Goal: Contribute content: Contribute content

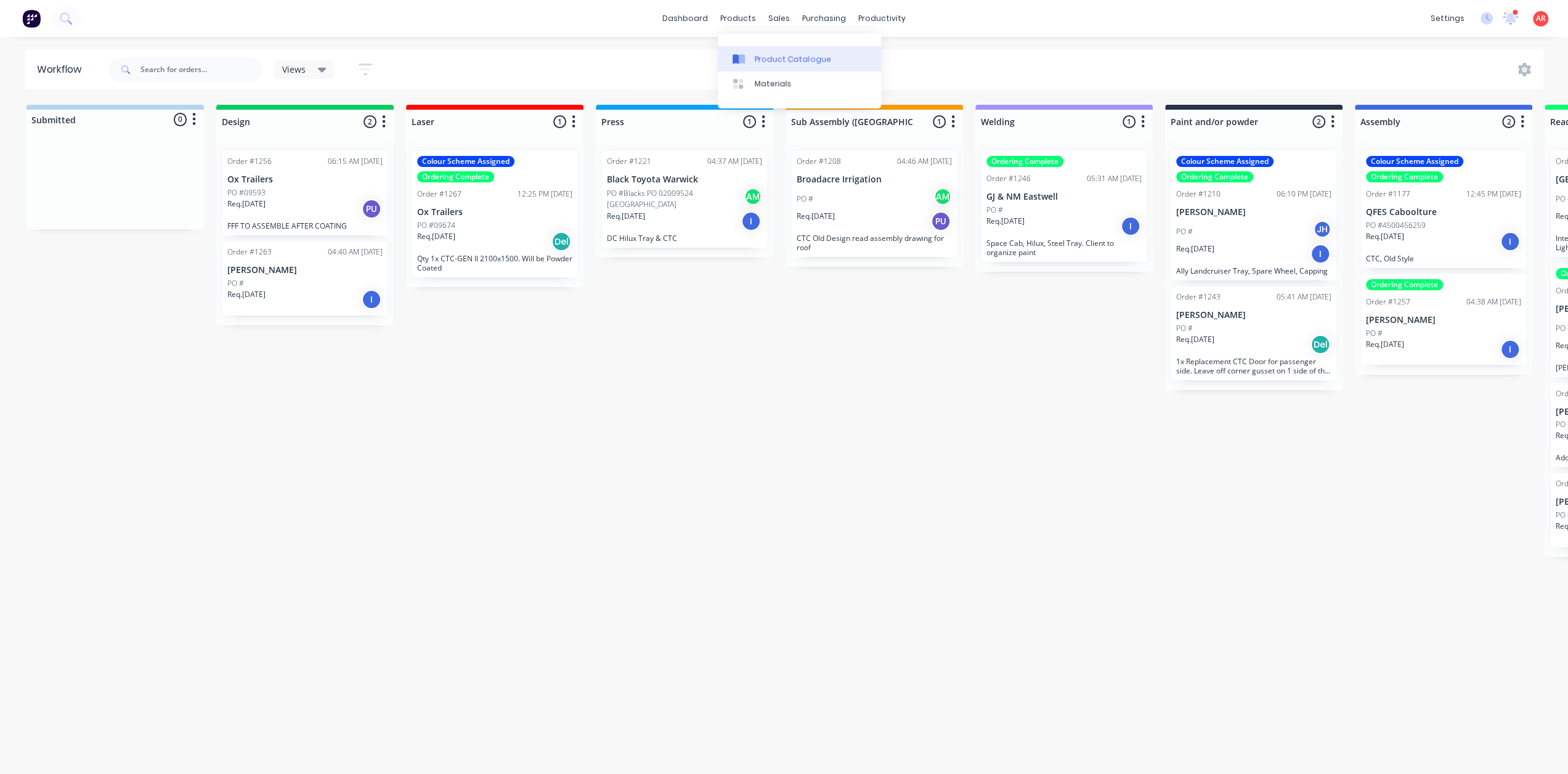
click at [774, 65] on link "Product Catalogue" at bounding box center [799, 58] width 163 height 25
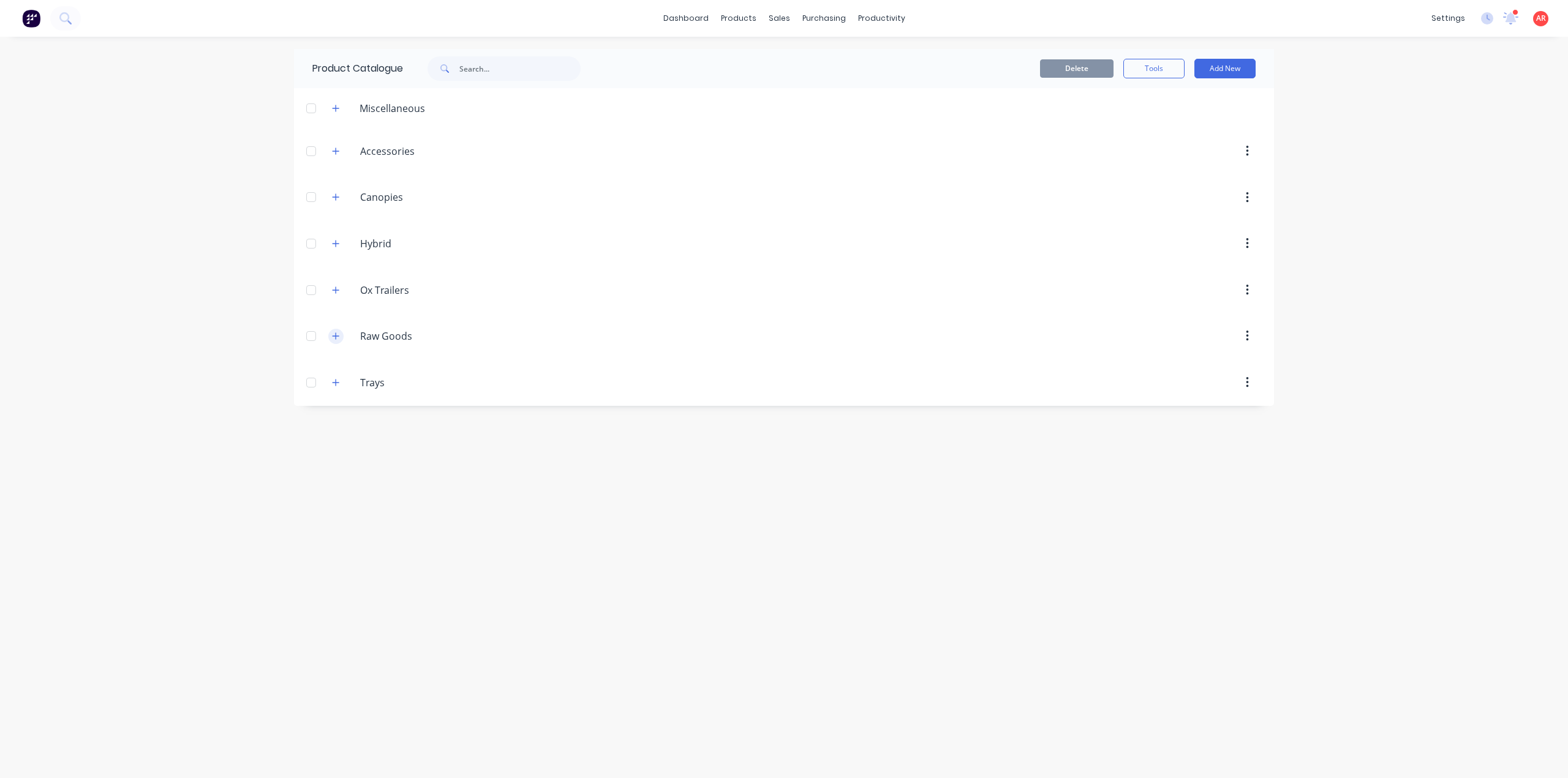
click at [336, 337] on icon "button" at bounding box center [336, 336] width 7 height 9
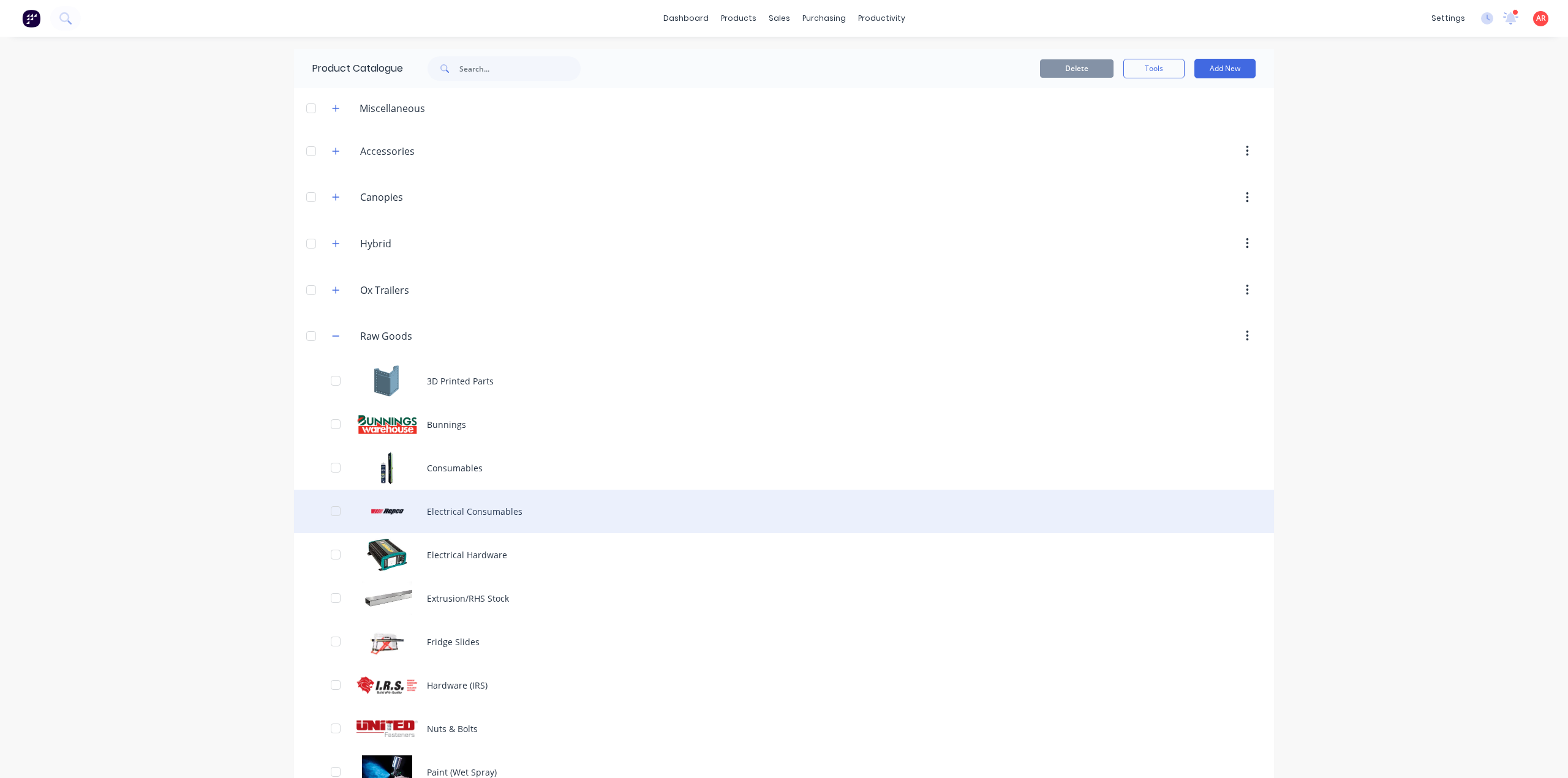
scroll to position [202, 0]
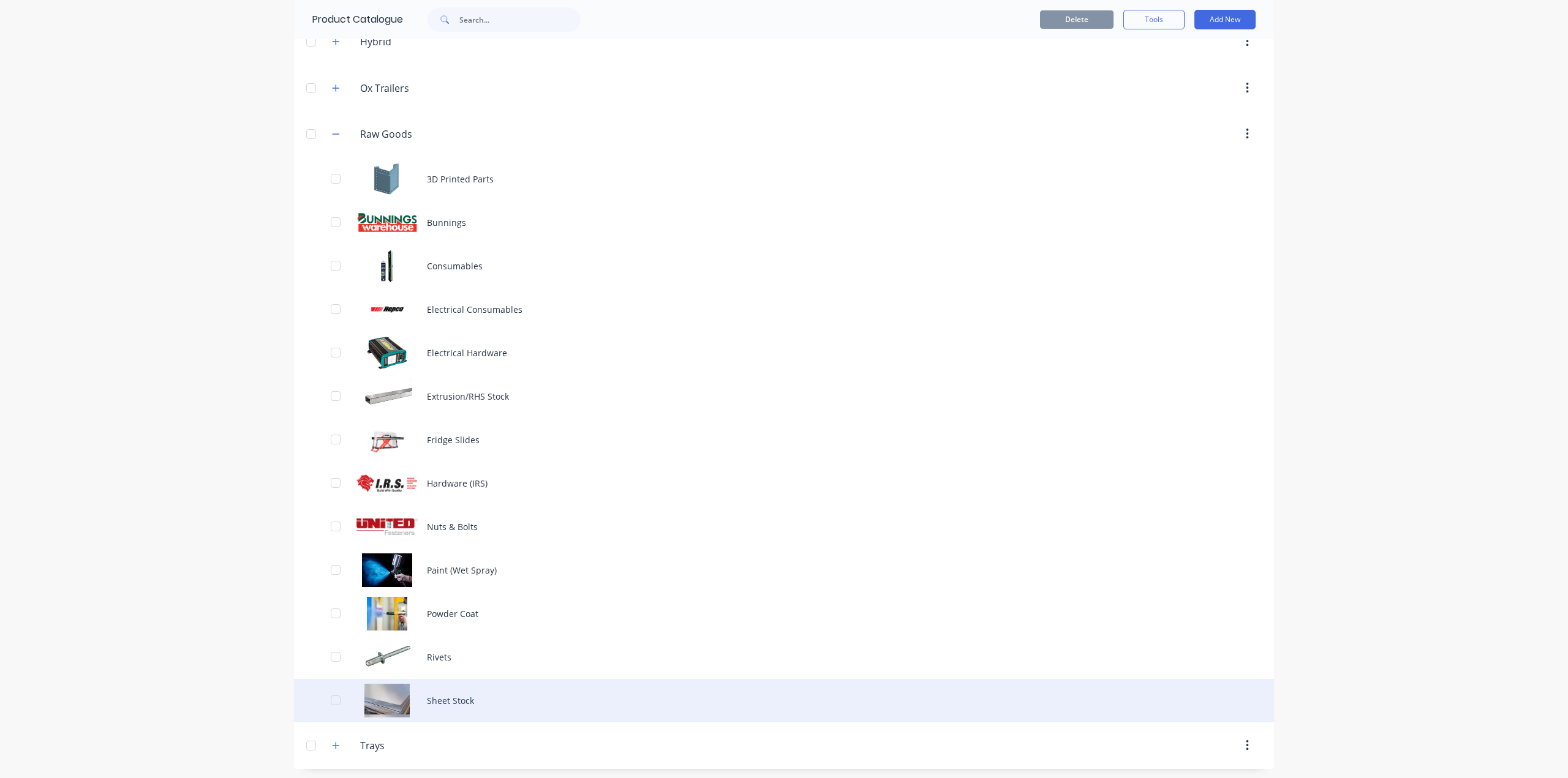
click at [451, 709] on div "Sheet Stock" at bounding box center [784, 700] width 980 height 44
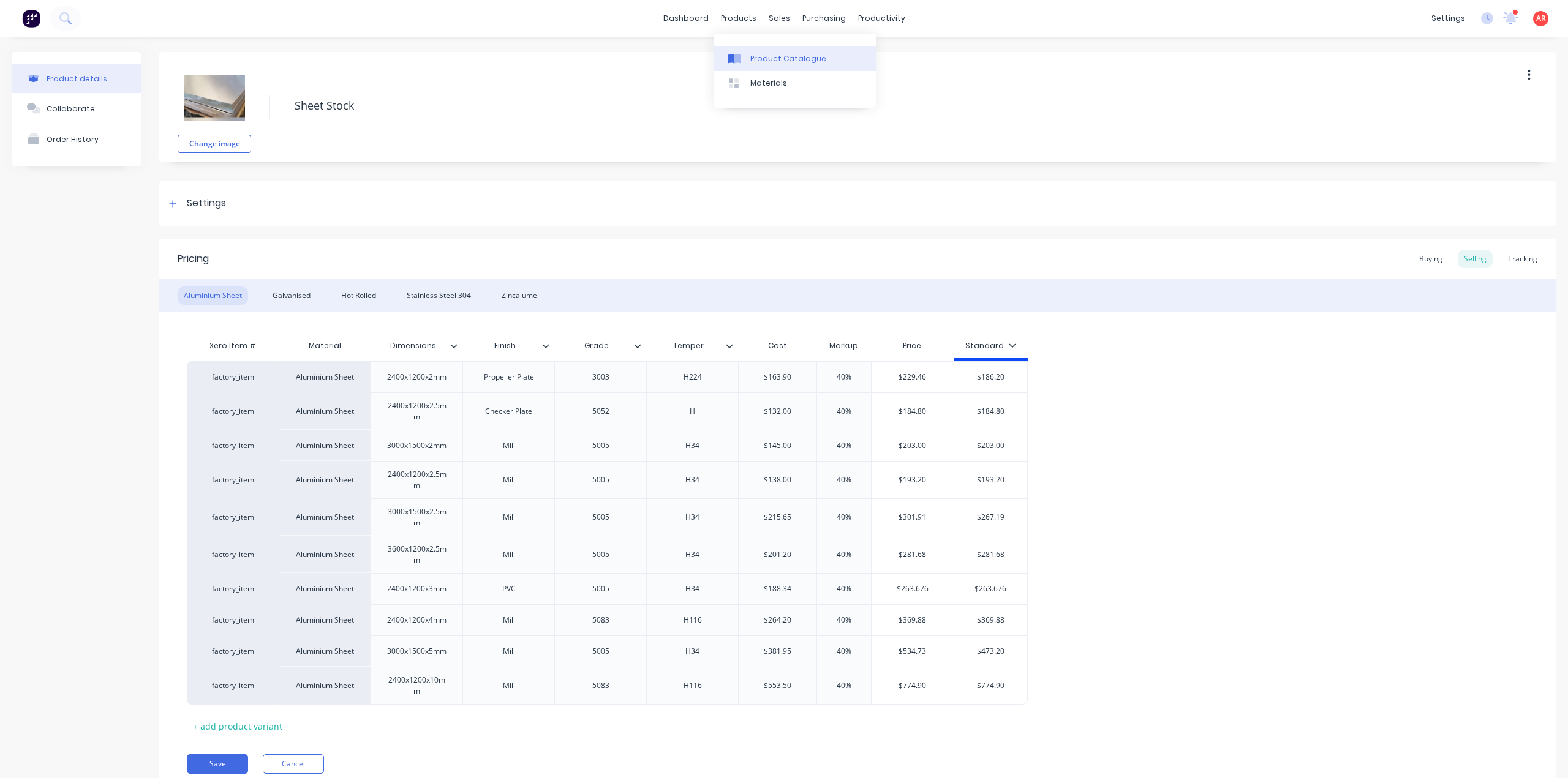
click at [745, 61] on div at bounding box center [737, 59] width 19 height 11
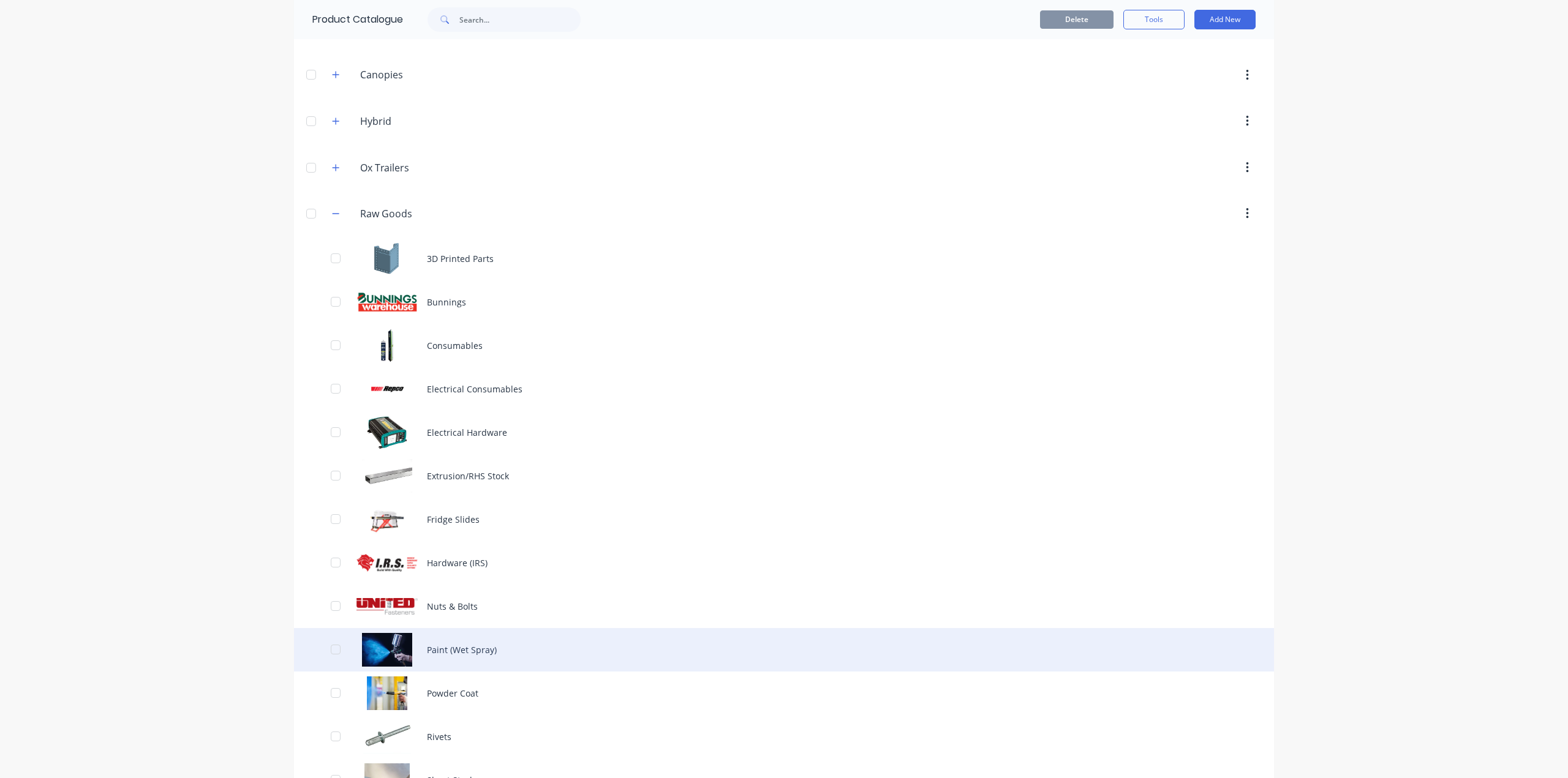
scroll to position [202, 0]
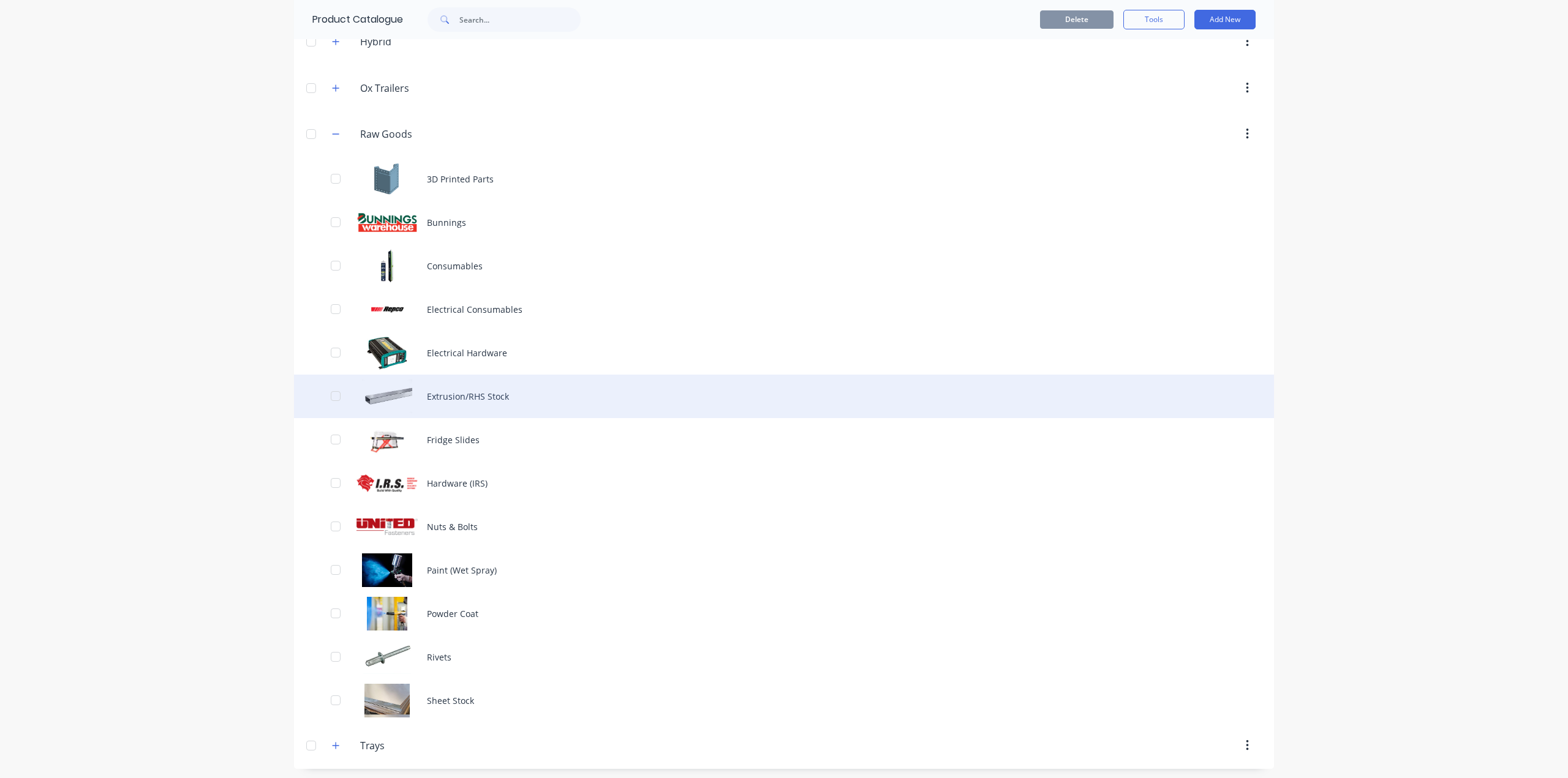
click at [463, 398] on div "Extrusion/RHS Stock" at bounding box center [784, 396] width 980 height 44
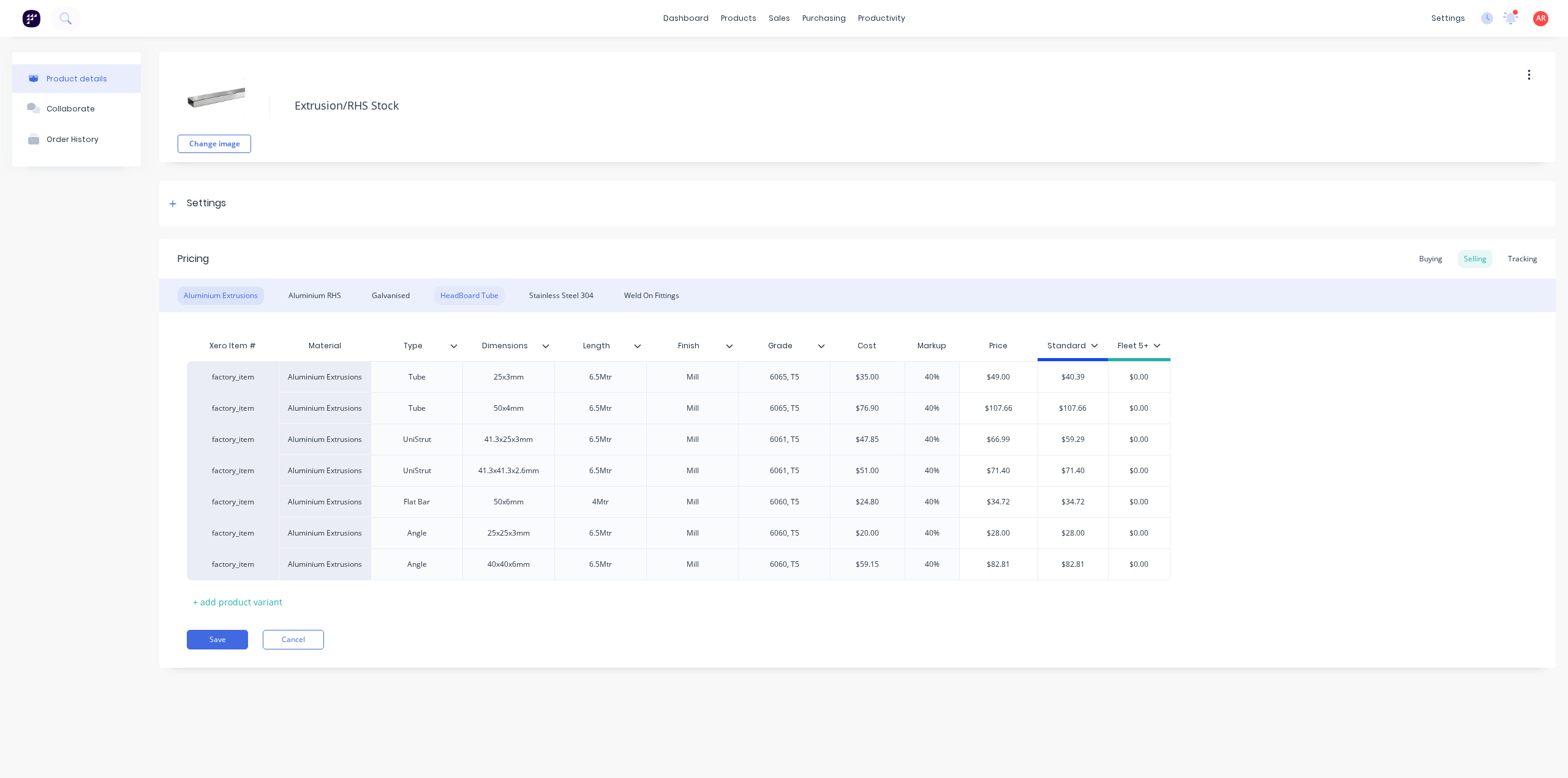
click at [473, 295] on div "HeadBoard Tube" at bounding box center [469, 296] width 70 height 19
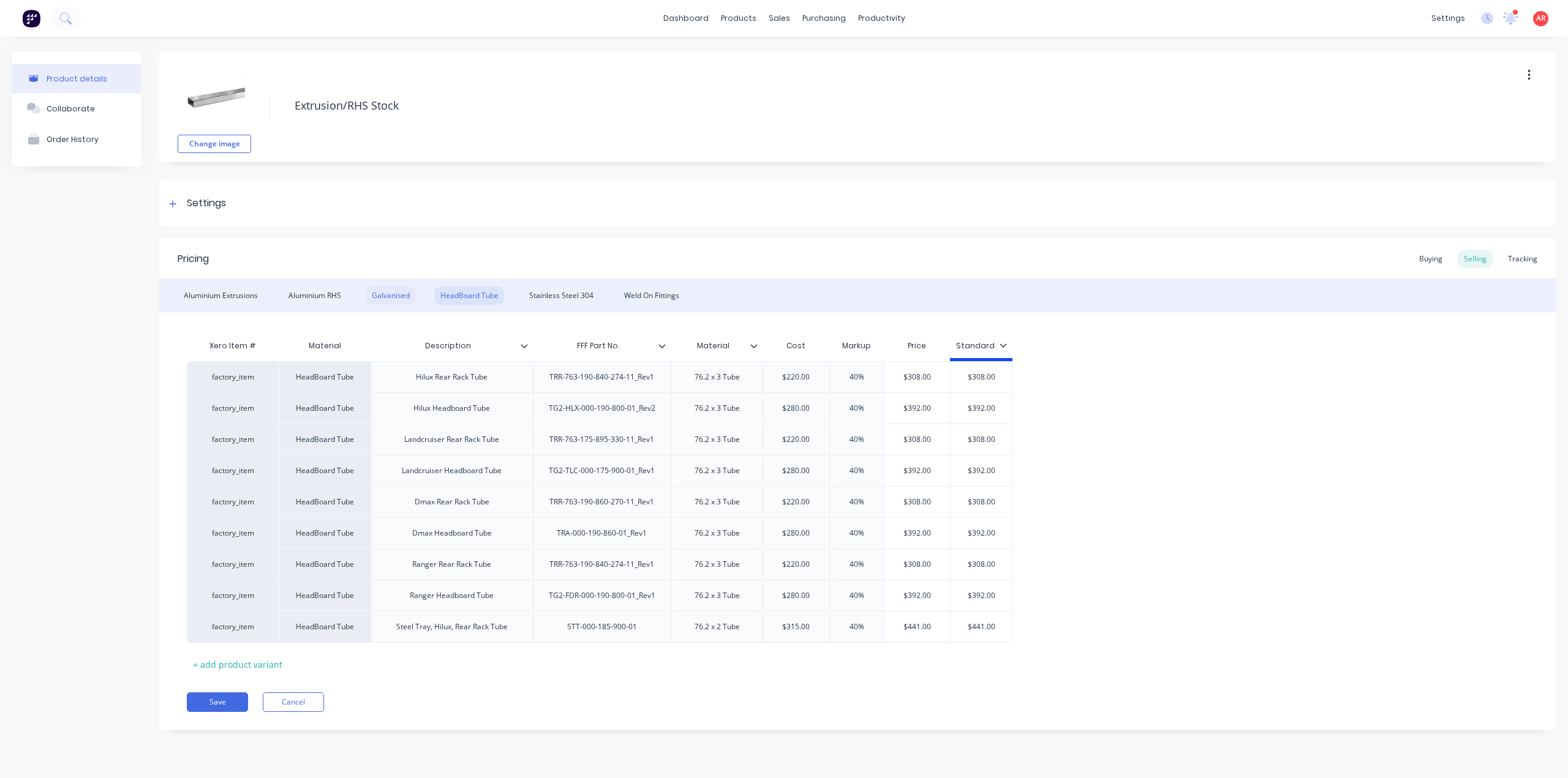
click at [391, 298] on div "Galvanised" at bounding box center [391, 296] width 50 height 19
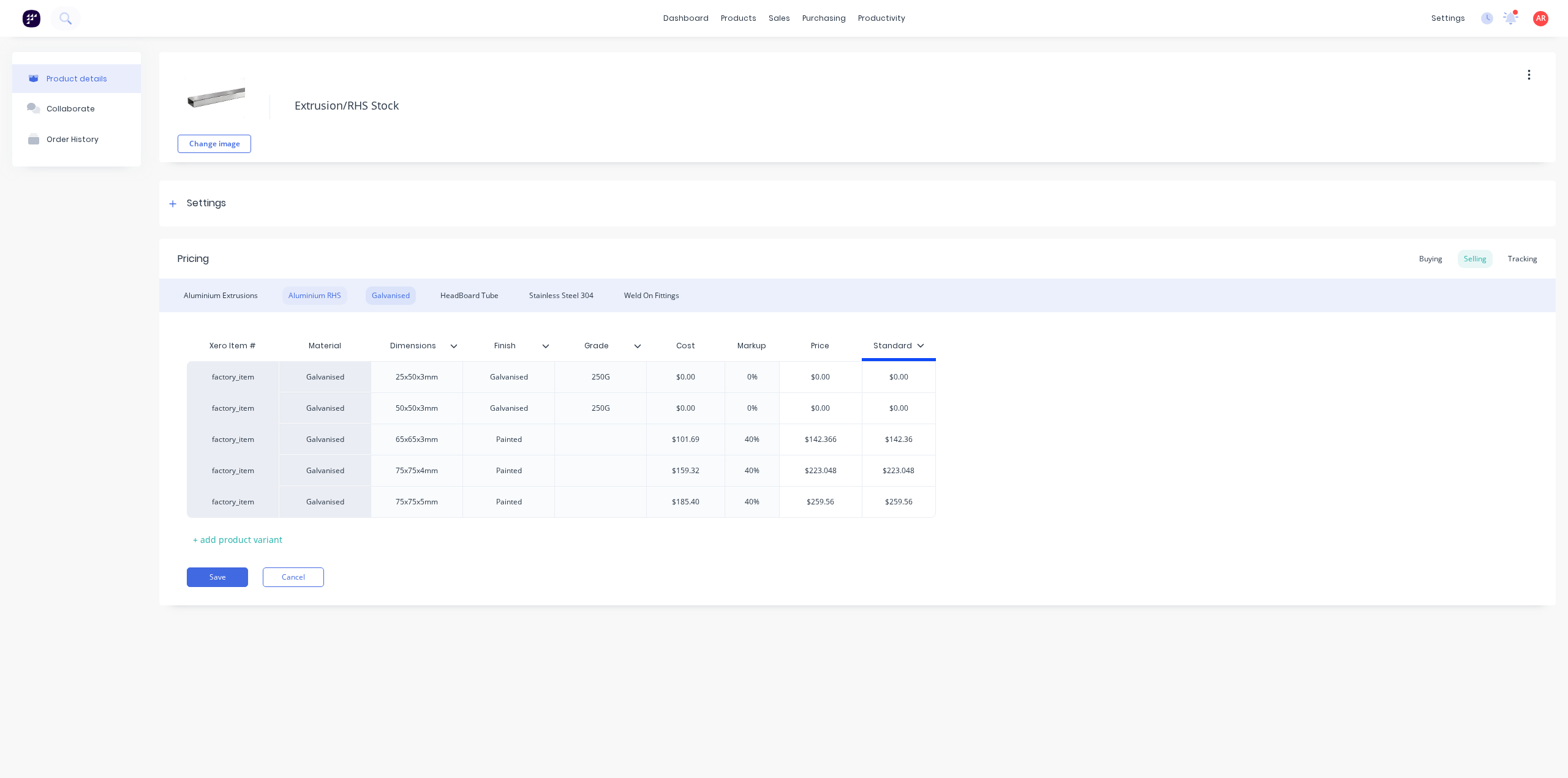
click at [315, 302] on div "Aluminium RHS" at bounding box center [315, 296] width 65 height 19
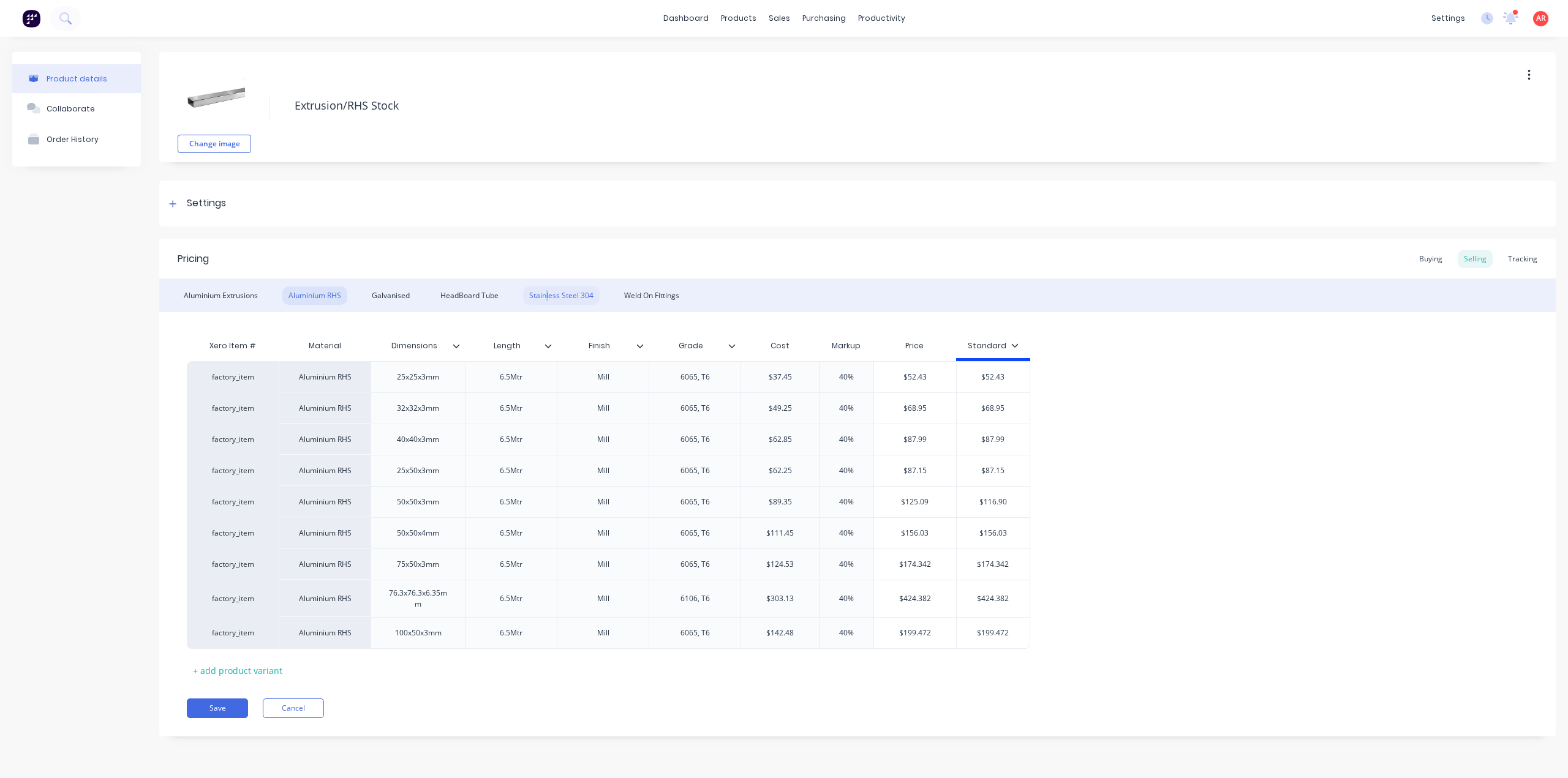
click at [547, 301] on div "Stainless Steel 304" at bounding box center [560, 296] width 76 height 19
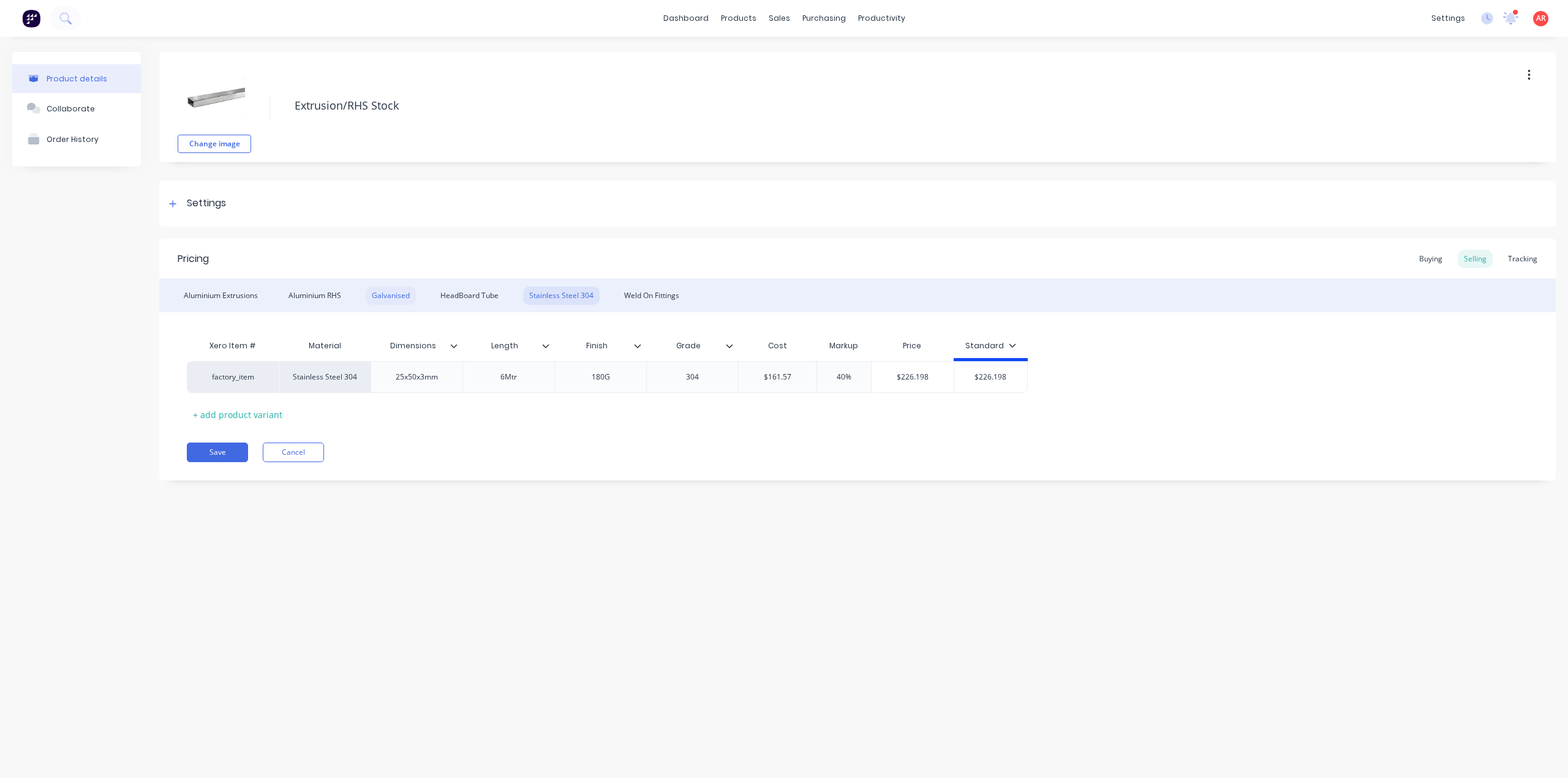
click at [394, 304] on div "Galvanised" at bounding box center [391, 296] width 50 height 19
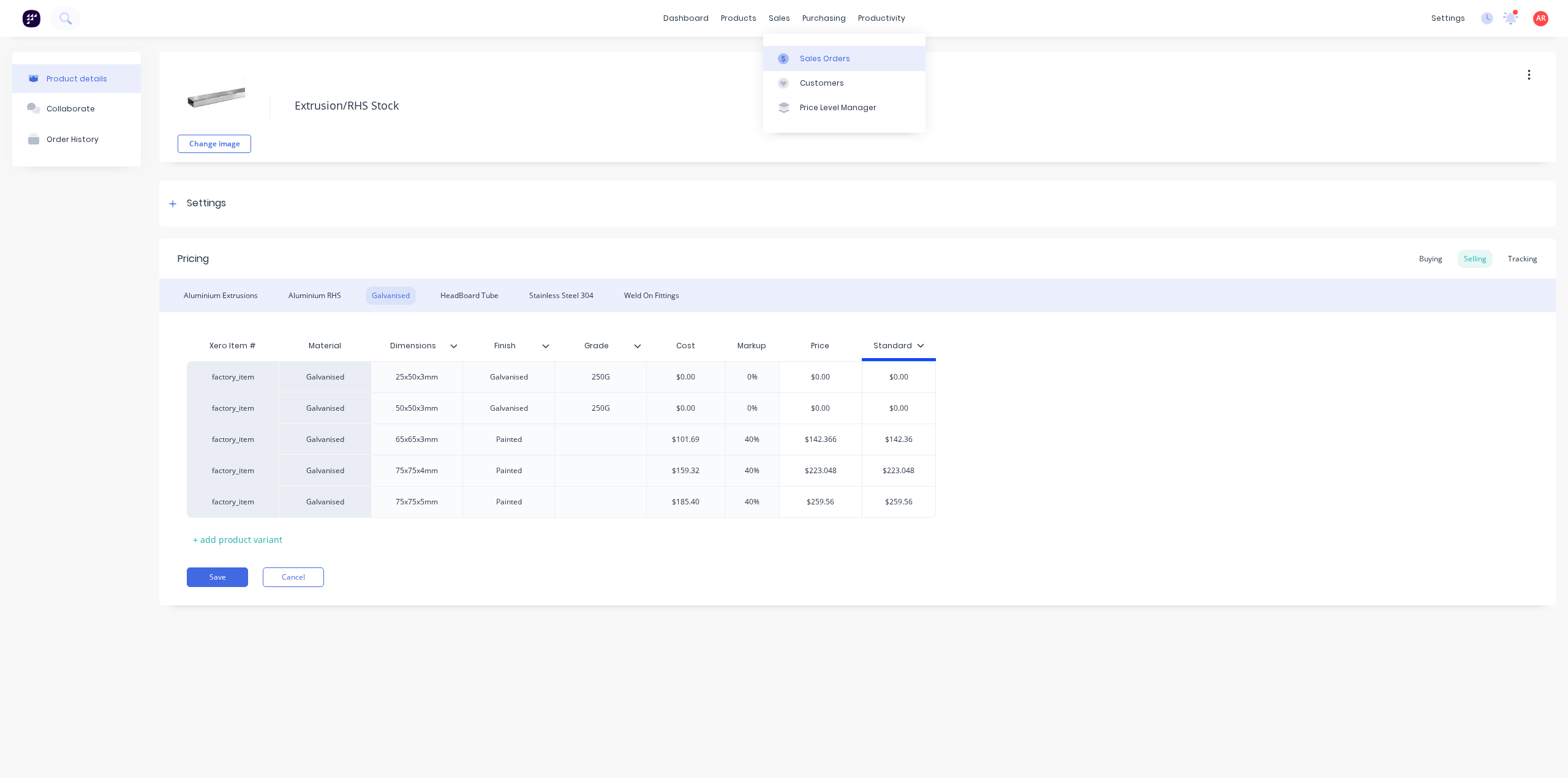
click at [799, 47] on link "Sales Orders" at bounding box center [844, 58] width 162 height 24
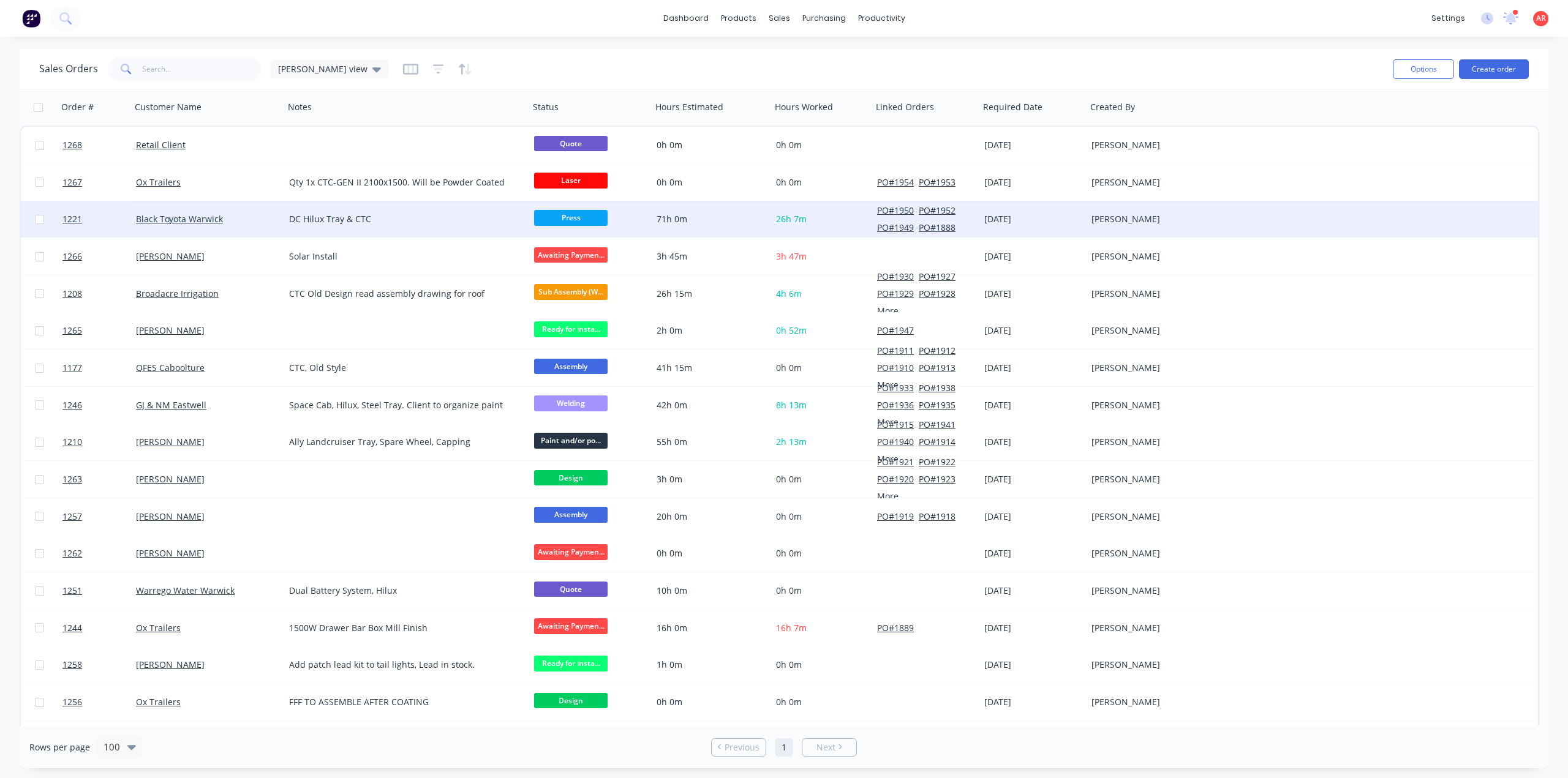
click at [269, 227] on div "Black Toyota Warwick" at bounding box center [208, 219] width 153 height 37
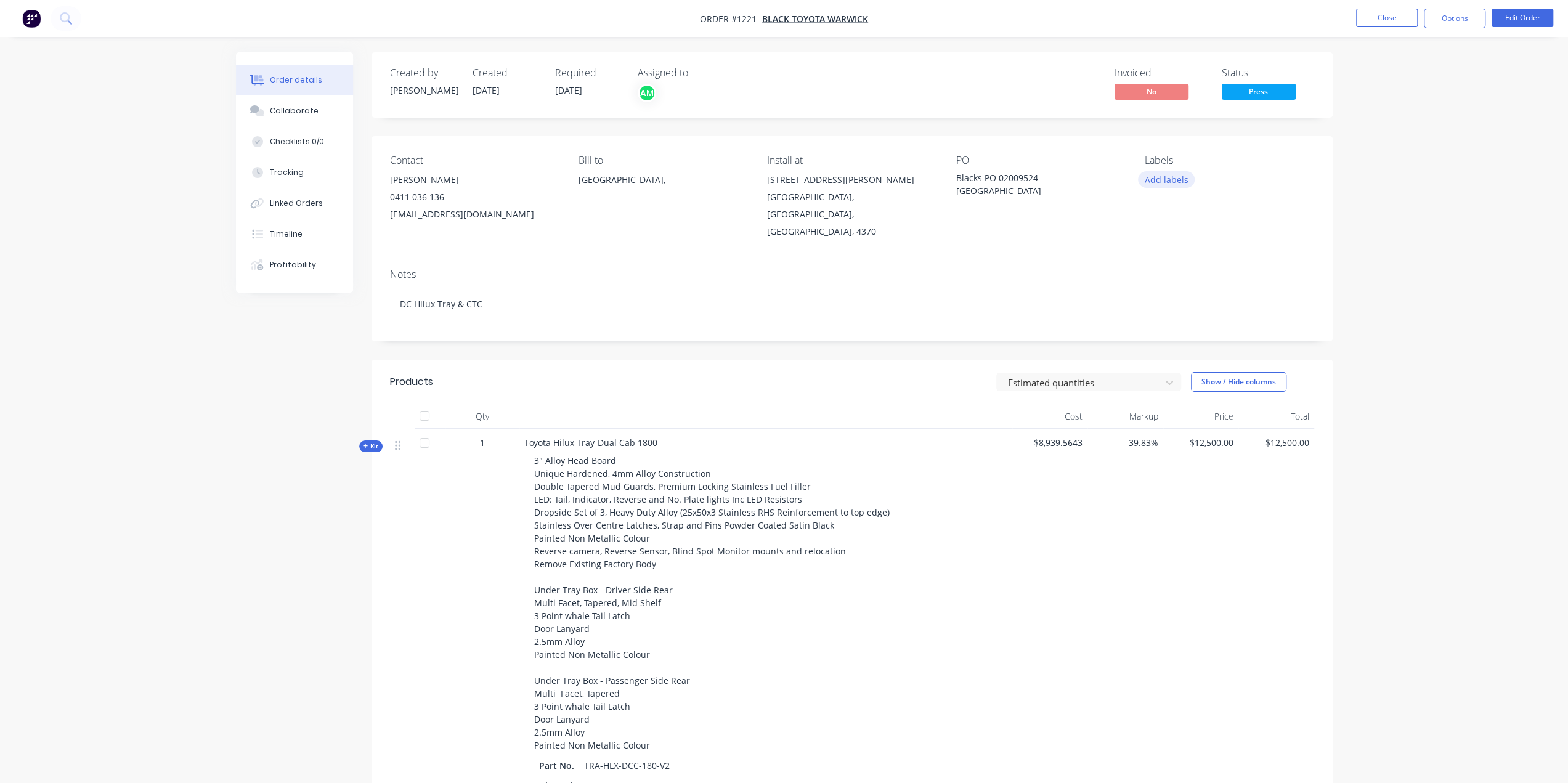
click at [1174, 177] on button "Add labels" at bounding box center [1167, 180] width 57 height 16
click at [1167, 338] on div at bounding box center [1167, 339] width 25 height 25
click at [1219, 157] on div "Labels" at bounding box center [1229, 160] width 169 height 12
click at [310, 143] on div "Checklists 0/0" at bounding box center [297, 142] width 54 height 11
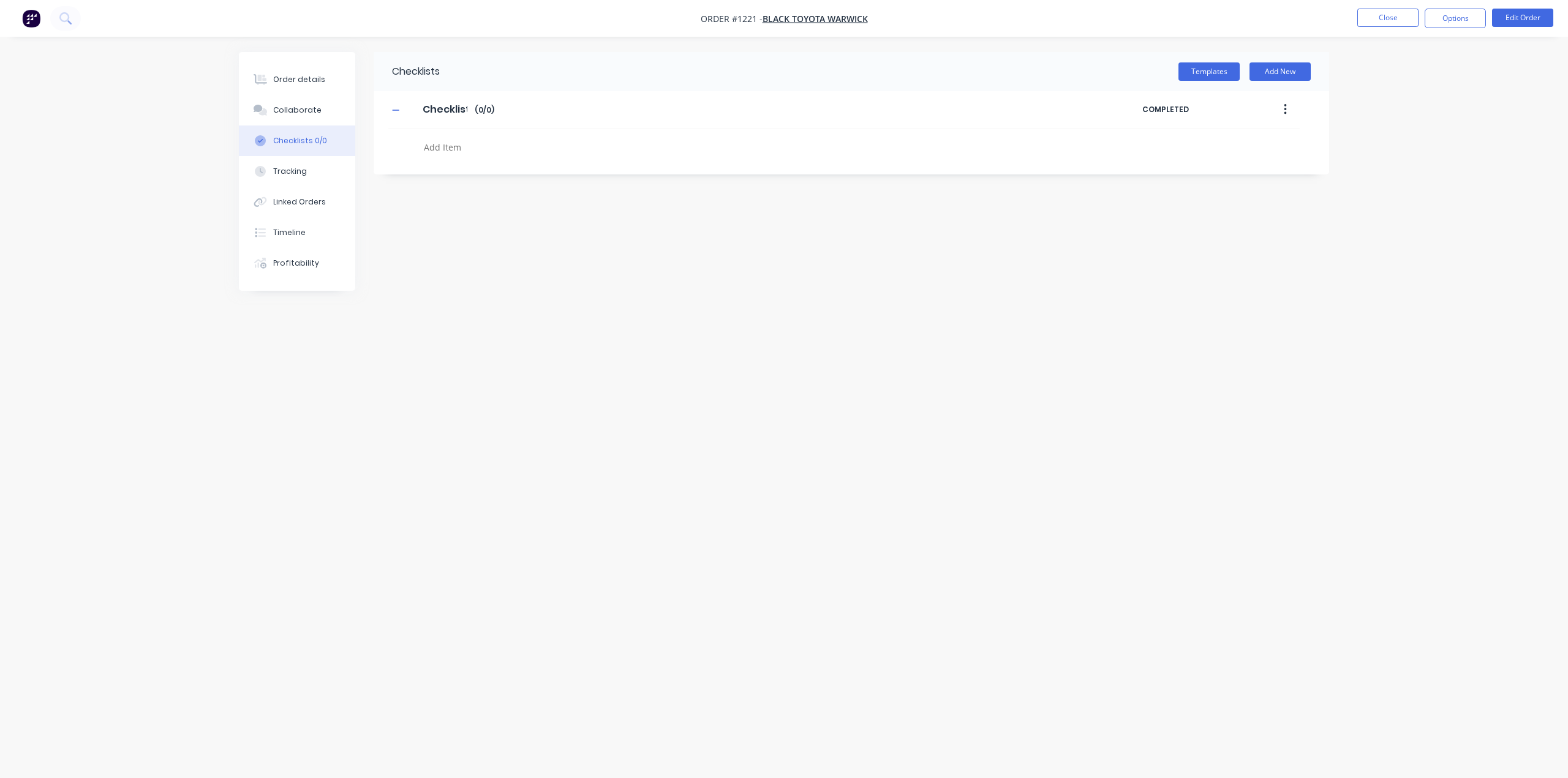
type textarea "x"
click at [306, 209] on button "Linked Orders" at bounding box center [297, 202] width 116 height 30
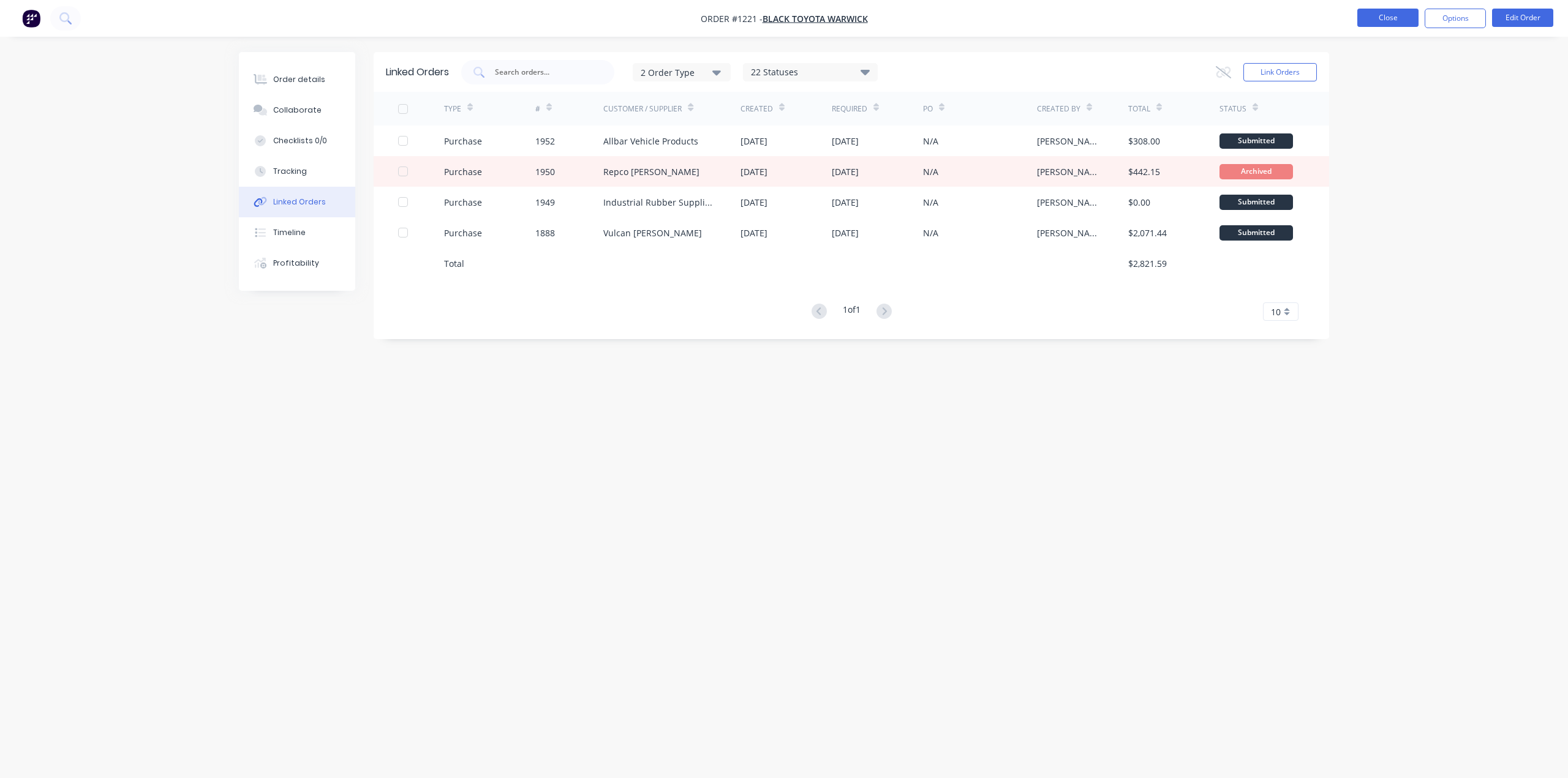
click at [1395, 10] on button "Close" at bounding box center [1387, 18] width 62 height 19
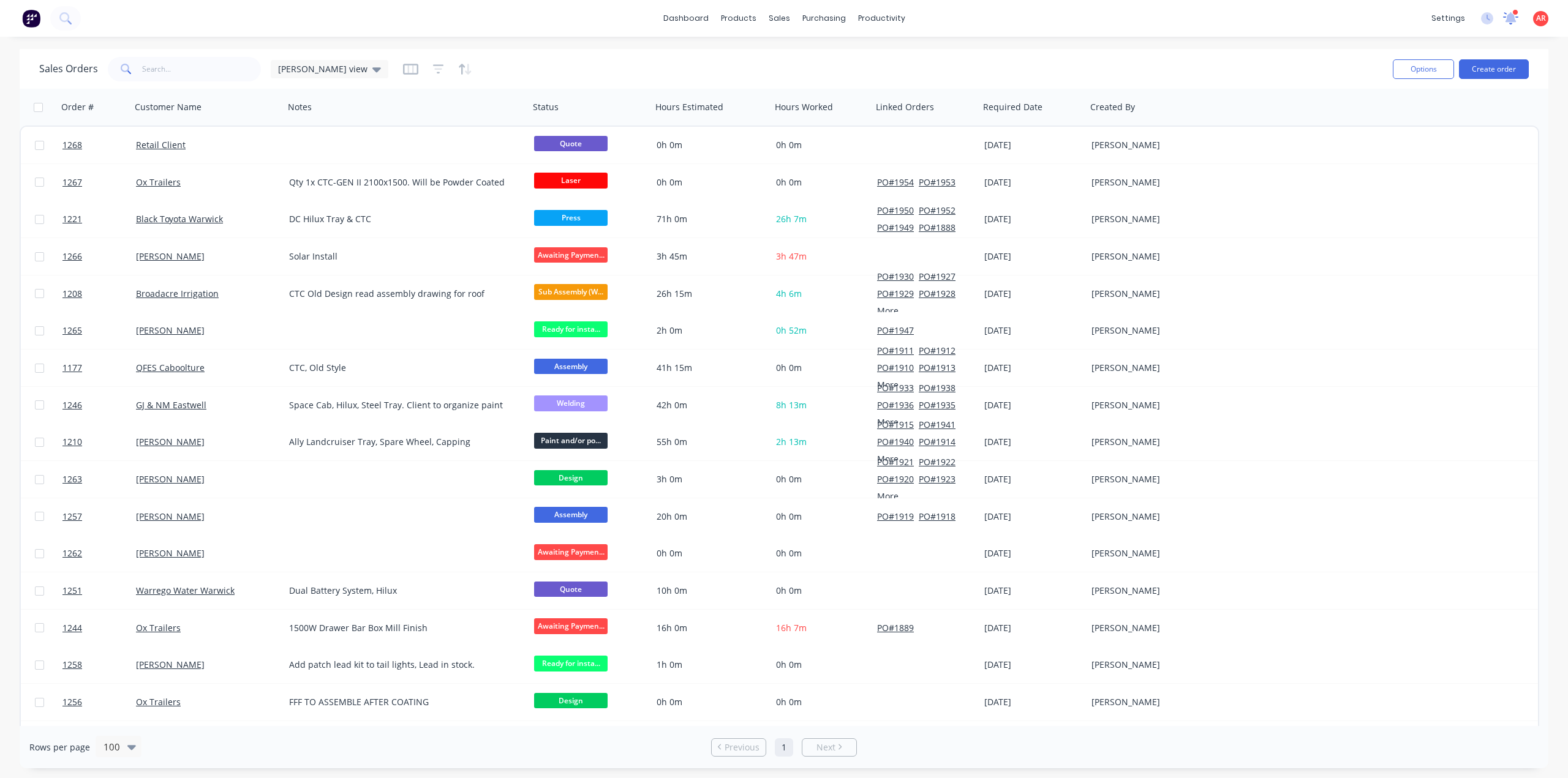
click at [1514, 21] on icon at bounding box center [1510, 16] width 11 height 10
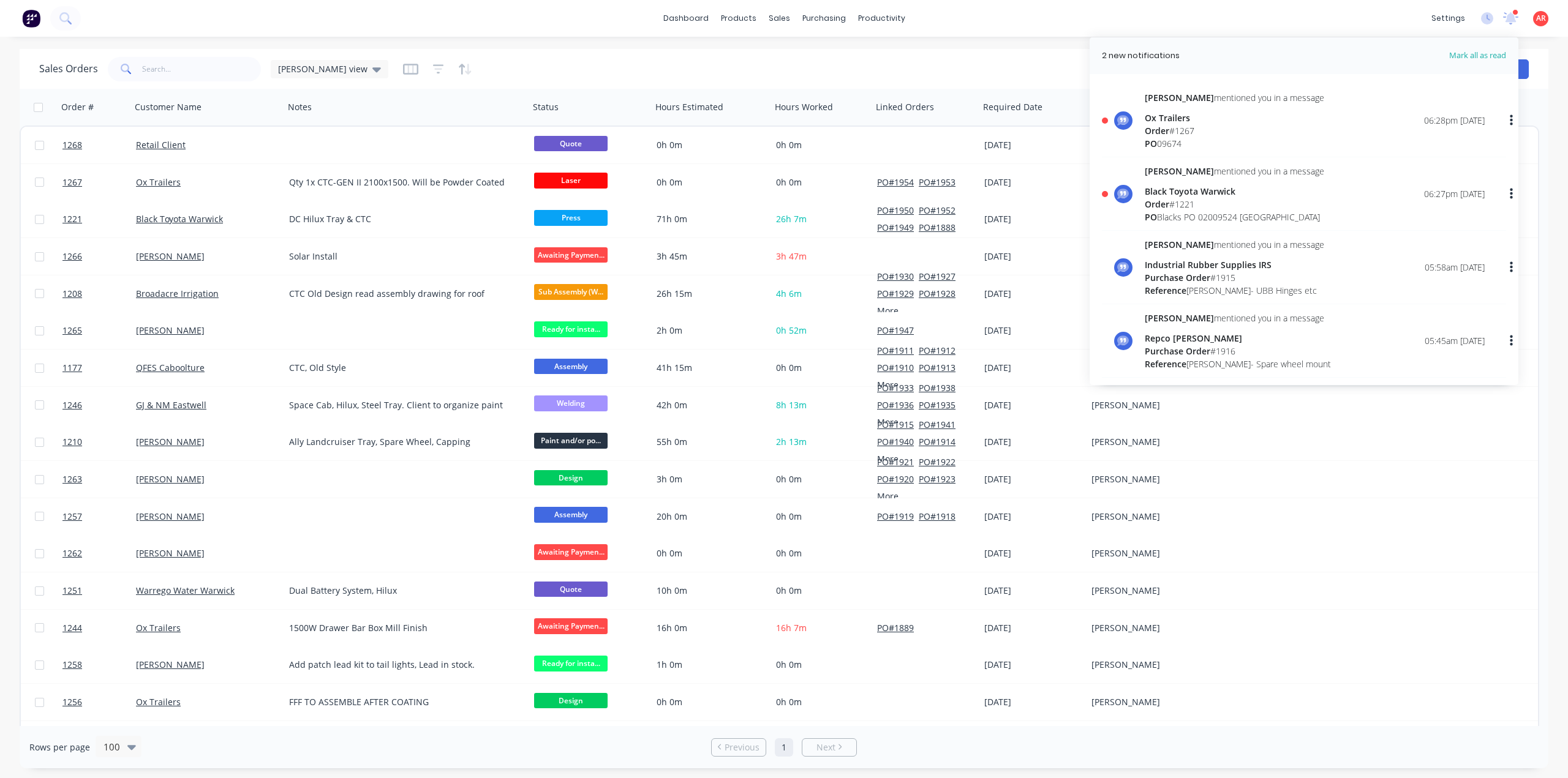
click at [1162, 117] on div "Ox Trailers" at bounding box center [1234, 117] width 179 height 13
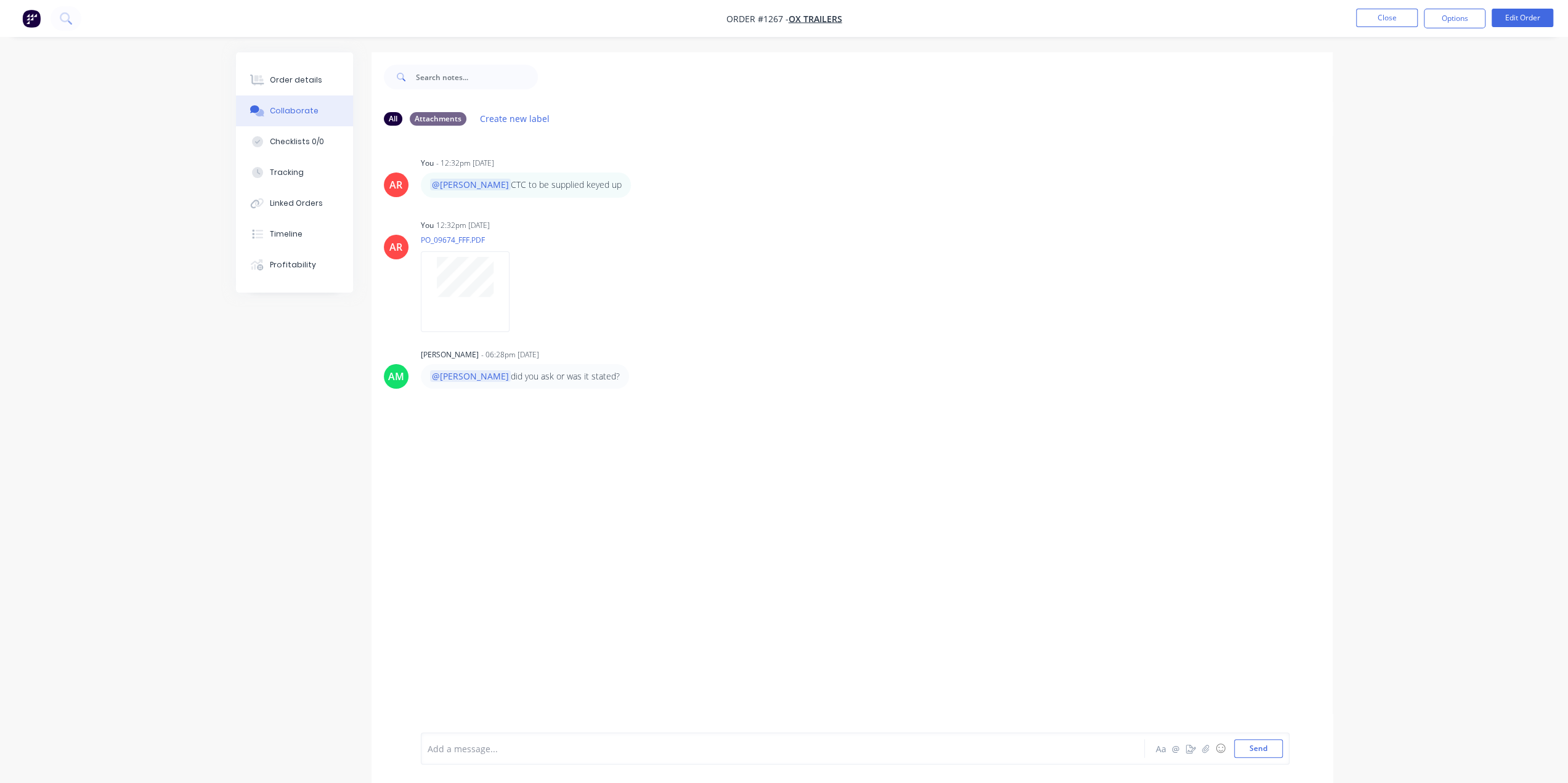
click at [468, 742] on div "Add a message..." at bounding box center [748, 748] width 642 height 19
click at [1208, 749] on icon "button" at bounding box center [1205, 749] width 7 height 9
click at [480, 759] on div "Add a message... Aa @ ☺ Send" at bounding box center [855, 717] width 869 height 95
click at [434, 748] on div at bounding box center [748, 748] width 641 height 13
click at [1264, 746] on button "Send" at bounding box center [1258, 748] width 48 height 19
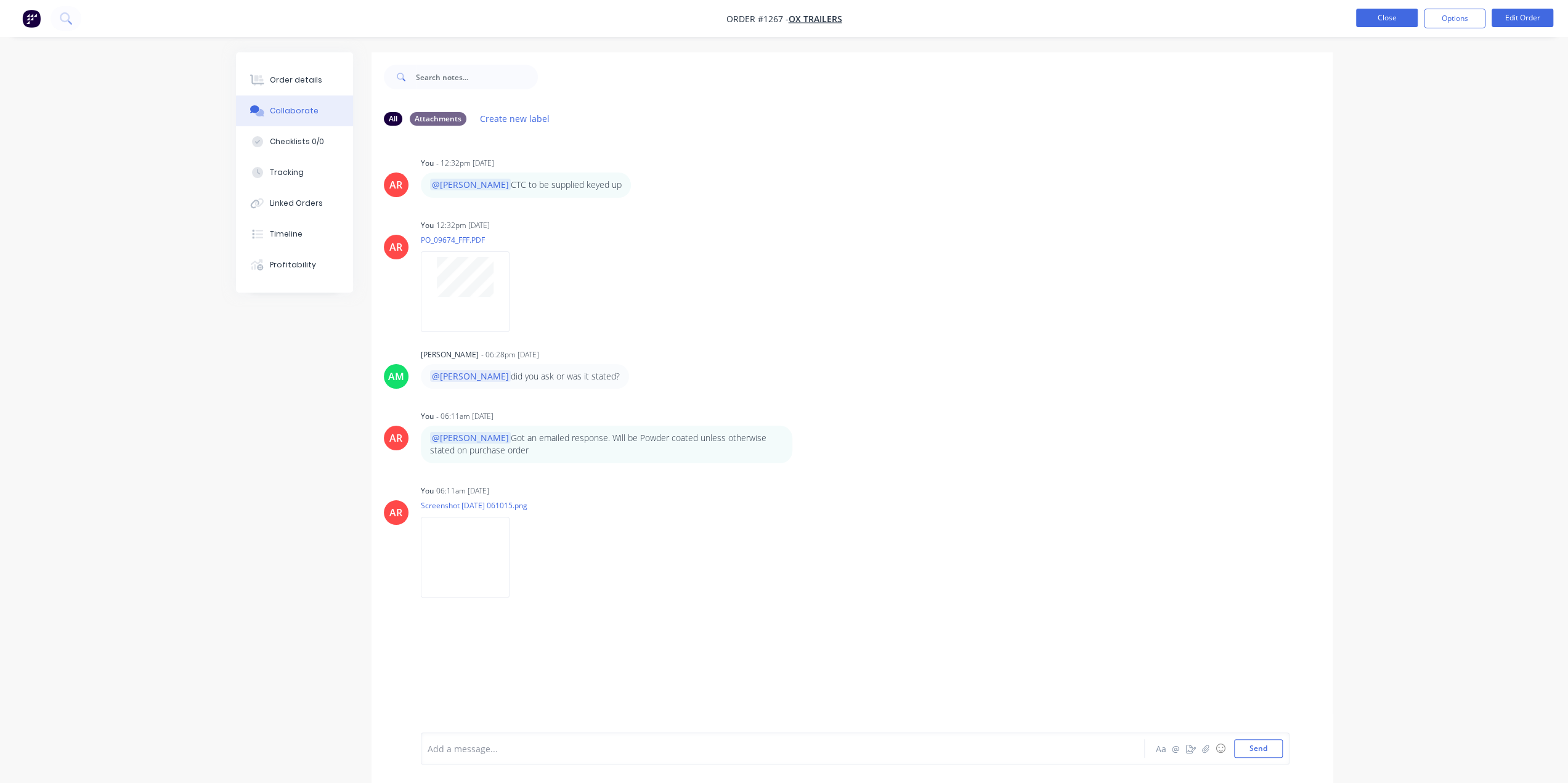
click at [1390, 16] on button "Close" at bounding box center [1387, 18] width 62 height 19
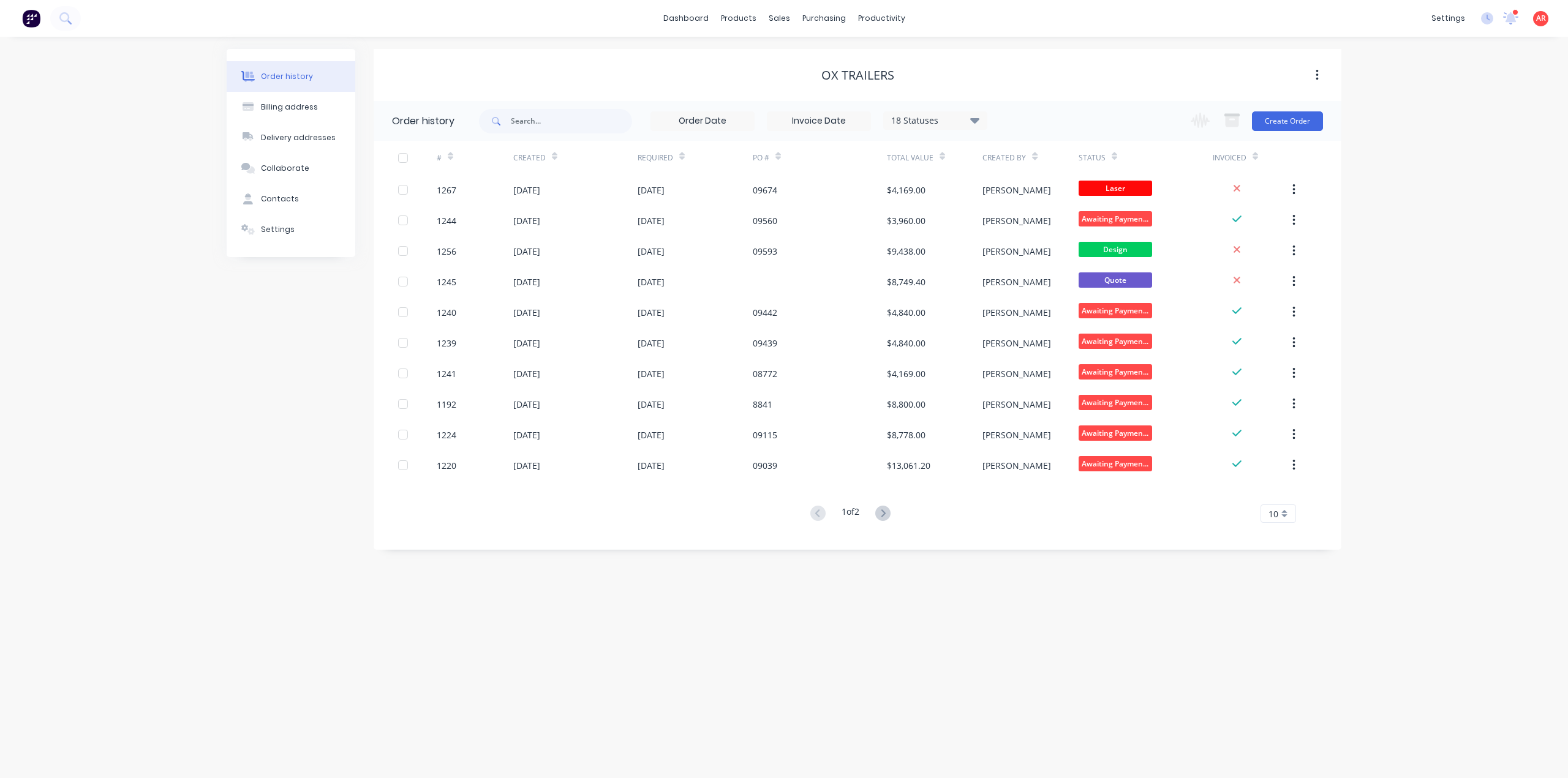
click at [1505, 8] on div "dashboard products sales purchasing productivity dashboard products Product Cat…" at bounding box center [784, 19] width 1568 height 37
click at [1512, 12] on div at bounding box center [1515, 12] width 6 height 6
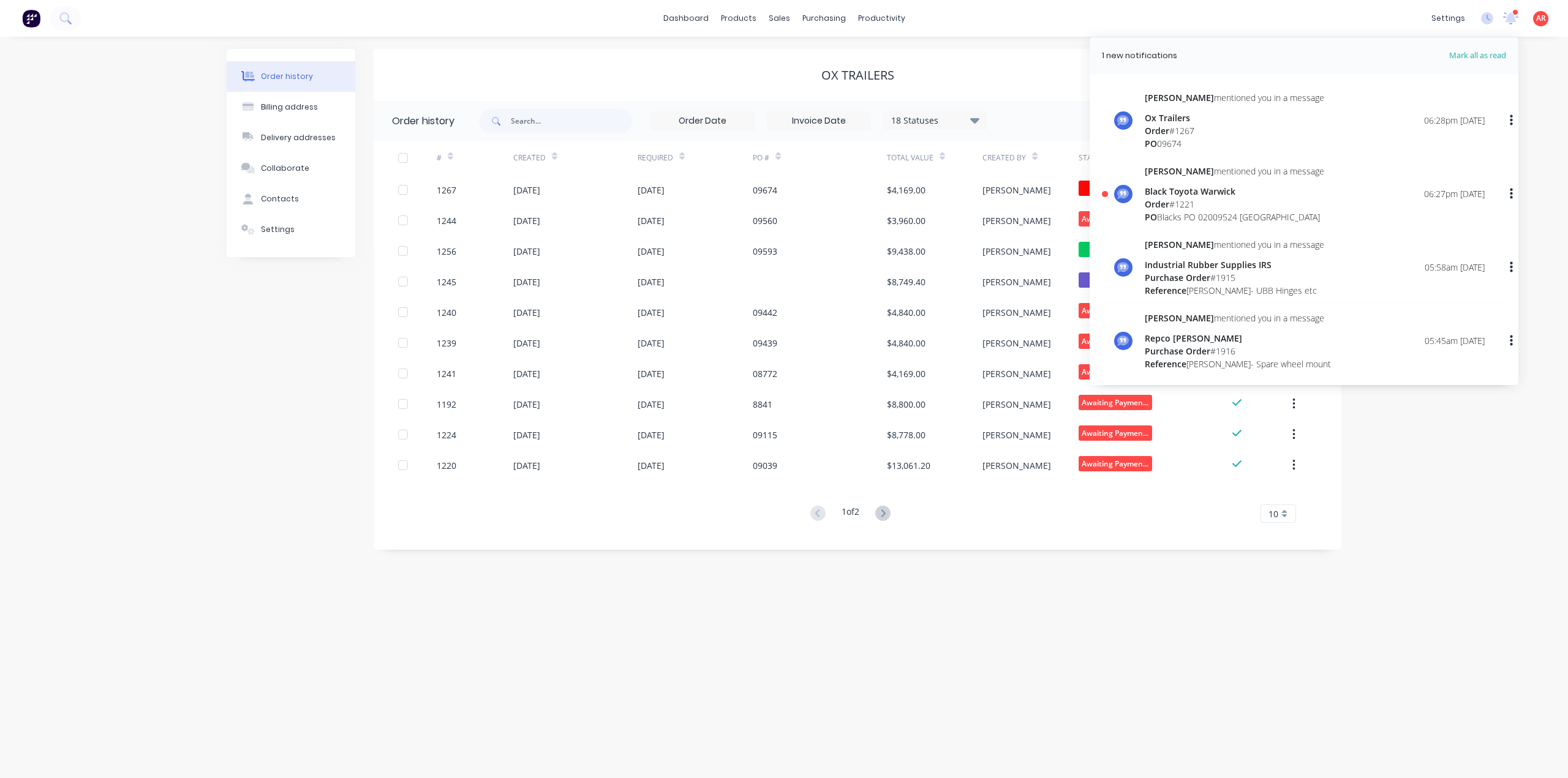
click at [1214, 200] on div "Order # 1221" at bounding box center [1234, 204] width 179 height 13
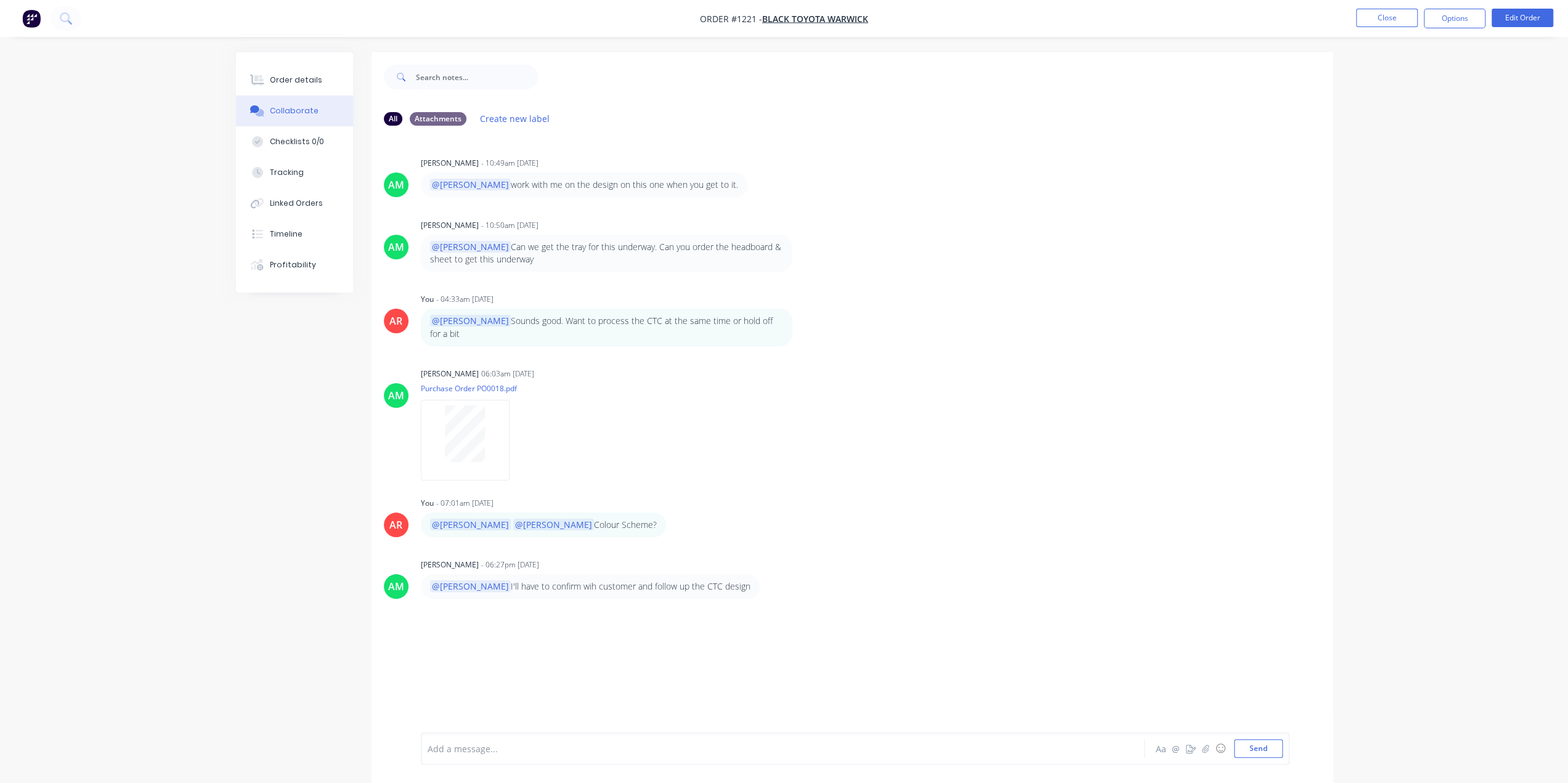
click at [455, 747] on div at bounding box center [748, 748] width 641 height 13
click at [1262, 747] on button "Send" at bounding box center [1258, 748] width 48 height 19
click at [1387, 23] on button "Close" at bounding box center [1387, 18] width 62 height 19
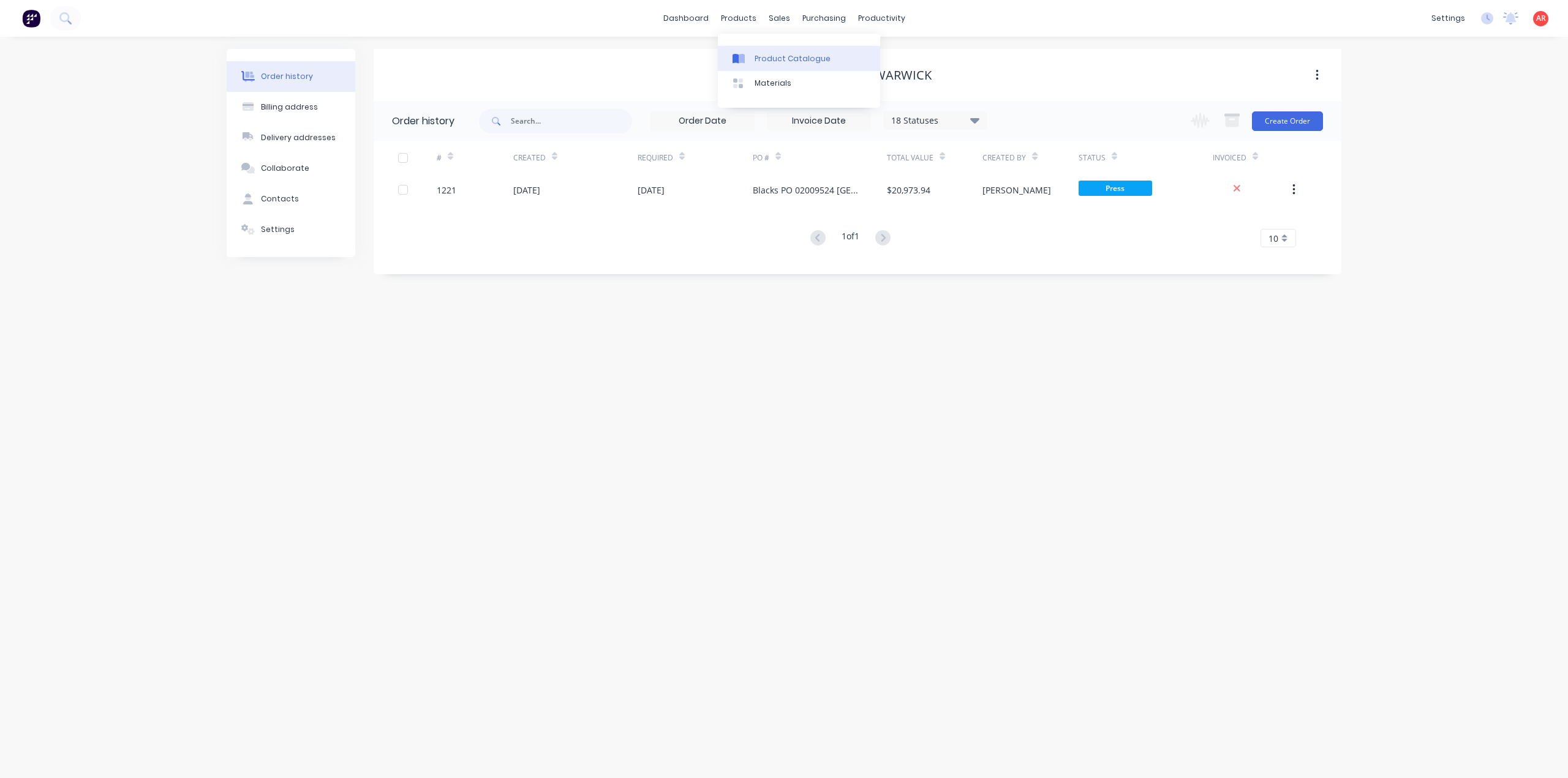
click at [757, 61] on div "Product Catalogue" at bounding box center [793, 59] width 76 height 11
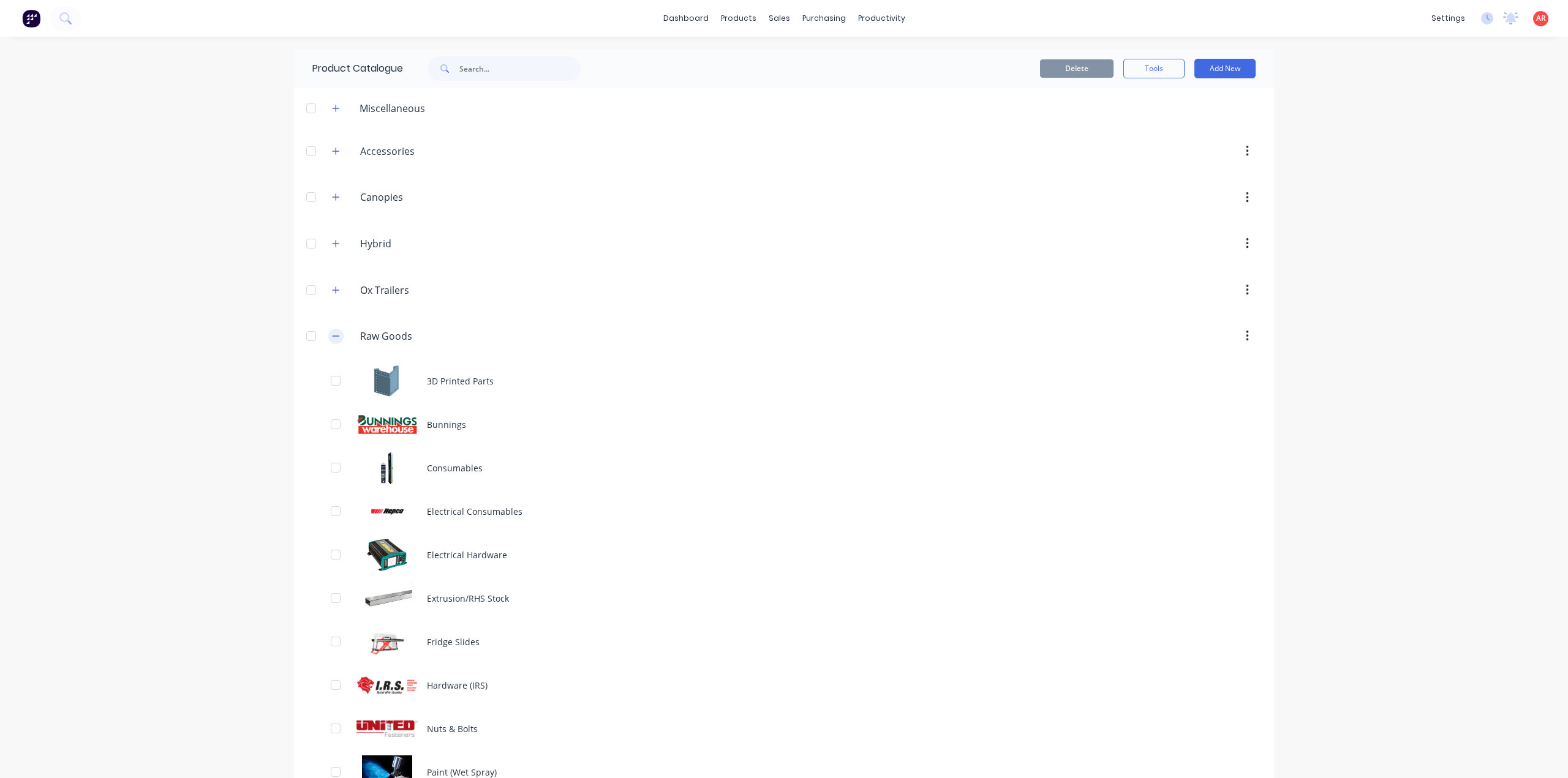
click at [332, 337] on icon "button" at bounding box center [336, 336] width 7 height 9
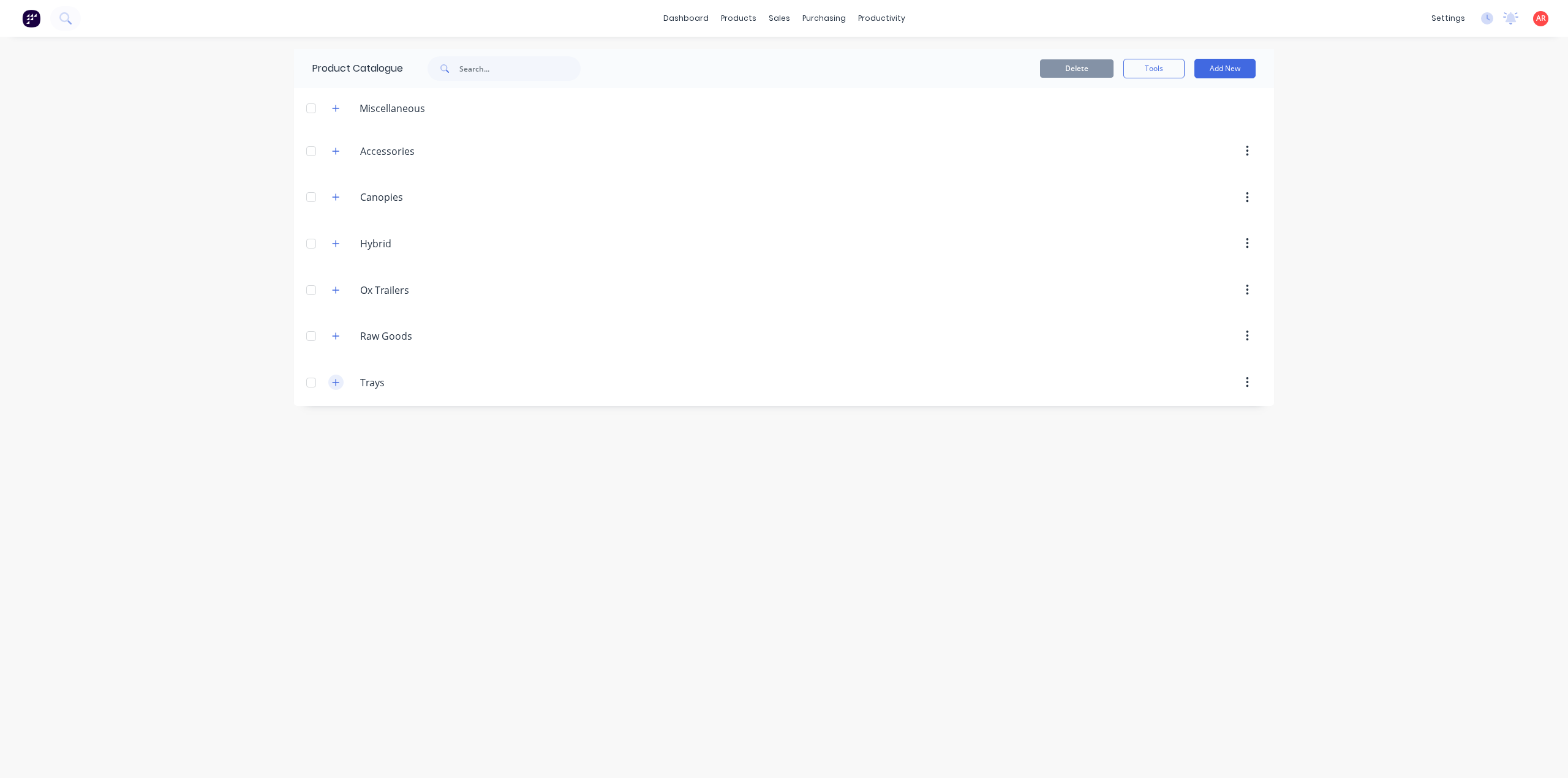
click at [333, 378] on icon "button" at bounding box center [336, 382] width 7 height 9
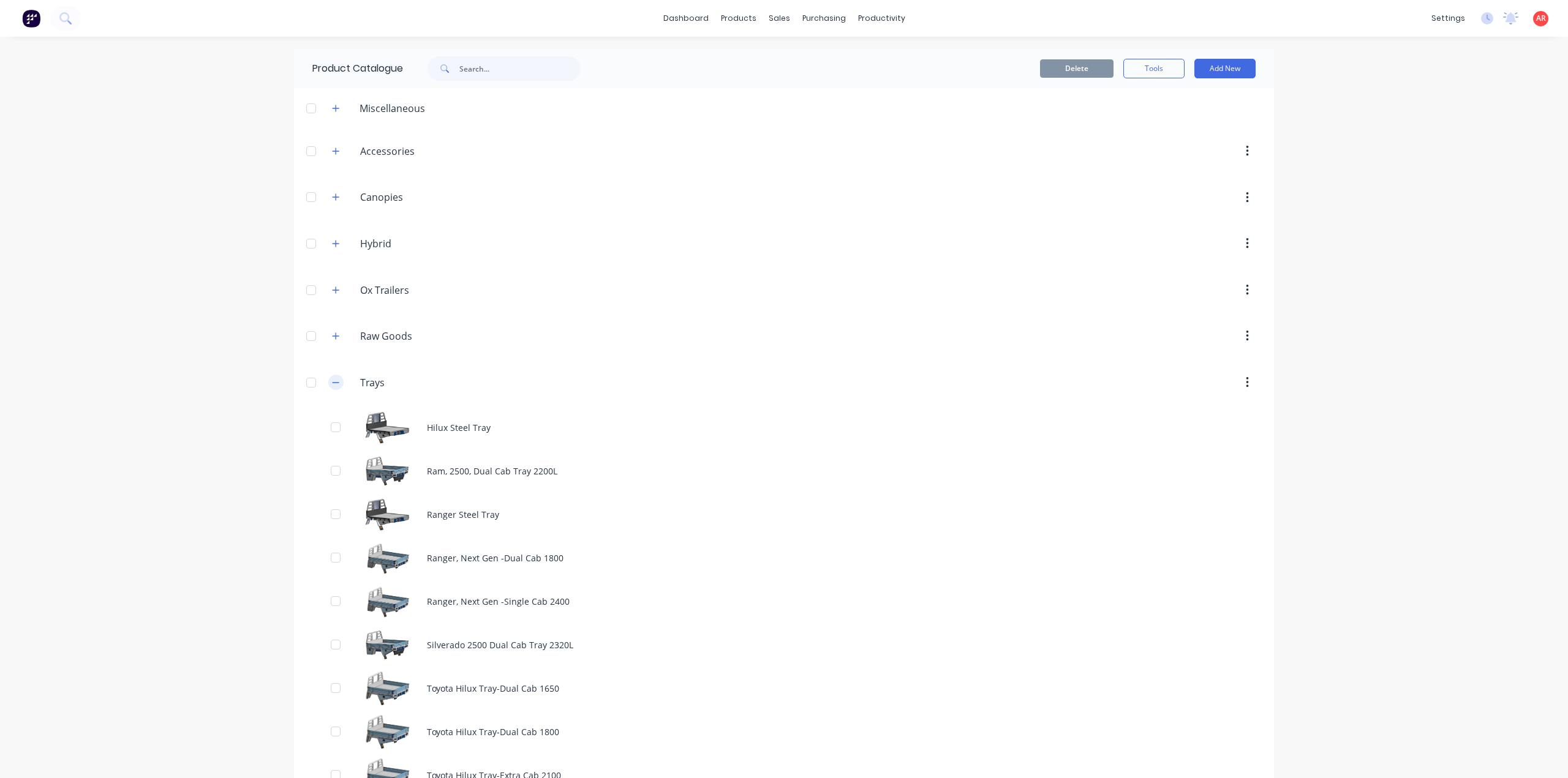
click at [328, 378] on button "button" at bounding box center [336, 382] width 16 height 16
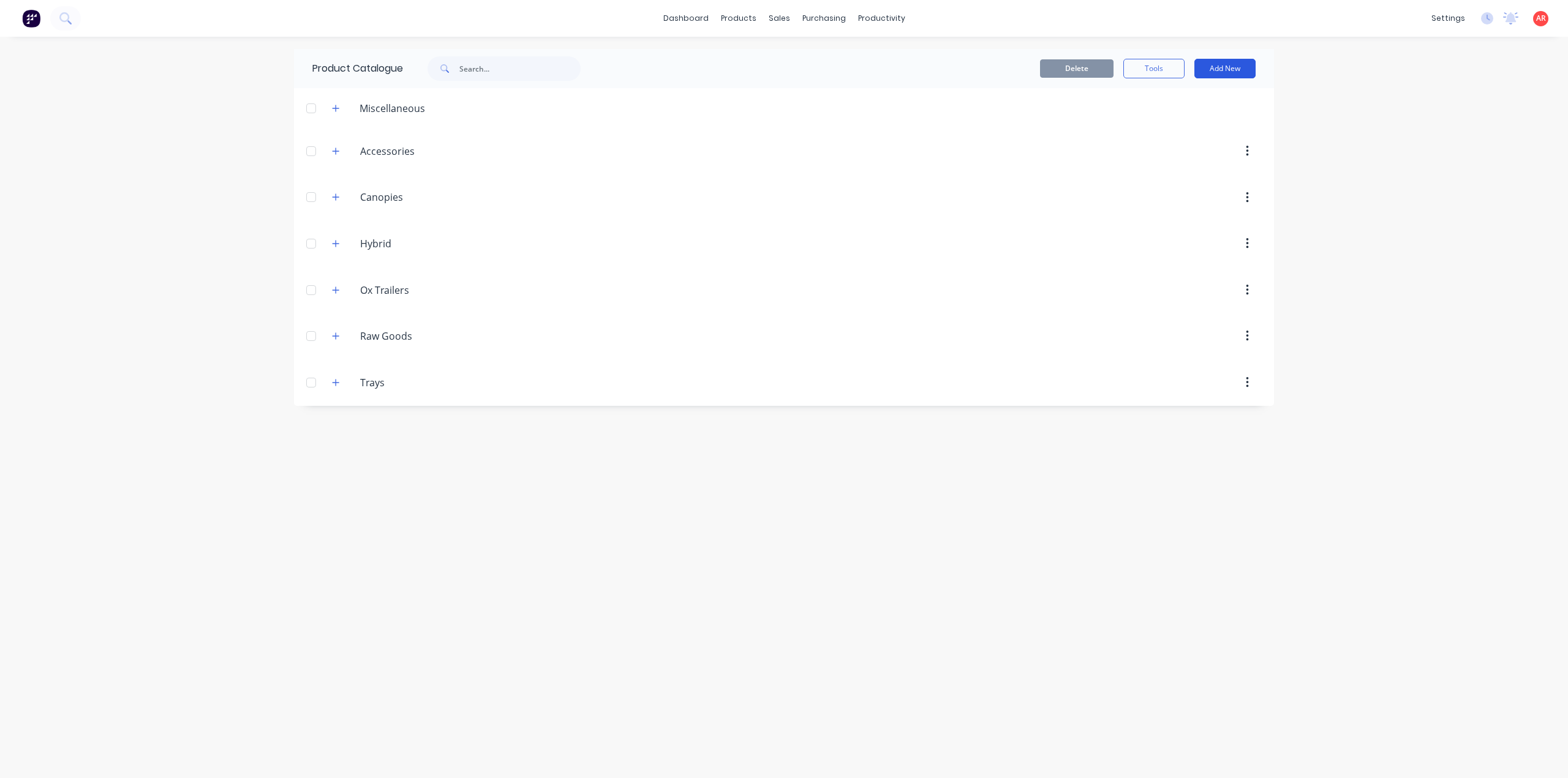
click at [1240, 62] on button "Add New" at bounding box center [1225, 68] width 62 height 19
click at [1231, 114] on button "Product" at bounding box center [1197, 124] width 116 height 24
type textarea "x"
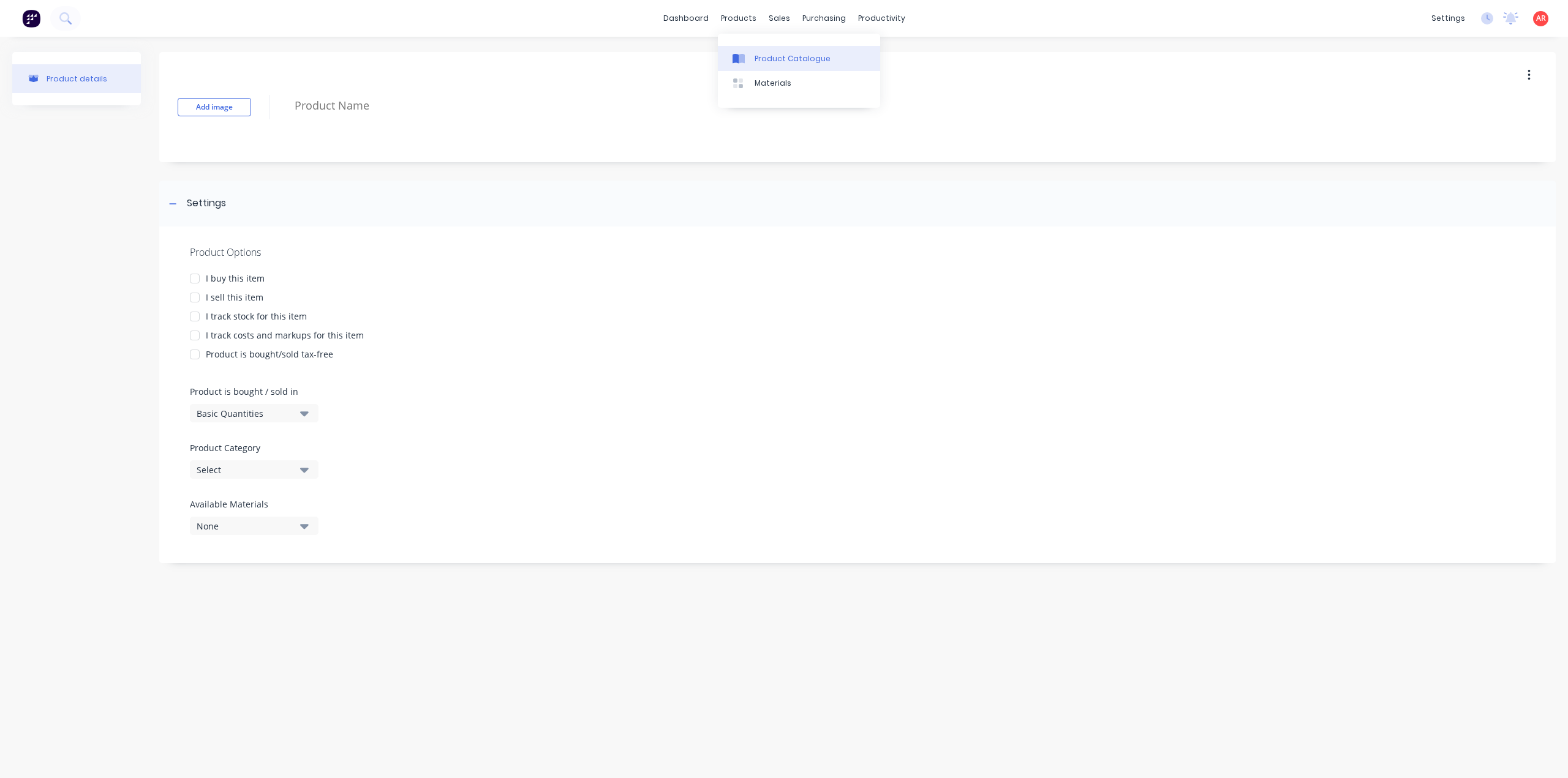
click at [740, 57] on icon at bounding box center [741, 59] width 6 height 10
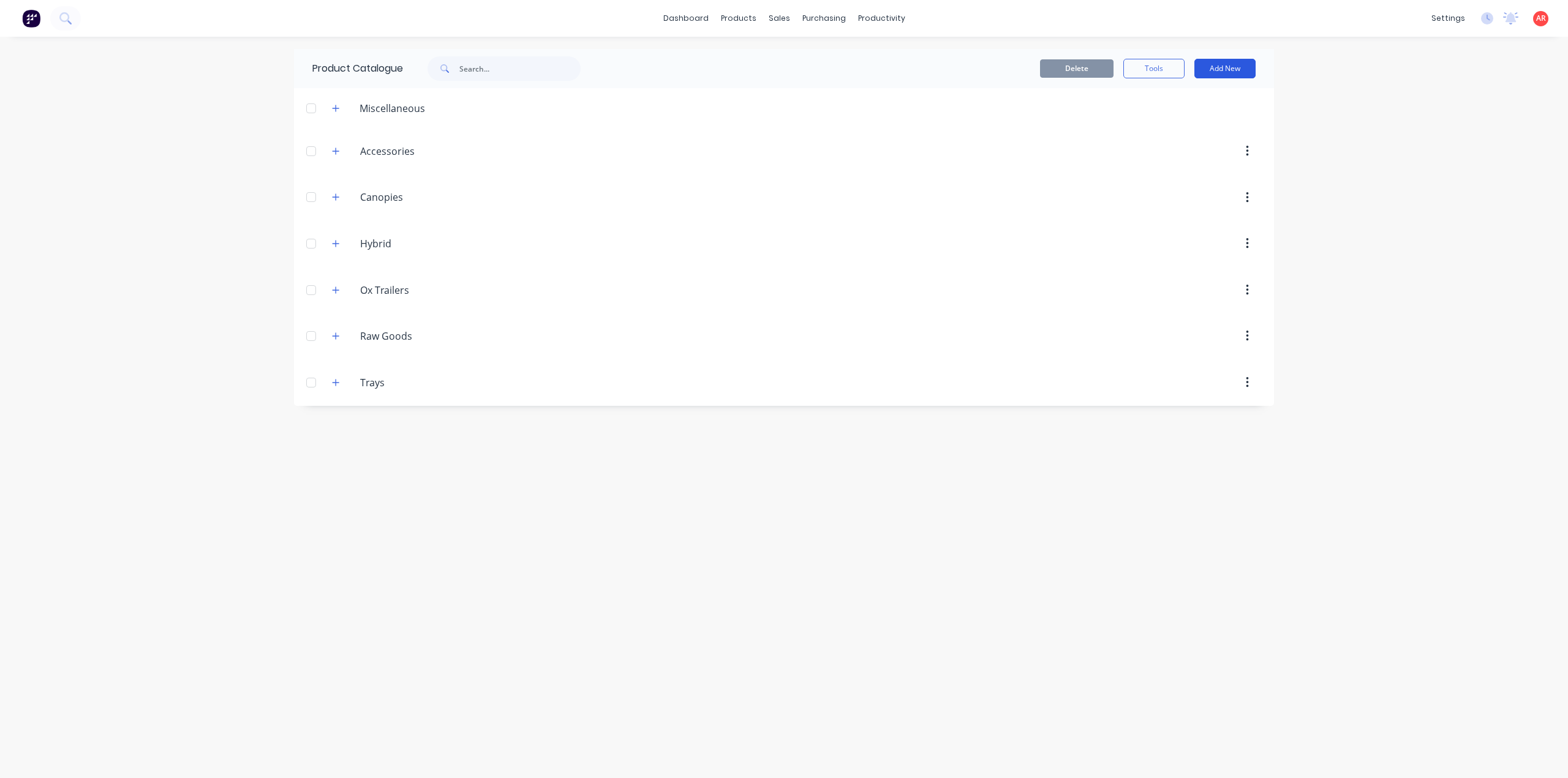
click at [1230, 70] on button "Add New" at bounding box center [1225, 68] width 62 height 19
click at [1217, 153] on div "Product Kit" at bounding box center [1197, 149] width 94 height 18
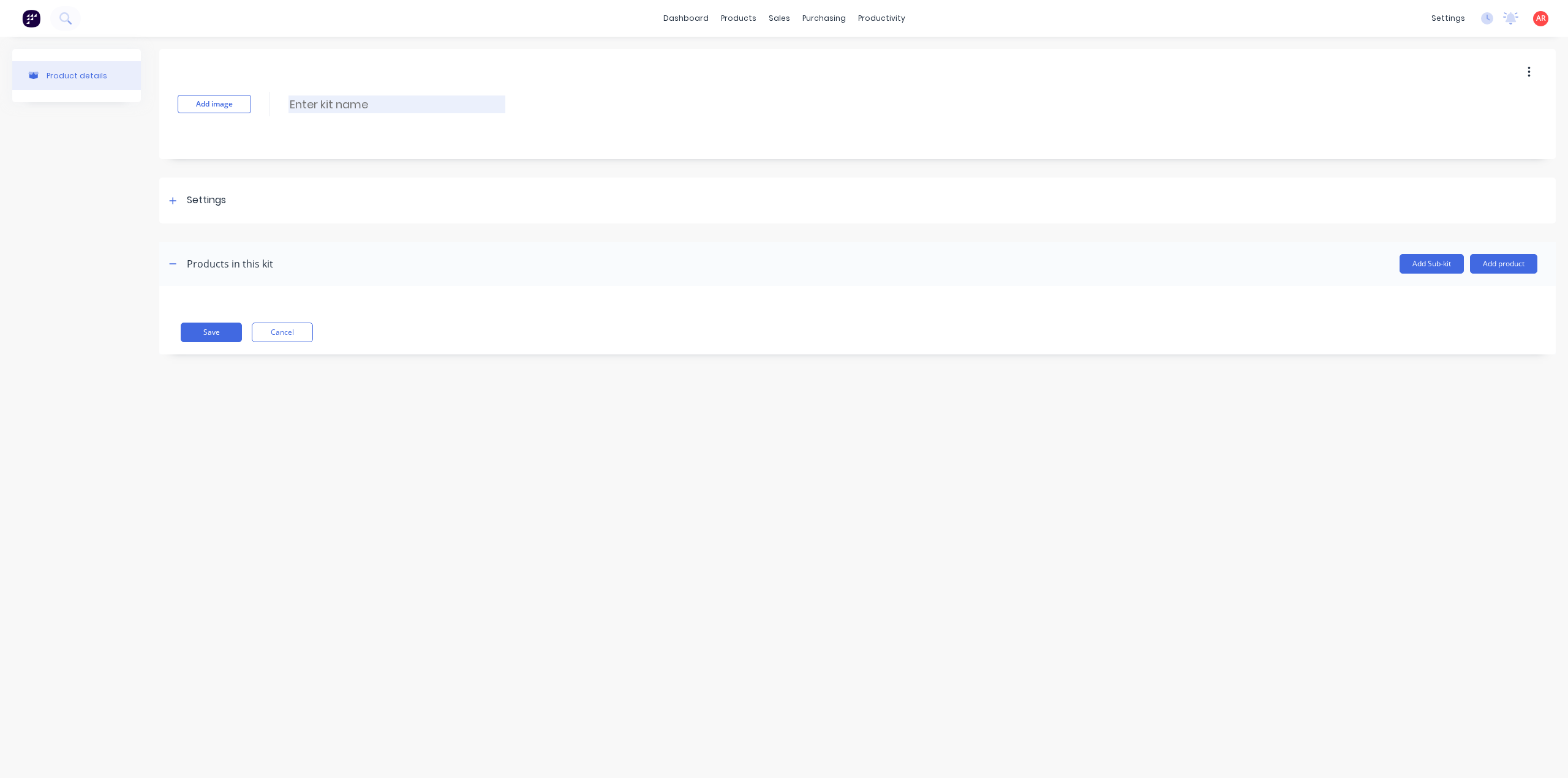
click at [315, 111] on input at bounding box center [397, 104] width 216 height 18
type input "Mercedes Sprinter Steel Tray"
click at [171, 202] on icon at bounding box center [173, 201] width 7 height 9
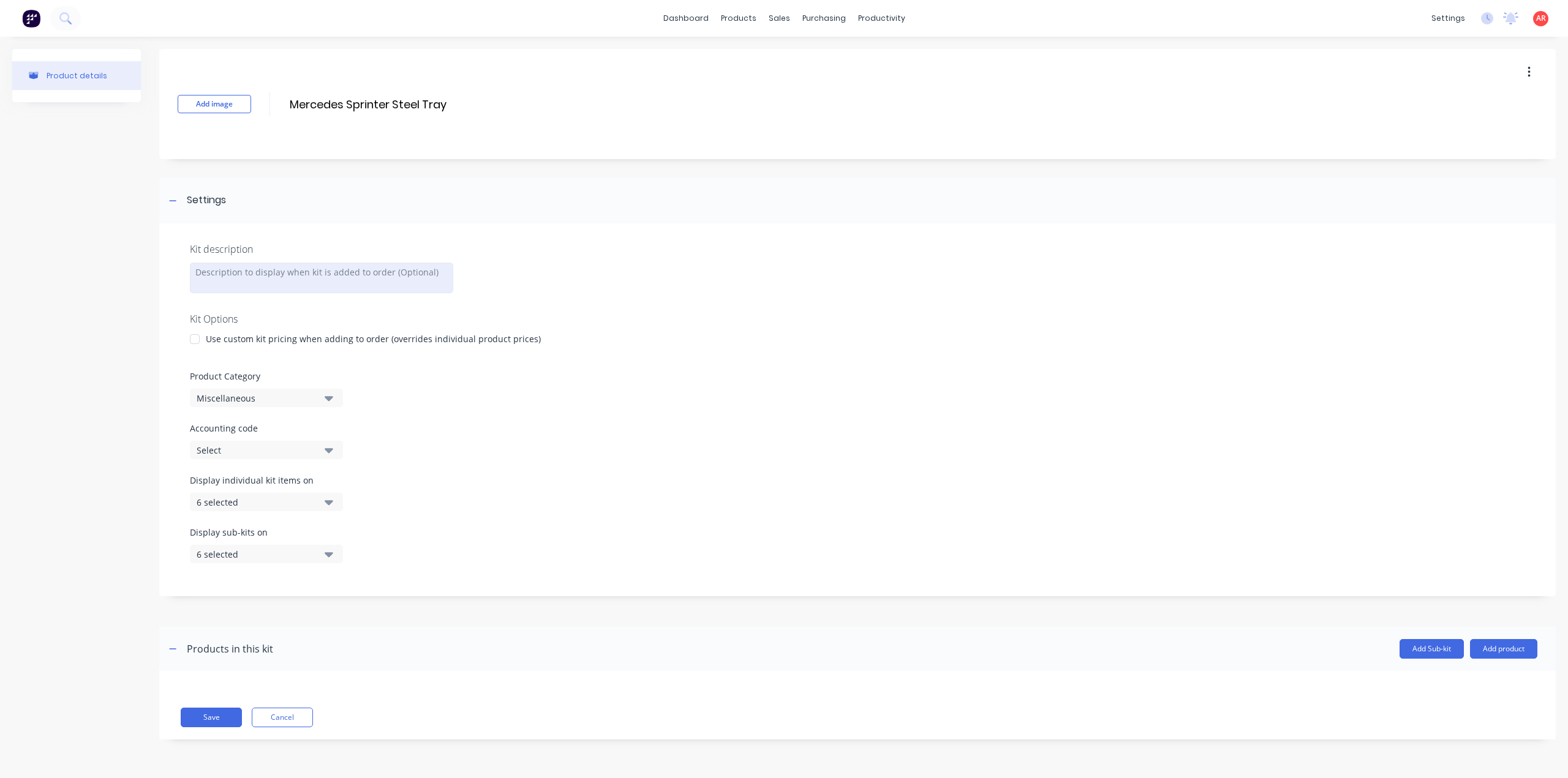
click at [260, 285] on div at bounding box center [321, 277] width 263 height 30
drag, startPoint x: 456, startPoint y: 102, endPoint x: 279, endPoint y: 99, distance: 177.0
click at [279, 99] on div "Add image Mercedes Sprinter Steel Tray Mercedes Sprinter Steel Tray Enter kit n…" at bounding box center [857, 104] width 1396 height 110
click at [233, 269] on div "M" at bounding box center [321, 277] width 263 height 30
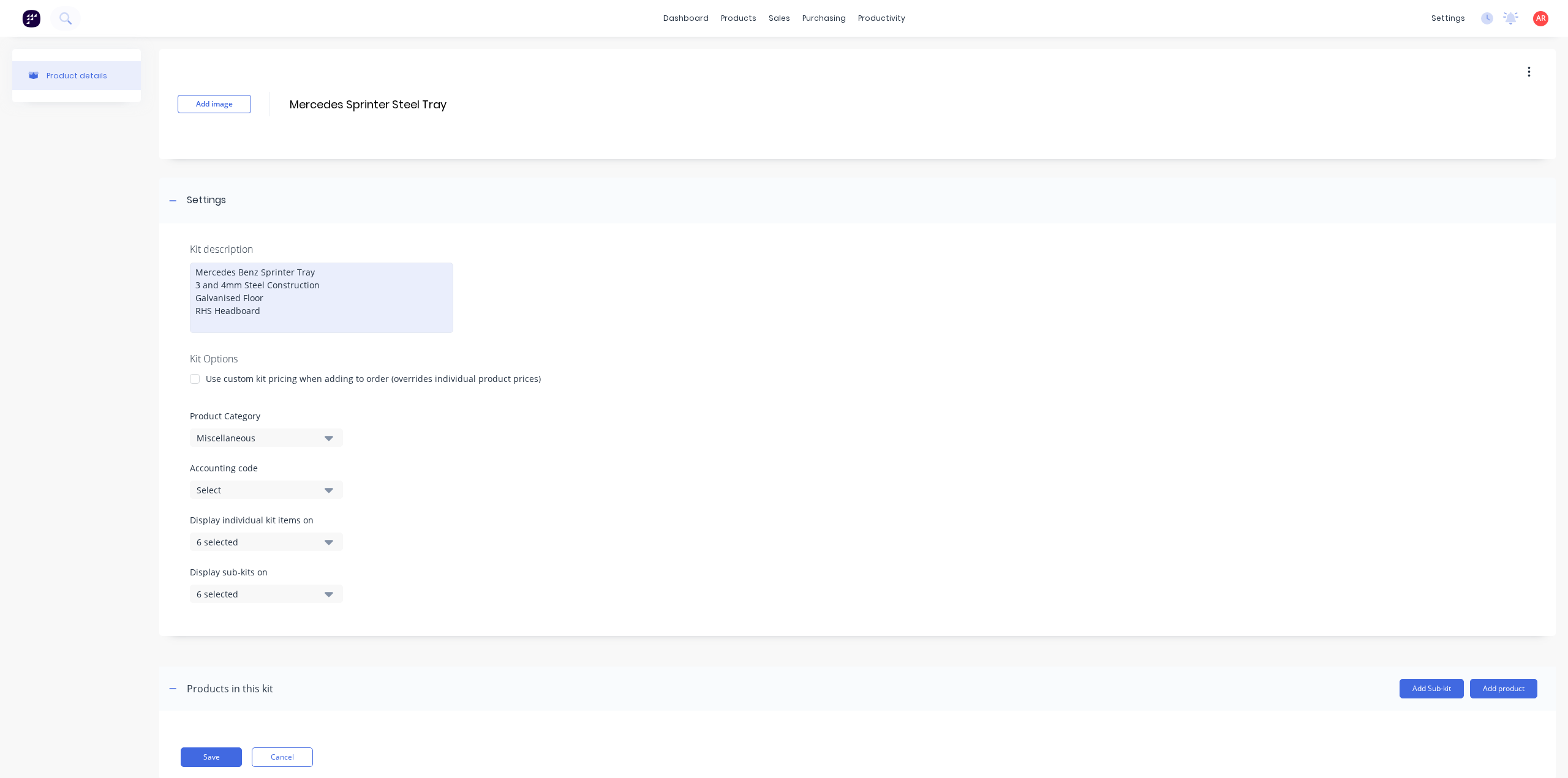
click at [194, 375] on div at bounding box center [194, 379] width 24 height 24
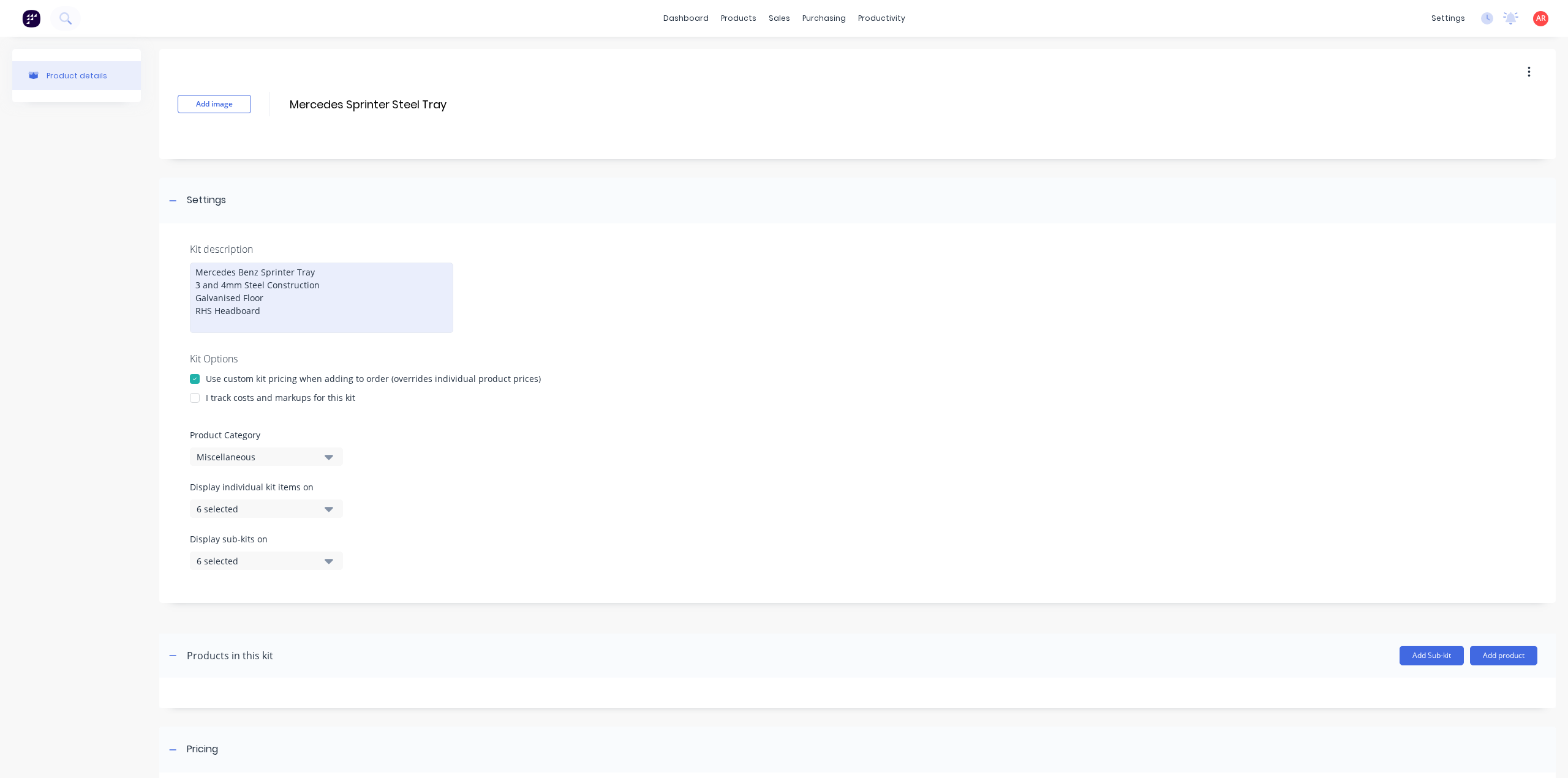
click at [195, 393] on div at bounding box center [194, 397] width 24 height 24
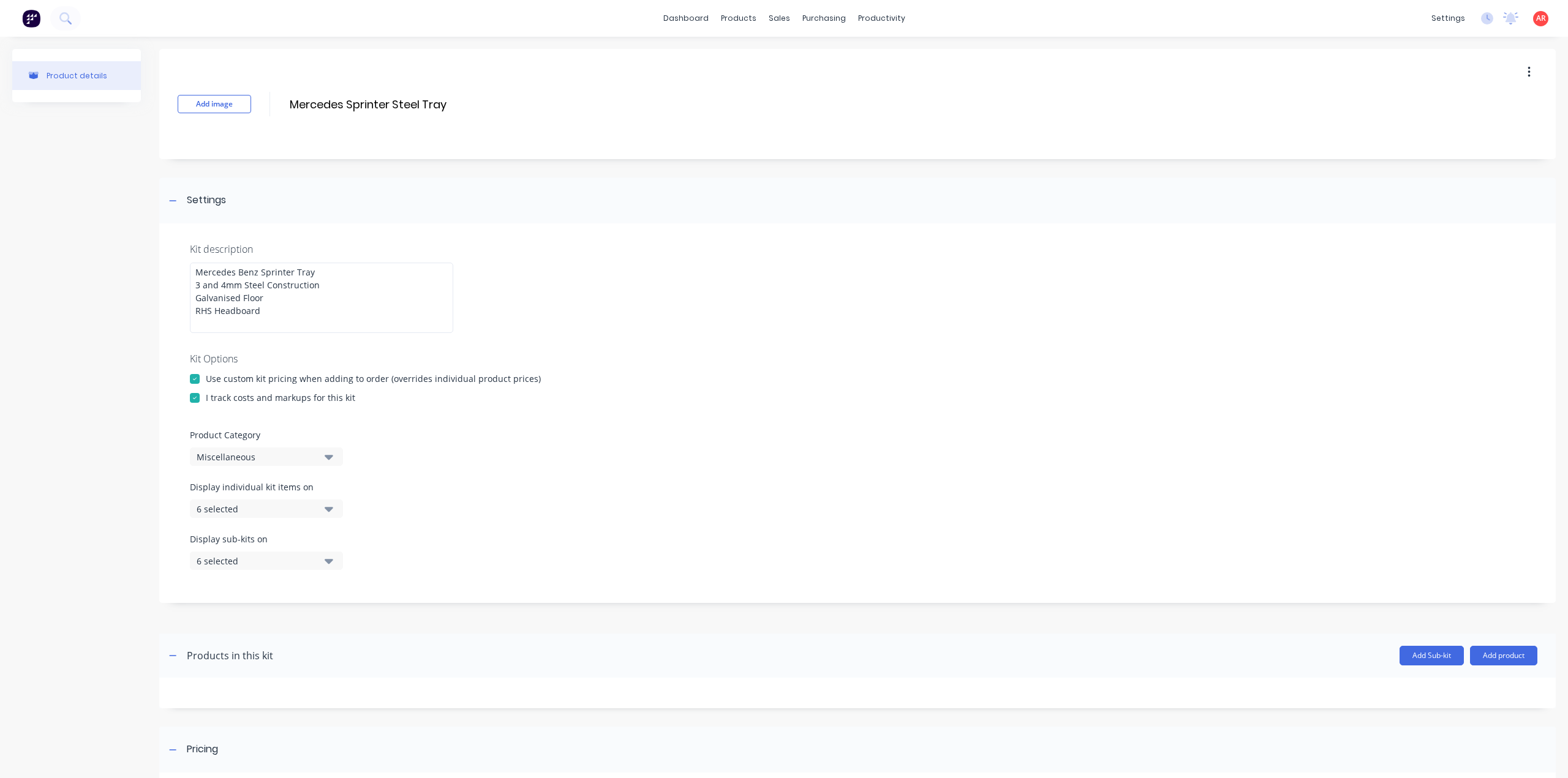
click at [236, 461] on div "Miscellaneous" at bounding box center [256, 456] width 119 height 13
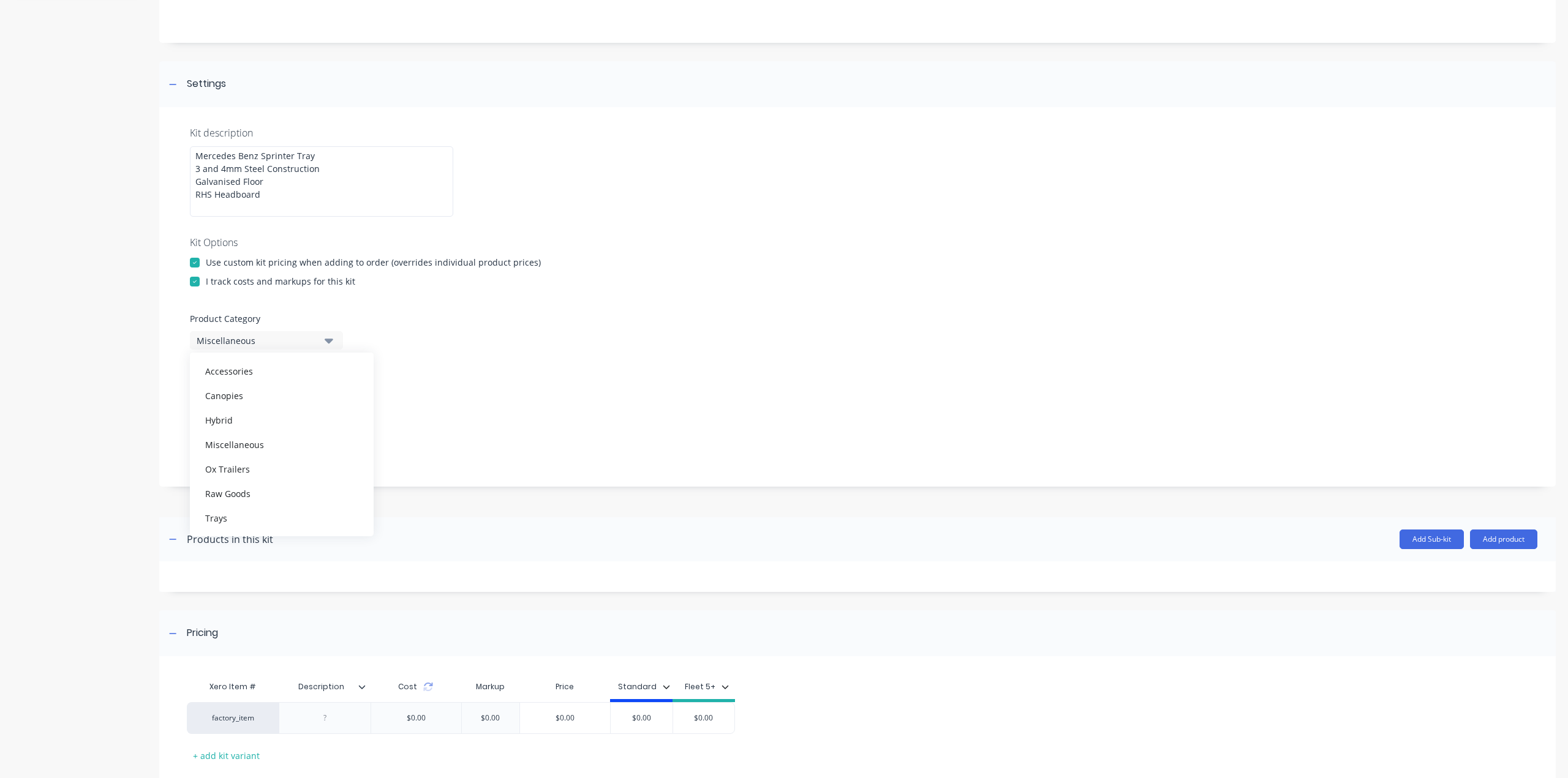
scroll to position [184, 0]
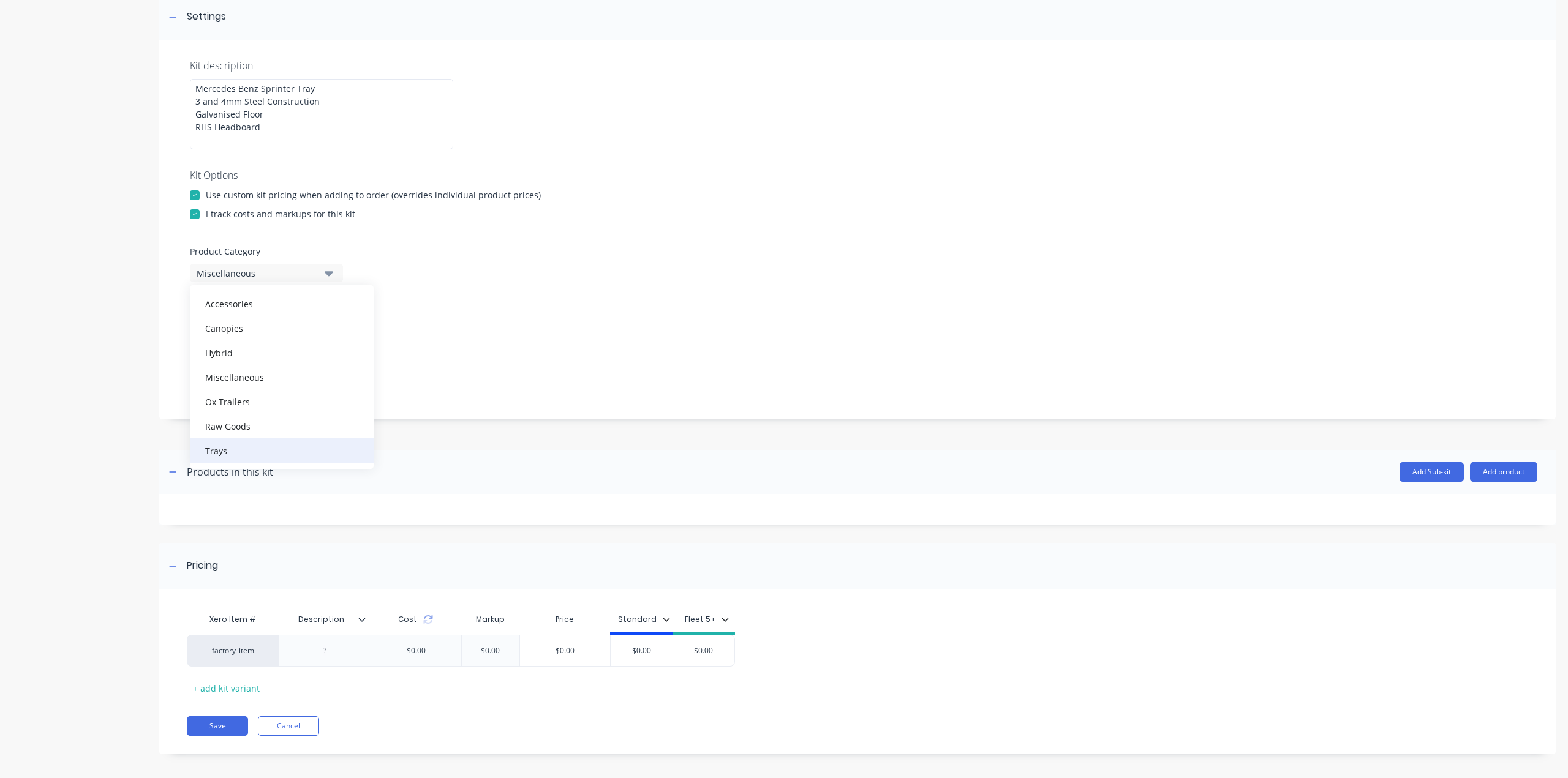
click at [233, 447] on div "Trays" at bounding box center [282, 450] width 184 height 24
click at [227, 316] on button "6 selected" at bounding box center [266, 325] width 153 height 19
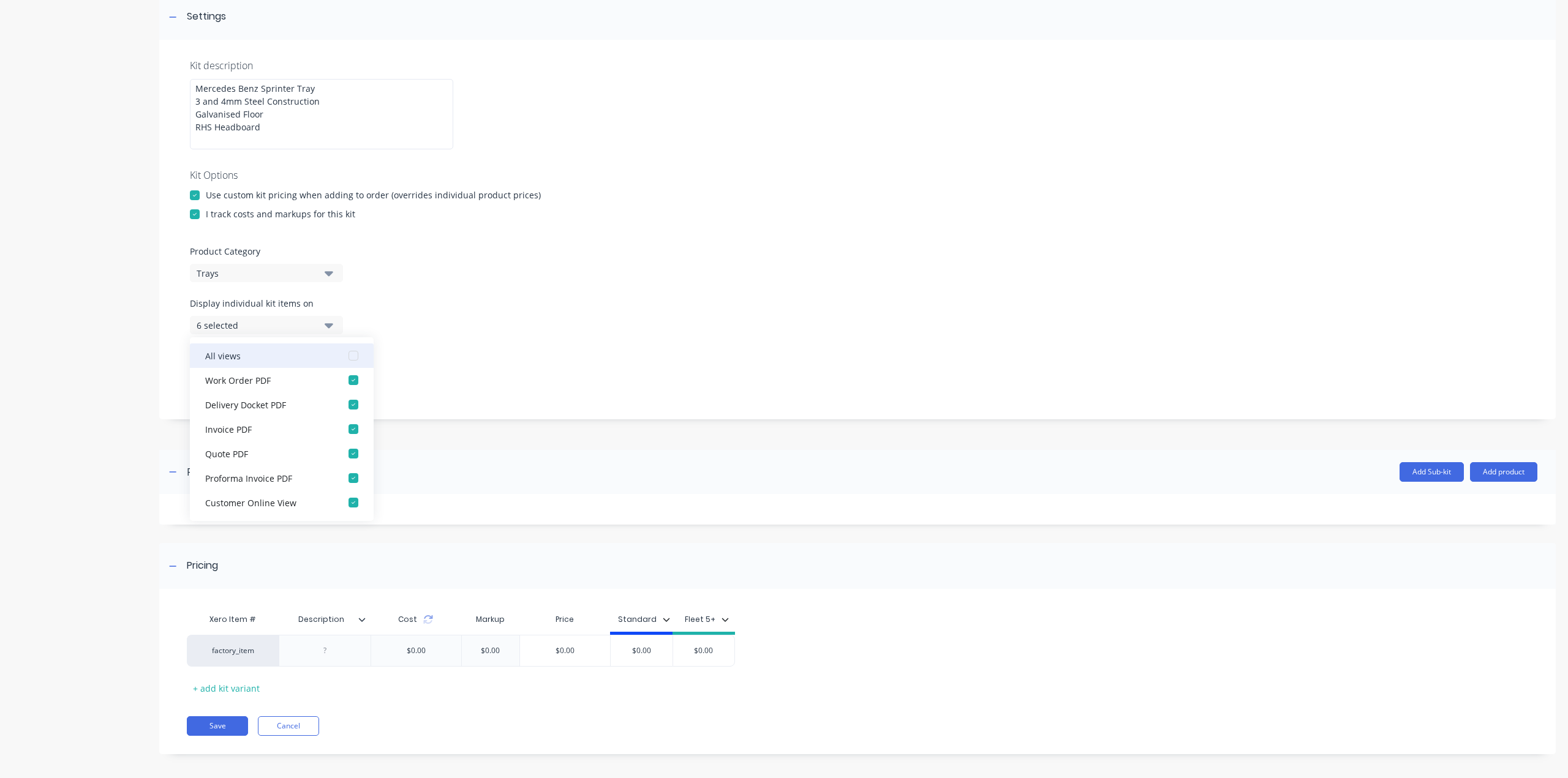
click at [345, 355] on div "button" at bounding box center [353, 355] width 24 height 24
click at [341, 379] on div "button" at bounding box center [353, 379] width 24 height 24
click at [409, 337] on div "Display individual kit items on 1 selected" at bounding box center [857, 323] width 1335 height 52
click at [372, 307] on div "Display individual kit items on 1 selected" at bounding box center [857, 323] width 1335 height 52
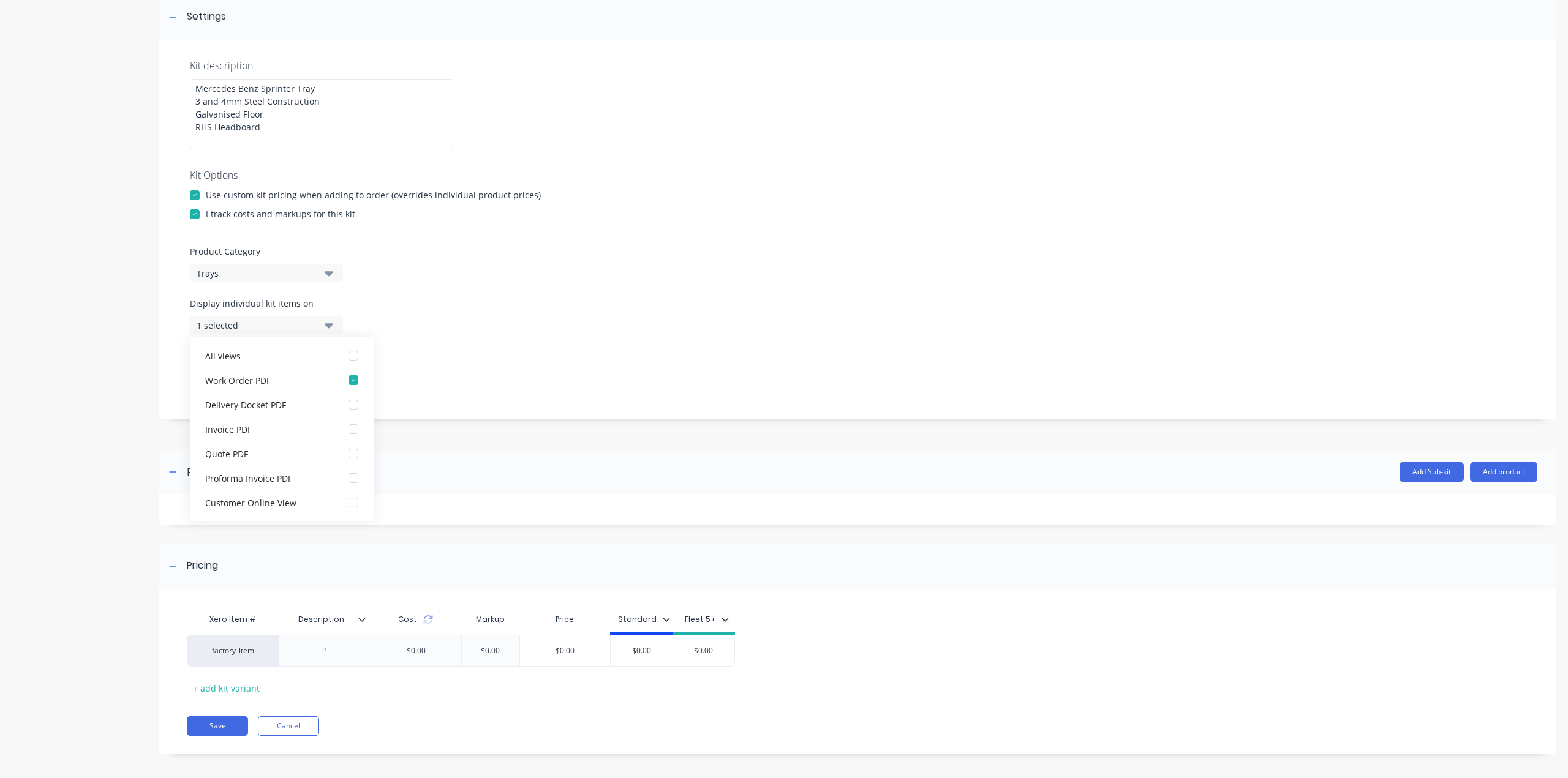
click at [53, 372] on div "Product details" at bounding box center [76, 319] width 128 height 907
click at [226, 378] on div "6 selected" at bounding box center [256, 377] width 119 height 13
click at [248, 408] on div "All views" at bounding box center [266, 407] width 122 height 13
click at [257, 430] on div "Work Order PDF" at bounding box center [266, 431] width 122 height 13
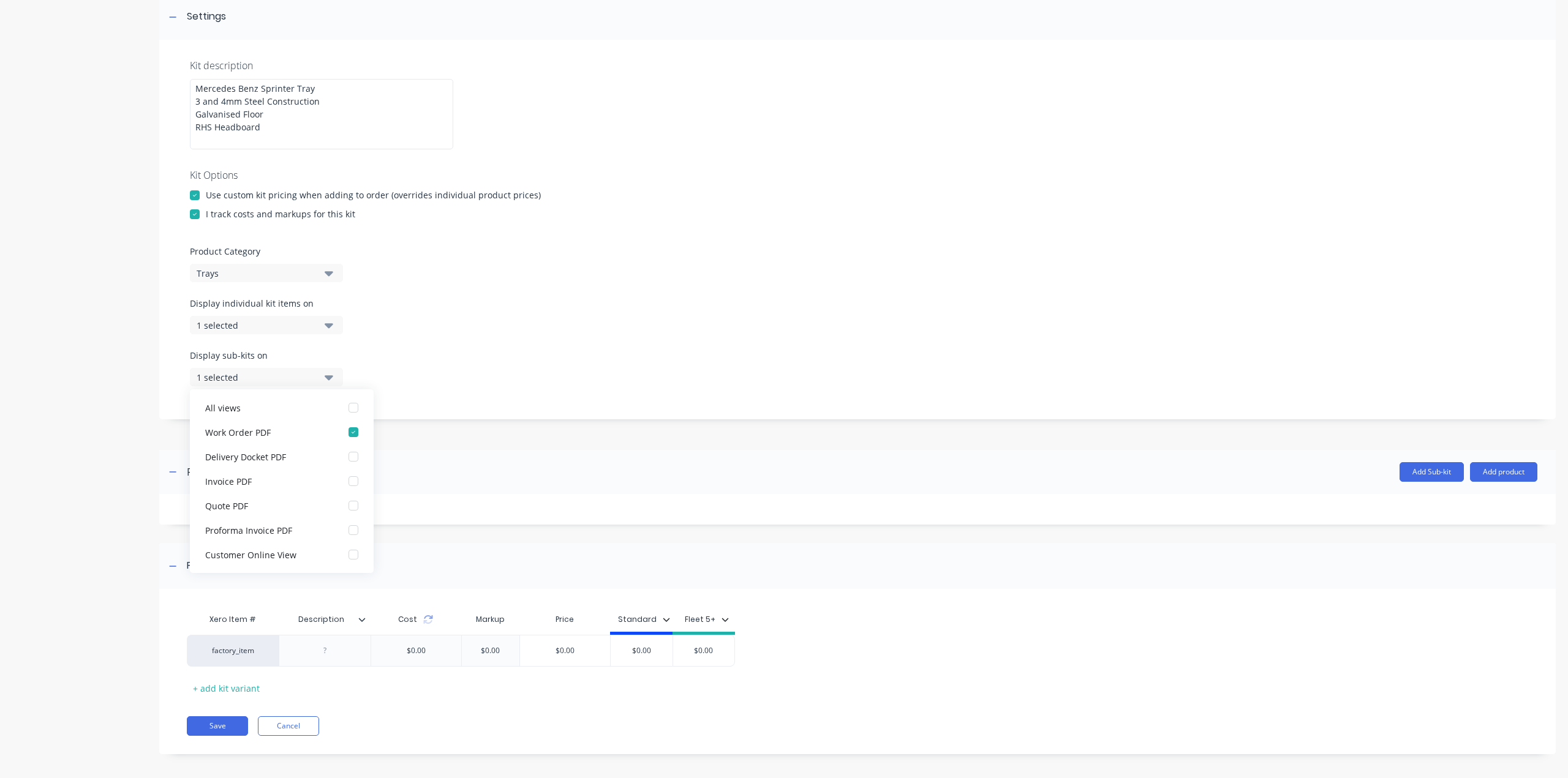
click at [461, 357] on div "Display sub-kits on 1 selected" at bounding box center [857, 375] width 1335 height 52
click at [164, 391] on div "Kit description Mercedes Benz Sprinter Tray 3 and 4mm Steel Construction Galvan…" at bounding box center [857, 230] width 1396 height 379
click at [1493, 474] on button "Add product" at bounding box center [1503, 472] width 67 height 19
click at [1488, 495] on div "Product catalogue" at bounding box center [1478, 503] width 94 height 18
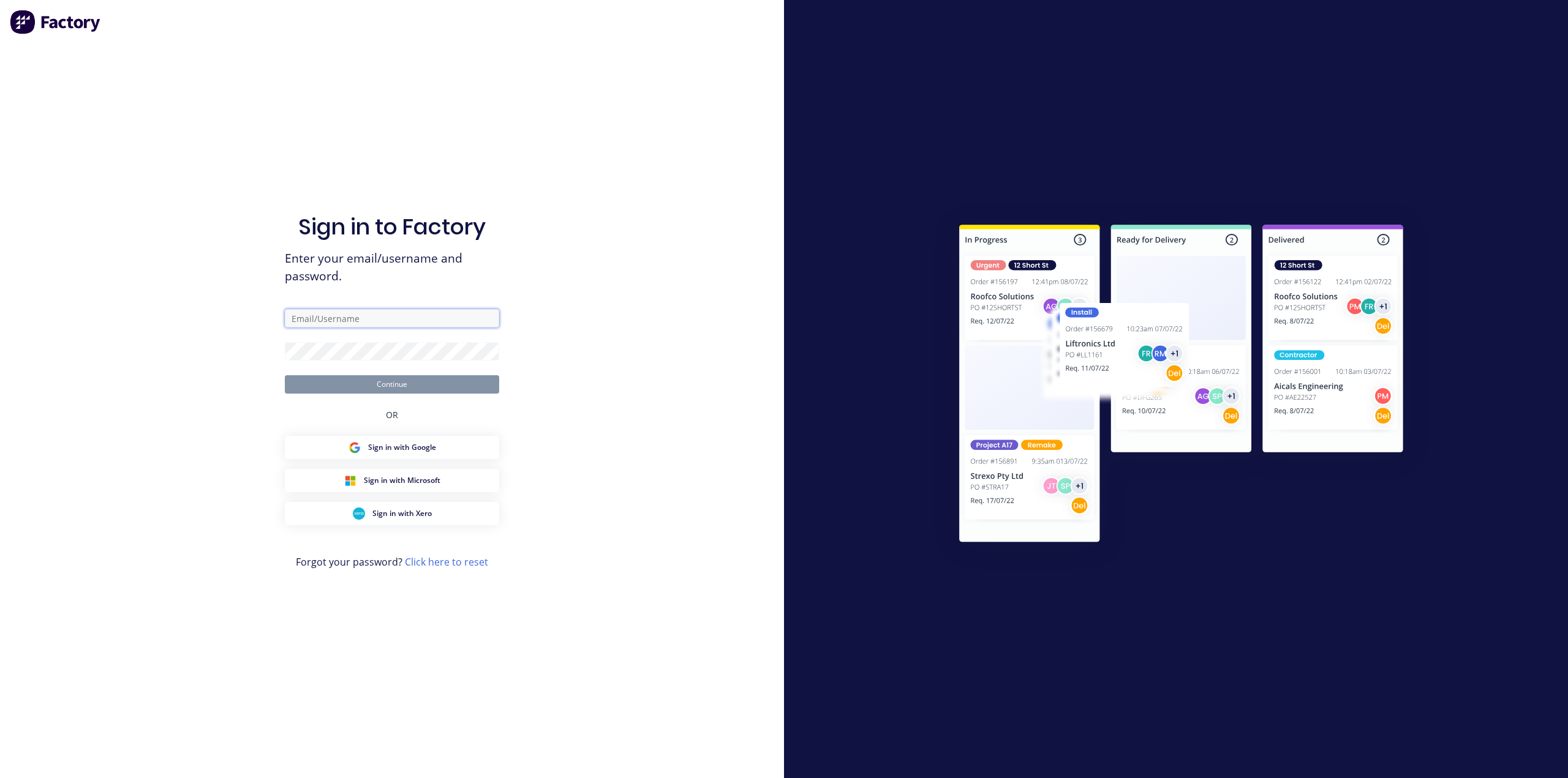
click at [315, 322] on input "text" at bounding box center [391, 318] width 214 height 19
type input "[EMAIL_ADDRESS][DOMAIN_NAME]"
drag, startPoint x: 405, startPoint y: 318, endPoint x: 277, endPoint y: 325, distance: 128.2
click at [277, 325] on div "Sign in to Factory Enter your email/username and password. [EMAIL_ADDRESS][DOMA…" at bounding box center [391, 389] width 784 height 778
type input "[PERSON_NAME][EMAIL_ADDRESS][PERSON_NAME][DOMAIN_NAME]"
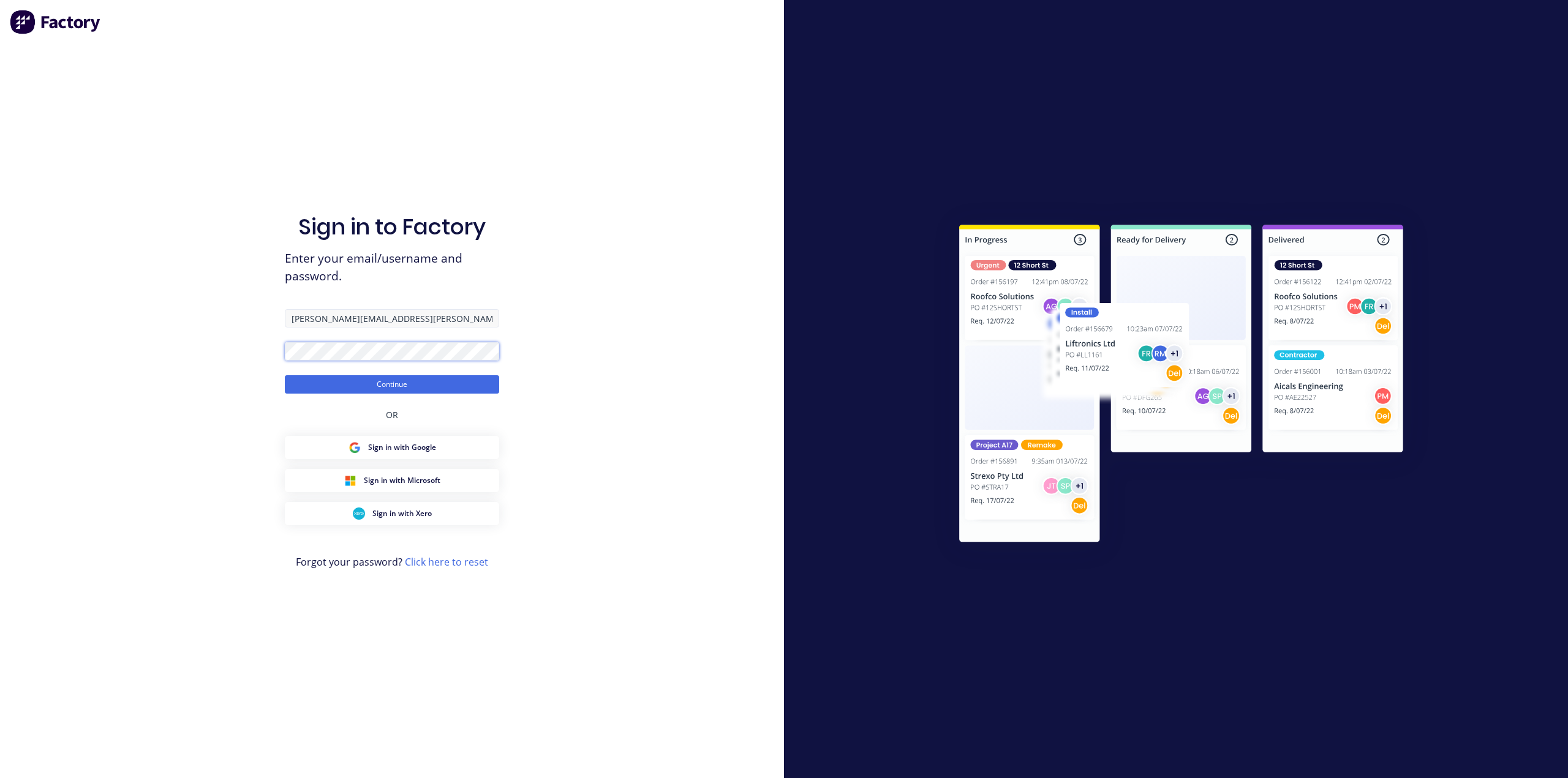
click at [285, 375] on button "Continue" at bounding box center [391, 384] width 214 height 19
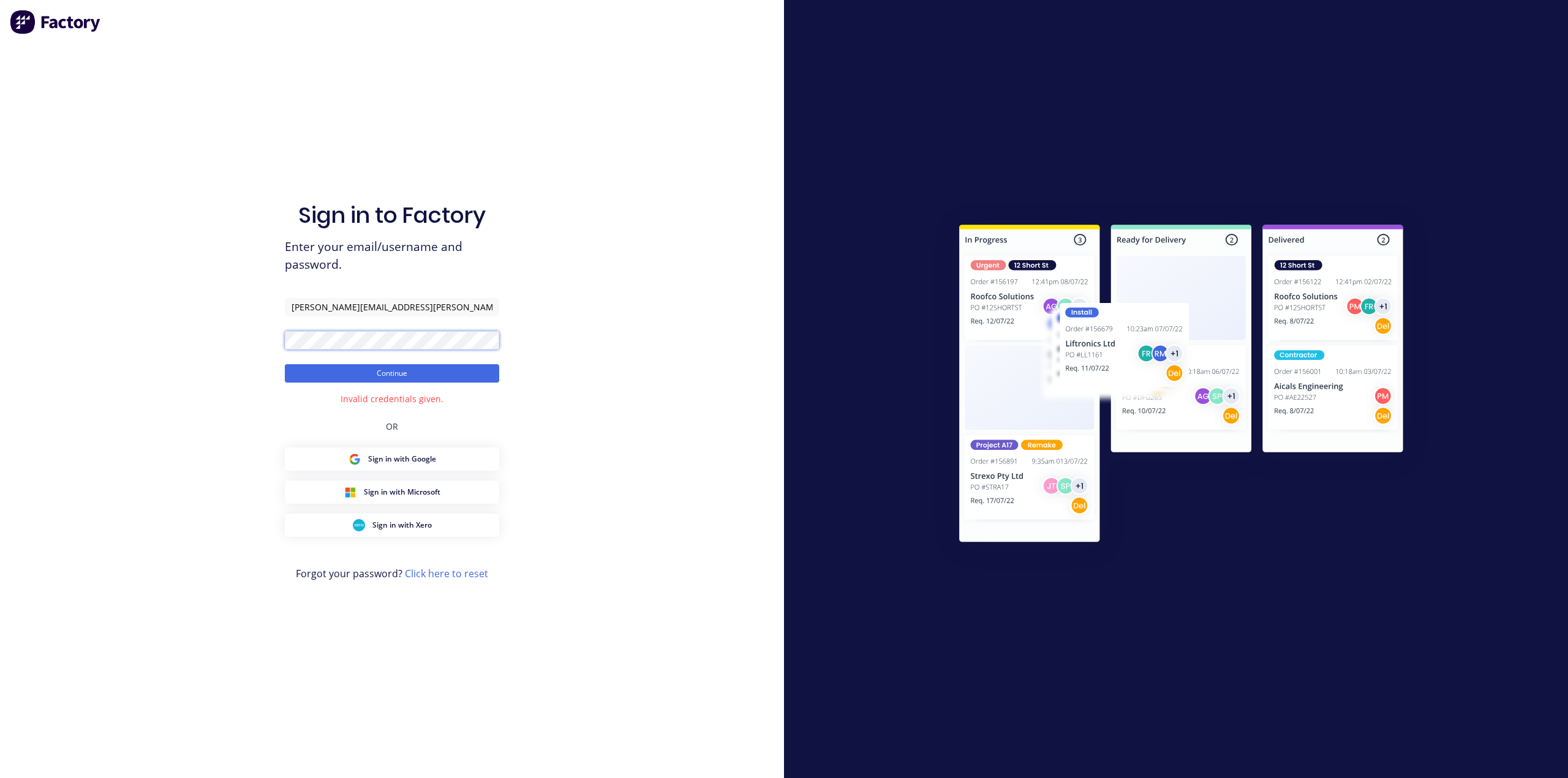
click at [285, 364] on button "Continue" at bounding box center [391, 373] width 214 height 19
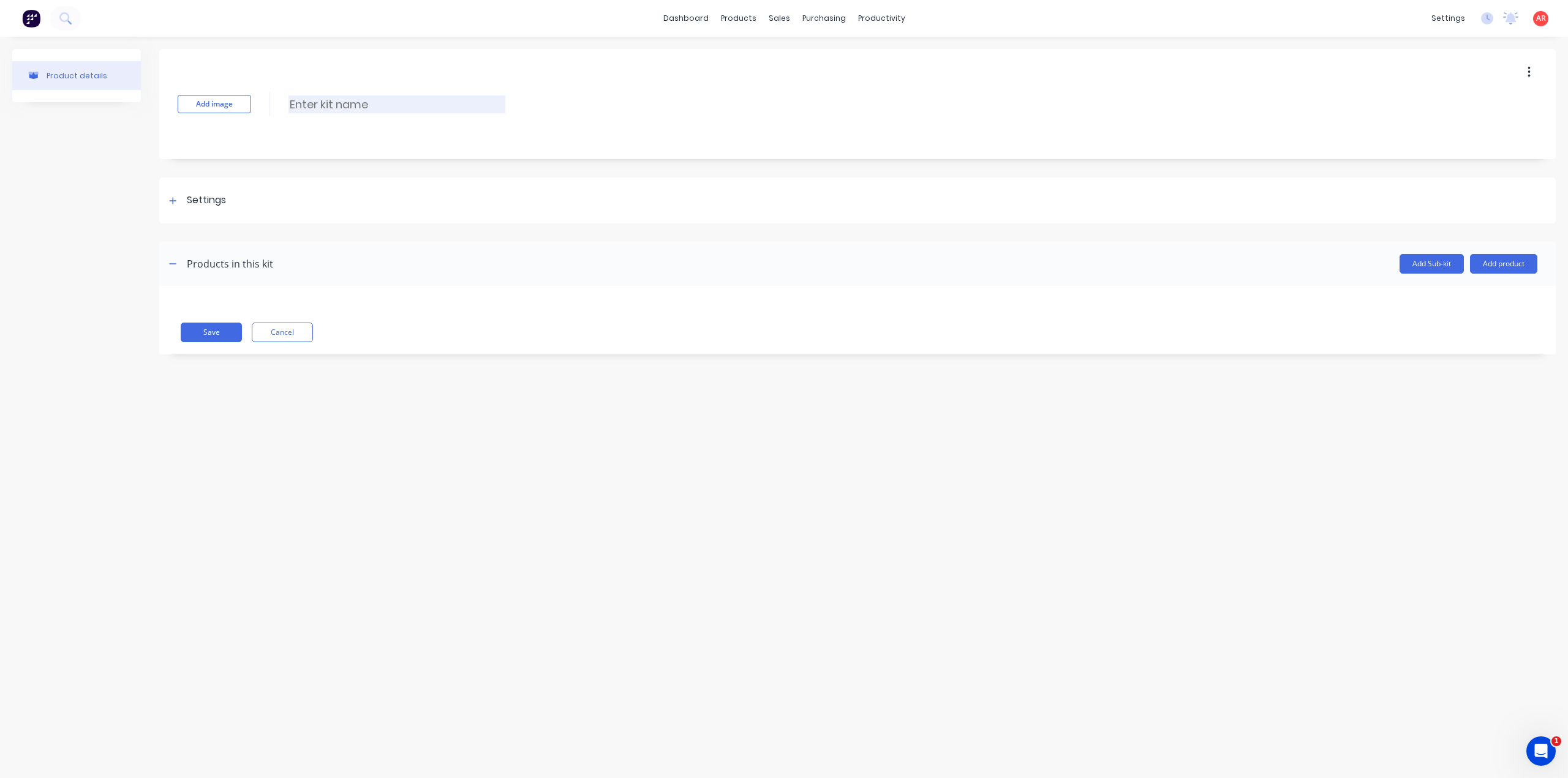
click at [310, 97] on input at bounding box center [397, 104] width 216 height 18
type input "Mercedes Sprinter Steel Tray"
click at [168, 195] on div at bounding box center [173, 200] width 16 height 16
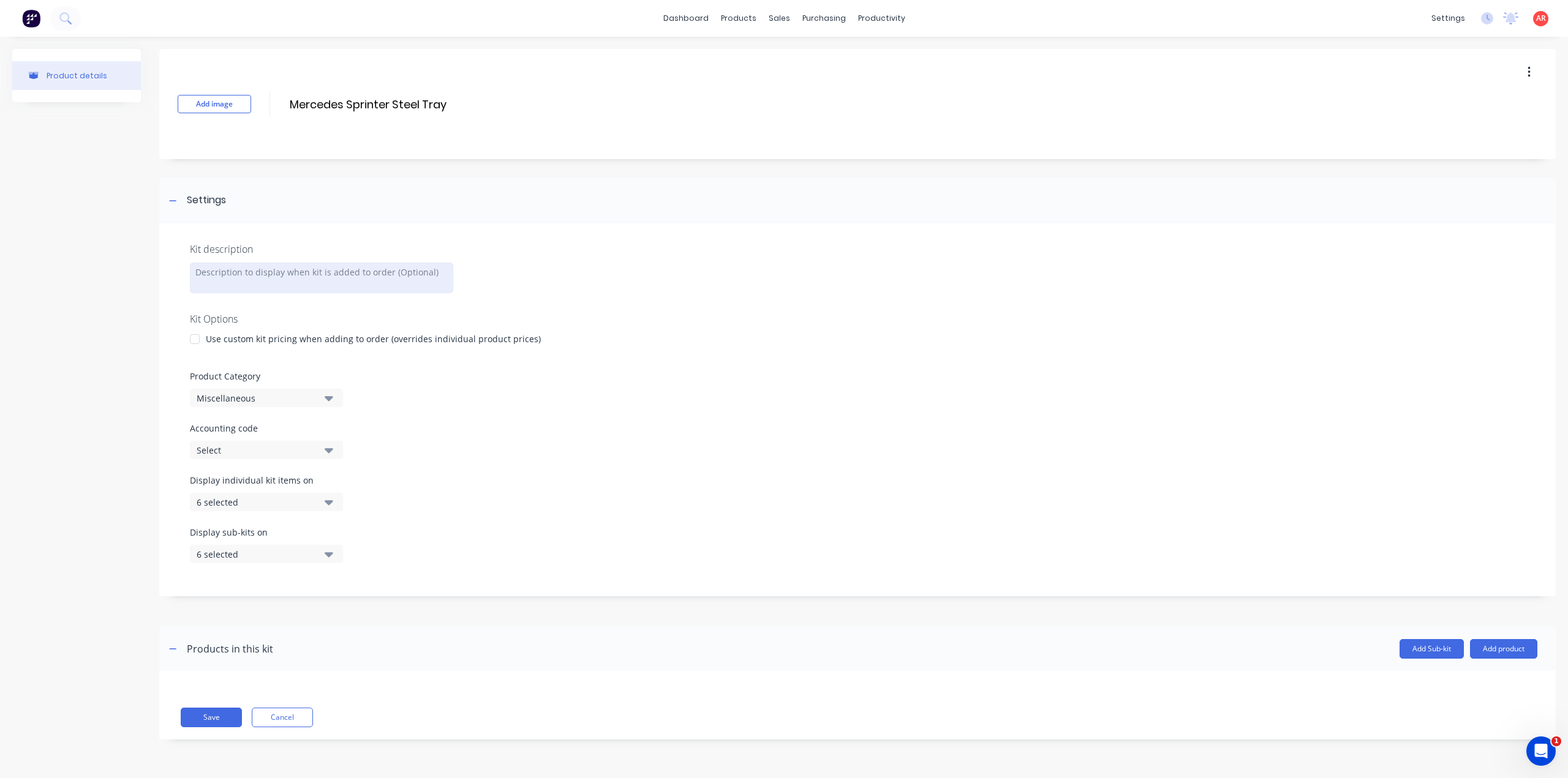
click at [266, 281] on div at bounding box center [321, 277] width 263 height 30
drag, startPoint x: 449, startPoint y: 103, endPoint x: 286, endPoint y: 97, distance: 163.1
click at [286, 97] on div "Add image Mercedes Sprinter Steel Tray Mercedes Sprinter Steel Tray Enter kit n…" at bounding box center [857, 104] width 1396 height 110
click at [287, 271] on div at bounding box center [321, 277] width 263 height 30
paste div
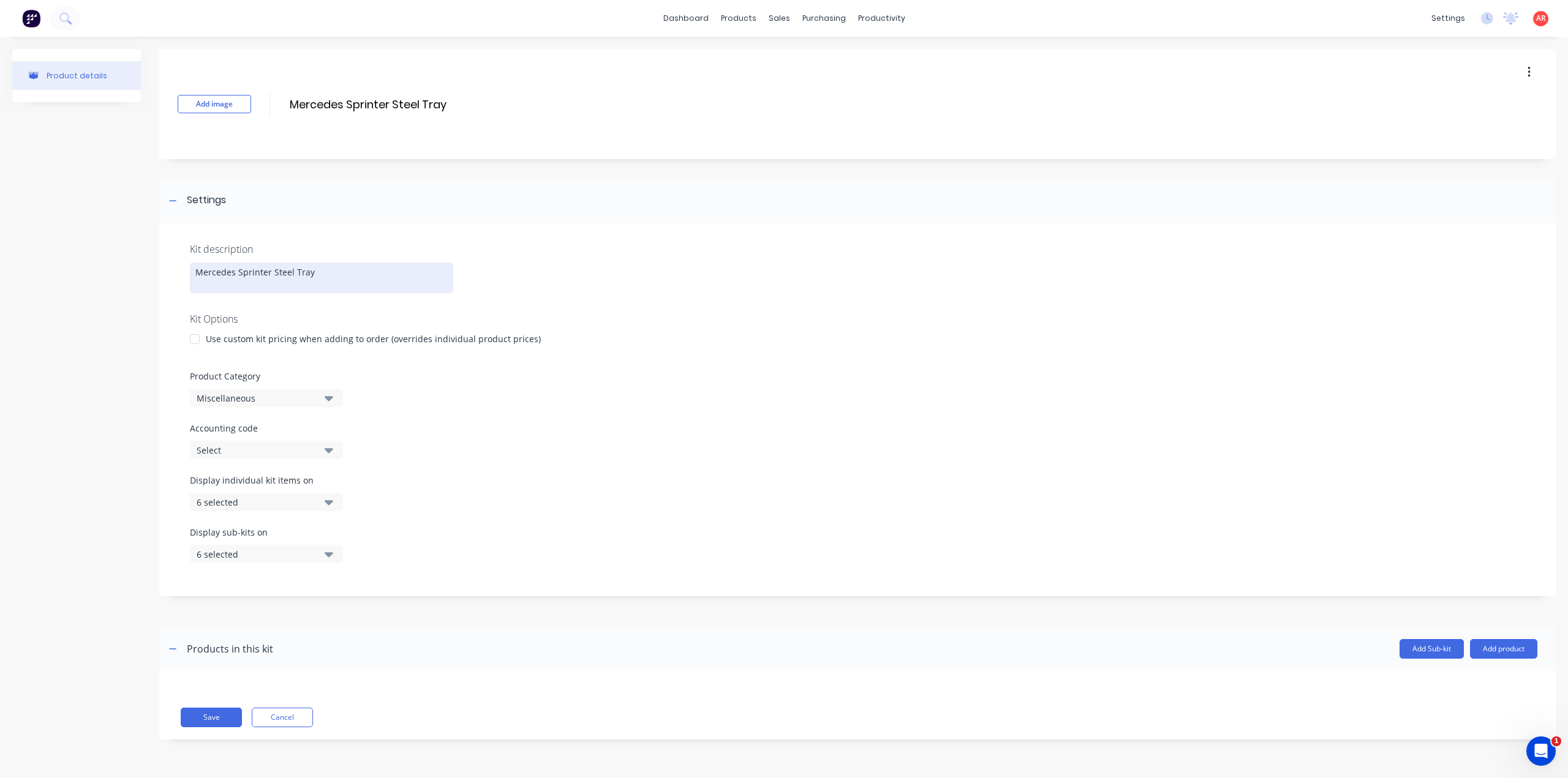
click at [237, 273] on div "Mercedes Sprinter Steel Tray" at bounding box center [321, 277] width 263 height 30
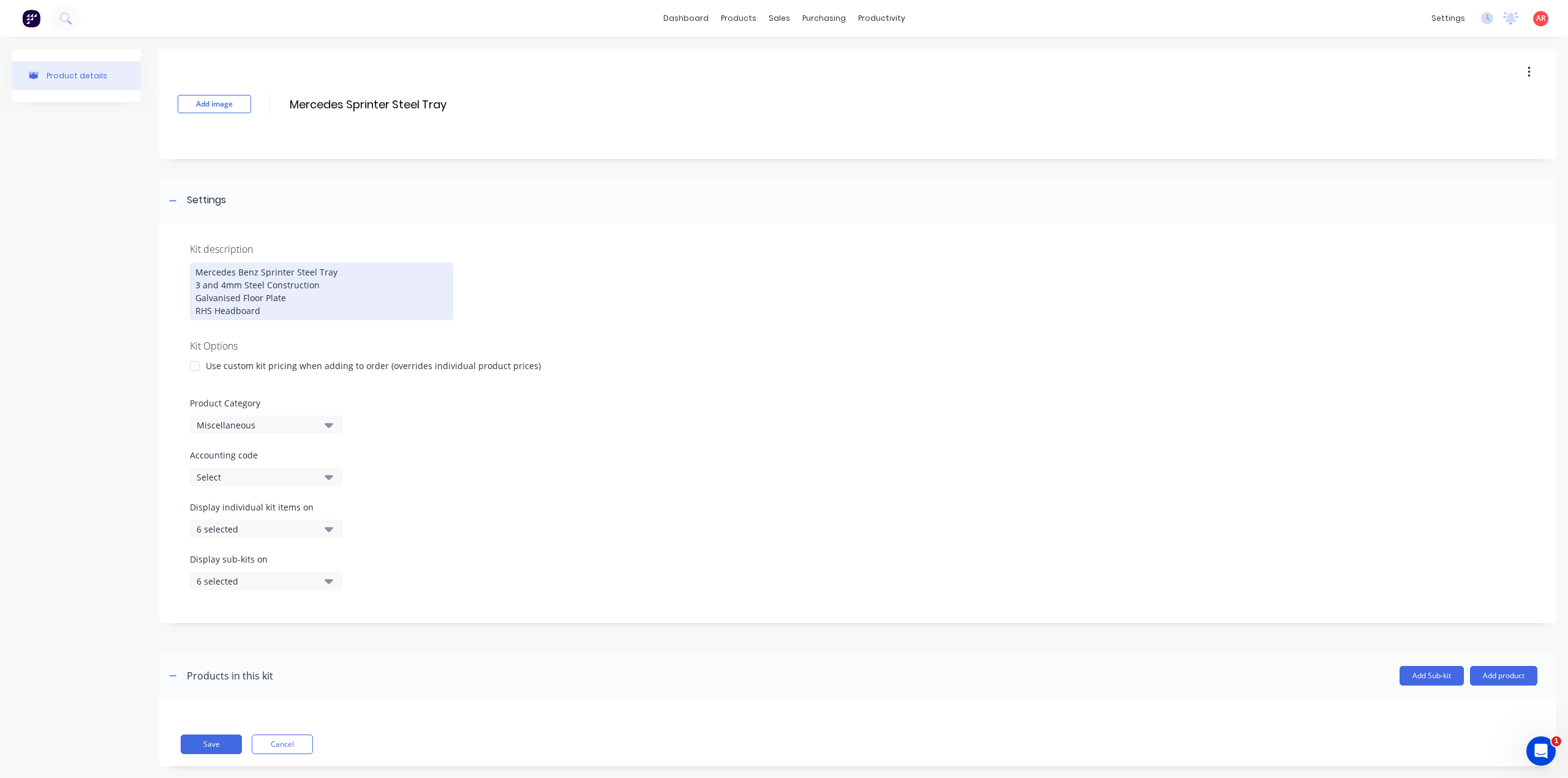
click at [199, 307] on div "Mercedes Benz Sprinter Steel Tray 3 and 4mm Steel Construction Galvanised Floor…" at bounding box center [321, 291] width 263 height 58
click at [195, 371] on div at bounding box center [194, 365] width 24 height 24
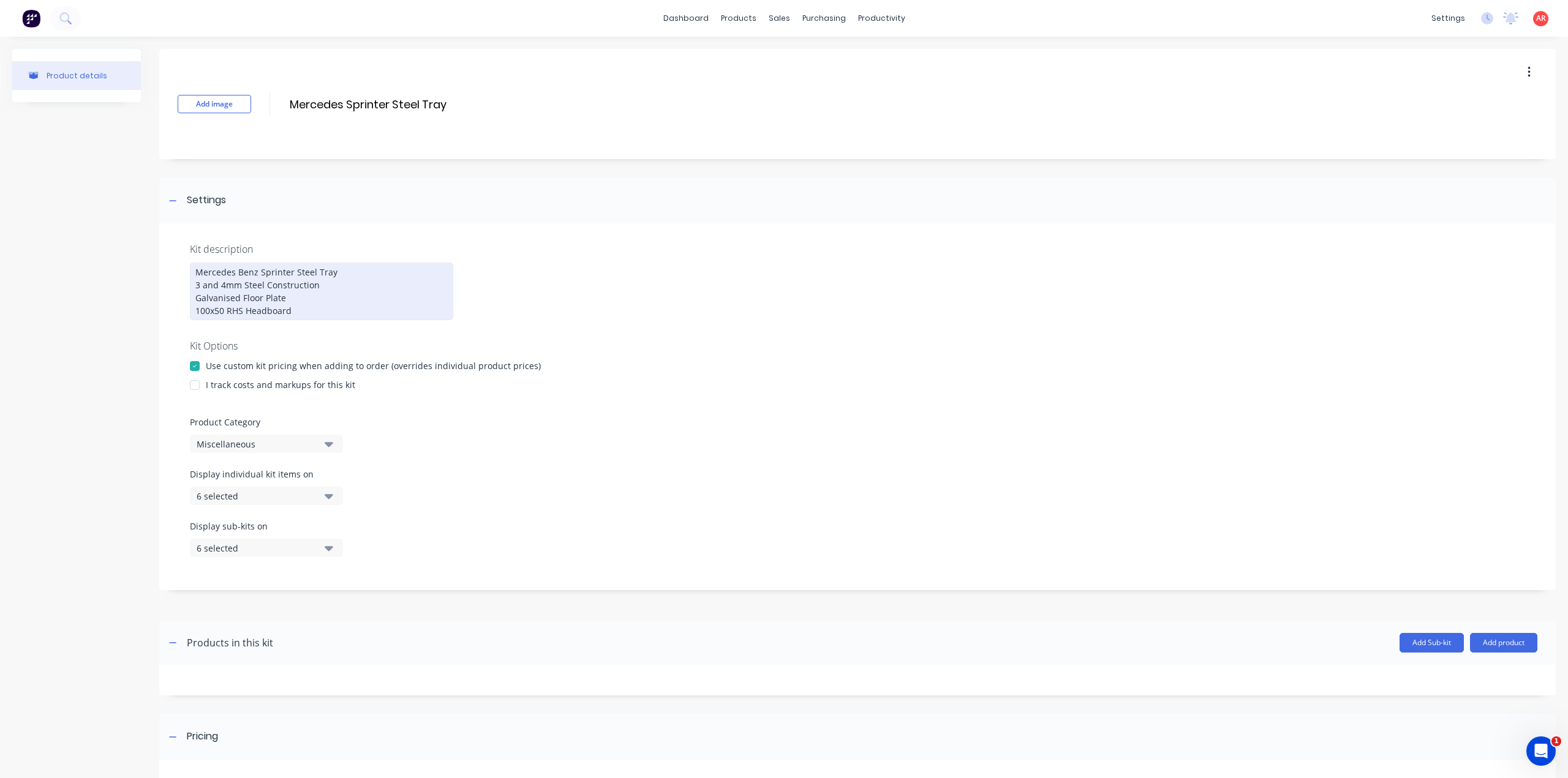
click at [196, 382] on div at bounding box center [194, 385] width 24 height 24
click at [257, 438] on div "Miscellaneous" at bounding box center [256, 444] width 119 height 13
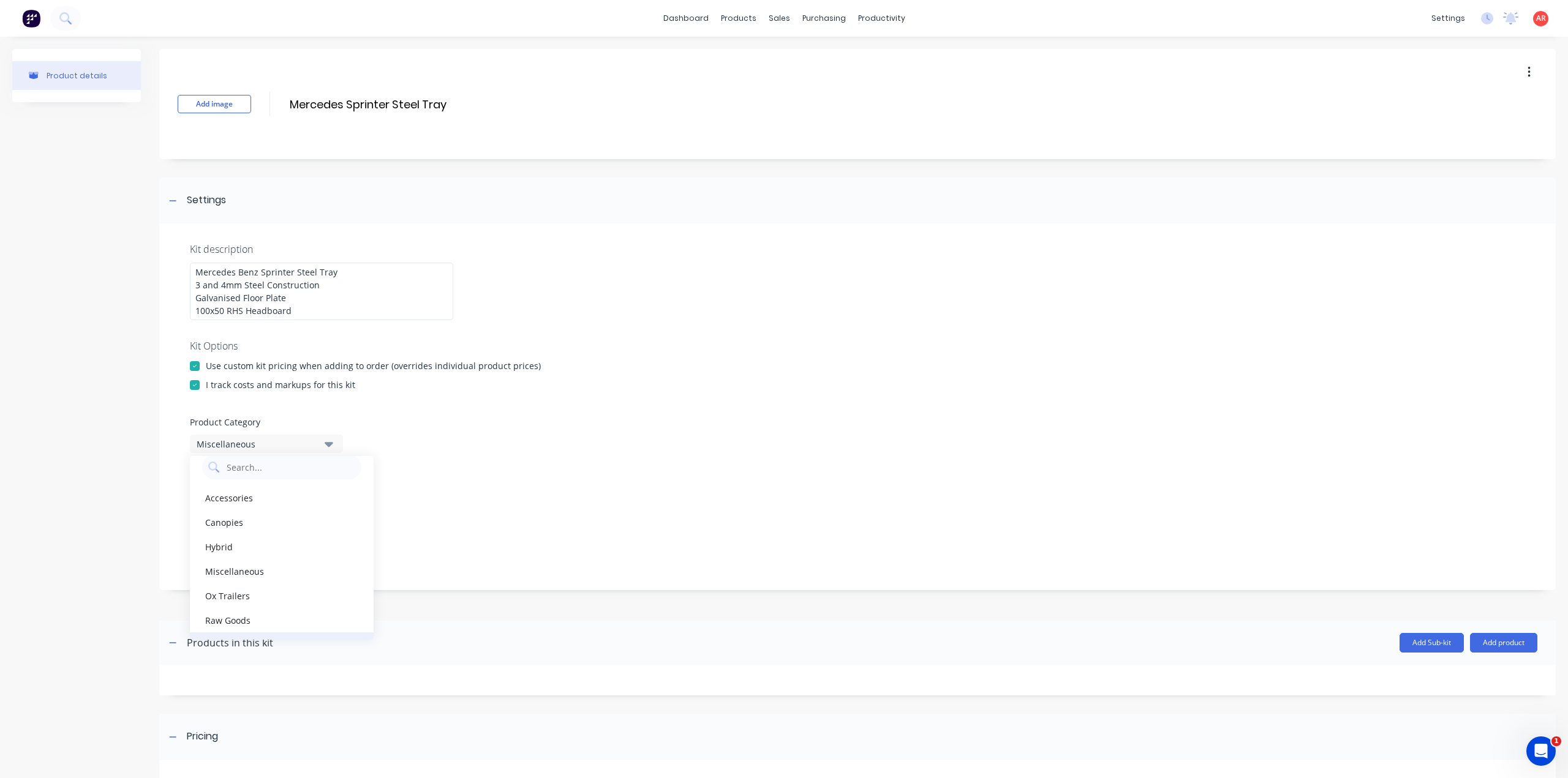
scroll to position [37, 0]
click at [262, 613] on div "Trays" at bounding box center [282, 621] width 184 height 24
click at [220, 488] on button "6 selected" at bounding box center [266, 496] width 153 height 19
click at [245, 530] on div "All views" at bounding box center [266, 525] width 122 height 13
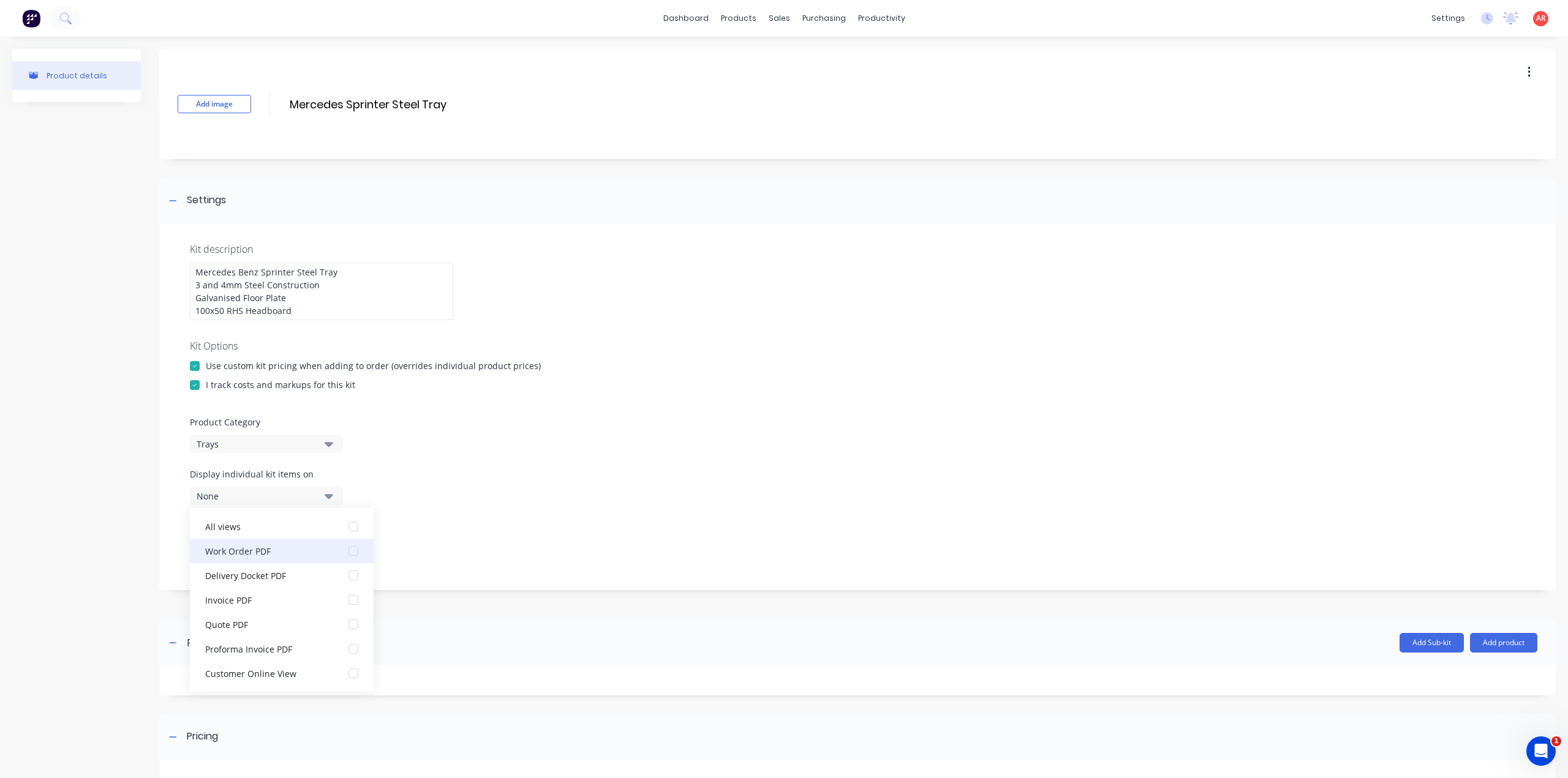
click at [251, 554] on div "Work Order PDF" at bounding box center [266, 550] width 122 height 13
click at [437, 513] on div "Display individual kit items on 1 selected" at bounding box center [857, 493] width 1335 height 52
click at [338, 481] on div "Display individual kit items on 1 selected" at bounding box center [266, 486] width 153 height 37
click at [350, 479] on div "Display individual kit items on 1 selected" at bounding box center [857, 493] width 1335 height 52
click at [342, 498] on button "1 selected" at bounding box center [266, 496] width 153 height 19
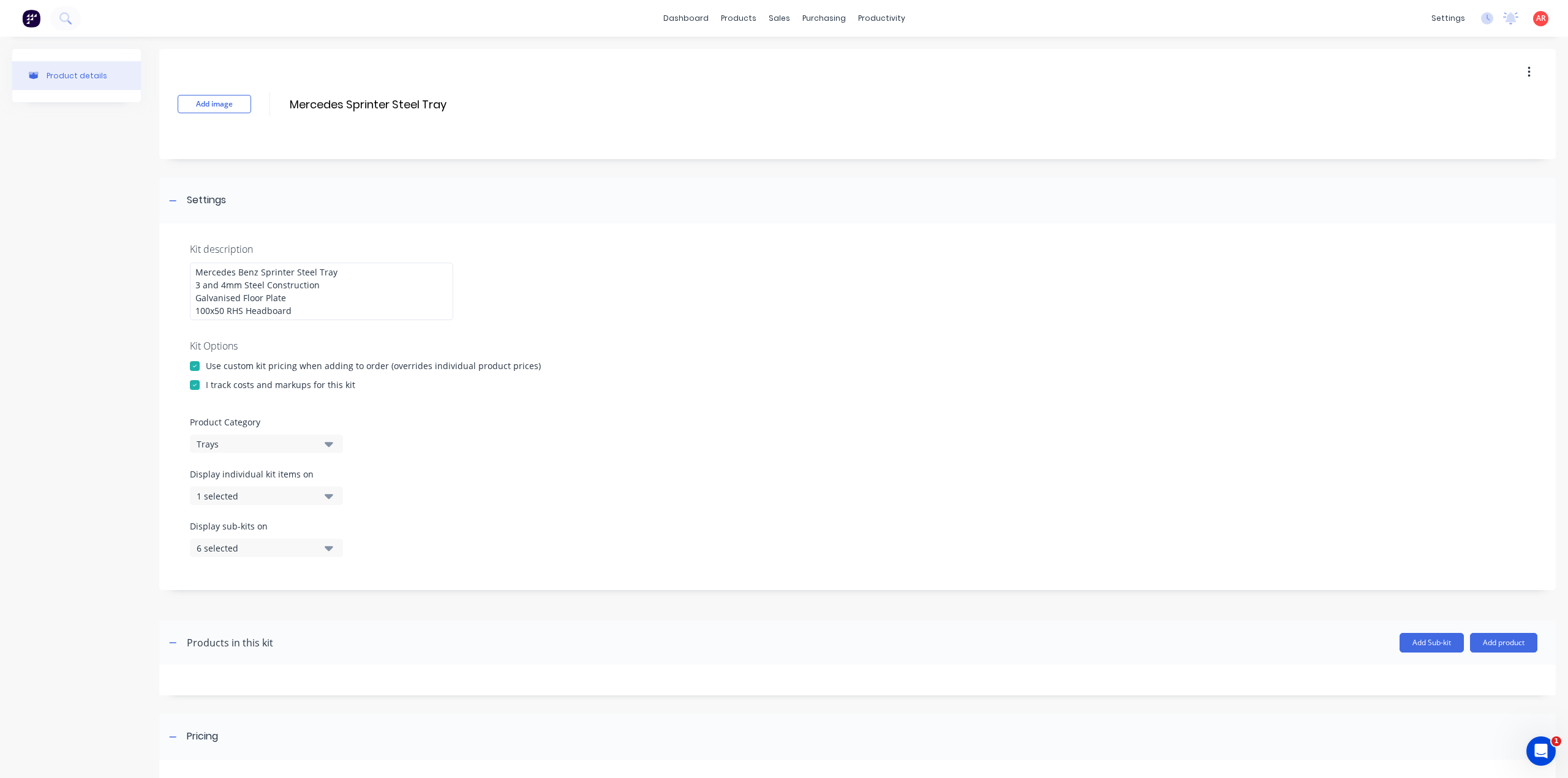
click at [283, 531] on label "Display sub-kits on" at bounding box center [266, 525] width 153 height 13
click at [283, 549] on div "6 selected" at bounding box center [256, 548] width 119 height 13
click at [287, 582] on div "All views" at bounding box center [266, 578] width 122 height 13
click at [295, 580] on div "All views" at bounding box center [266, 578] width 122 height 13
click at [297, 598] on div "Work Order PDF" at bounding box center [266, 602] width 122 height 13
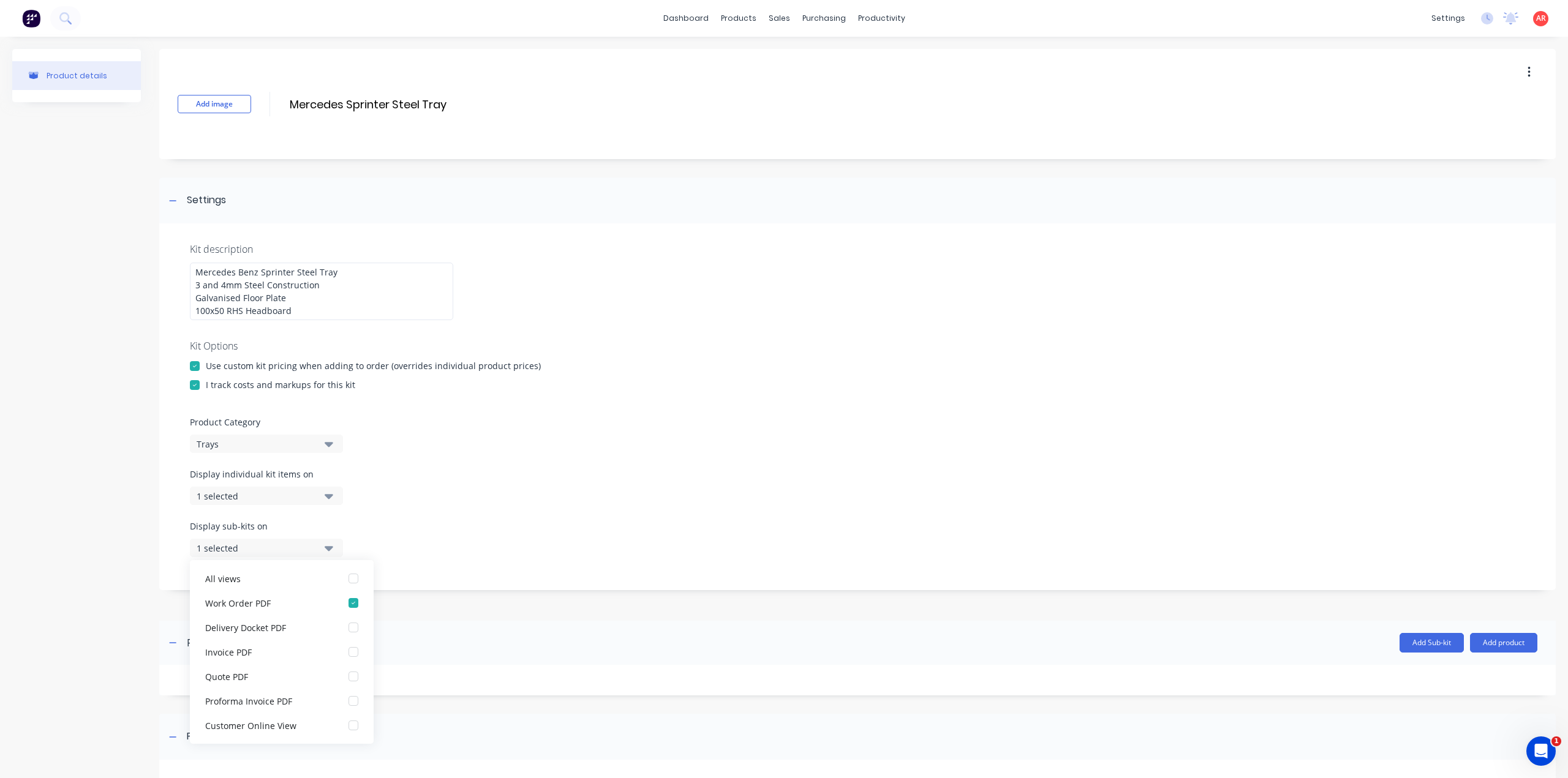
click at [301, 554] on button "1 selected" at bounding box center [266, 548] width 153 height 19
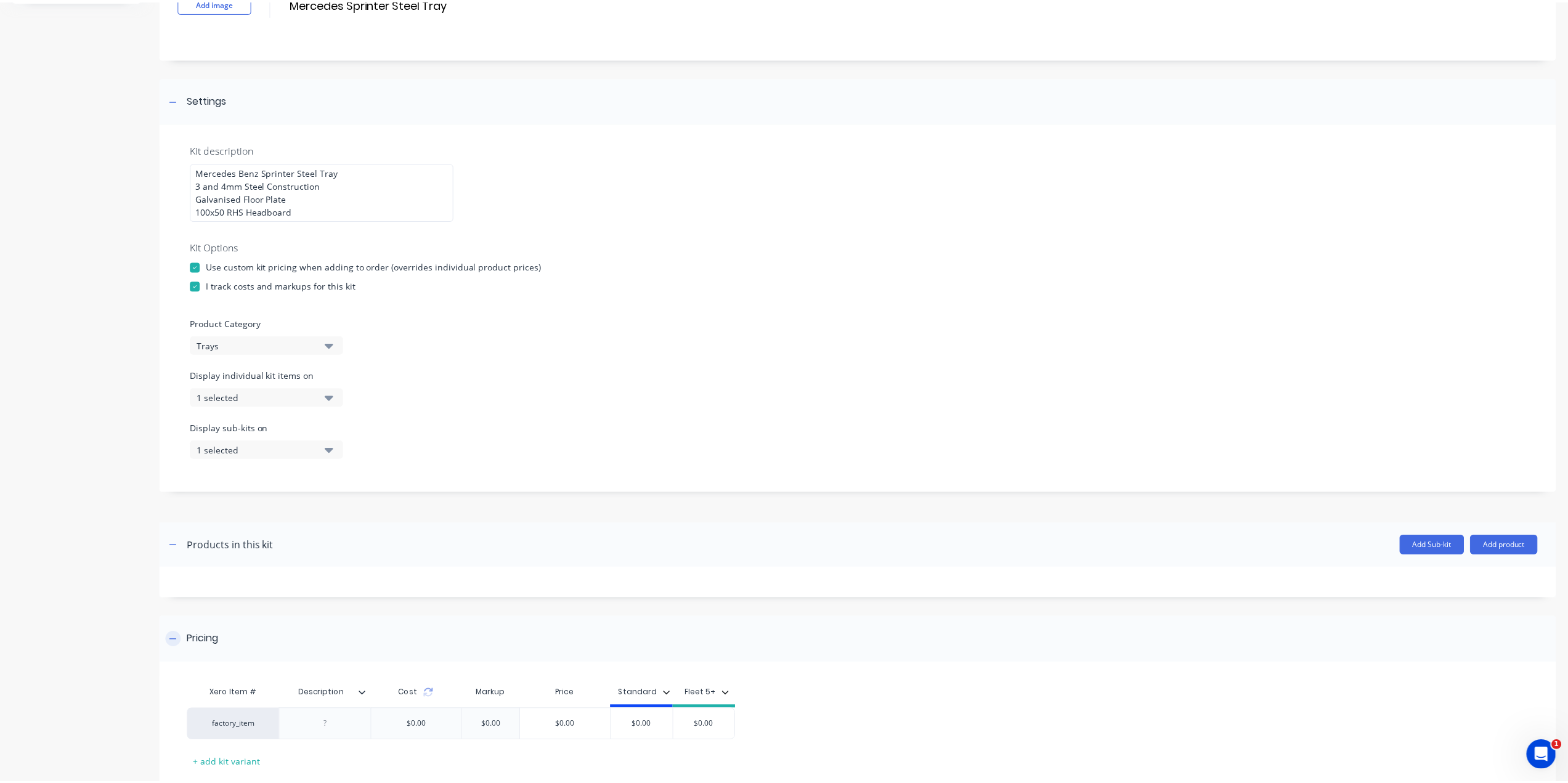
scroll to position [177, 0]
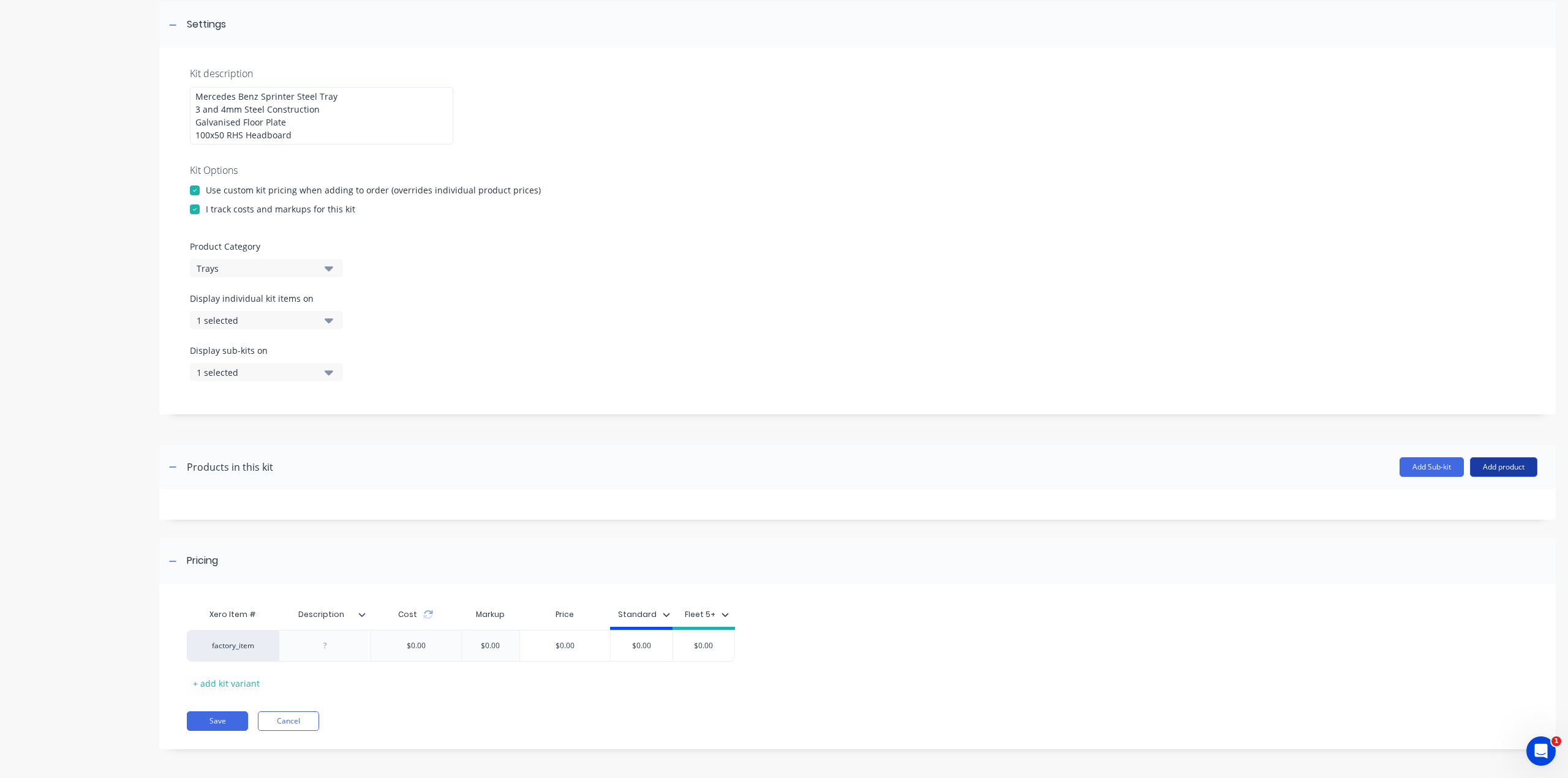
click at [1482, 473] on button "Add product" at bounding box center [1503, 467] width 67 height 19
click at [1488, 500] on div "Product catalogue" at bounding box center [1478, 499] width 94 height 18
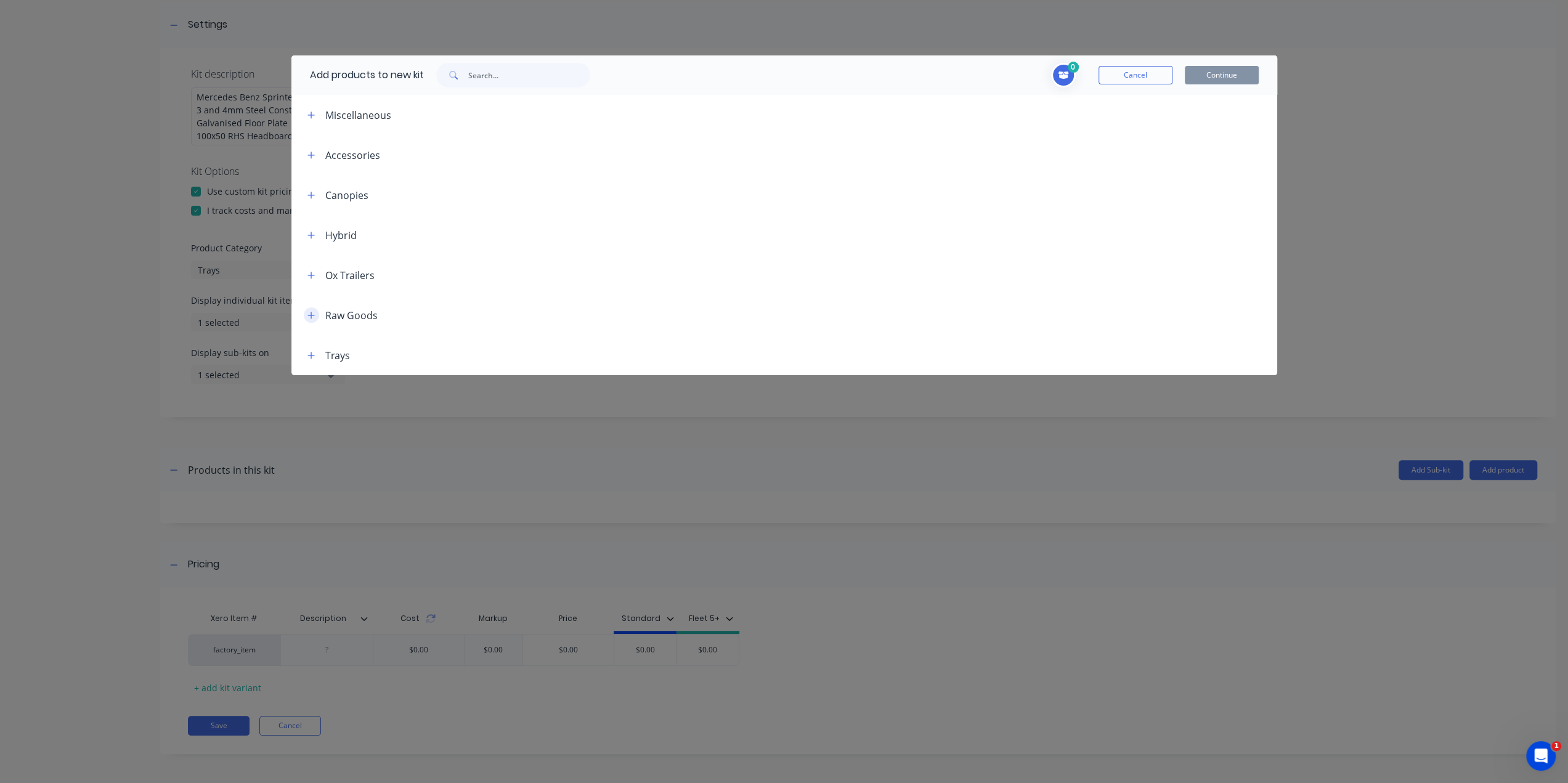
click at [310, 316] on icon "button" at bounding box center [311, 315] width 7 height 9
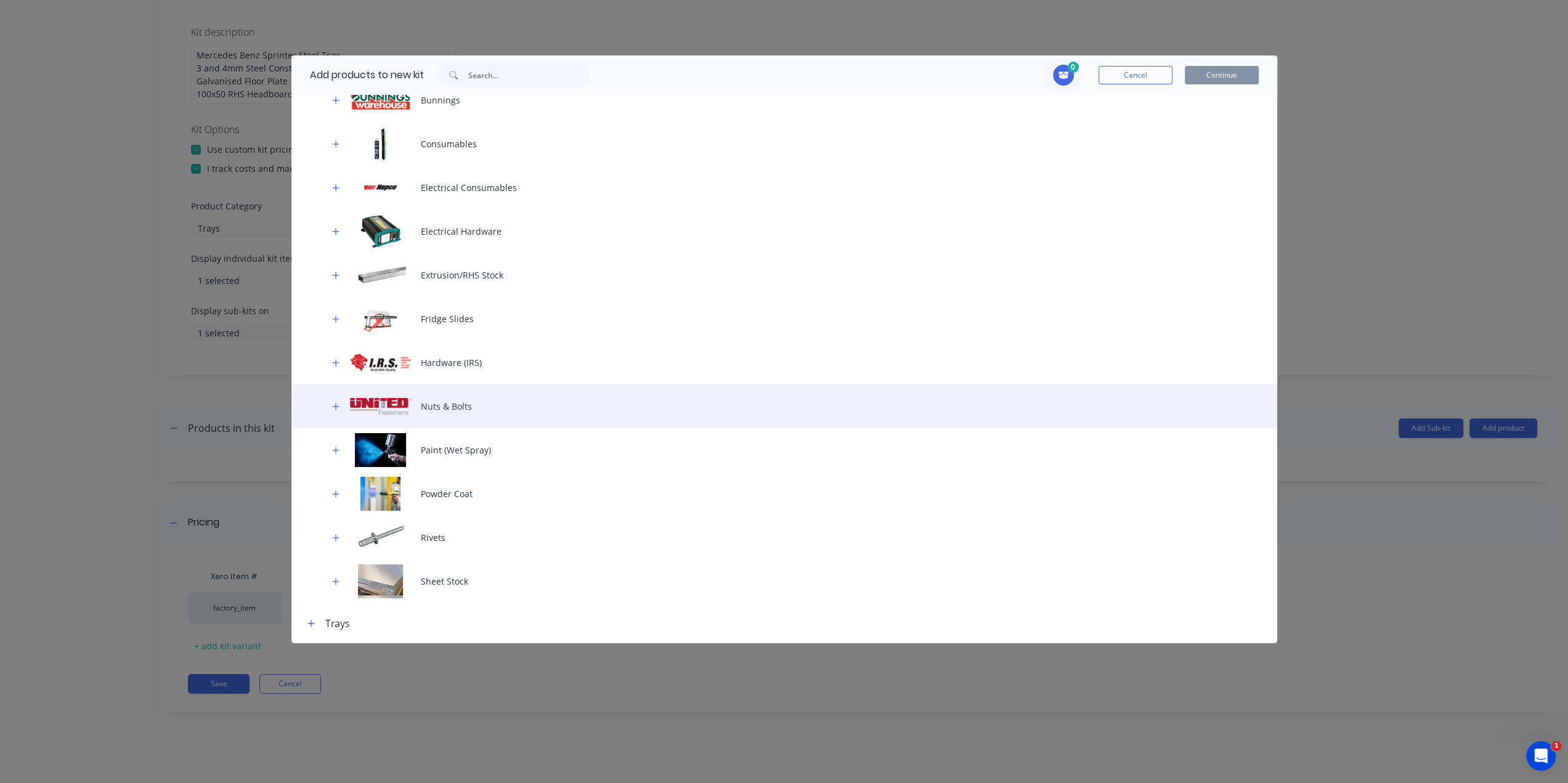
scroll to position [62, 0]
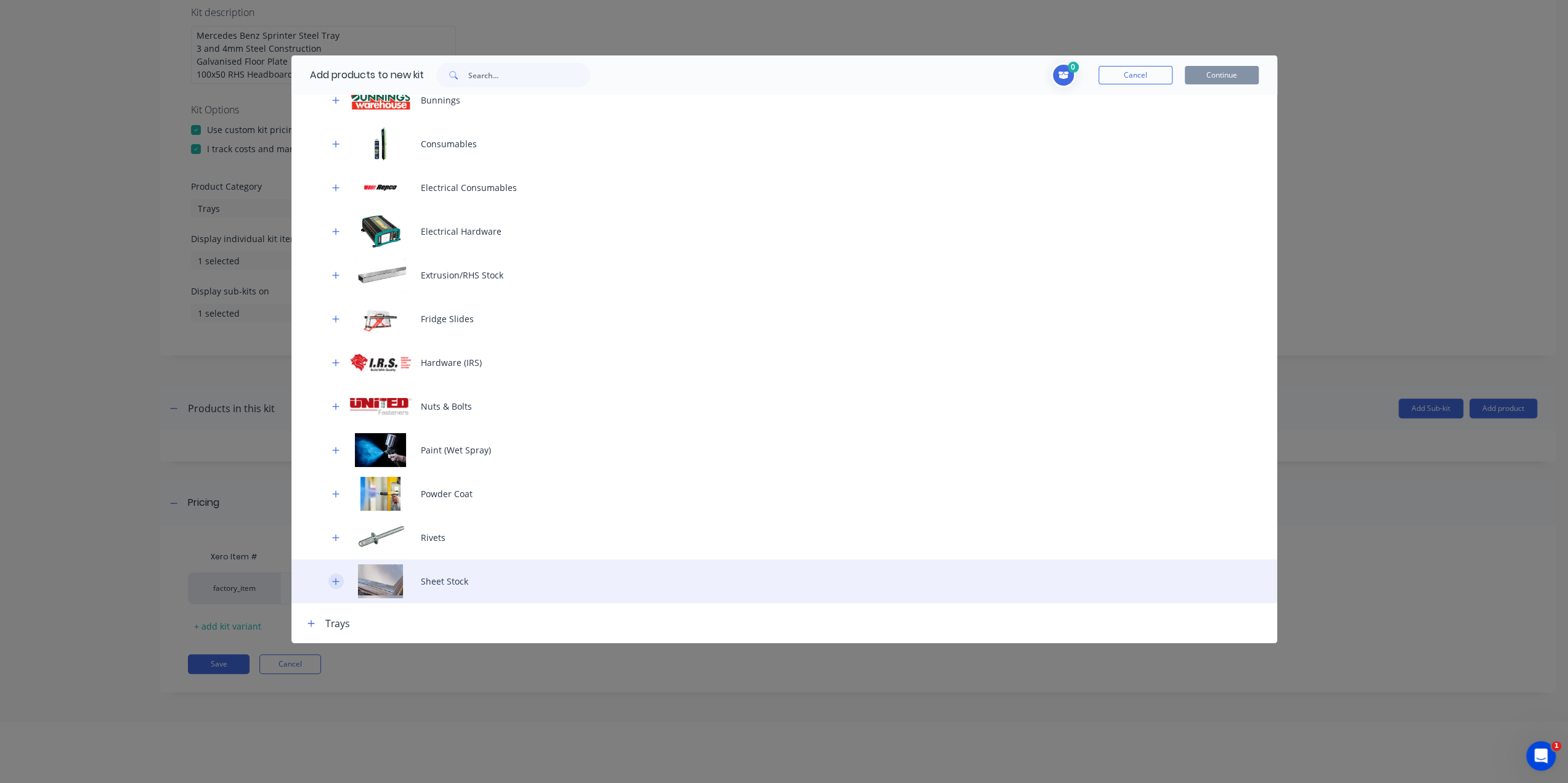
click at [337, 585] on icon "button" at bounding box center [336, 582] width 7 height 9
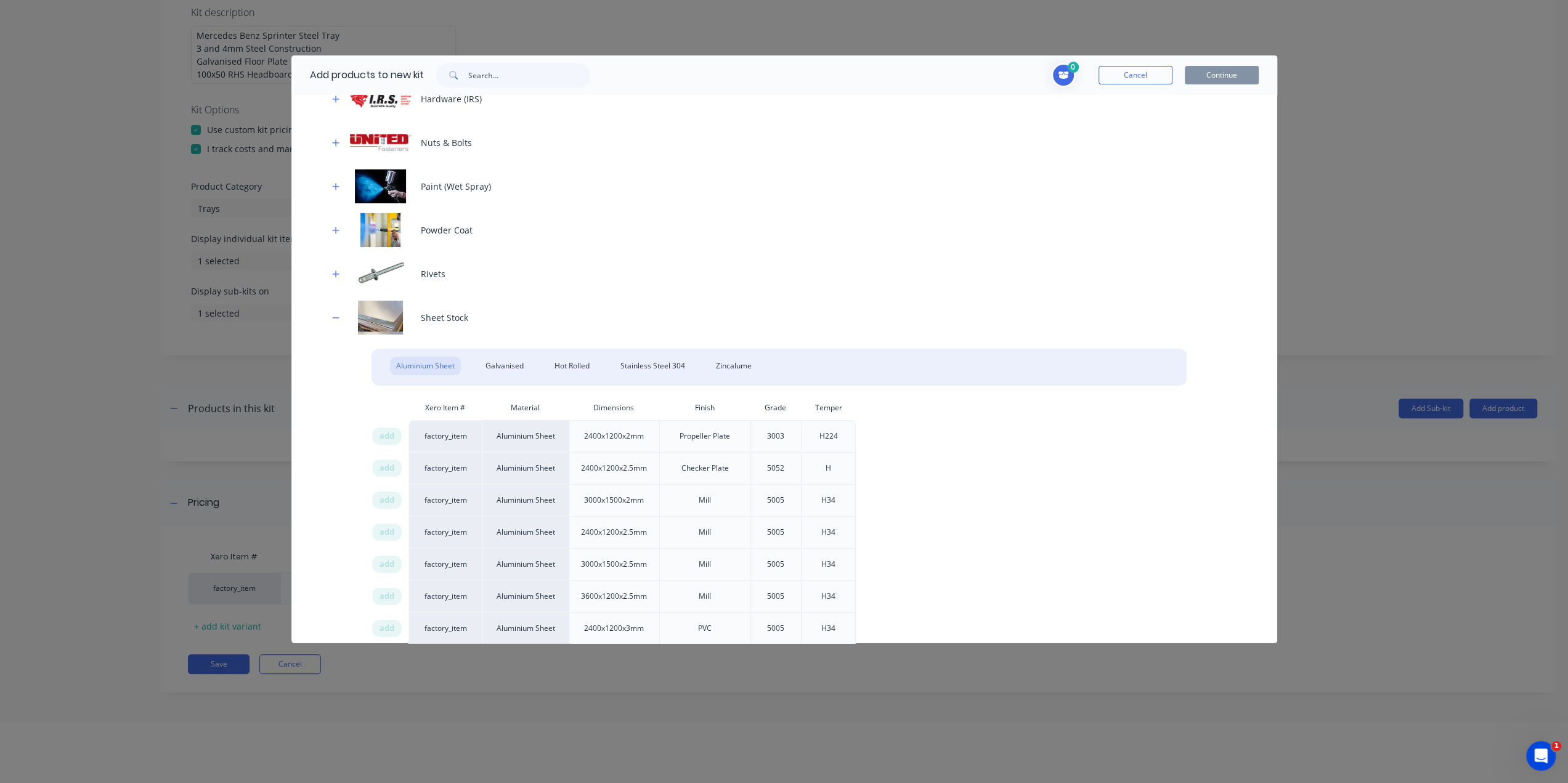
scroll to position [609, 0]
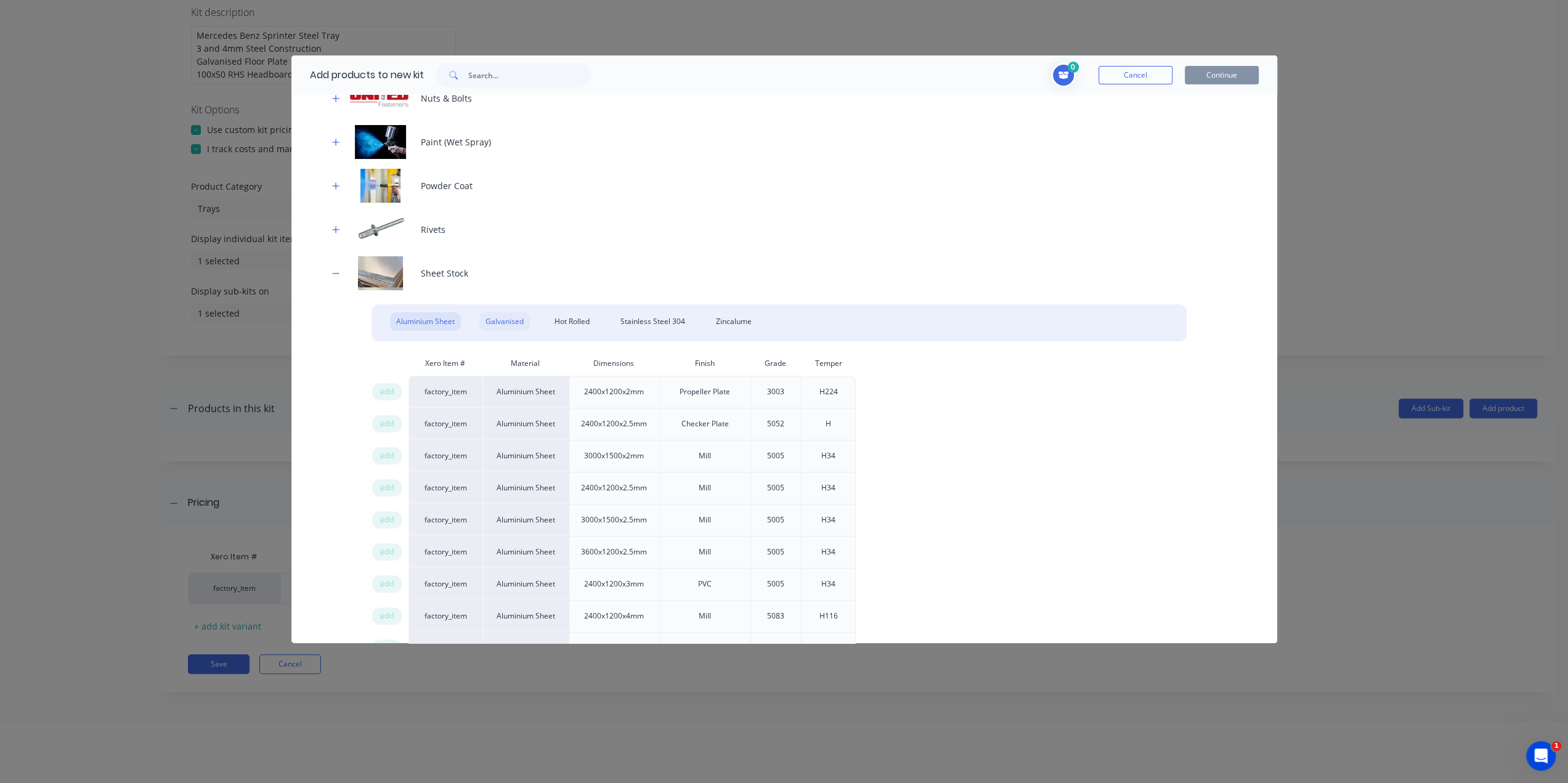
click at [499, 322] on div "Galvanised" at bounding box center [505, 321] width 51 height 19
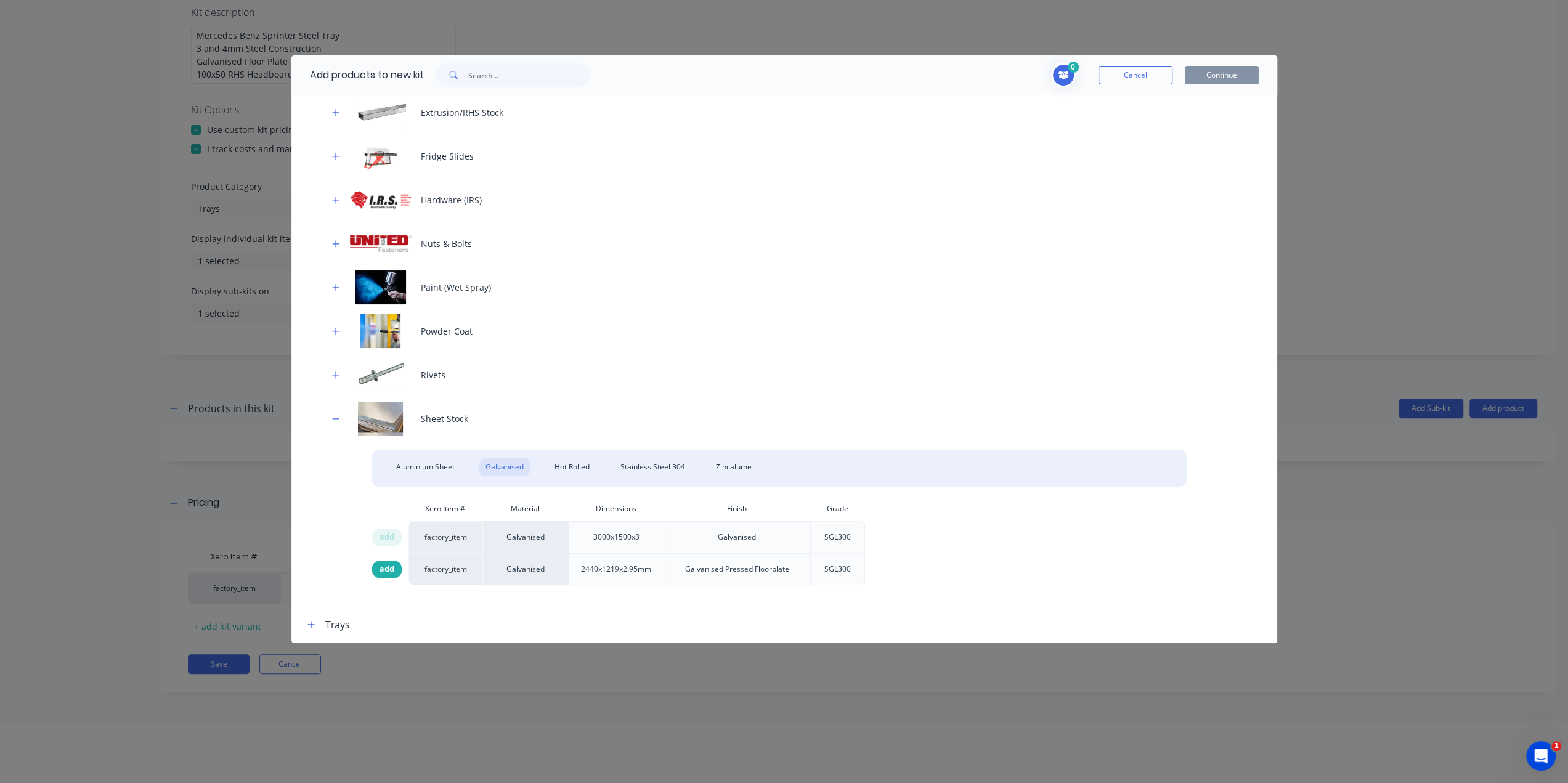
click at [381, 570] on span "add" at bounding box center [387, 569] width 15 height 13
click at [571, 471] on div "Hot Rolled" at bounding box center [572, 467] width 48 height 19
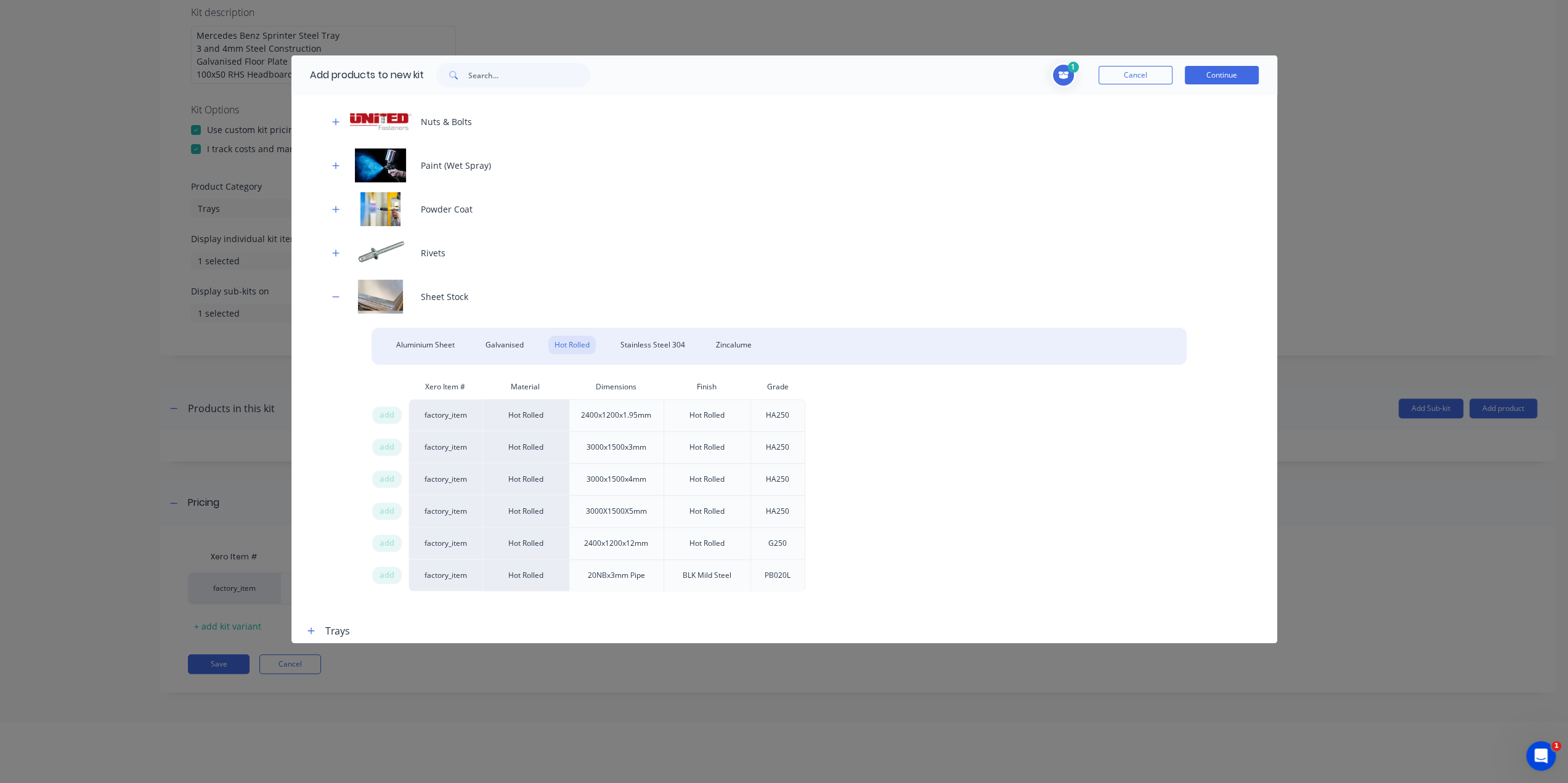
scroll to position [590, 0]
click at [389, 441] on span "add" at bounding box center [387, 442] width 15 height 13
click at [385, 471] on span "add" at bounding box center [387, 474] width 15 height 13
click at [1249, 75] on button "Continue" at bounding box center [1221, 75] width 74 height 19
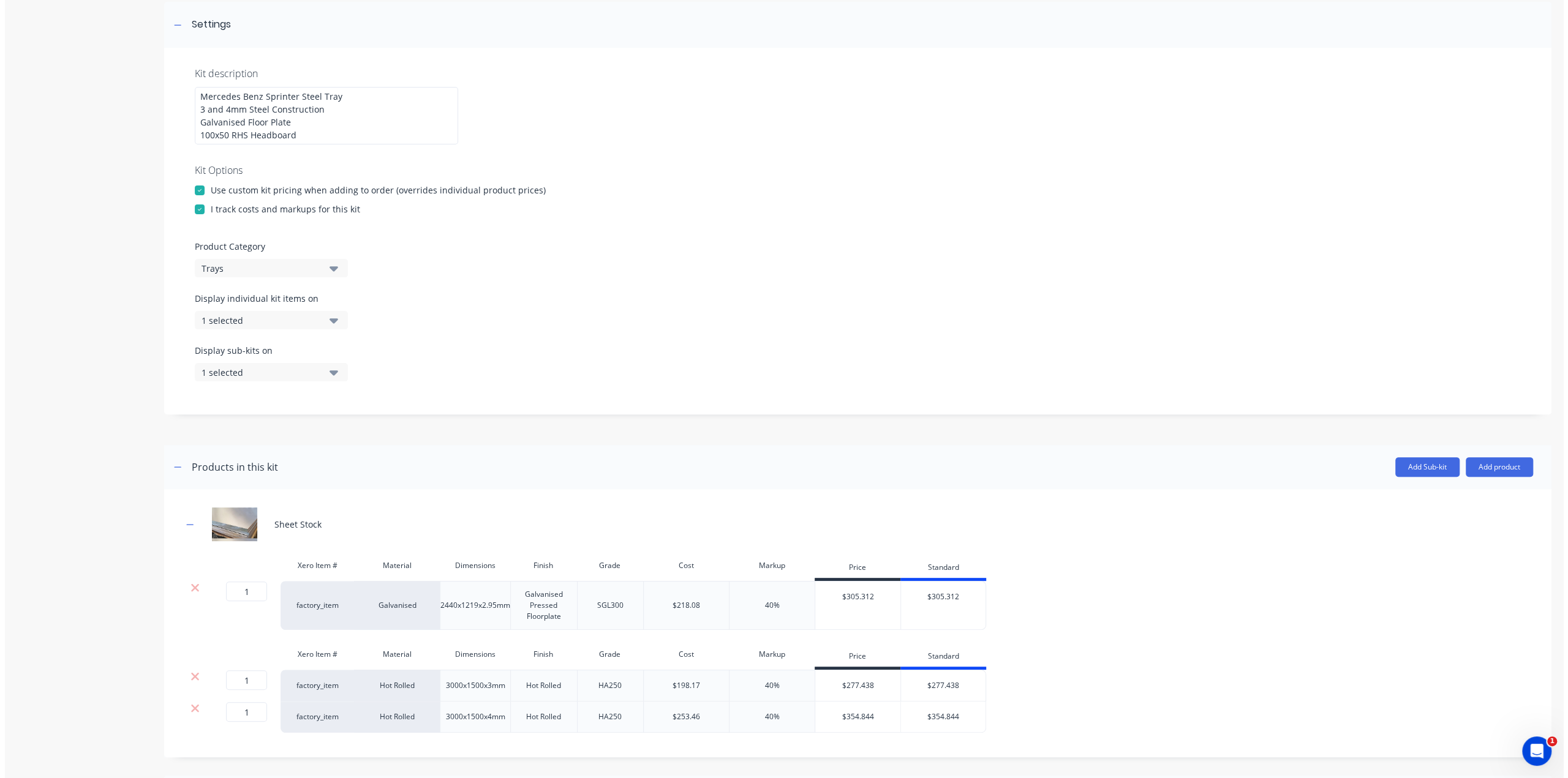
scroll to position [0, 0]
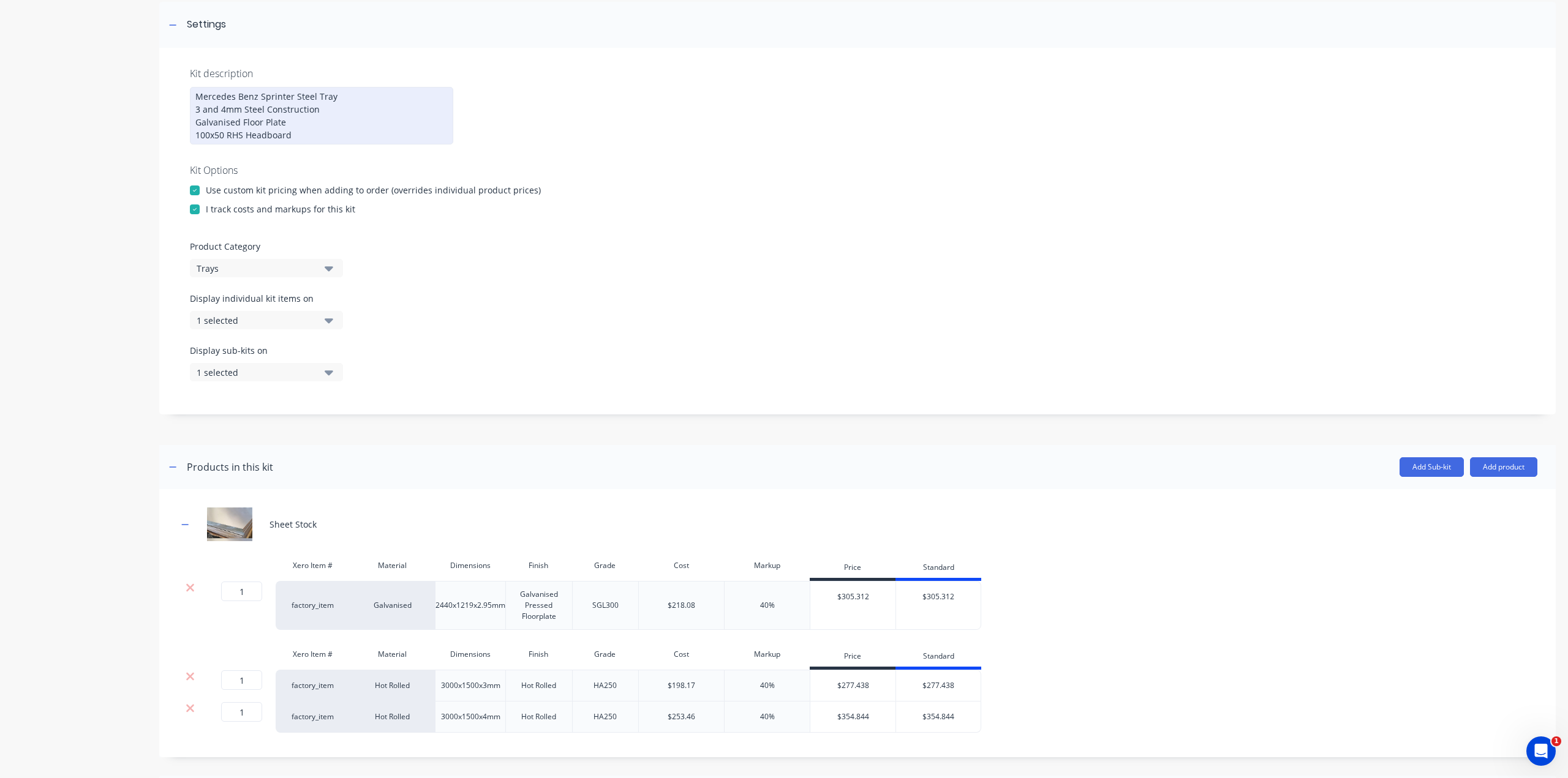
click at [338, 93] on div "Mercedes Benz Sprinter Steel Tray 3 and 4mm Steel Construction Galvanised Floor…" at bounding box center [321, 116] width 263 height 58
click at [592, 310] on div "Display individual kit items on 1 selected" at bounding box center [857, 318] width 1335 height 52
click at [252, 722] on input "1" at bounding box center [241, 711] width 41 height 19
type input "0.5"
click at [109, 653] on div "Product details" at bounding box center [76, 439] width 128 height 1131
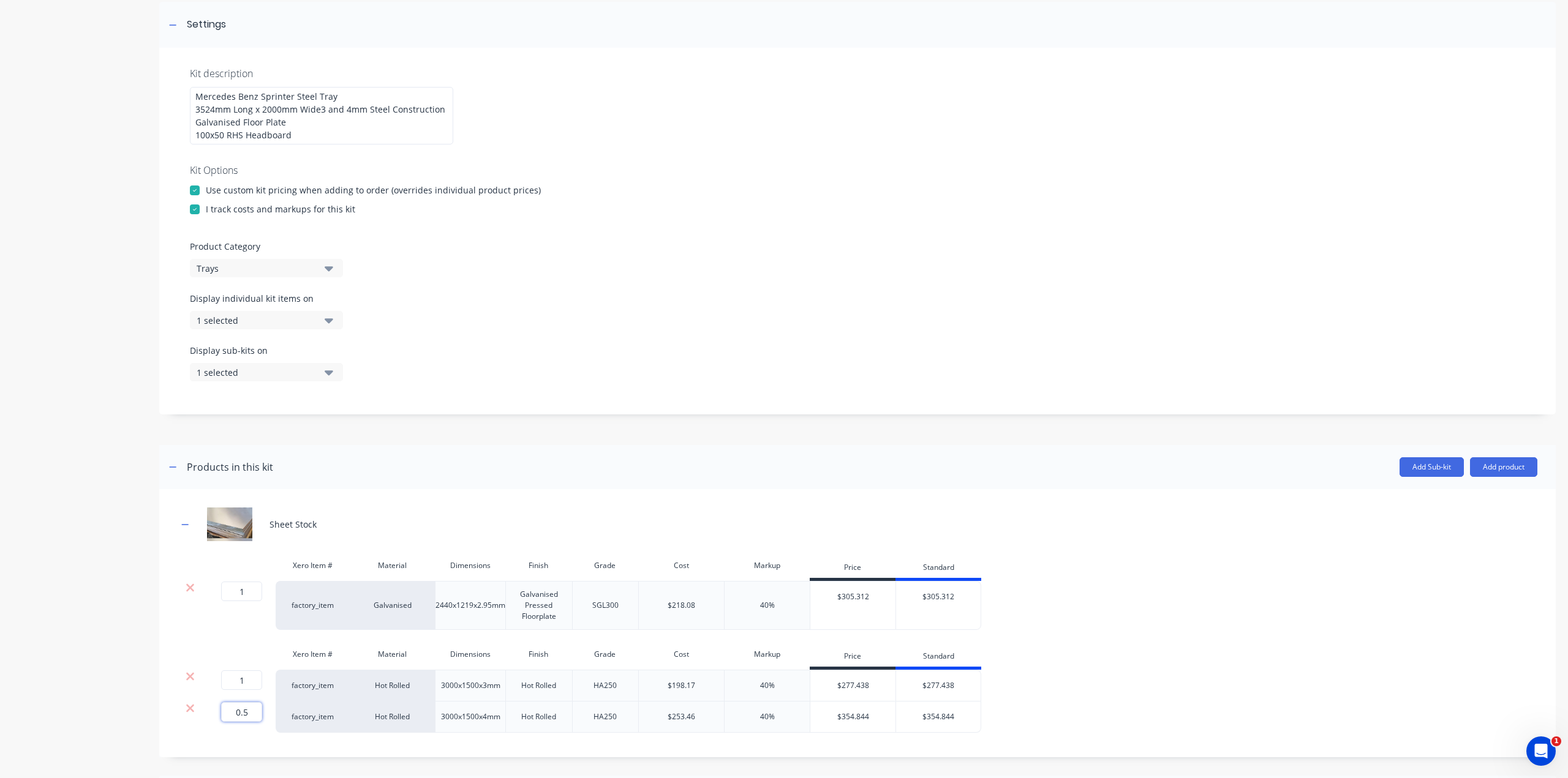
drag, startPoint x: 250, startPoint y: 719, endPoint x: 222, endPoint y: 720, distance: 28.0
click at [218, 720] on div "0.5 0.5 ?" at bounding box center [225, 711] width 27 height 19
type input "1"
click at [89, 649] on div "Product details" at bounding box center [76, 439] width 128 height 1131
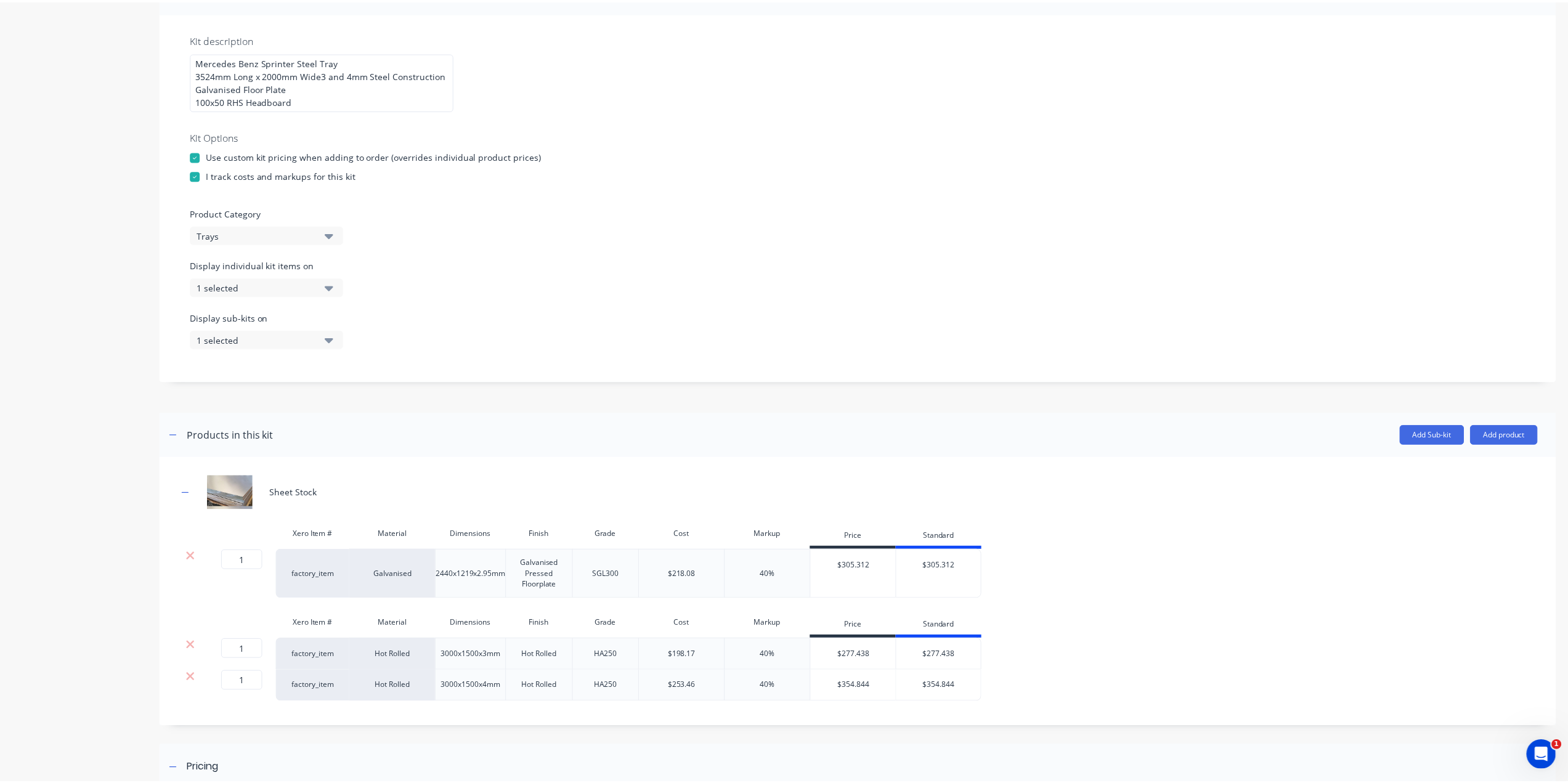
scroll to position [239, 0]
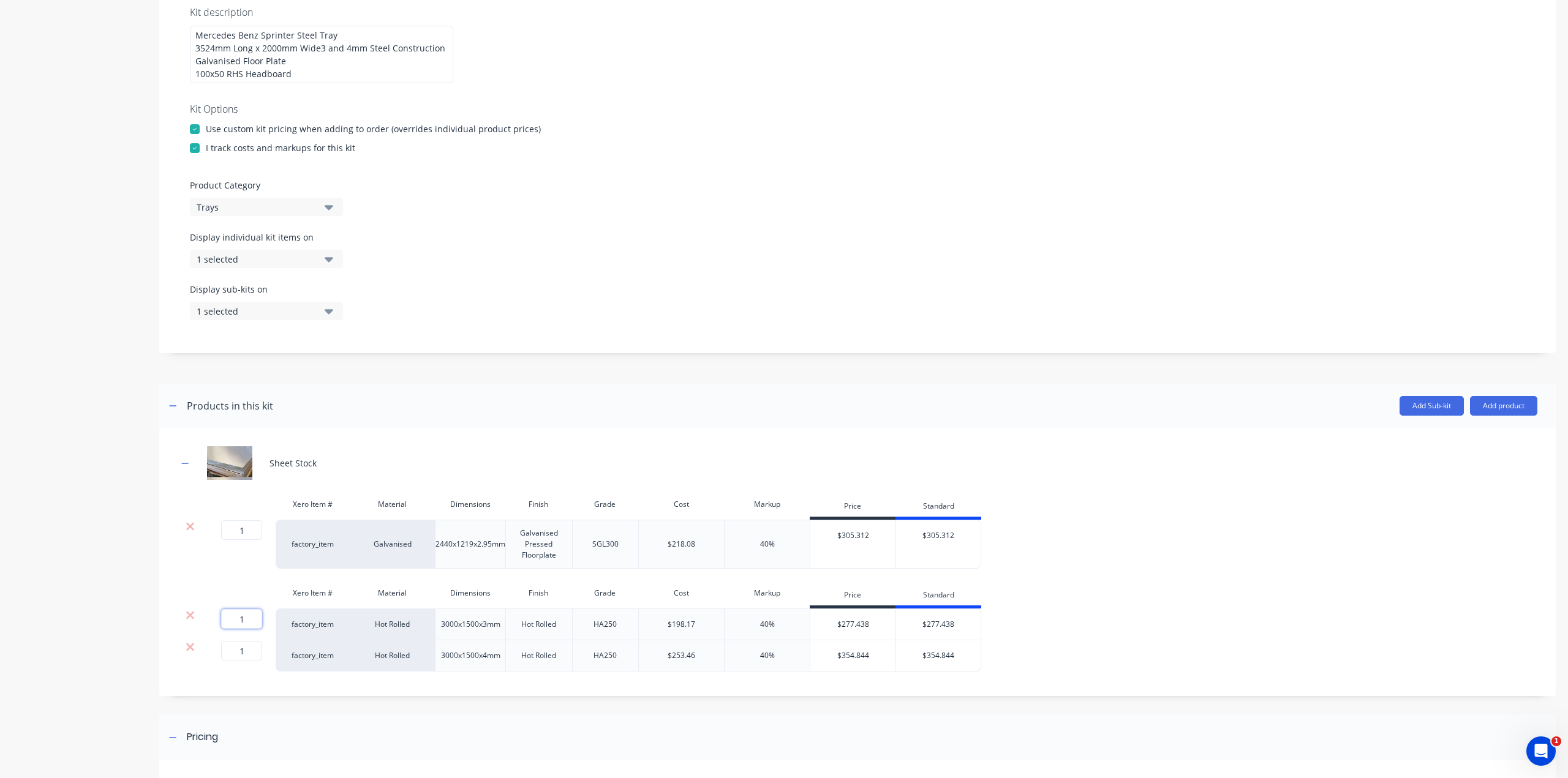
click at [246, 627] on input "1" at bounding box center [241, 619] width 41 height 19
type input "2"
click at [1508, 428] on header "Products in this kit Add Sub-kit Add product" at bounding box center [857, 405] width 1396 height 44
click at [1501, 416] on button "Add product" at bounding box center [1503, 405] width 67 height 19
click at [1491, 446] on div "Product catalogue" at bounding box center [1478, 437] width 94 height 18
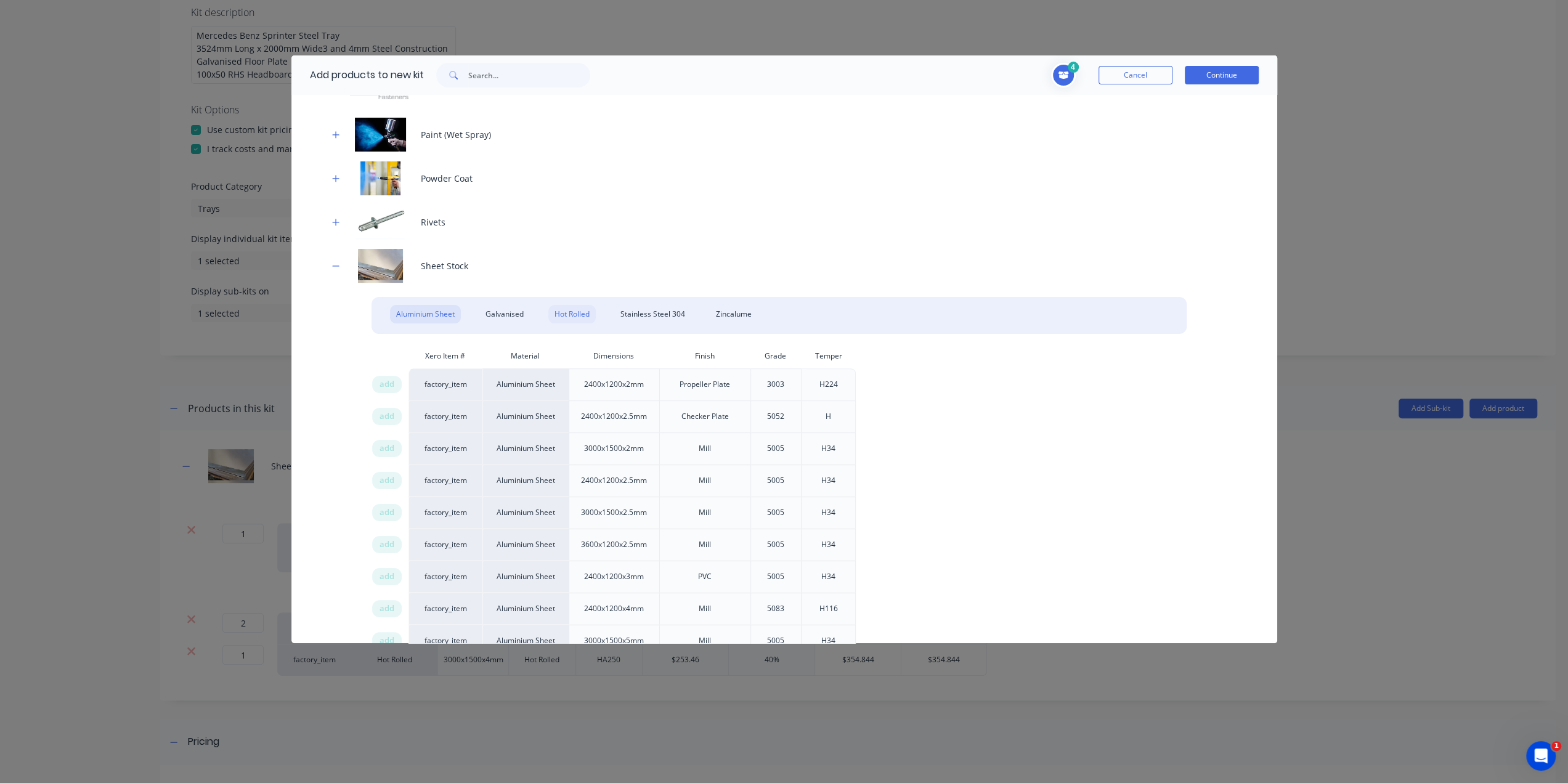
click at [576, 309] on div "Hot Rolled" at bounding box center [572, 314] width 48 height 19
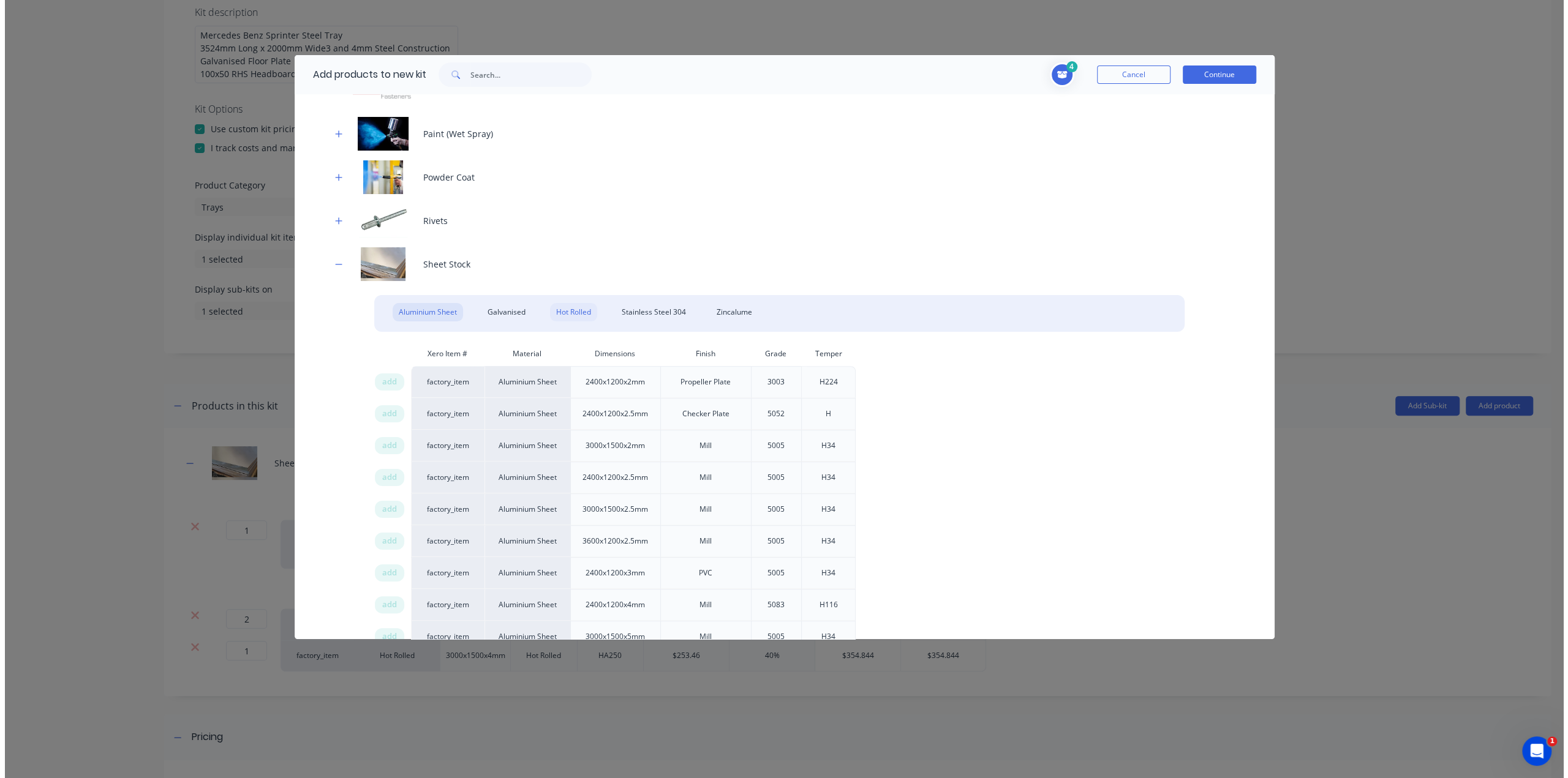
scroll to position [586, 0]
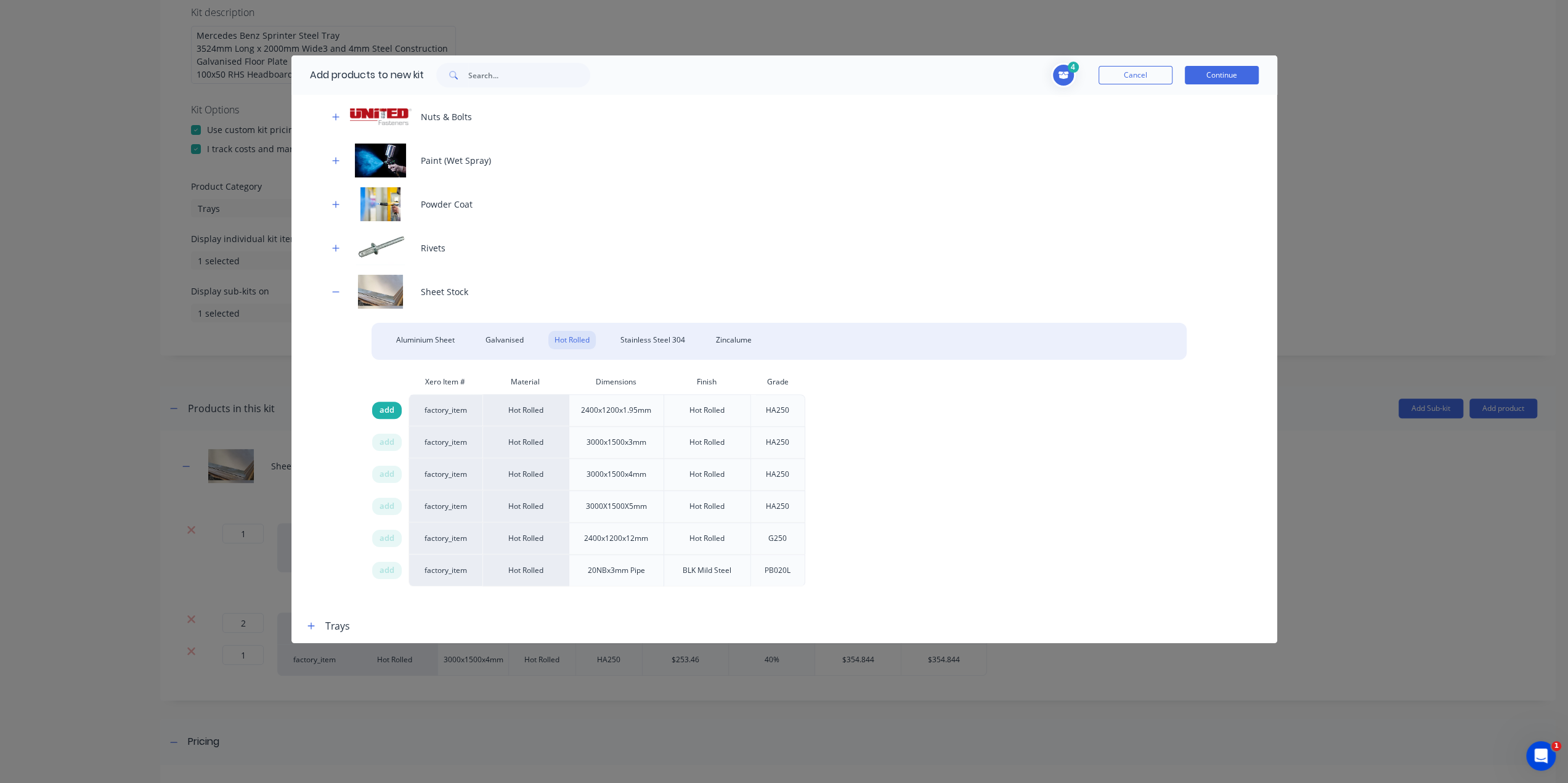
click at [383, 414] on span "add" at bounding box center [387, 410] width 15 height 13
click at [1237, 68] on button "Continue" at bounding box center [1221, 75] width 74 height 19
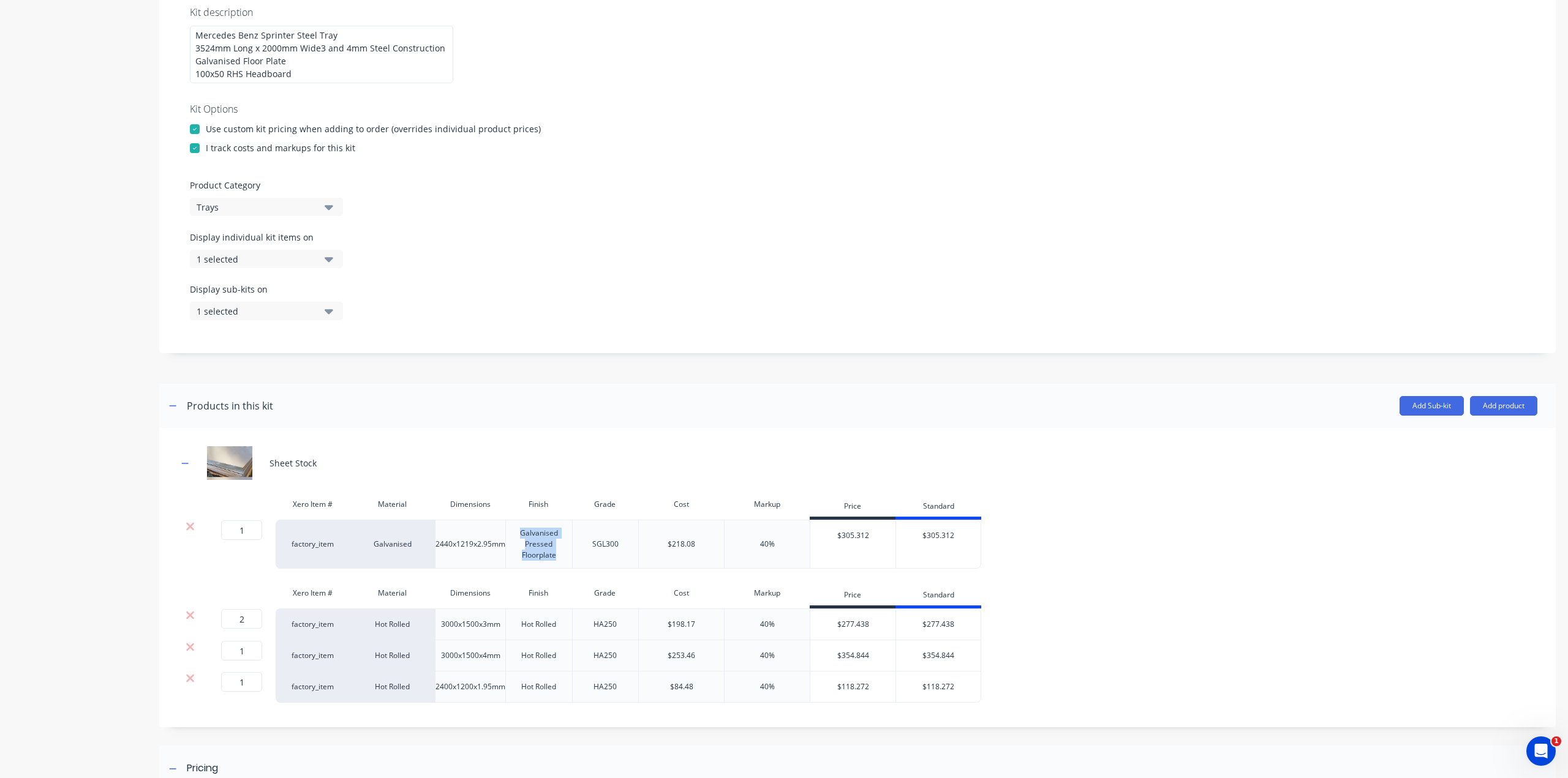
drag, startPoint x: 519, startPoint y: 545, endPoint x: 561, endPoint y: 573, distance: 50.5
click at [561, 563] on div "Galvanised Pressed Floorplate" at bounding box center [539, 544] width 62 height 38
copy div "Galvanised Pressed Floorplate"
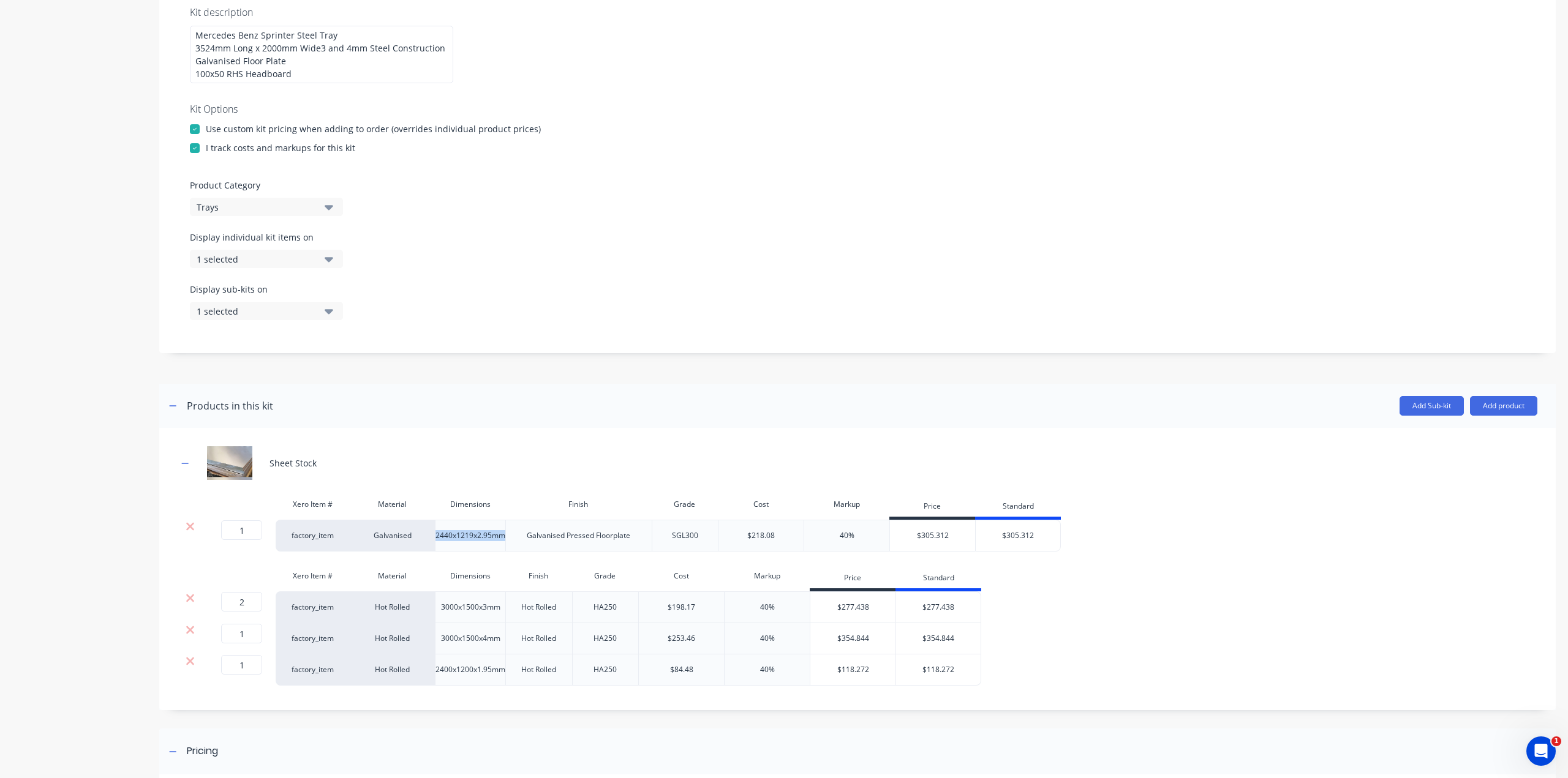
drag, startPoint x: 503, startPoint y: 549, endPoint x: 437, endPoint y: 548, distance: 66.0
click at [437, 544] on div "2440x1219x2.95mm" at bounding box center [470, 535] width 90 height 16
copy div "2440x1219x2.95mm"
click at [523, 454] on div "Sheet Stock Xero Item # Material Dimensions Finish Grade Cost Markup Price Stan…" at bounding box center [857, 568] width 1396 height 282
click at [251, 540] on input "1" at bounding box center [241, 530] width 41 height 19
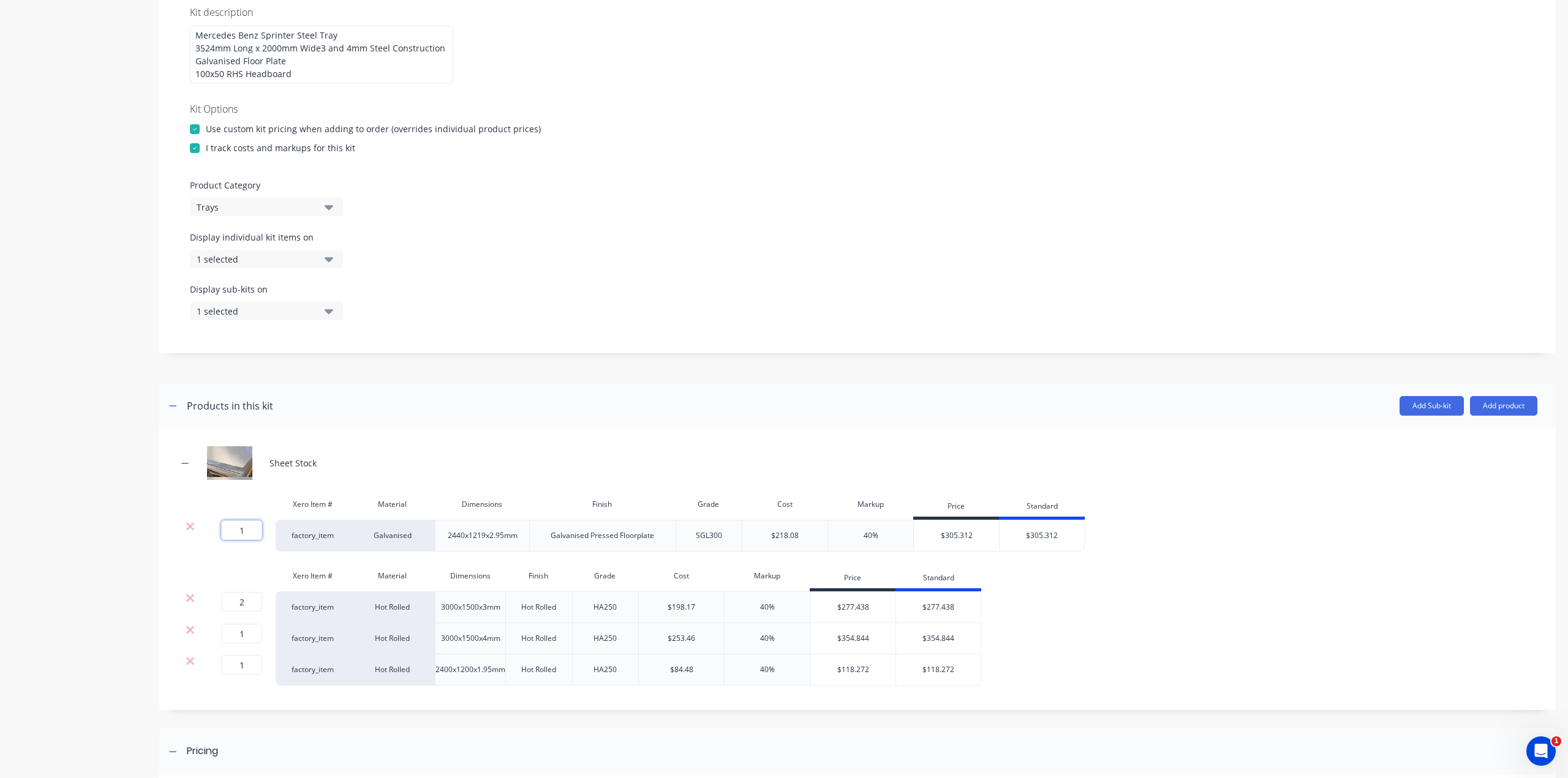
type input "3"
click at [87, 592] on div "Product details" at bounding box center [76, 385] width 128 height 1146
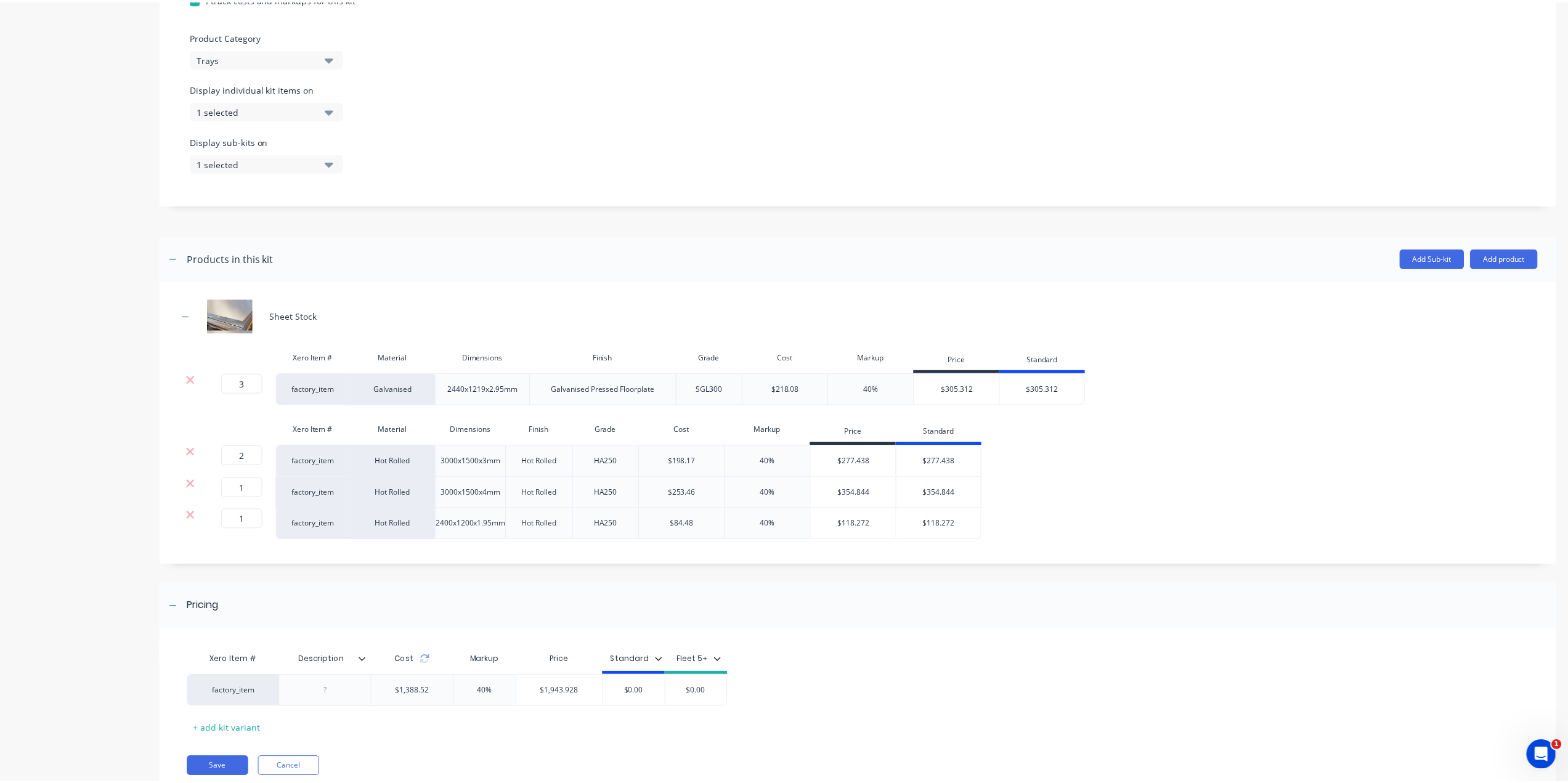
scroll to position [362, 0]
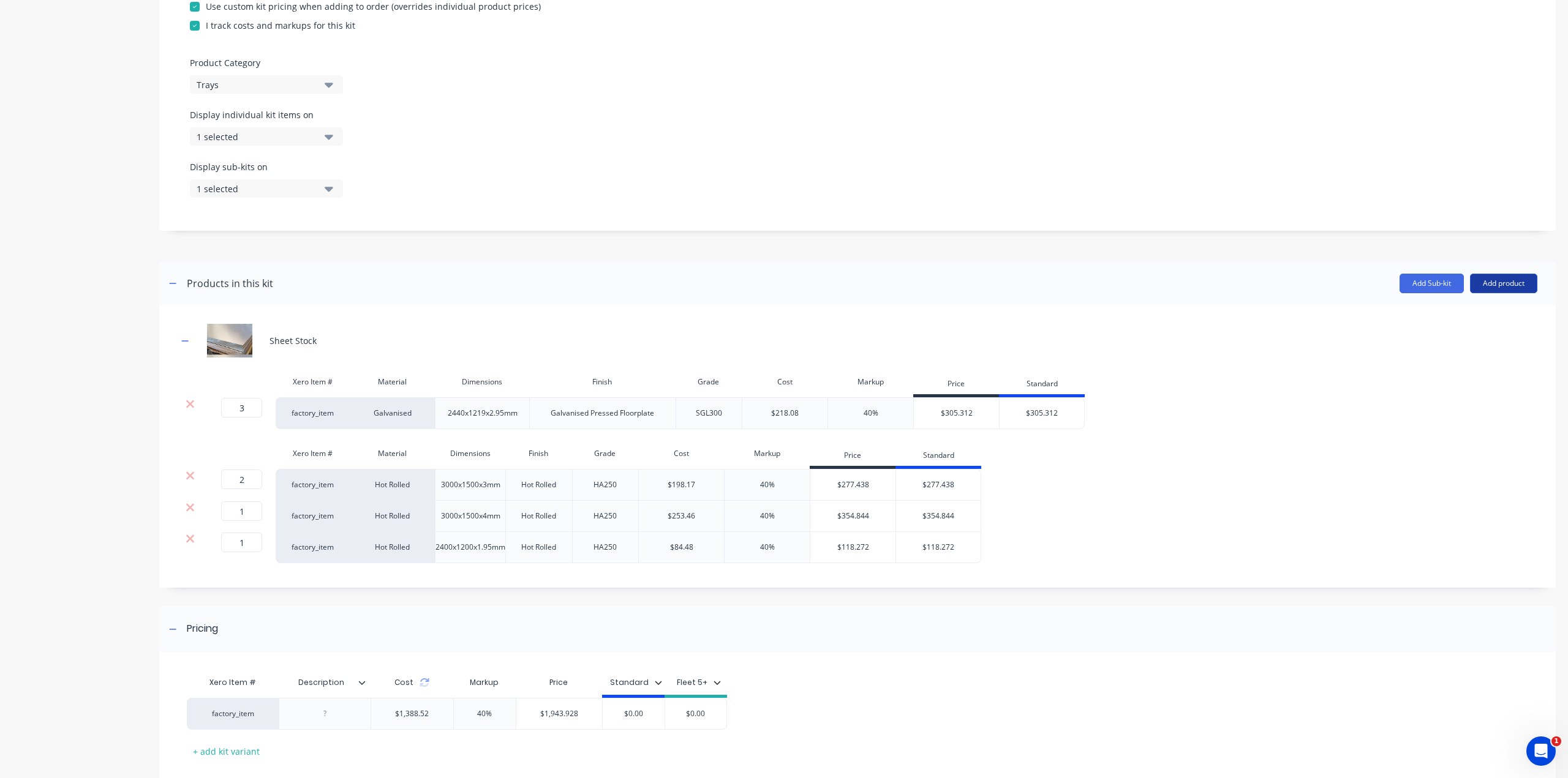
click at [1492, 293] on button "Add product" at bounding box center [1503, 283] width 67 height 19
click at [1477, 323] on div "Product catalogue" at bounding box center [1478, 315] width 94 height 18
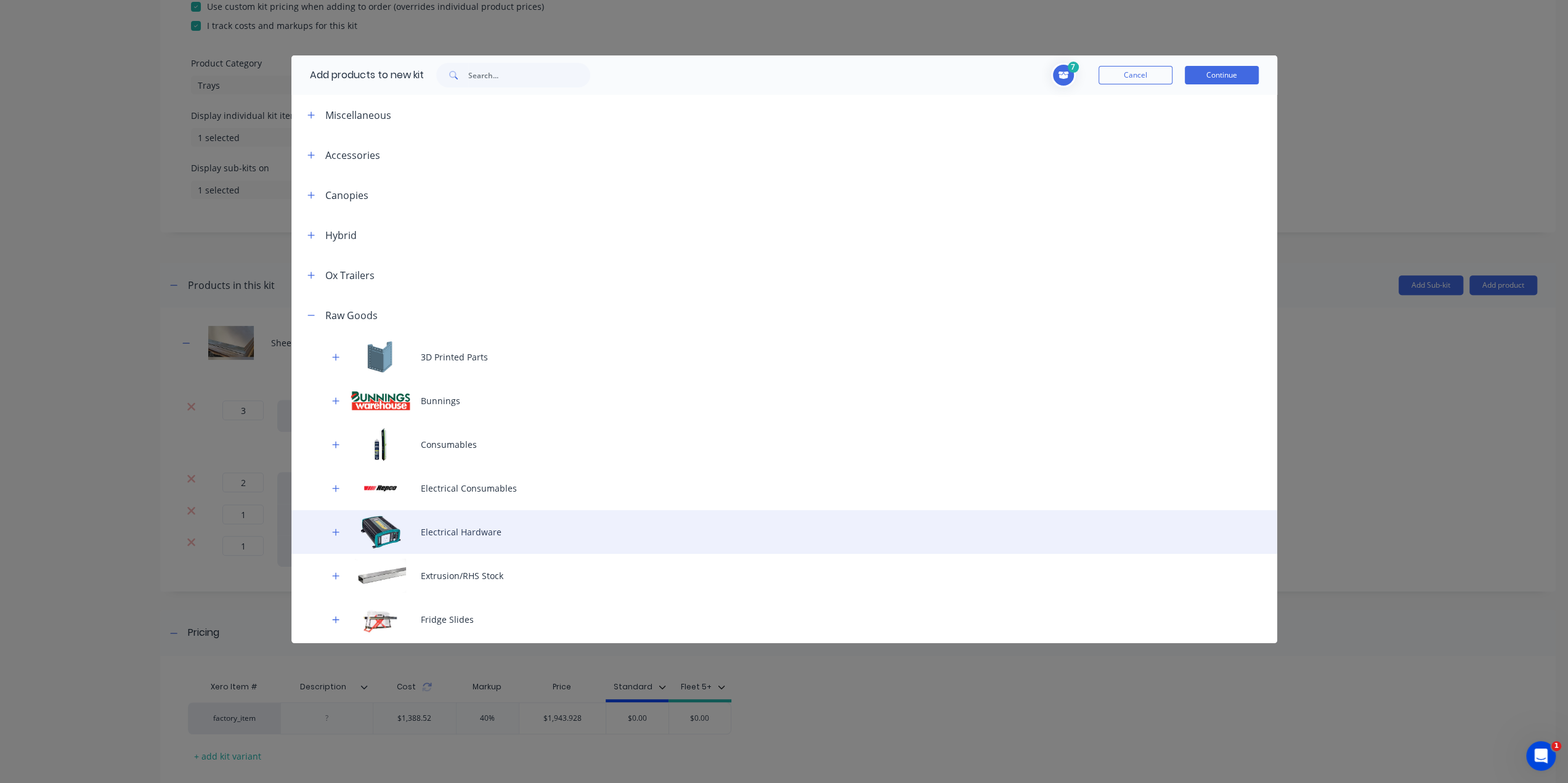
click at [504, 524] on div "Electrical Hardware" at bounding box center [785, 532] width 986 height 44
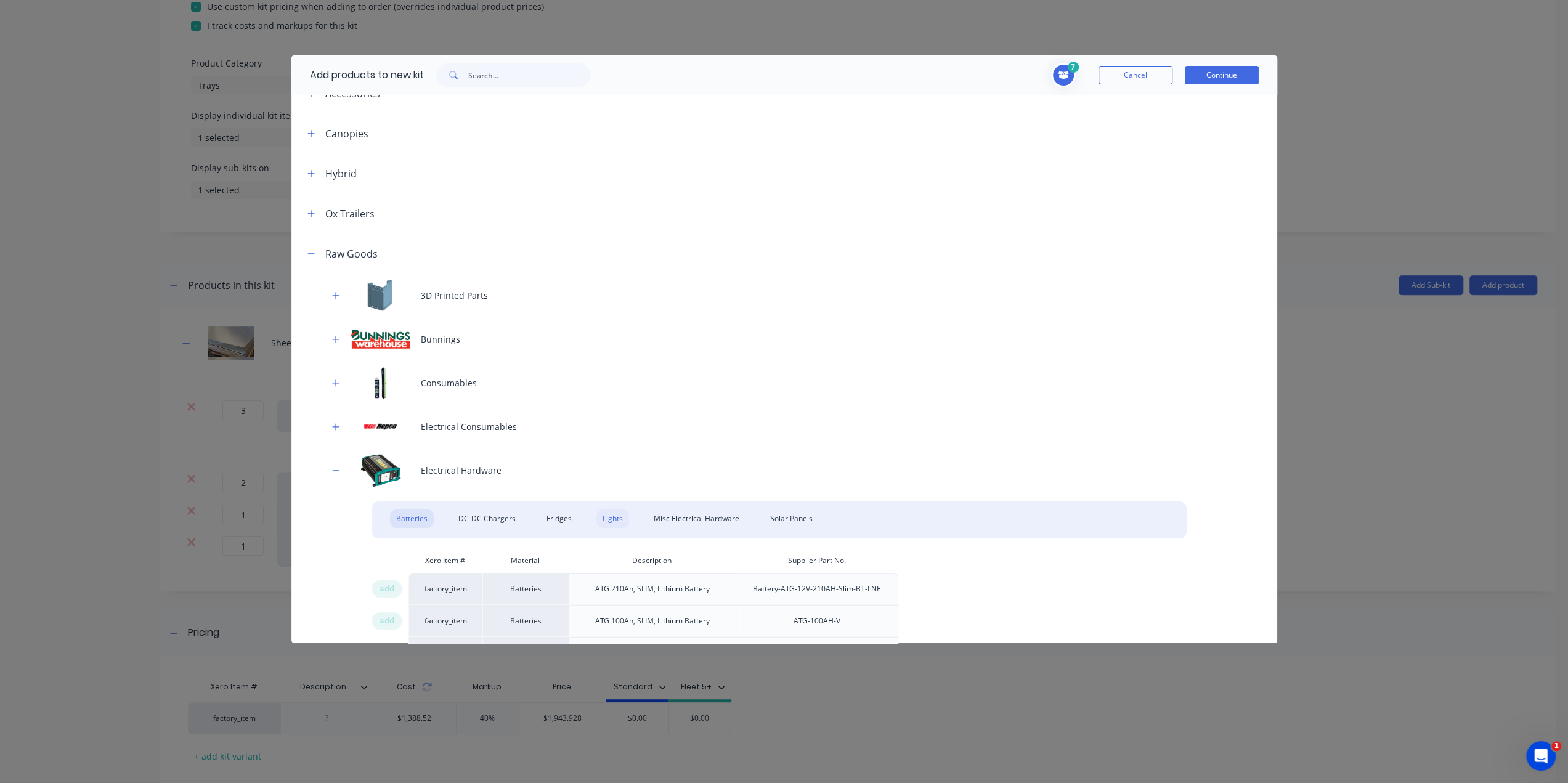
click at [611, 522] on div "Lights" at bounding box center [613, 518] width 33 height 19
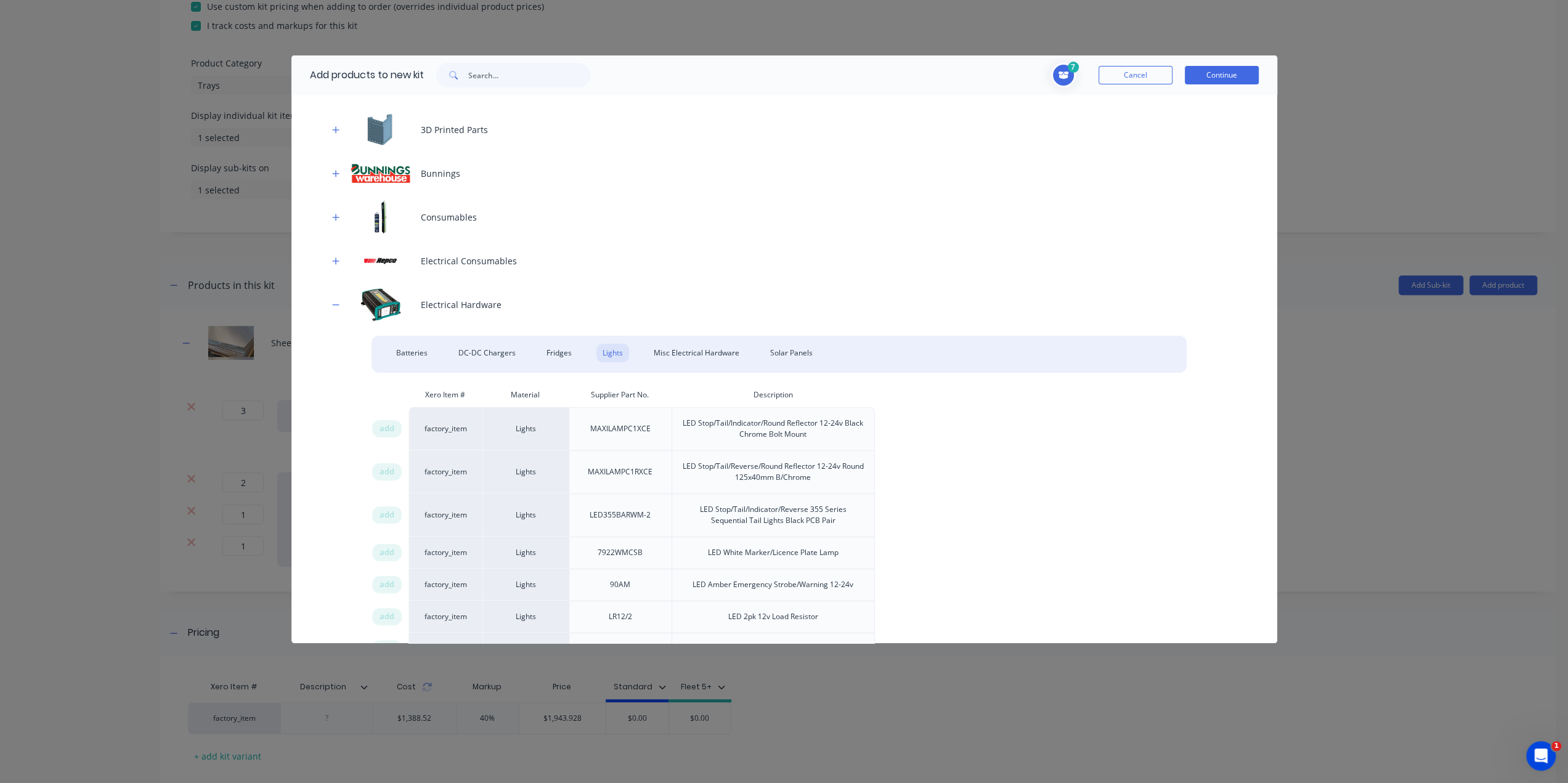
scroll to position [246, 0]
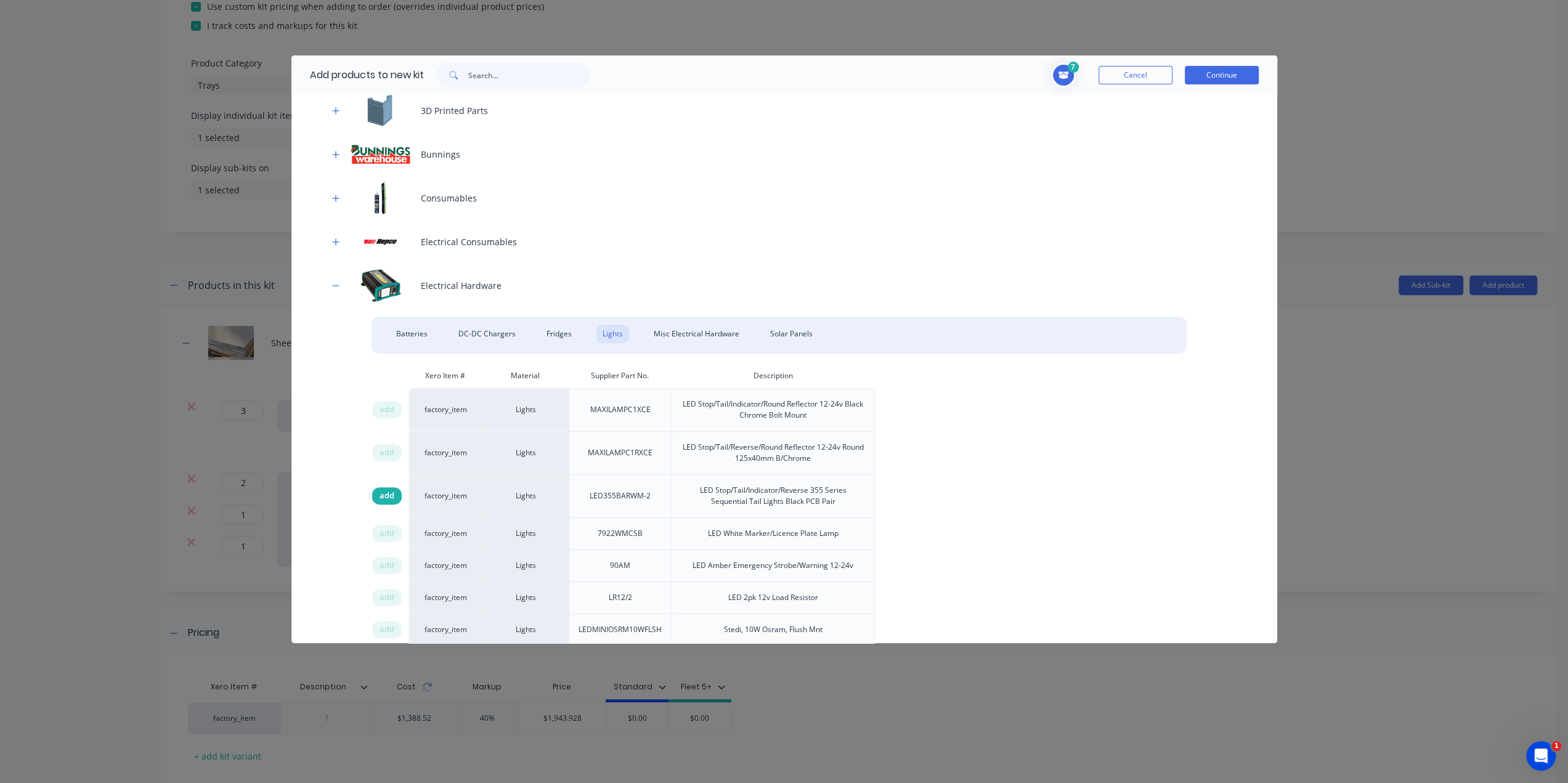
click at [377, 491] on div "add" at bounding box center [387, 495] width 30 height 17
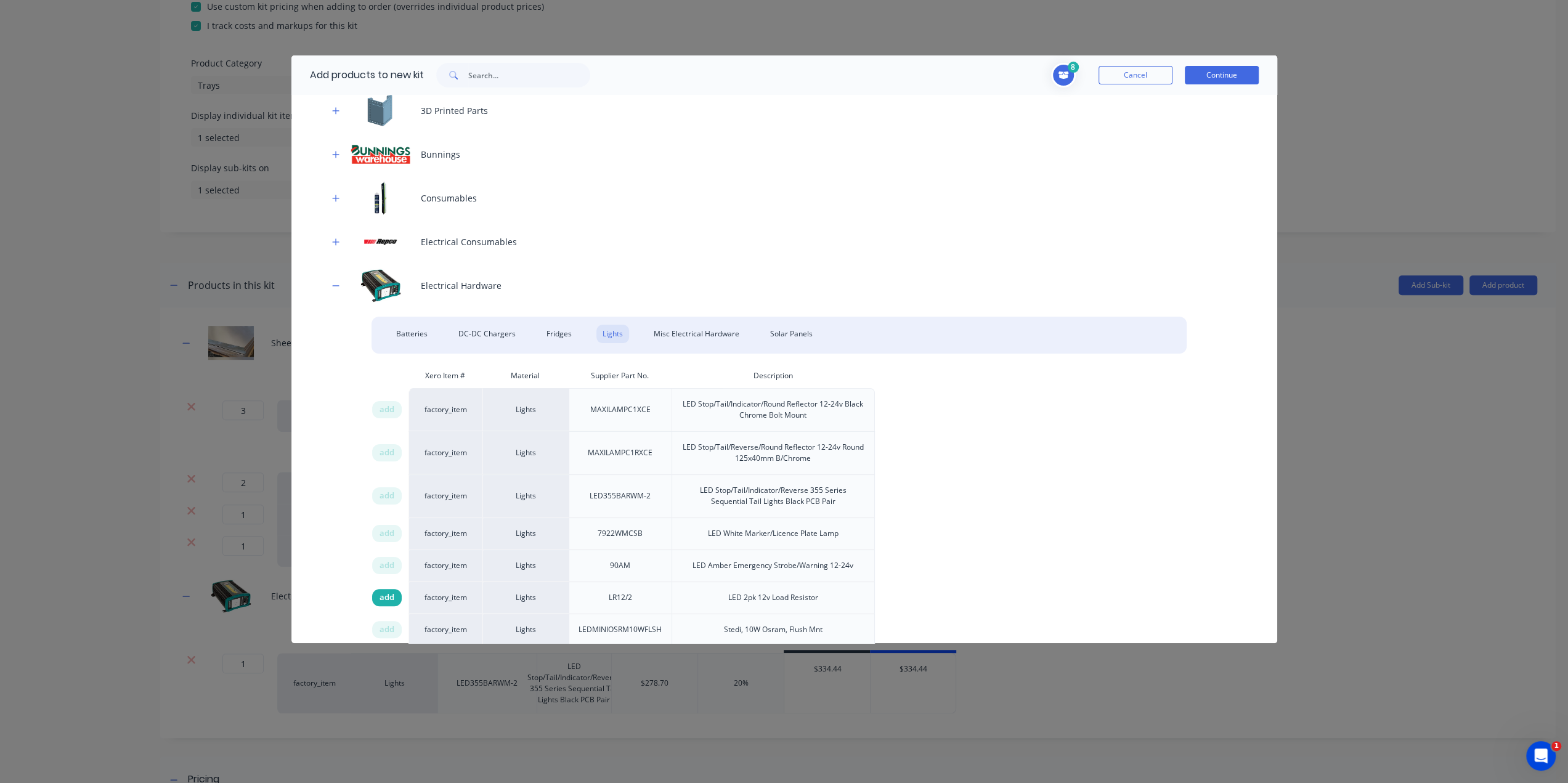
click at [395, 594] on div "add" at bounding box center [387, 597] width 30 height 17
click at [395, 527] on div "add" at bounding box center [387, 533] width 30 height 17
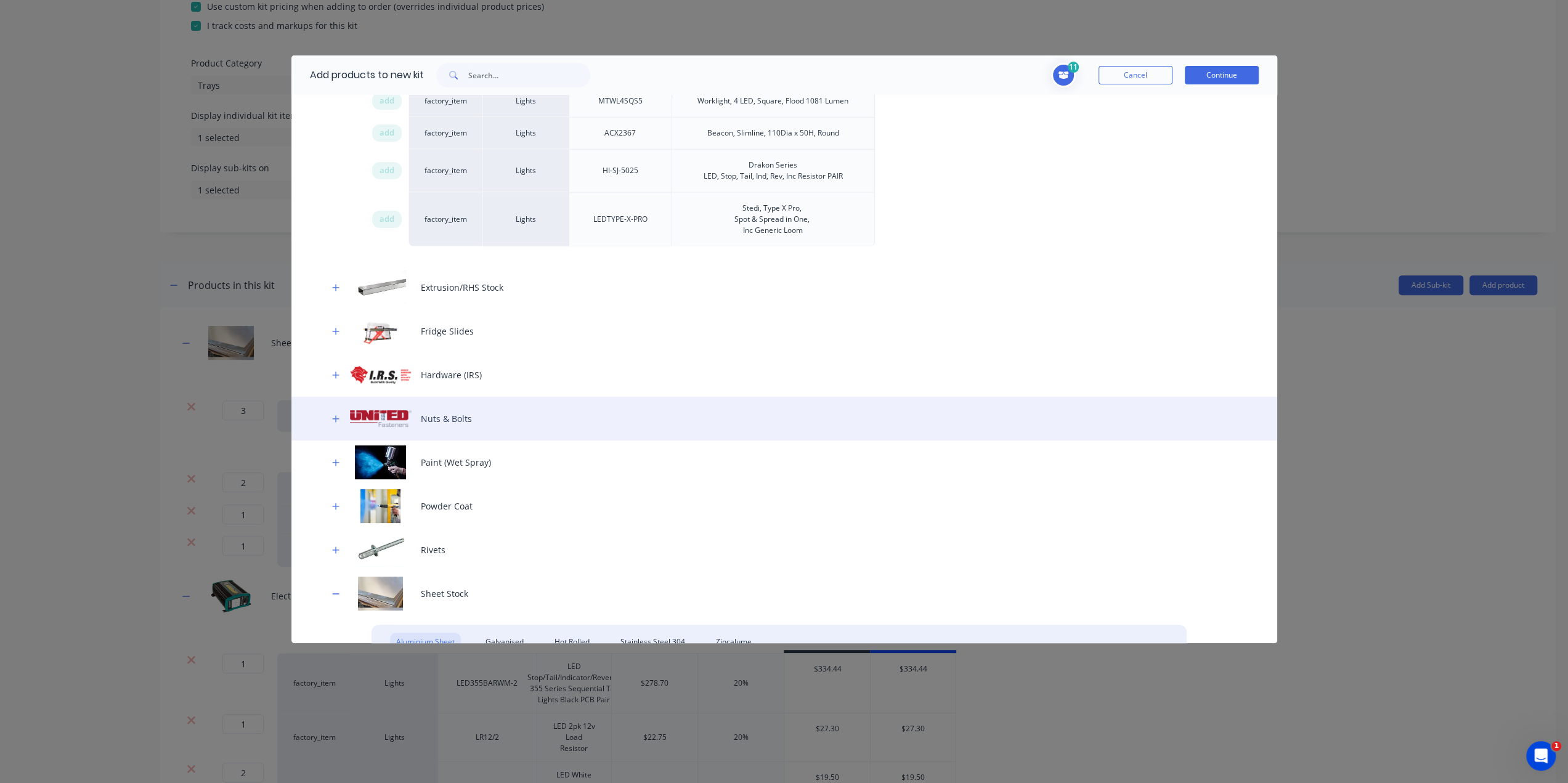
scroll to position [1109, 0]
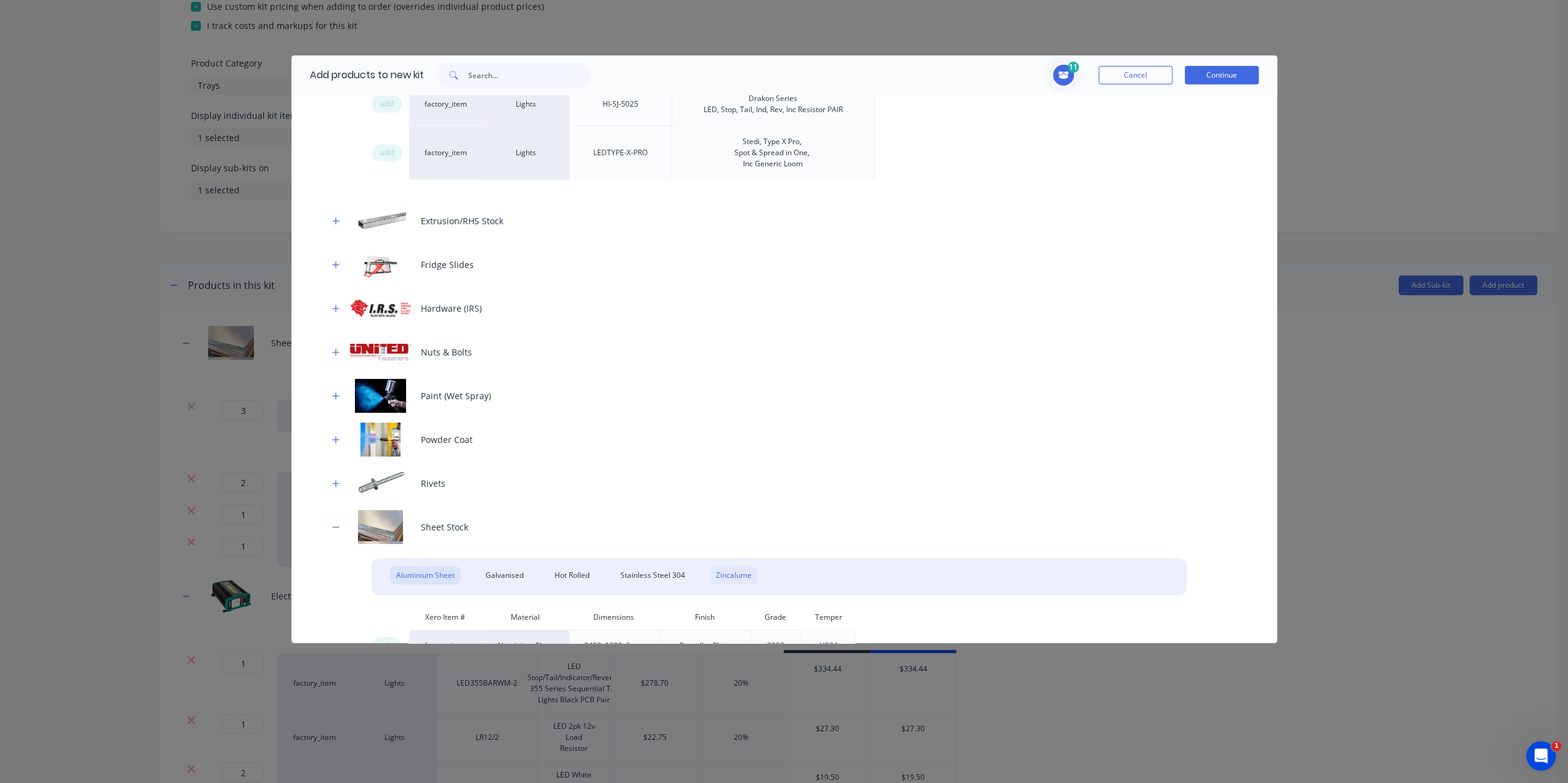
click at [730, 566] on div "Zincalume" at bounding box center [734, 575] width 48 height 19
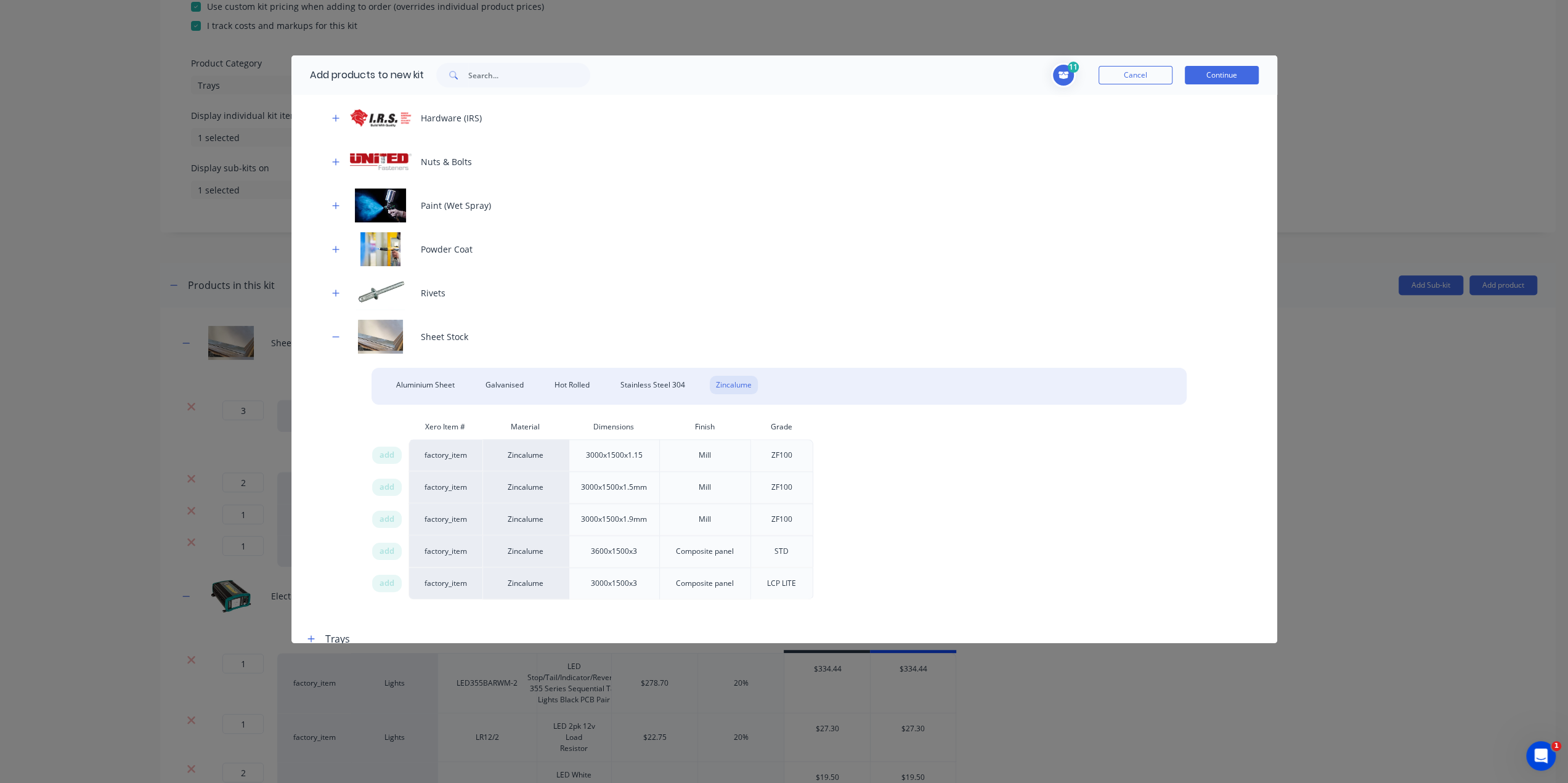
scroll to position [1305, 0]
click at [383, 479] on span "add" at bounding box center [387, 482] width 15 height 13
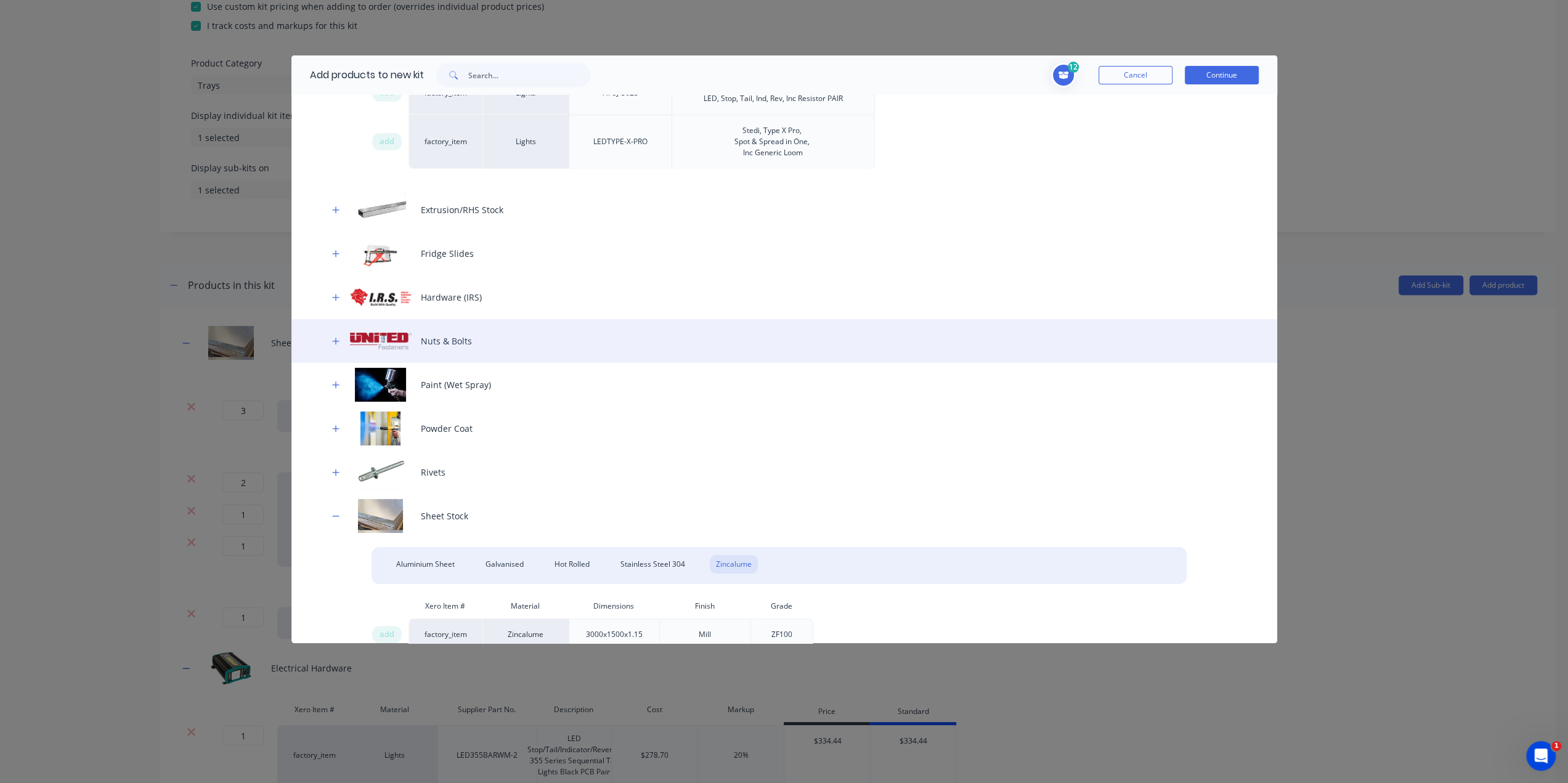
scroll to position [997, 0]
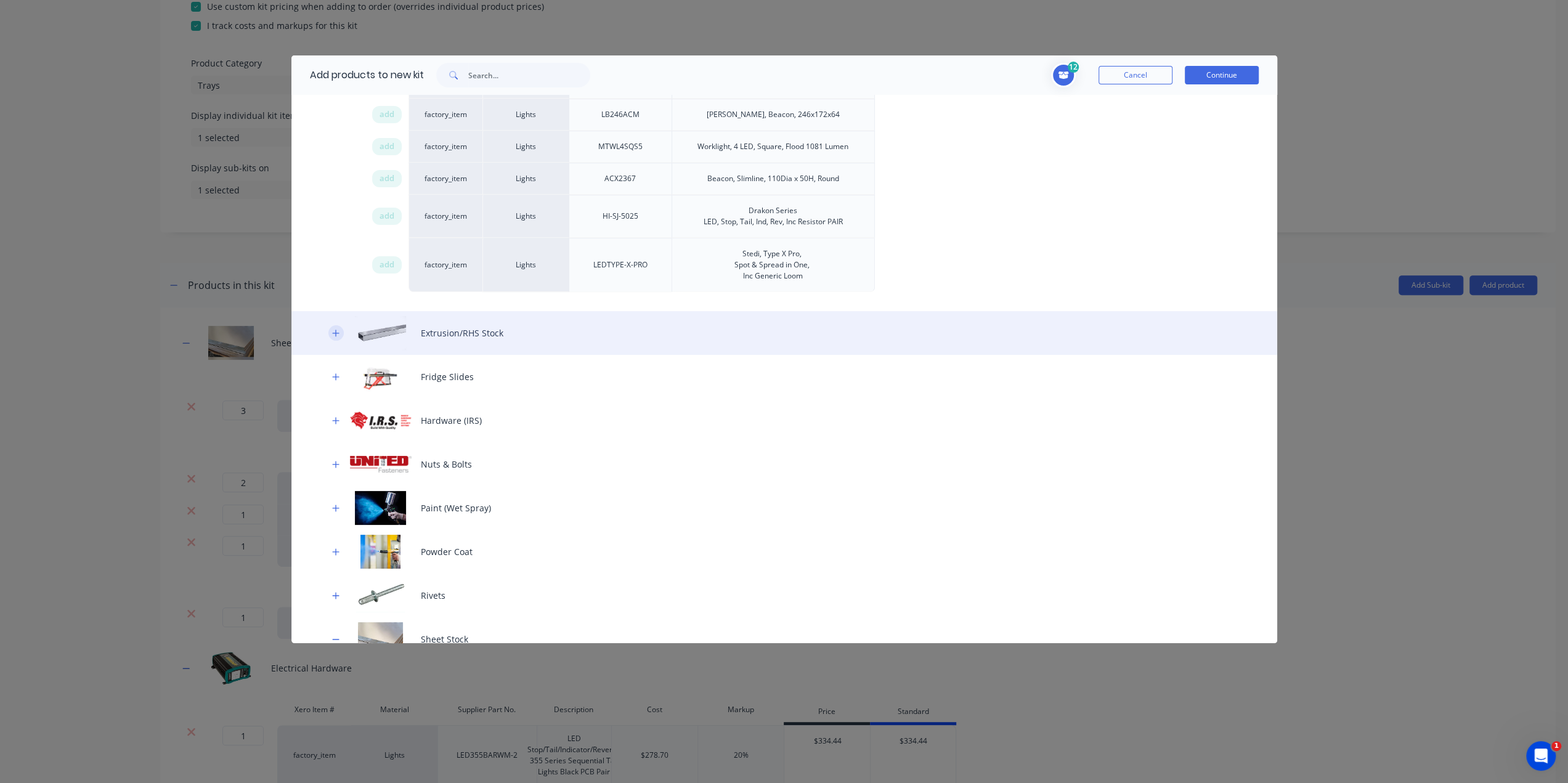
click at [334, 330] on icon "button" at bounding box center [335, 333] width 7 height 7
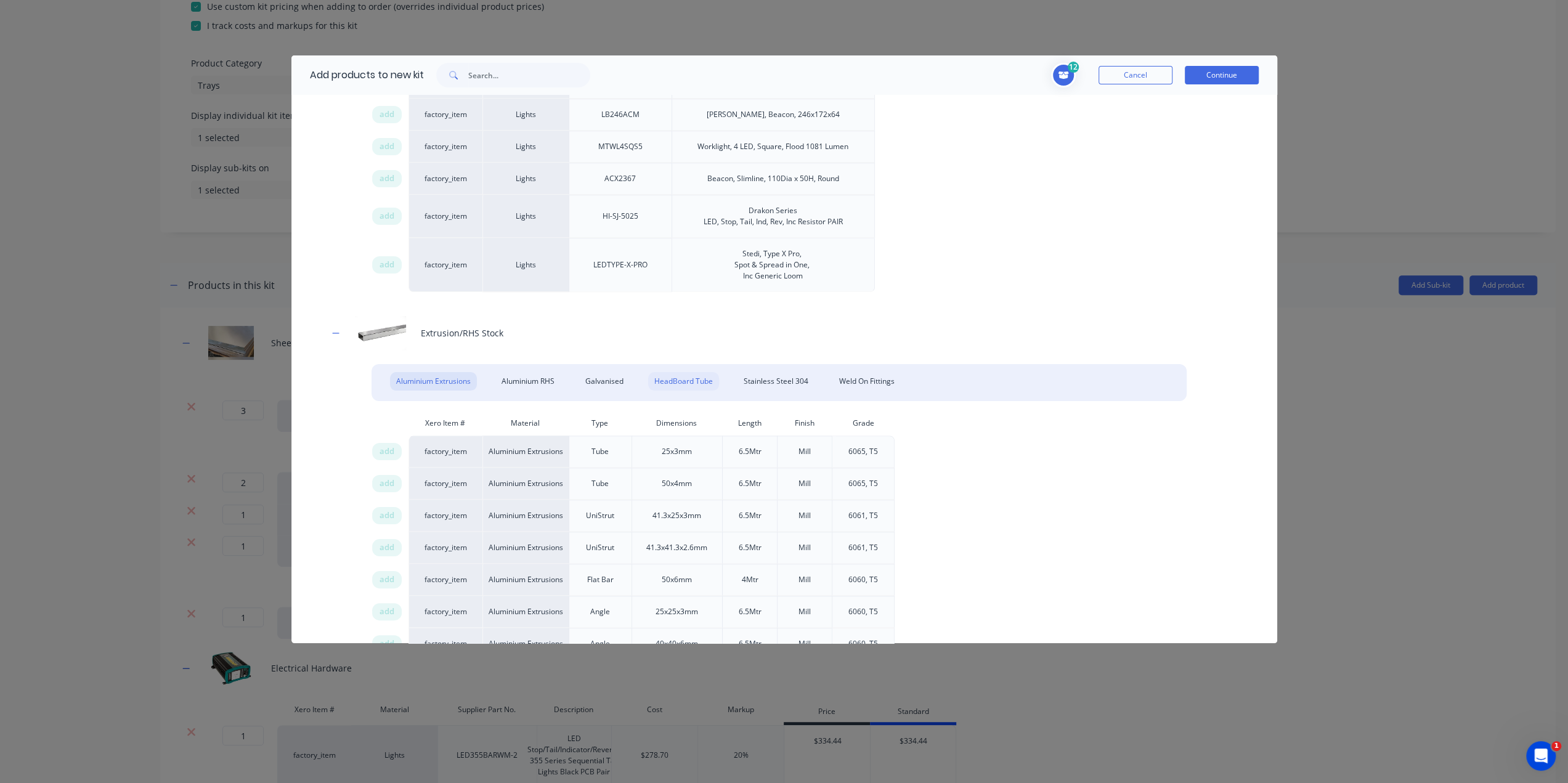
click at [689, 377] on div "HeadBoard Tube" at bounding box center [683, 381] width 71 height 19
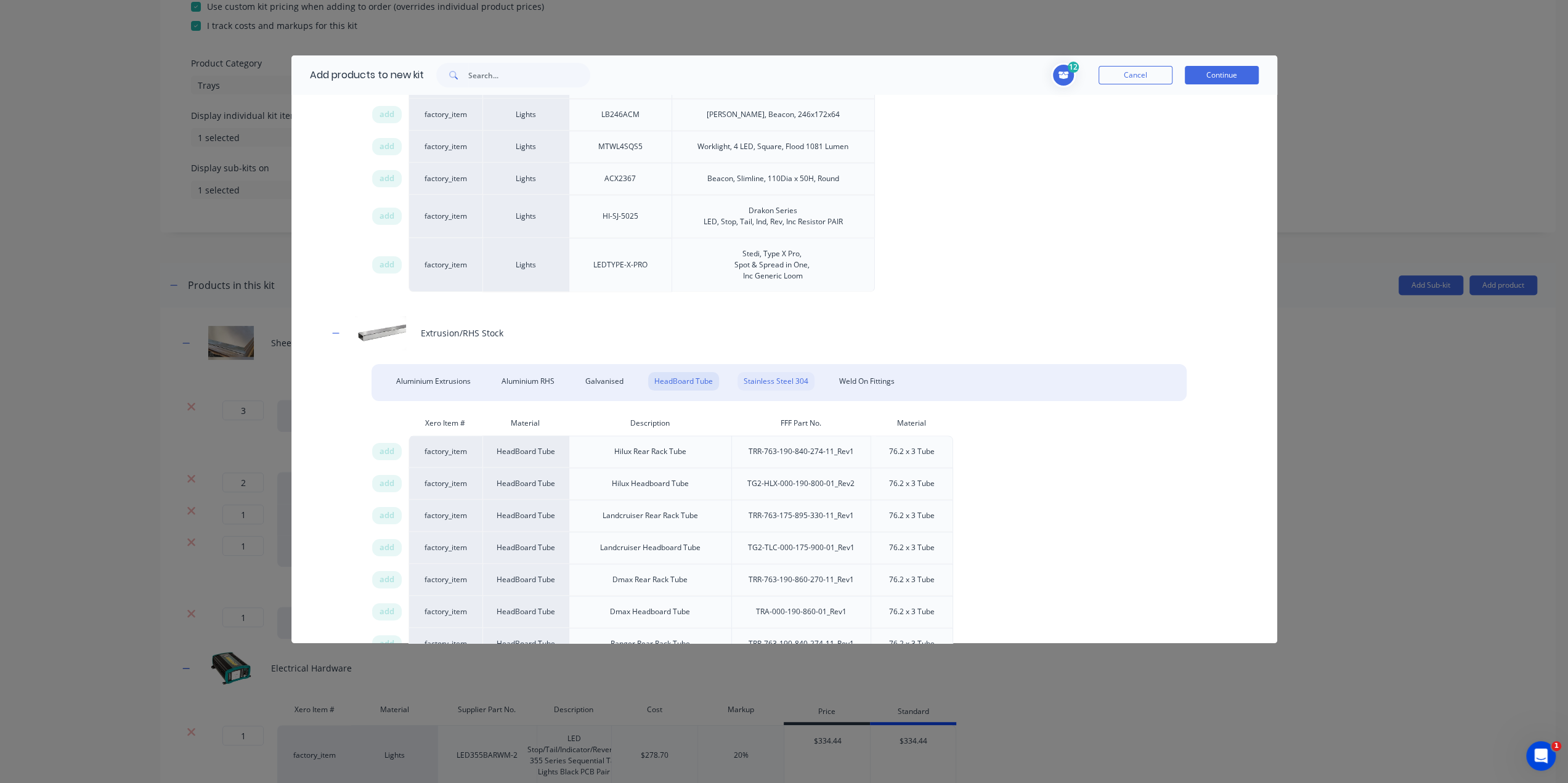
click at [792, 376] on div "Stainless Steel 304" at bounding box center [776, 381] width 77 height 19
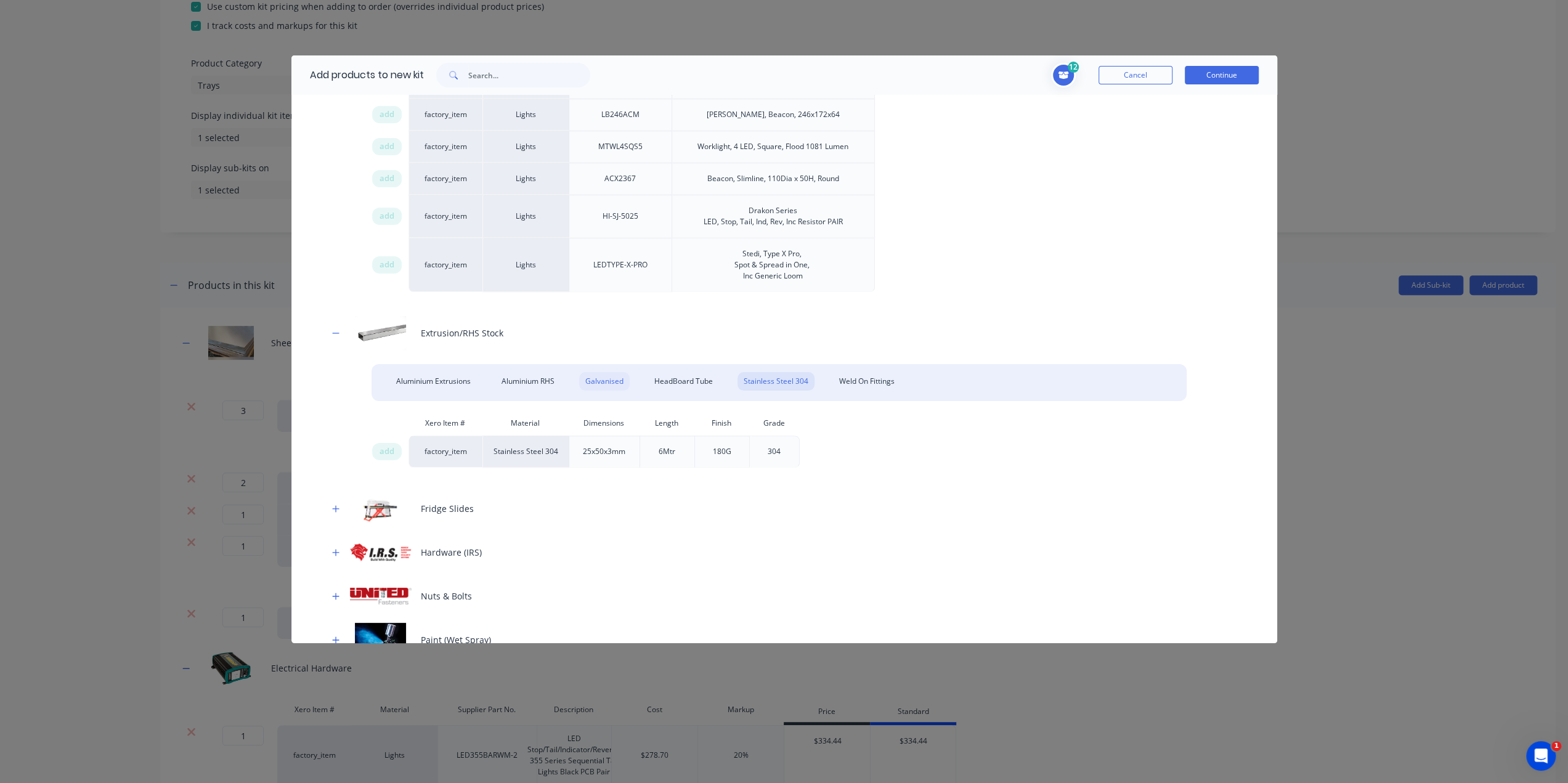
click at [598, 372] on div "Galvanised" at bounding box center [604, 381] width 51 height 19
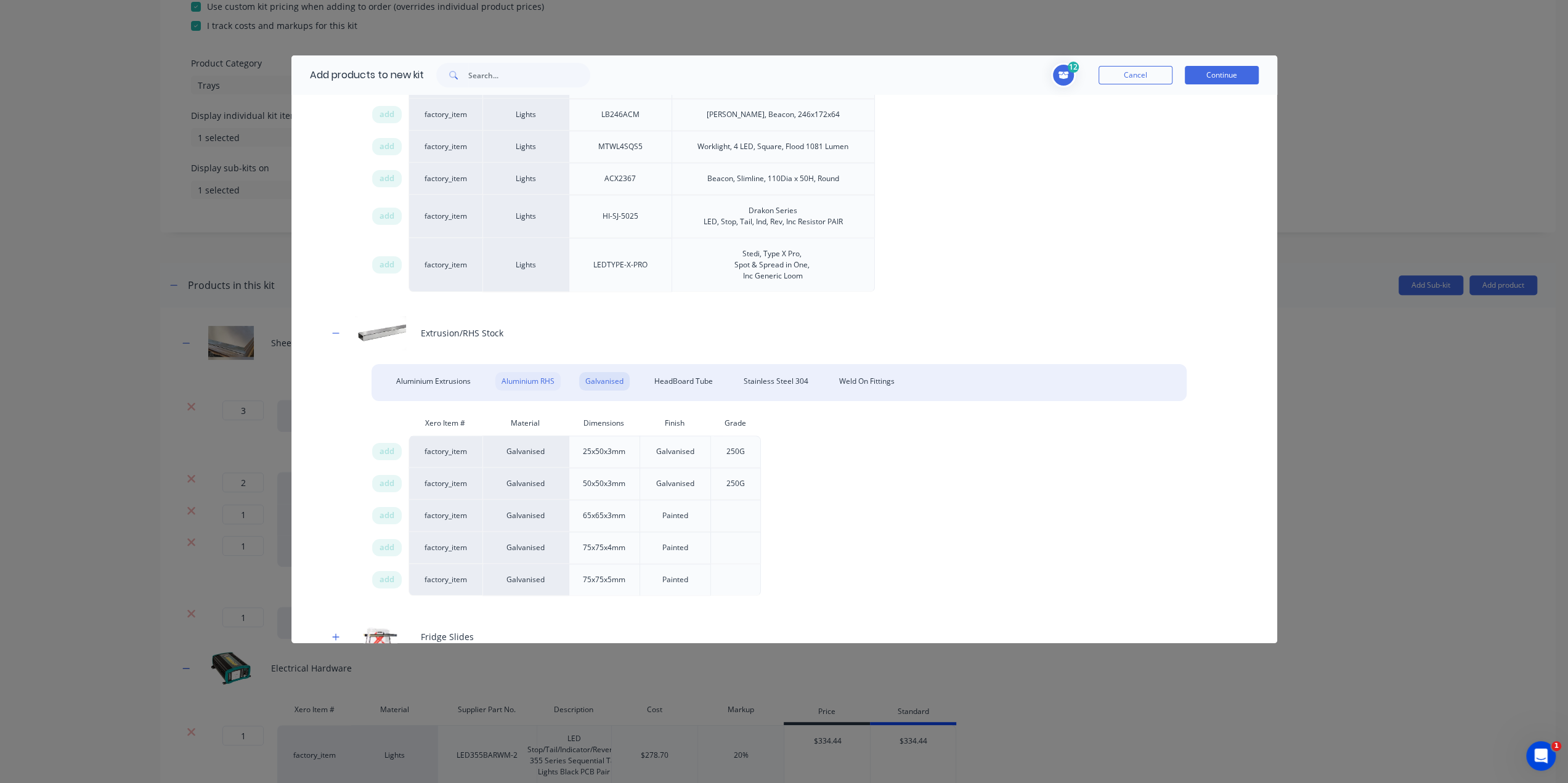
click at [536, 372] on div "Aluminium RHS" at bounding box center [528, 381] width 66 height 19
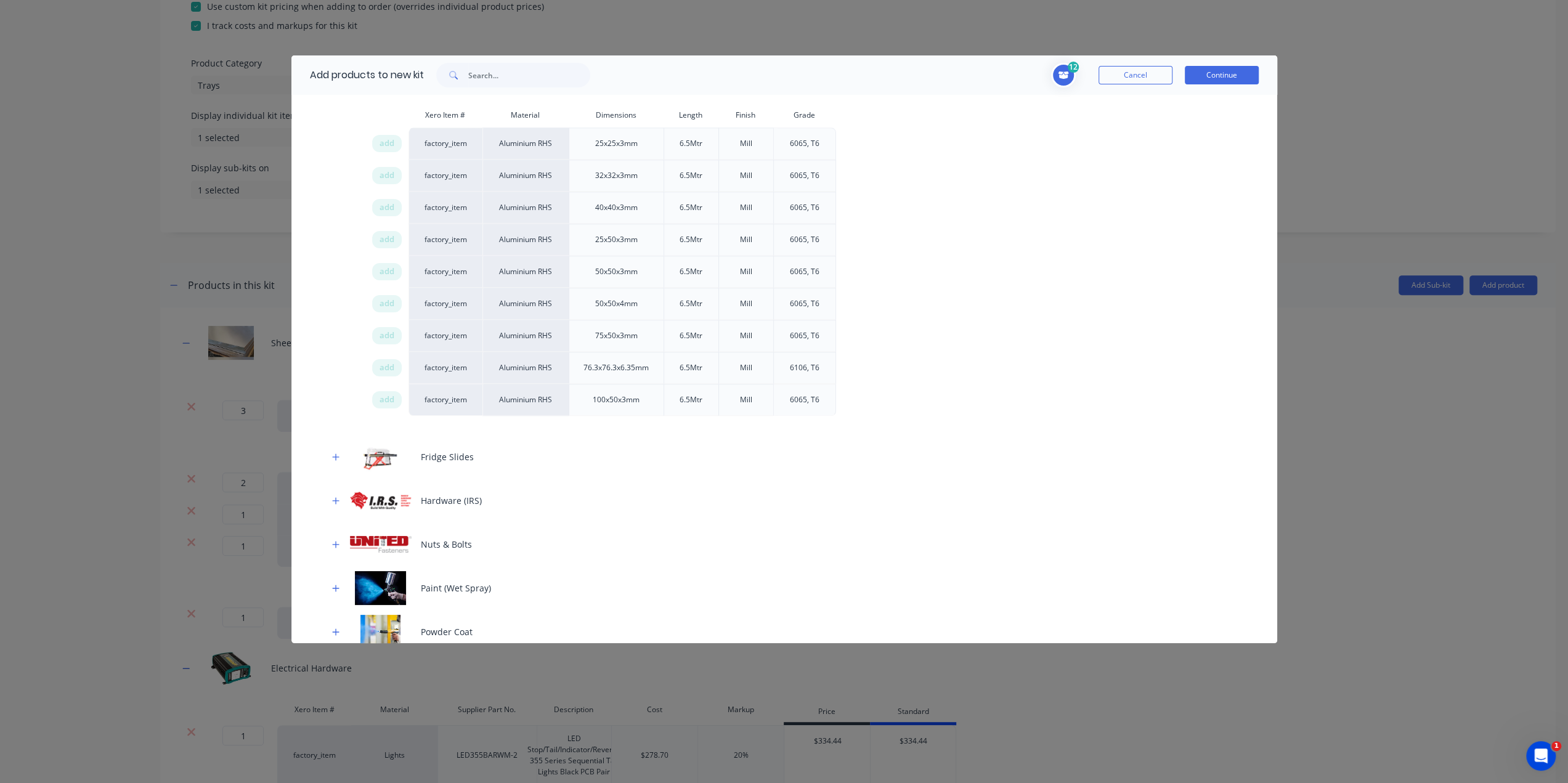
scroll to position [1058, 0]
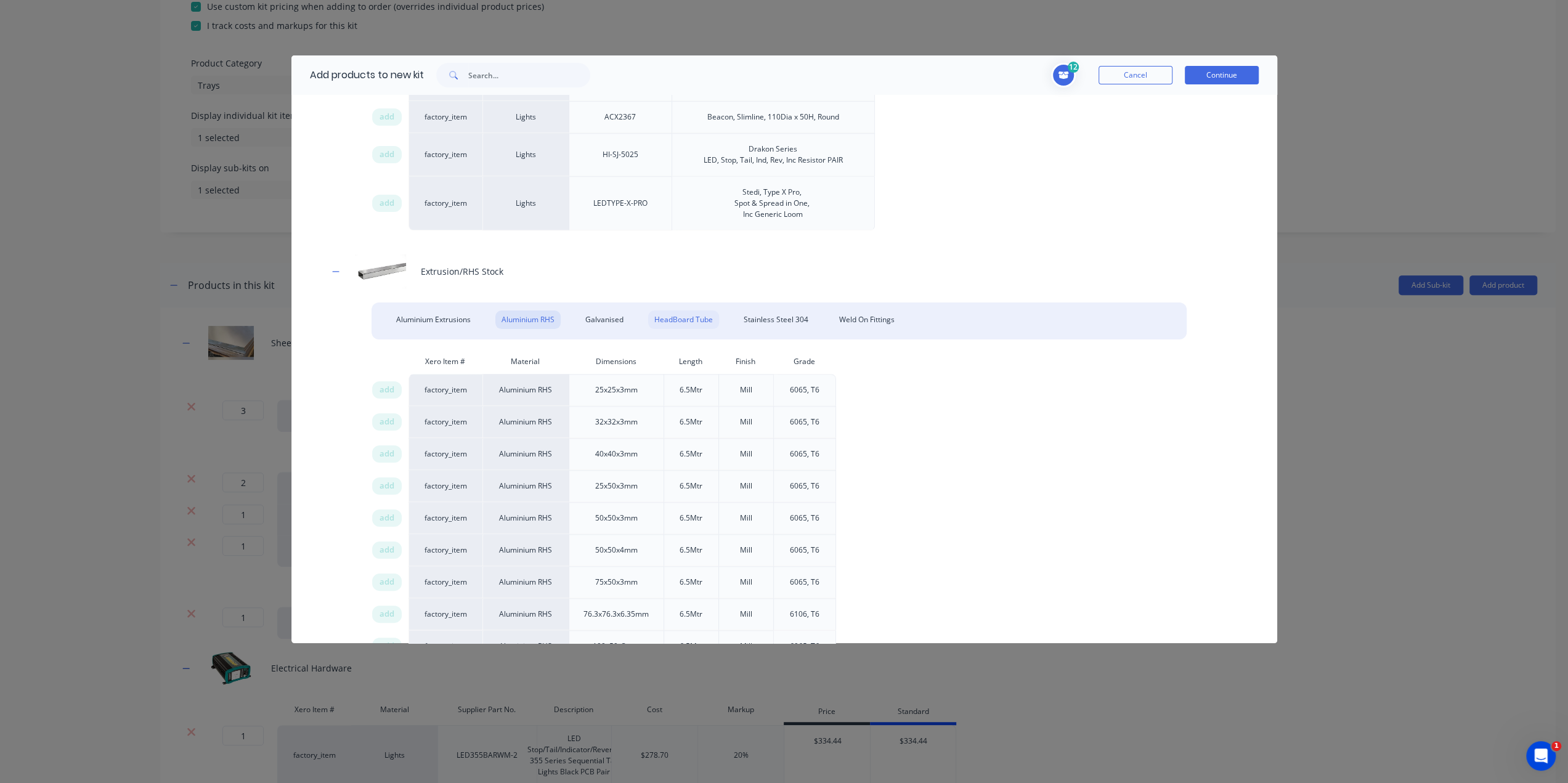
click at [682, 312] on div "HeadBoard Tube" at bounding box center [683, 319] width 71 height 19
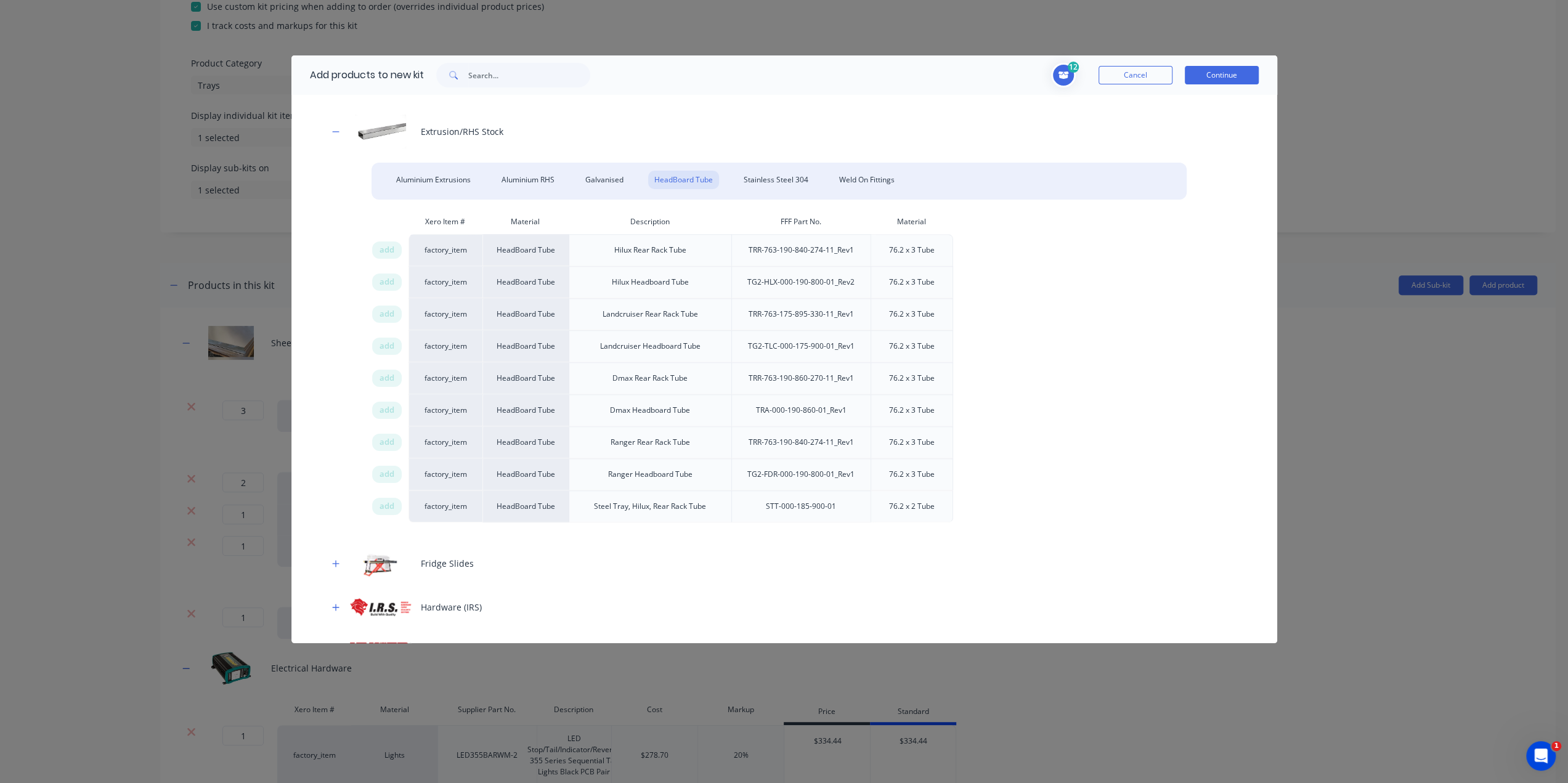
scroll to position [1120, 0]
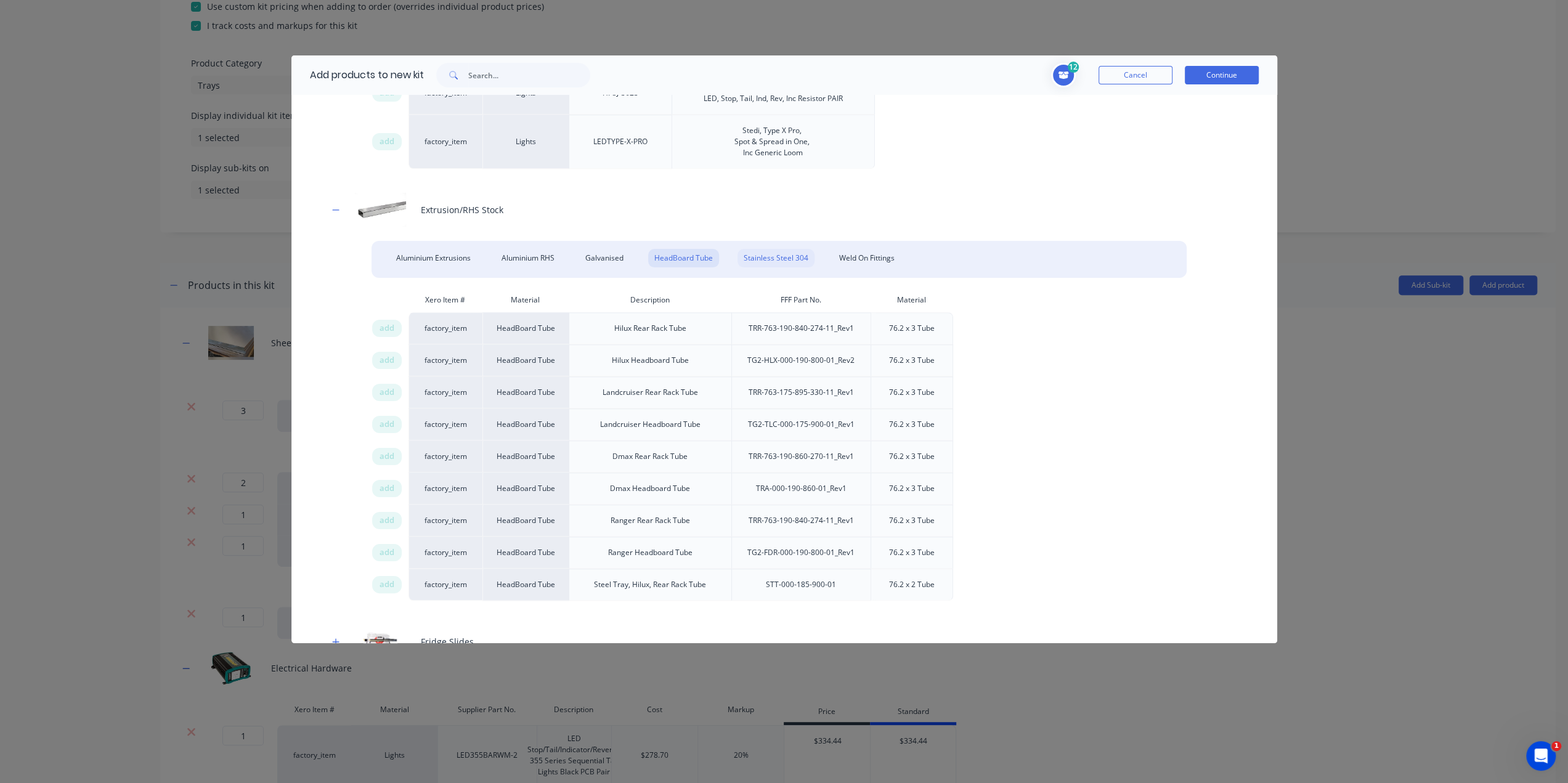
click at [762, 251] on div "Stainless Steel 304" at bounding box center [776, 258] width 77 height 19
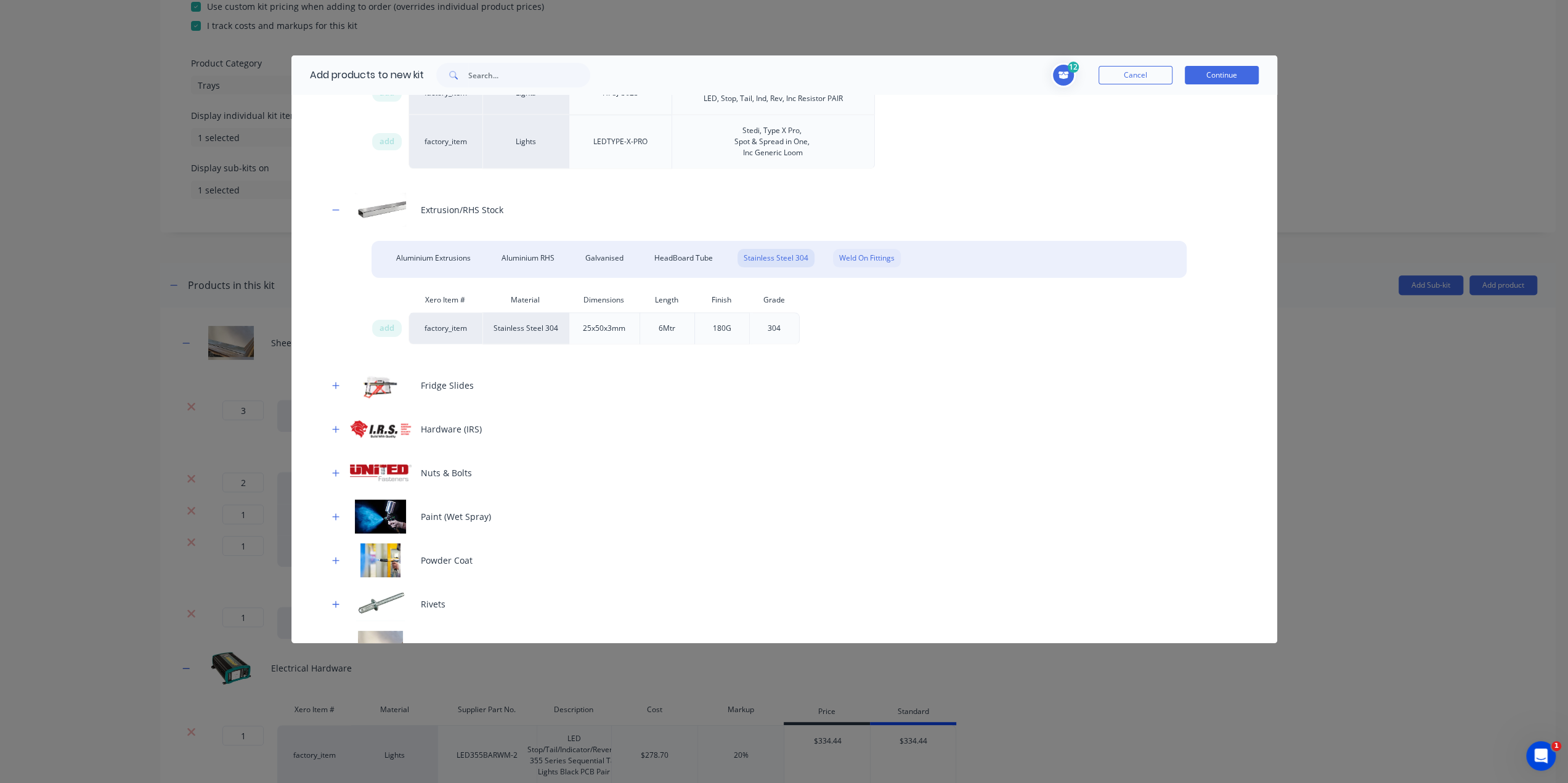
click at [848, 252] on div "Weld On Fittings" at bounding box center [867, 258] width 68 height 19
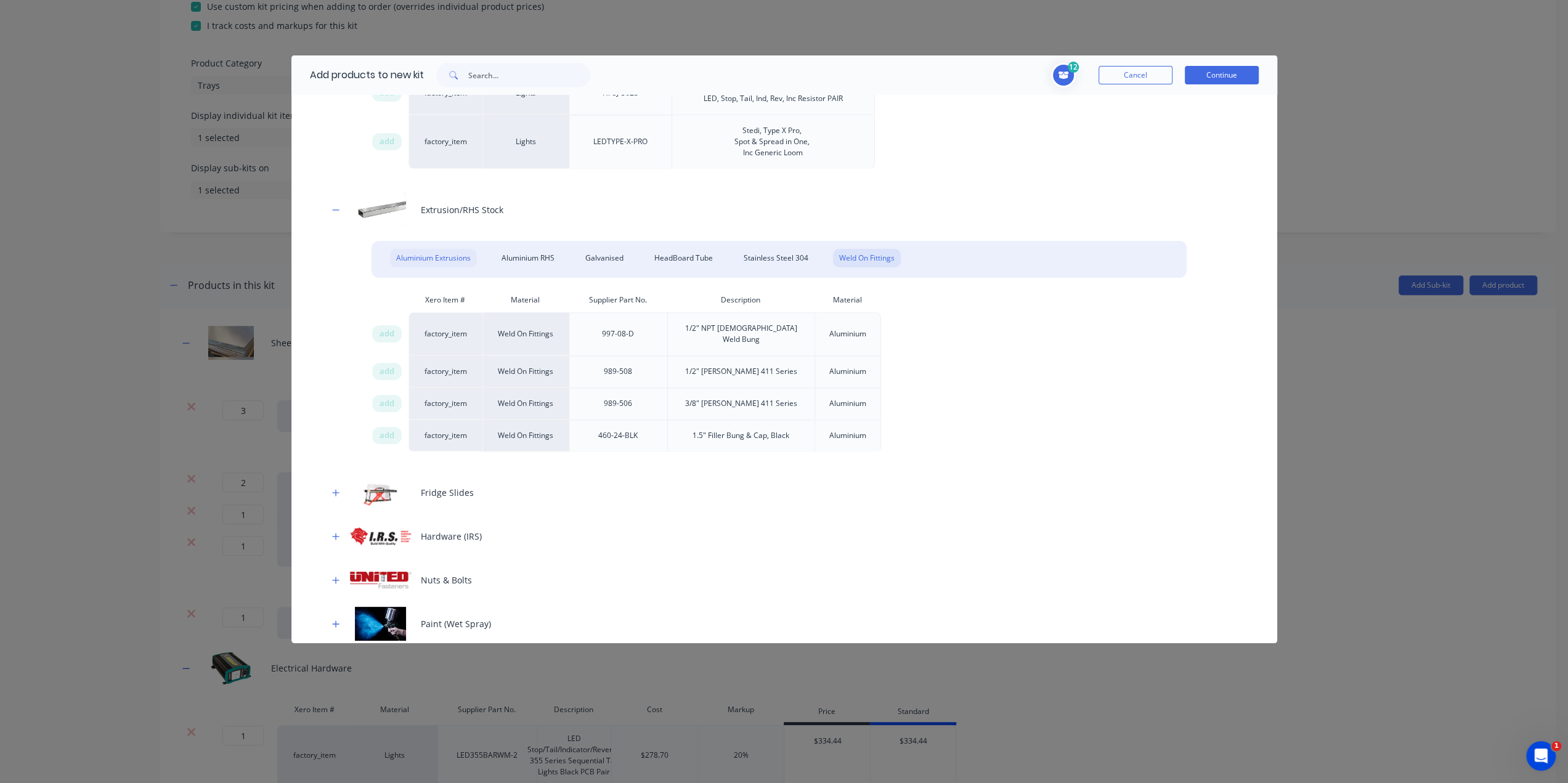
click at [455, 258] on div "Aluminium Extrusions" at bounding box center [433, 258] width 87 height 19
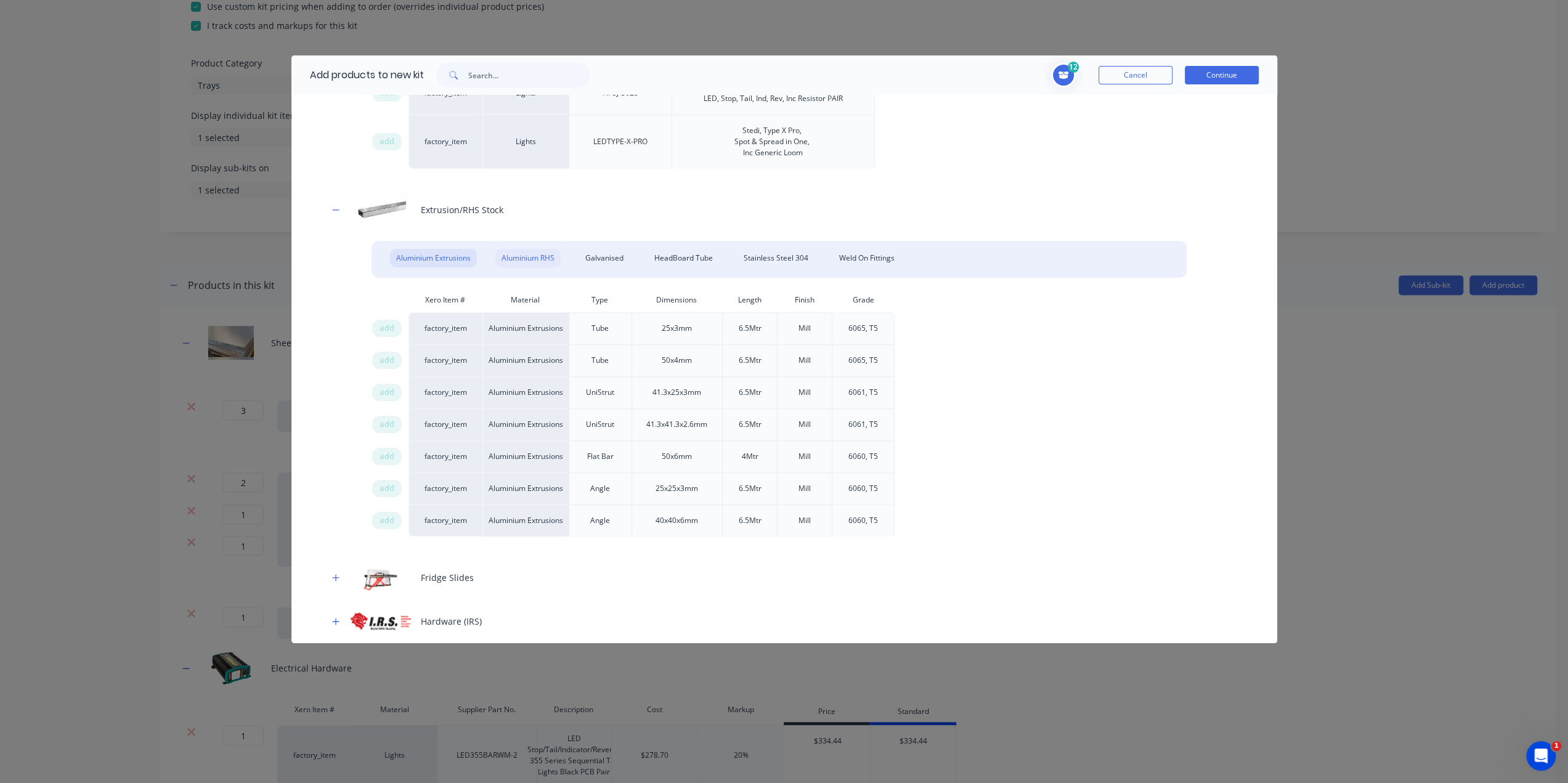
click at [531, 254] on div "Aluminium RHS" at bounding box center [528, 258] width 66 height 19
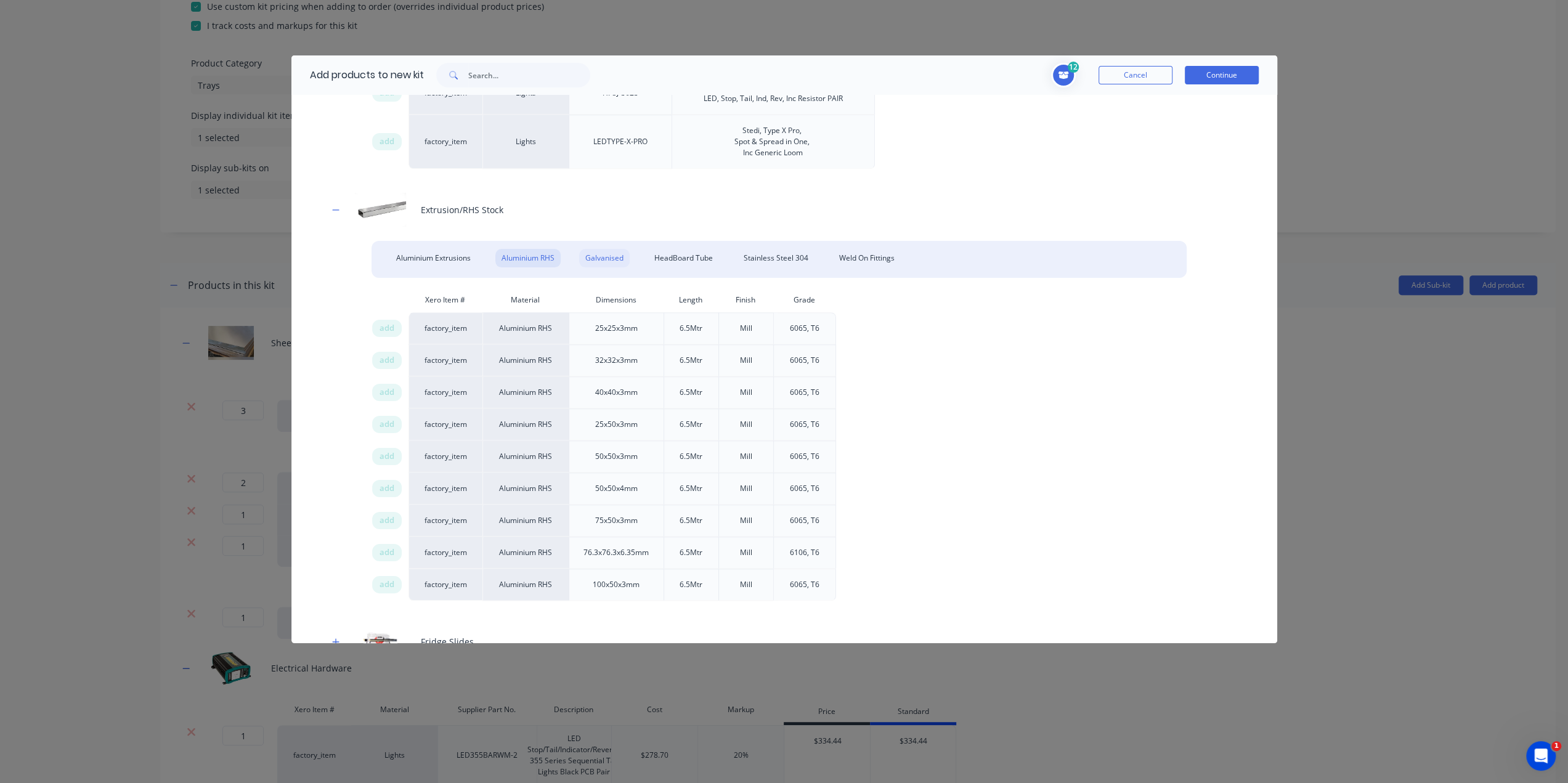
click at [604, 253] on div "Galvanised" at bounding box center [604, 258] width 51 height 19
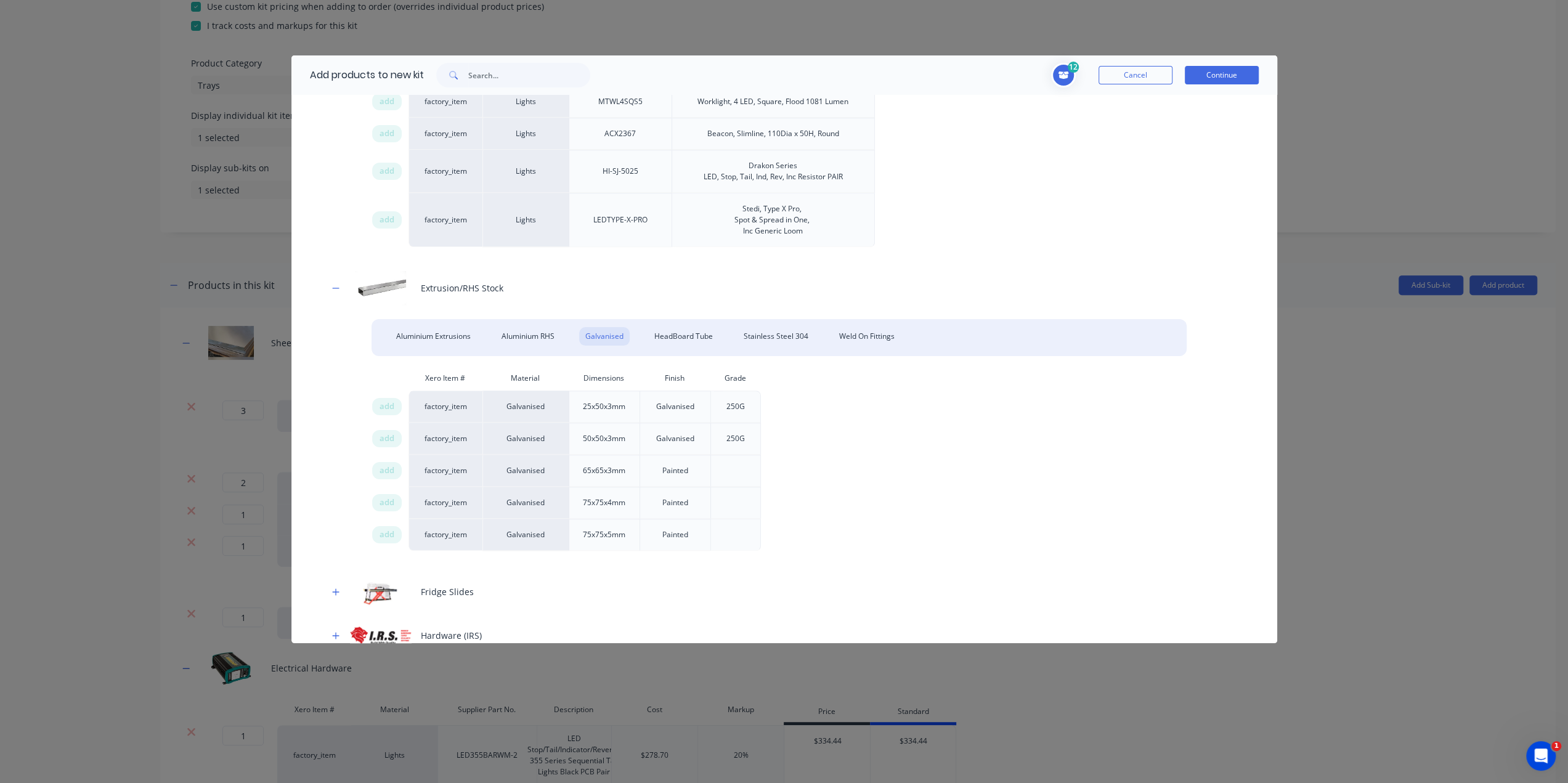
scroll to position [997, 0]
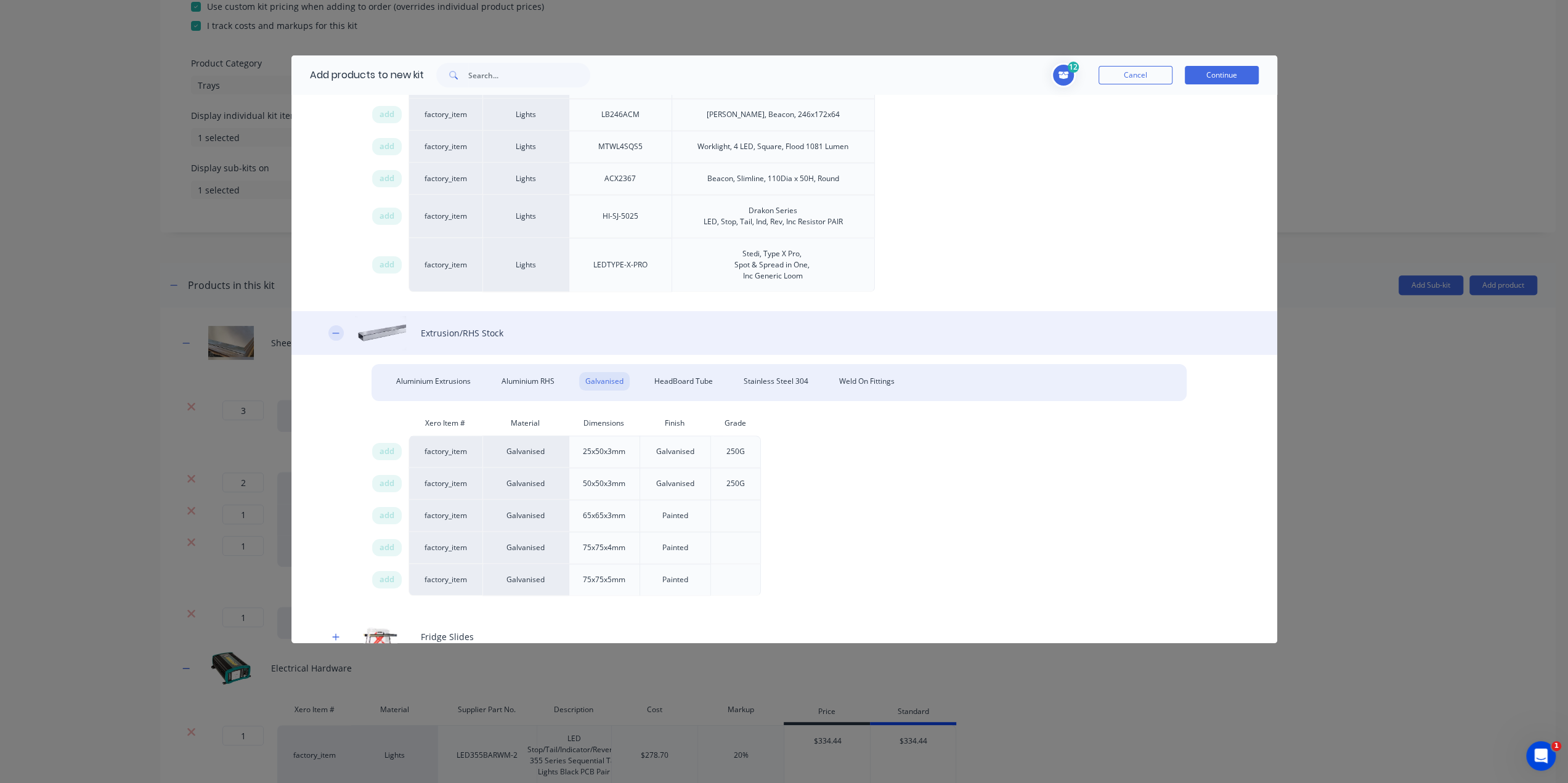
click at [338, 329] on icon "button" at bounding box center [336, 333] width 7 height 9
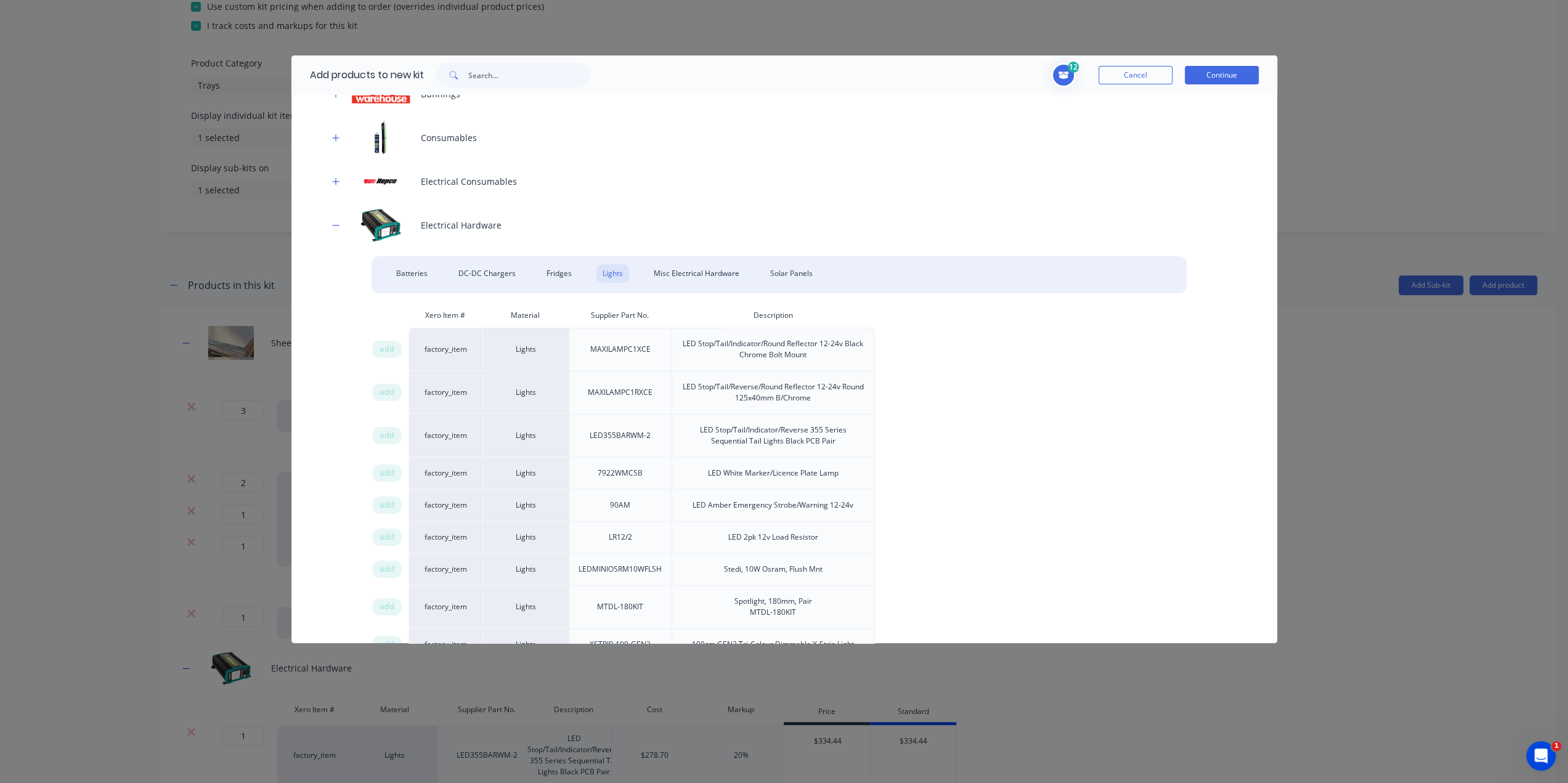
scroll to position [257, 0]
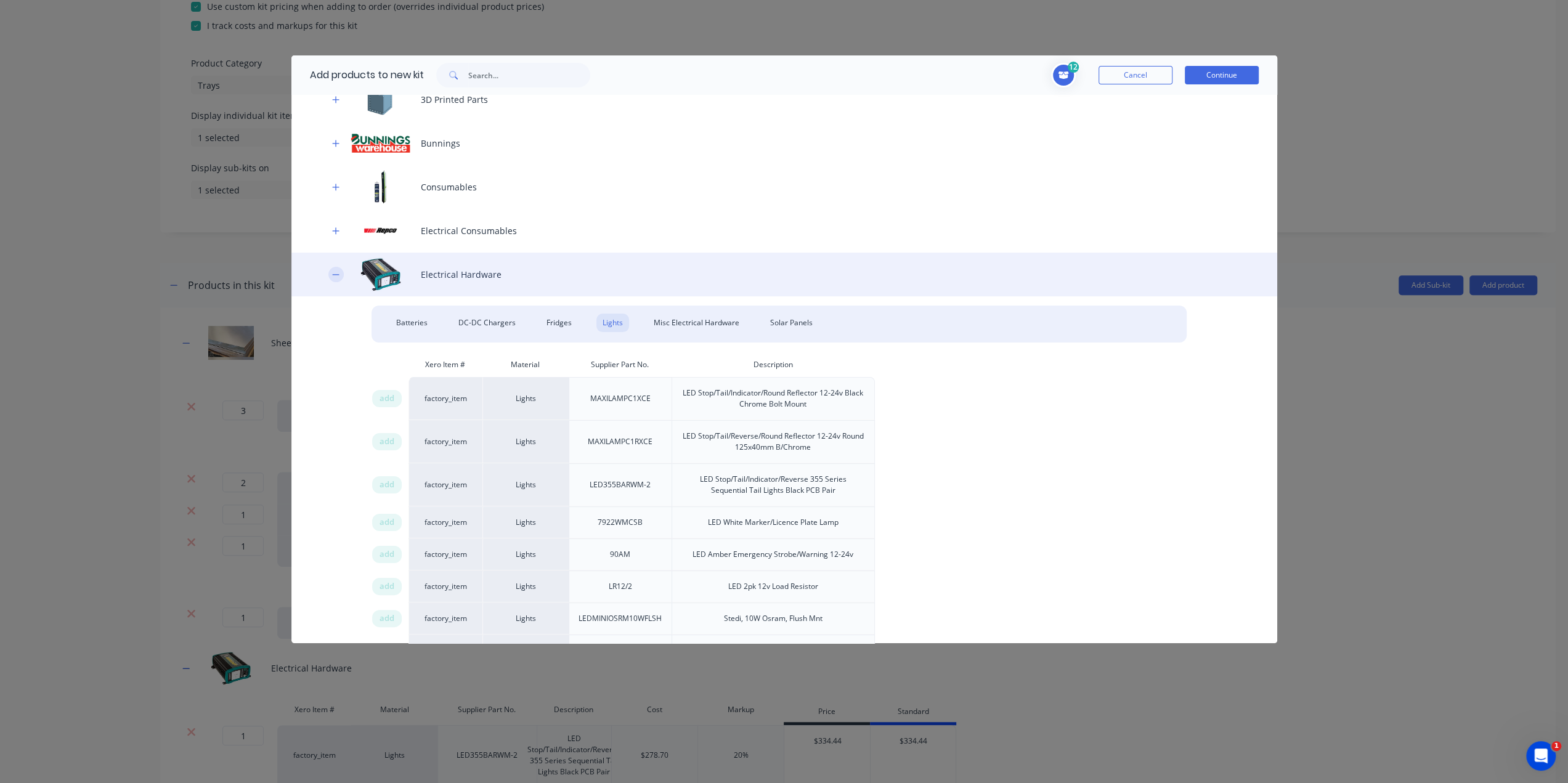
click at [338, 277] on icon "button" at bounding box center [336, 275] width 7 height 9
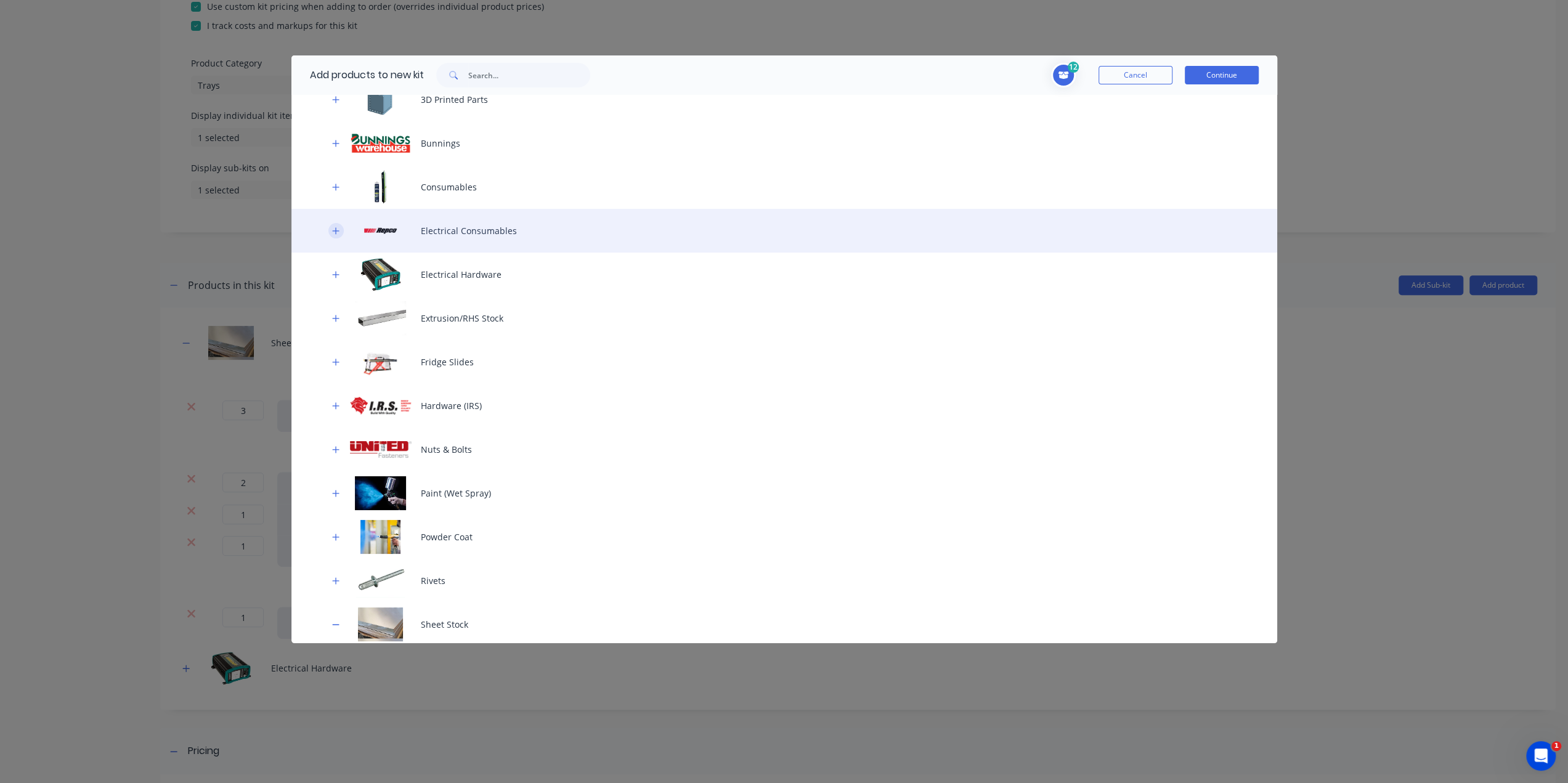
click at [336, 229] on icon "button" at bounding box center [336, 231] width 7 height 9
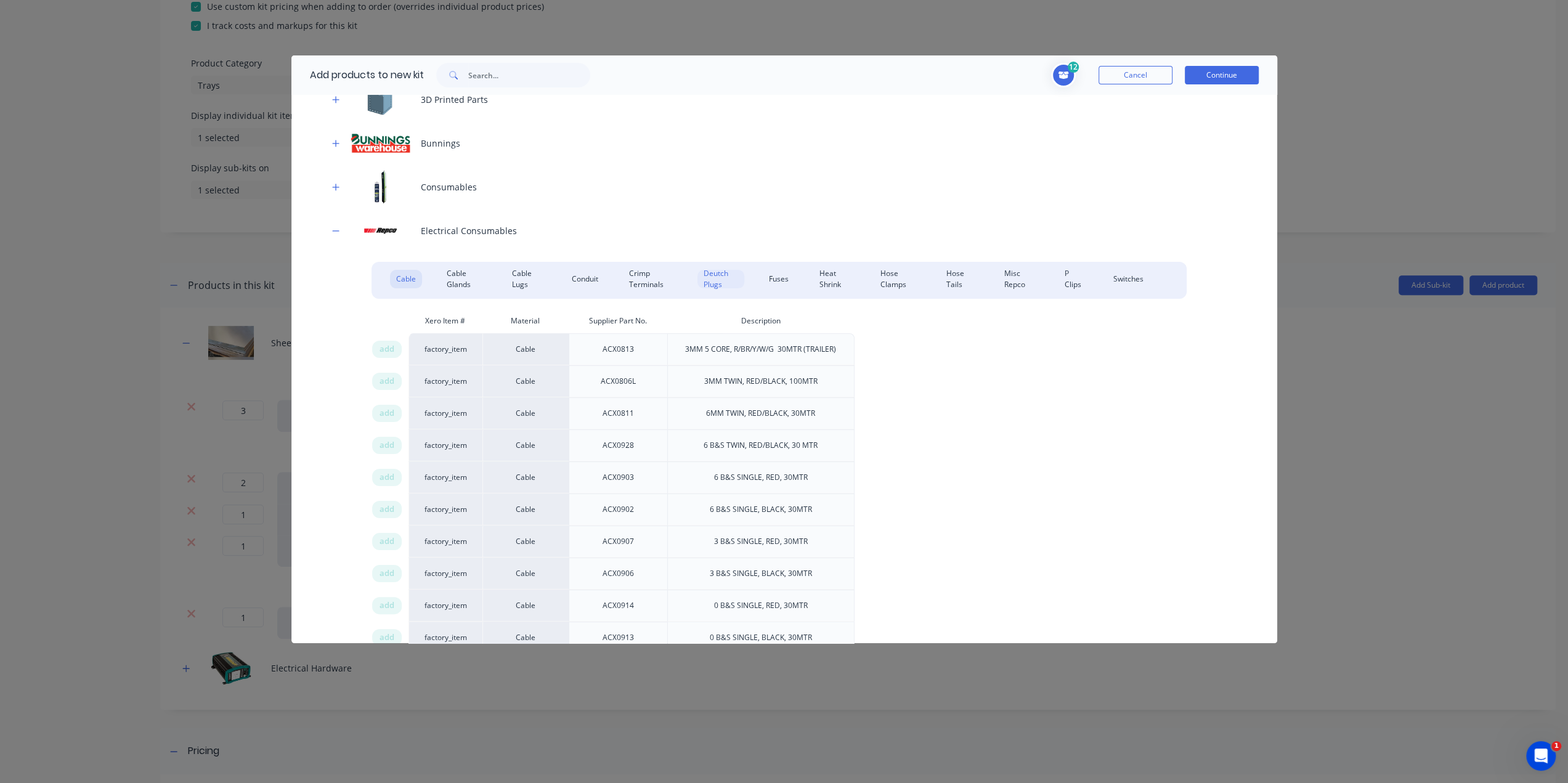
click at [720, 284] on div "Deutch Plugs" at bounding box center [721, 279] width 47 height 19
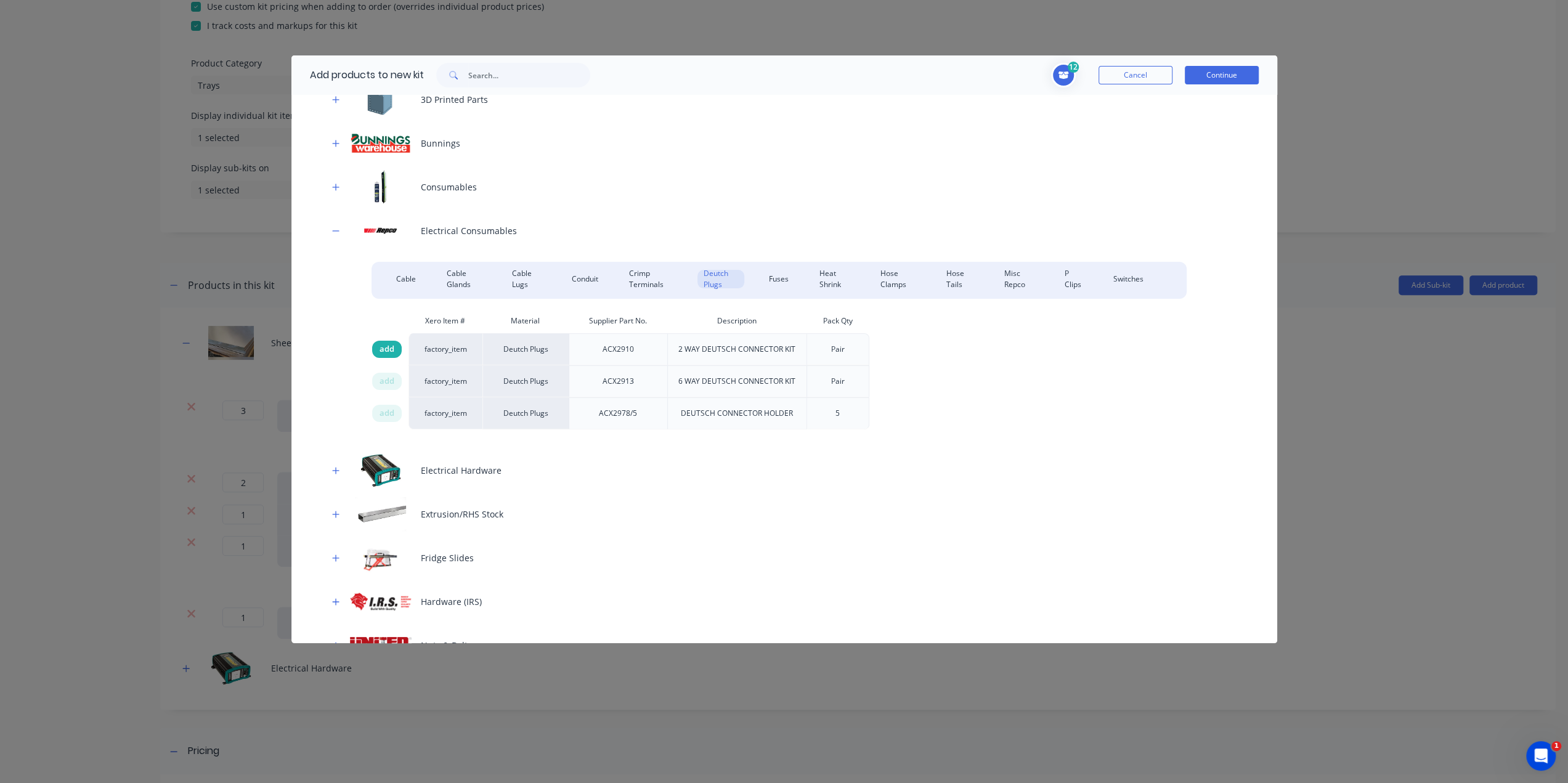
click at [385, 348] on span "add" at bounding box center [387, 349] width 15 height 13
click at [388, 377] on span "add" at bounding box center [387, 381] width 15 height 13
click at [898, 274] on div "Hose Clamps" at bounding box center [898, 279] width 48 height 19
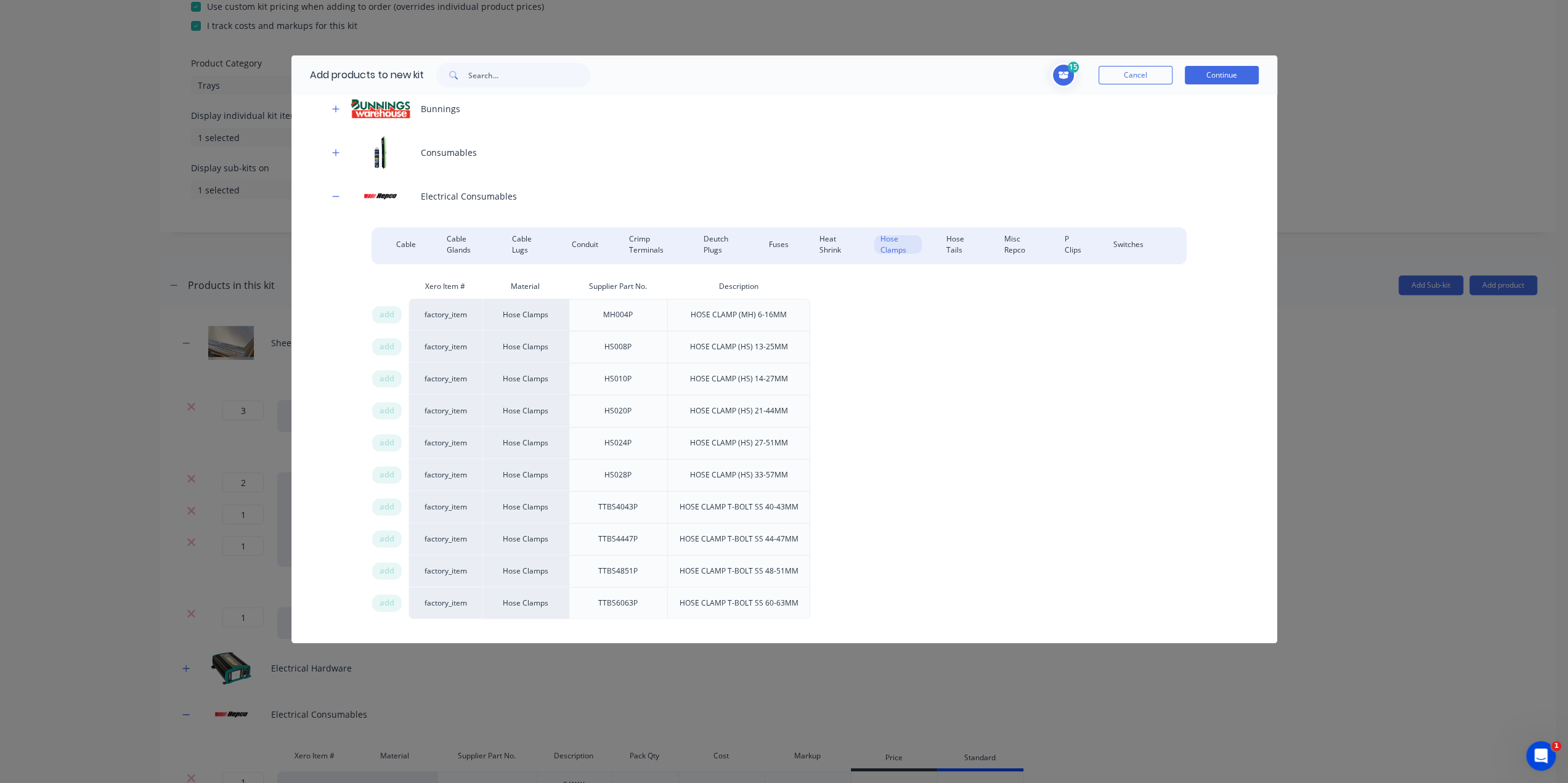
scroll to position [319, 0]
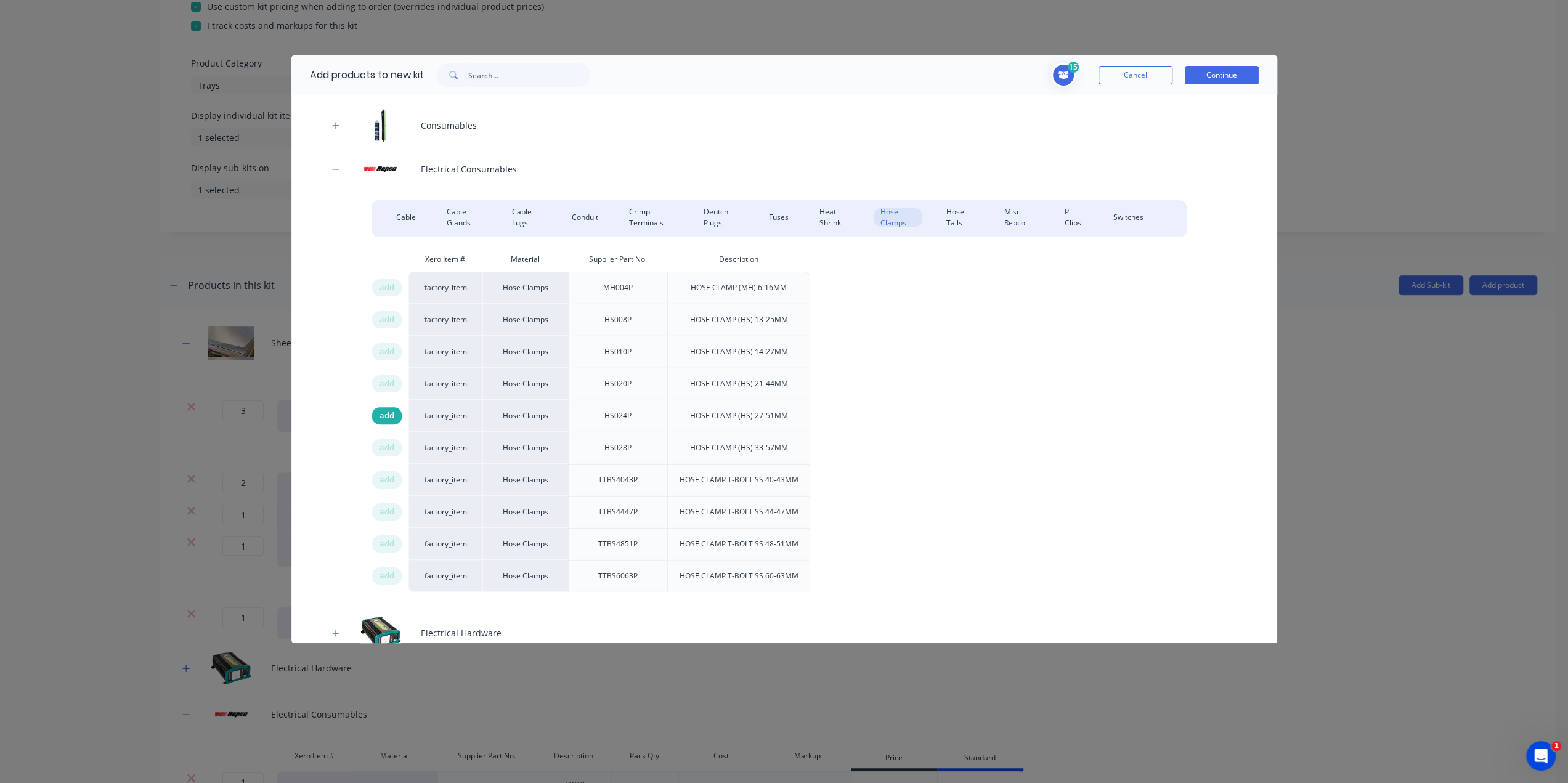
click at [387, 411] on span "add" at bounding box center [387, 415] width 15 height 13
click at [396, 210] on div "Cable" at bounding box center [406, 217] width 32 height 19
click at [393, 292] on span "add" at bounding box center [387, 287] width 15 height 13
click at [391, 322] on span "add" at bounding box center [387, 319] width 15 height 13
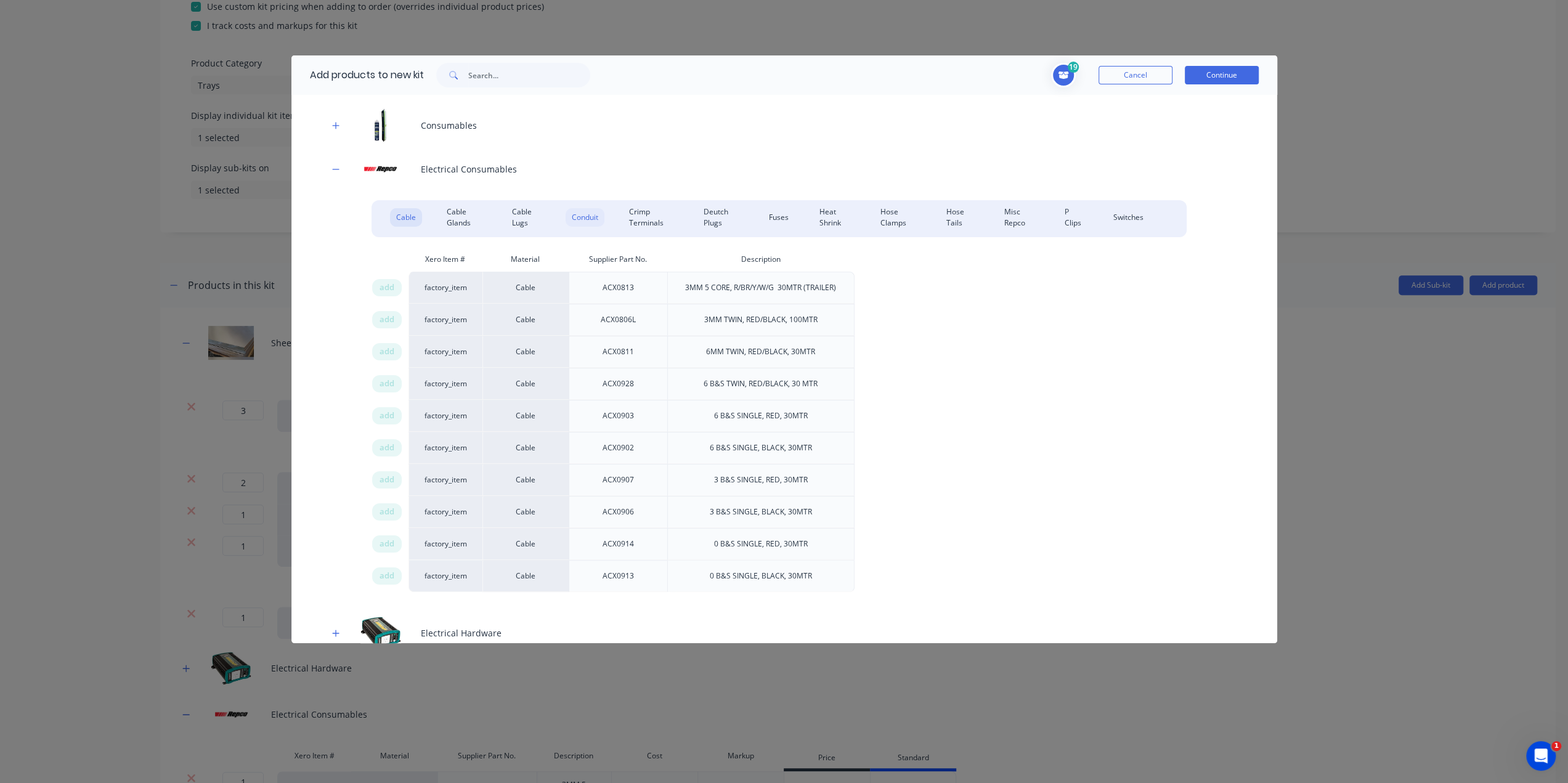
click at [583, 221] on div "Conduit" at bounding box center [585, 217] width 39 height 19
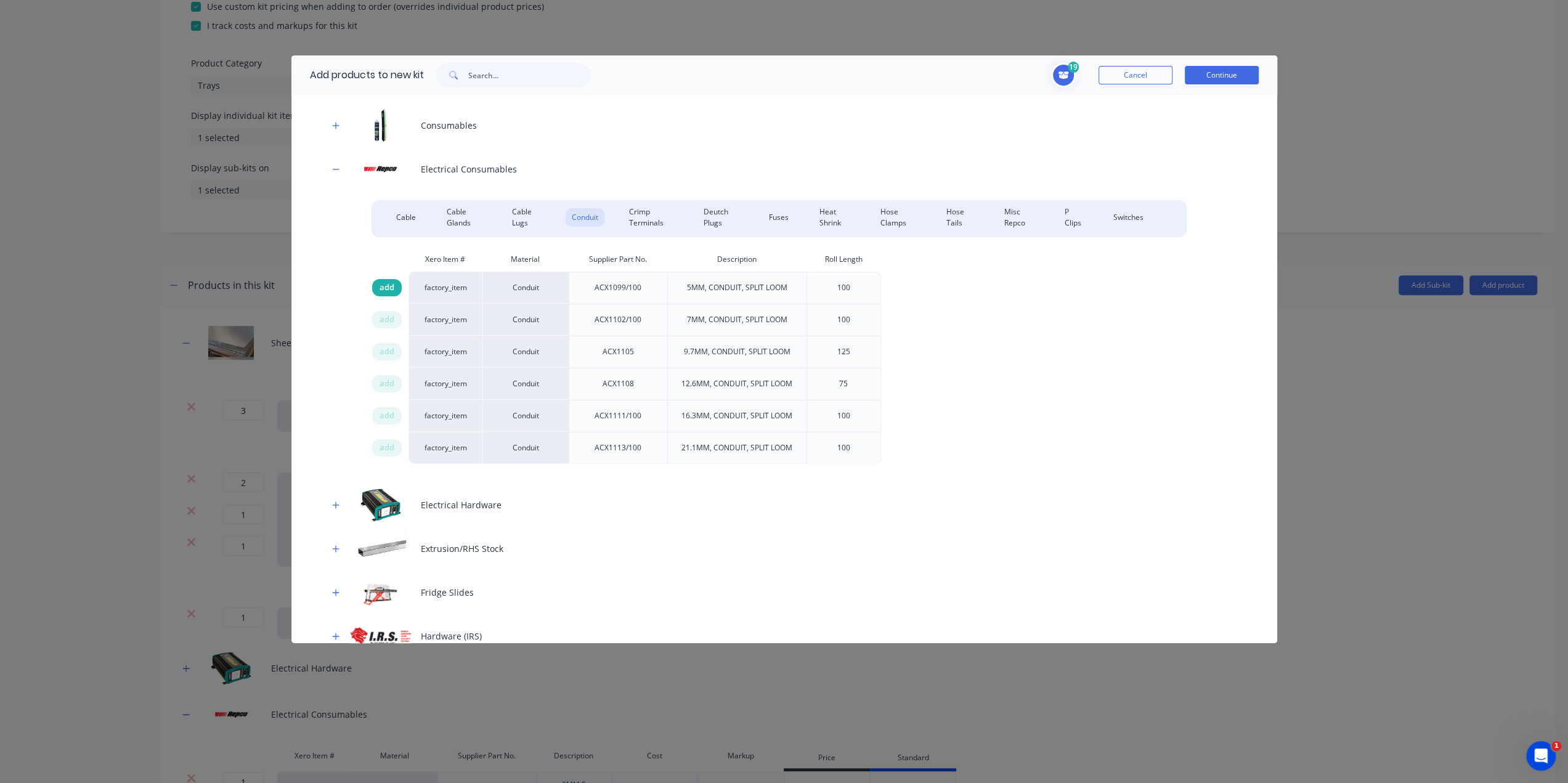
click at [375, 287] on div "add" at bounding box center [387, 287] width 30 height 17
click at [395, 380] on div "add" at bounding box center [387, 383] width 30 height 17
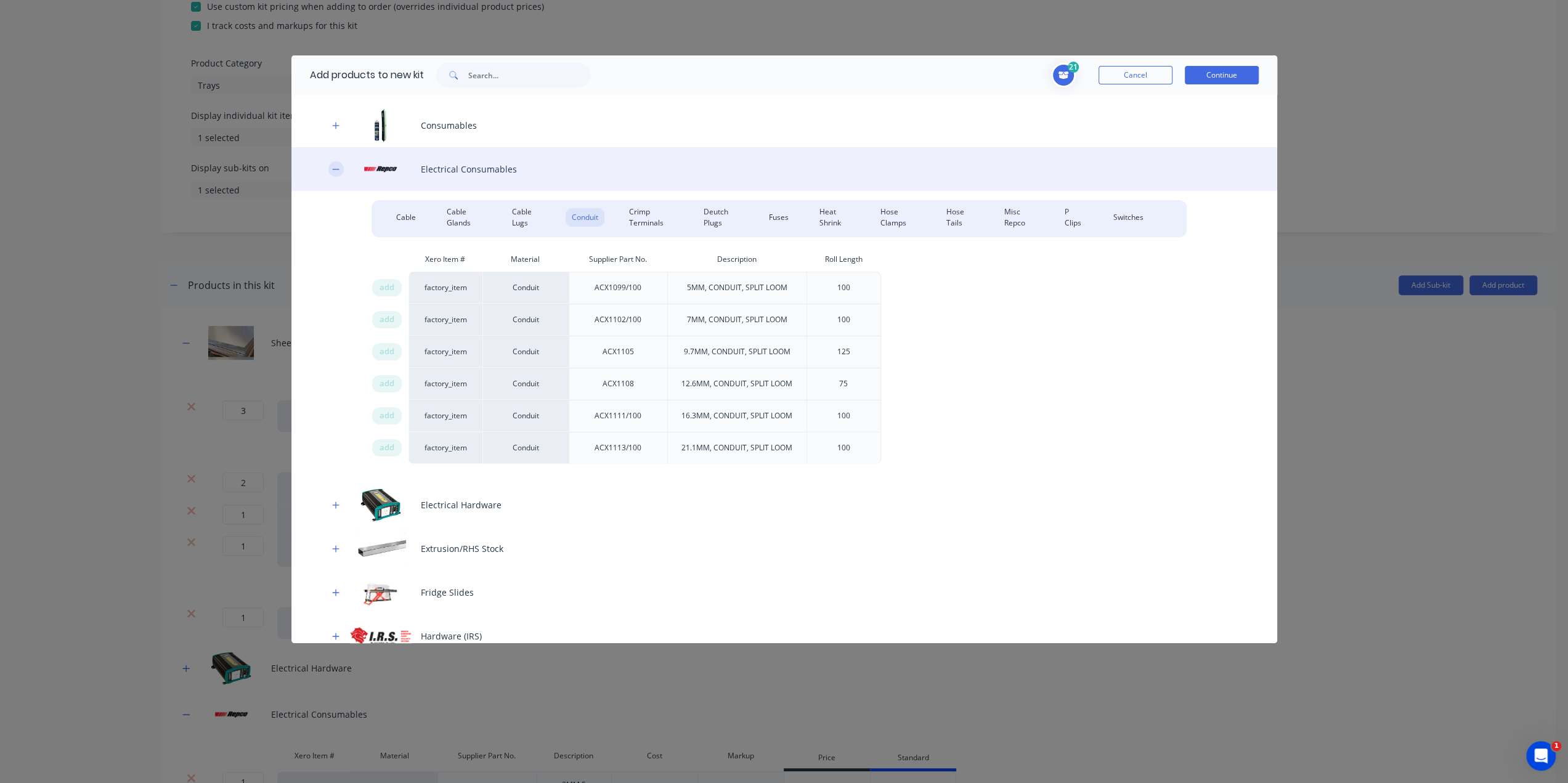
click at [334, 172] on icon "button" at bounding box center [336, 169] width 7 height 9
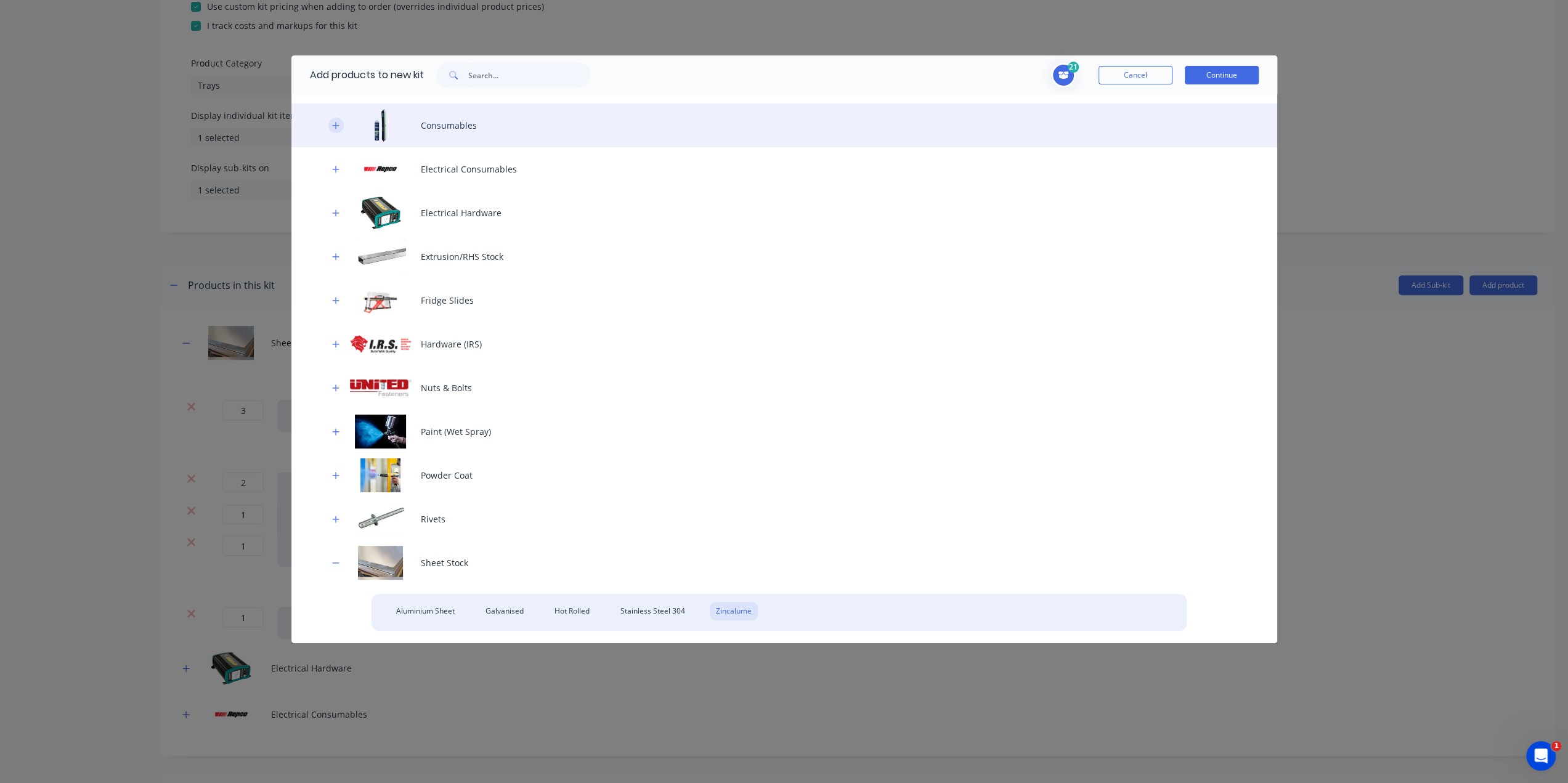
click at [334, 127] on icon "button" at bounding box center [336, 126] width 7 height 9
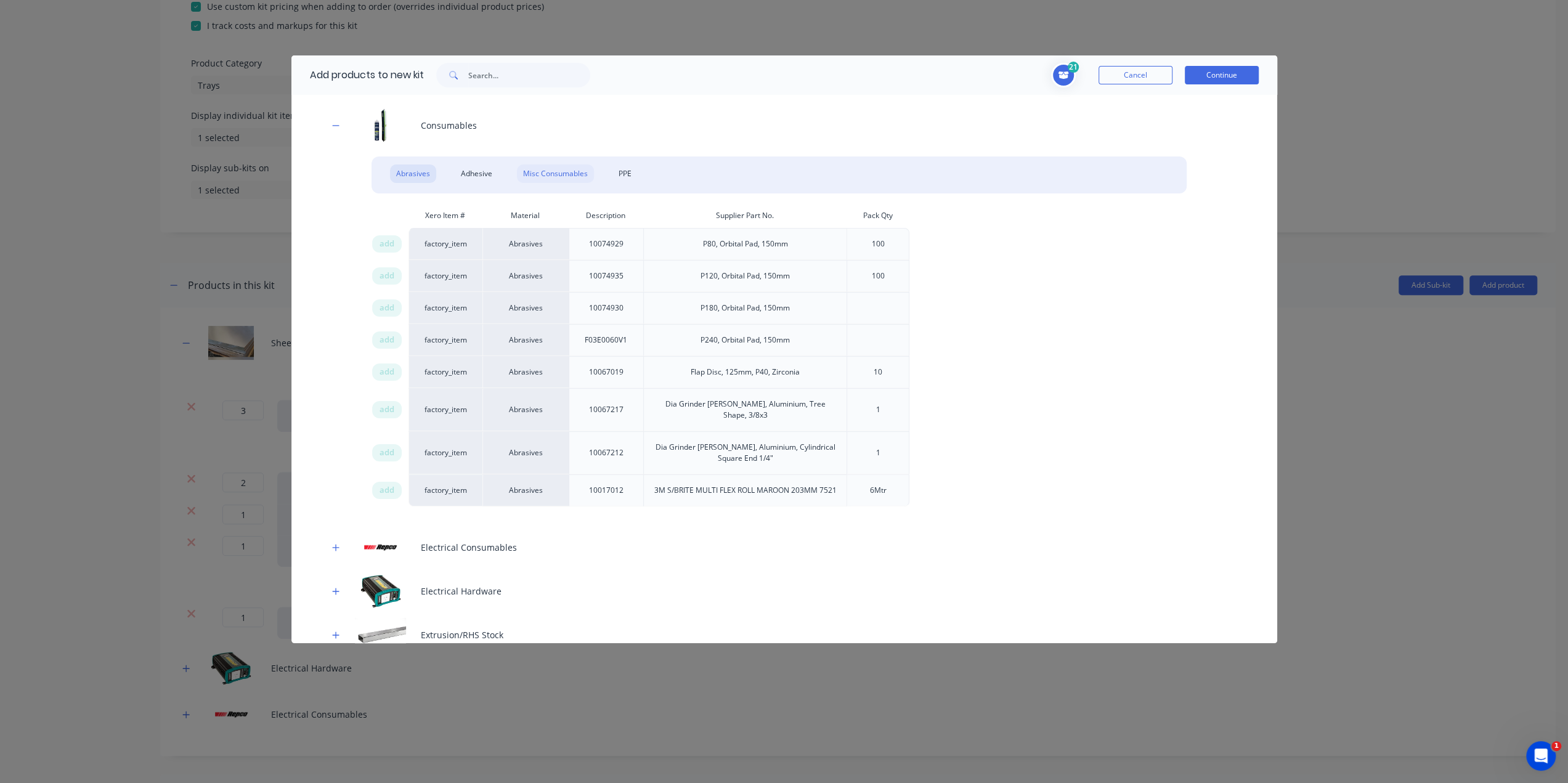
click at [571, 169] on div "Misc Consumables" at bounding box center [555, 174] width 77 height 19
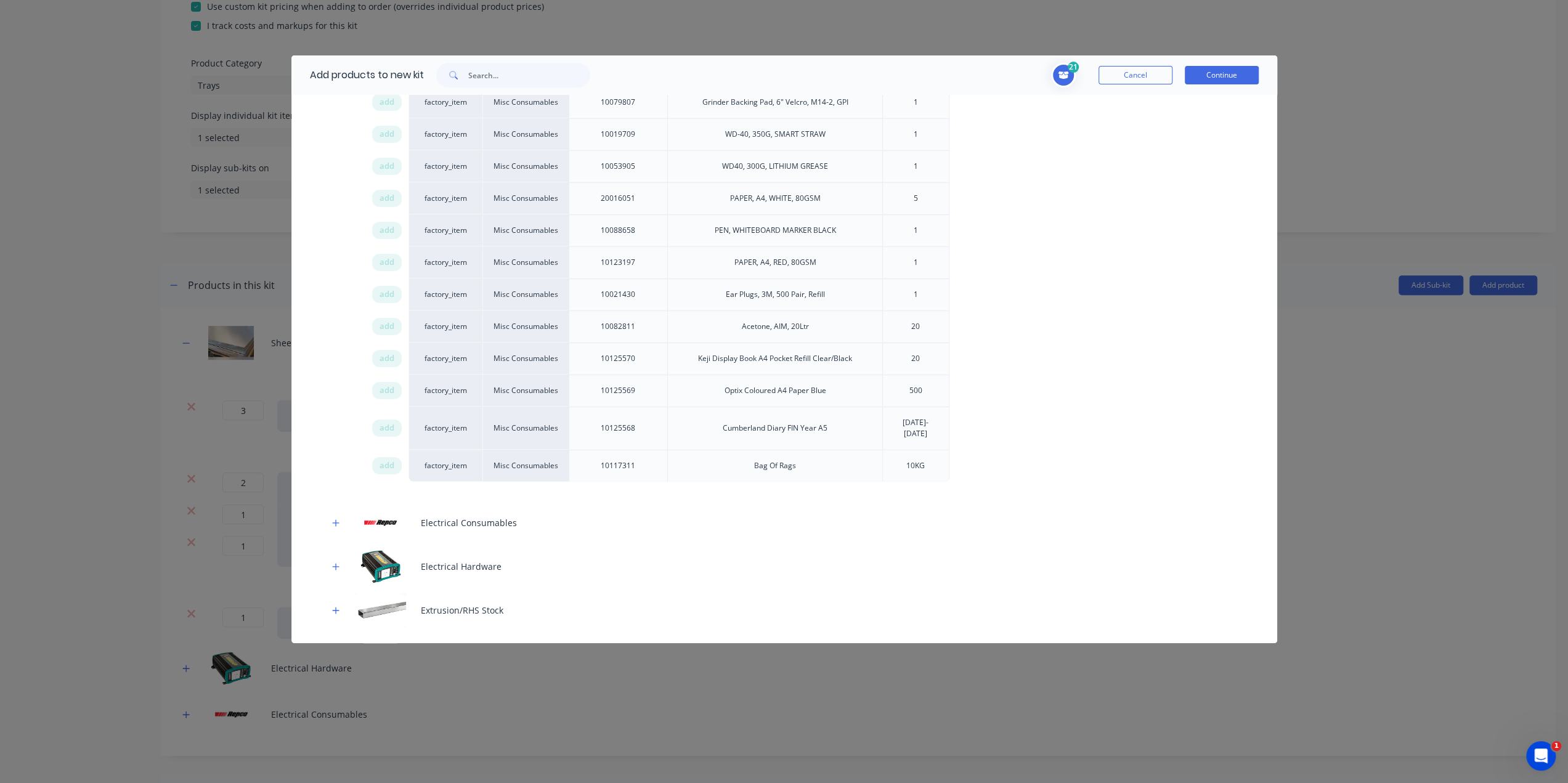
scroll to position [196, 0]
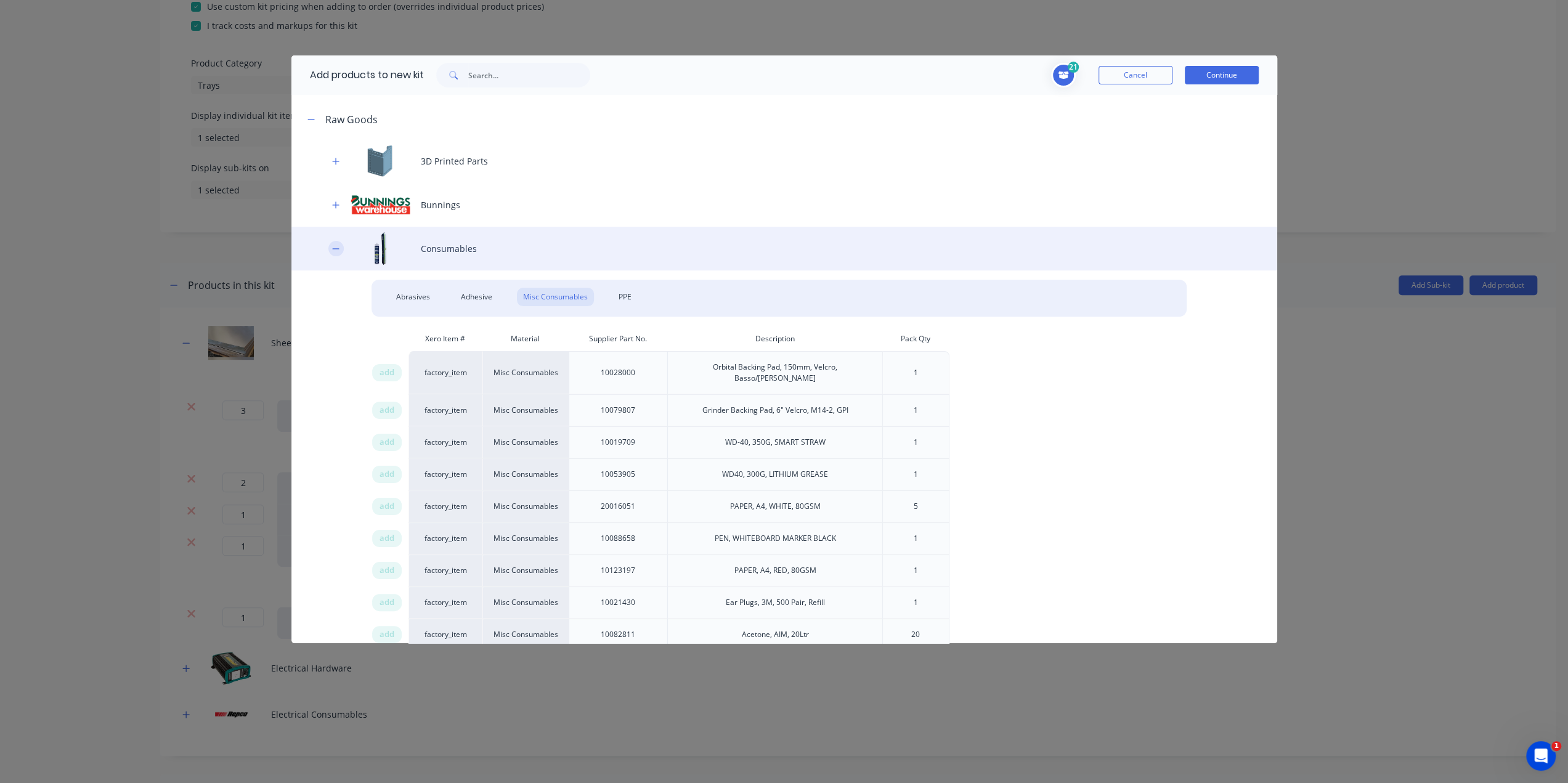
click at [331, 246] on button "button" at bounding box center [336, 248] width 16 height 16
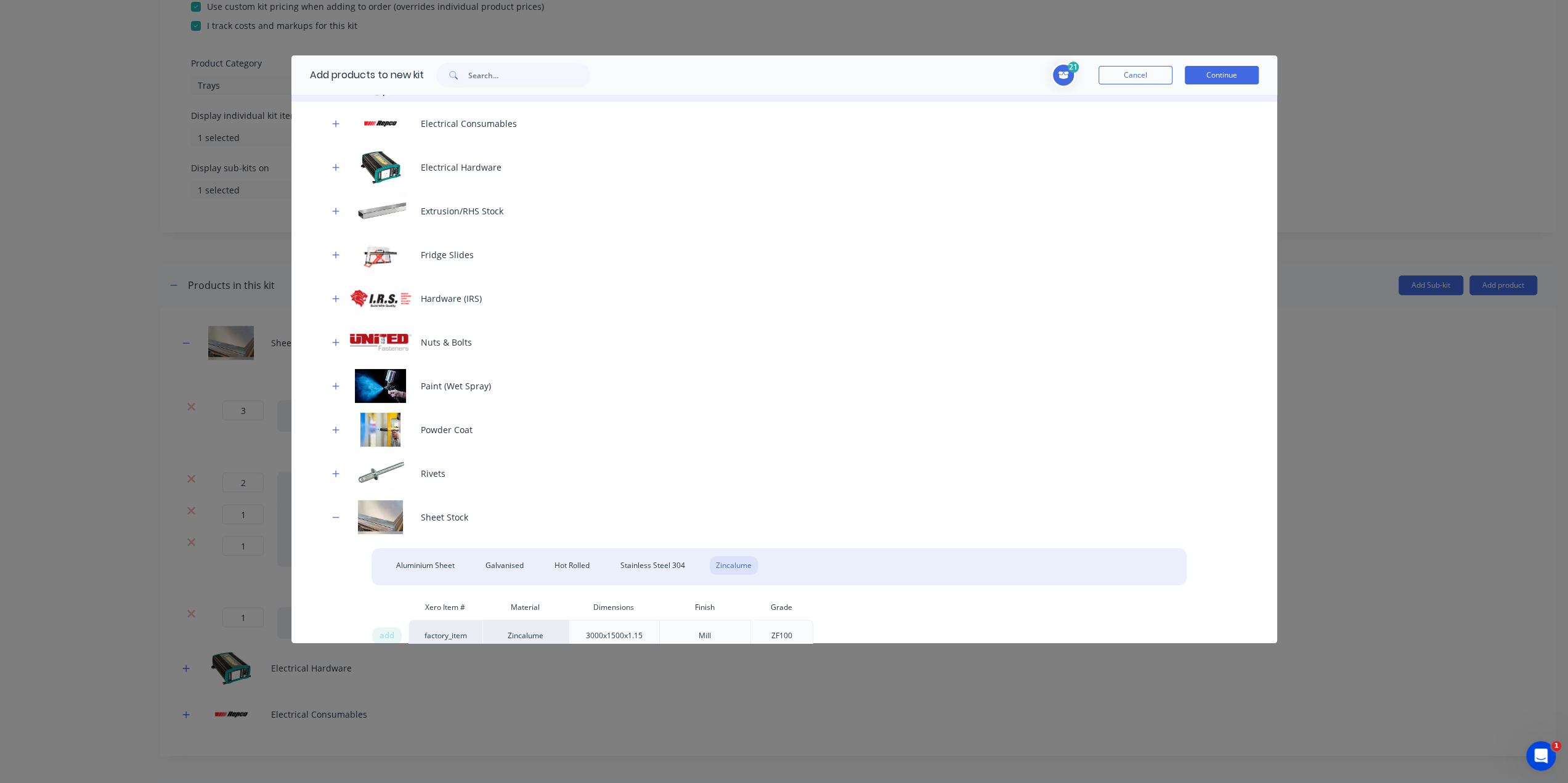
scroll to position [380, 0]
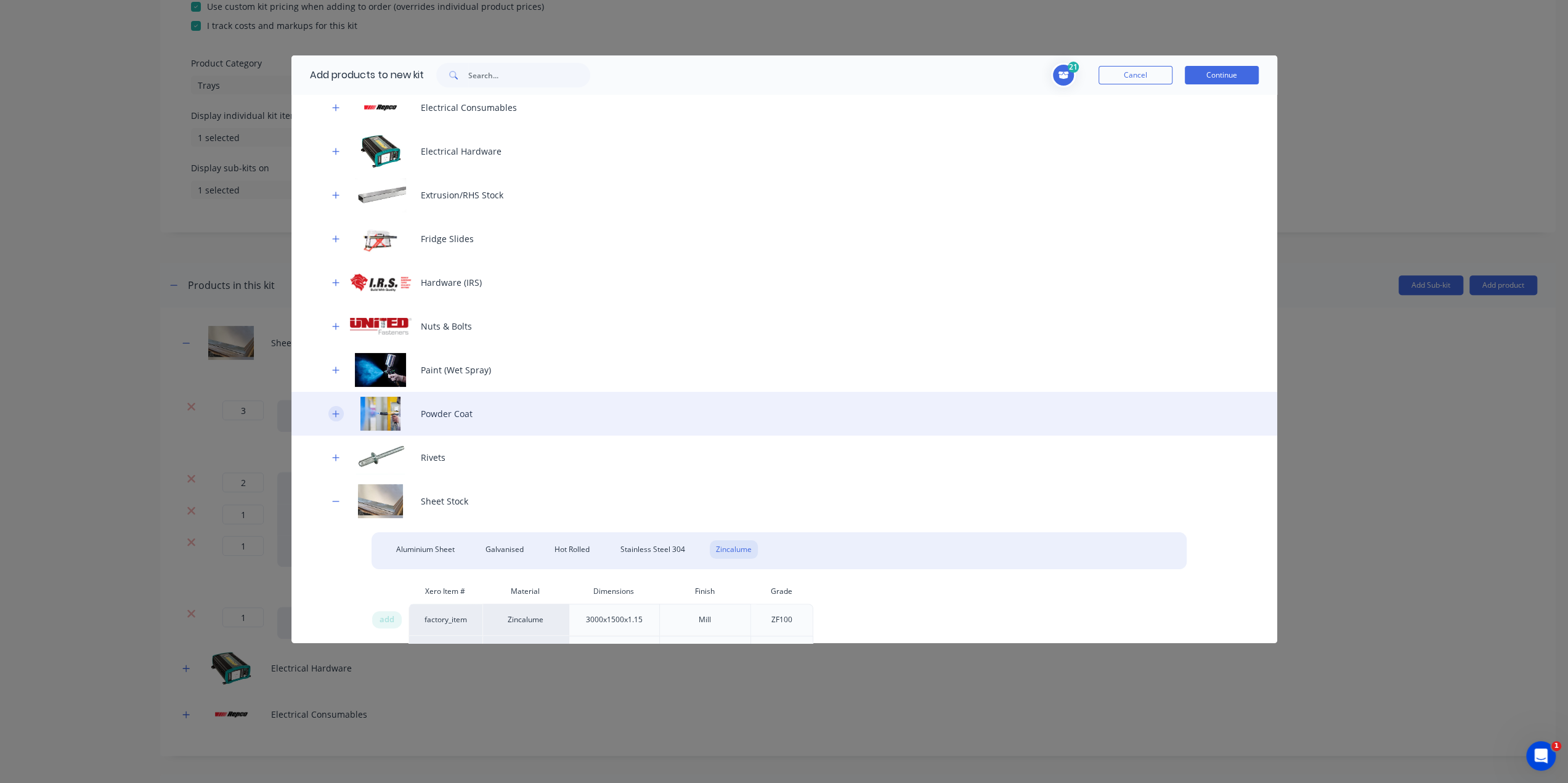
click at [336, 413] on icon "button" at bounding box center [335, 413] width 7 height 7
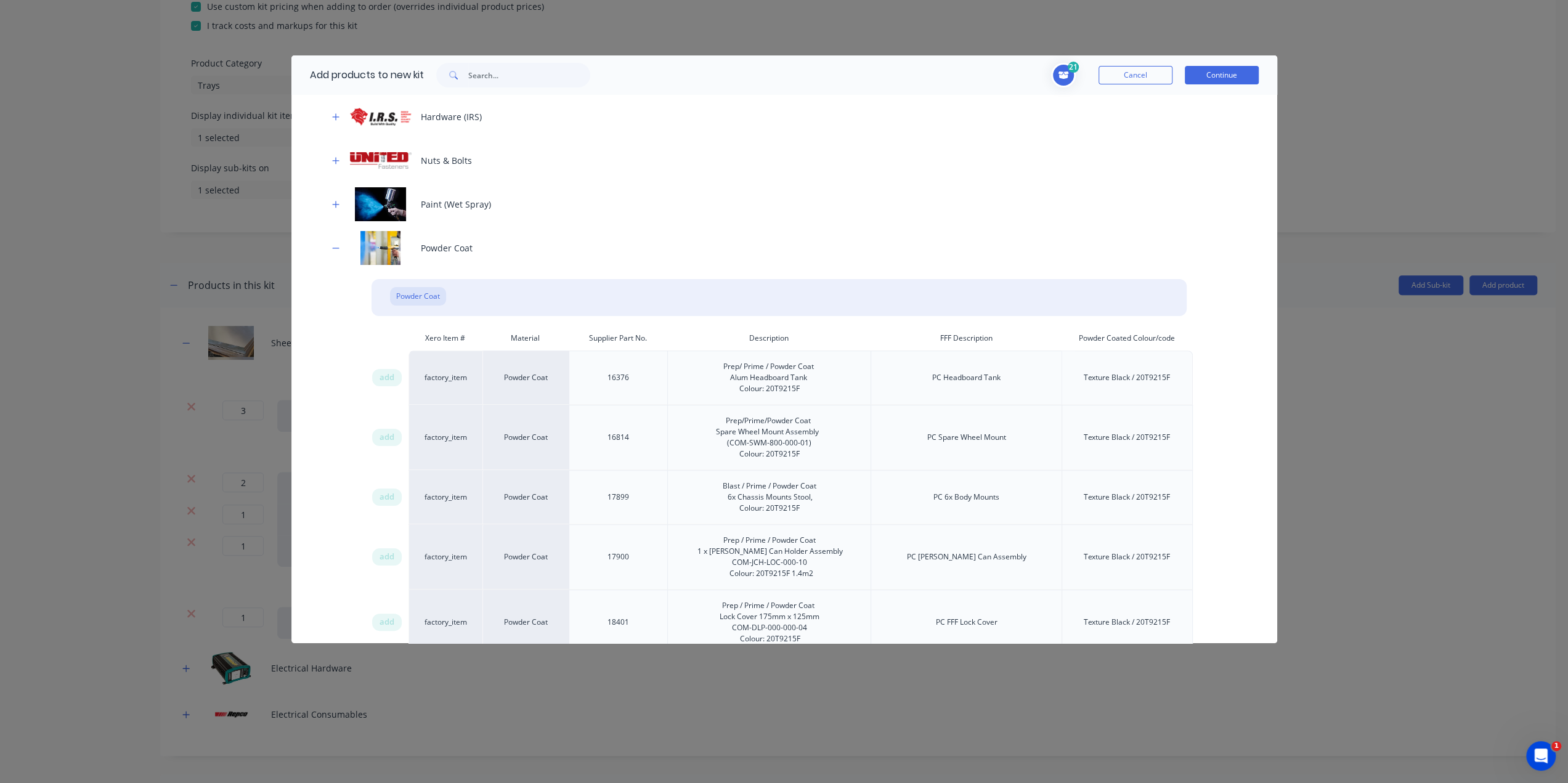
scroll to position [565, 0]
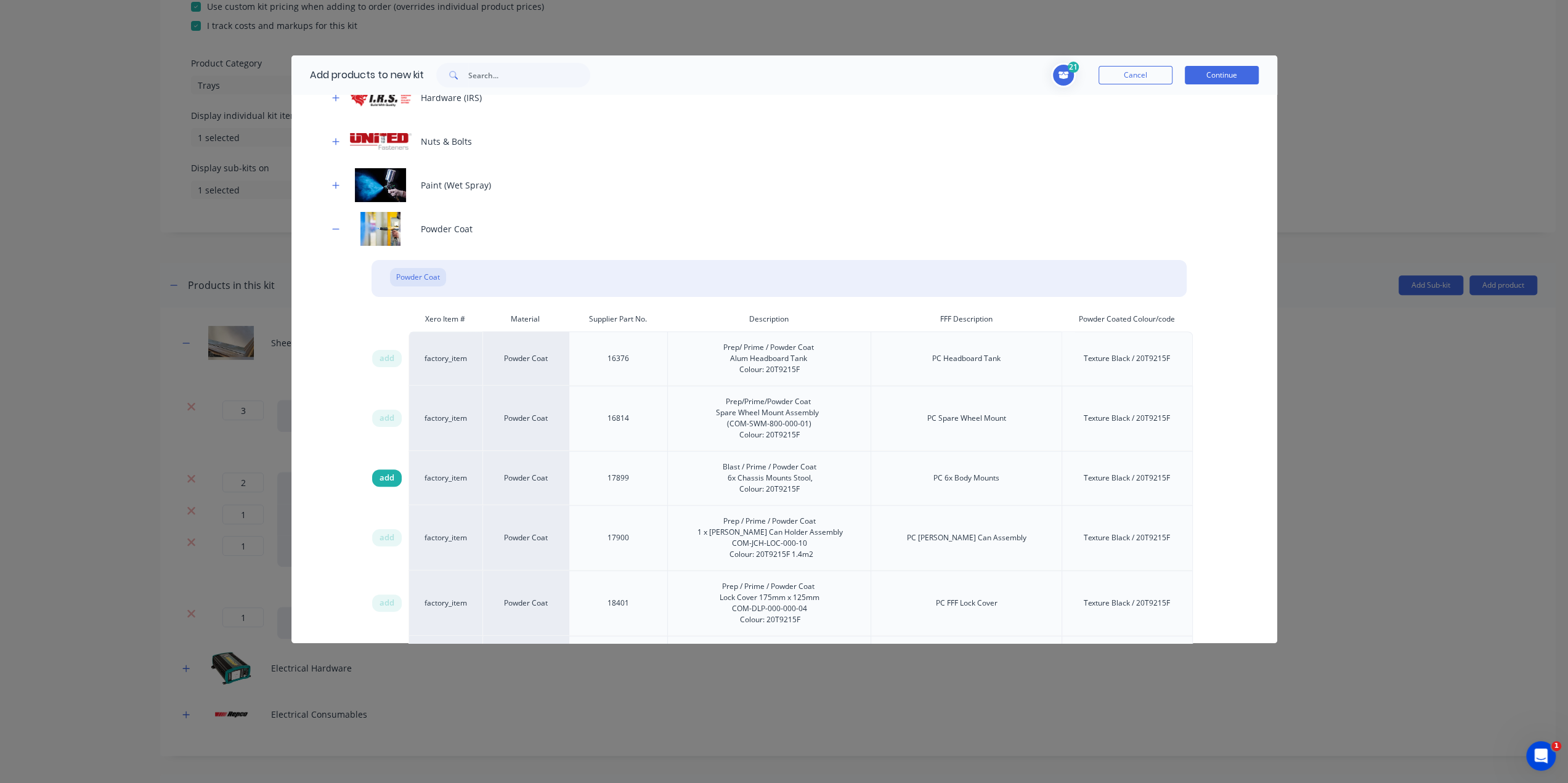
click at [384, 474] on span "add" at bounding box center [387, 478] width 15 height 13
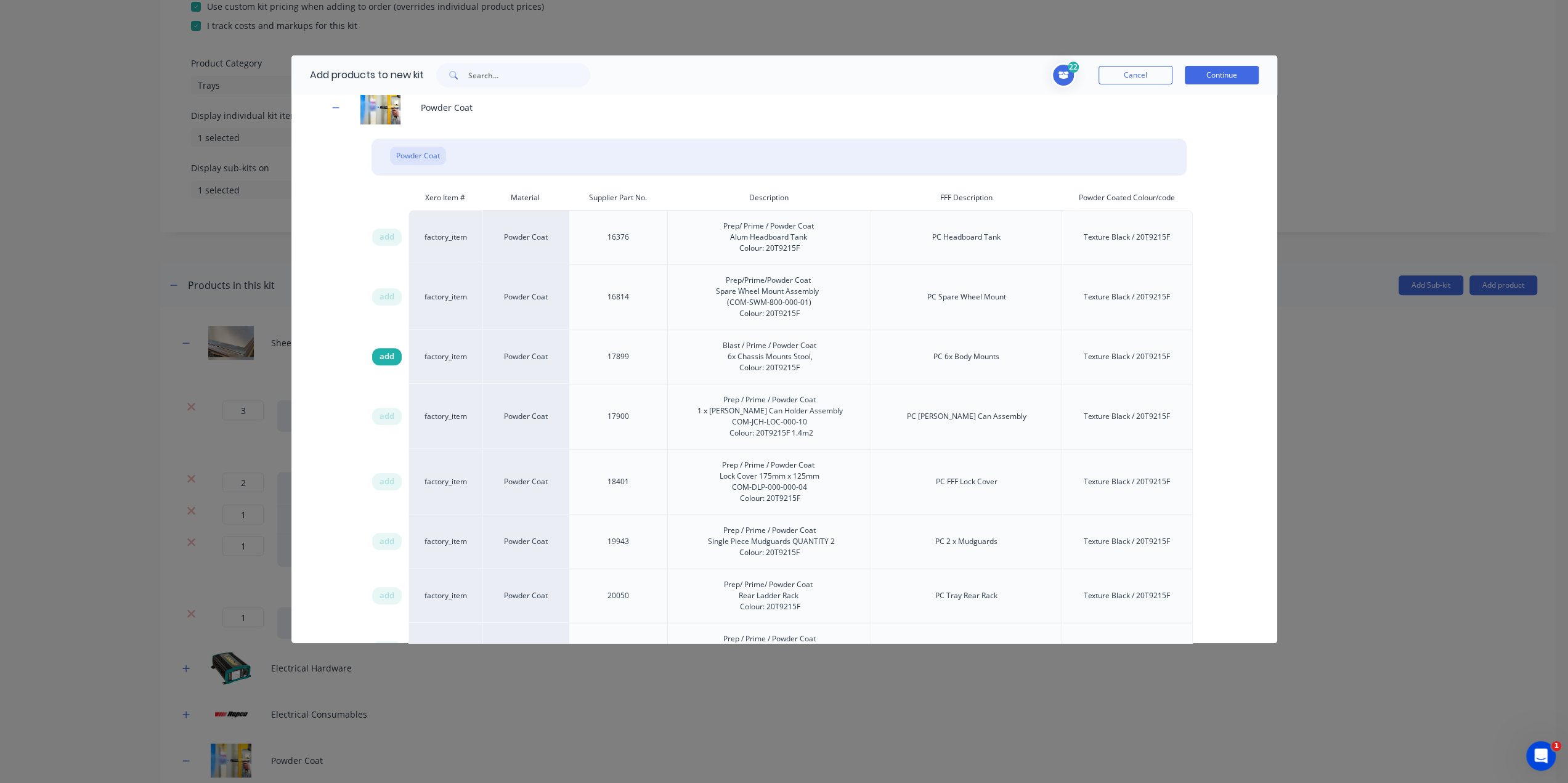
scroll to position [750, 0]
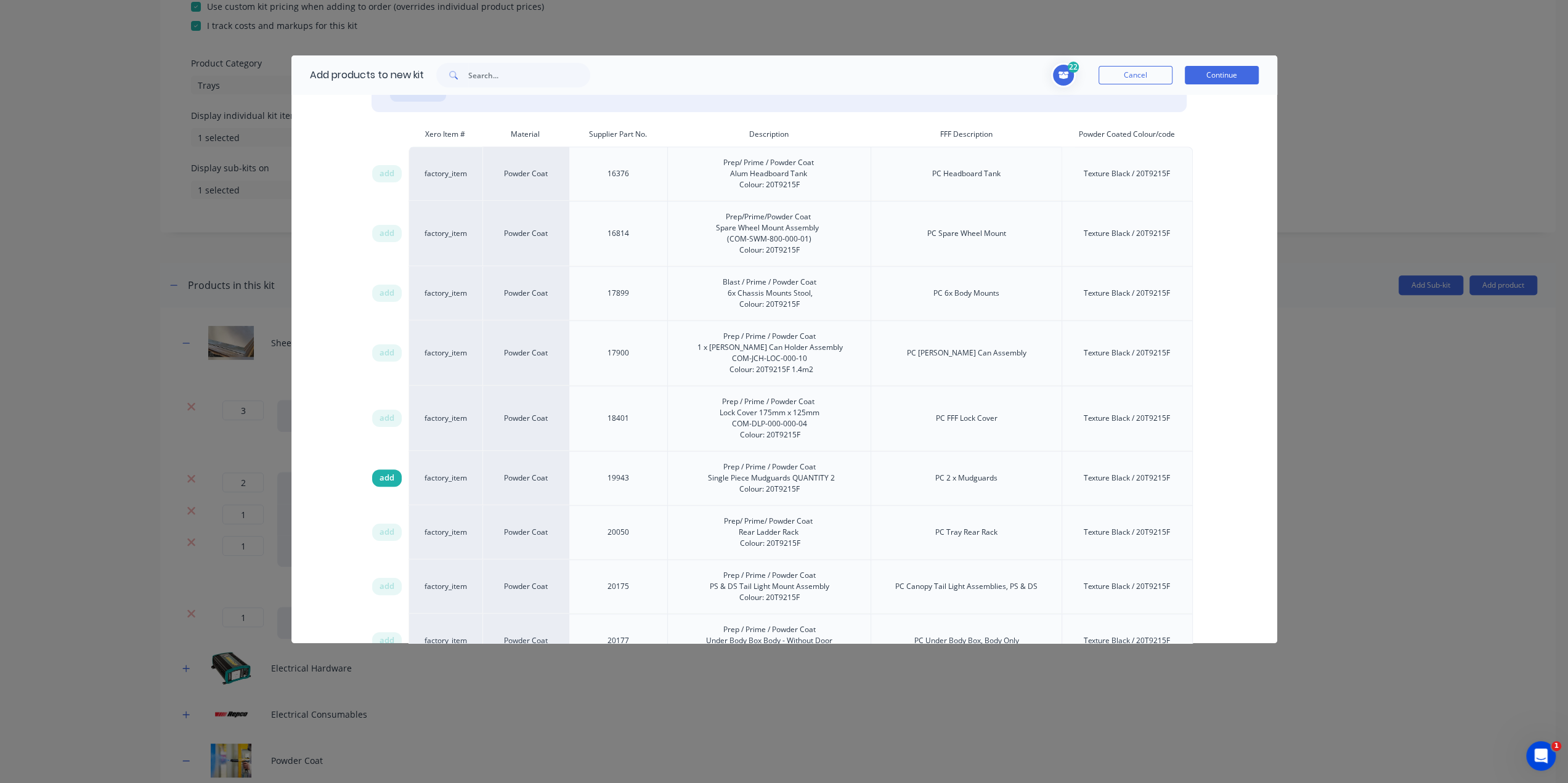
click at [388, 477] on span "add" at bounding box center [387, 478] width 15 height 13
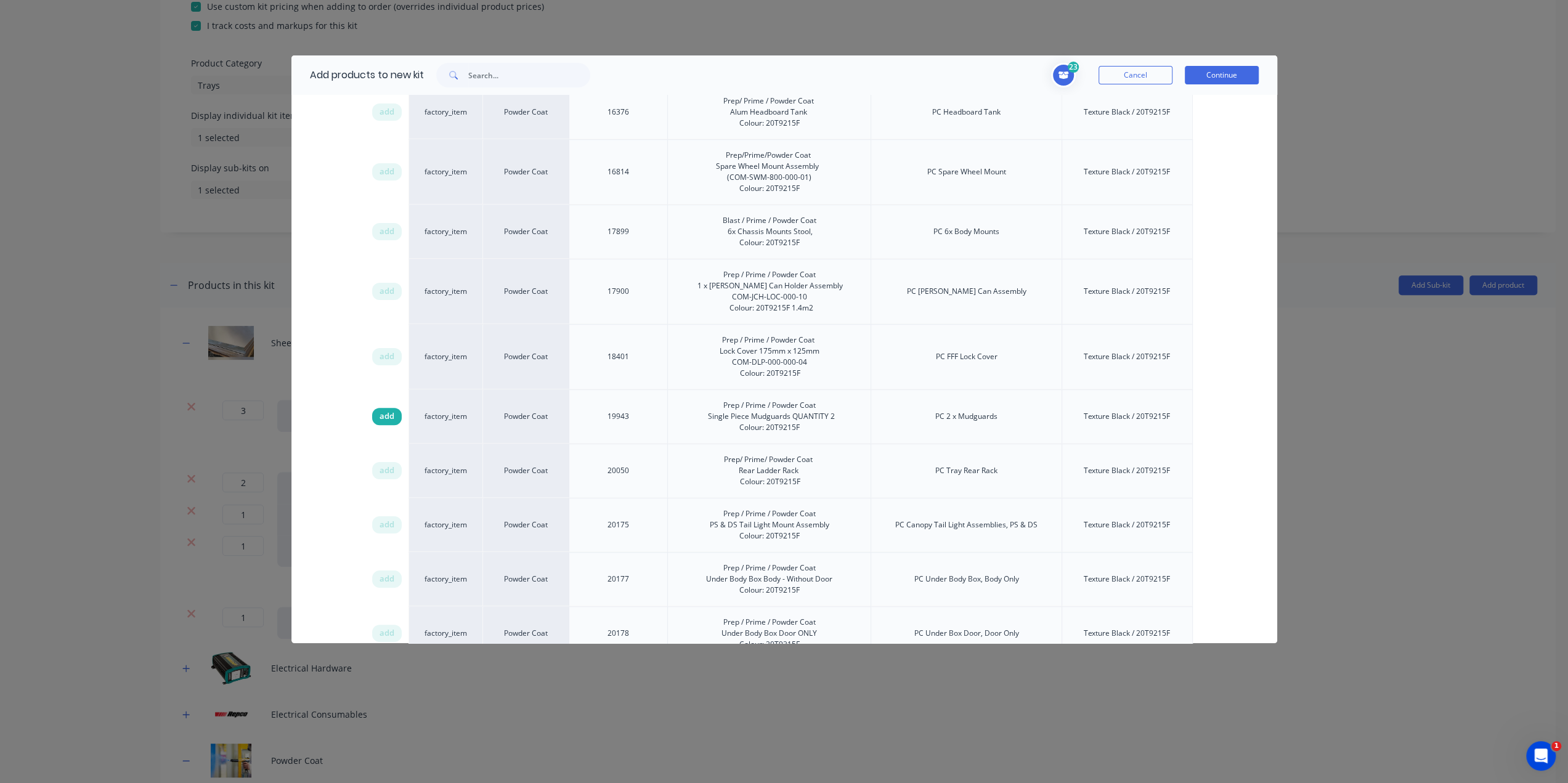
scroll to position [873, 0]
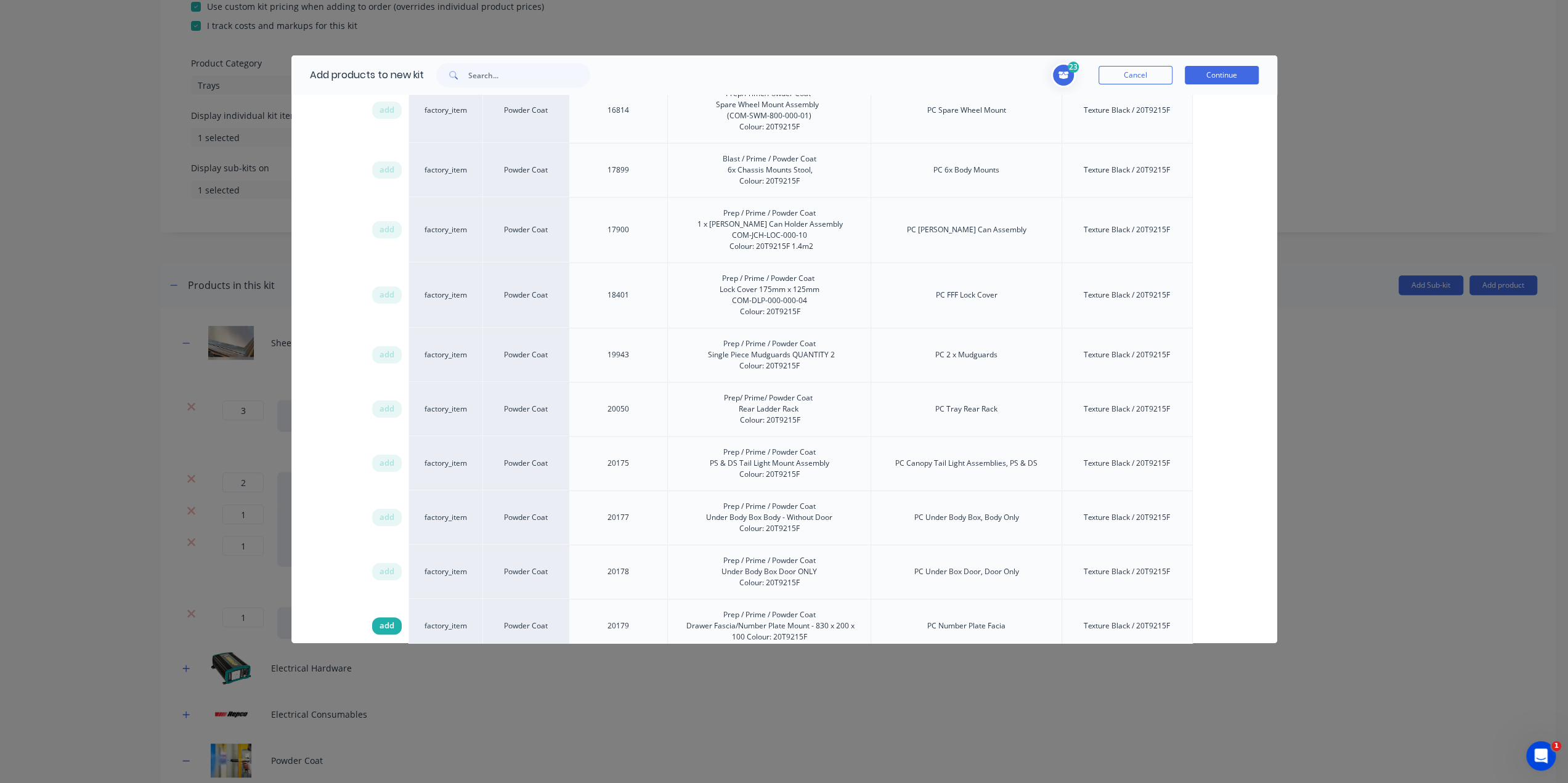
click at [392, 623] on span "add" at bounding box center [387, 626] width 15 height 13
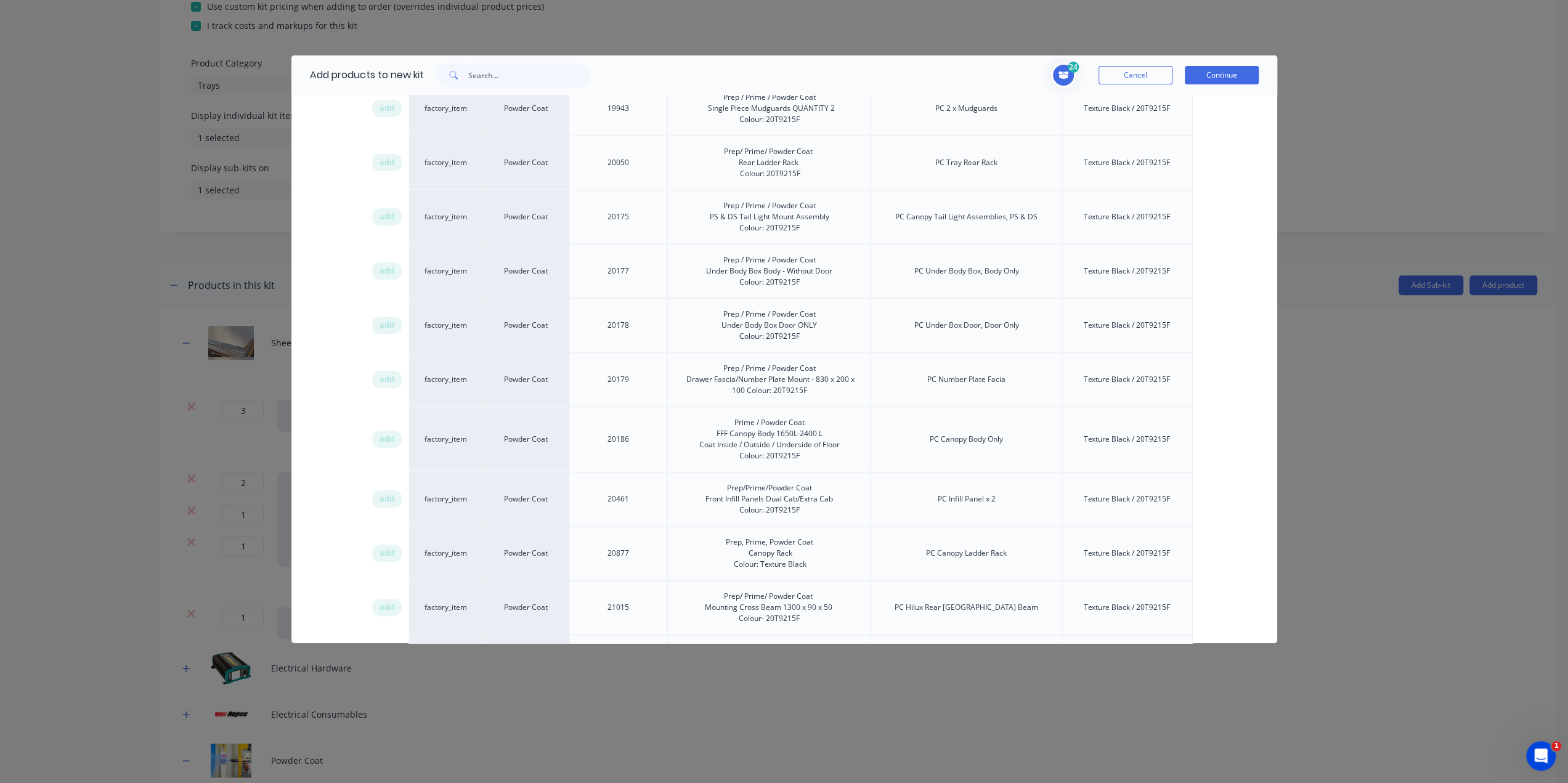
scroll to position [1181, 0]
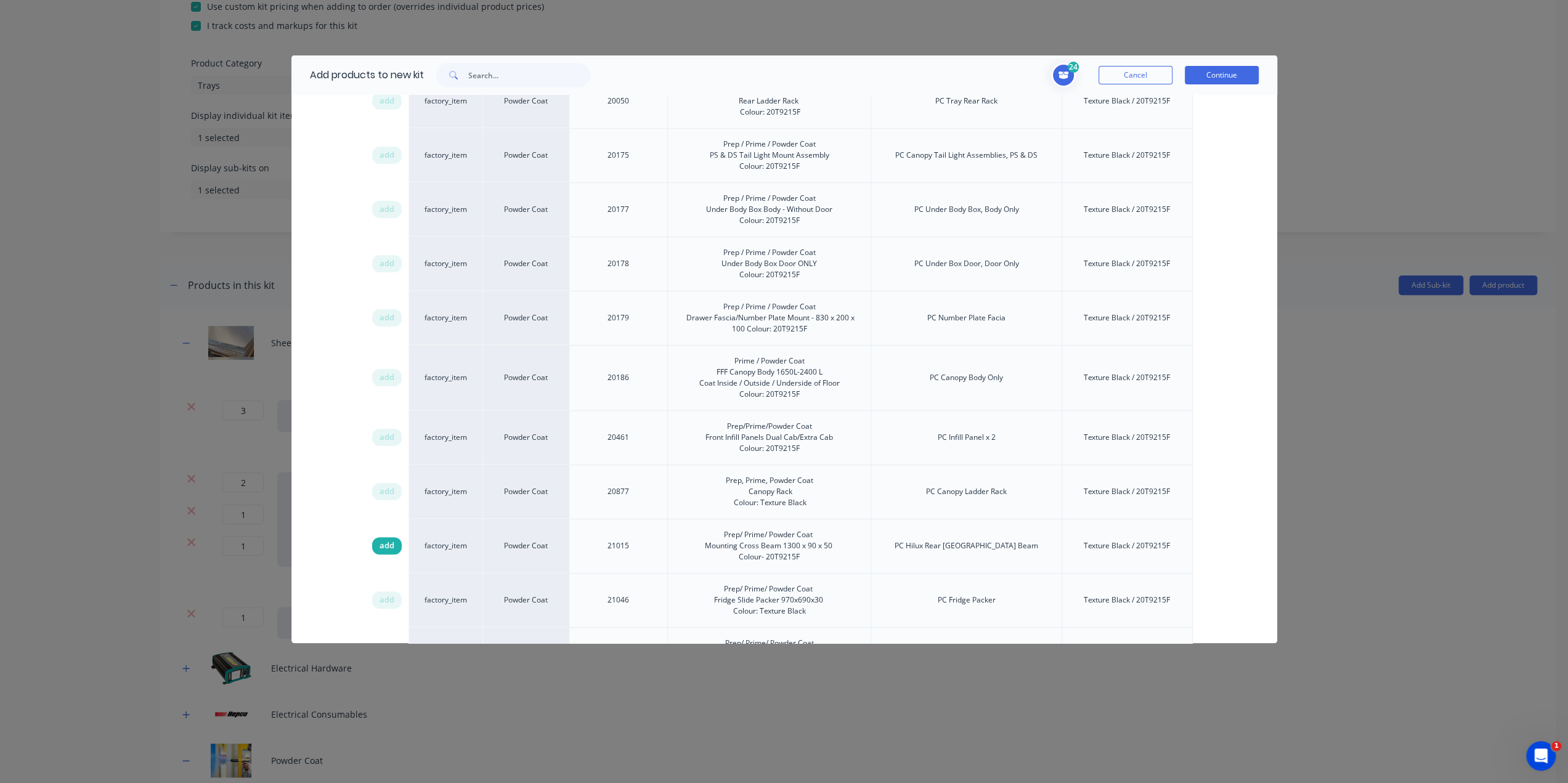
click at [383, 541] on span "add" at bounding box center [387, 546] width 15 height 13
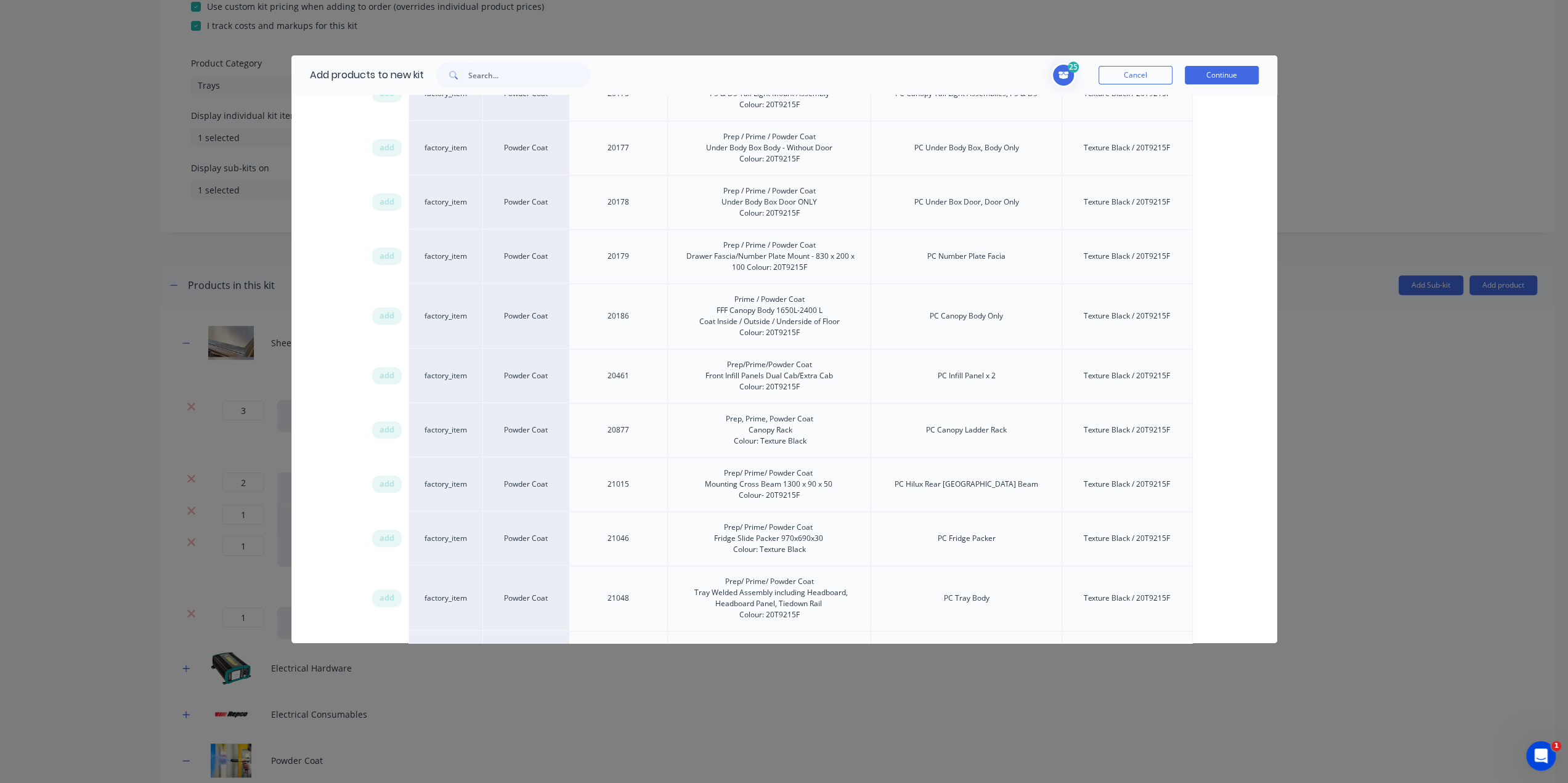
scroll to position [1366, 0]
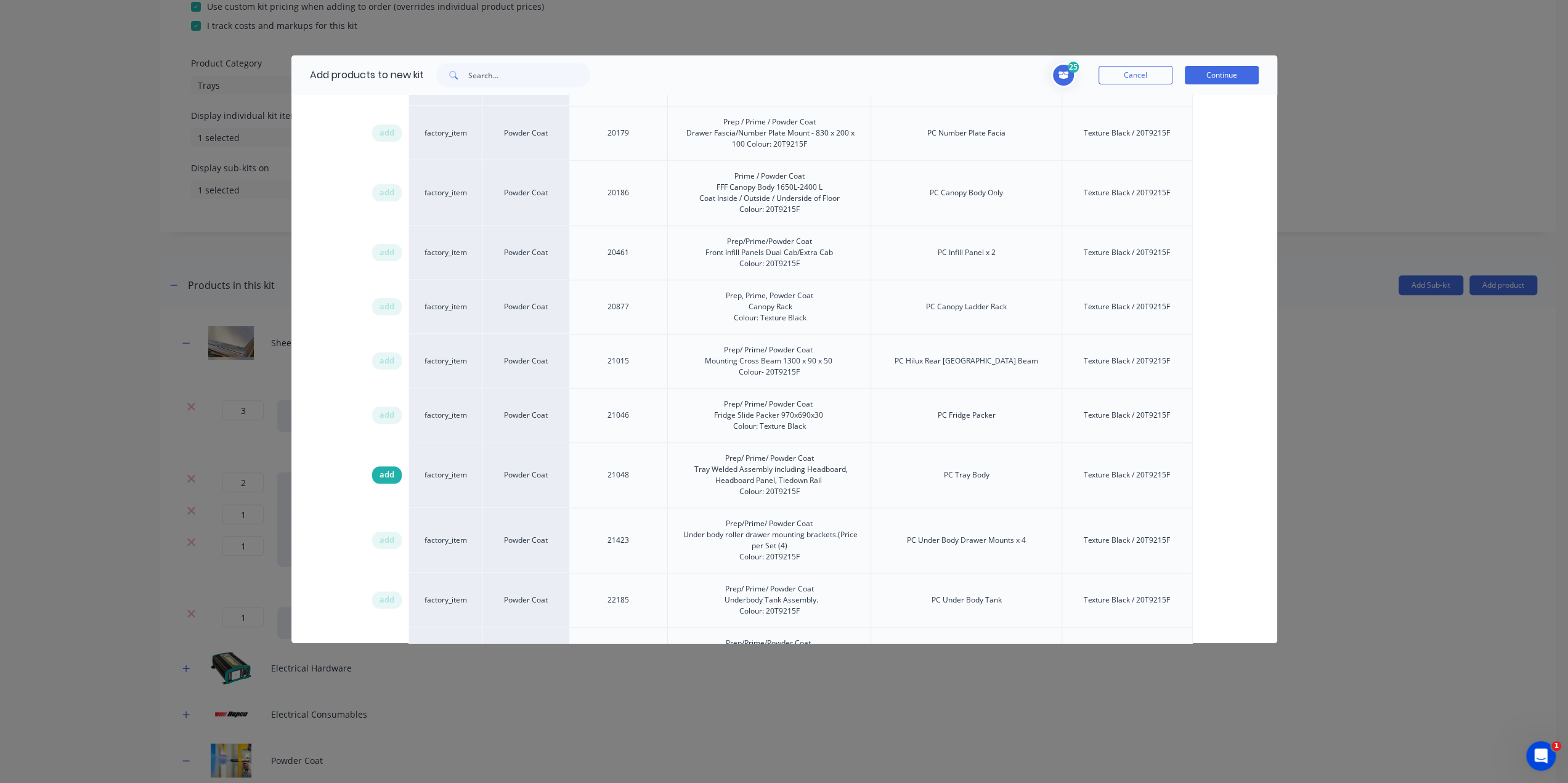
click at [382, 469] on span "add" at bounding box center [387, 475] width 15 height 13
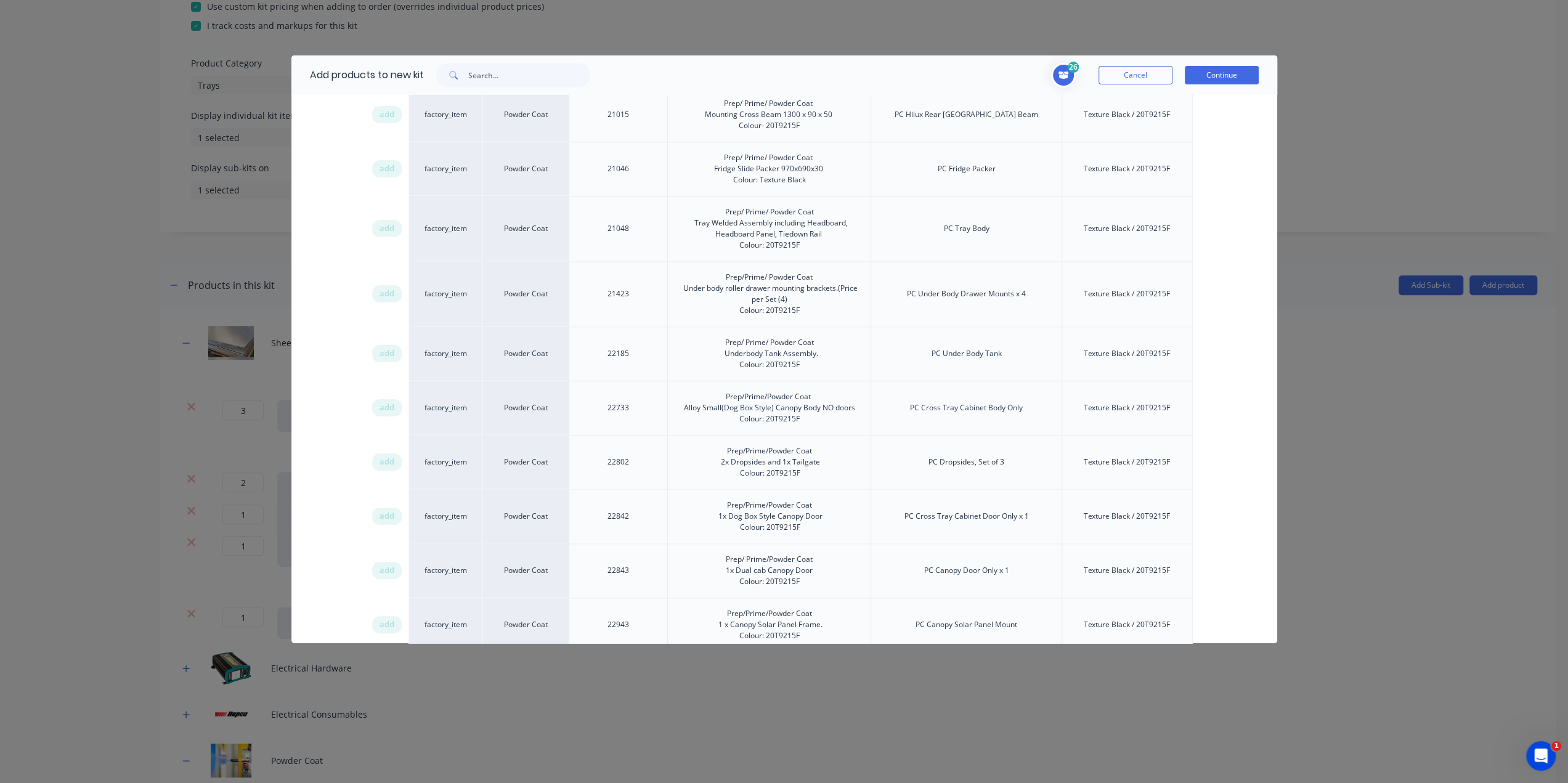
scroll to position [1613, 0]
click at [385, 456] on span "add" at bounding box center [387, 462] width 15 height 13
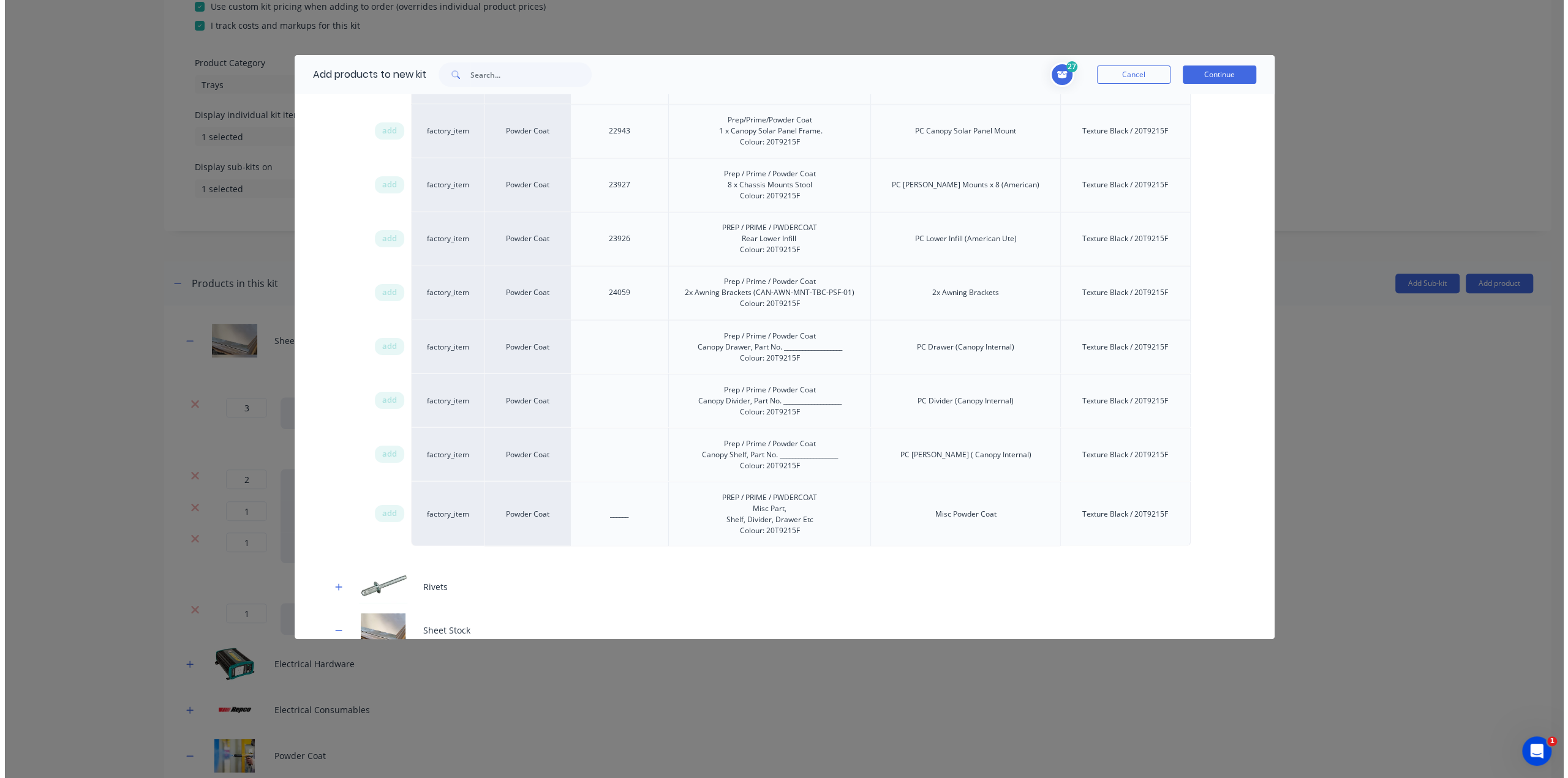
scroll to position [2153, 0]
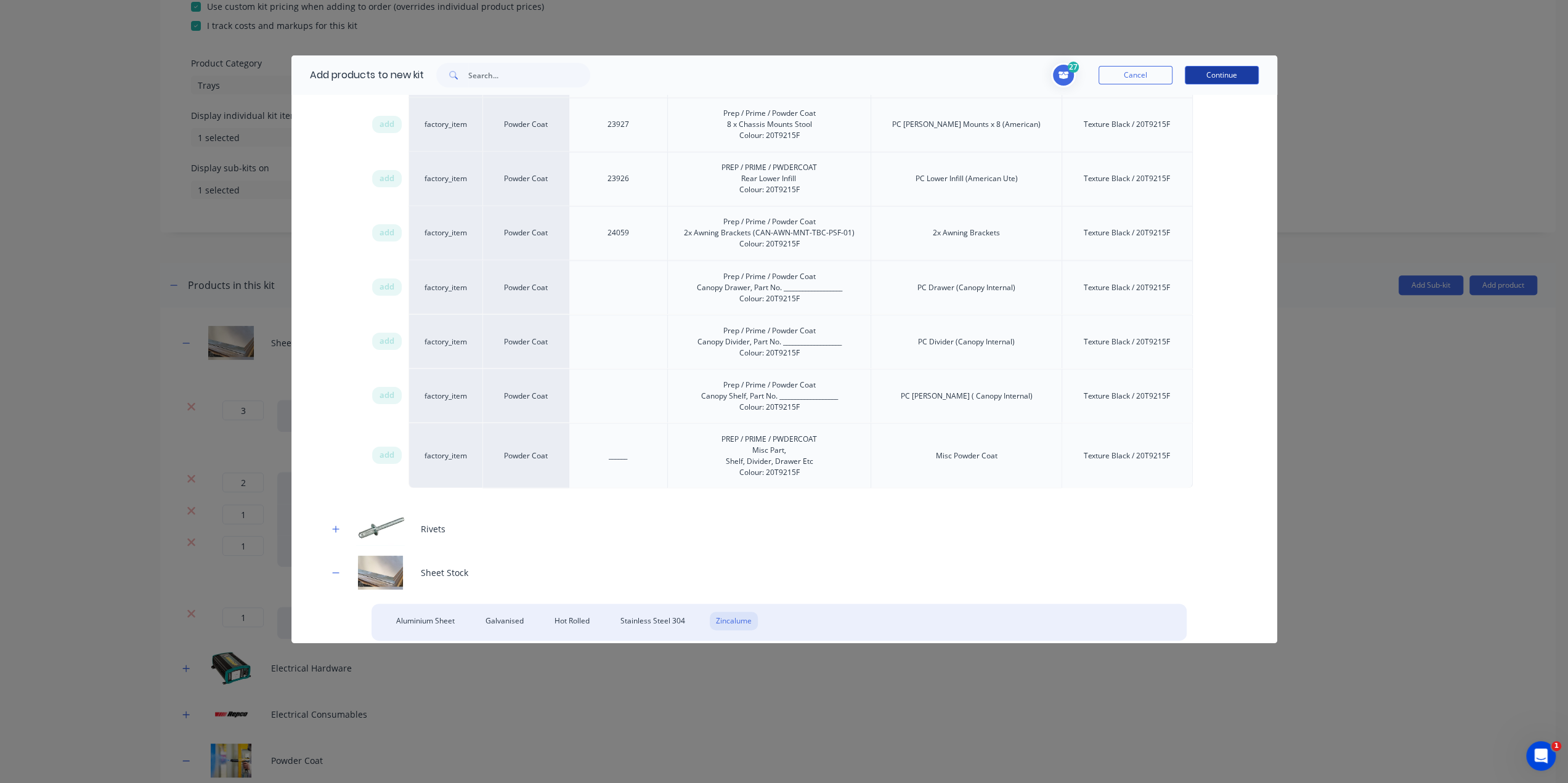
click at [1251, 77] on button "Continue" at bounding box center [1221, 75] width 74 height 19
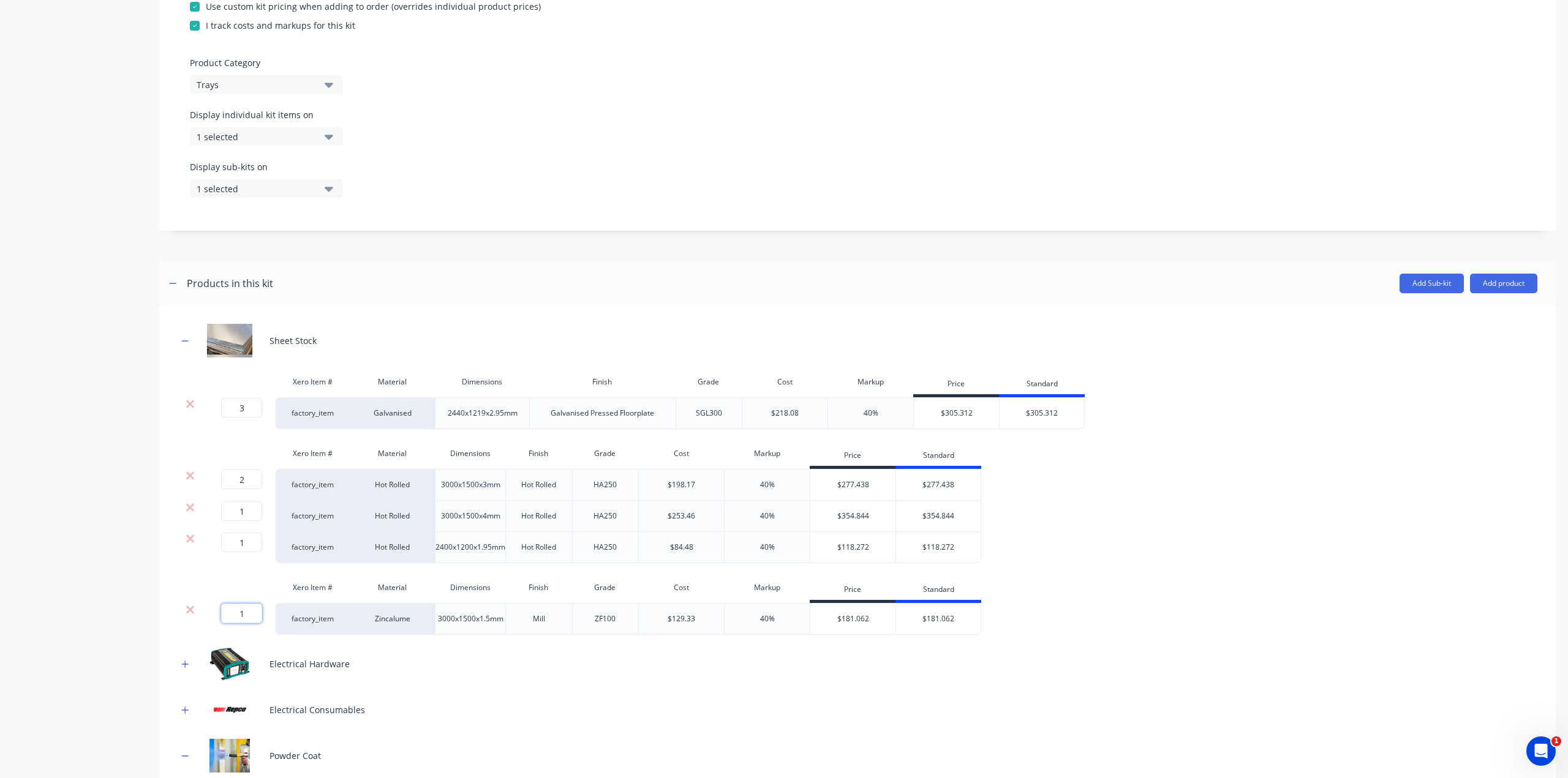
click at [255, 623] on input "1" at bounding box center [241, 613] width 41 height 19
type input "1.5"
click at [109, 654] on div "Product details" at bounding box center [76, 708] width 128 height 2038
click at [182, 345] on icon "button" at bounding box center [185, 341] width 7 height 9
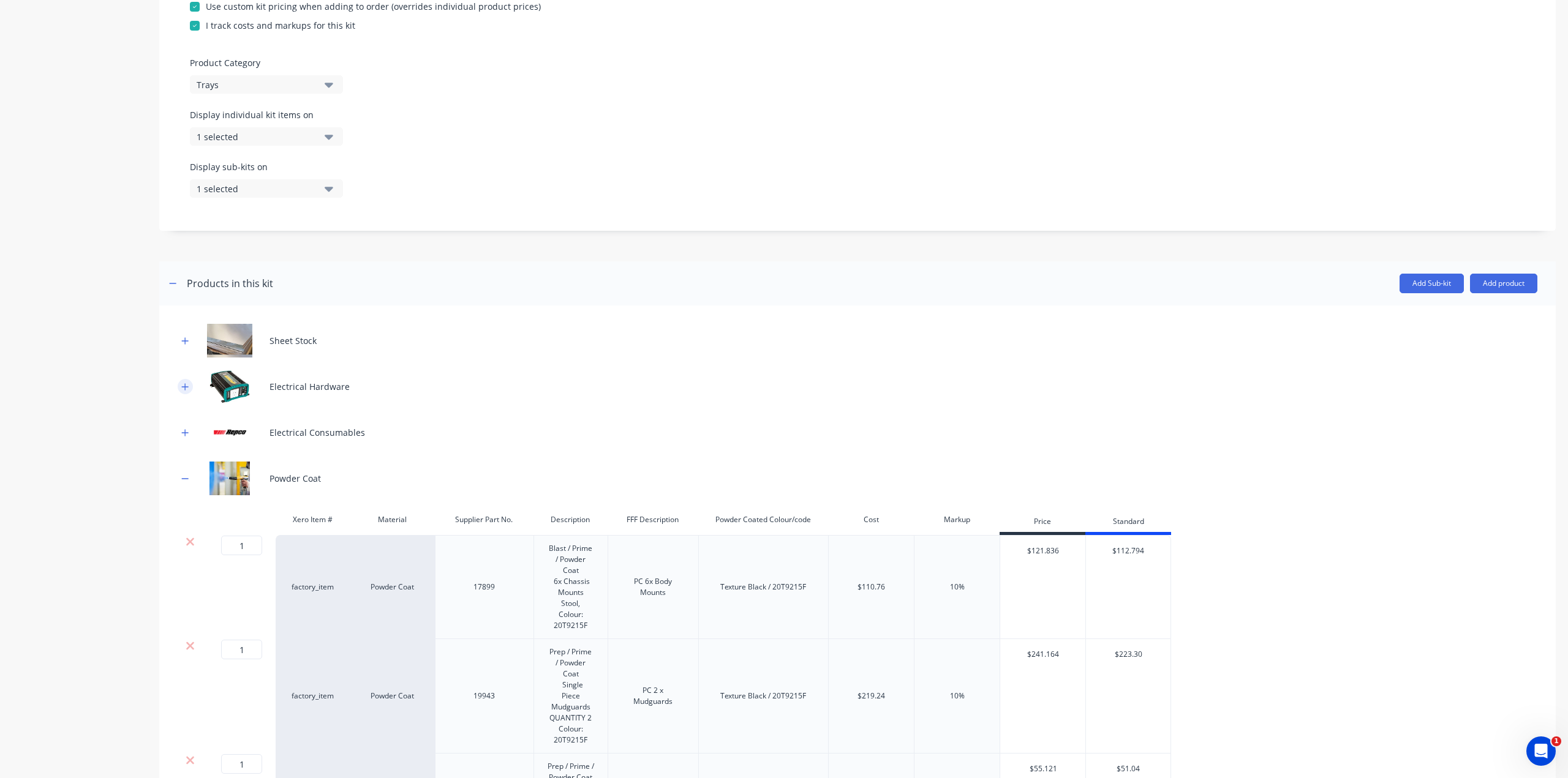
click at [185, 391] on icon "button" at bounding box center [185, 387] width 7 height 9
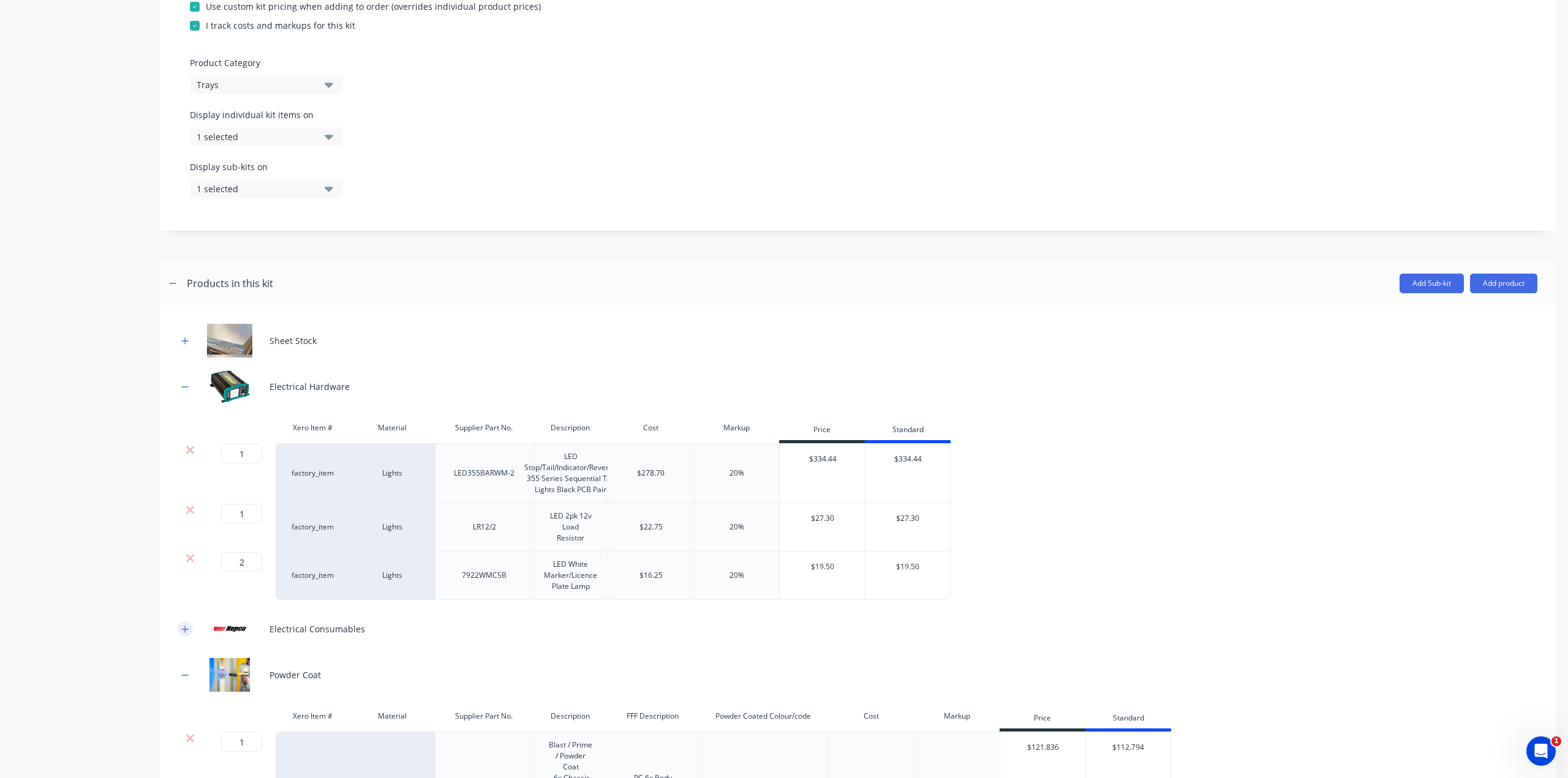
click at [182, 634] on icon "button" at bounding box center [185, 629] width 7 height 9
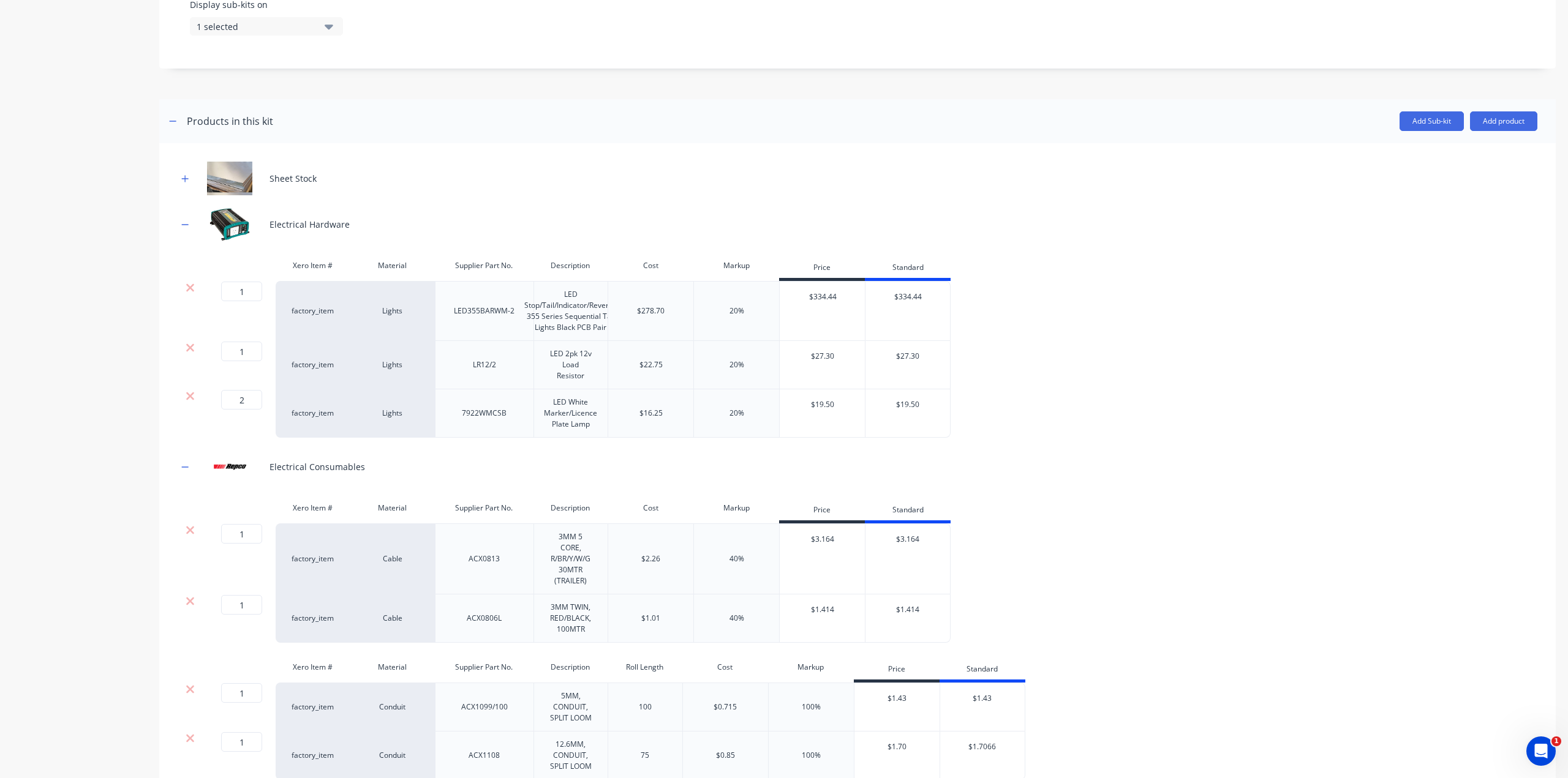
scroll to position [604, 0]
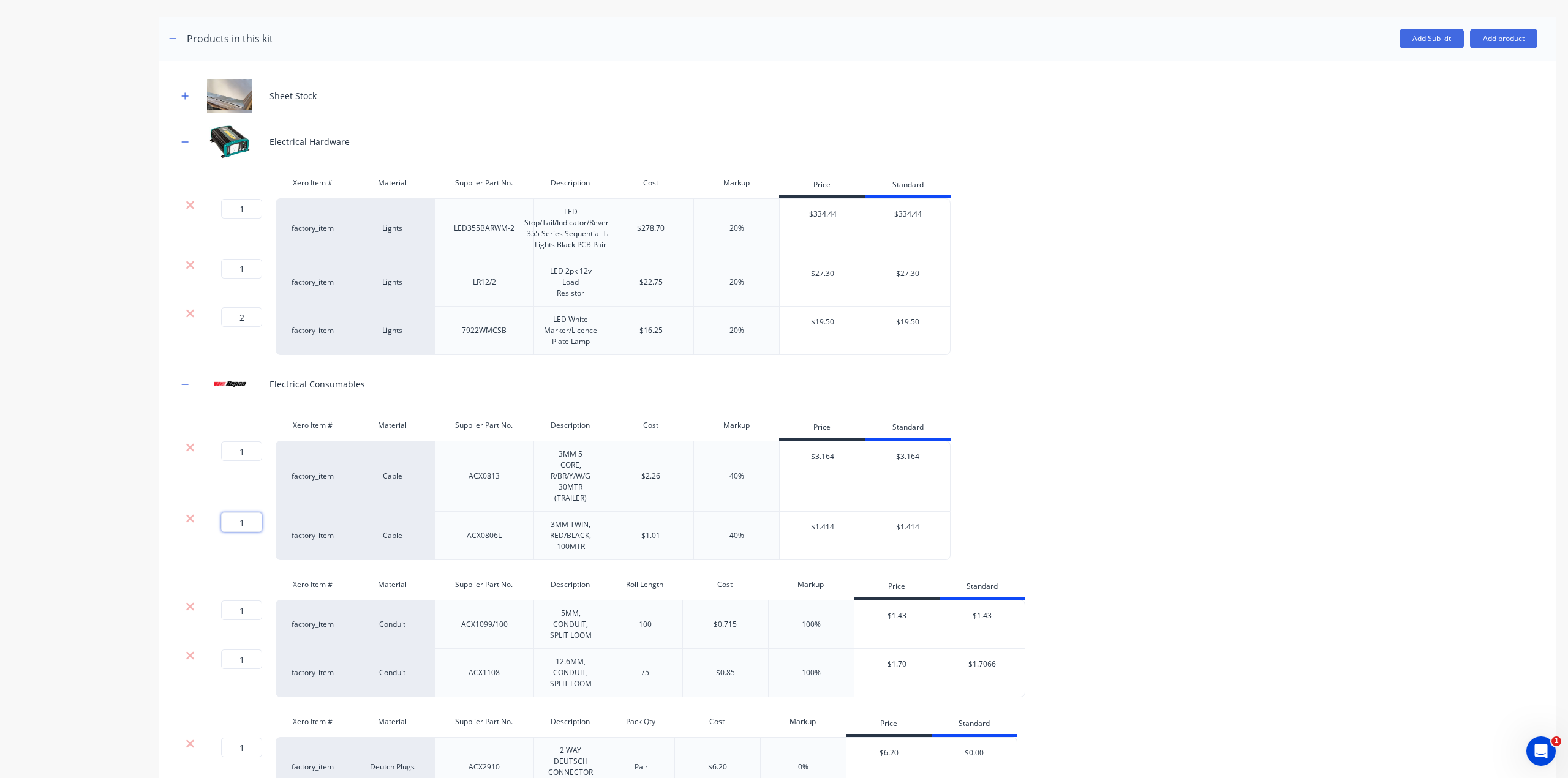
click at [255, 532] on input "1" at bounding box center [241, 522] width 41 height 19
type input "2"
click at [67, 570] on div "Product details" at bounding box center [76, 696] width 128 height 2501
click at [253, 459] on input "1" at bounding box center [241, 451] width 41 height 19
type input "2"
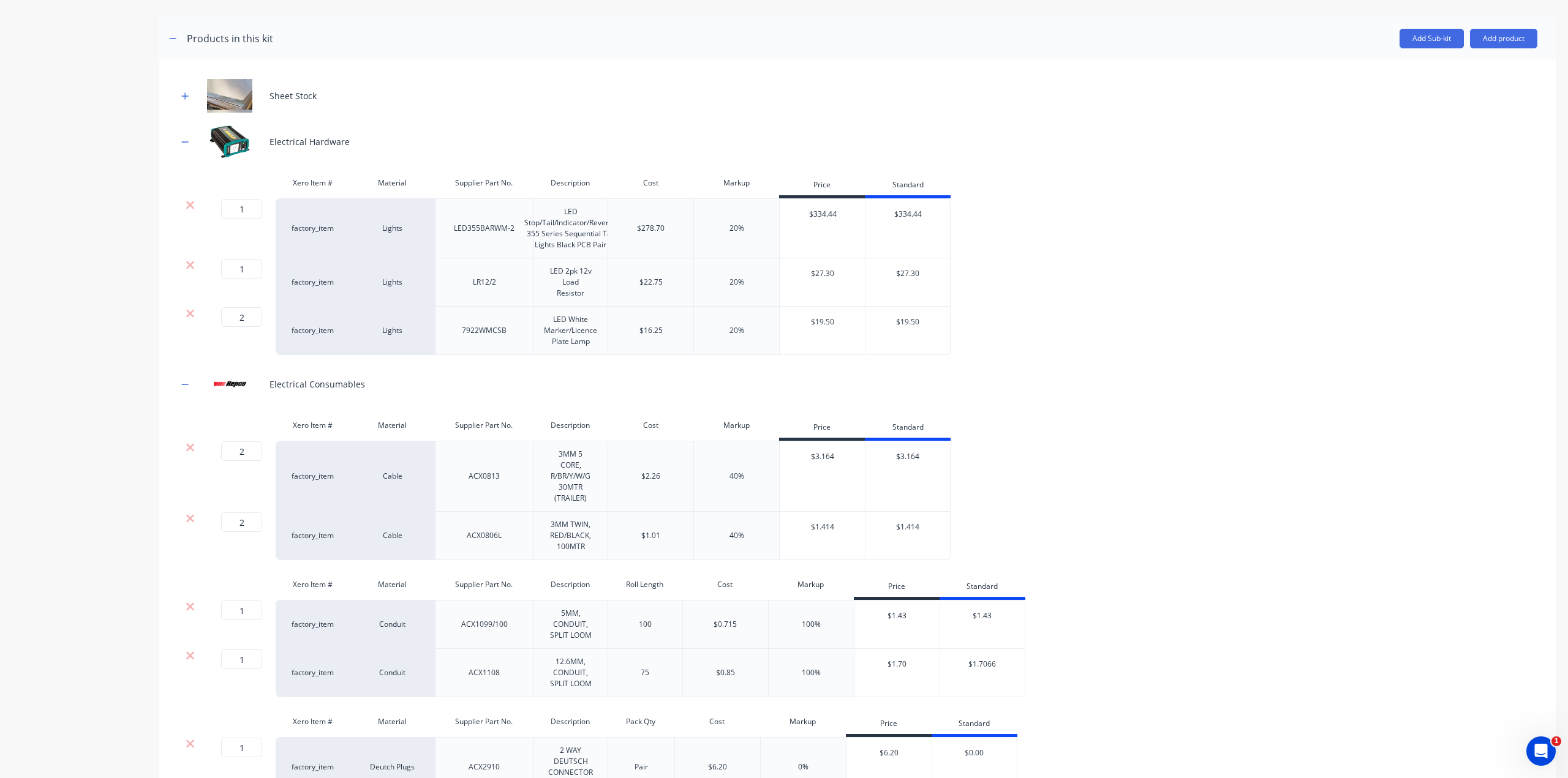
click at [17, 513] on div "Product details" at bounding box center [76, 696] width 128 height 2501
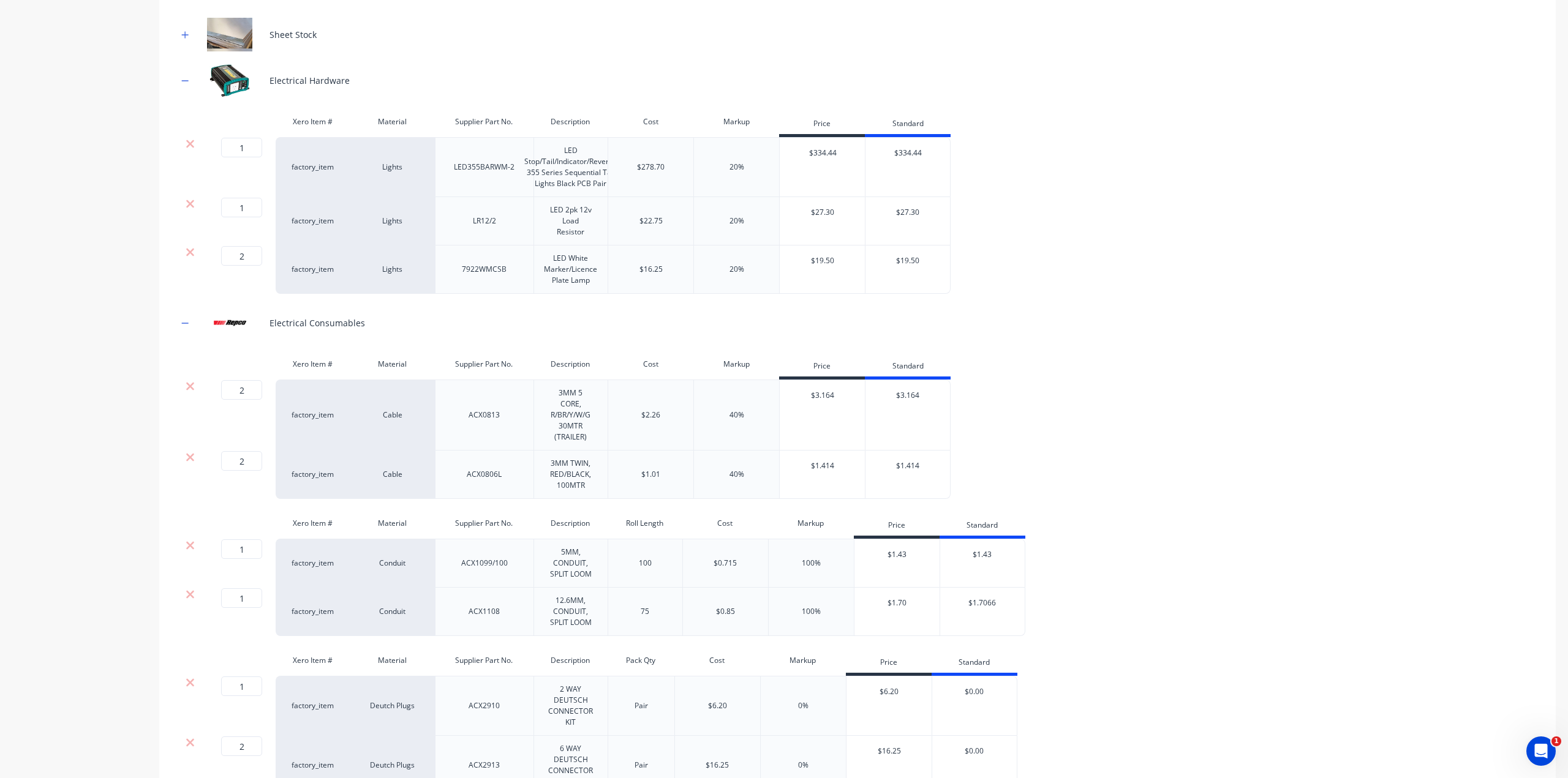
scroll to position [726, 0]
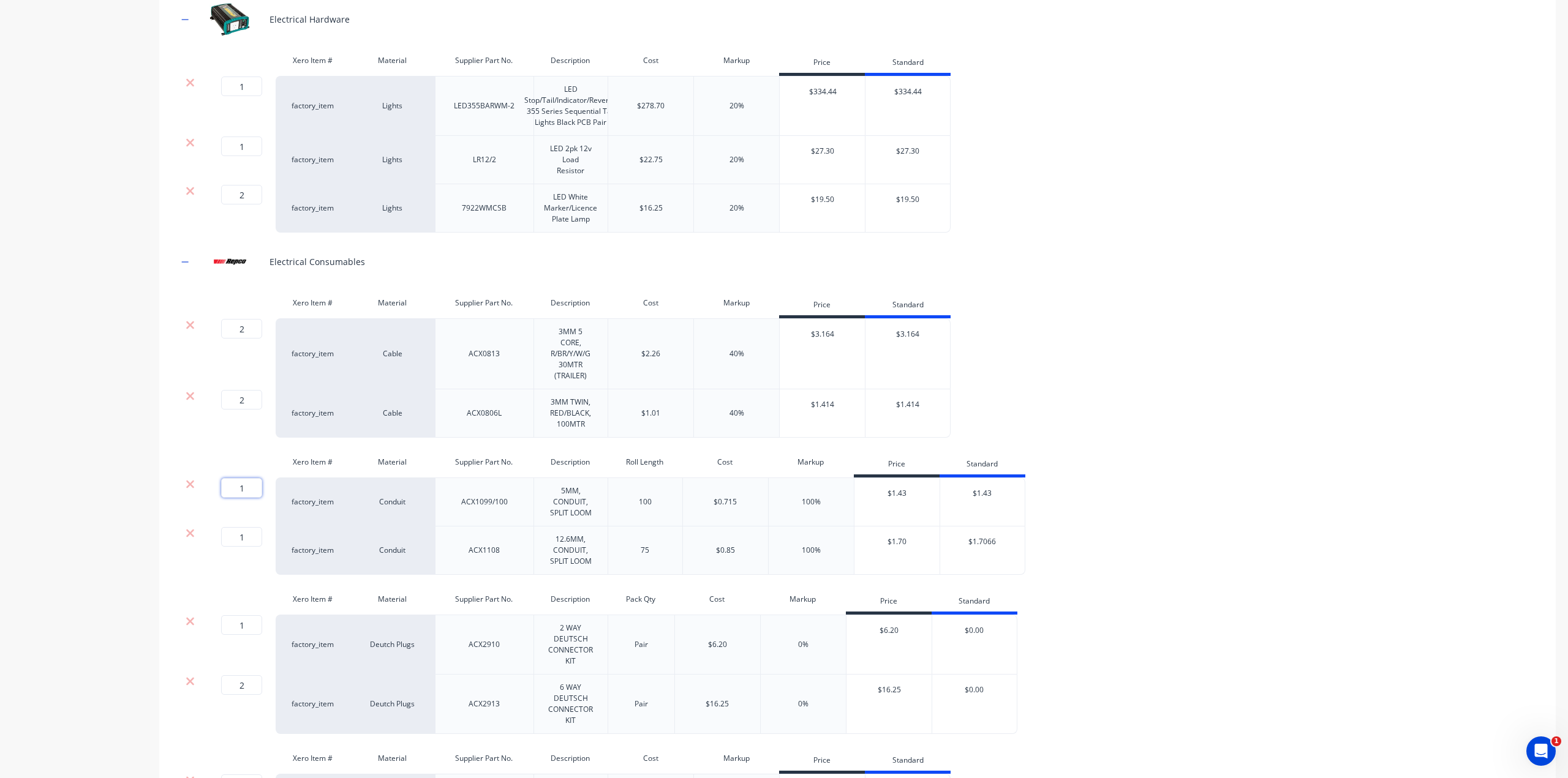
click at [248, 498] on input "1" at bounding box center [241, 488] width 41 height 19
type input "2"
click at [245, 542] on input "1" at bounding box center [241, 536] width 41 height 19
type input "2"
click at [90, 554] on div "Product details" at bounding box center [76, 573] width 128 height 2501
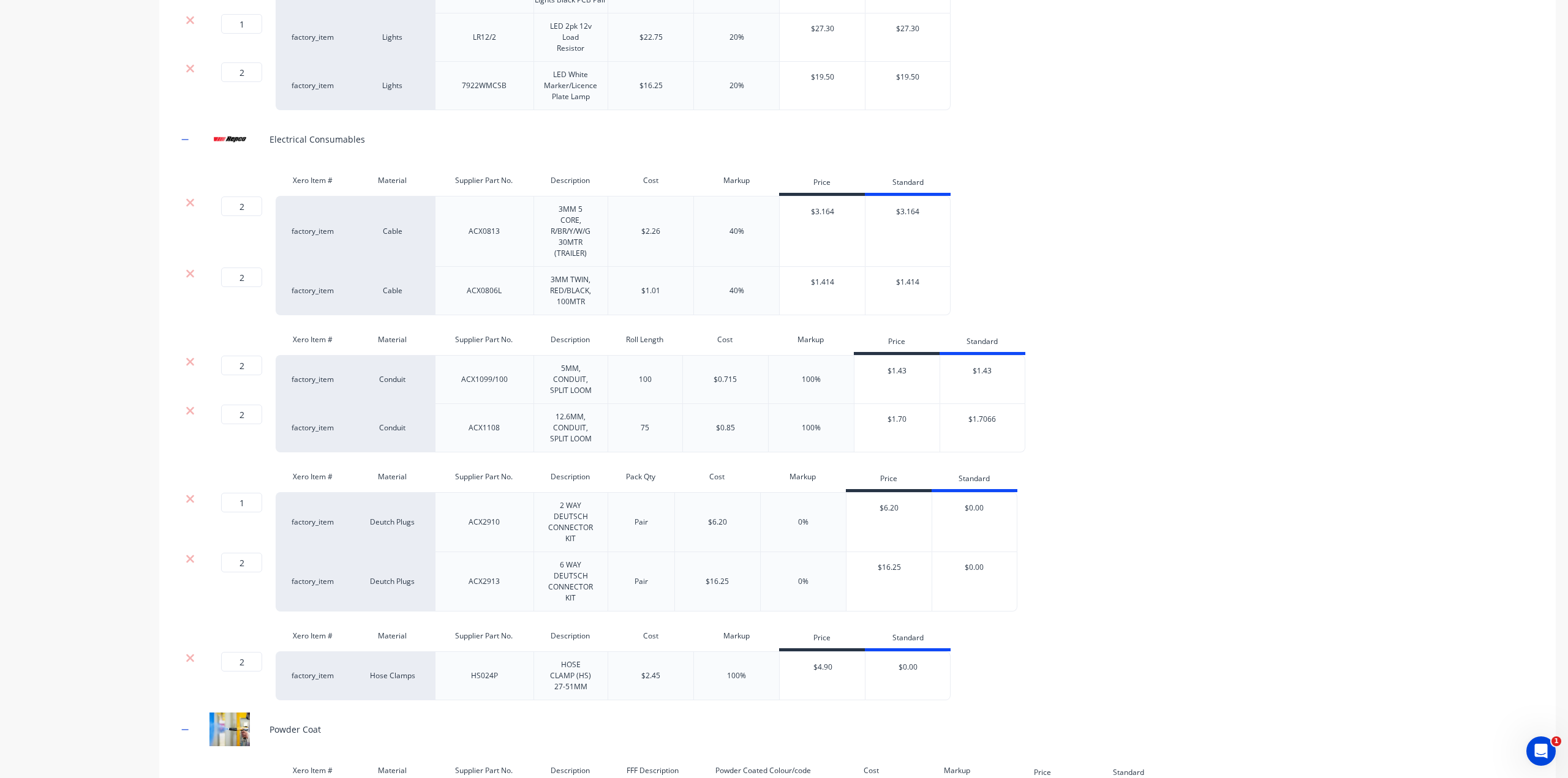
scroll to position [910, 0]
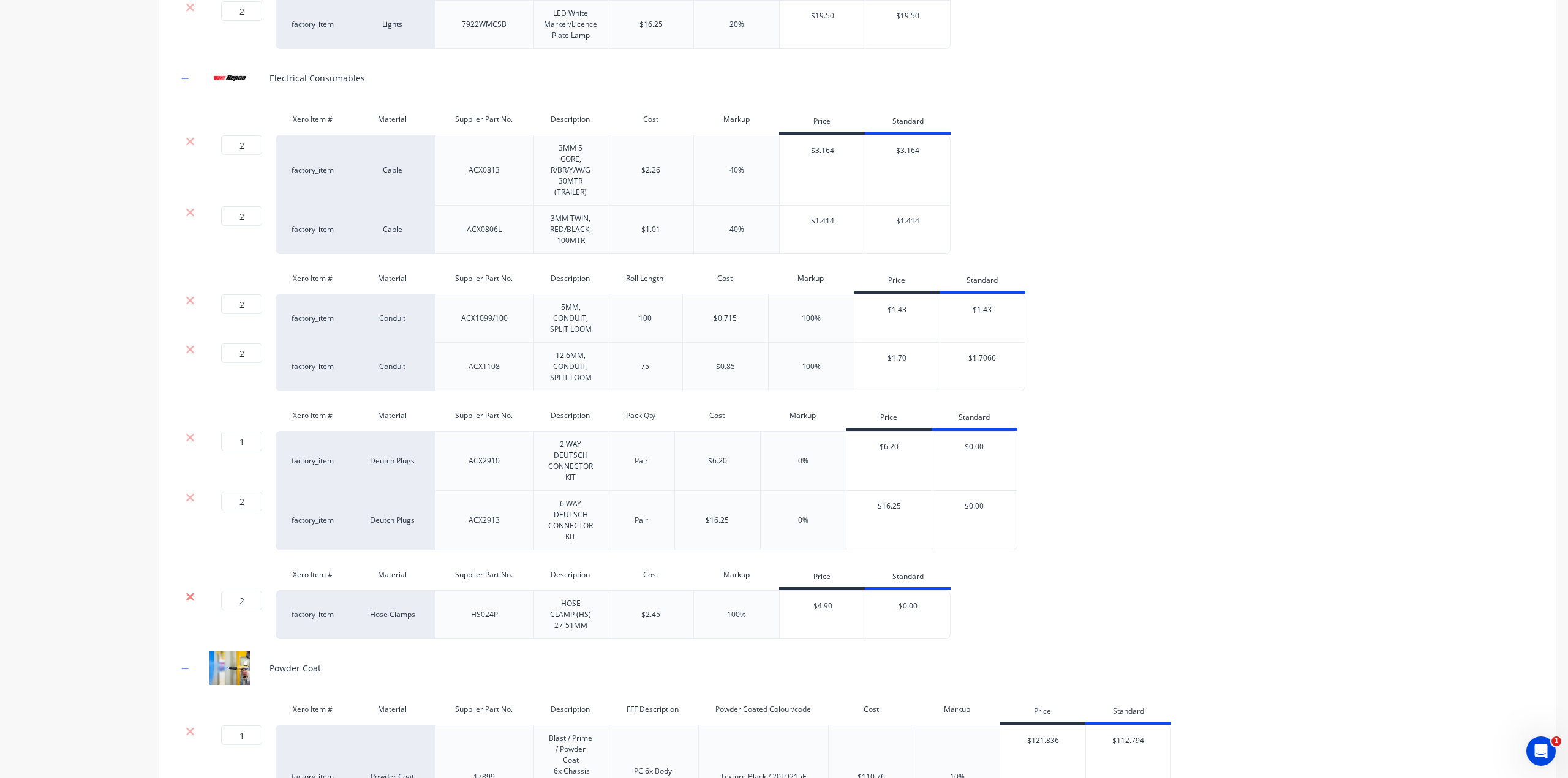
click at [190, 603] on icon at bounding box center [190, 596] width 9 height 13
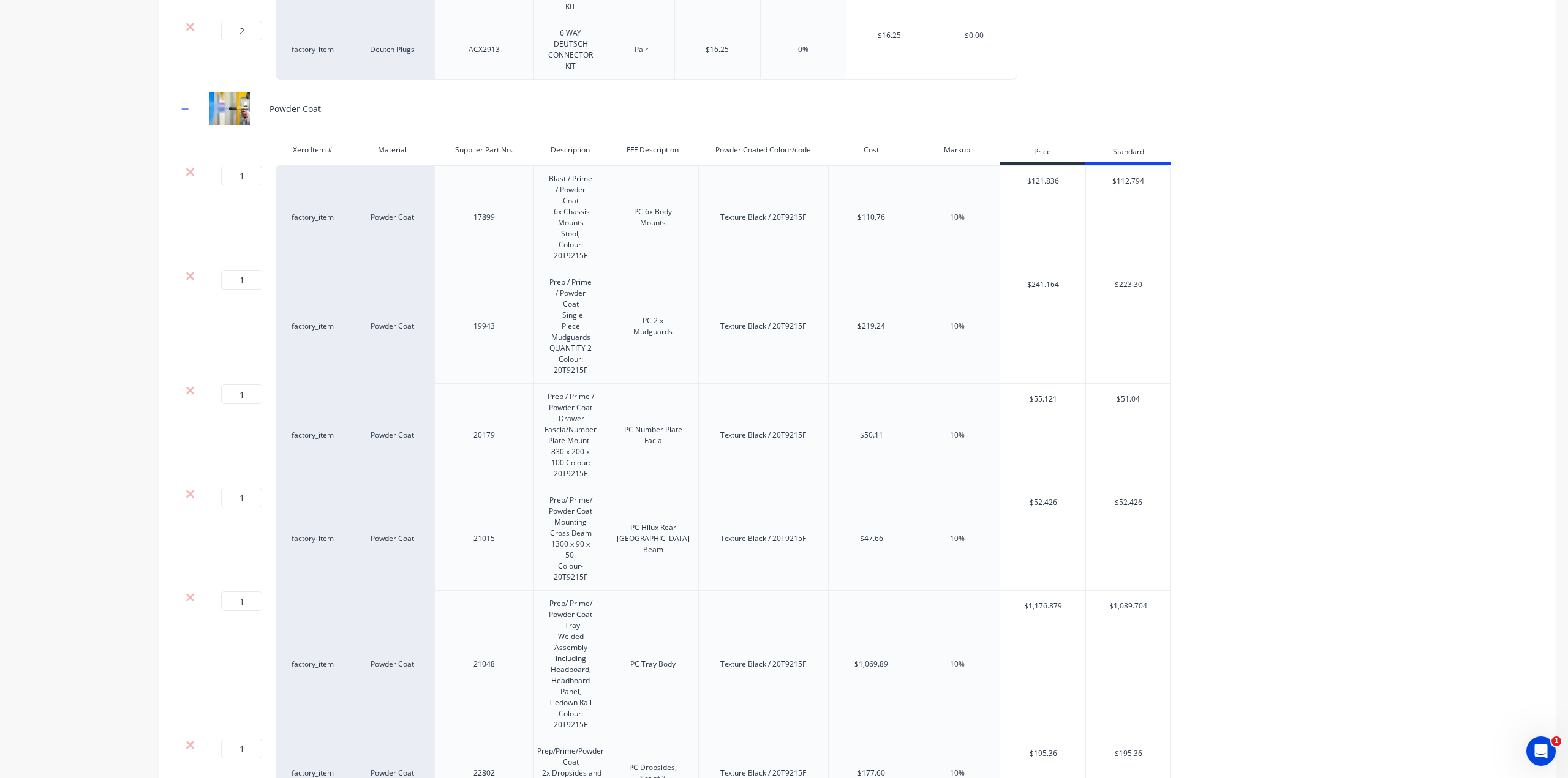
scroll to position [1400, 0]
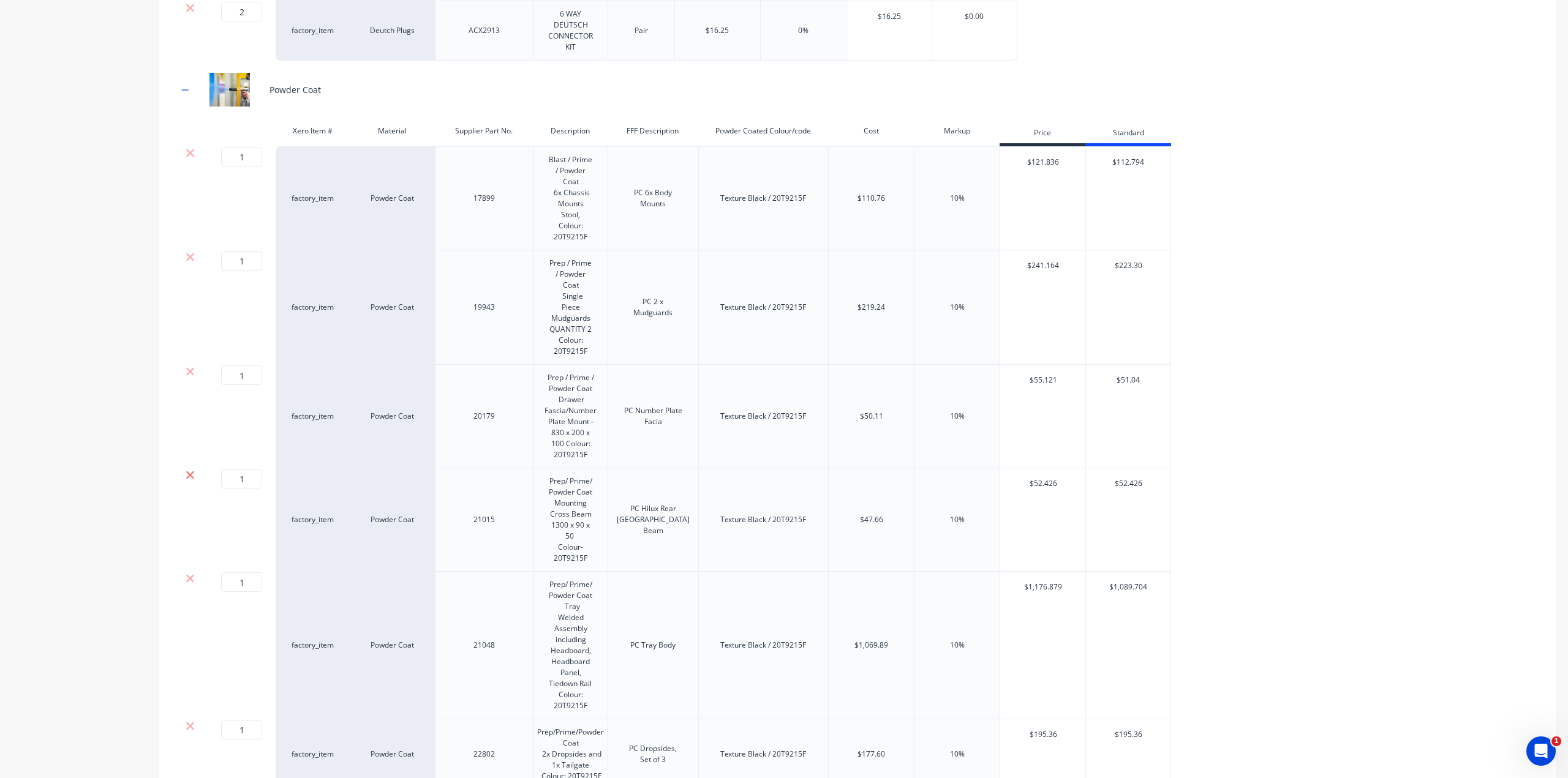
click at [188, 471] on icon at bounding box center [190, 475] width 8 height 8
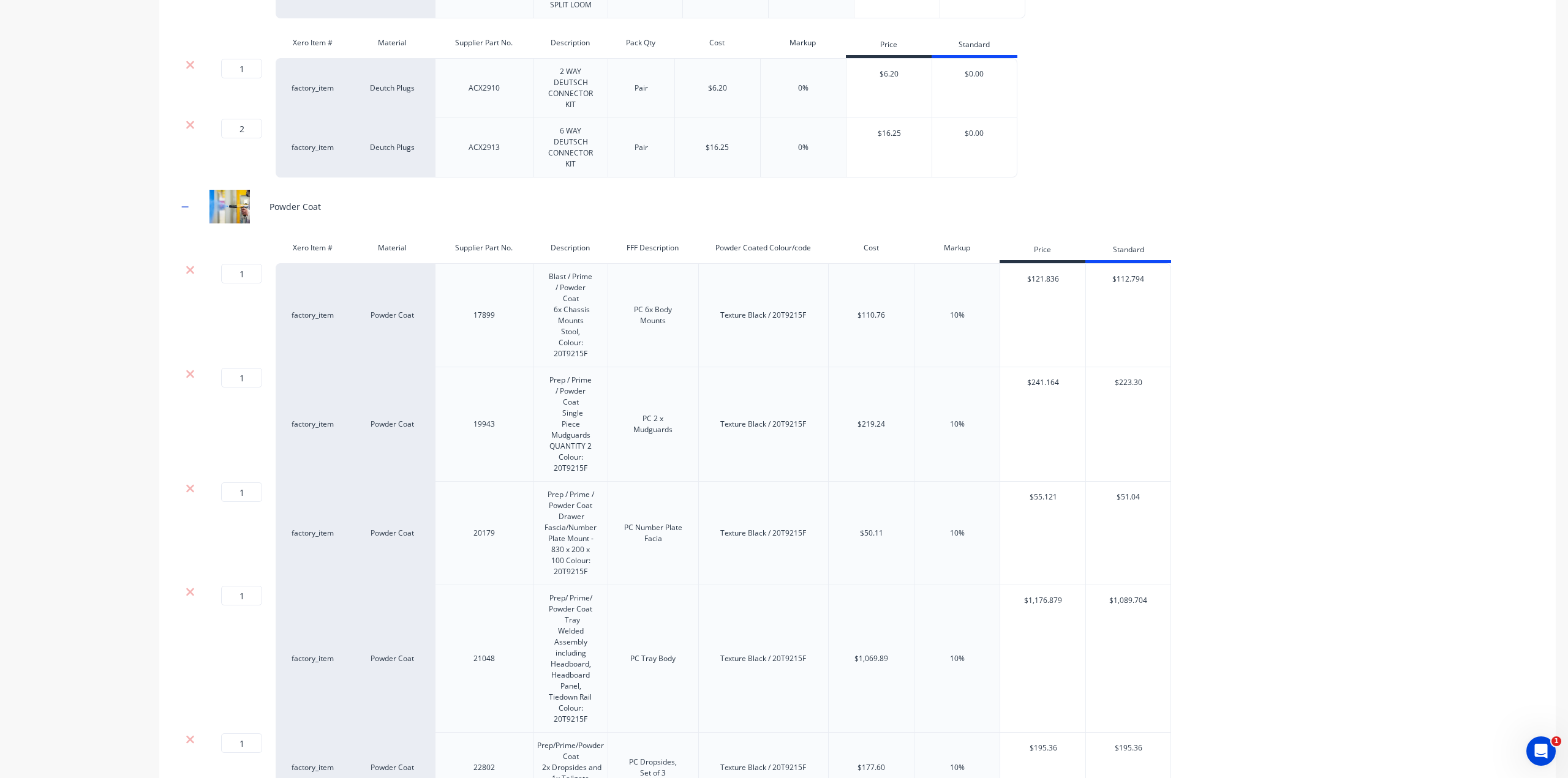
scroll to position [1038, 0]
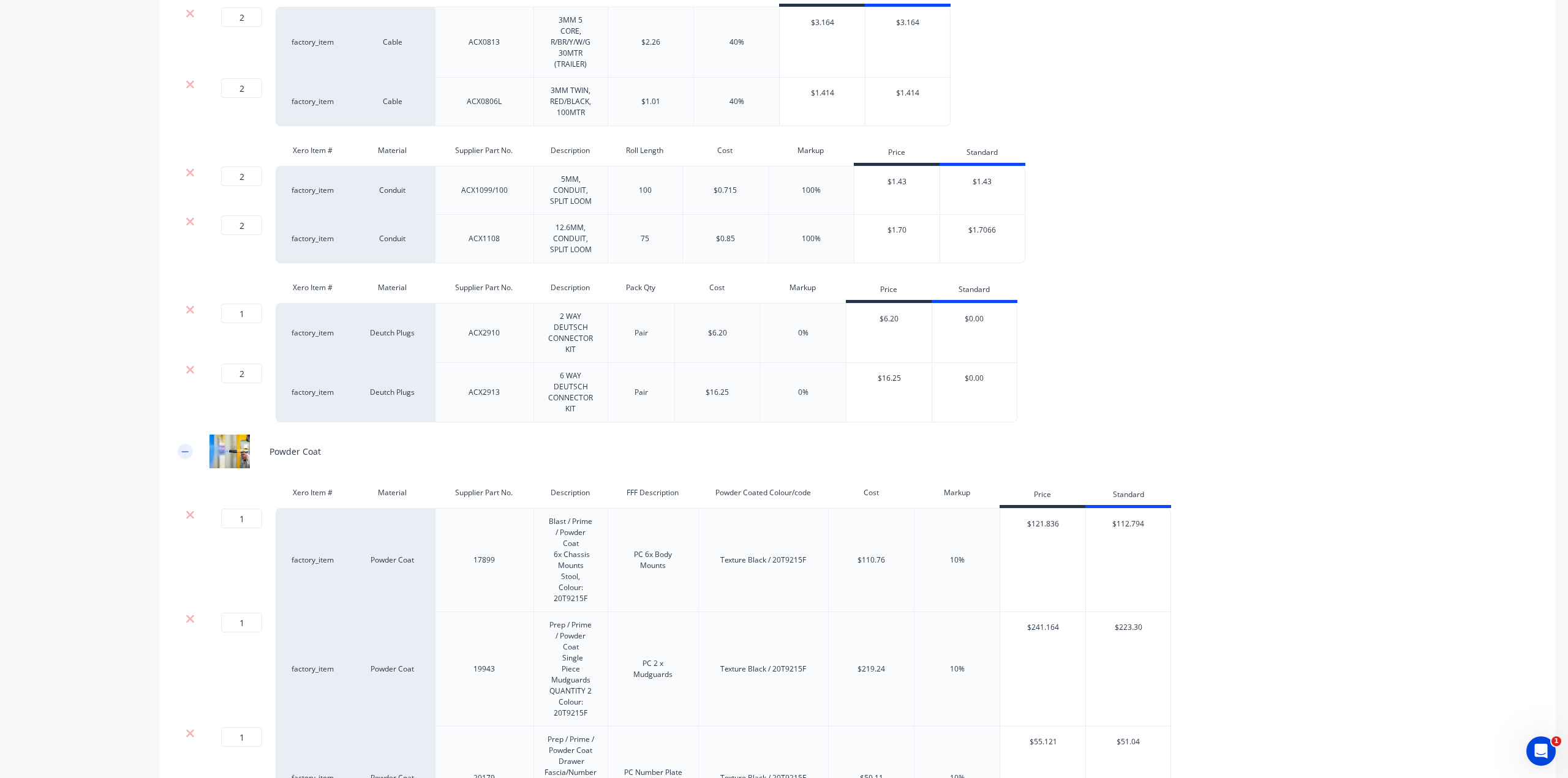
click at [184, 456] on icon "button" at bounding box center [185, 452] width 7 height 9
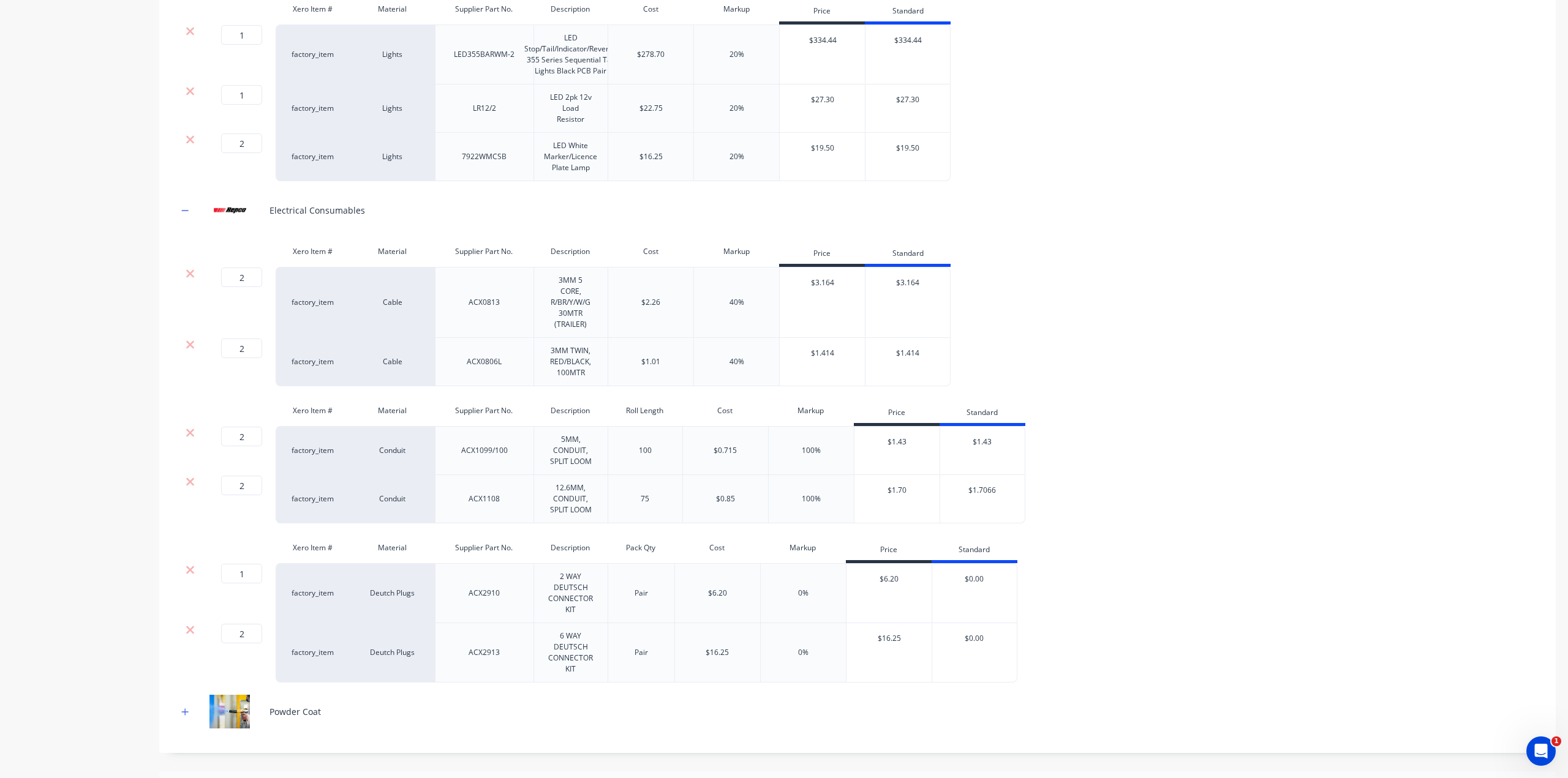
scroll to position [715, 0]
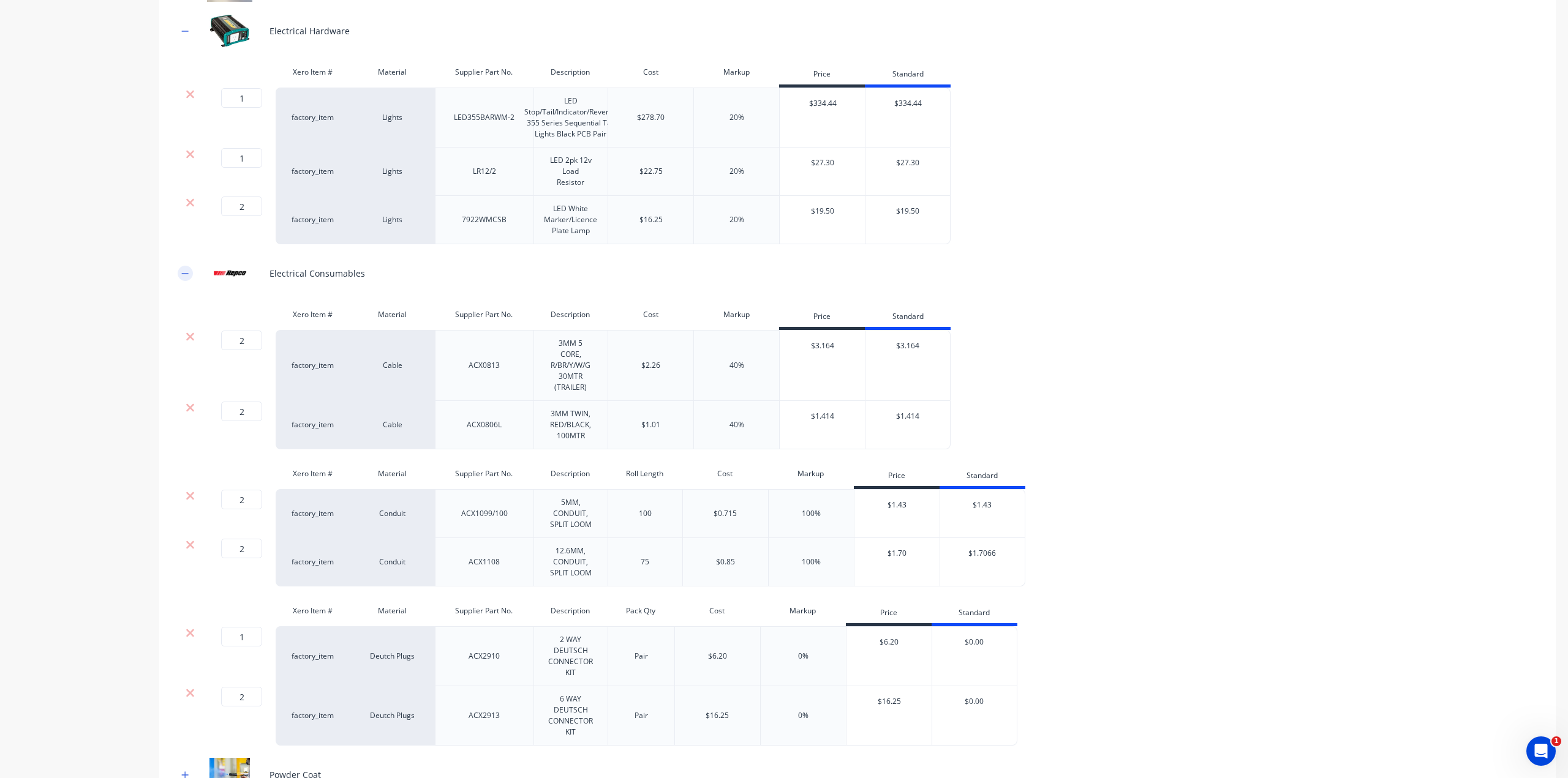
click at [186, 278] on icon "button" at bounding box center [185, 273] width 7 height 9
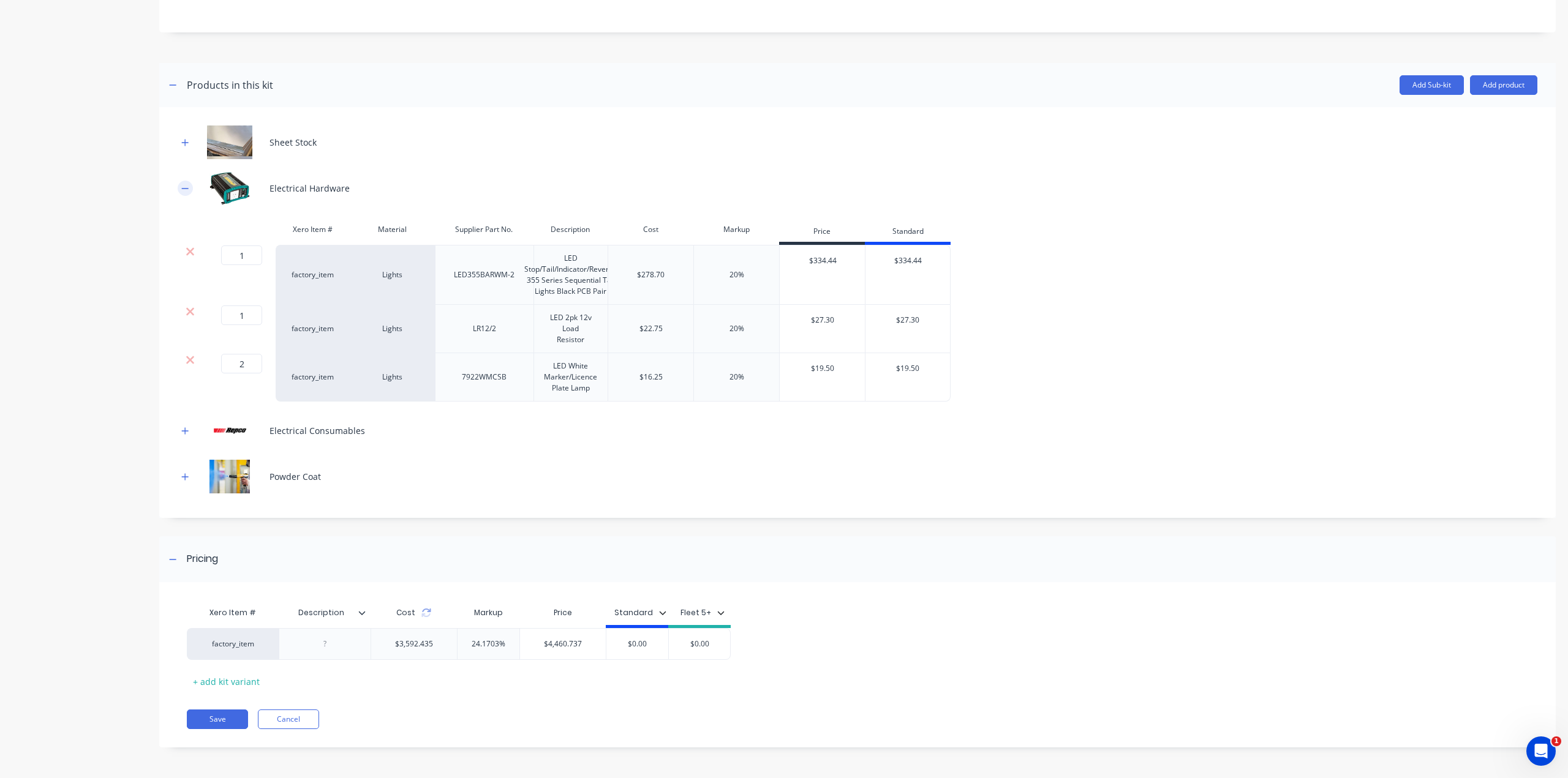
click at [182, 190] on icon "button" at bounding box center [185, 189] width 7 height 9
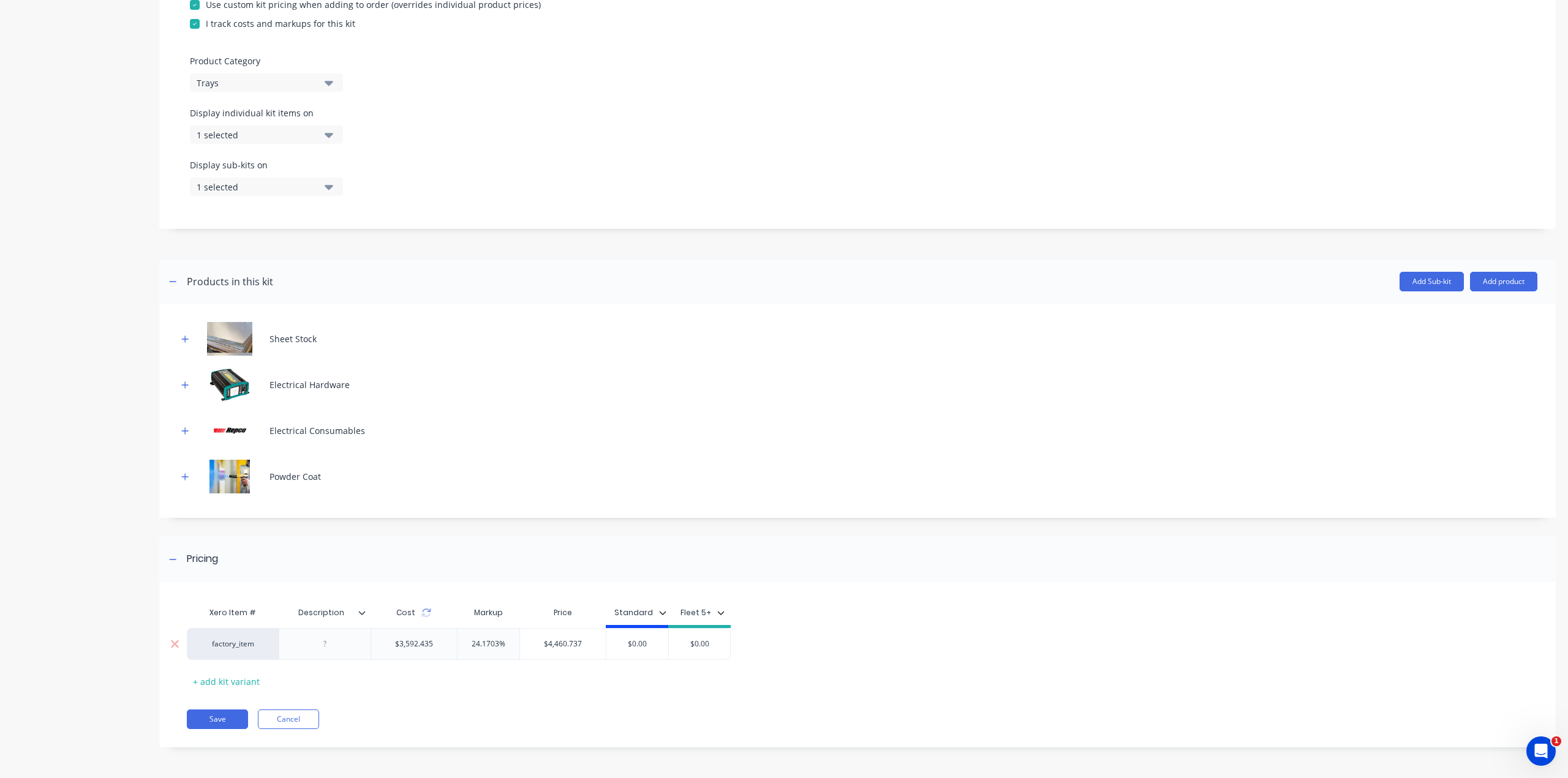
click at [325, 652] on div at bounding box center [325, 643] width 62 height 16
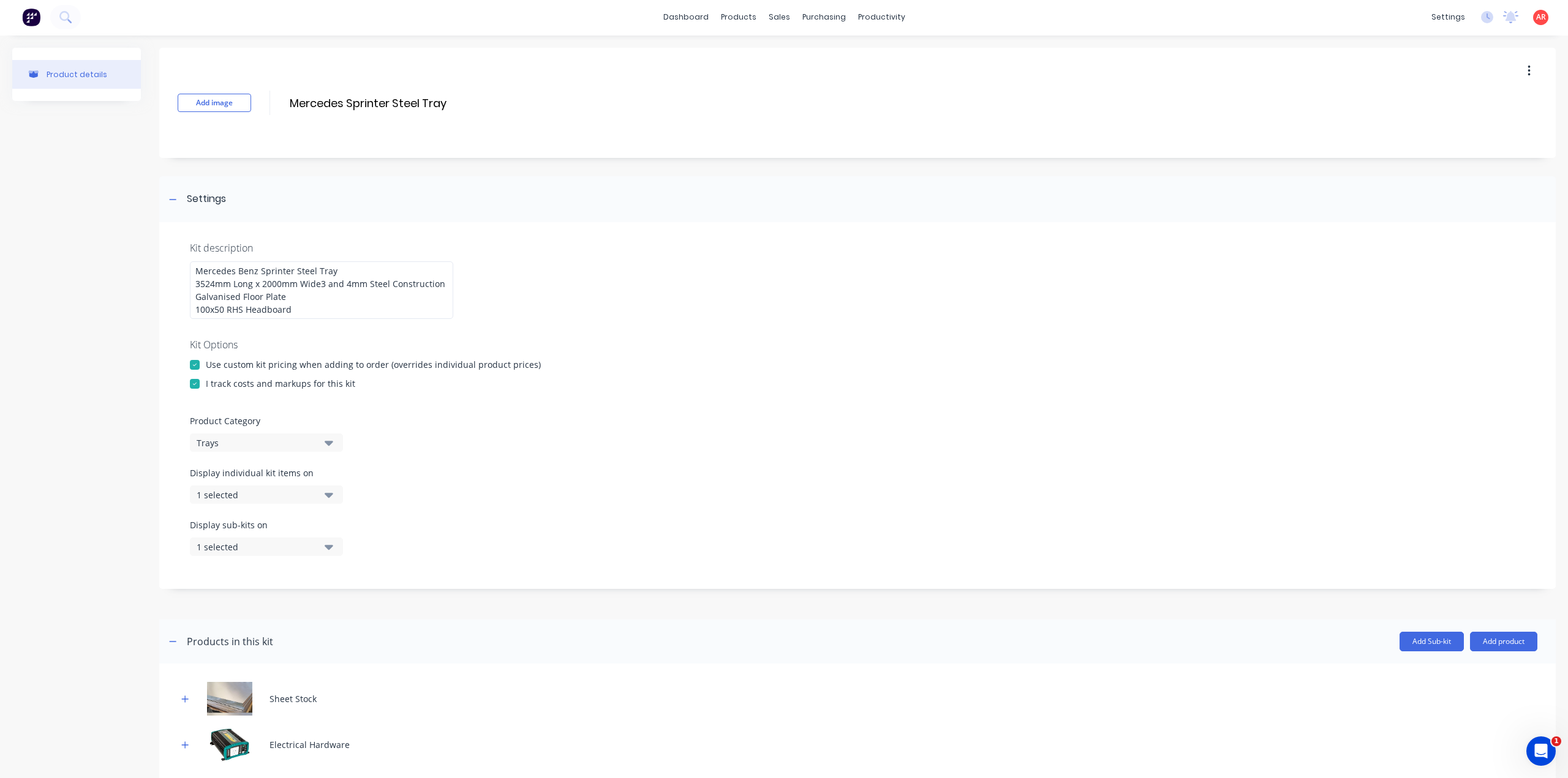
scroll to position [0, 0]
click at [460, 104] on input "Mercedes Sprinter Steel Tray" at bounding box center [397, 104] width 216 height 18
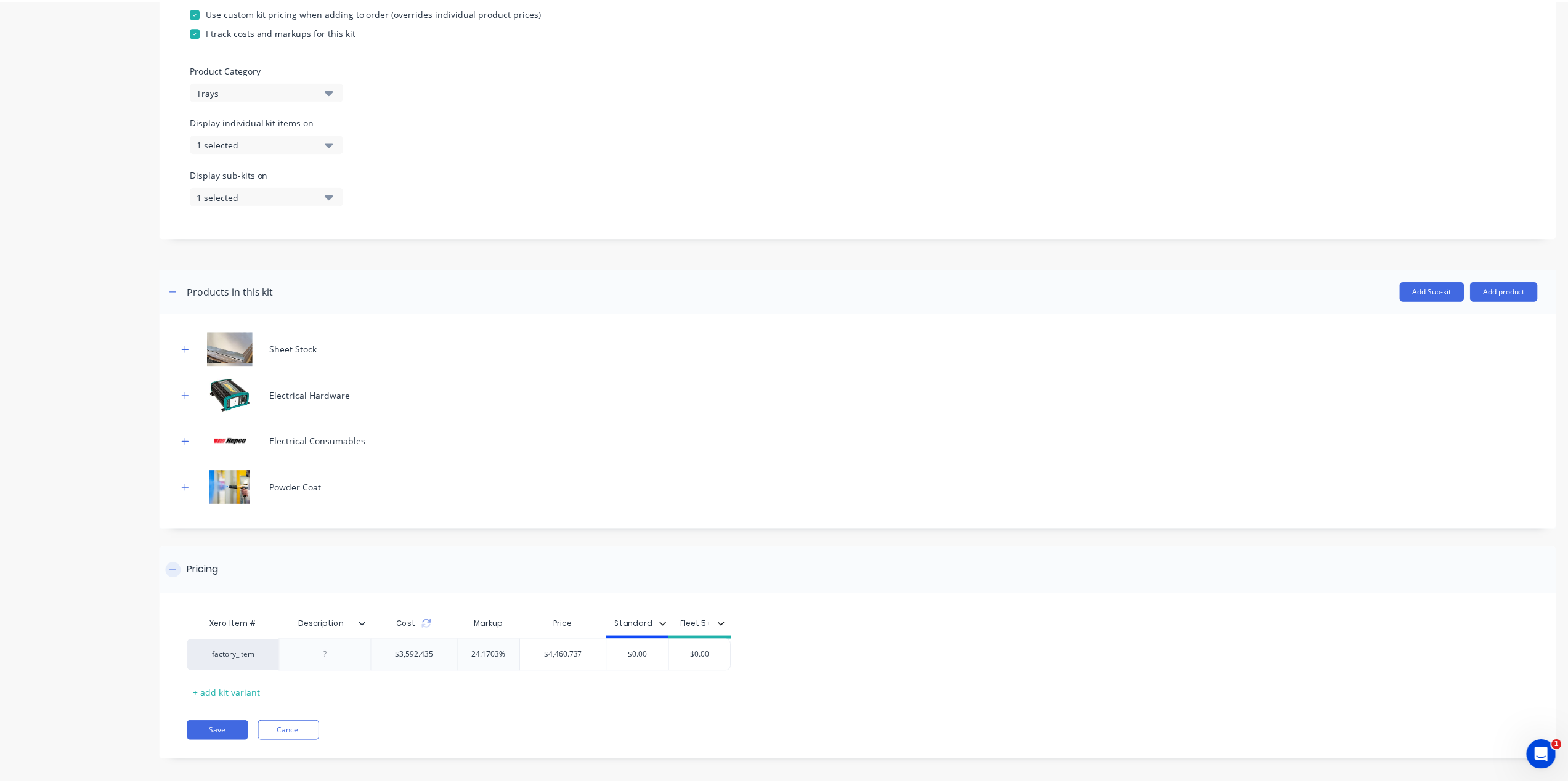
scroll to position [374, 0]
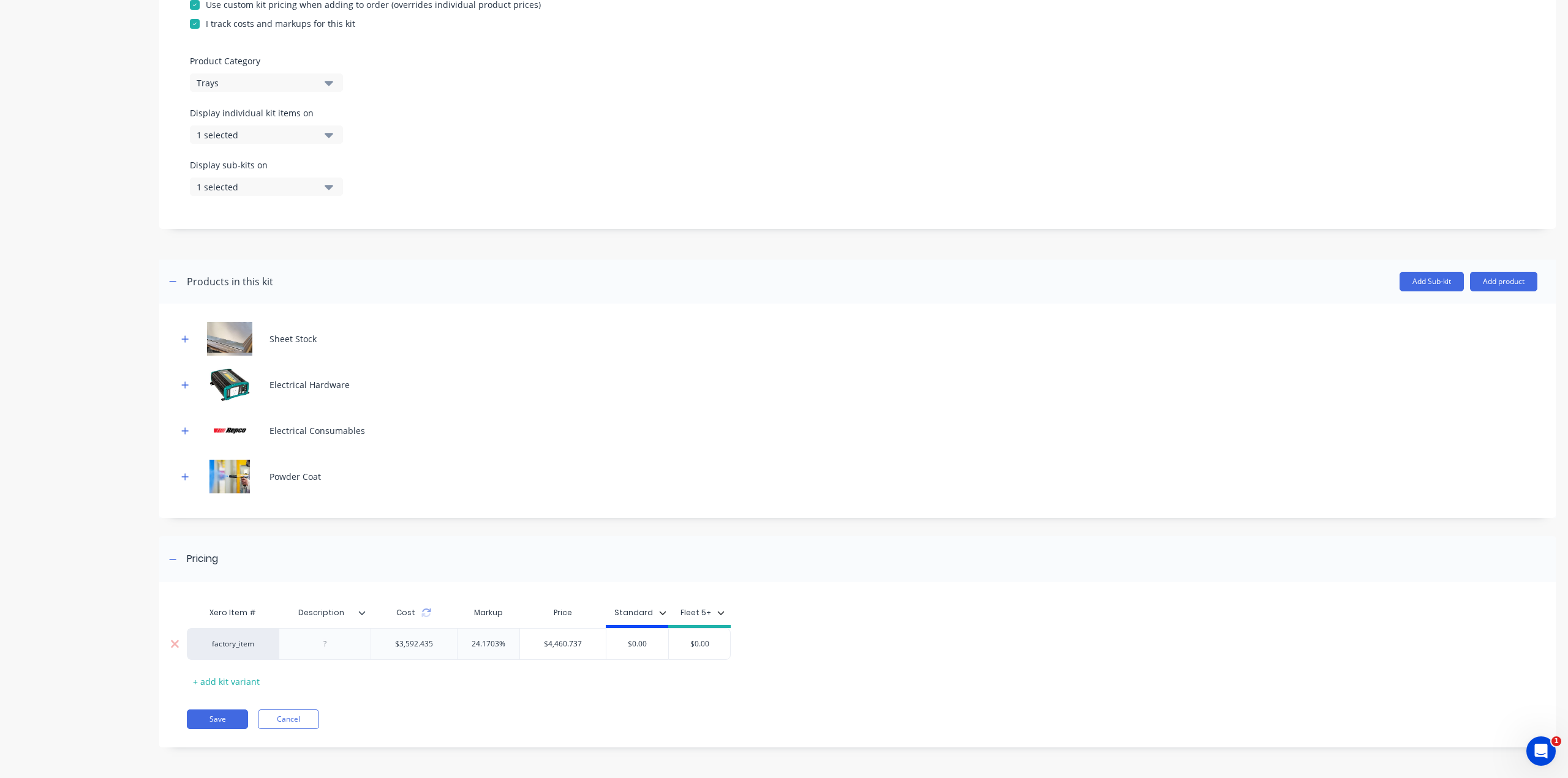
click at [325, 647] on div at bounding box center [325, 643] width 62 height 16
paste div
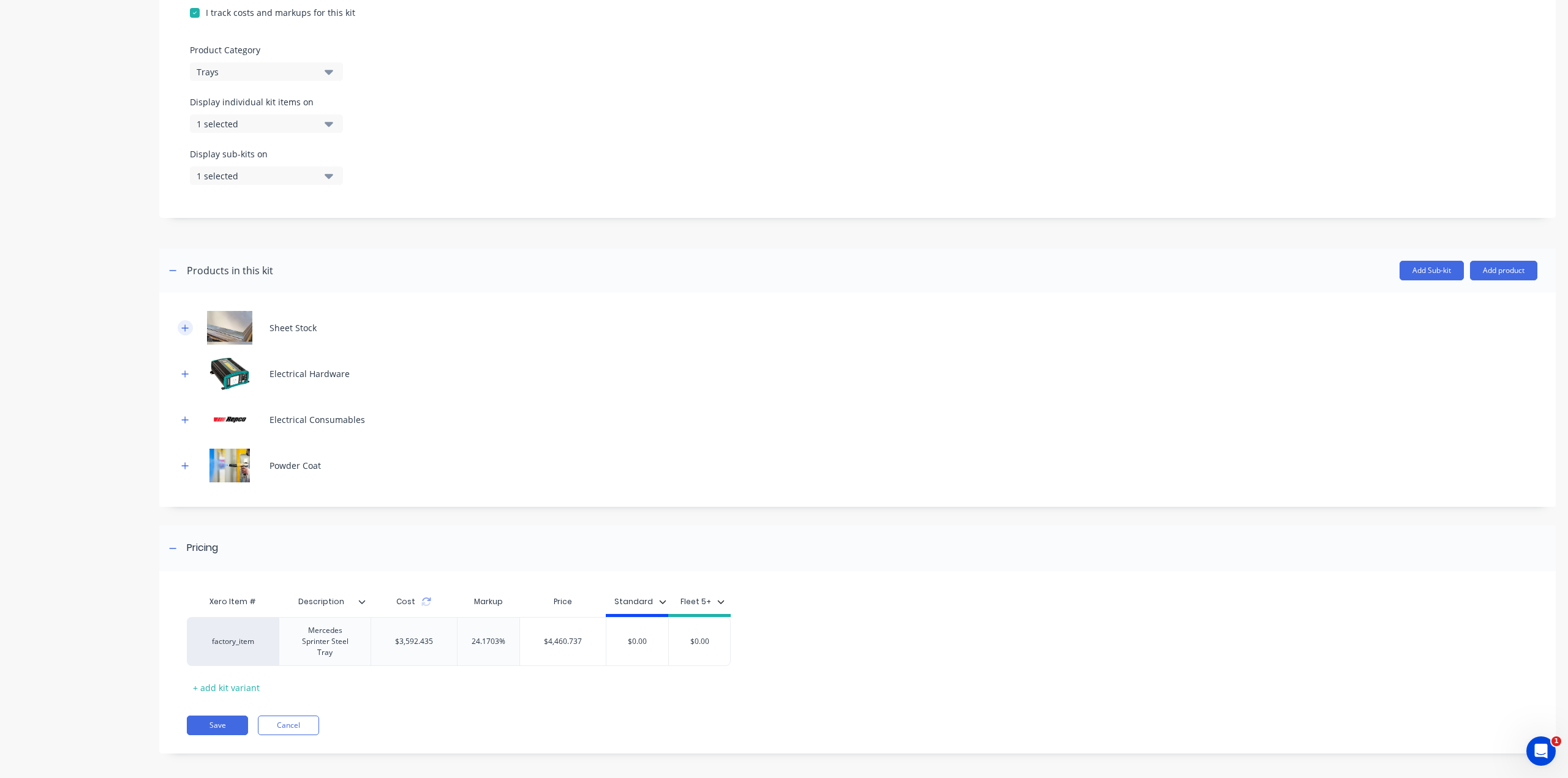
click at [184, 333] on icon "button" at bounding box center [185, 328] width 7 height 9
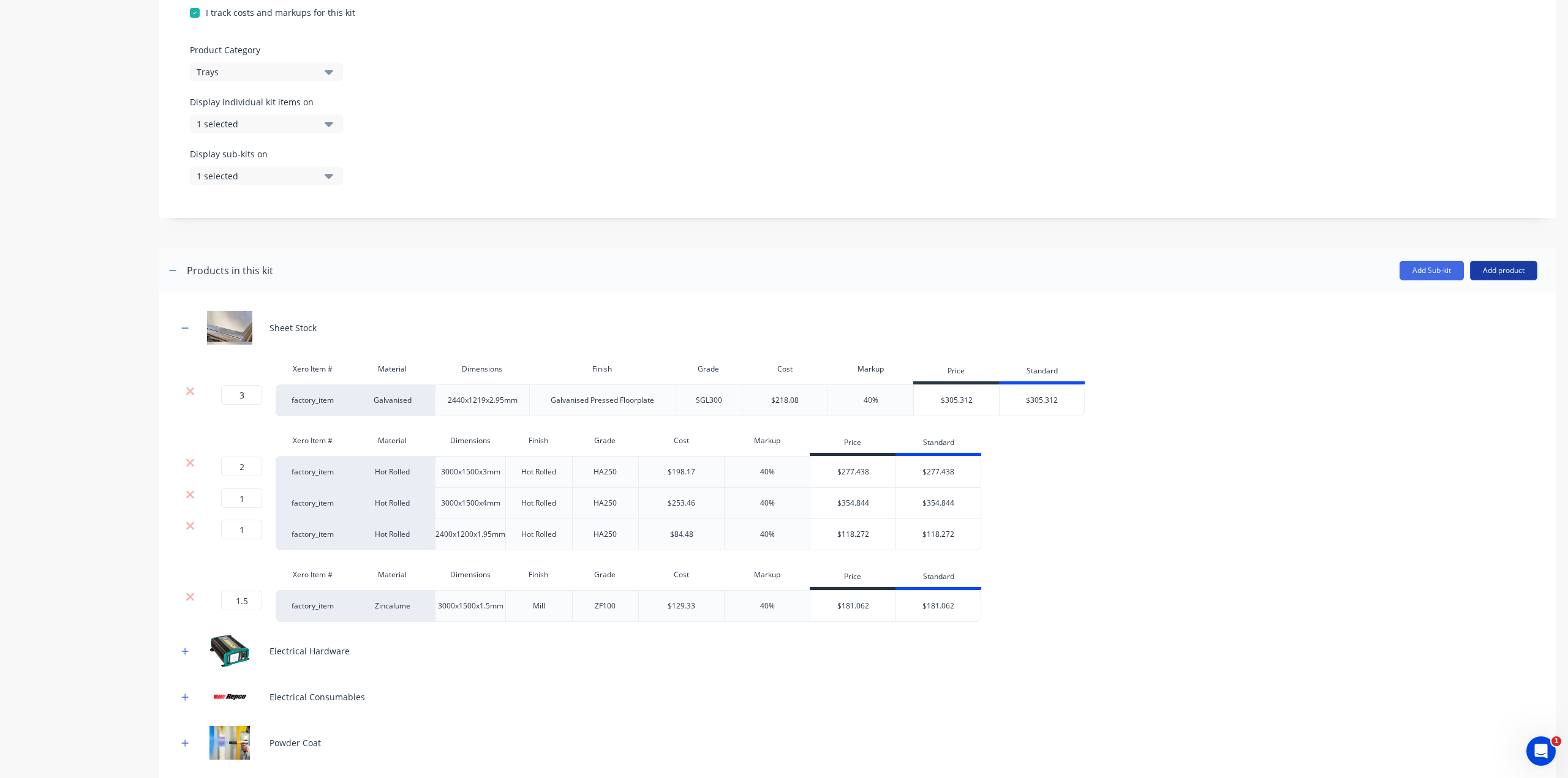
click at [1520, 280] on button "Add product" at bounding box center [1503, 270] width 67 height 19
click at [1491, 311] on div "Product catalogue" at bounding box center [1478, 302] width 94 height 18
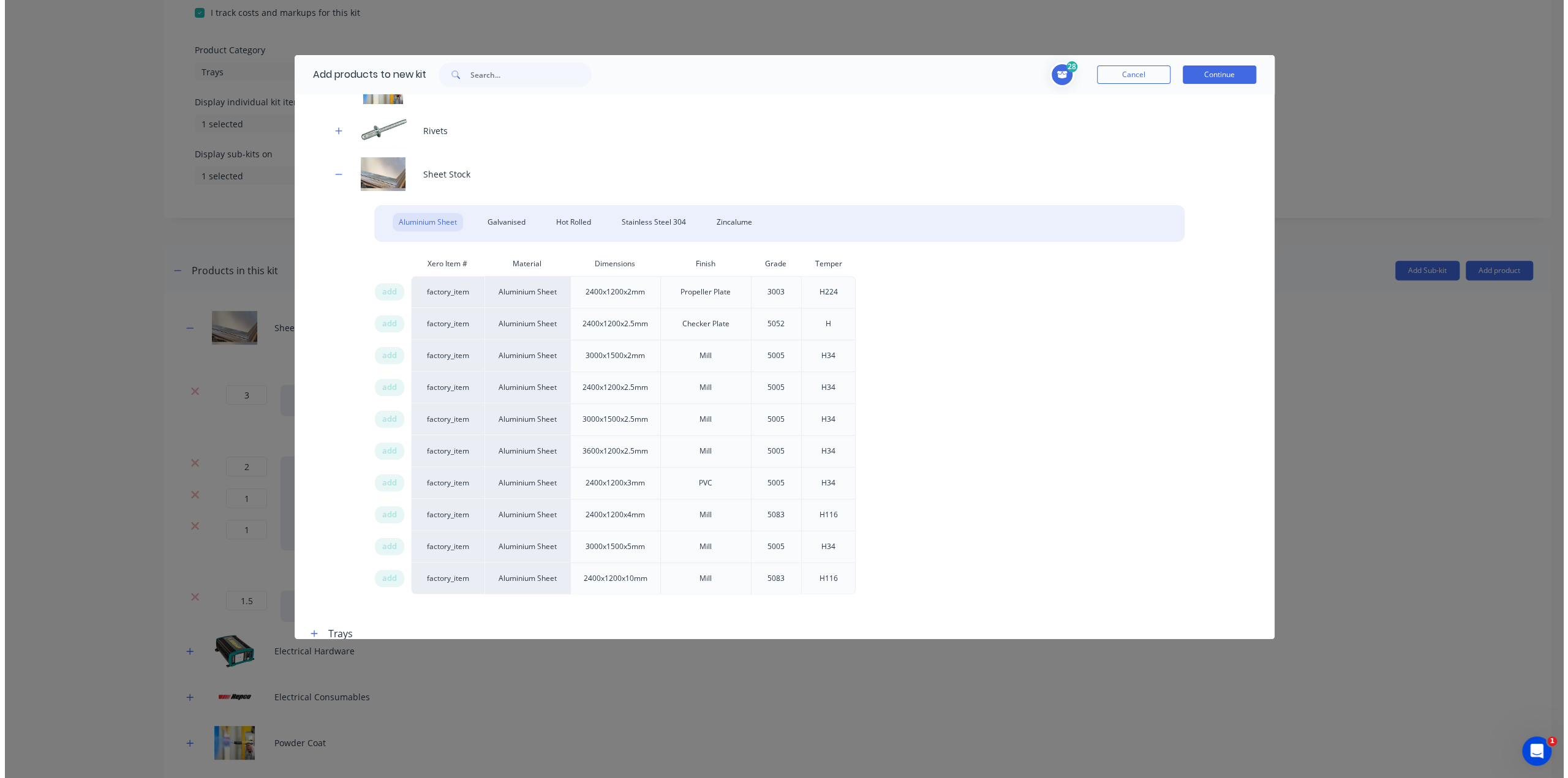
scroll to position [712, 0]
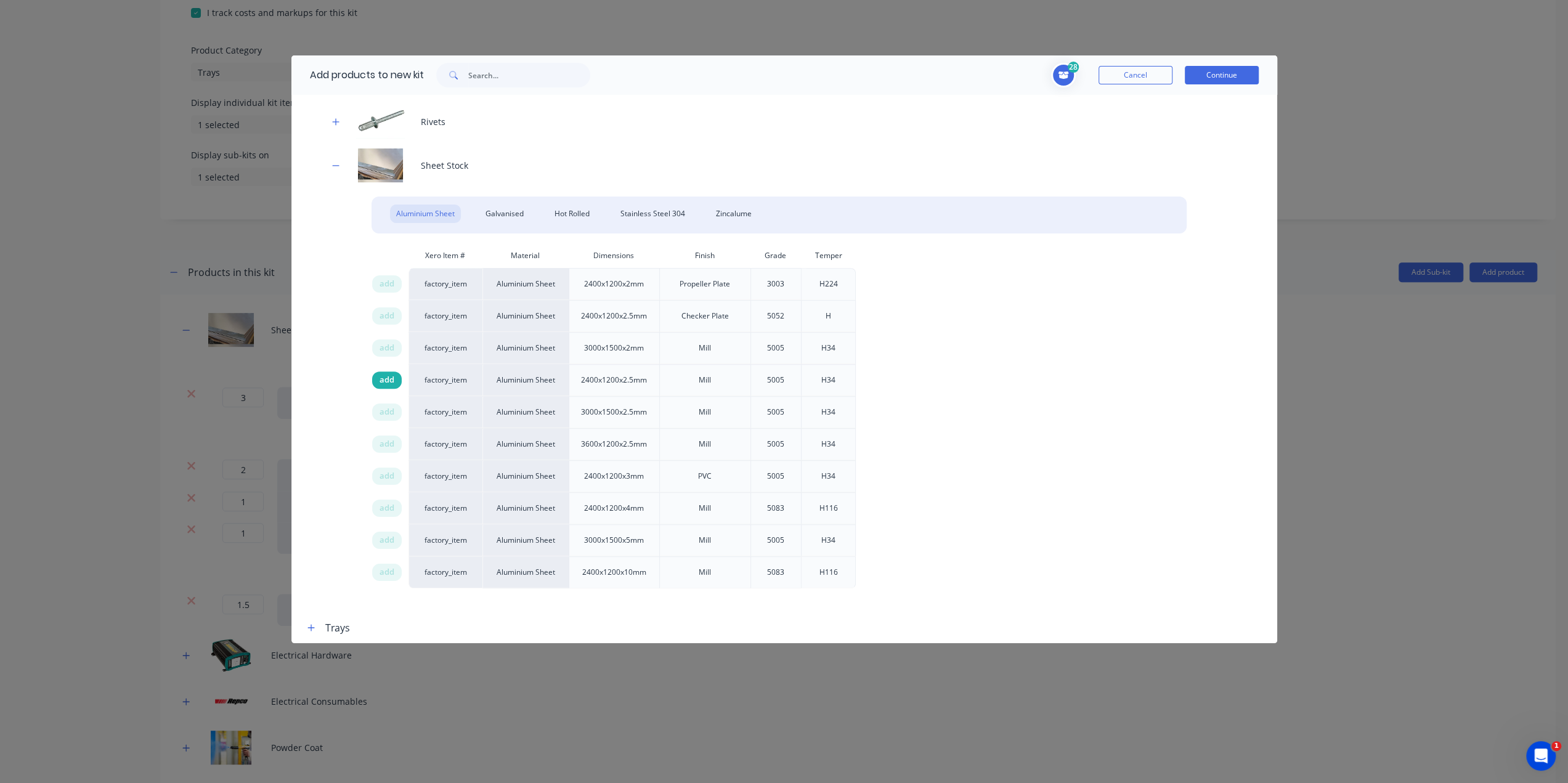
click at [383, 383] on span "add" at bounding box center [387, 380] width 15 height 13
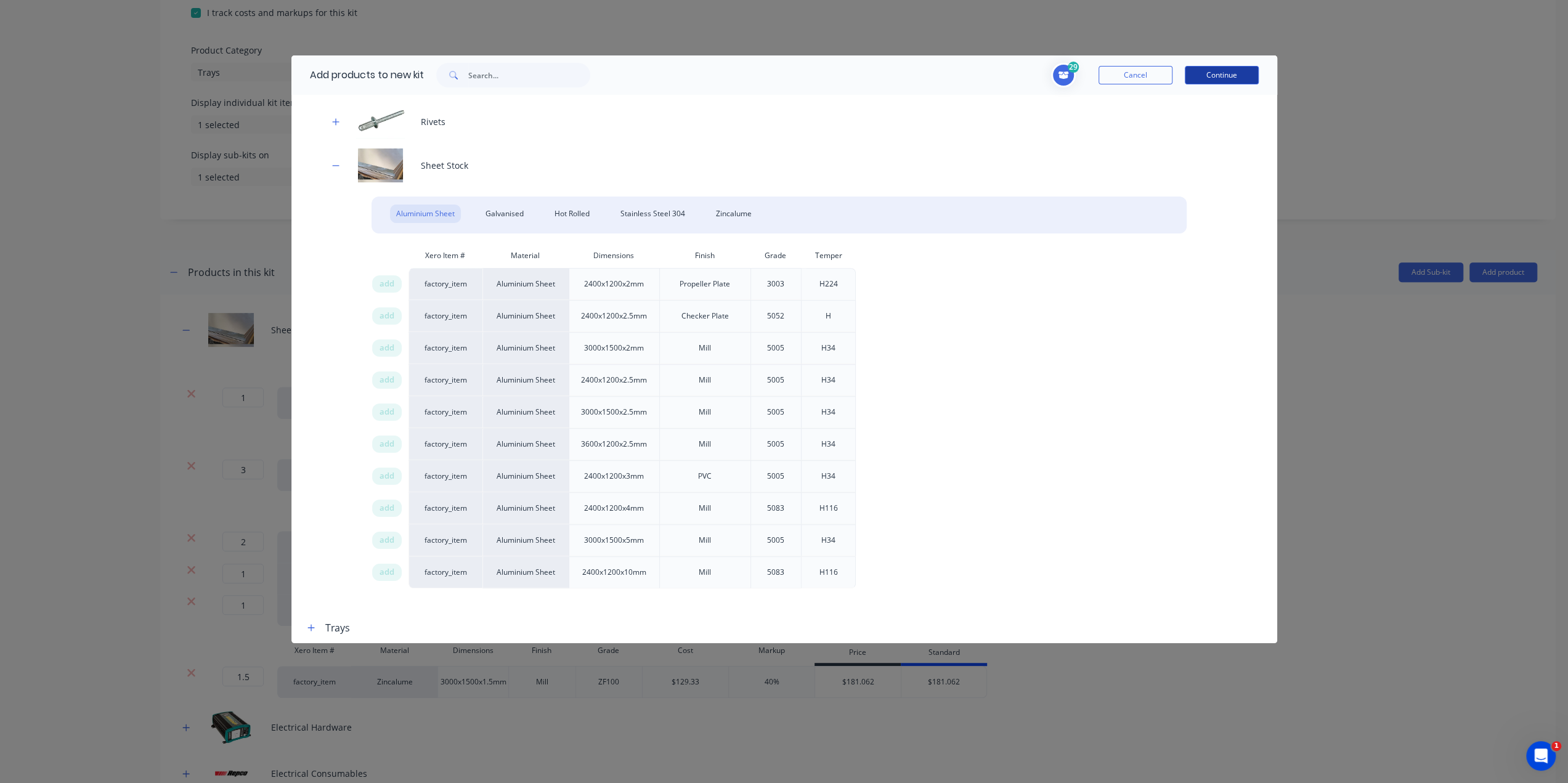
click at [1234, 75] on button "Continue" at bounding box center [1221, 75] width 74 height 19
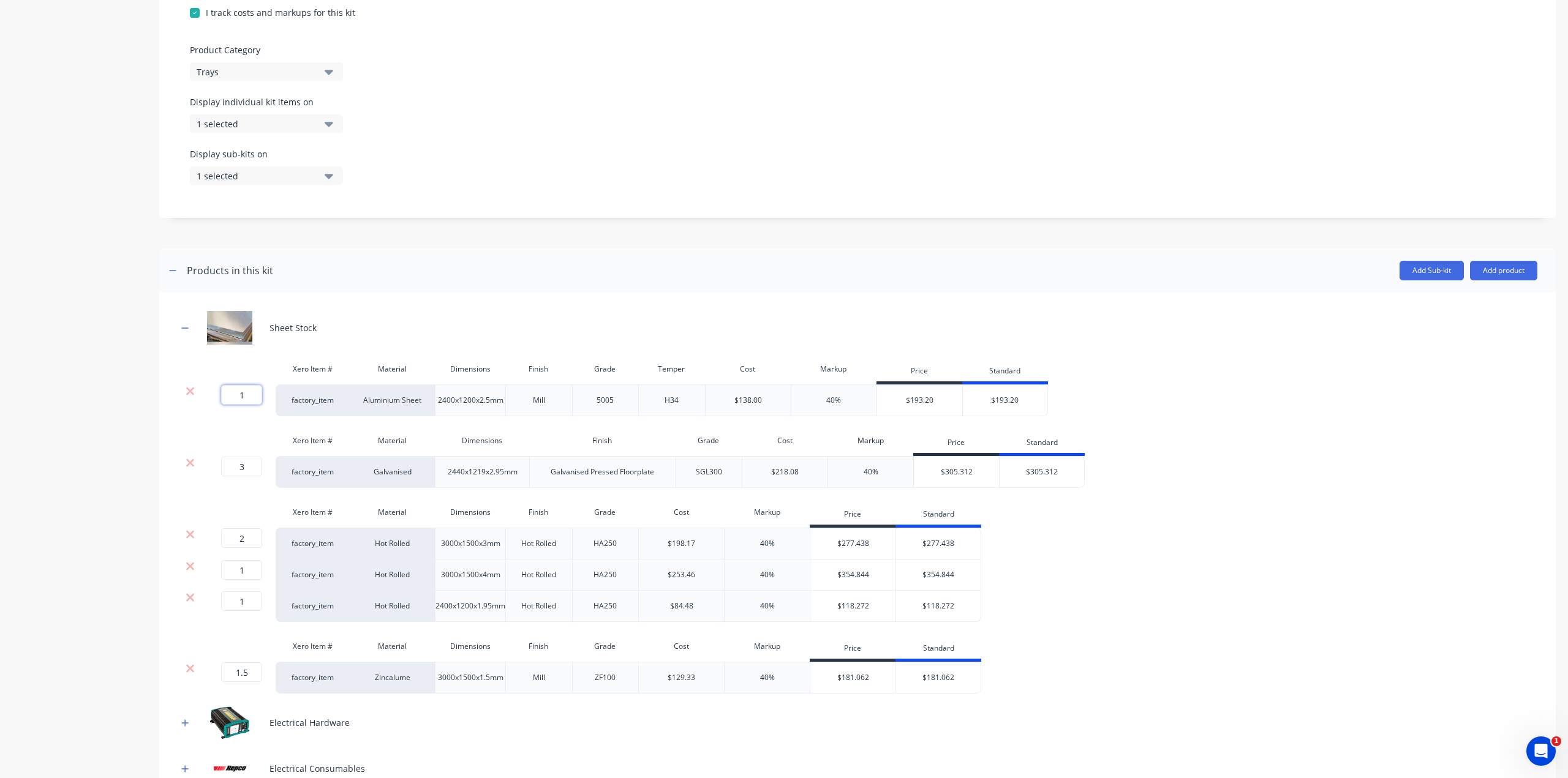
click at [246, 405] on input "1" at bounding box center [241, 395] width 41 height 19
type input ".35"
click at [84, 488] on div "Product details" at bounding box center [76, 390] width 128 height 1426
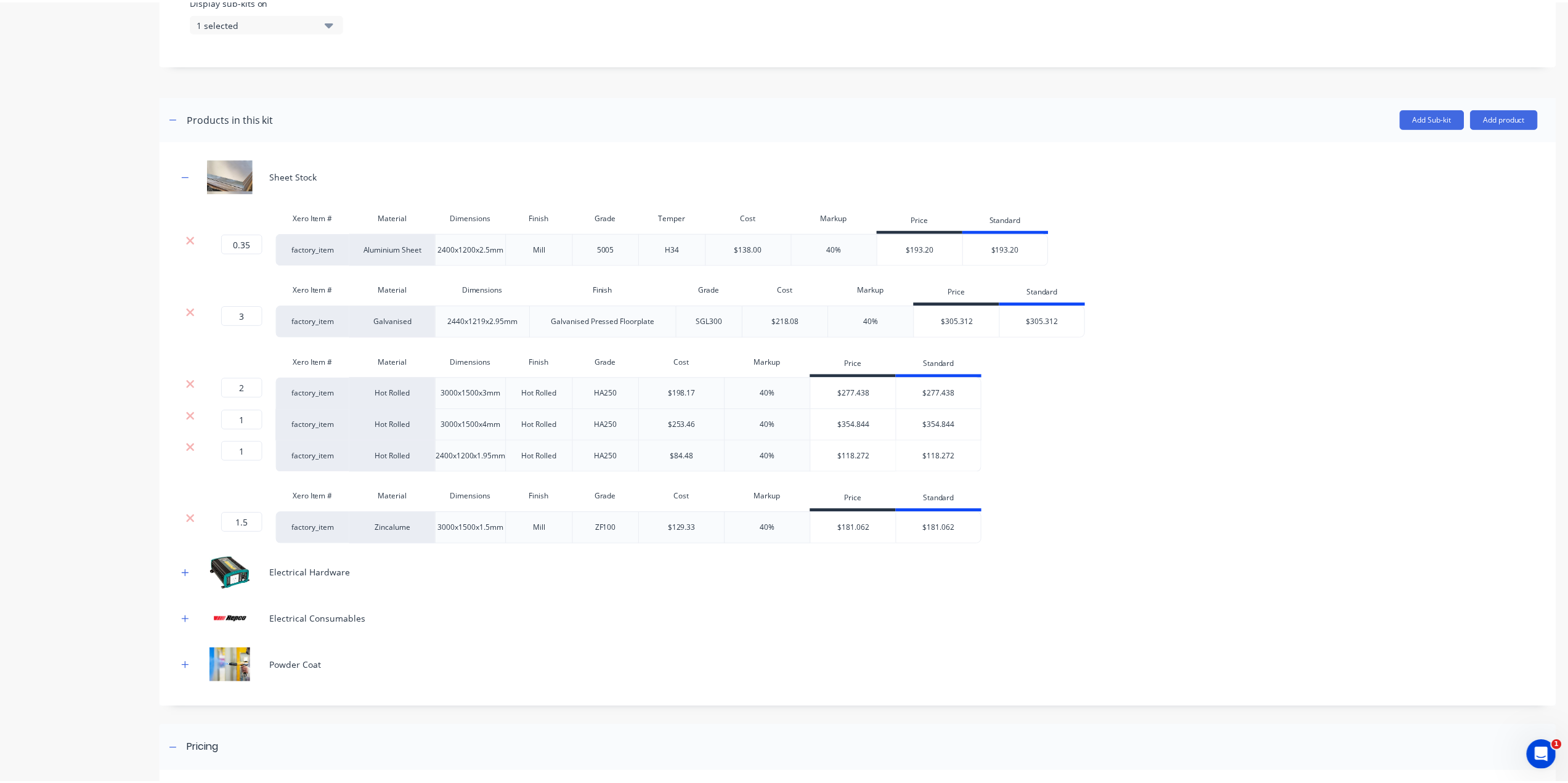
scroll to position [436, 0]
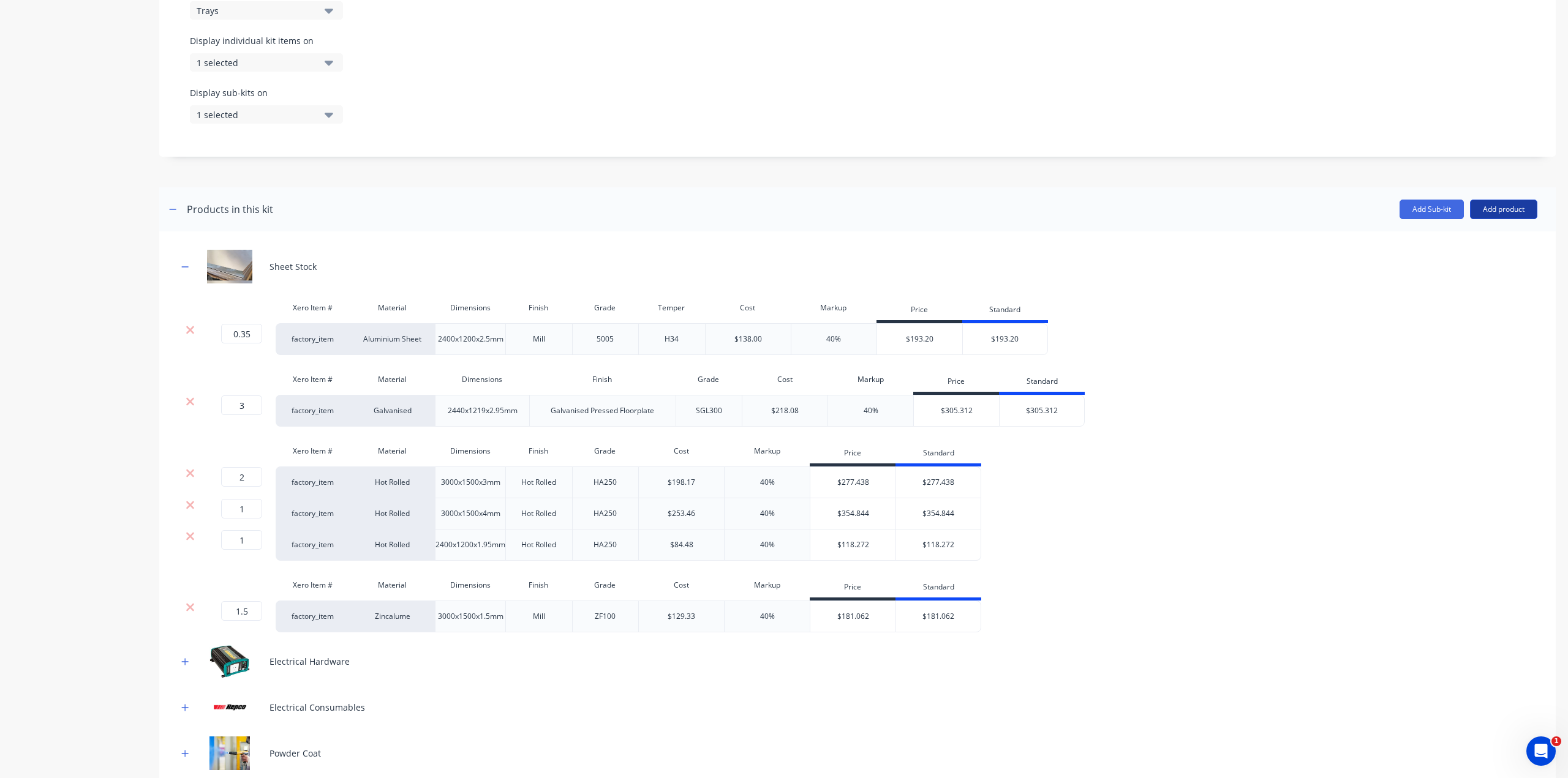
click at [1491, 219] on button "Add product" at bounding box center [1503, 209] width 67 height 19
click at [1475, 250] on div "Product catalogue" at bounding box center [1478, 241] width 94 height 18
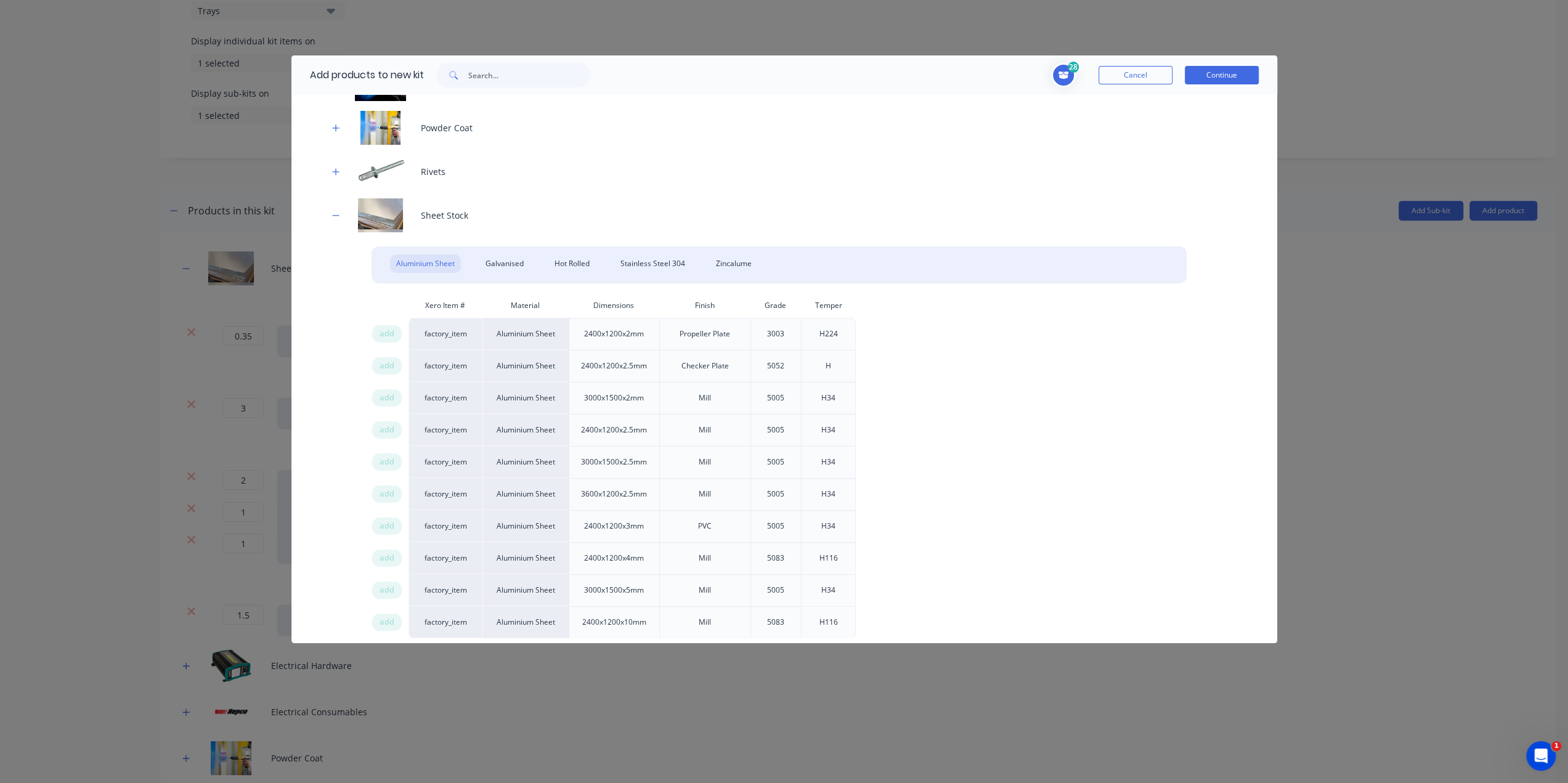
scroll to position [655, 0]
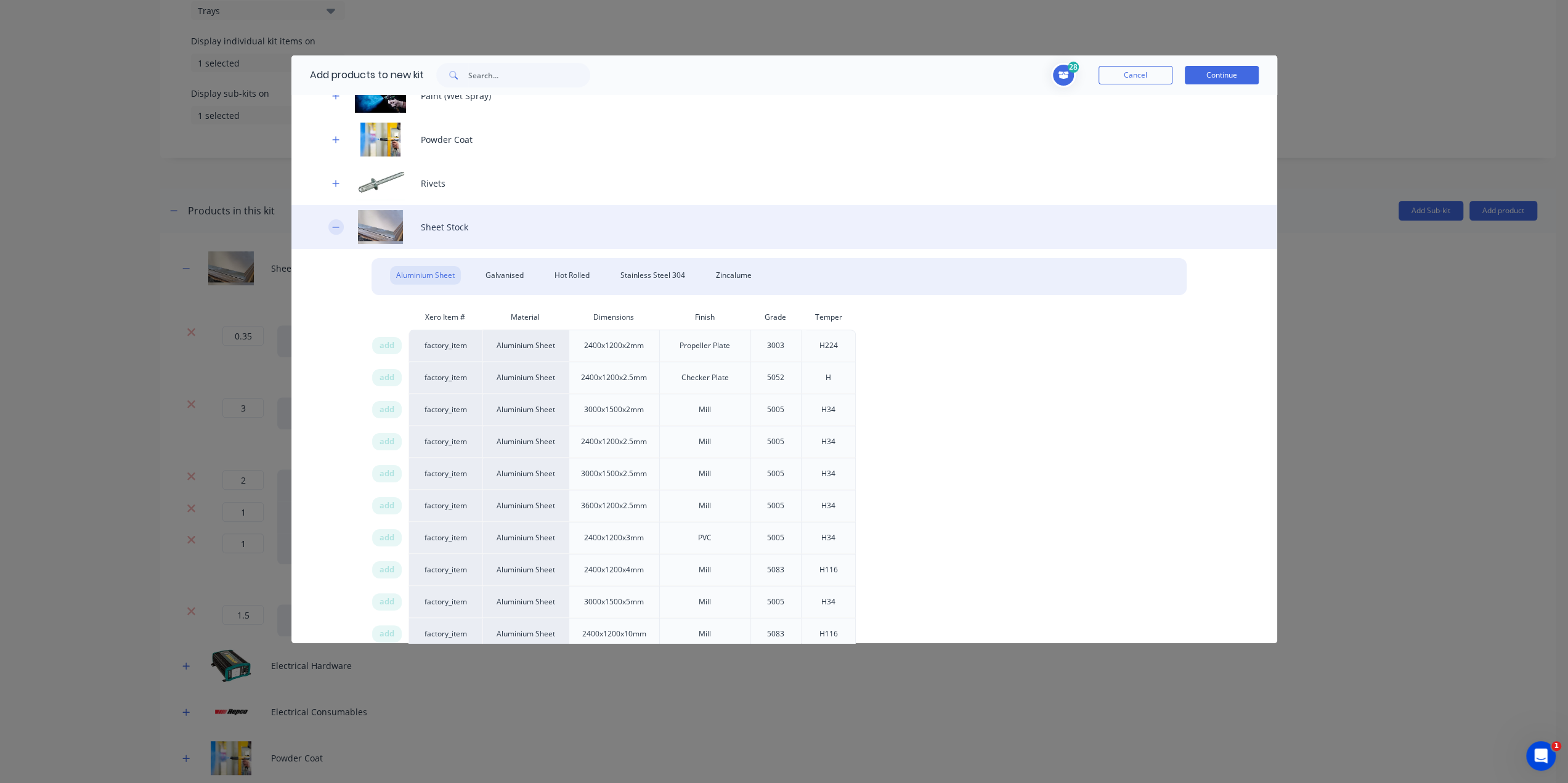
click at [336, 230] on icon "button" at bounding box center [336, 227] width 7 height 9
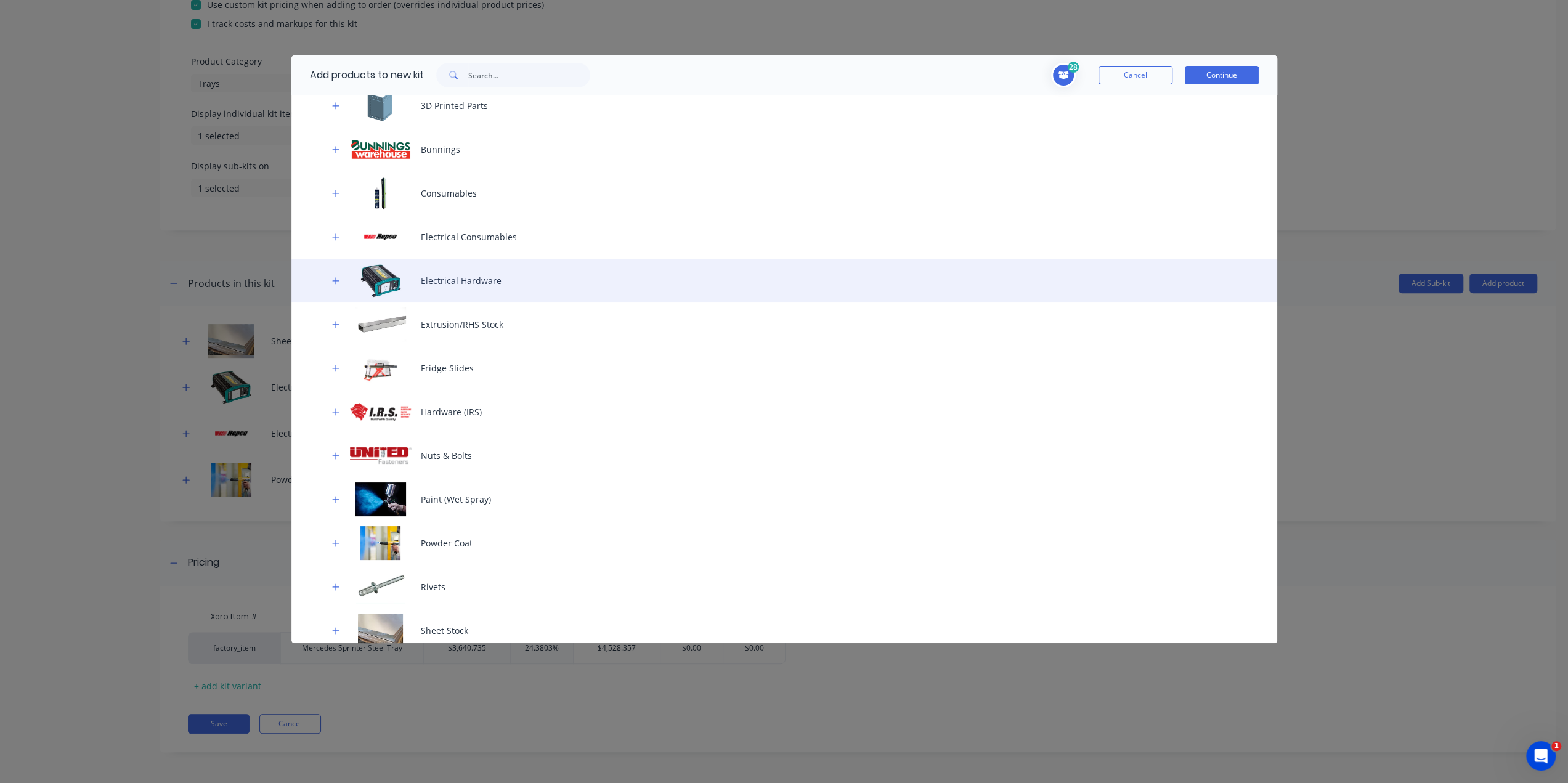
scroll to position [177, 0]
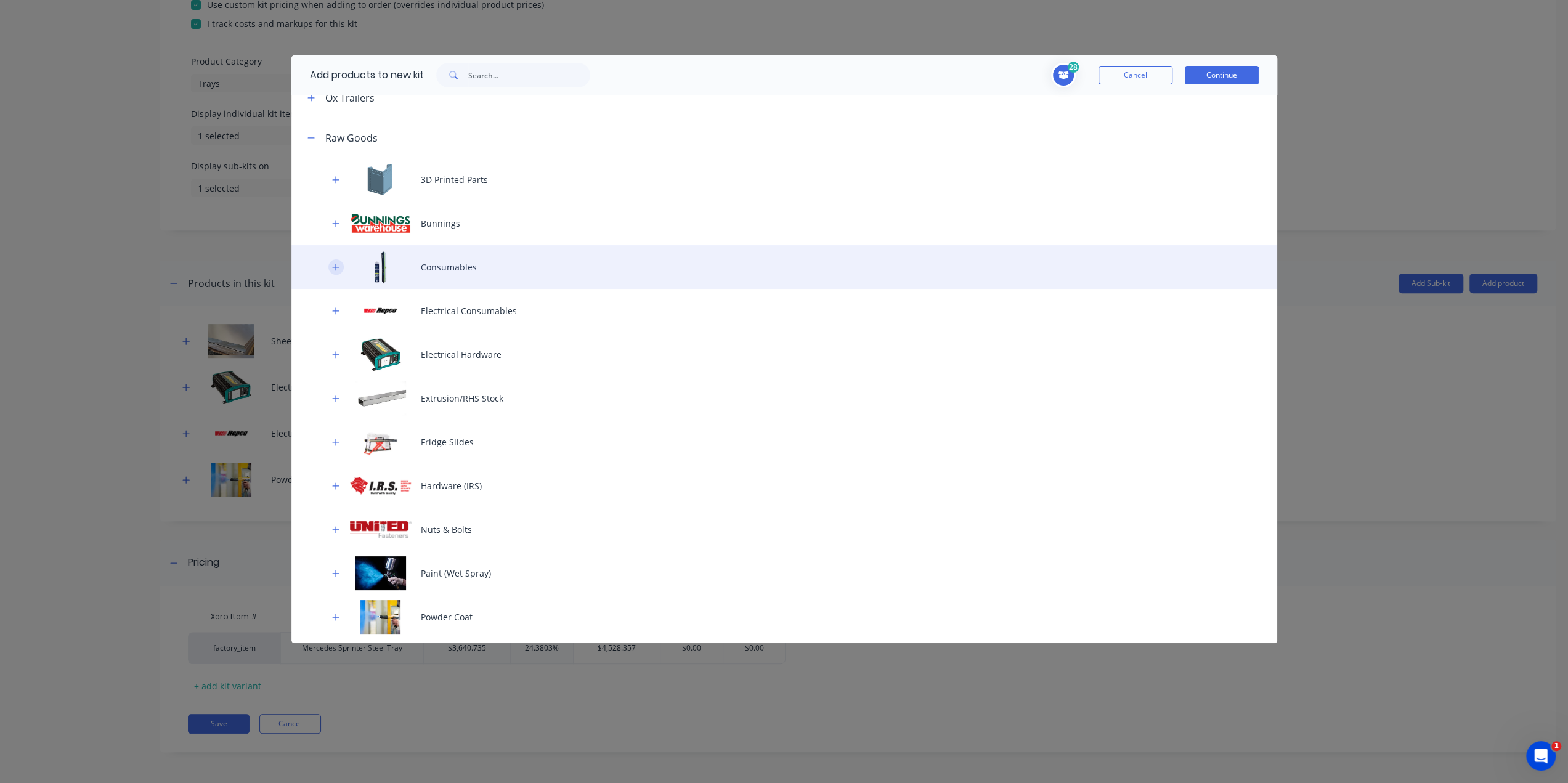
click at [337, 262] on button "button" at bounding box center [336, 267] width 16 height 16
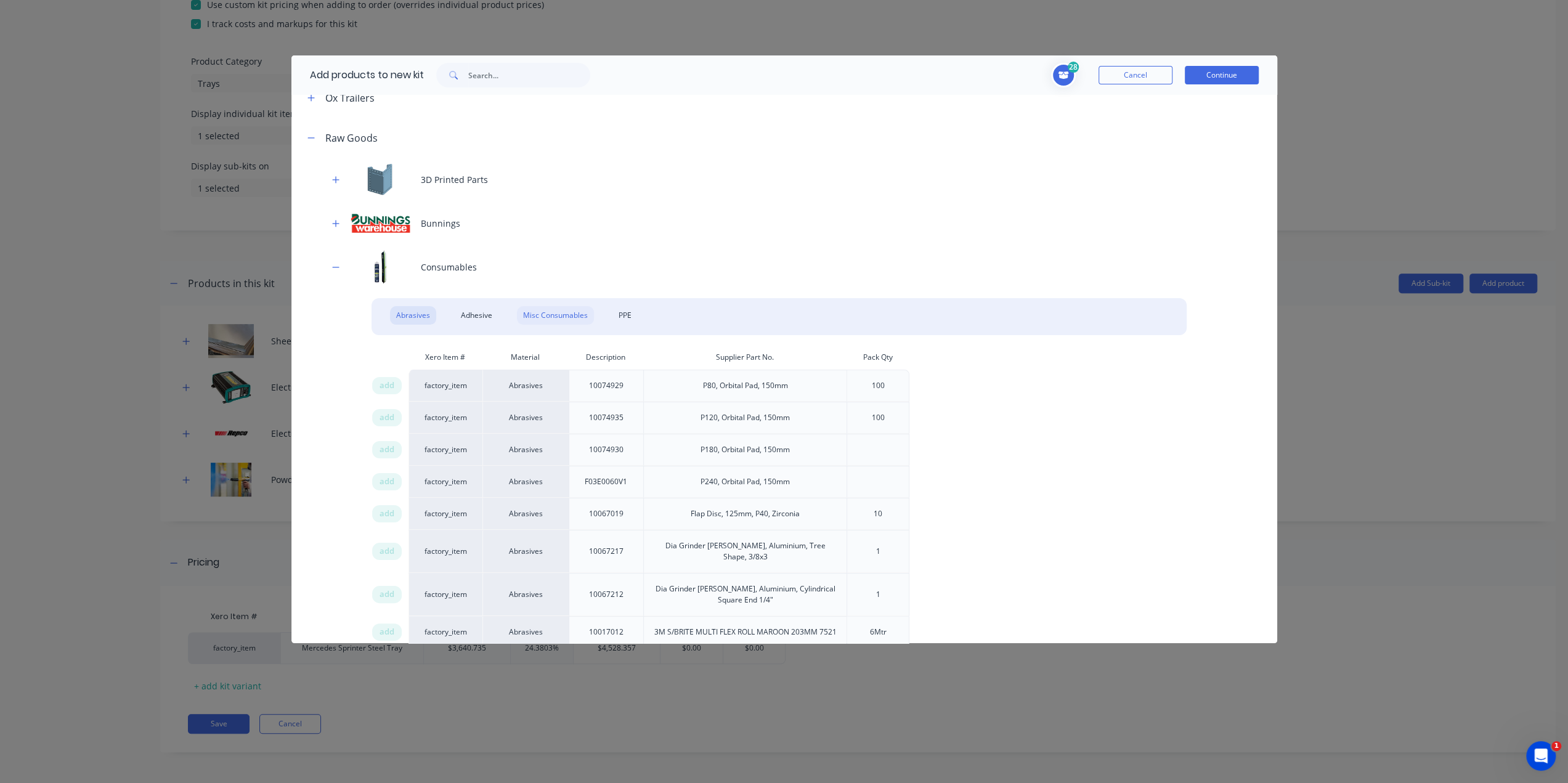
click at [539, 319] on div "Misc Consumables" at bounding box center [555, 315] width 77 height 19
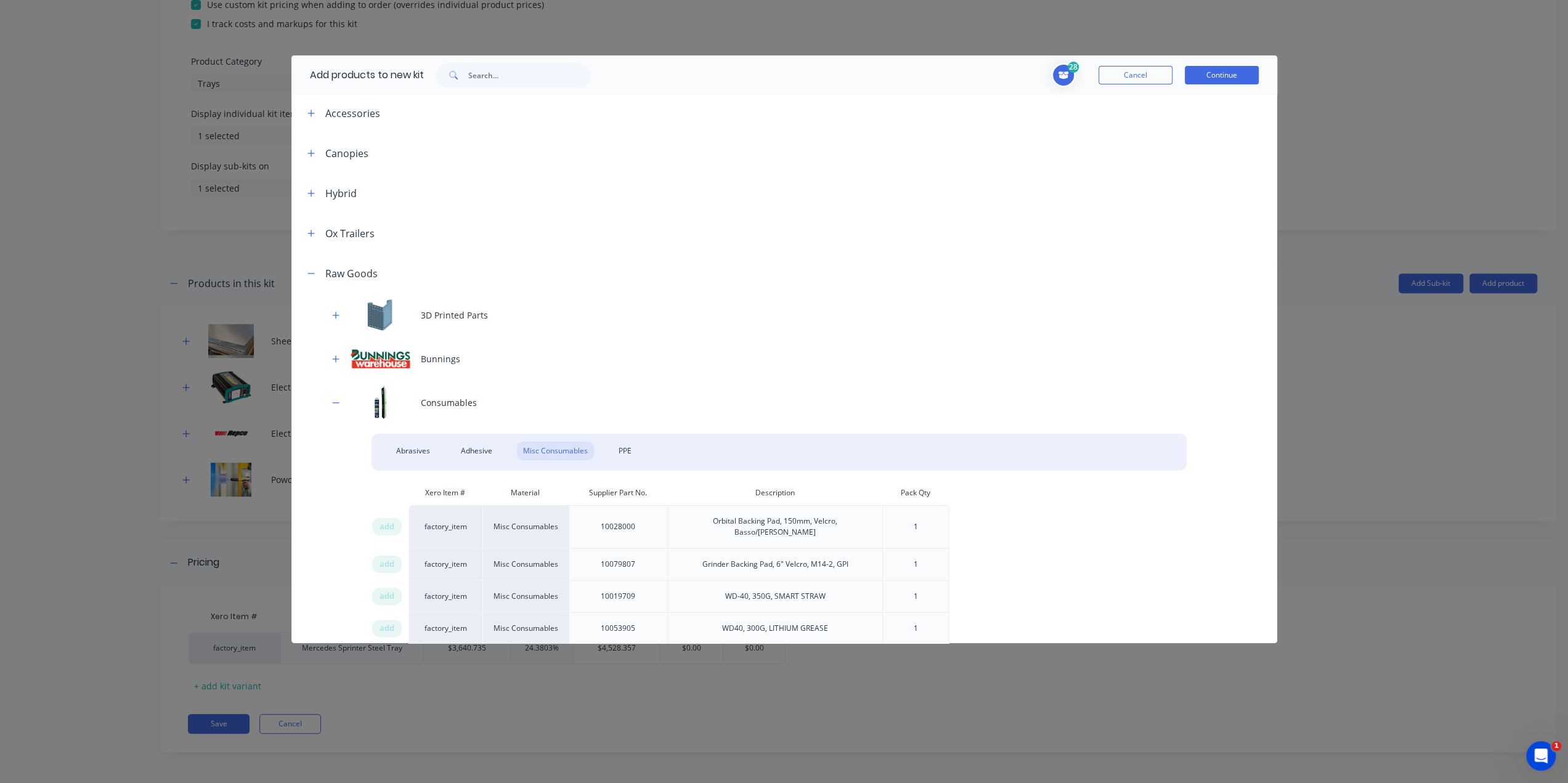
scroll to position [0, 0]
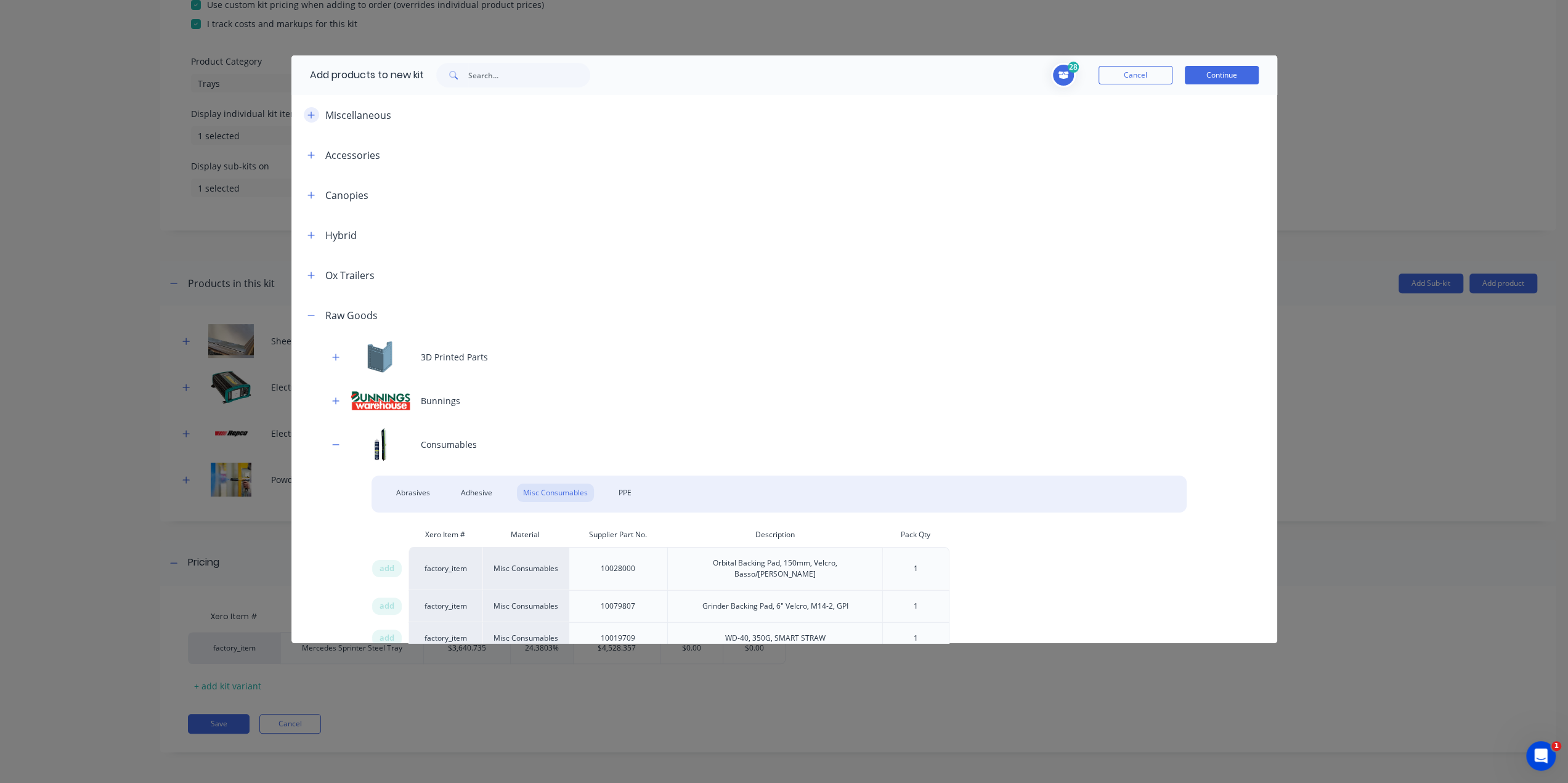
click at [310, 116] on icon "button" at bounding box center [311, 116] width 7 height 9
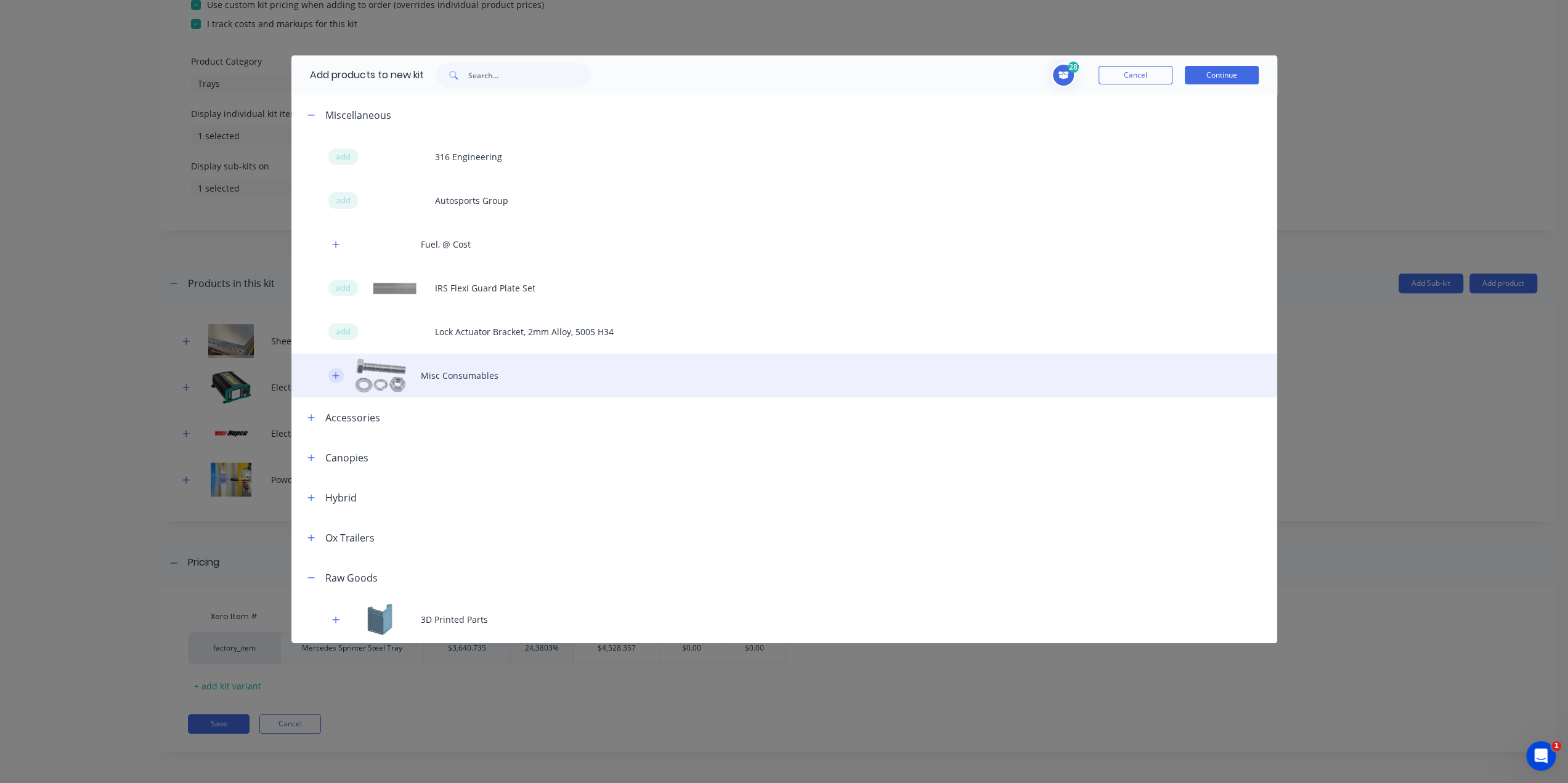
click at [338, 377] on icon "button" at bounding box center [336, 376] width 7 height 9
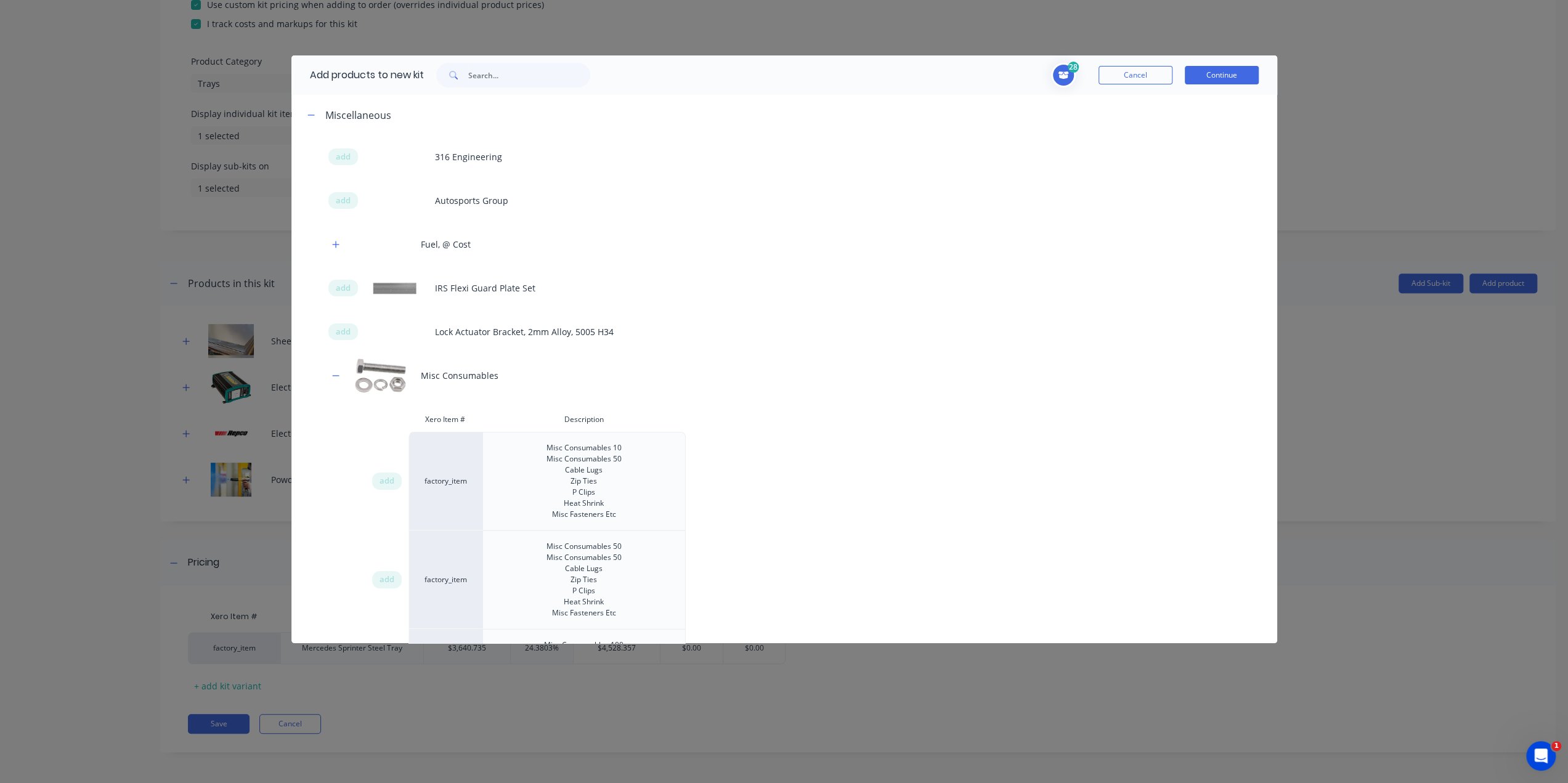
scroll to position [123, 0]
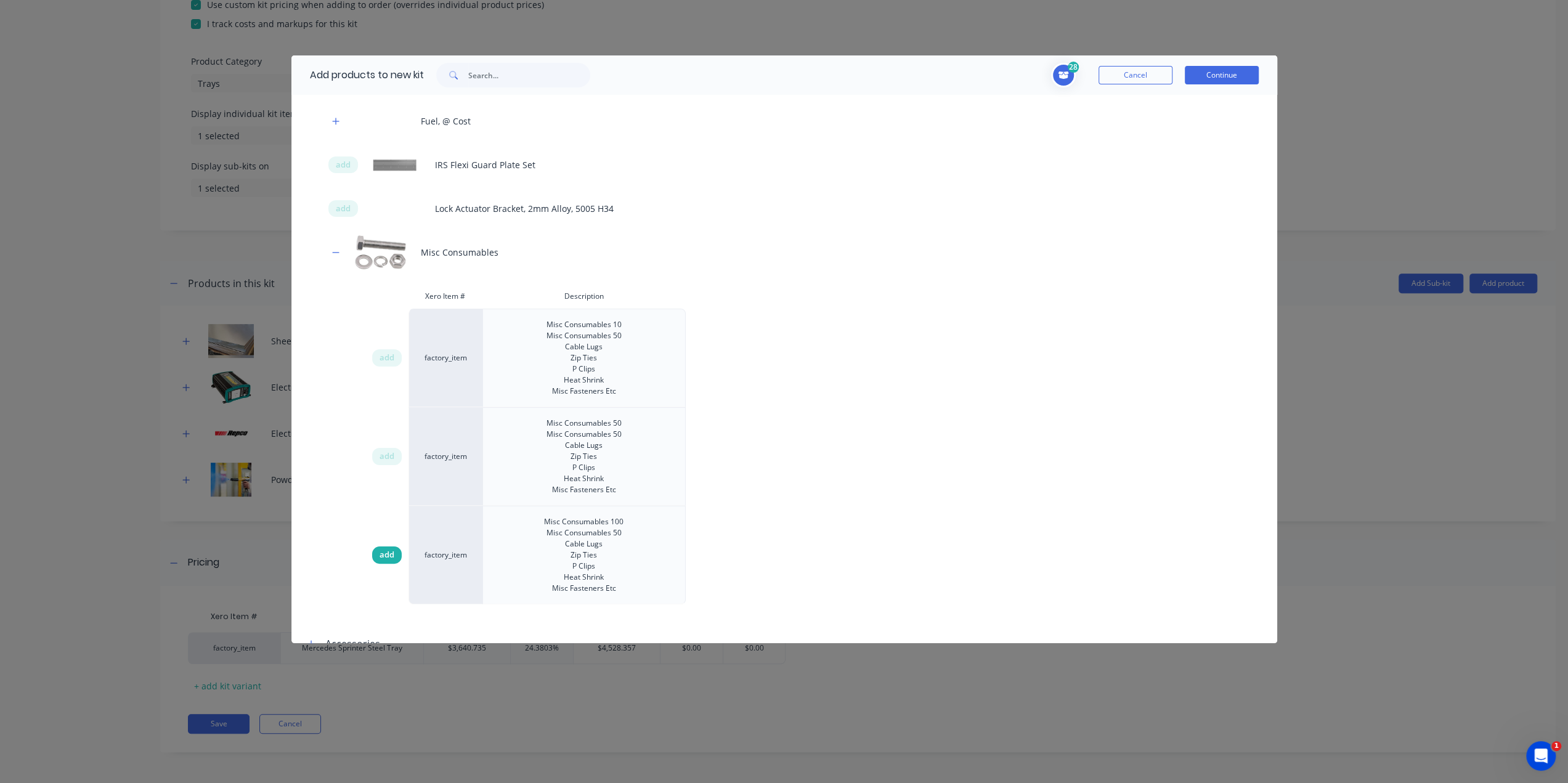
click at [383, 553] on span "add" at bounding box center [387, 555] width 15 height 13
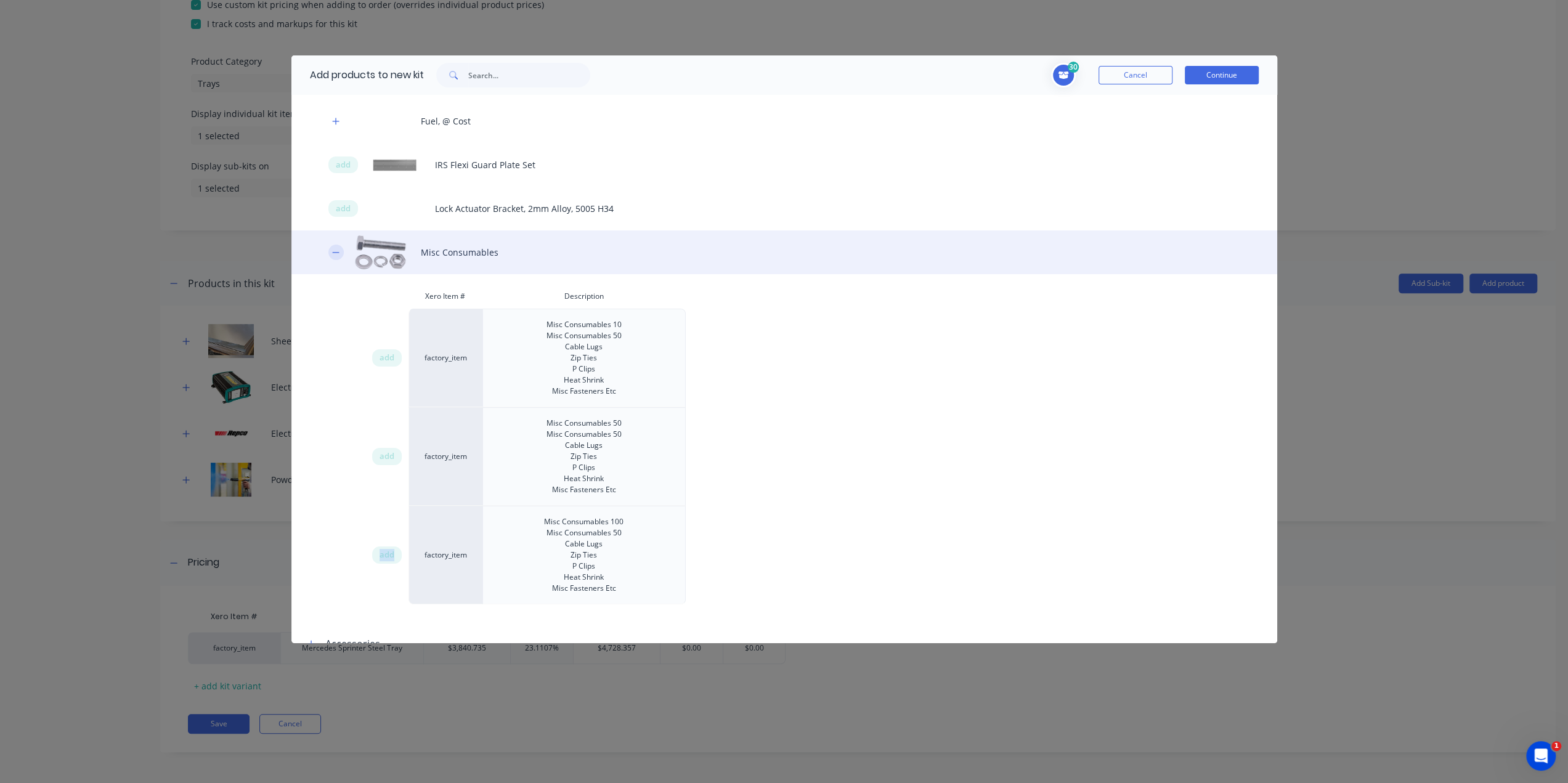
click at [335, 253] on icon "button" at bounding box center [336, 253] width 7 height 9
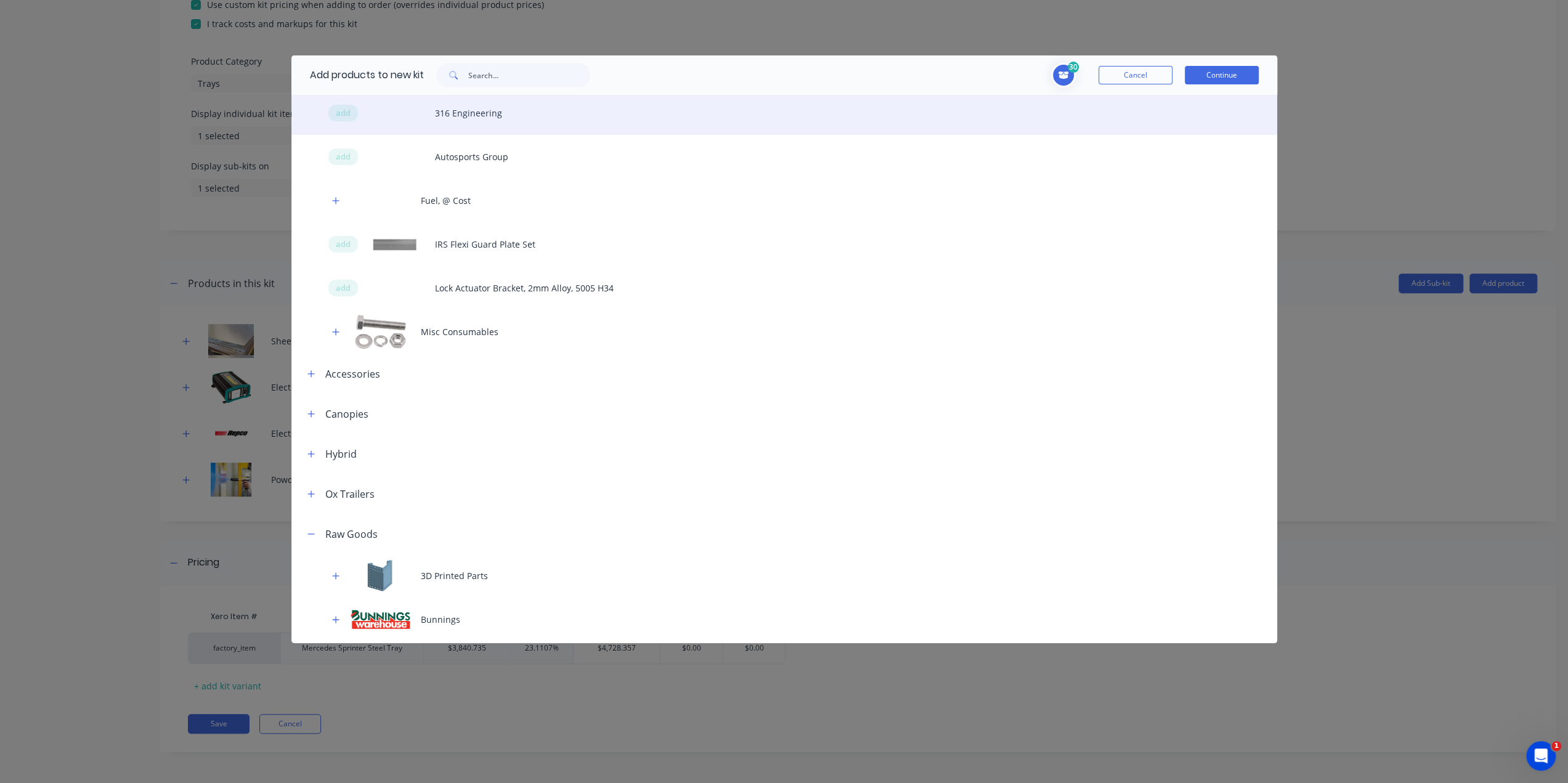
scroll to position [0, 0]
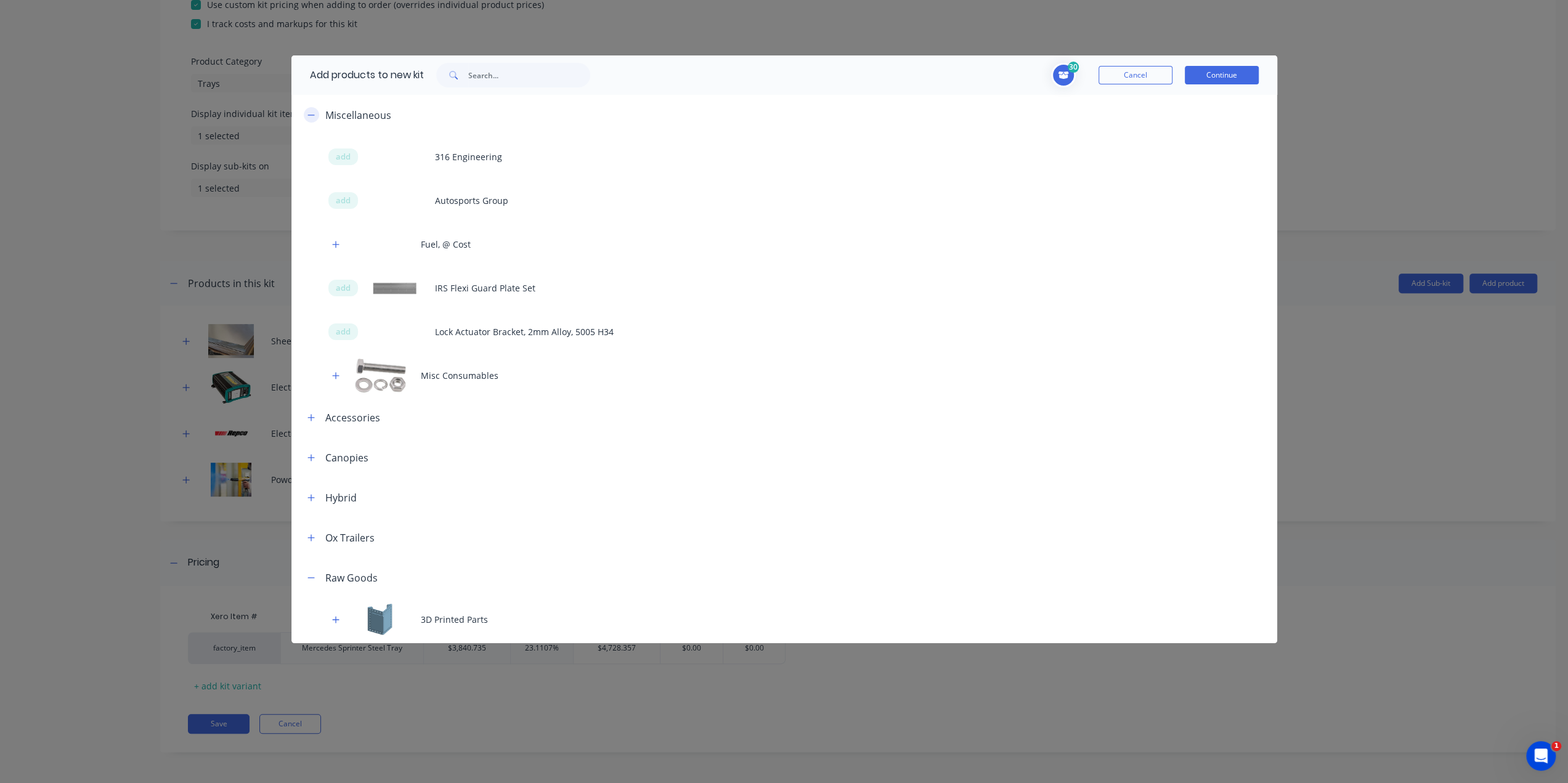
click at [307, 112] on icon "button" at bounding box center [311, 116] width 7 height 9
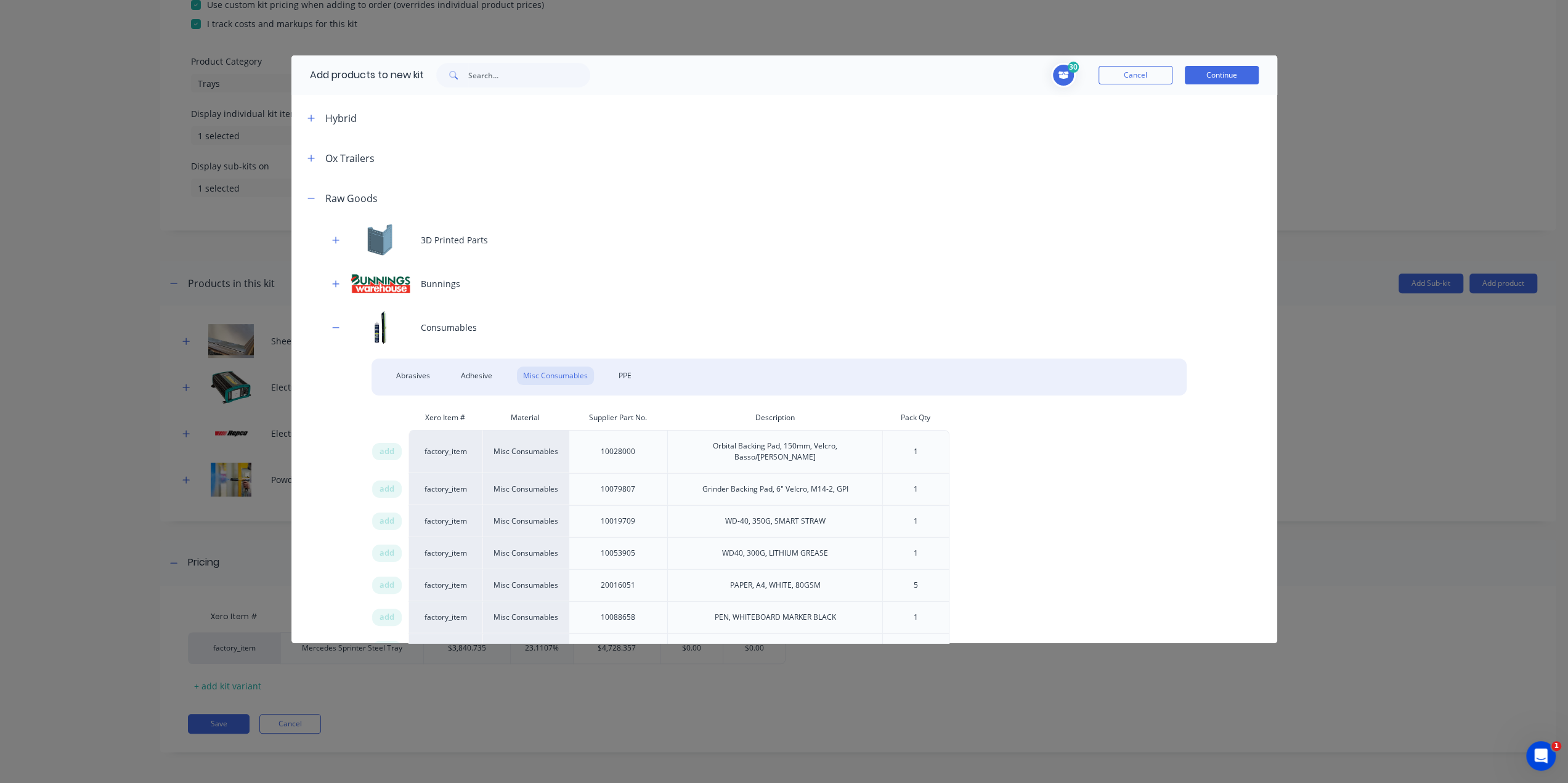
scroll to position [185, 0]
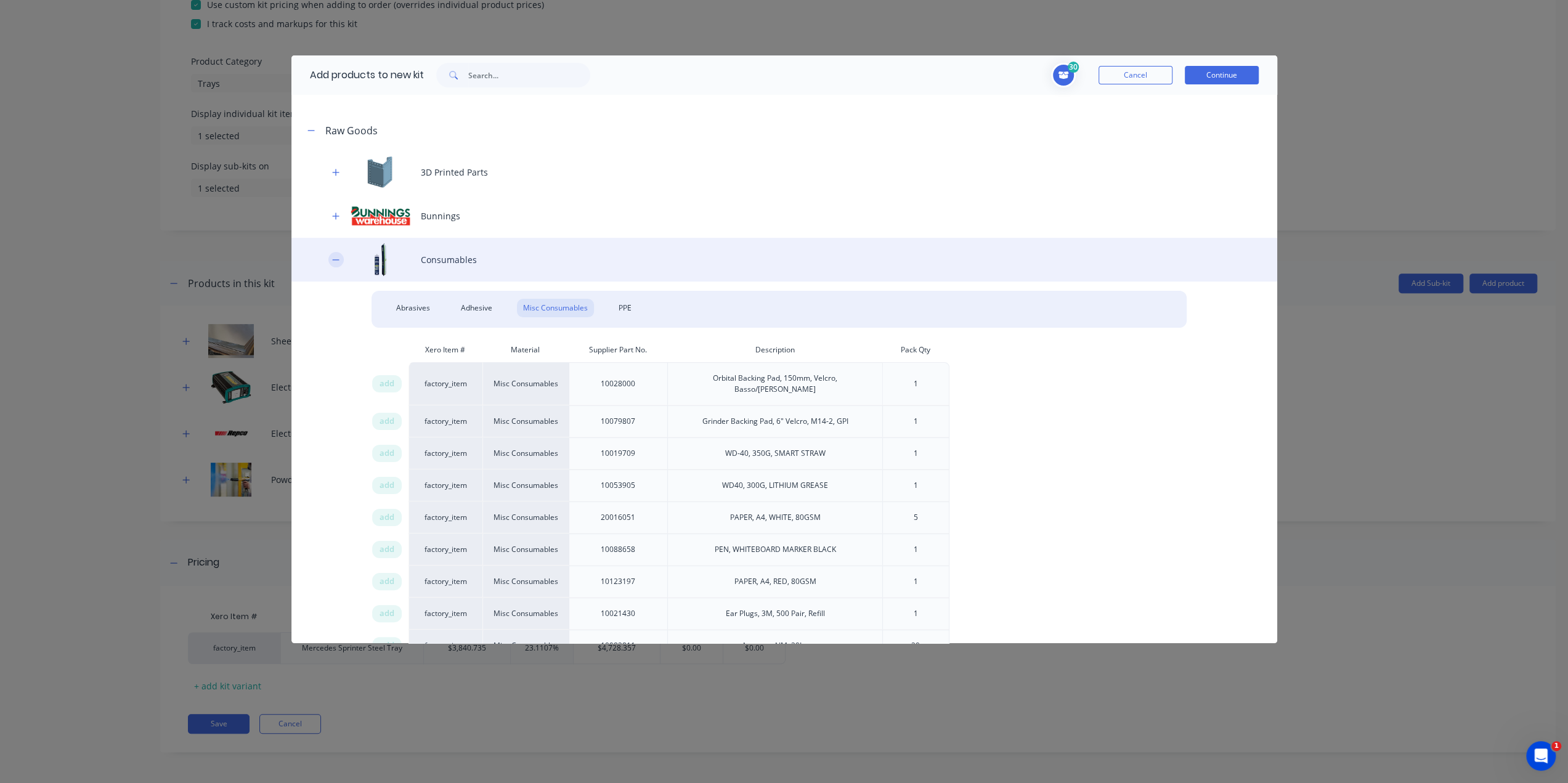
click at [339, 260] on icon "button" at bounding box center [336, 260] width 7 height 9
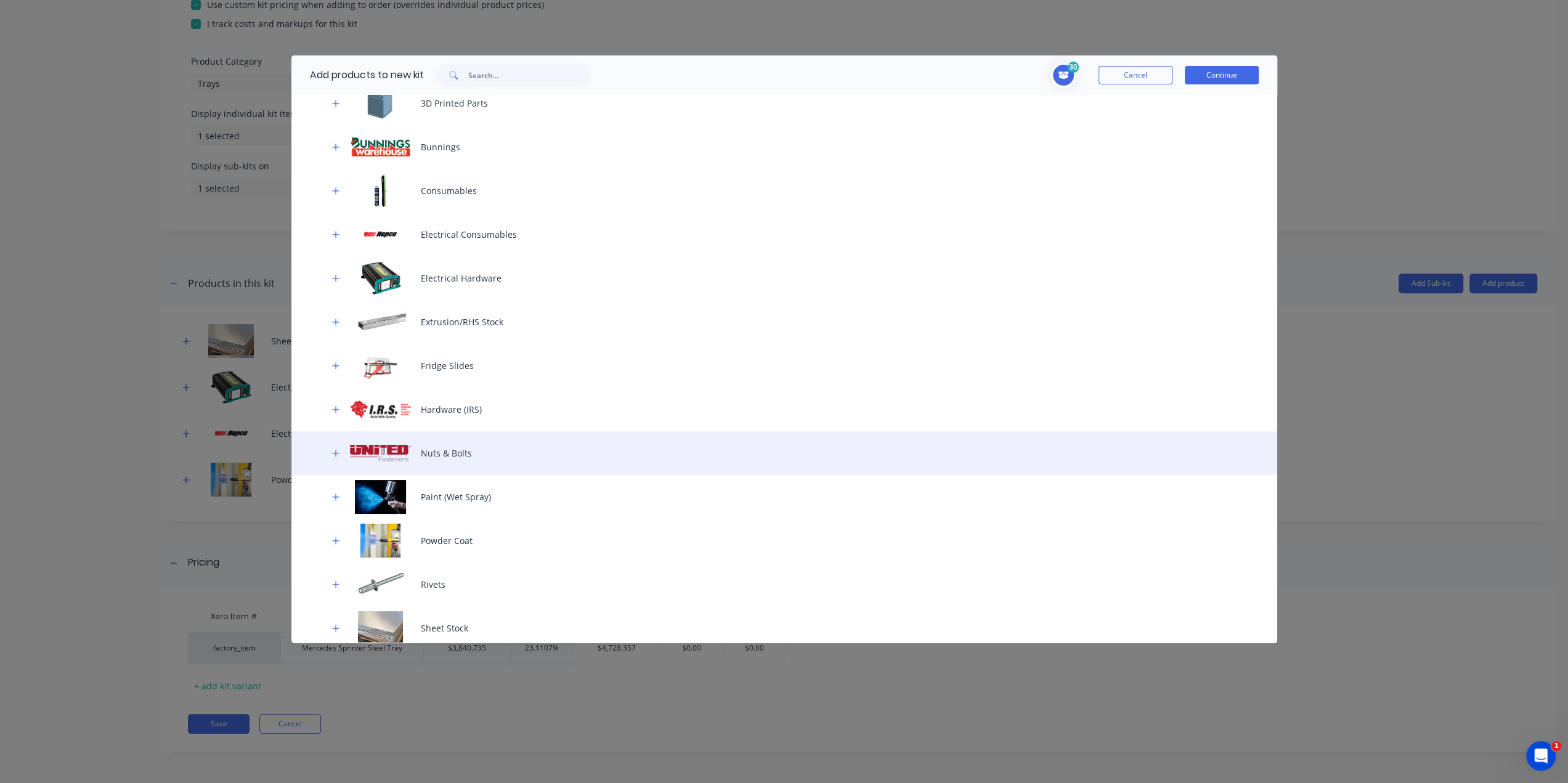
scroll to position [301, 0]
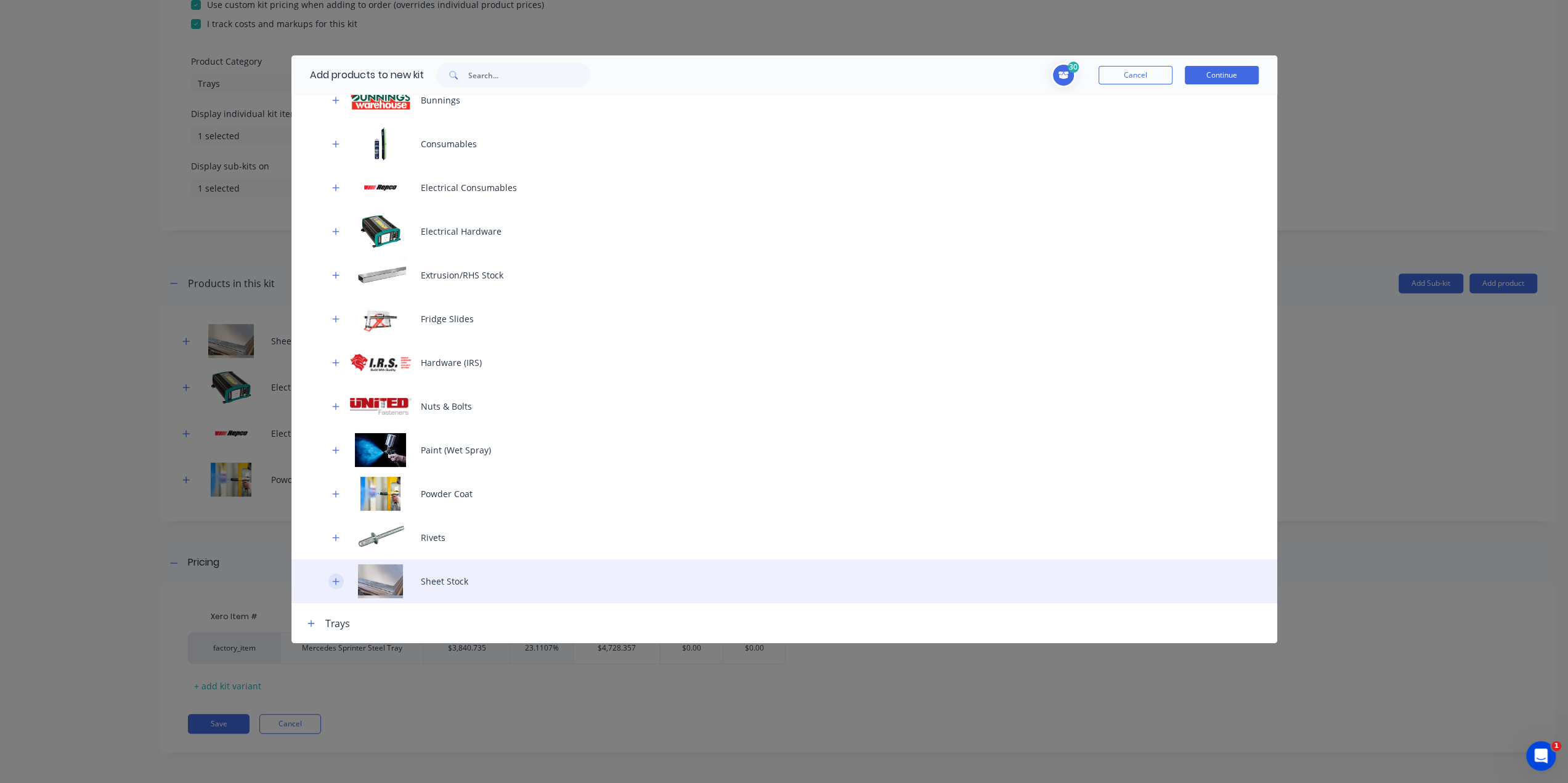
click at [336, 582] on icon "button" at bounding box center [335, 581] width 7 height 7
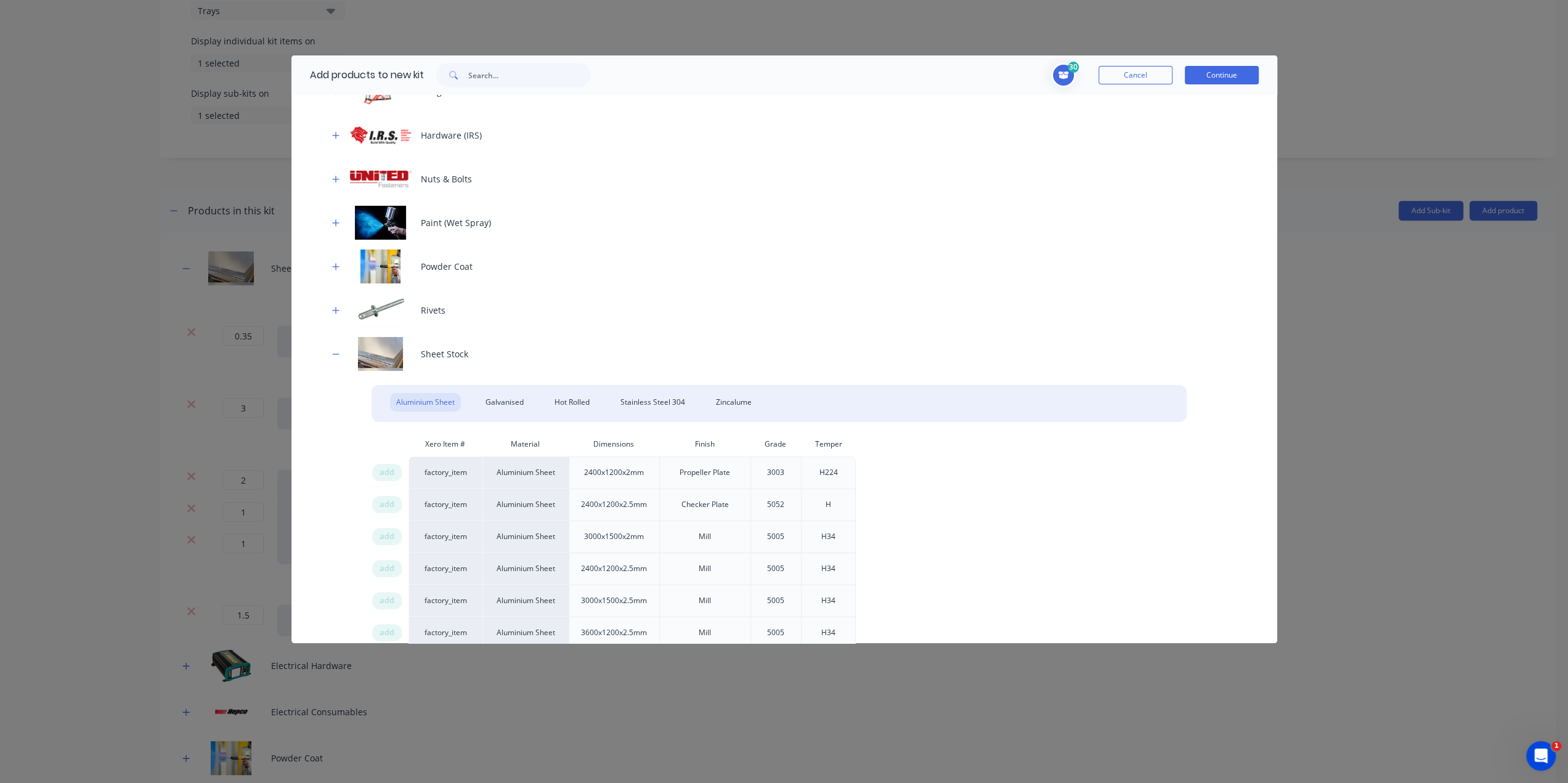
scroll to position [547, 0]
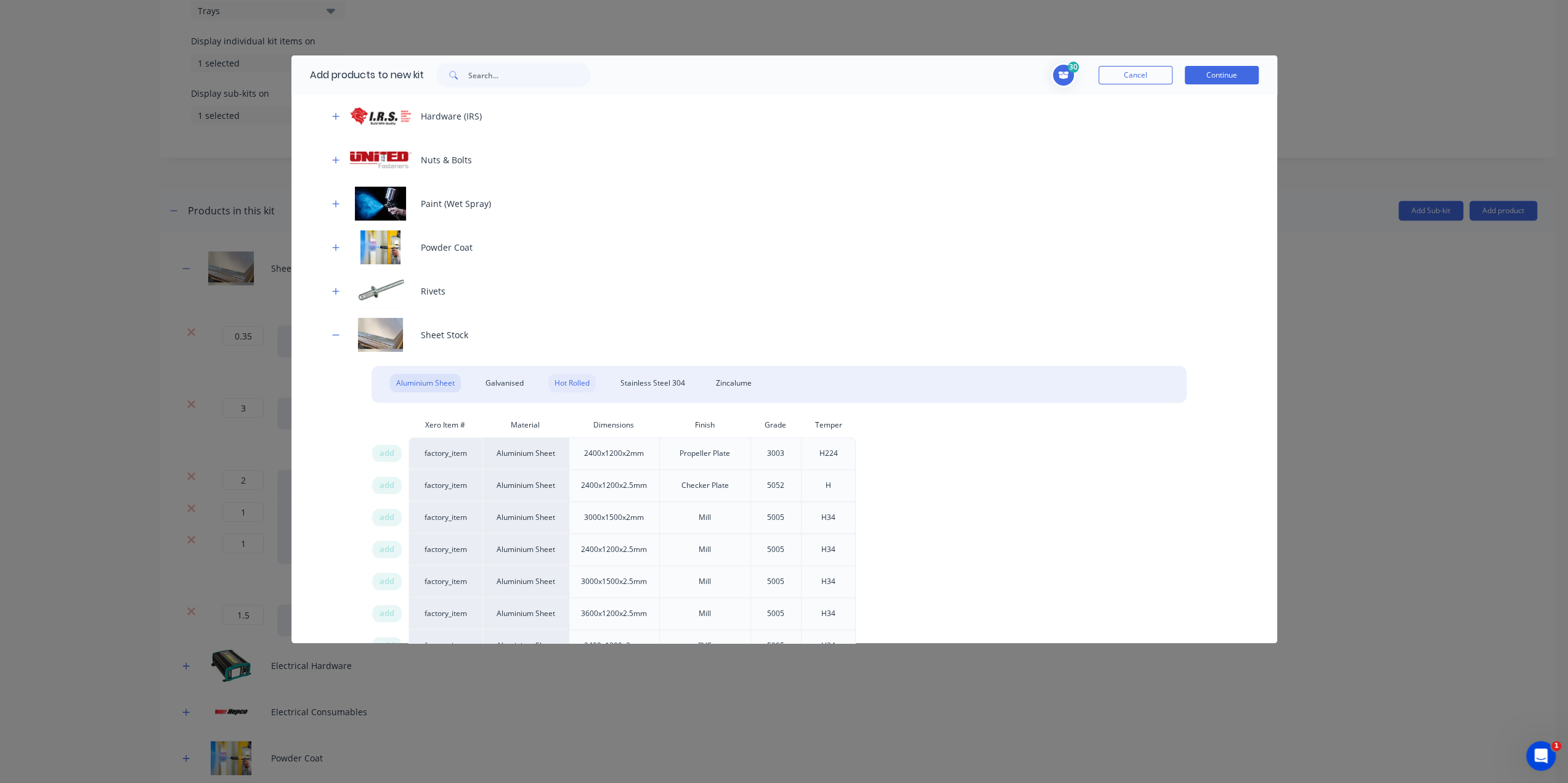
click at [578, 379] on div "Hot Rolled" at bounding box center [572, 383] width 48 height 19
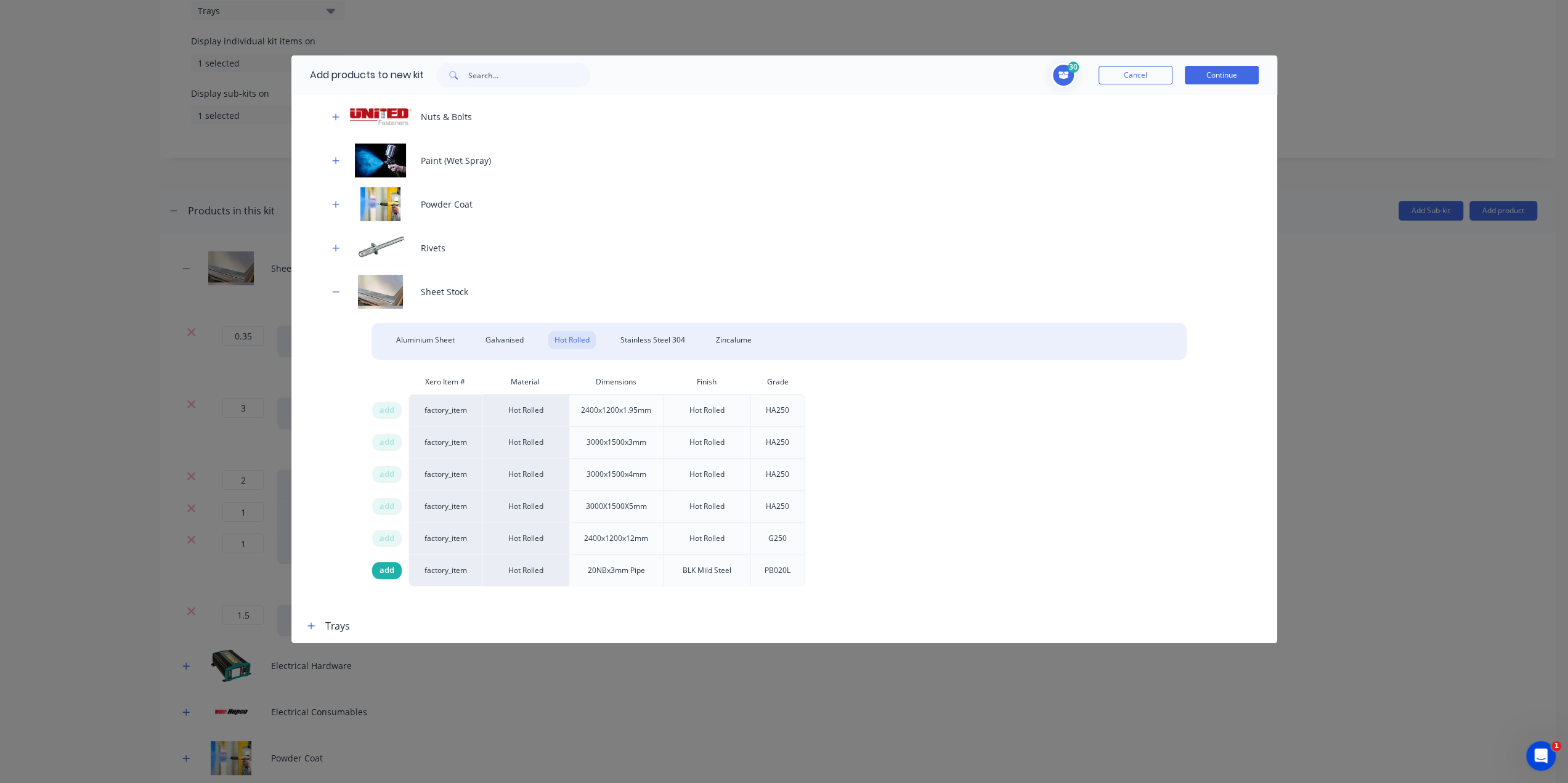
click at [395, 572] on div "add" at bounding box center [387, 570] width 30 height 17
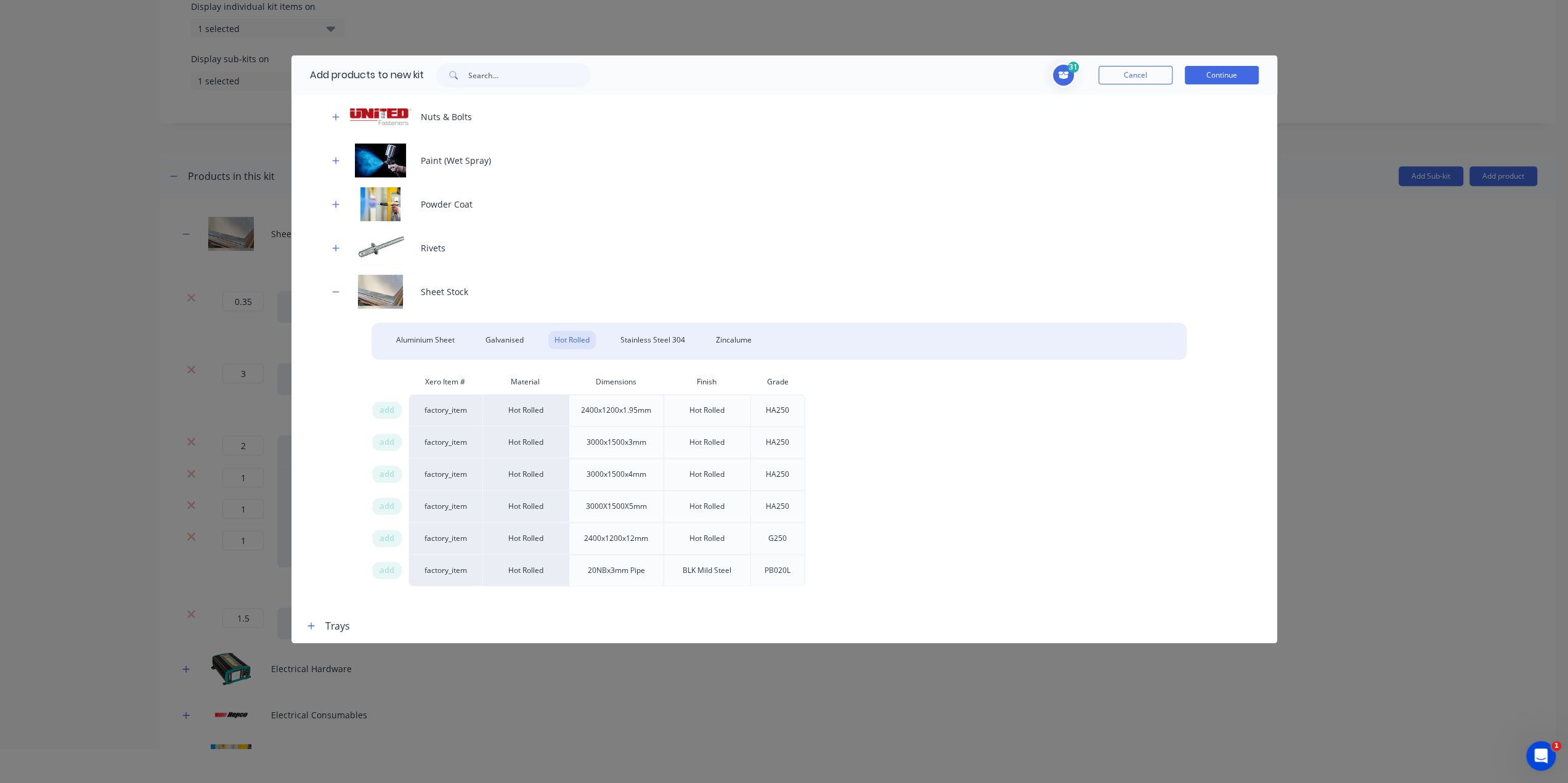
scroll to position [62, 0]
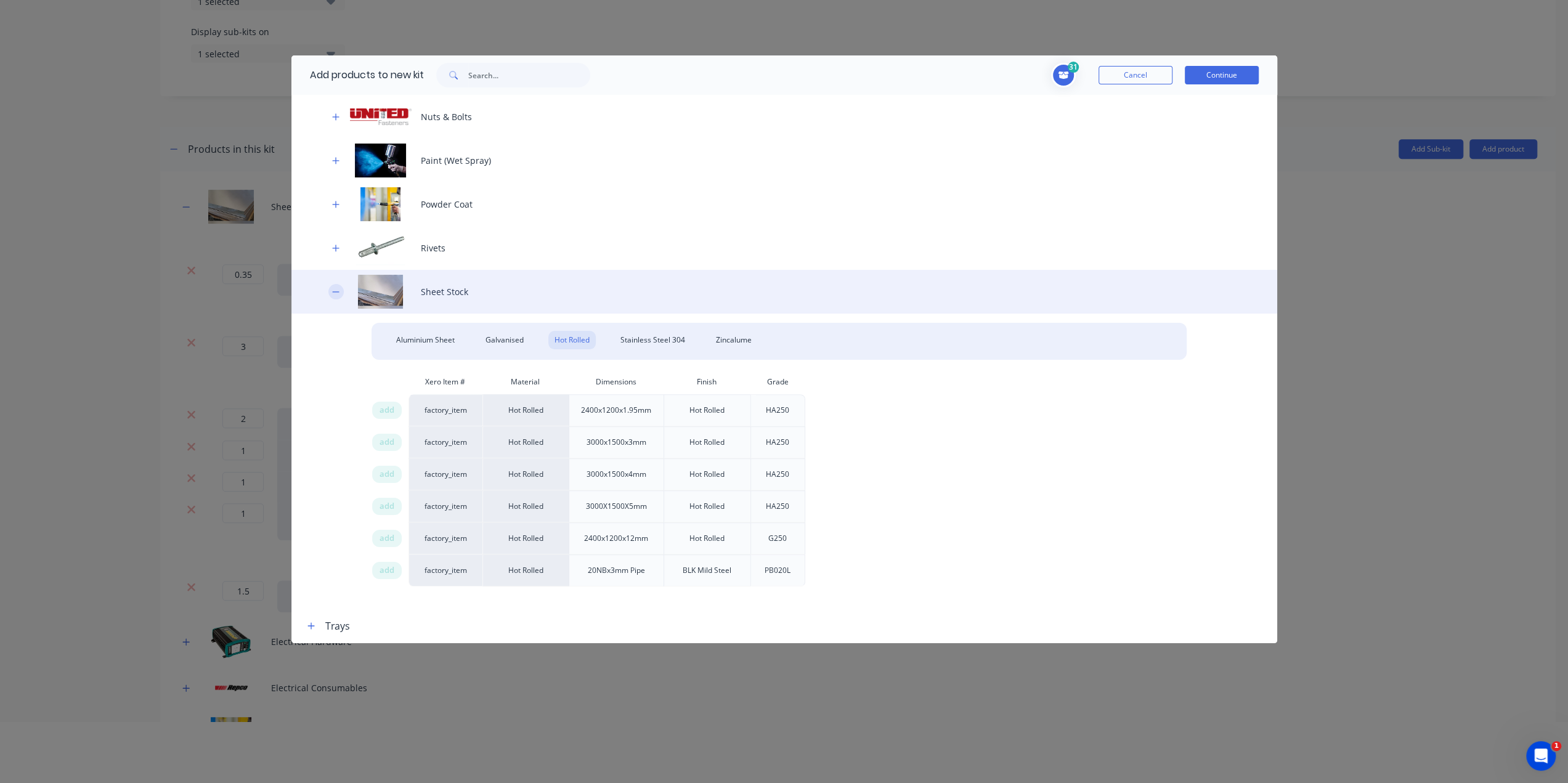
click at [333, 294] on icon "button" at bounding box center [336, 292] width 7 height 9
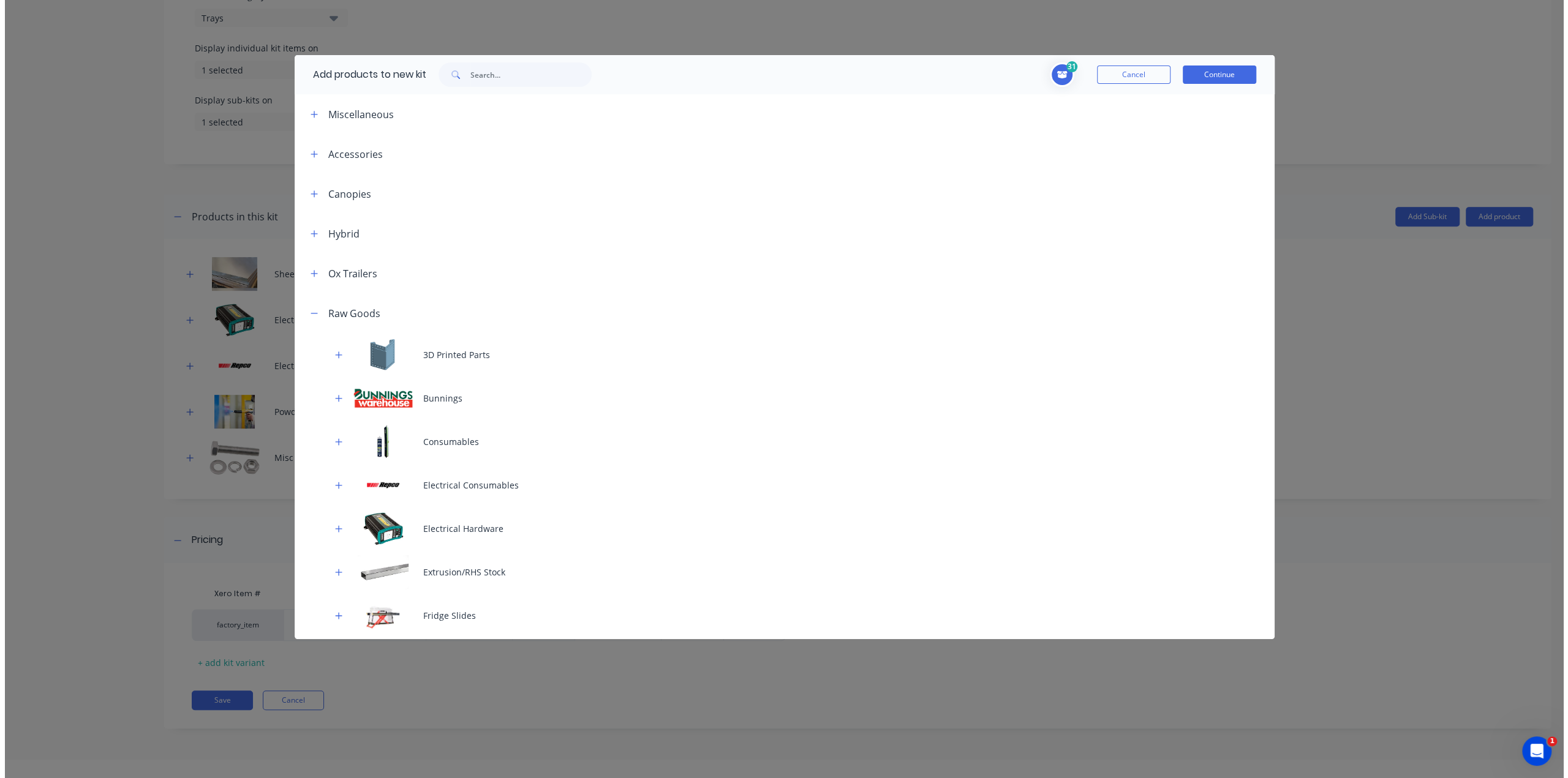
scroll to position [0, 0]
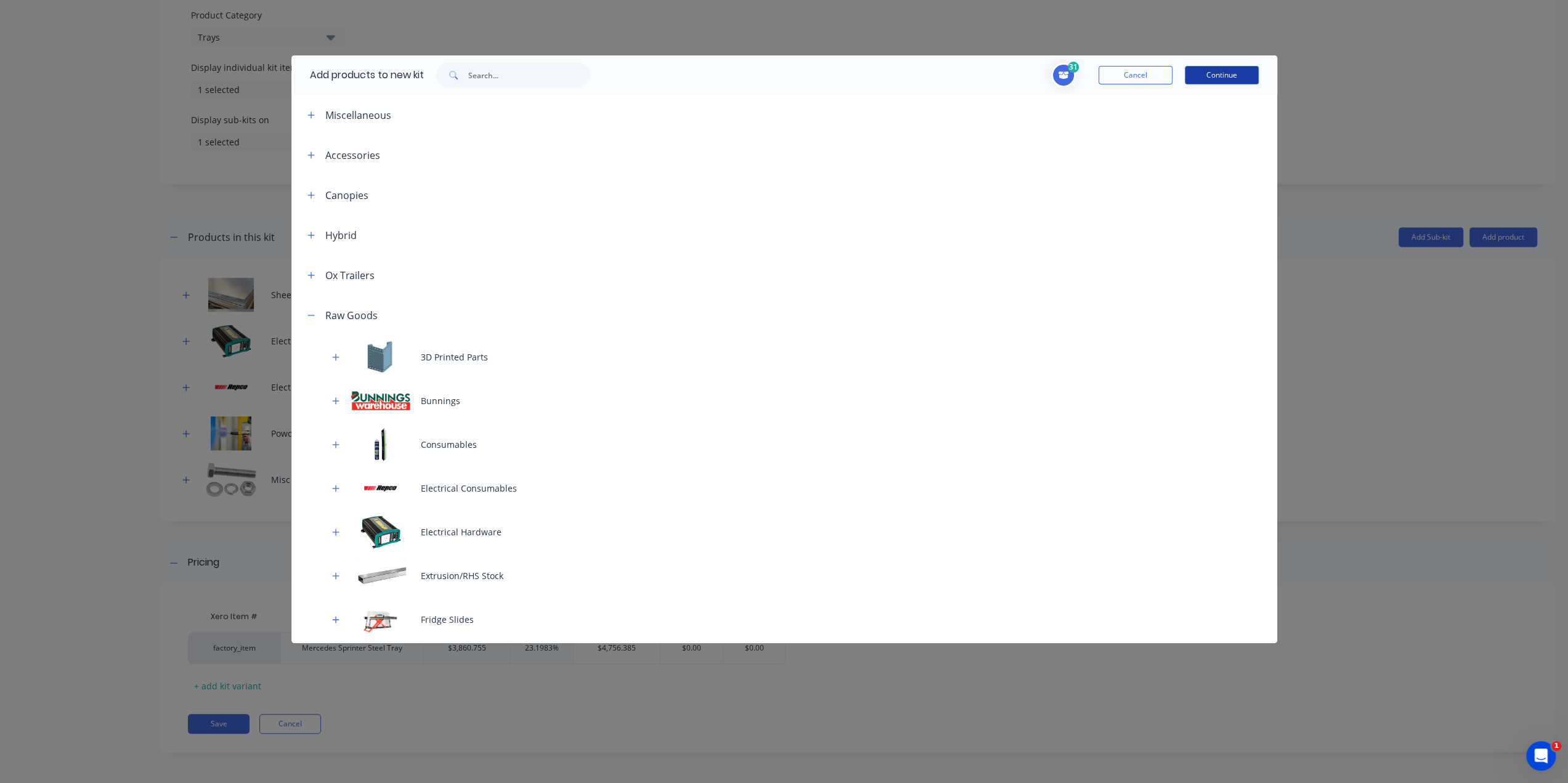
click at [1212, 76] on button "Continue" at bounding box center [1221, 75] width 74 height 19
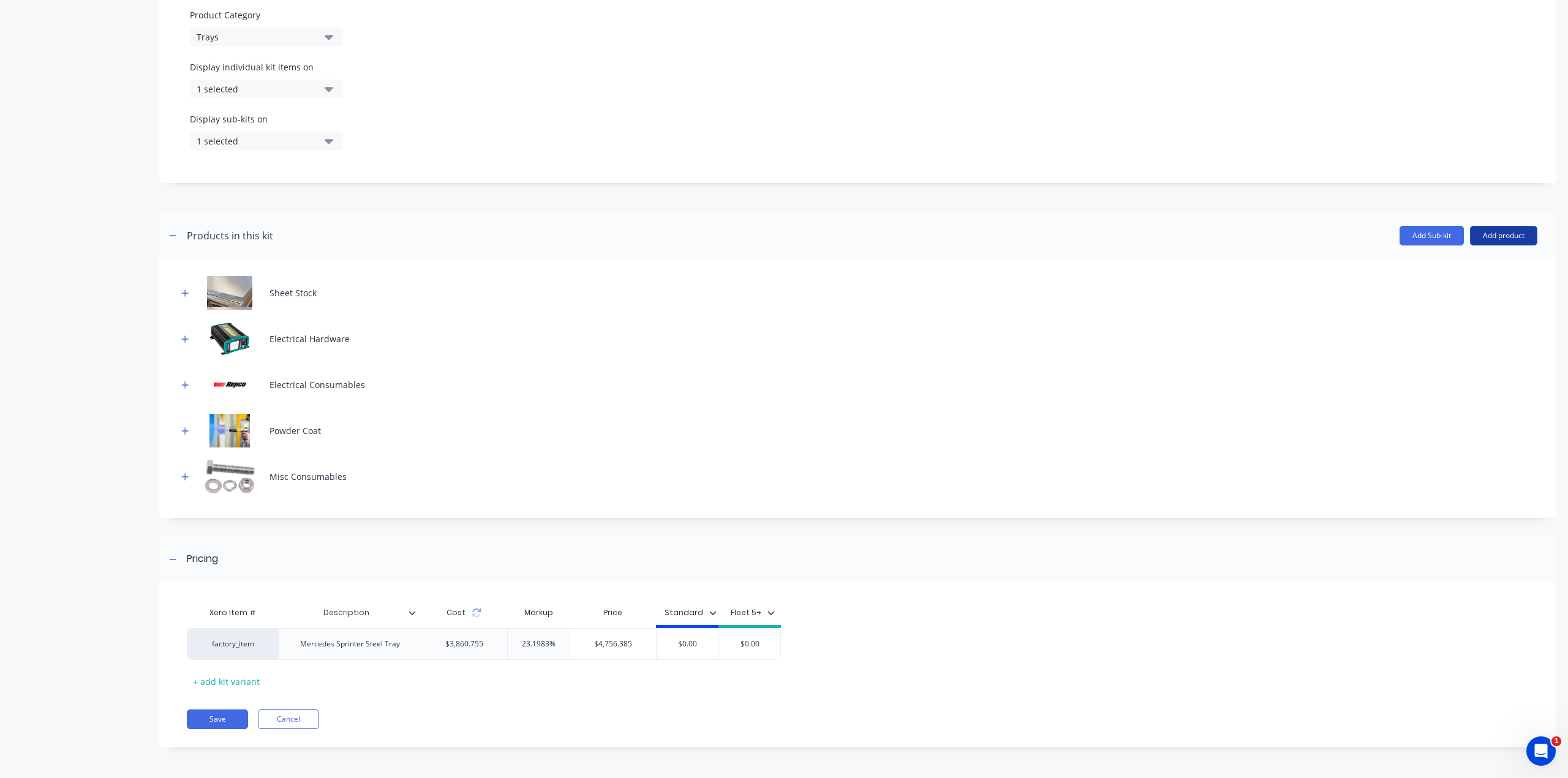
click at [1520, 237] on button "Add product" at bounding box center [1503, 236] width 67 height 19
click at [1498, 287] on div "Labour" at bounding box center [1478, 292] width 94 height 18
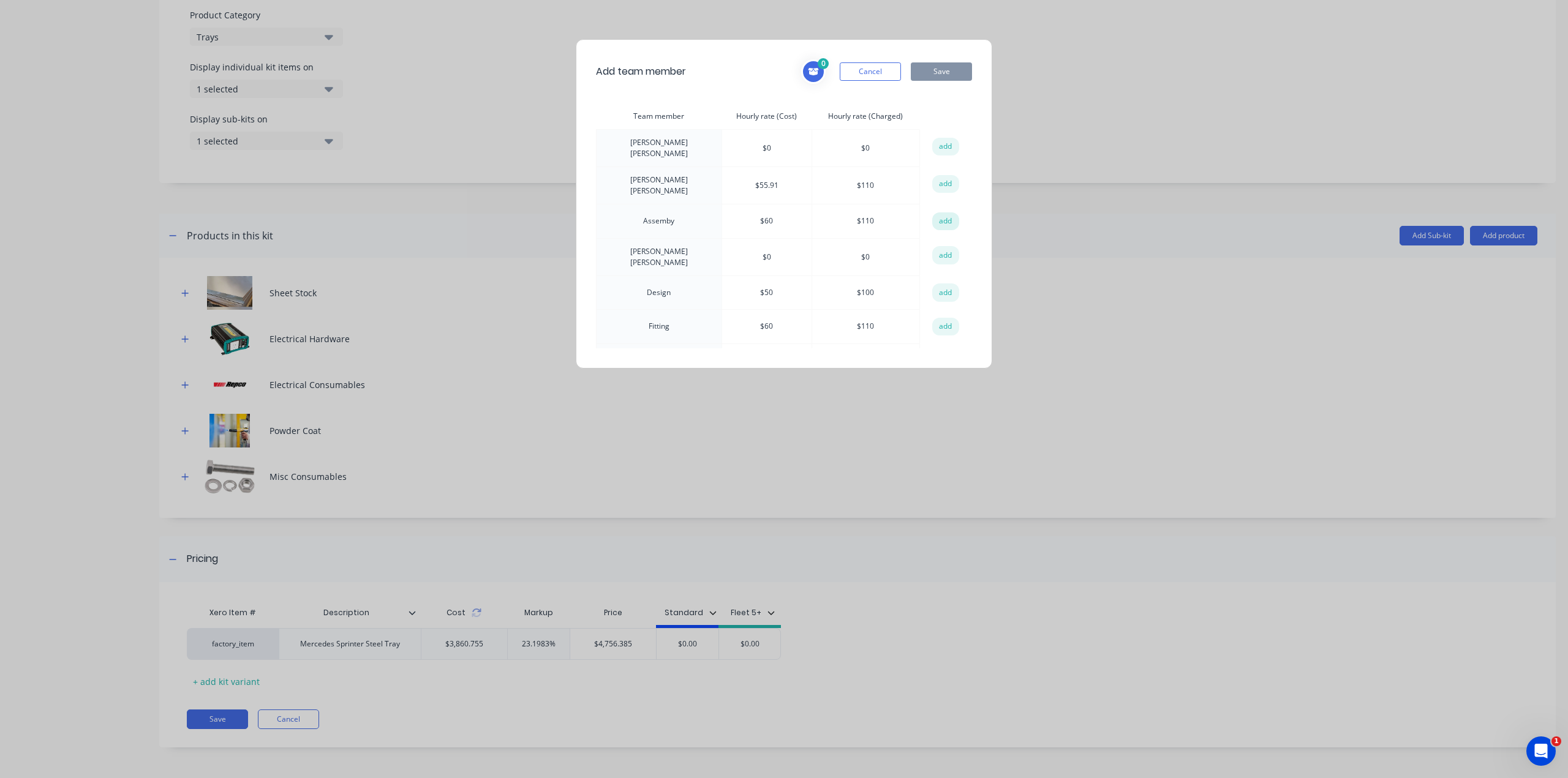
click at [938, 213] on button "add" at bounding box center [945, 222] width 27 height 19
click at [941, 283] on button "add" at bounding box center [945, 292] width 27 height 19
click at [943, 318] on button "add" at bounding box center [945, 327] width 27 height 19
click at [945, 242] on button "add" at bounding box center [945, 251] width 27 height 19
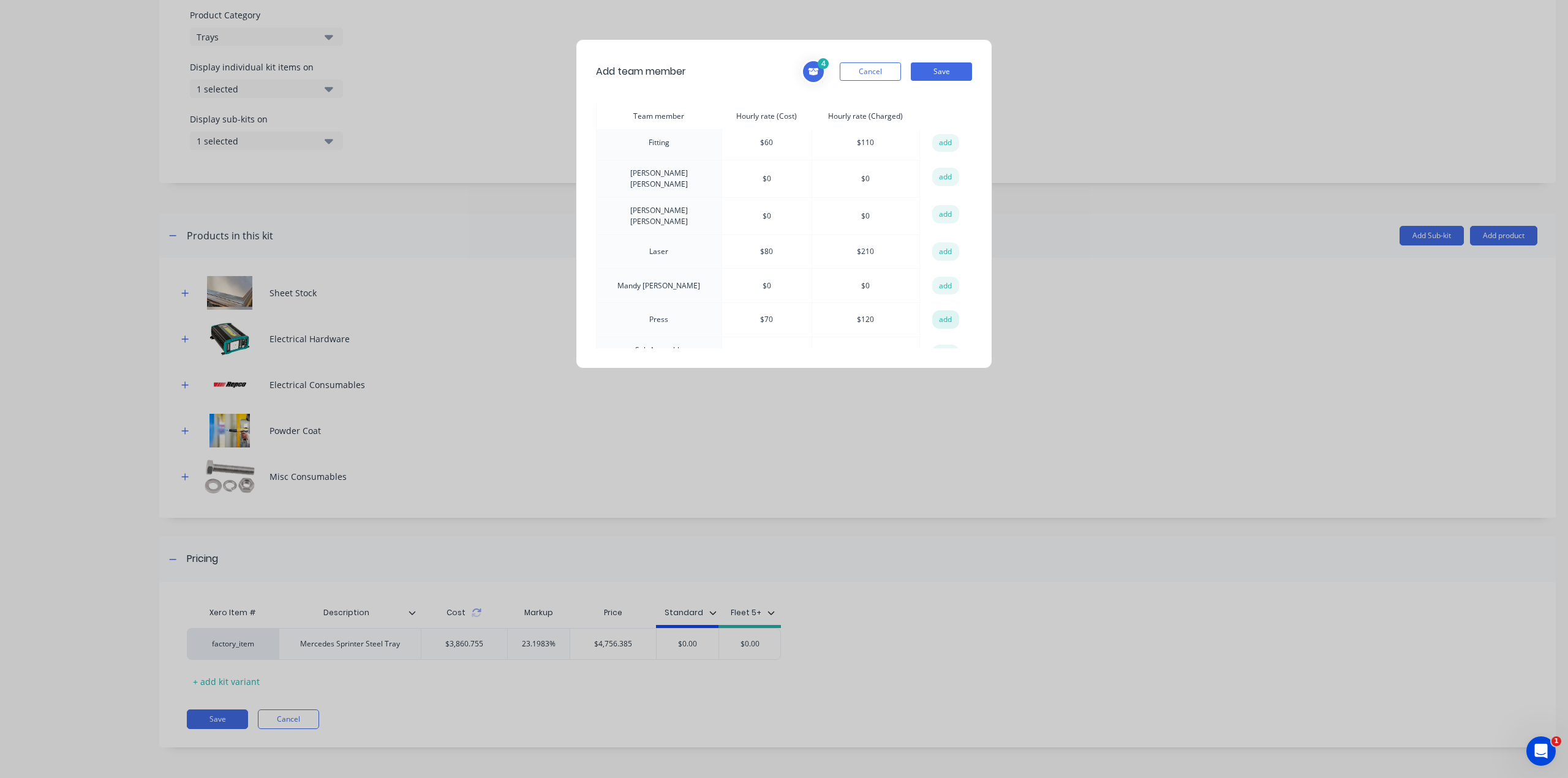
click at [942, 310] on button "add" at bounding box center [945, 319] width 27 height 19
click at [943, 353] on button "add" at bounding box center [945, 362] width 27 height 19
click at [957, 72] on button "Save" at bounding box center [941, 71] width 62 height 19
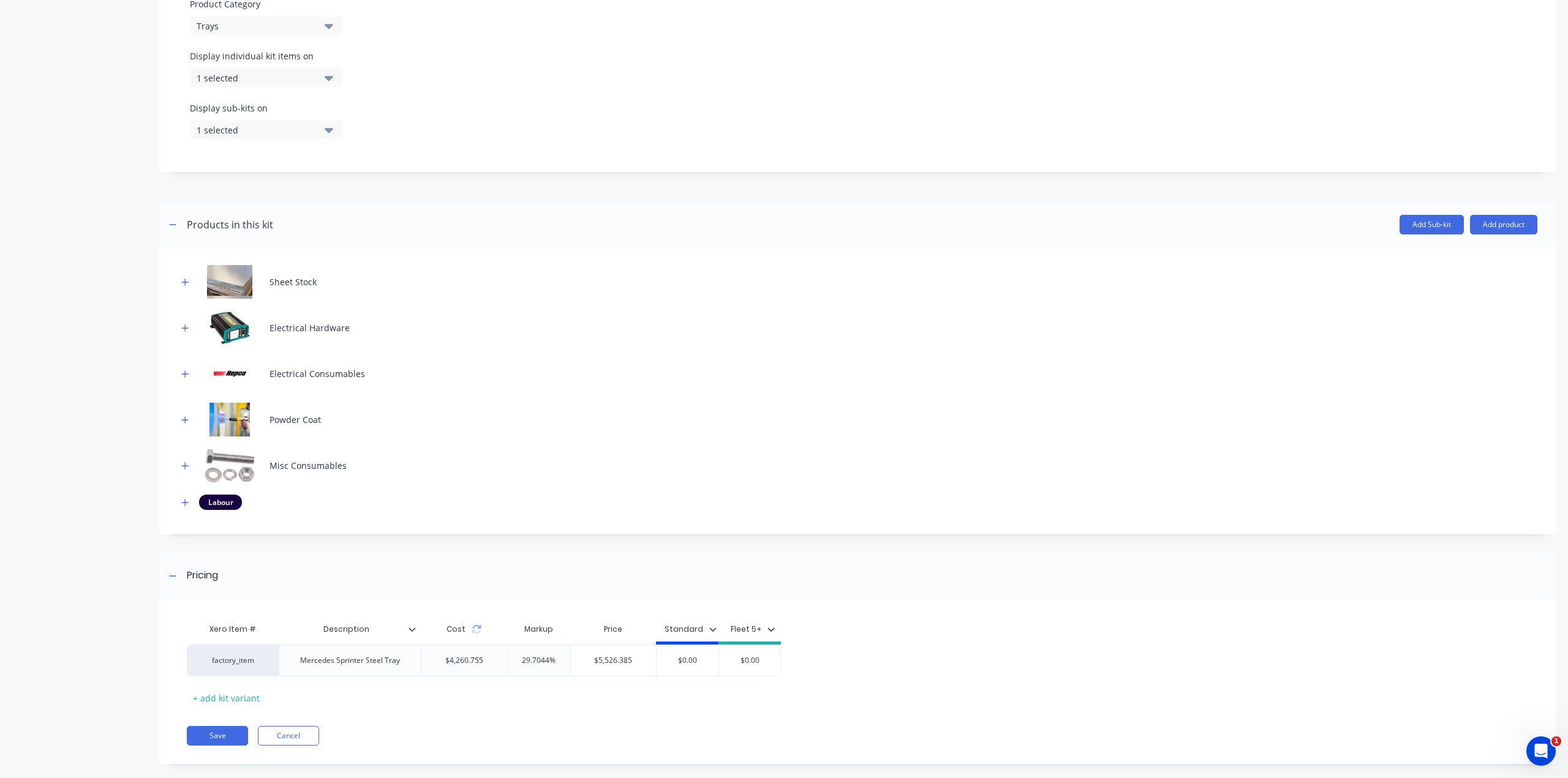
click at [182, 510] on div at bounding box center [185, 502] width 16 height 16
click at [185, 505] on icon "button" at bounding box center [185, 502] width 7 height 7
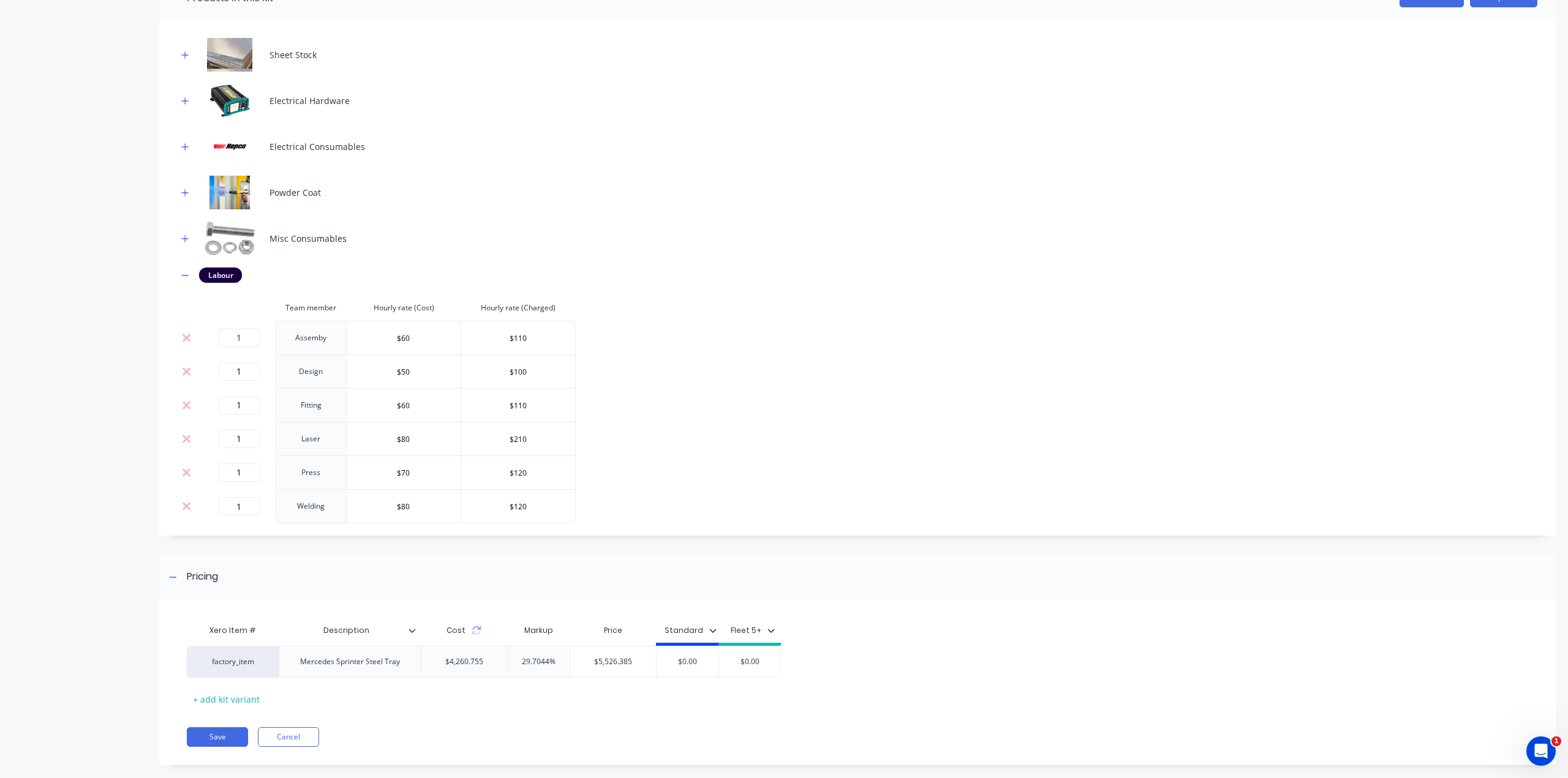
scroll to position [672, 0]
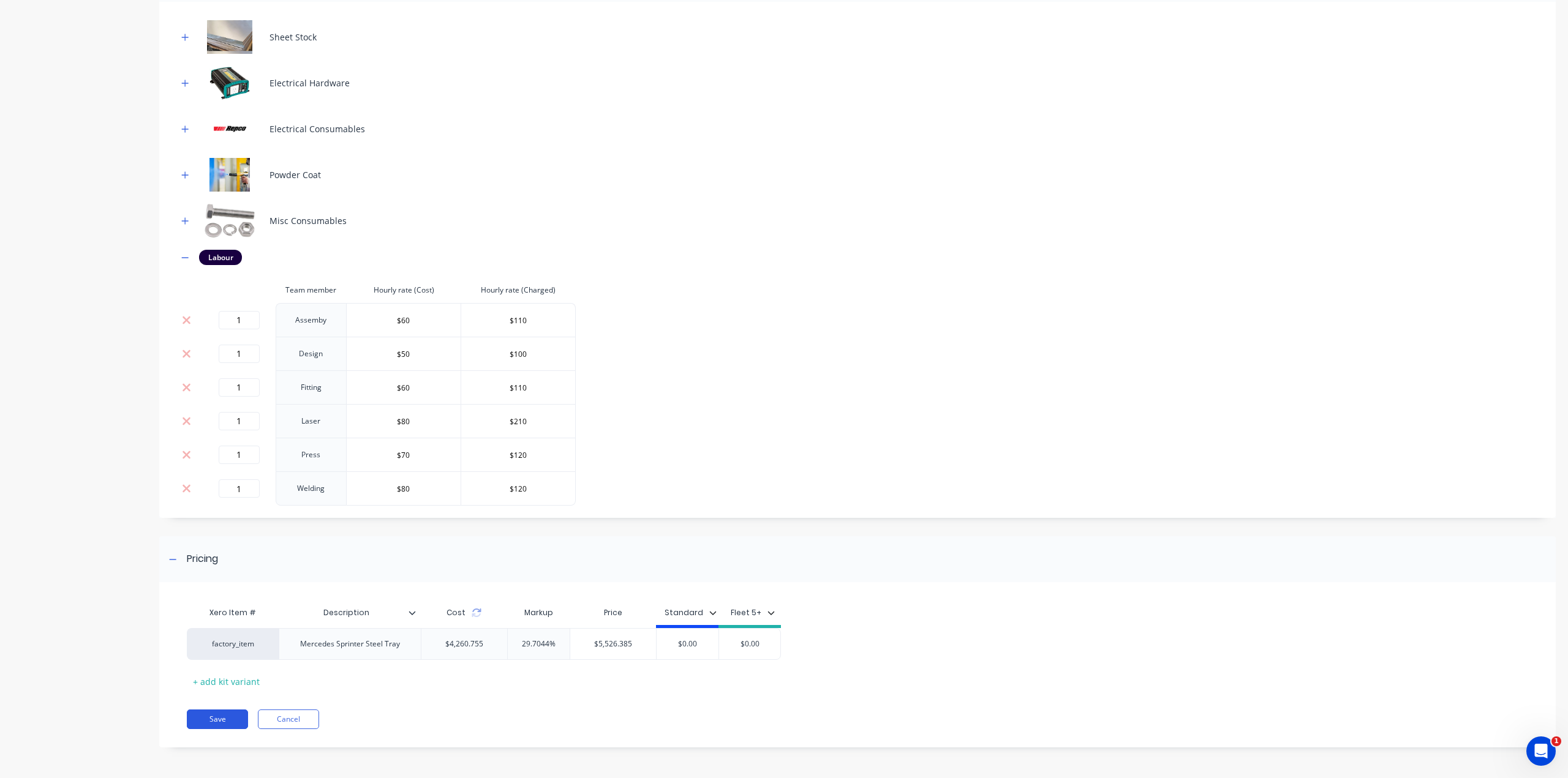
click at [224, 721] on button "Save" at bounding box center [217, 719] width 62 height 19
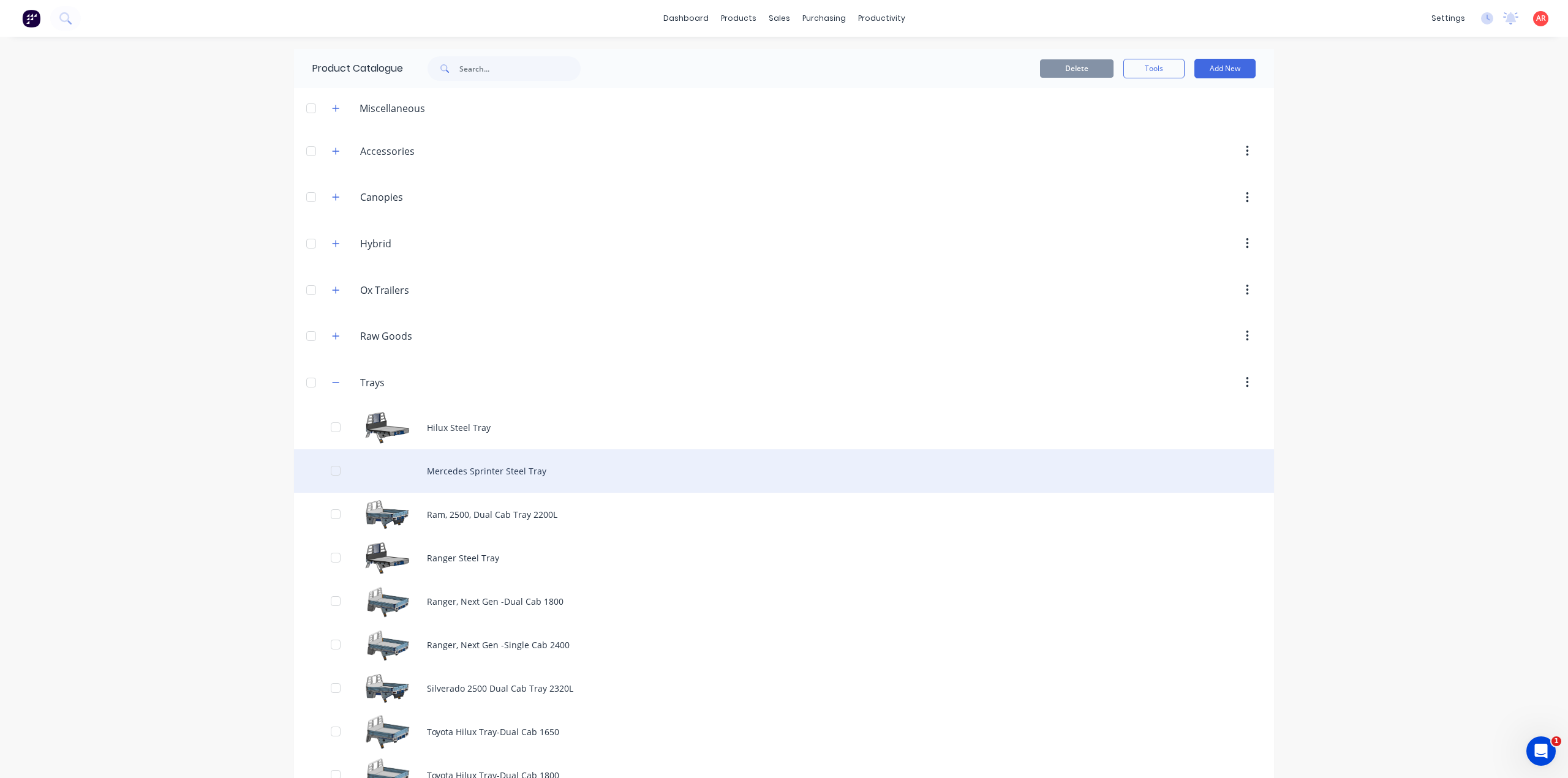
click at [497, 471] on div "Mercedes Sprinter Steel Tray" at bounding box center [784, 471] width 980 height 44
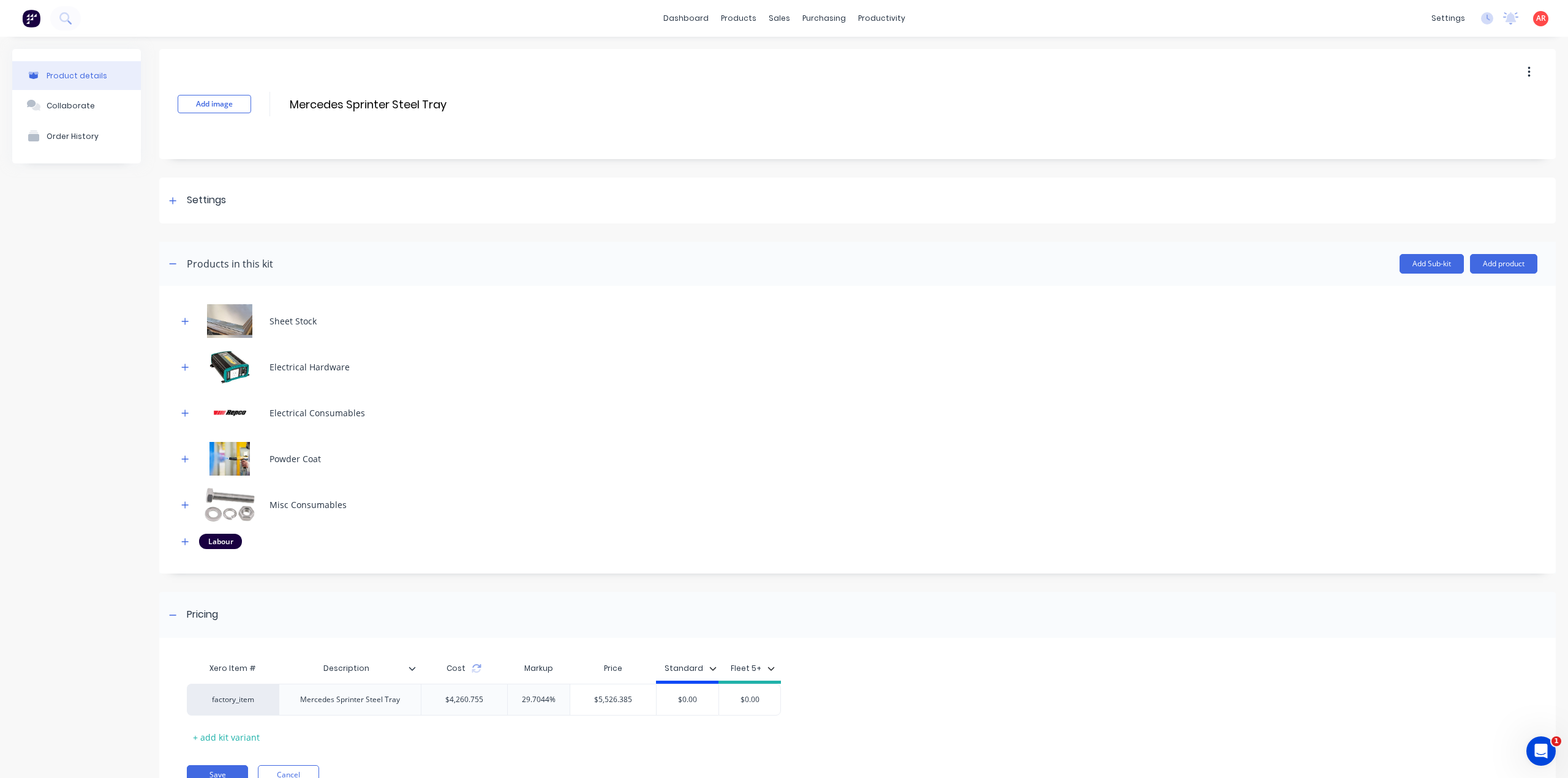
drag, startPoint x: 186, startPoint y: 538, endPoint x: 193, endPoint y: 542, distance: 8.1
click at [186, 538] on icon "button" at bounding box center [185, 542] width 7 height 9
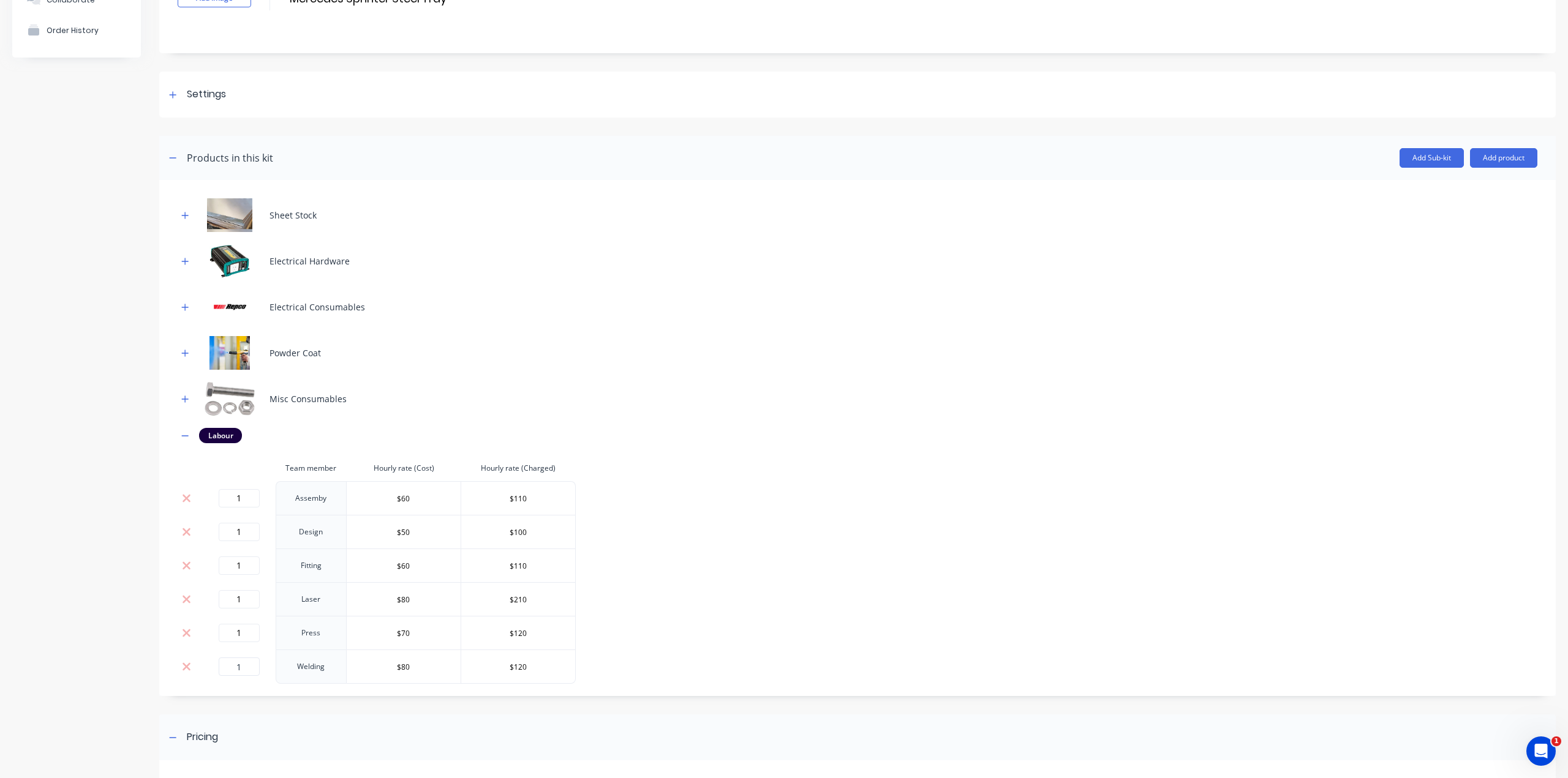
scroll to position [184, 0]
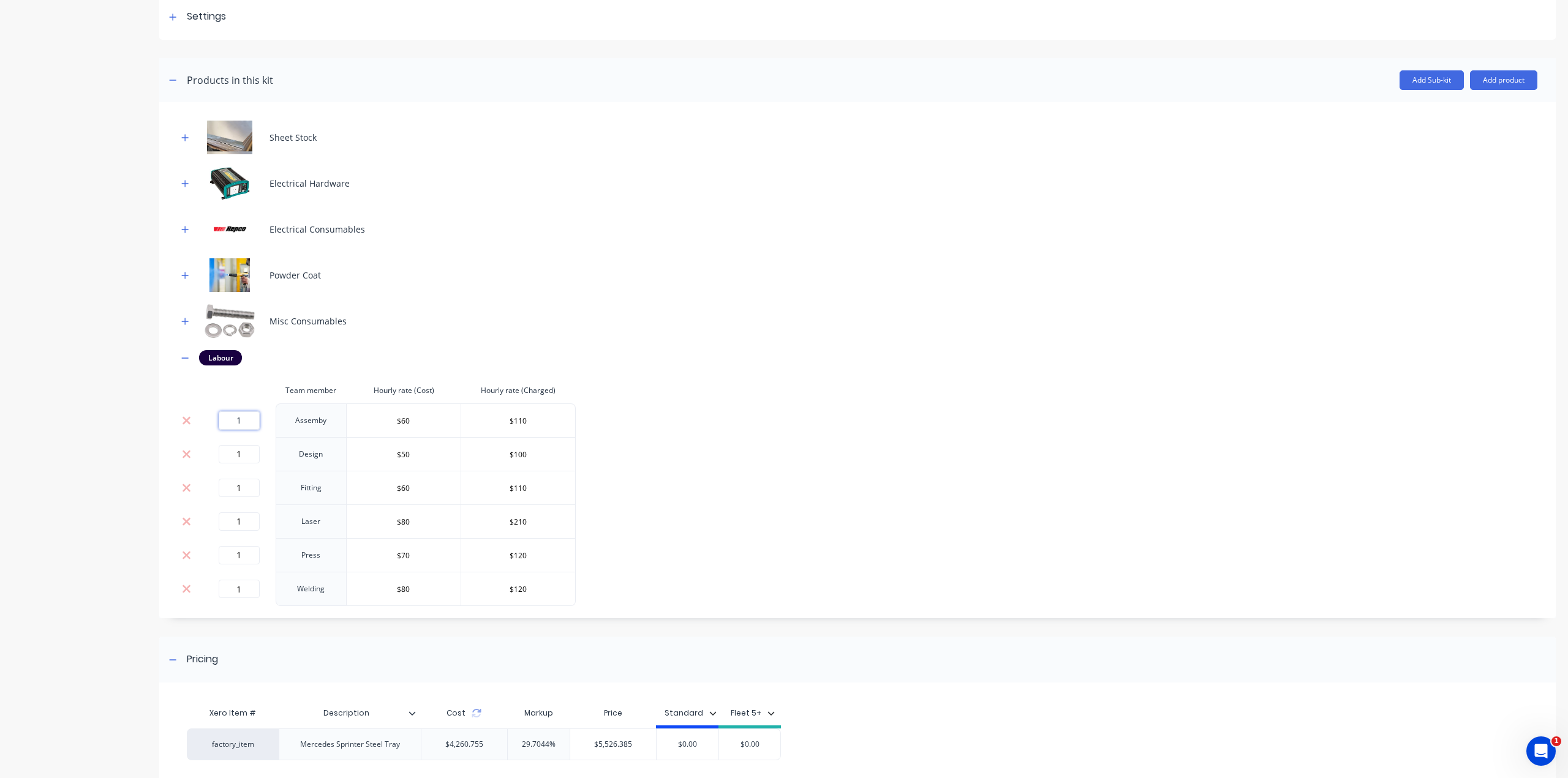
click at [255, 420] on input "1" at bounding box center [239, 420] width 41 height 19
type input "6"
click at [253, 488] on input "1" at bounding box center [239, 488] width 41 height 19
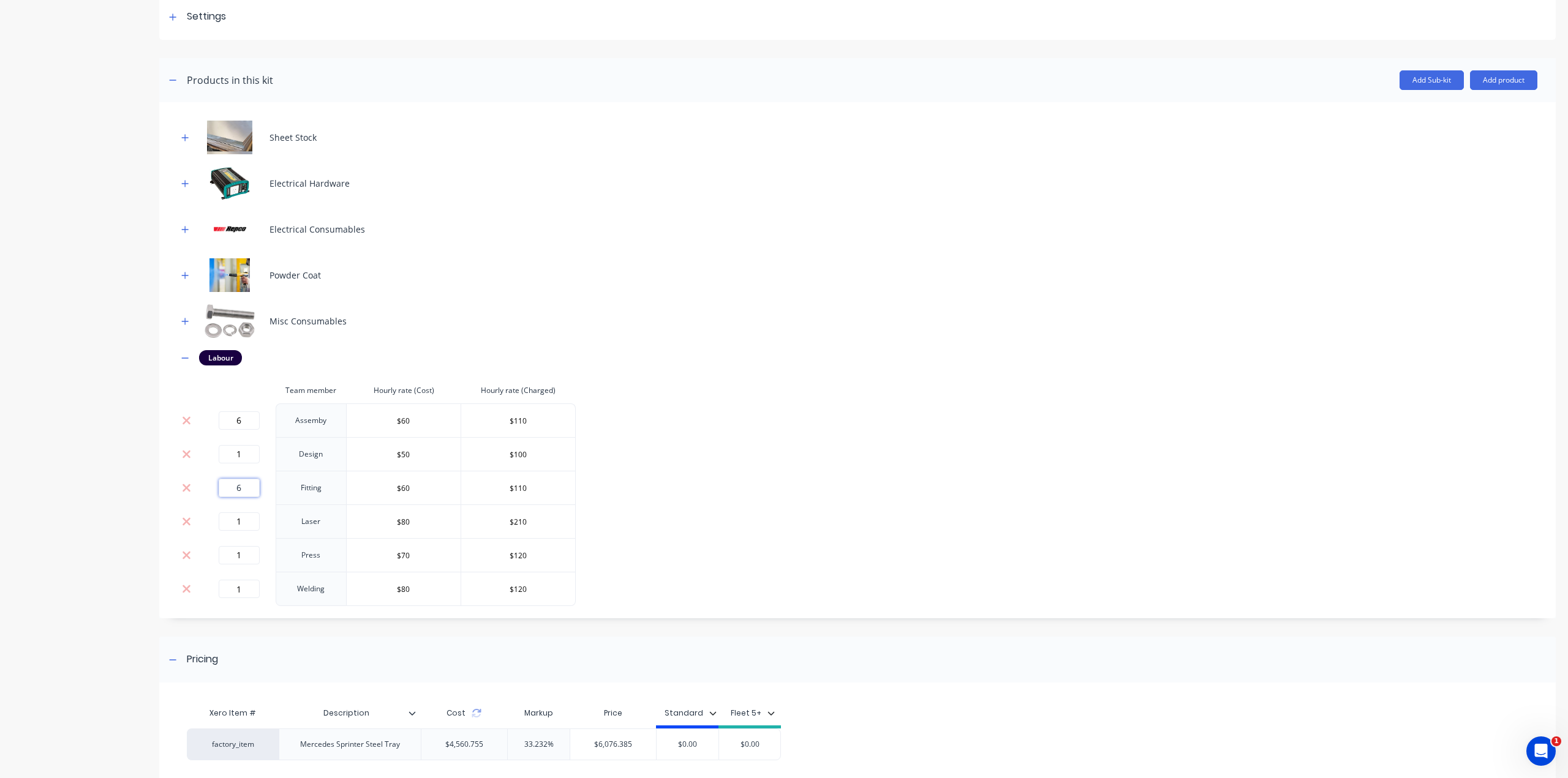
type input "6"
click at [250, 510] on td "1" at bounding box center [239, 521] width 73 height 33
click at [248, 516] on input "1" at bounding box center [239, 521] width 41 height 19
type input "5"
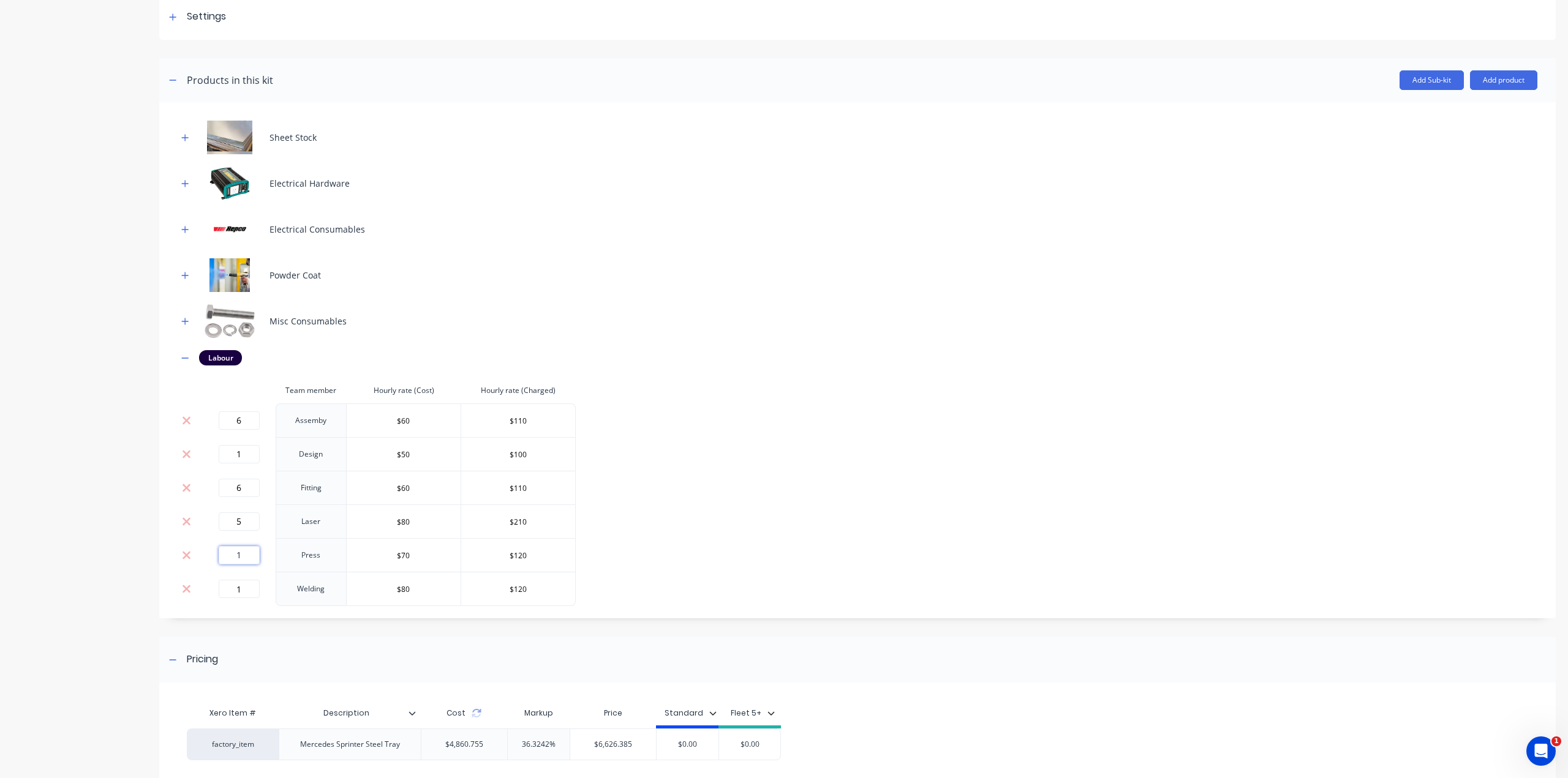
click at [243, 551] on input "1" at bounding box center [239, 555] width 41 height 19
type input "6"
click at [247, 583] on input "1" at bounding box center [239, 588] width 41 height 19
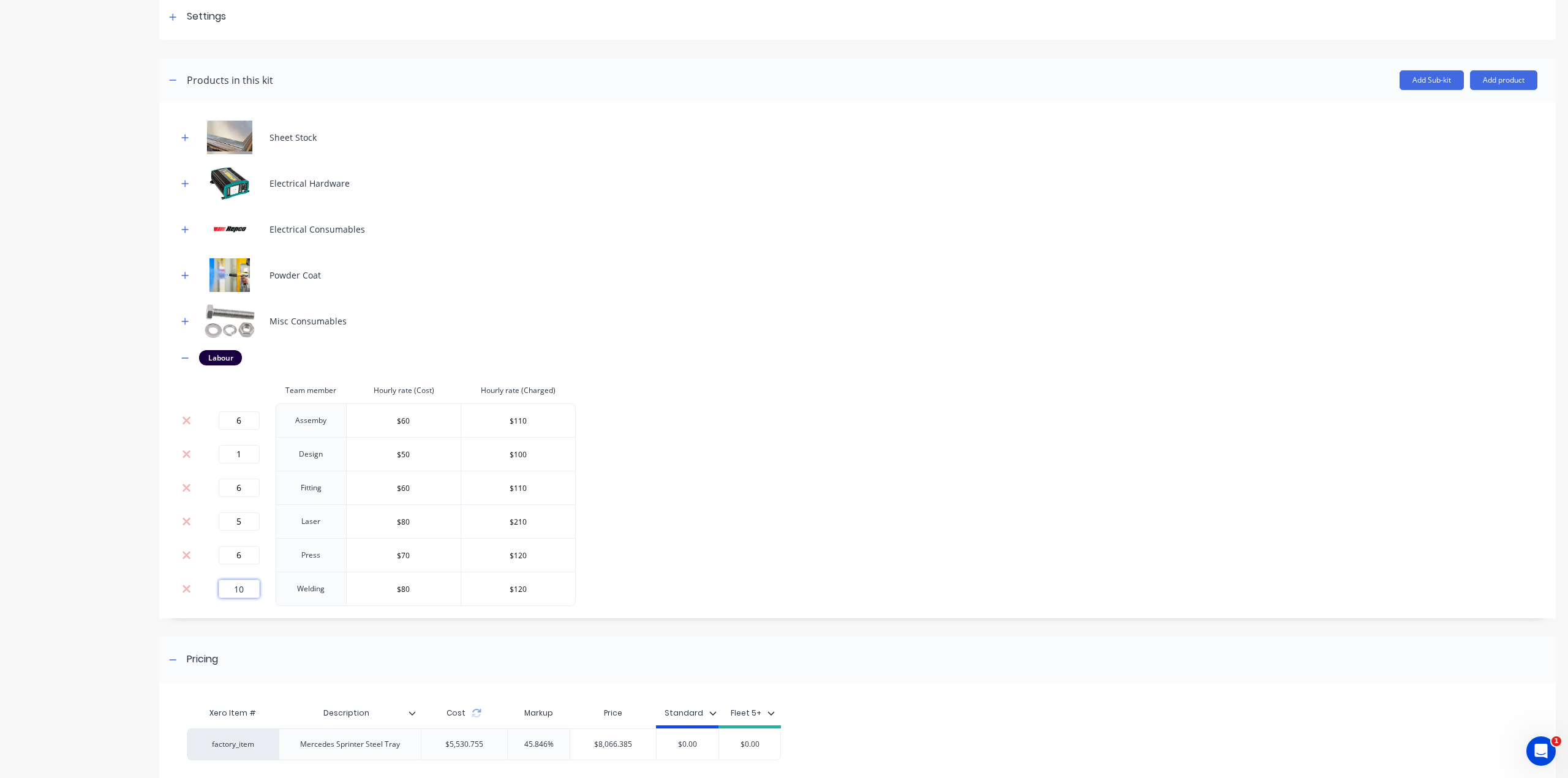
type input "10"
click at [122, 532] on div "Product details Collaborate Order History" at bounding box center [76, 365] width 128 height 1001
click at [248, 451] on input "1" at bounding box center [239, 454] width 41 height 19
type input "3"
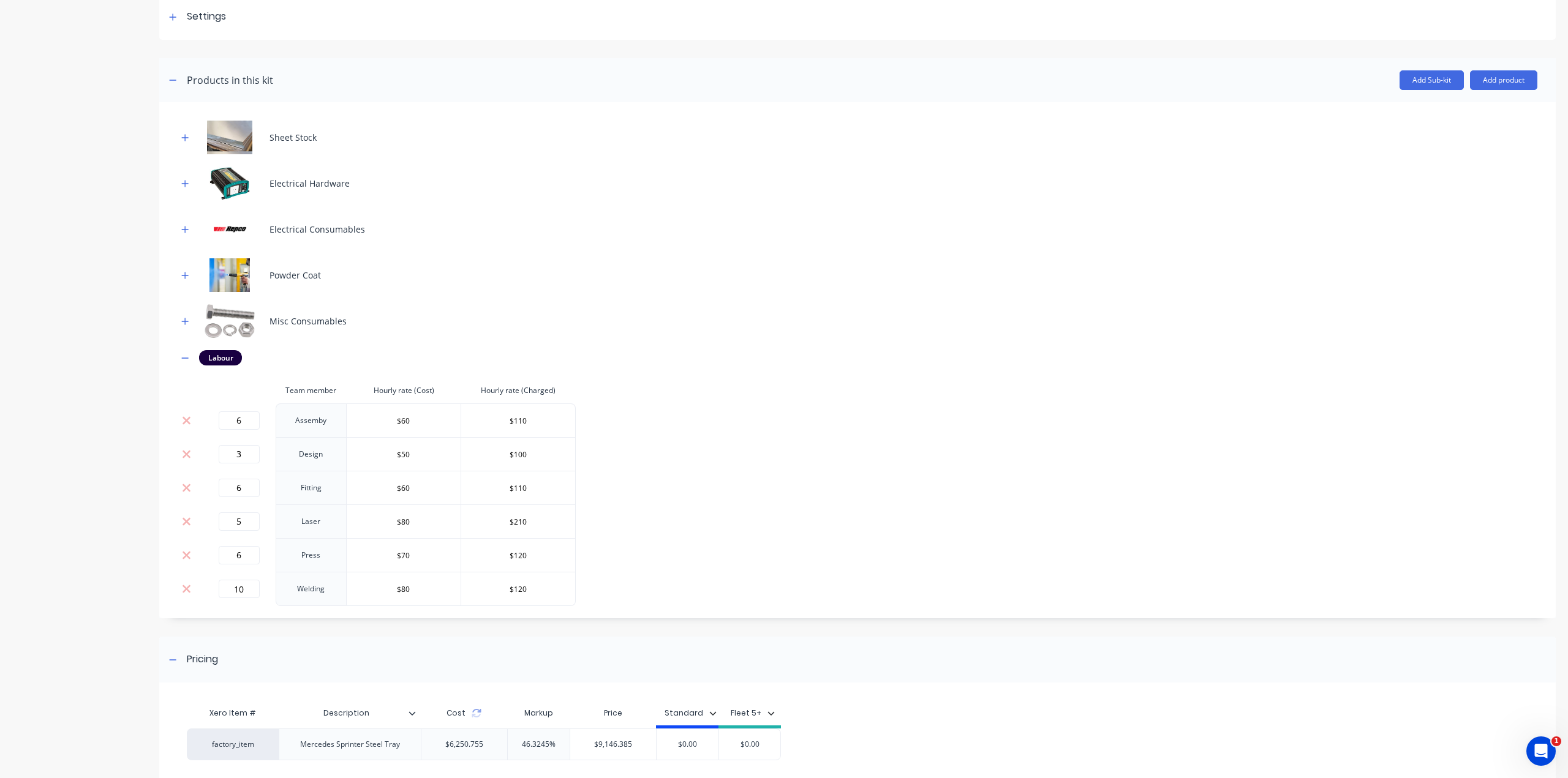
click at [106, 471] on div "Product details Collaborate Order History" at bounding box center [76, 365] width 128 height 1001
drag, startPoint x: 242, startPoint y: 417, endPoint x: 216, endPoint y: 418, distance: 26.0
click at [216, 418] on div "6" at bounding box center [239, 420] width 64 height 19
type input "10"
click at [382, 427] on input "$60" at bounding box center [404, 420] width 114 height 19
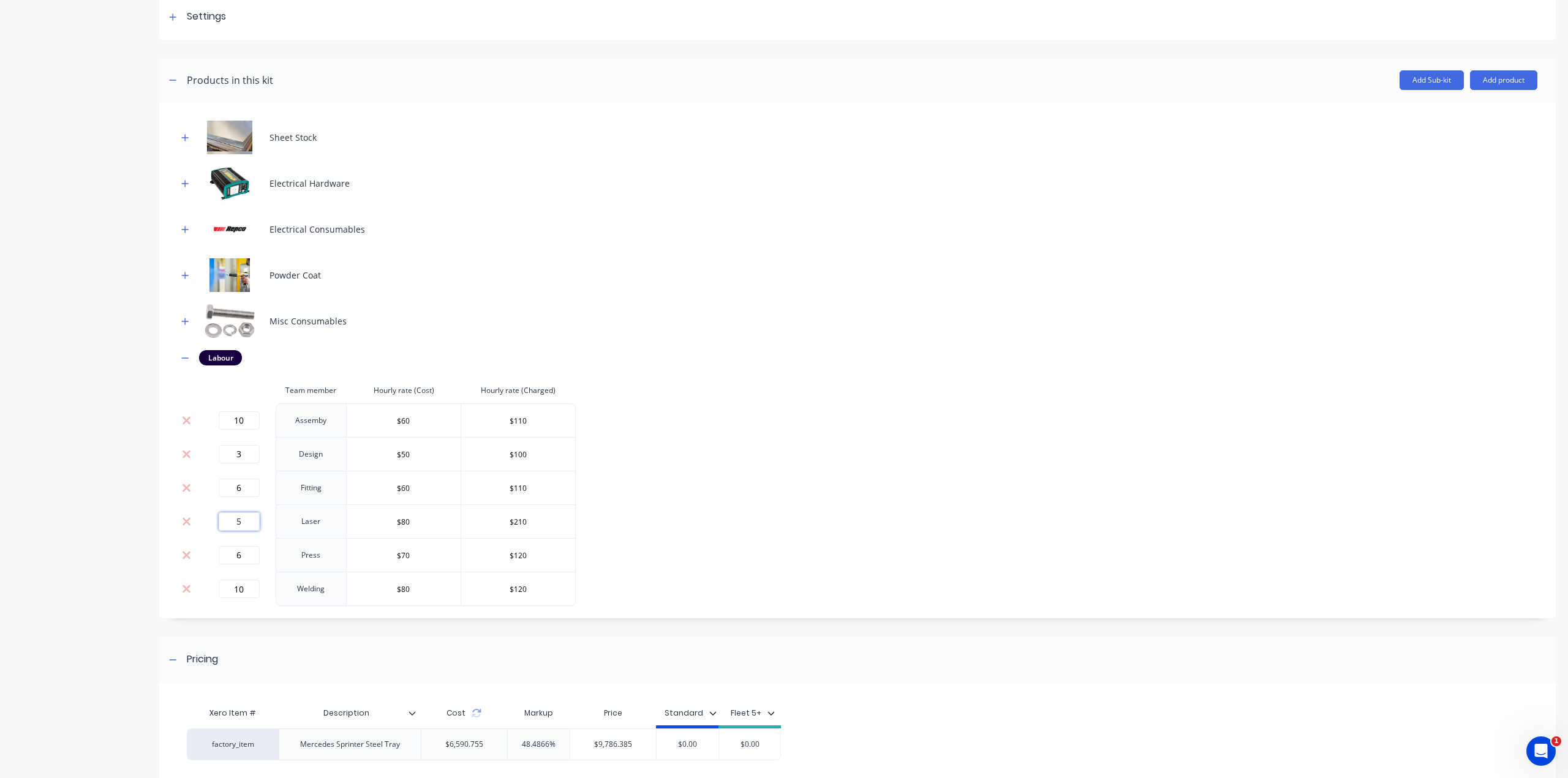
click at [250, 517] on input "5" at bounding box center [239, 521] width 41 height 19
type input "6"
click at [248, 558] on input "6" at bounding box center [239, 555] width 41 height 19
drag, startPoint x: 233, startPoint y: 554, endPoint x: 222, endPoint y: 555, distance: 11.0
click at [222, 555] on input "6" at bounding box center [239, 555] width 41 height 19
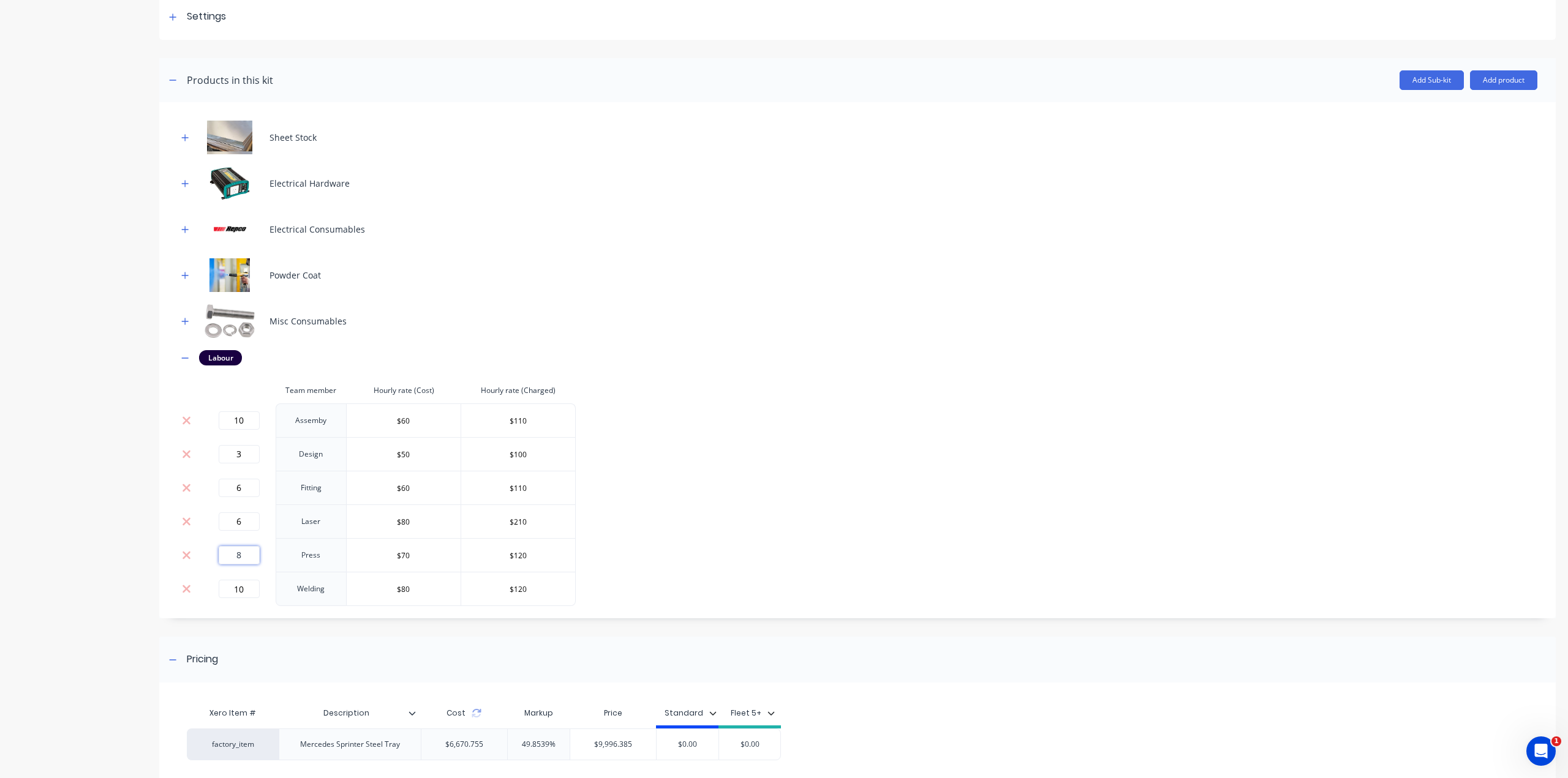
type input "8"
click at [312, 556] on td "Press" at bounding box center [311, 554] width 71 height 33
click at [257, 586] on input "10" at bounding box center [239, 588] width 41 height 19
drag, startPoint x: 255, startPoint y: 586, endPoint x: 199, endPoint y: 591, distance: 56.2
click at [199, 591] on tr "10 Welding $80 $120" at bounding box center [377, 589] width 398 height 34
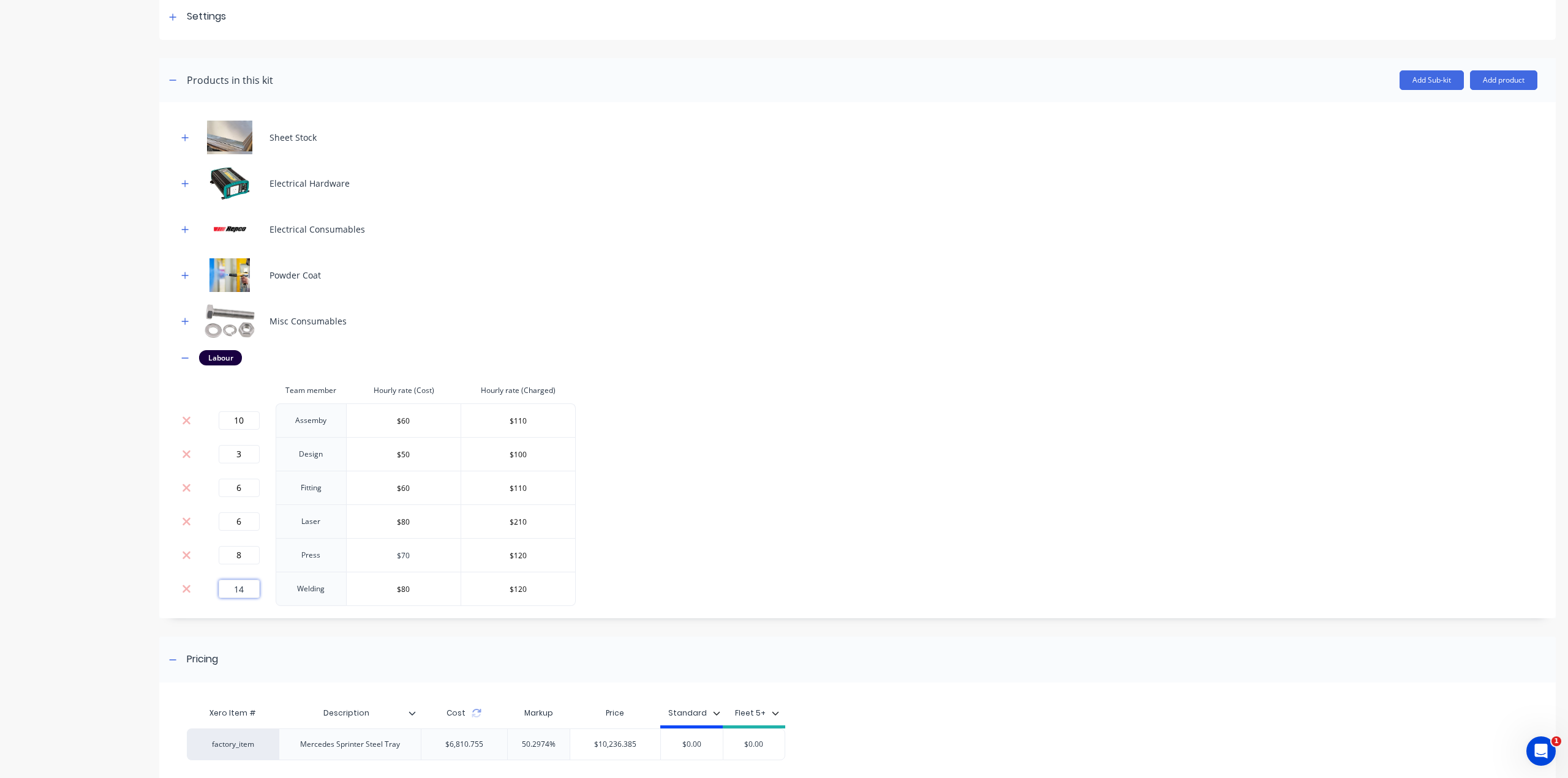
type input "14"
click at [360, 556] on input "$70" at bounding box center [404, 555] width 114 height 19
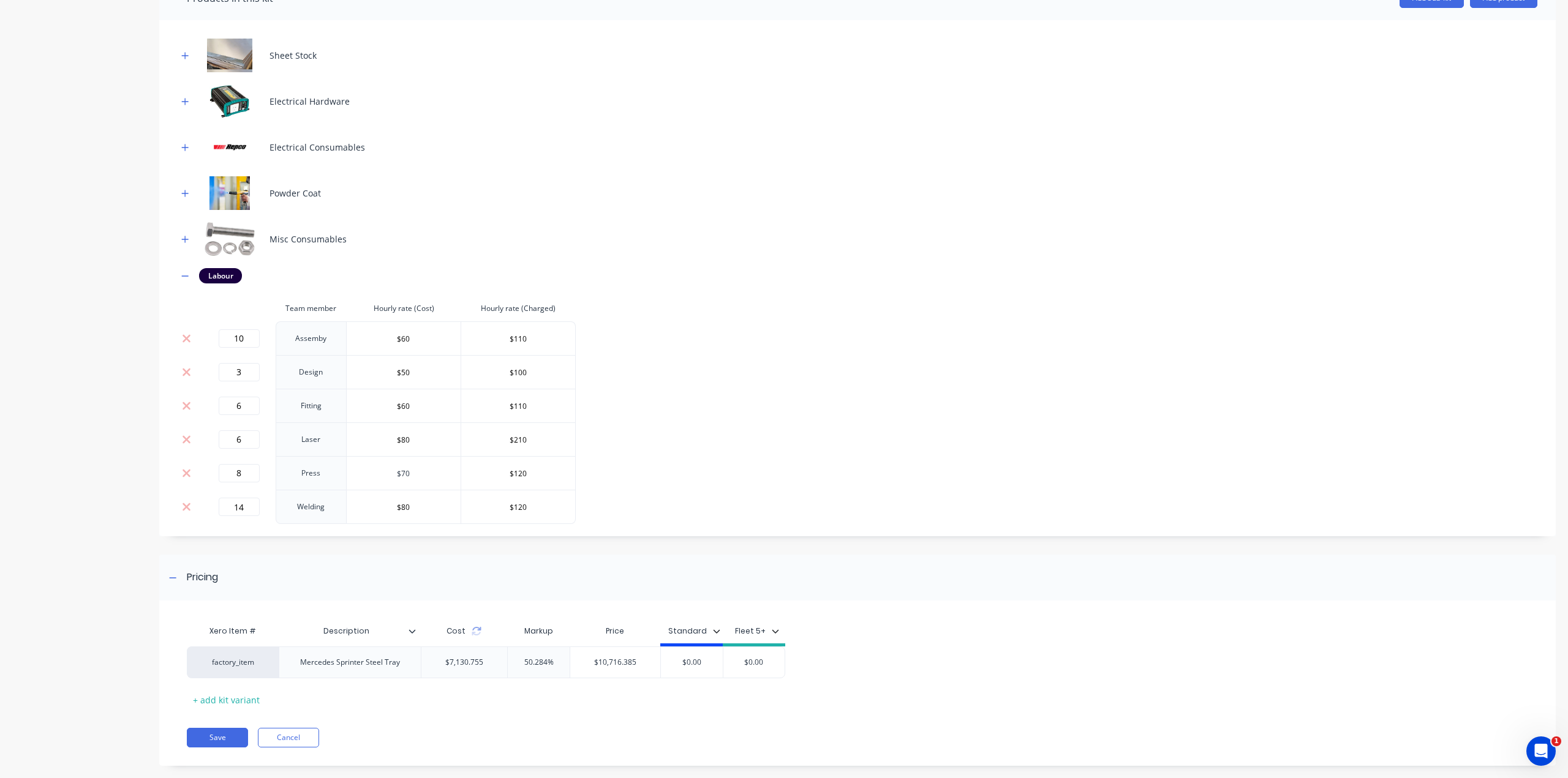
scroll to position [281, 0]
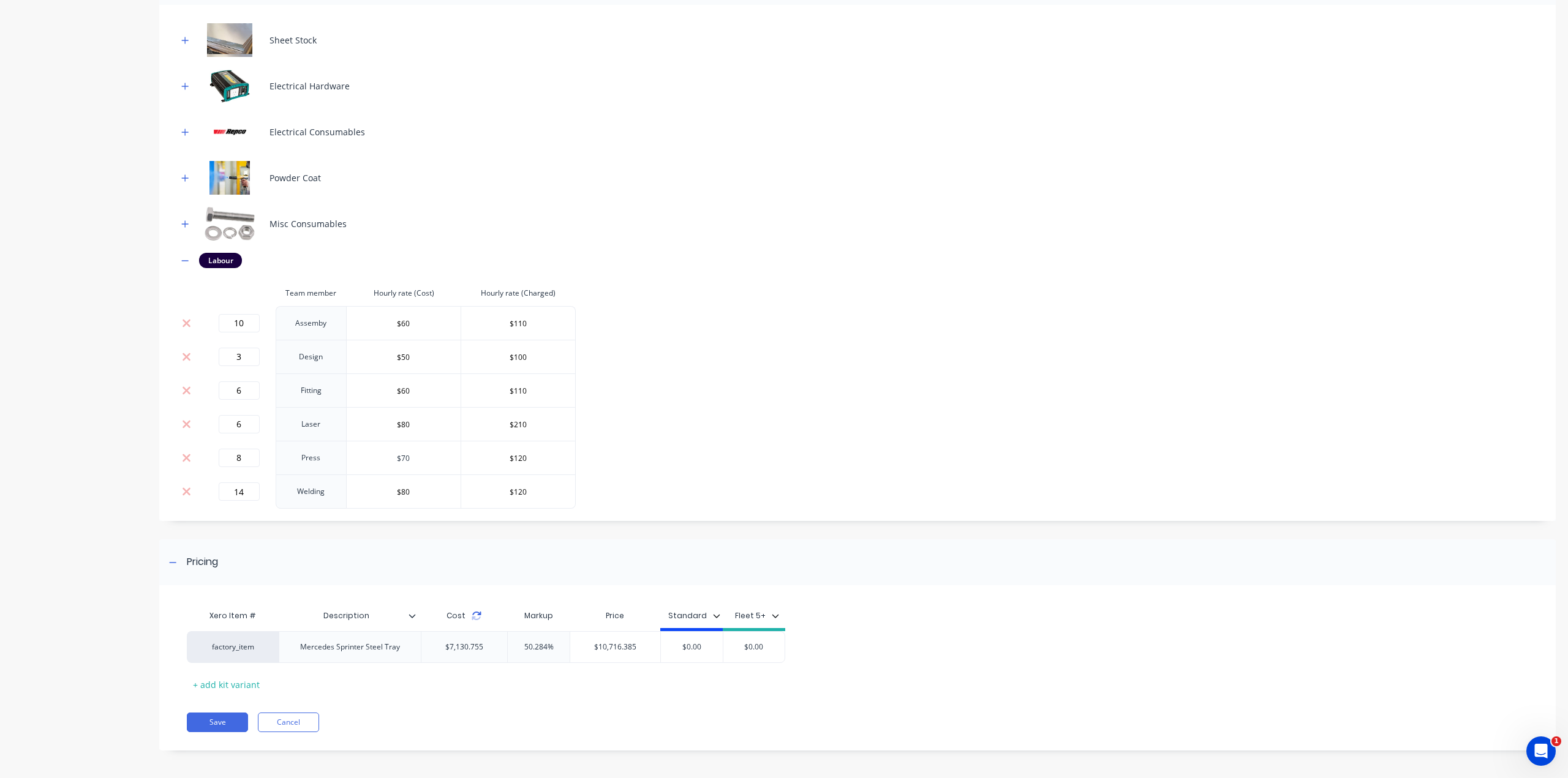
click at [477, 616] on icon at bounding box center [477, 618] width 9 height 4
click at [473, 613] on icon at bounding box center [476, 615] width 10 height 10
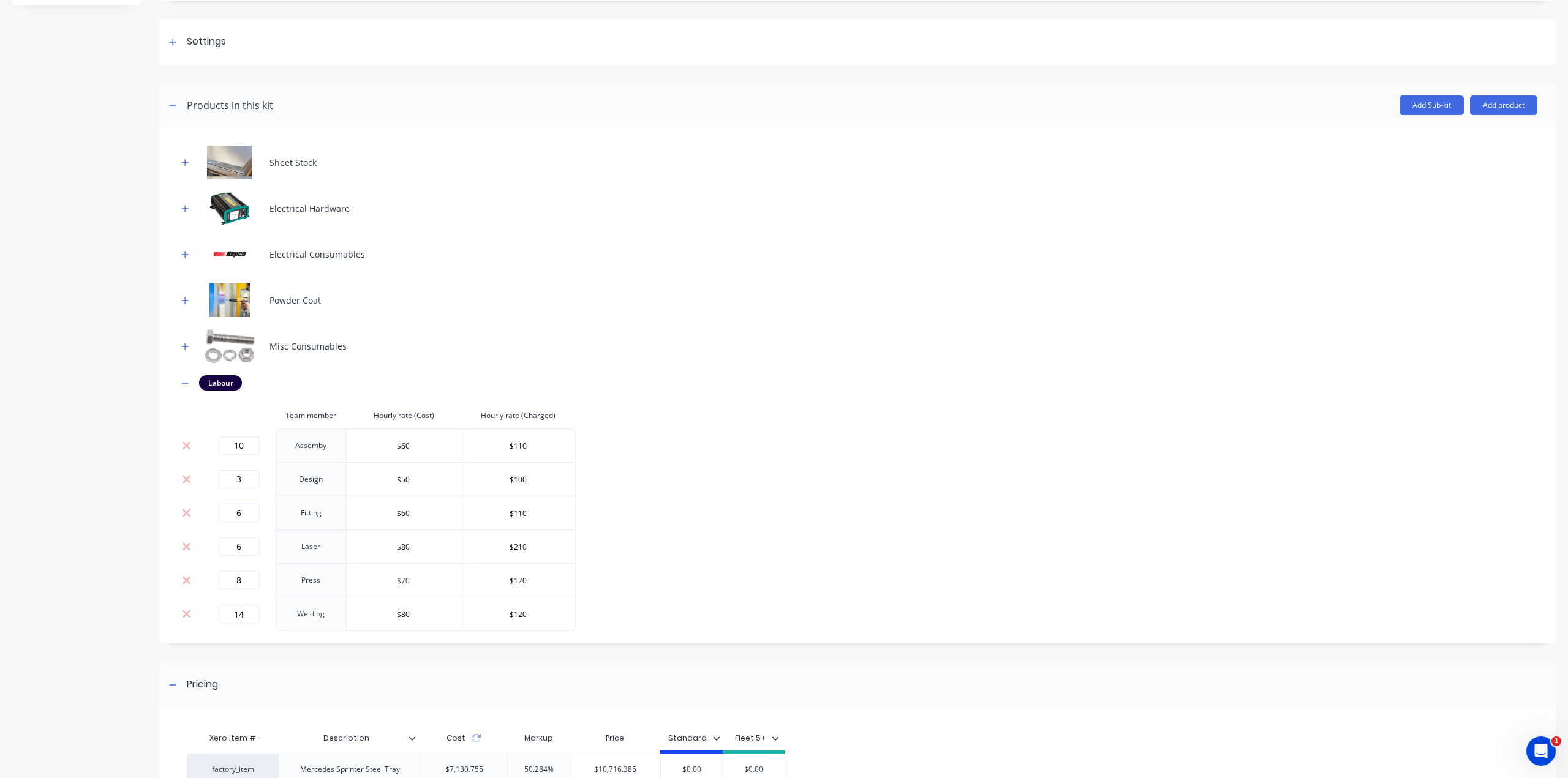
scroll to position [220, 0]
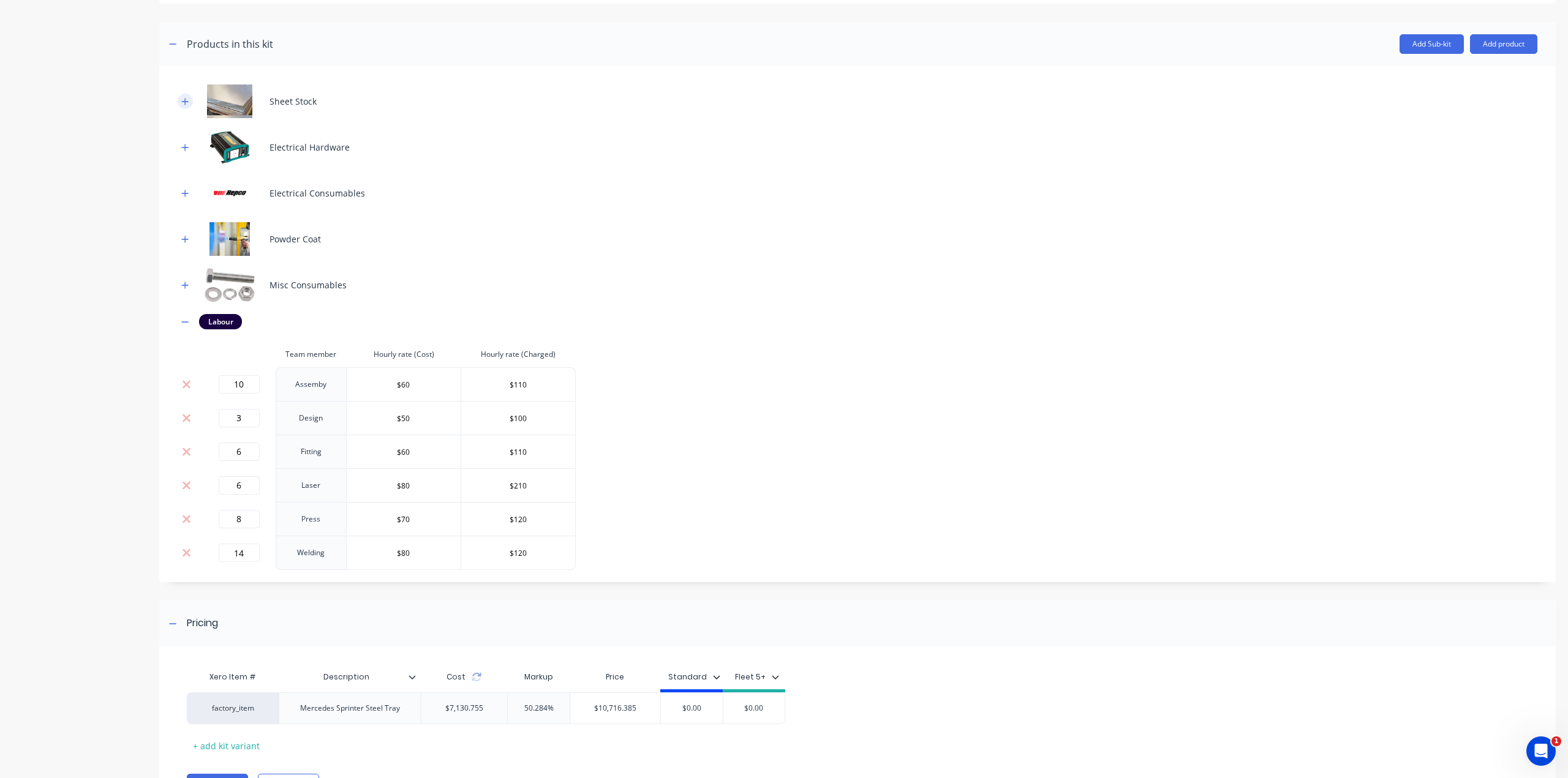
click at [182, 100] on icon "button" at bounding box center [185, 101] width 7 height 7
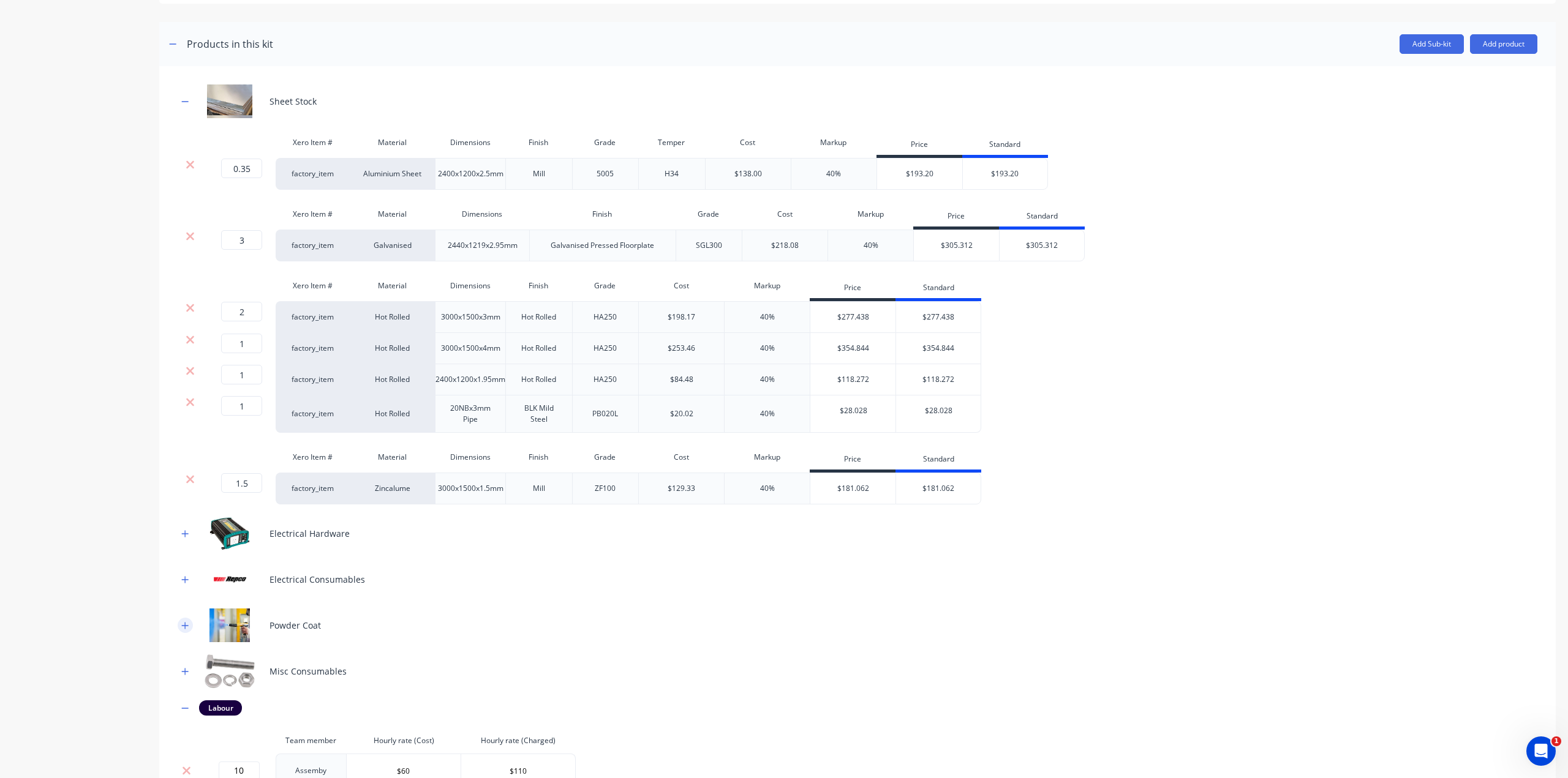
click at [184, 625] on icon "button" at bounding box center [185, 625] width 7 height 9
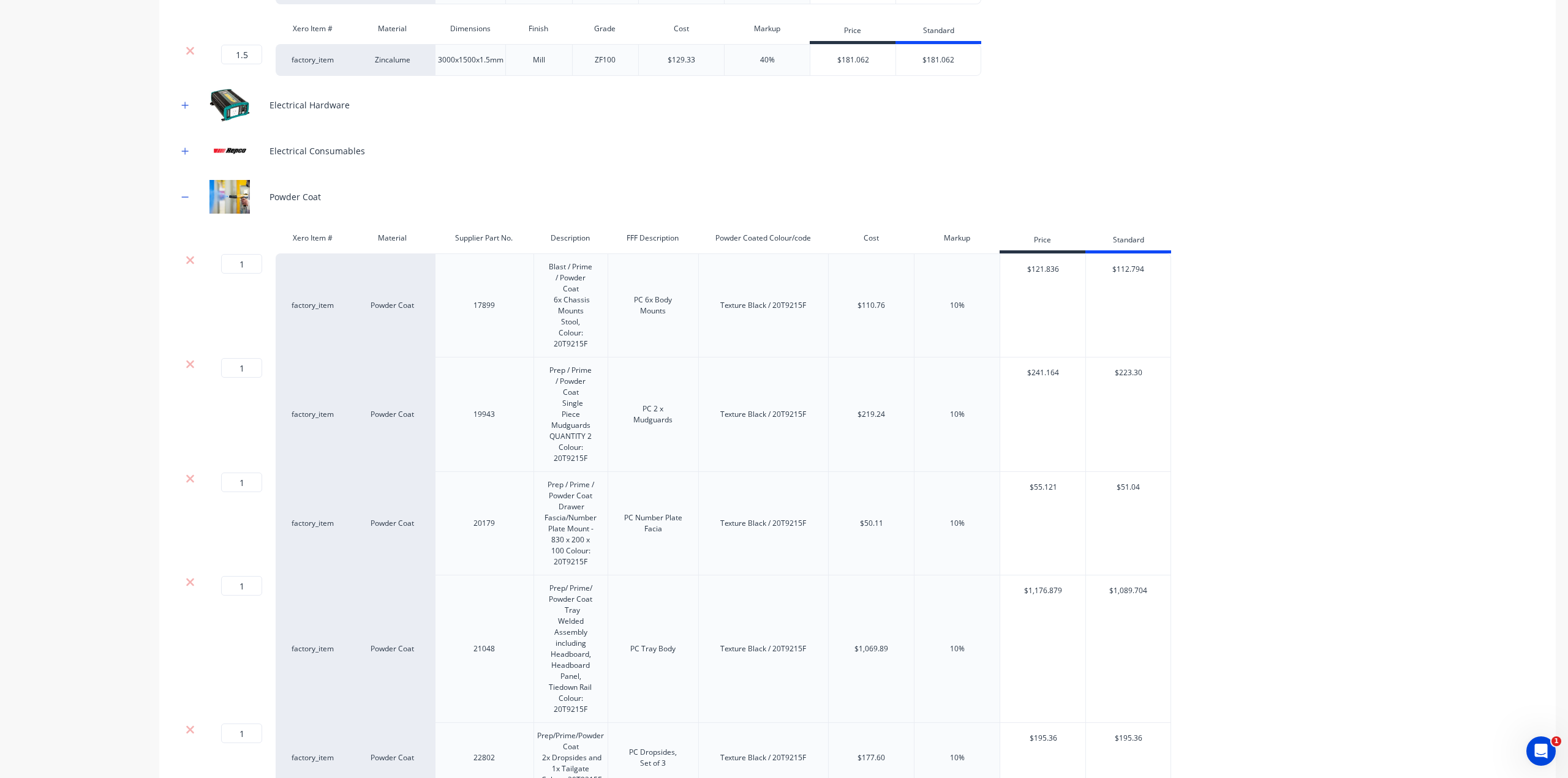
scroll to position [832, 0]
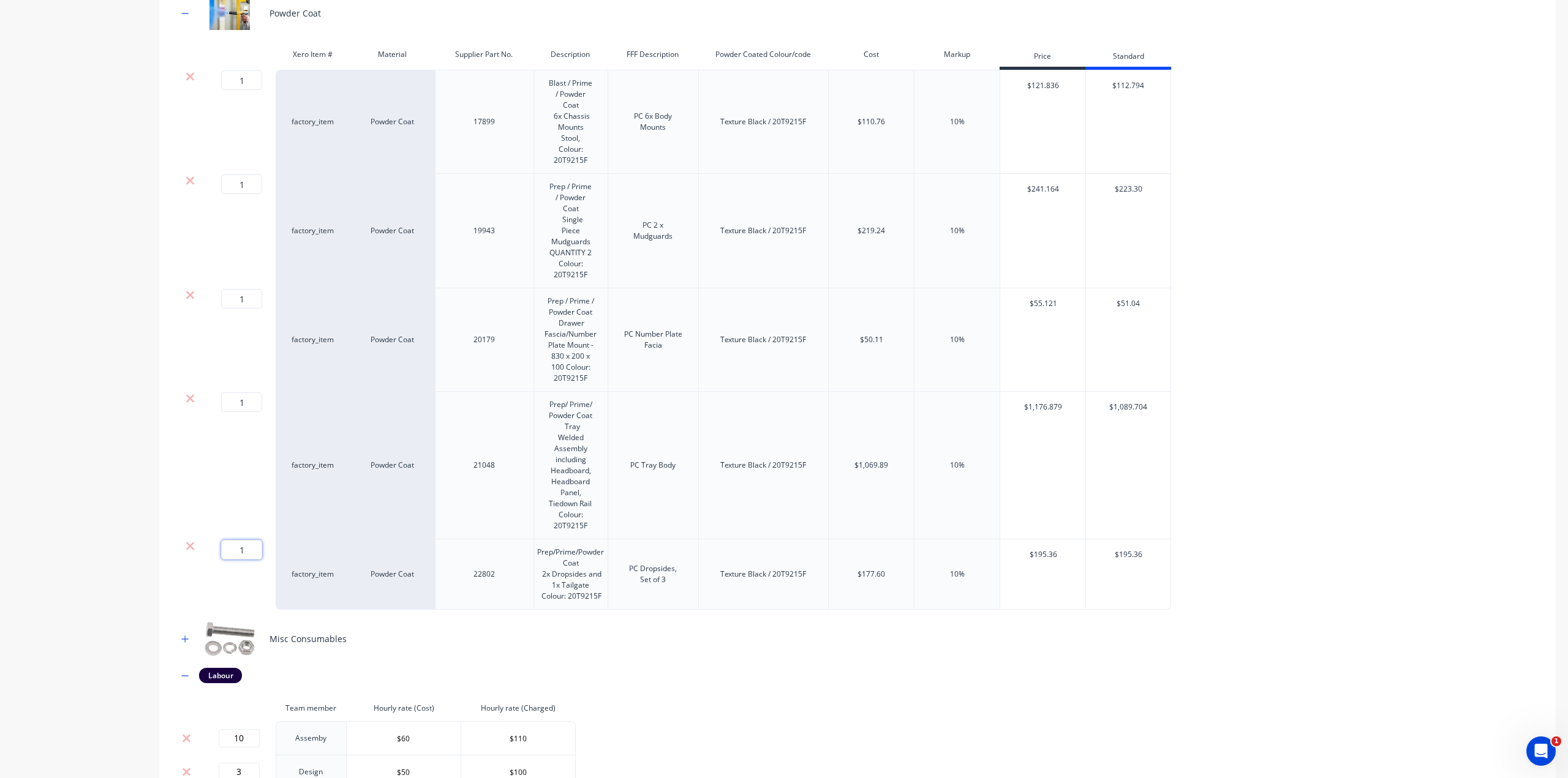
click at [251, 540] on input "1" at bounding box center [241, 550] width 41 height 19
type input "2"
click at [109, 425] on div "Product details Collaborate Order History" at bounding box center [76, 201] width 128 height 1966
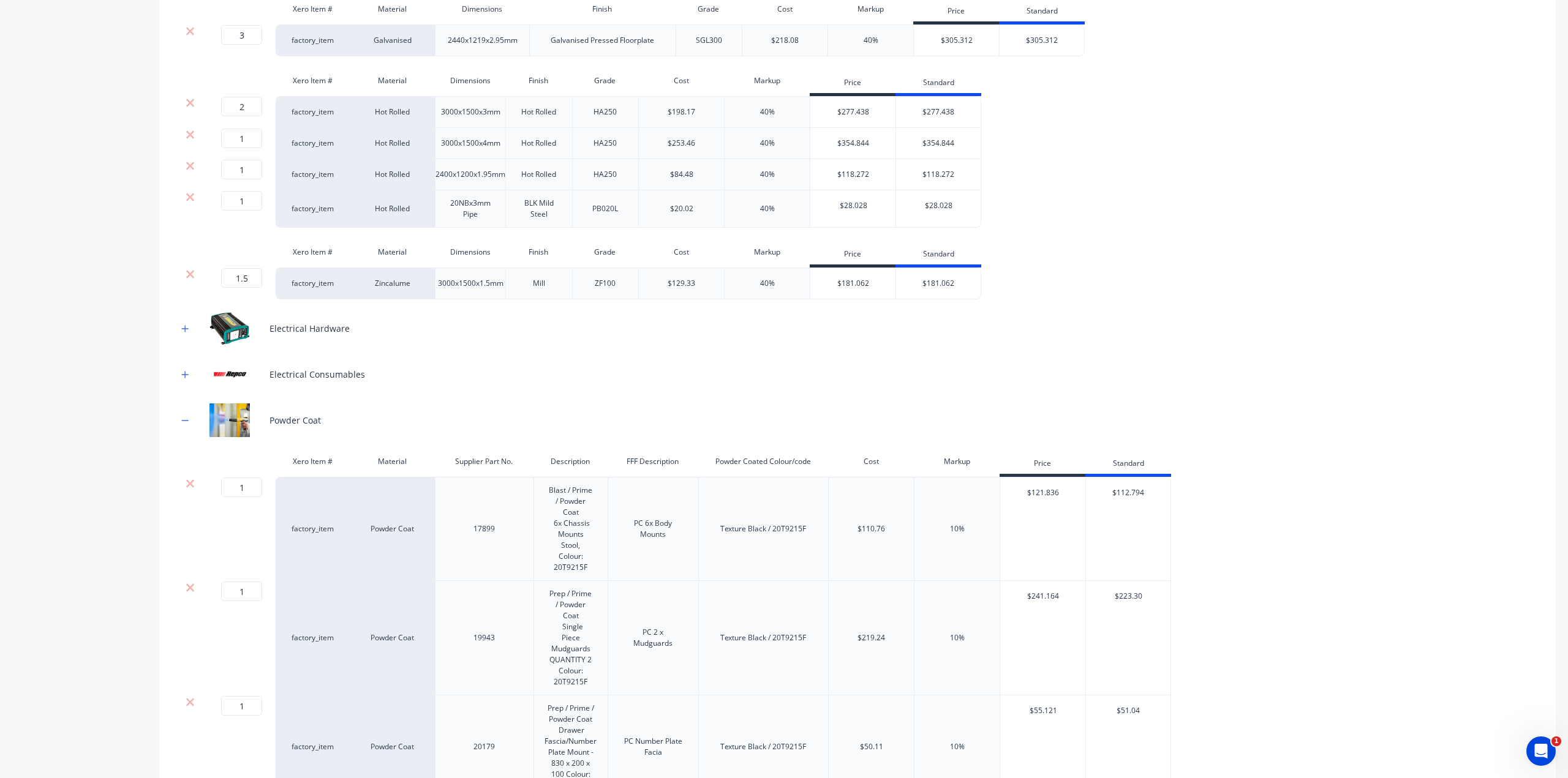
scroll to position [281, 0]
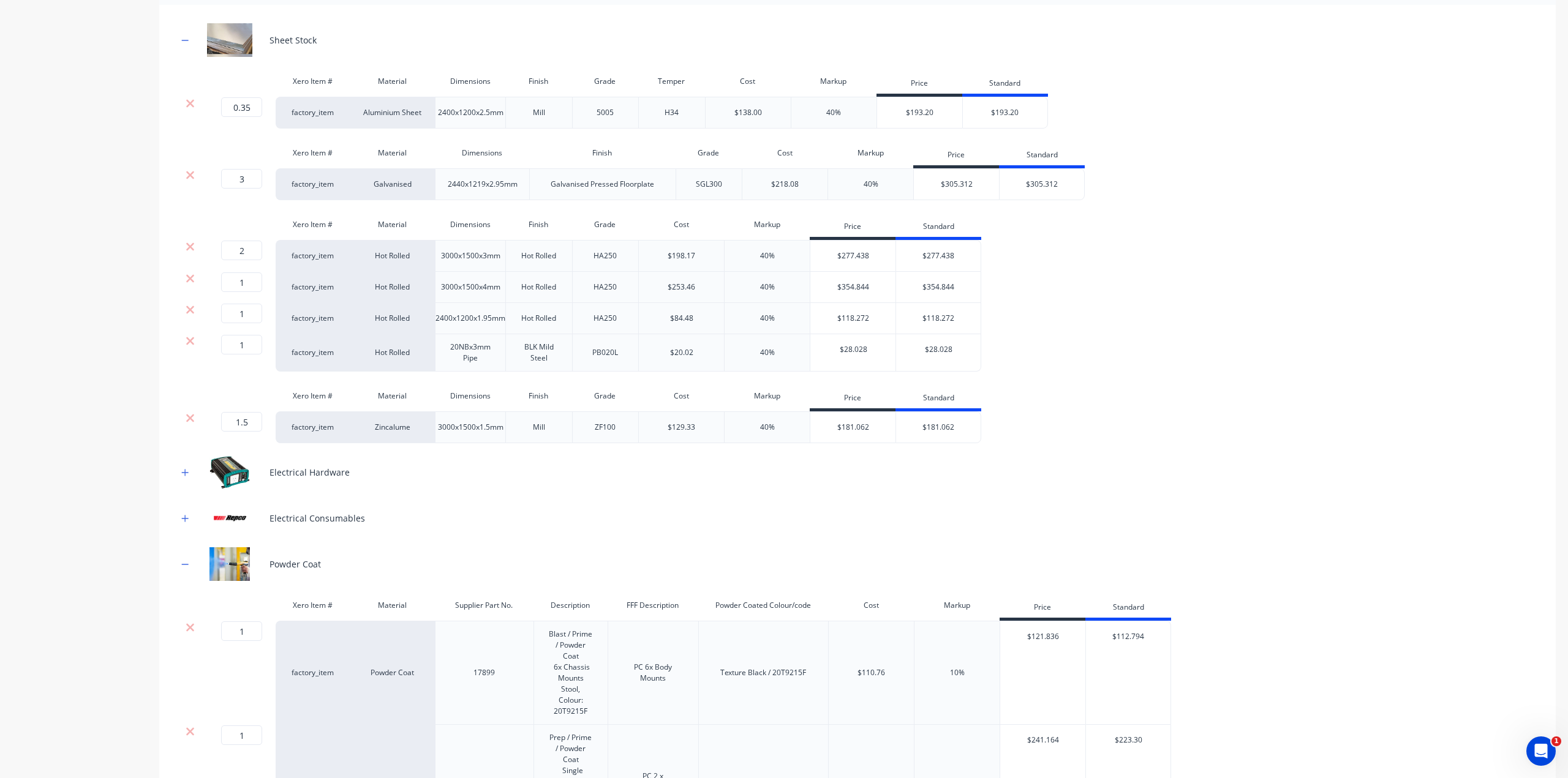
click at [176, 568] on div "Sheet Stock Xero Item # Material Dimensions Finish Grade Temper Cost Markup Pri…" at bounding box center [857, 746] width 1396 height 1482
click at [182, 565] on icon "button" at bounding box center [185, 565] width 7 height 9
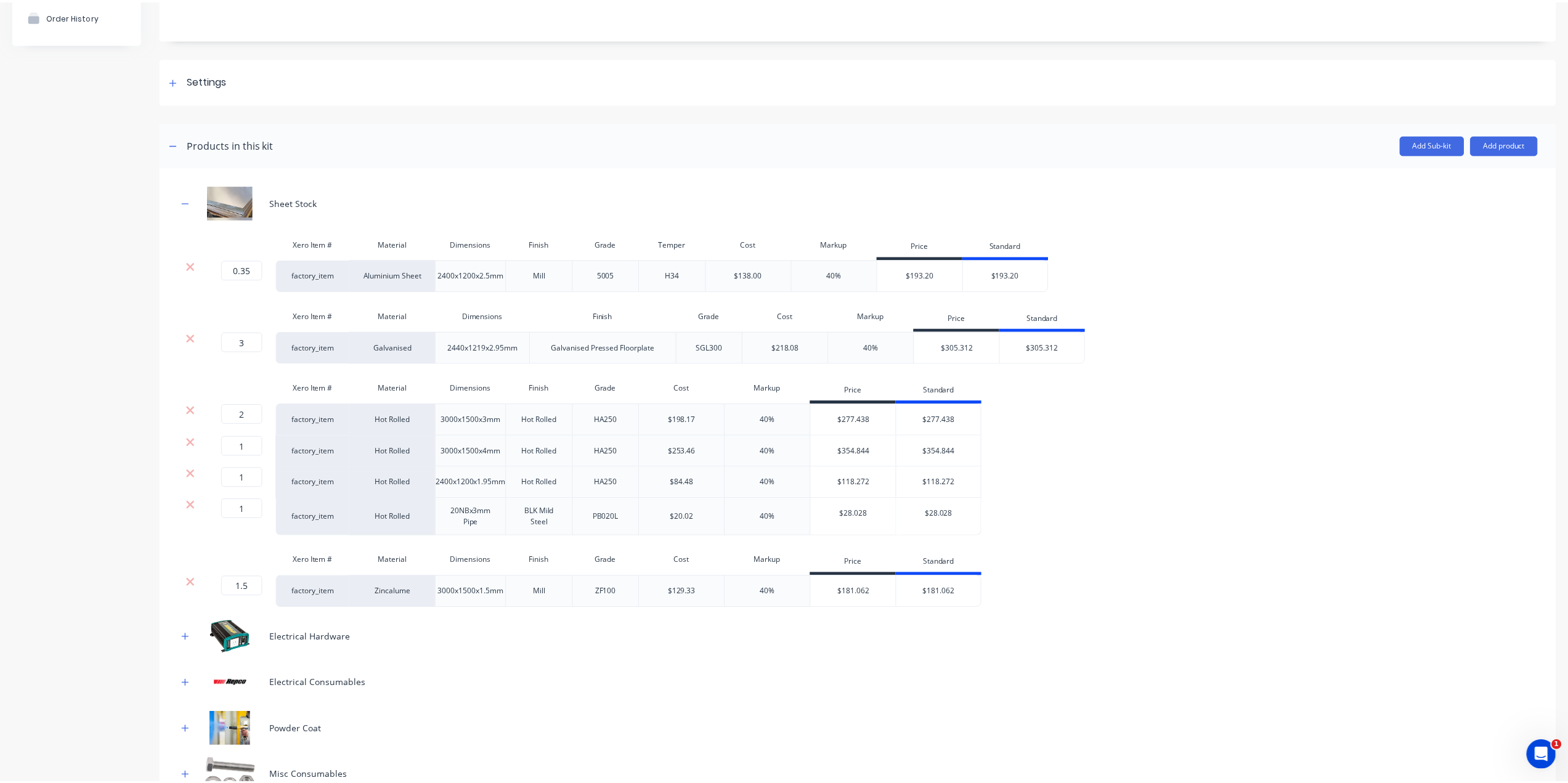
scroll to position [0, 0]
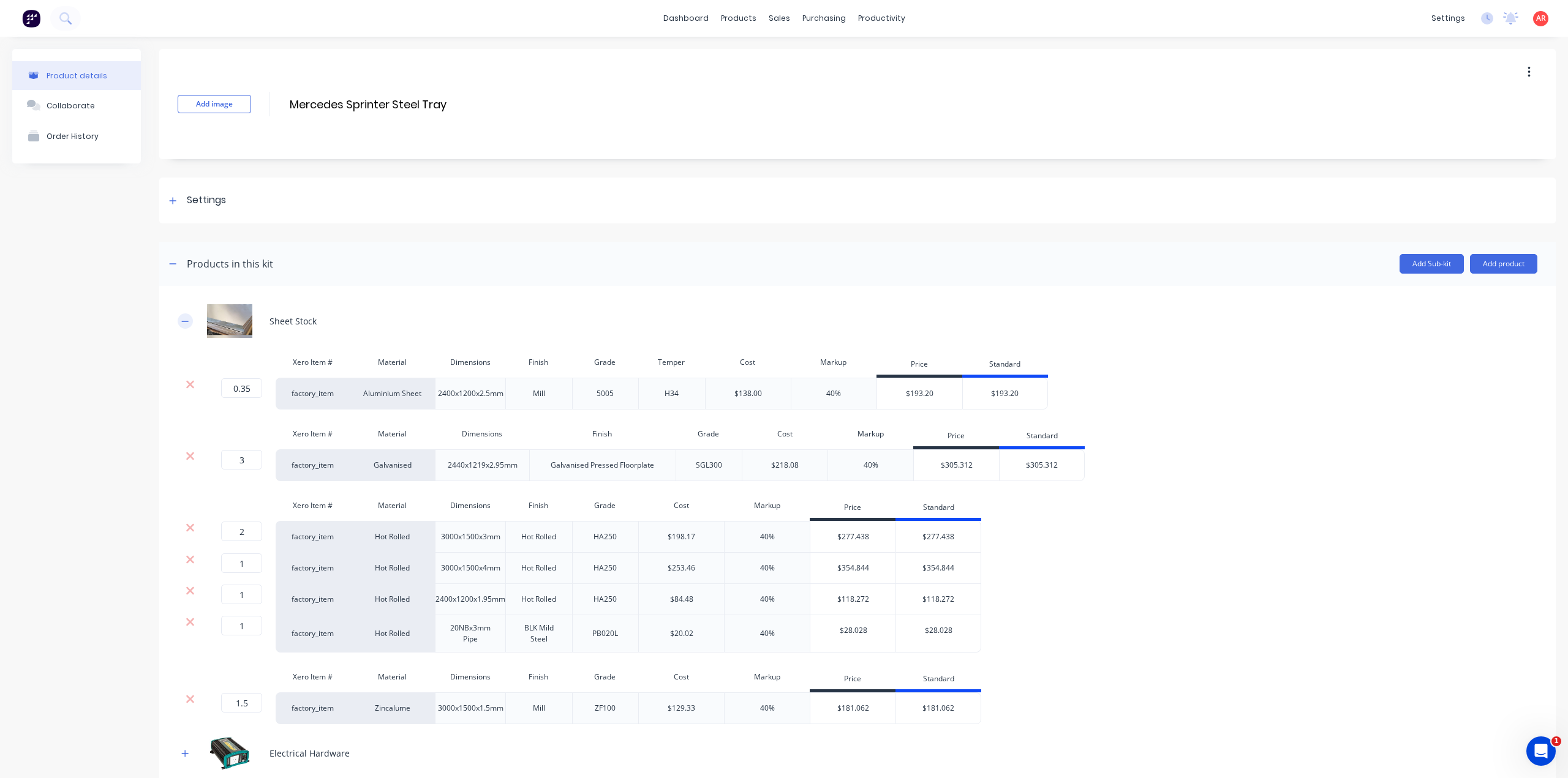
click at [182, 317] on icon "button" at bounding box center [185, 322] width 7 height 9
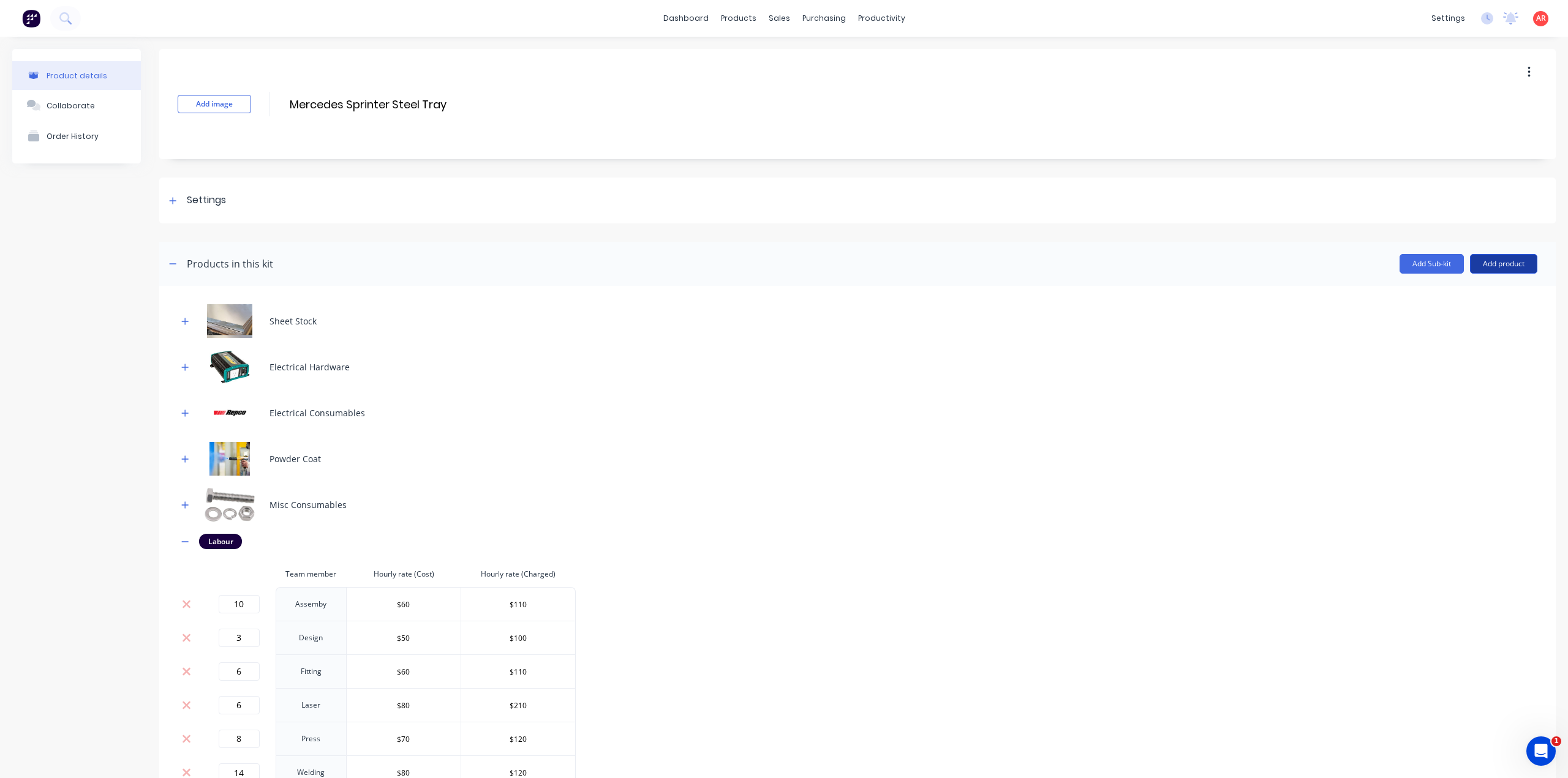
click at [1513, 266] on button "Add product" at bounding box center [1503, 264] width 67 height 19
click at [1508, 290] on div "Product catalogue" at bounding box center [1478, 296] width 94 height 18
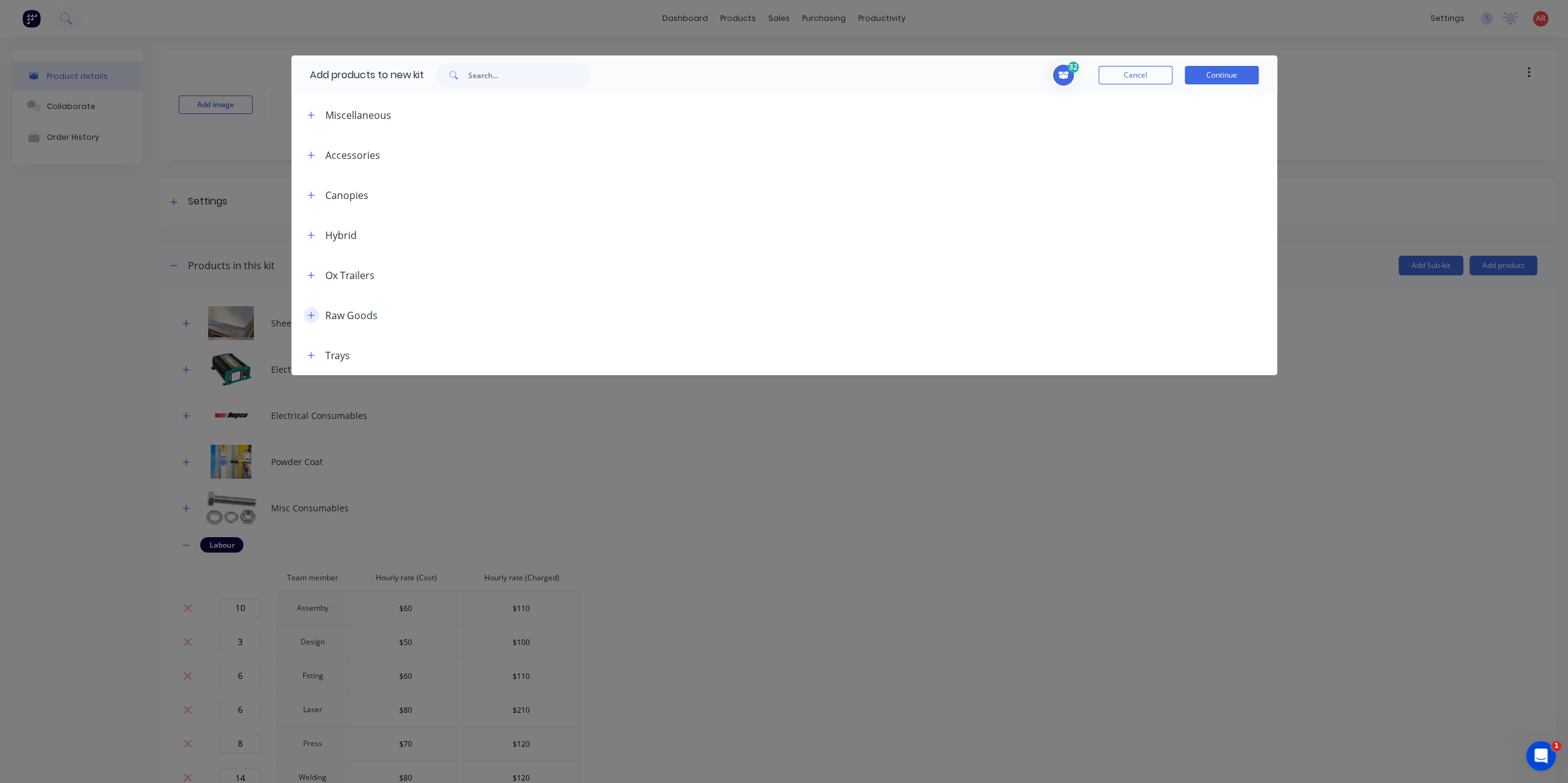
click at [304, 314] on button "button" at bounding box center [311, 315] width 16 height 16
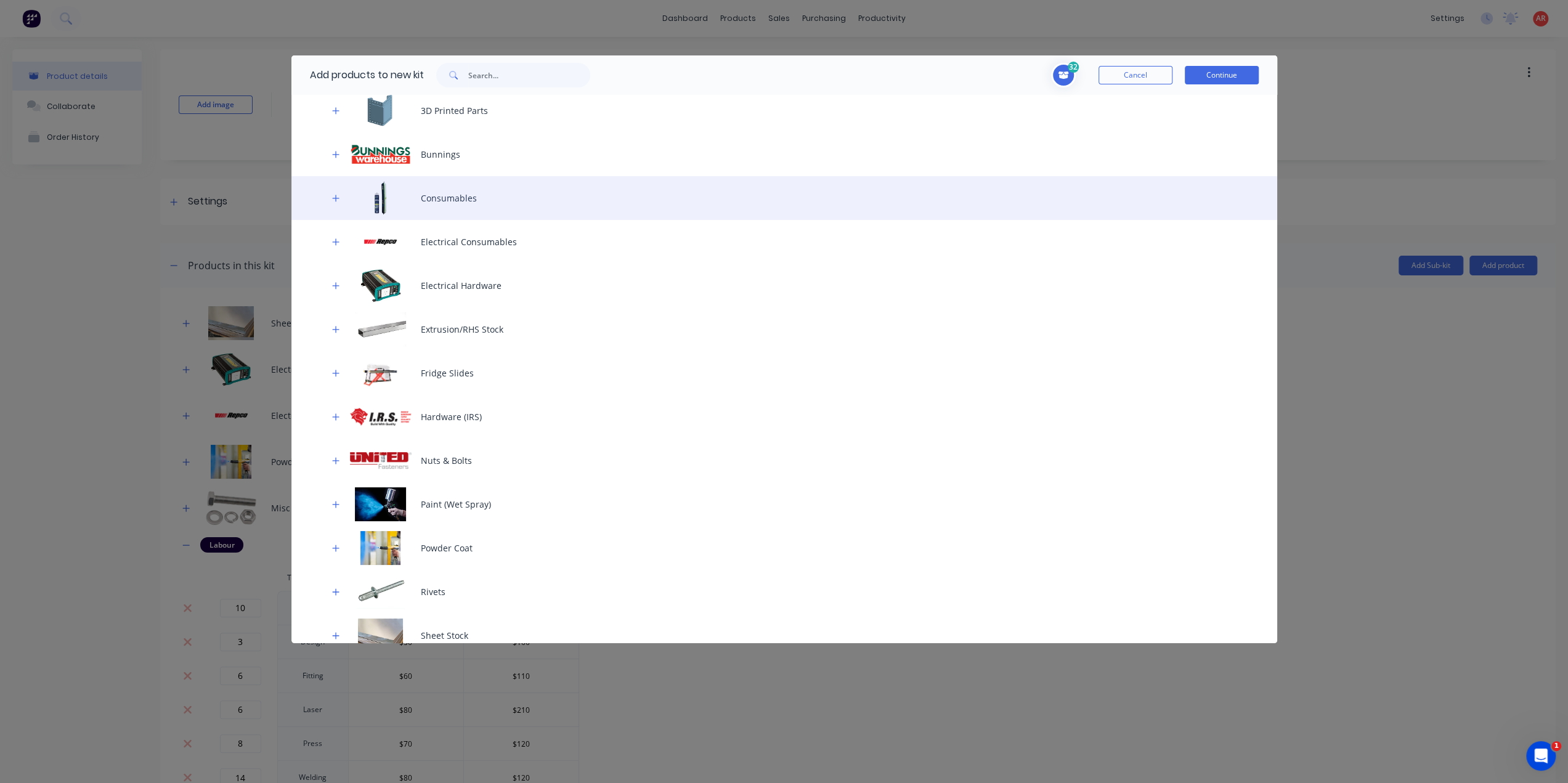
scroll to position [301, 0]
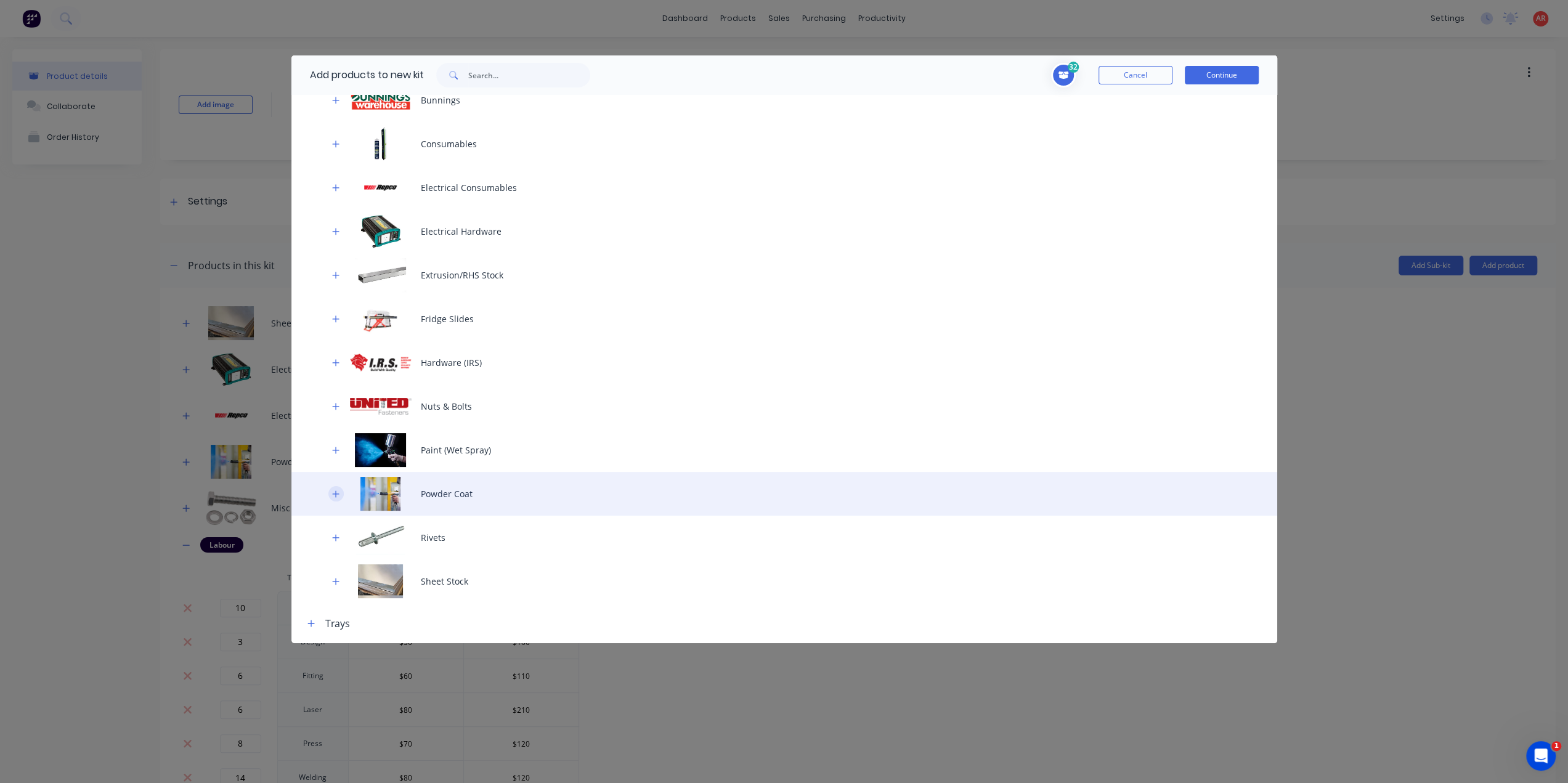
click at [332, 494] on icon "button" at bounding box center [336, 494] width 7 height 9
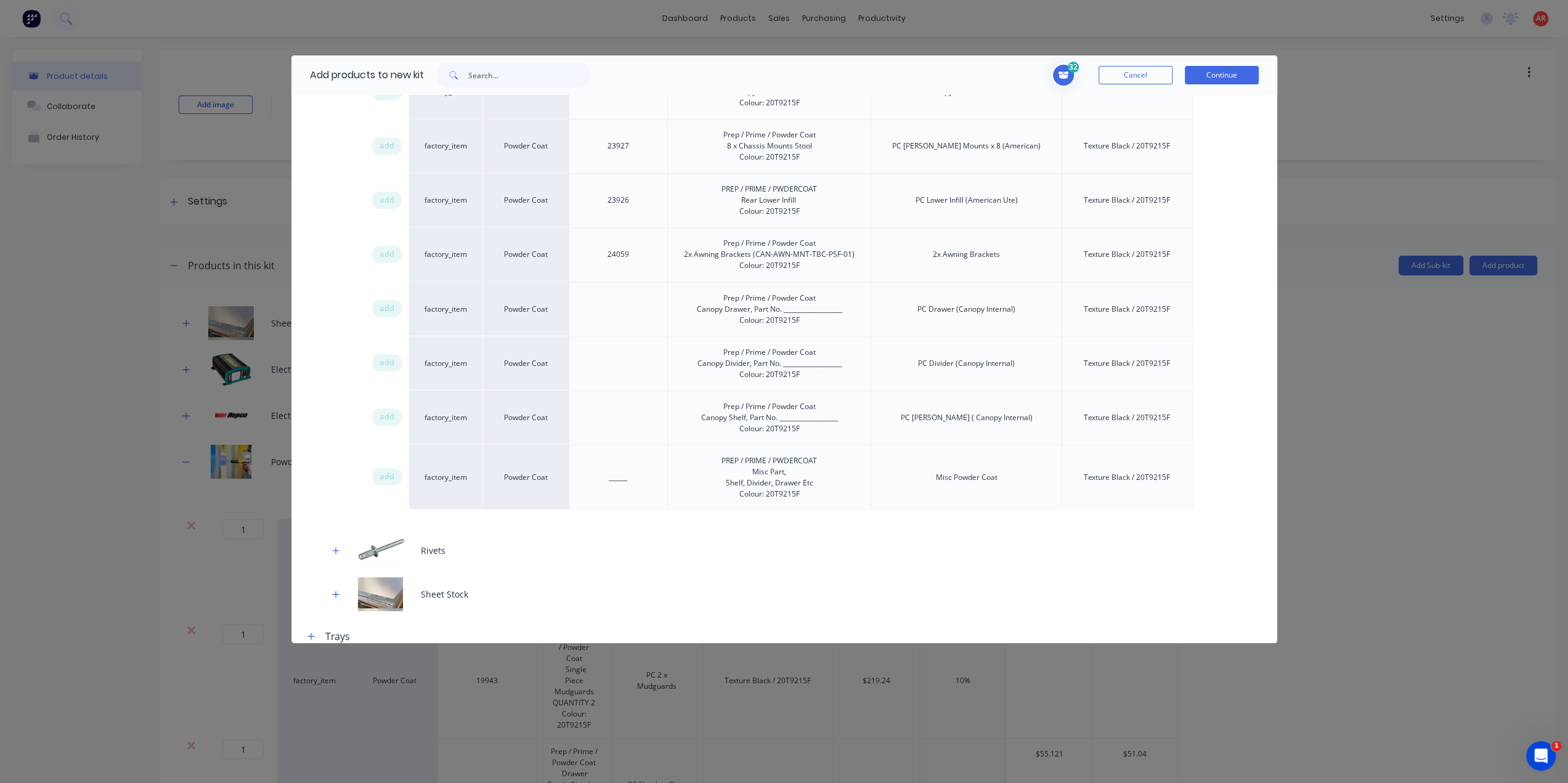
scroll to position [62, 0]
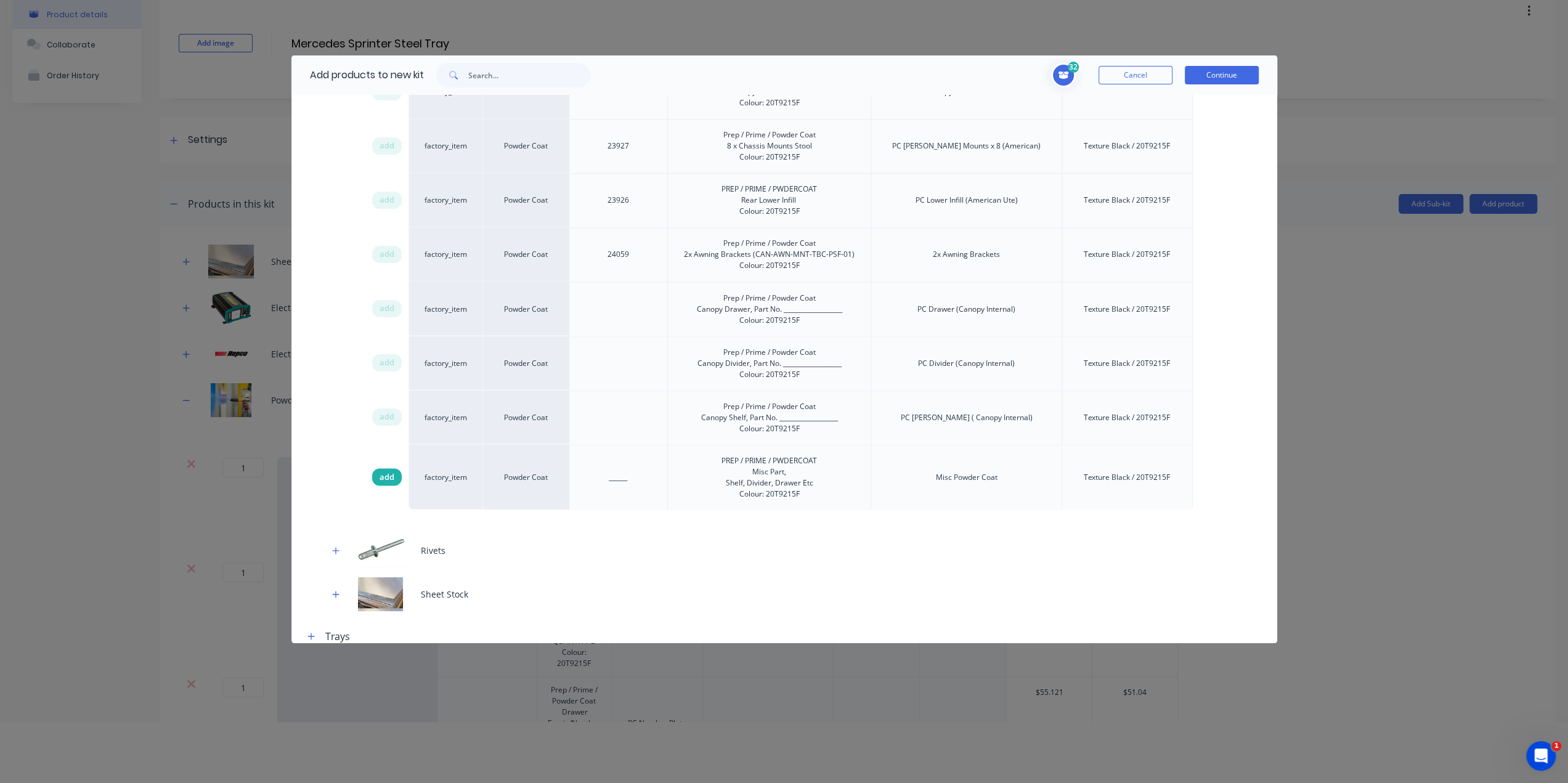
click at [383, 471] on span "add" at bounding box center [387, 477] width 15 height 13
click at [1220, 77] on button "Continue" at bounding box center [1221, 75] width 74 height 19
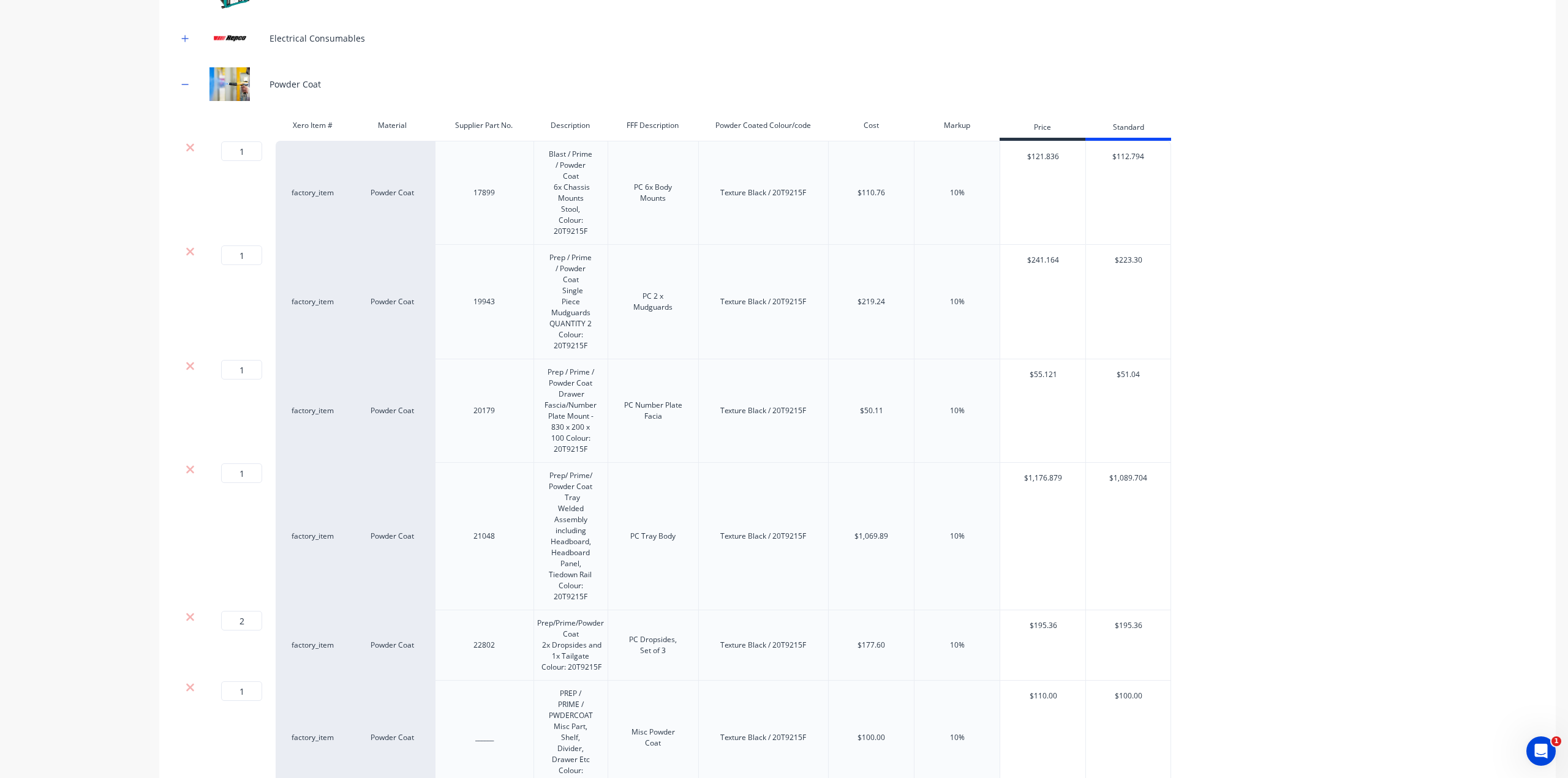
scroll to position [245, 0]
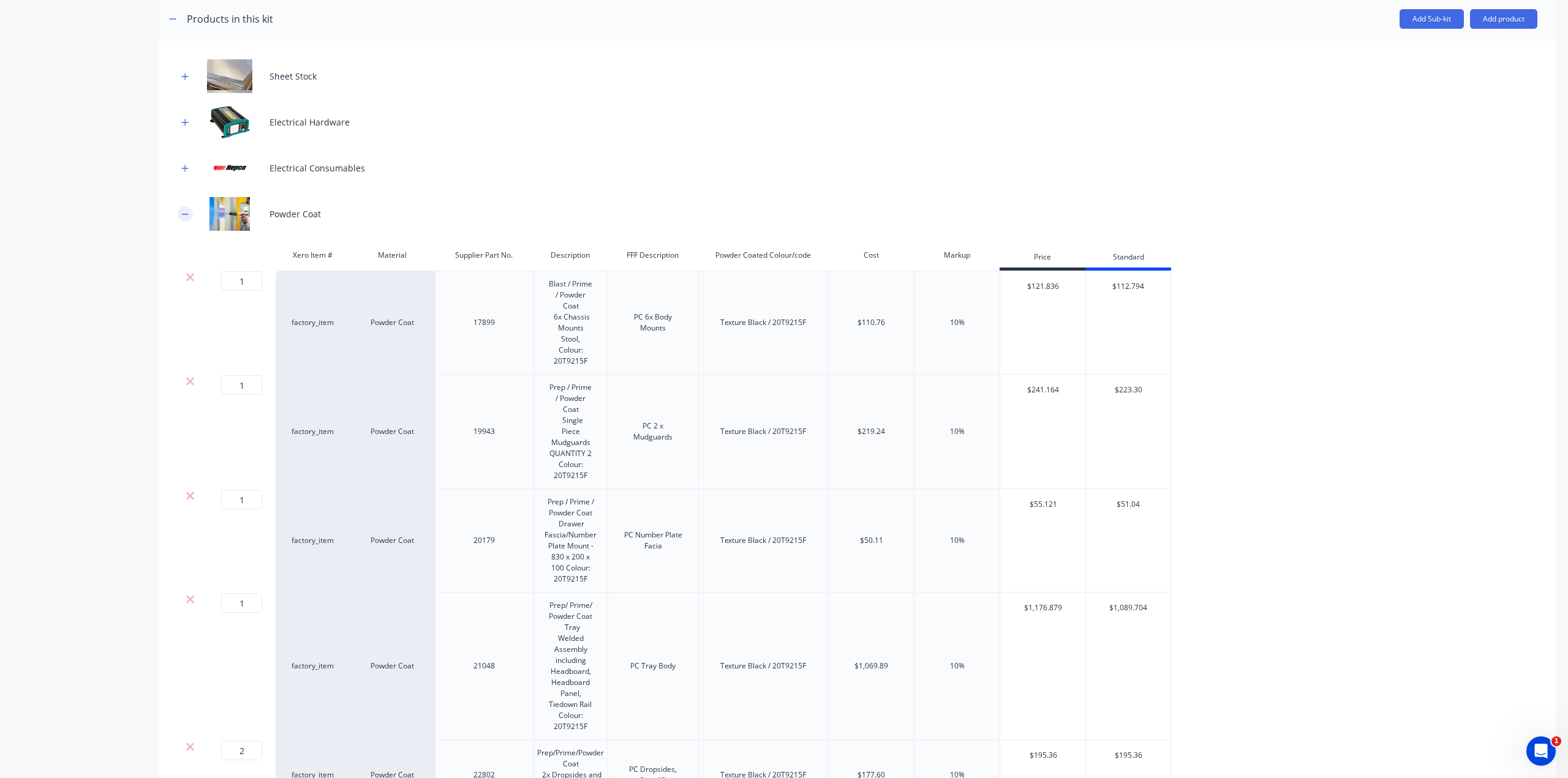
click at [188, 213] on icon "button" at bounding box center [185, 214] width 7 height 9
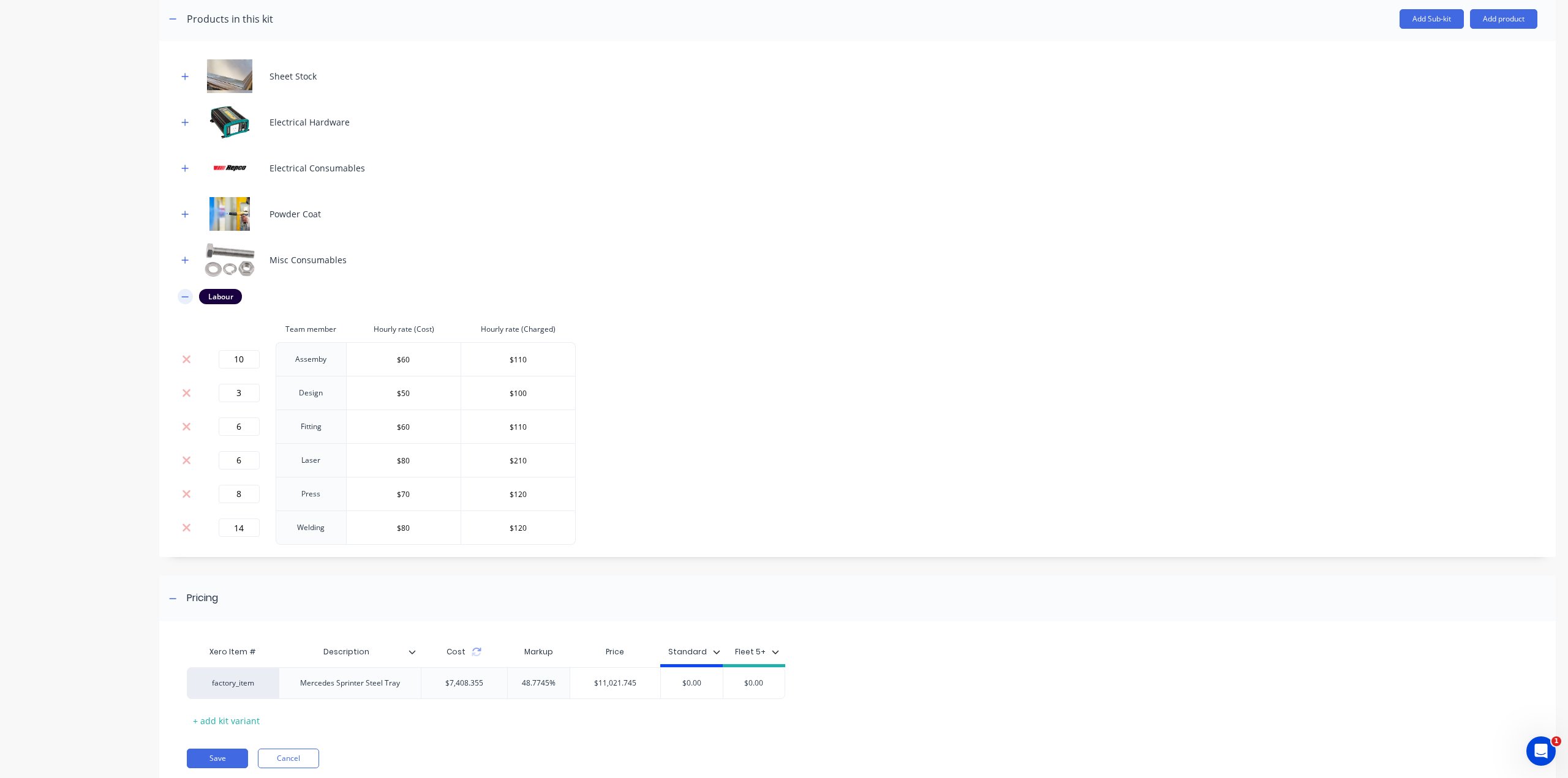
click at [184, 298] on icon "button" at bounding box center [185, 297] width 7 height 9
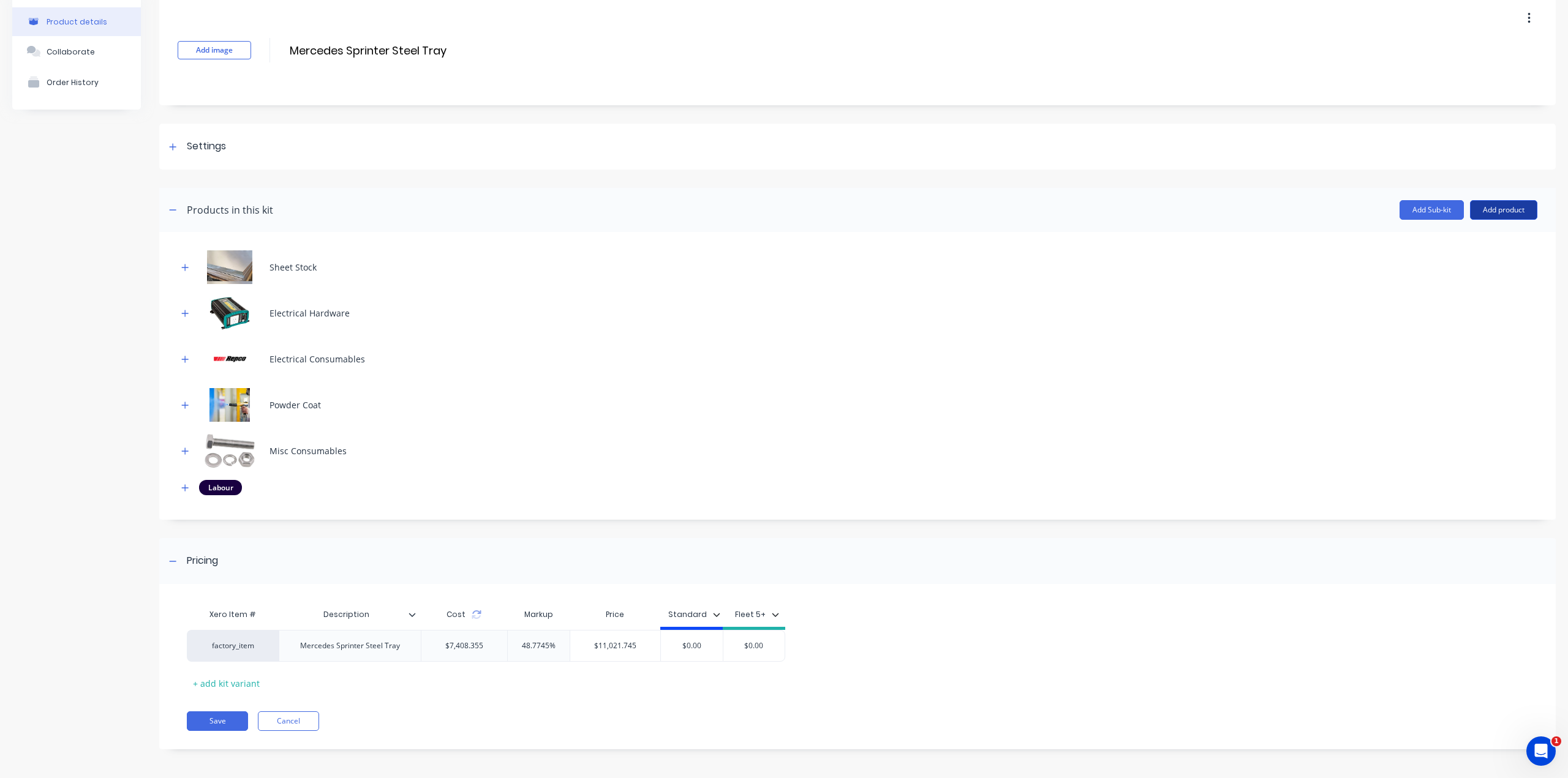
click at [1472, 207] on button "Add product" at bounding box center [1503, 210] width 67 height 19
click at [1474, 233] on div "Product catalogue" at bounding box center [1478, 242] width 94 height 18
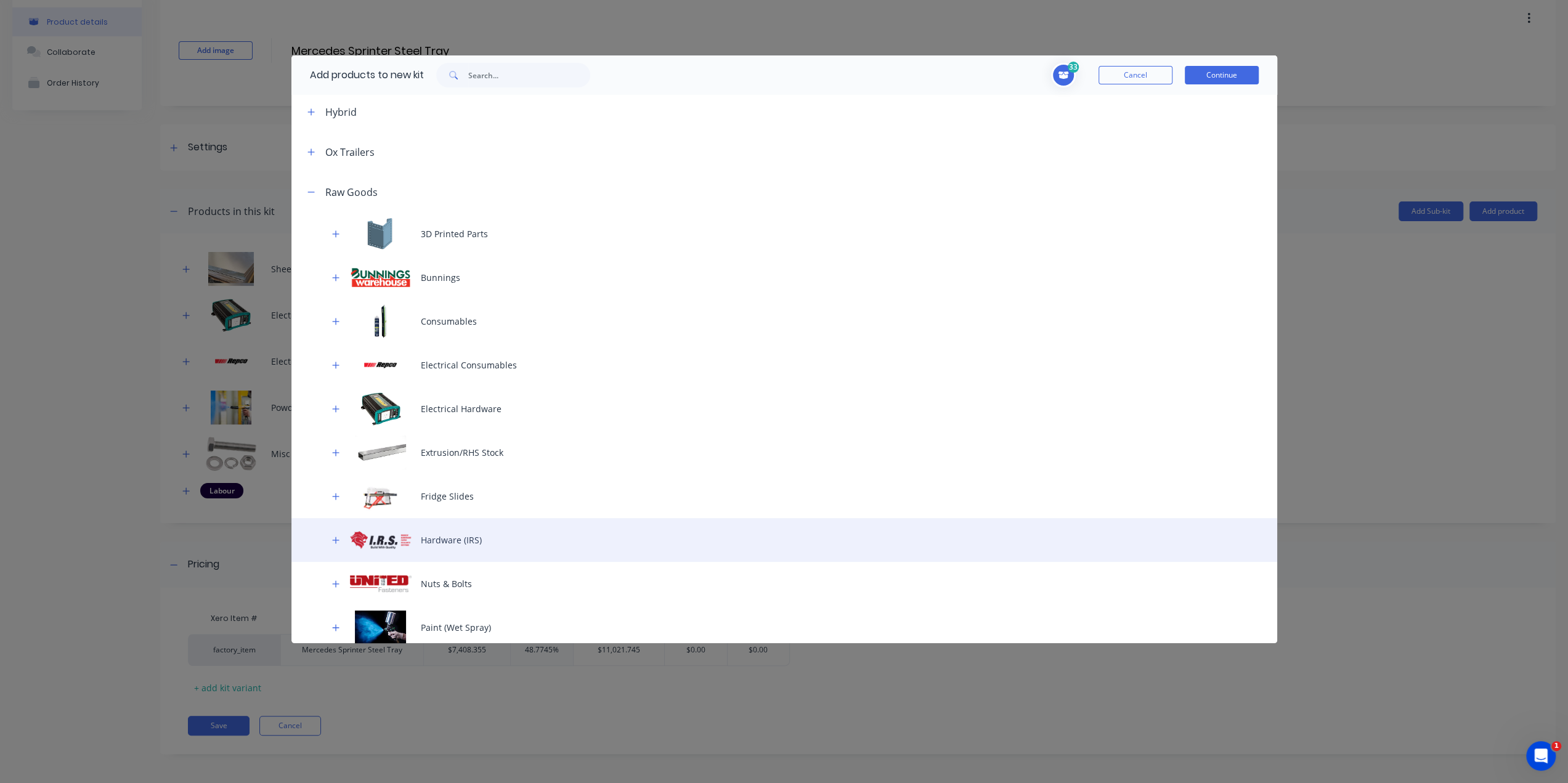
scroll to position [185, 0]
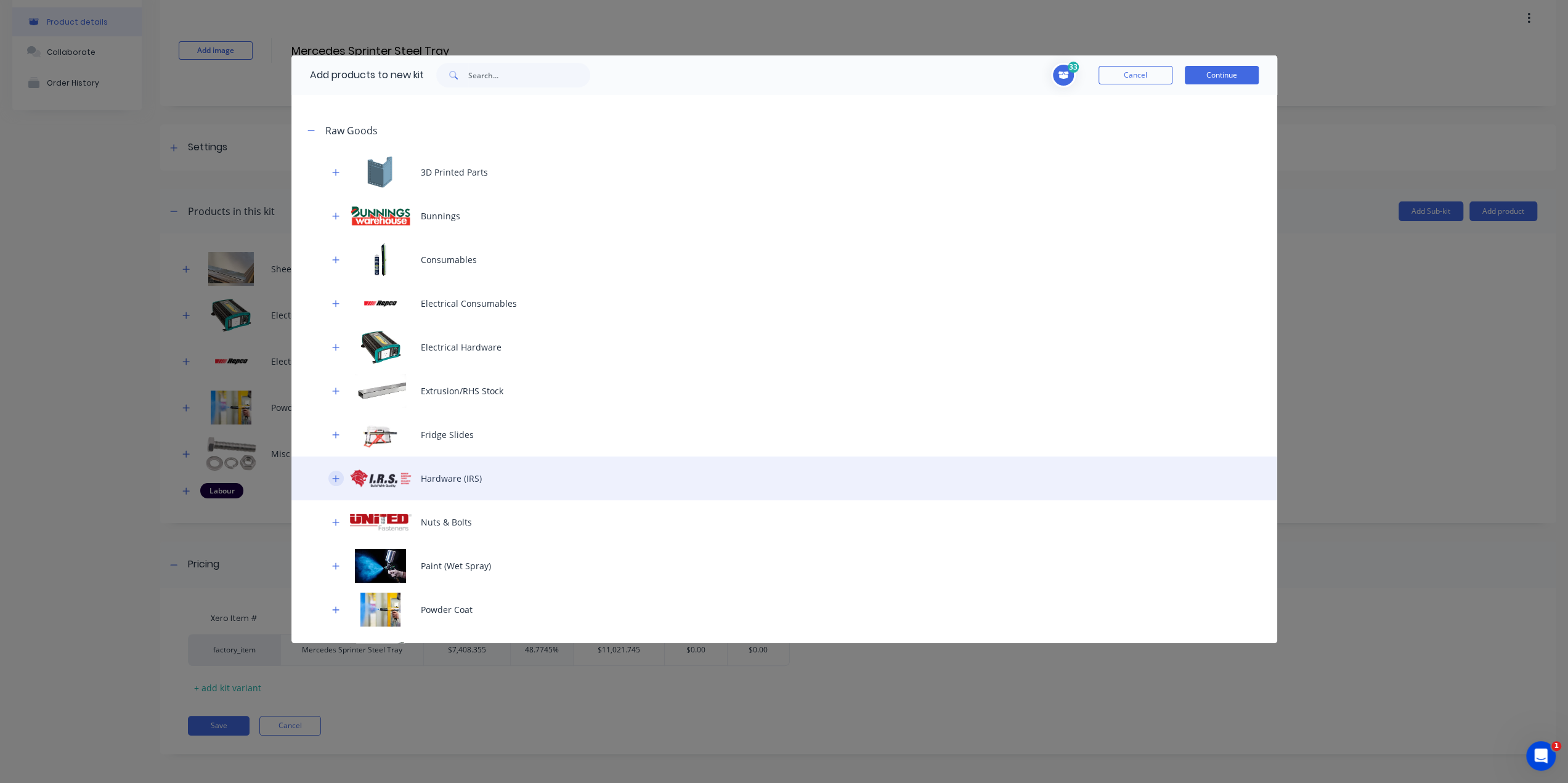
click at [331, 477] on button "button" at bounding box center [336, 478] width 16 height 16
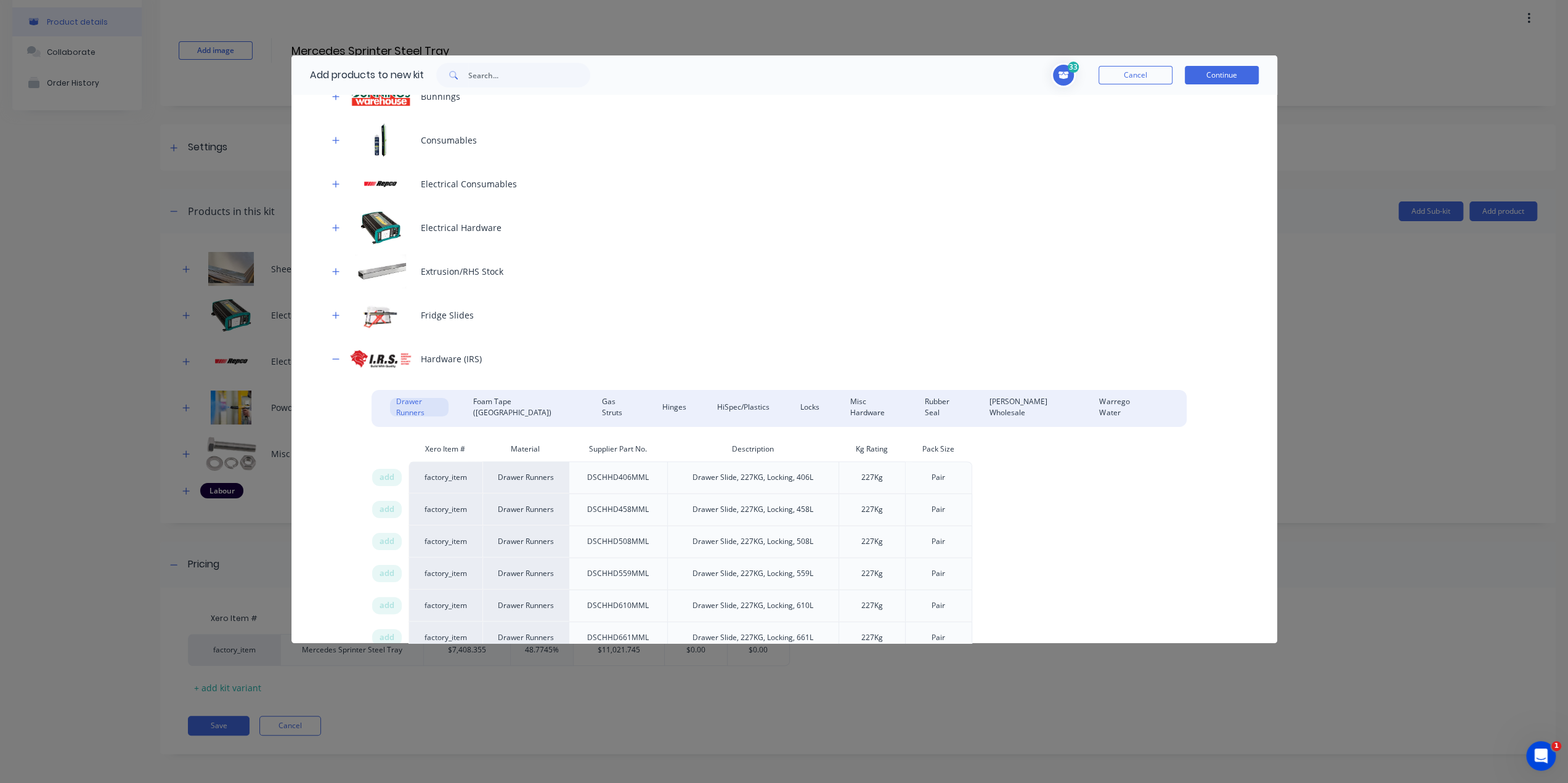
scroll to position [308, 0]
click at [788, 392] on div "Drawer Runners Foam Tape (Tessa) Gas Struts Hinges HiSpec/Plastics Locks Misc H…" at bounding box center [779, 403] width 815 height 34
click at [794, 402] on div "Locks" at bounding box center [810, 403] width 31 height 19
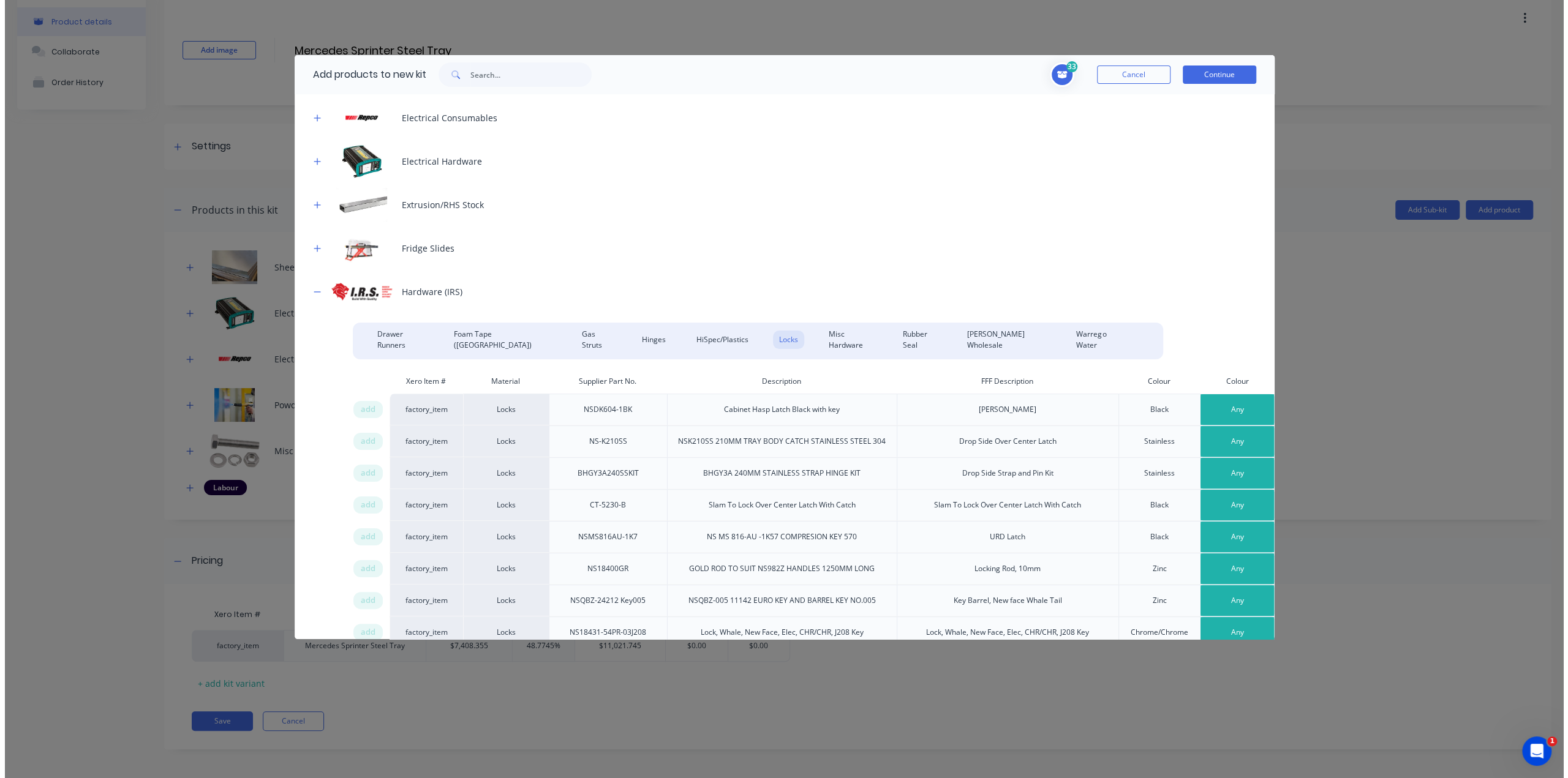
scroll to position [368, 30]
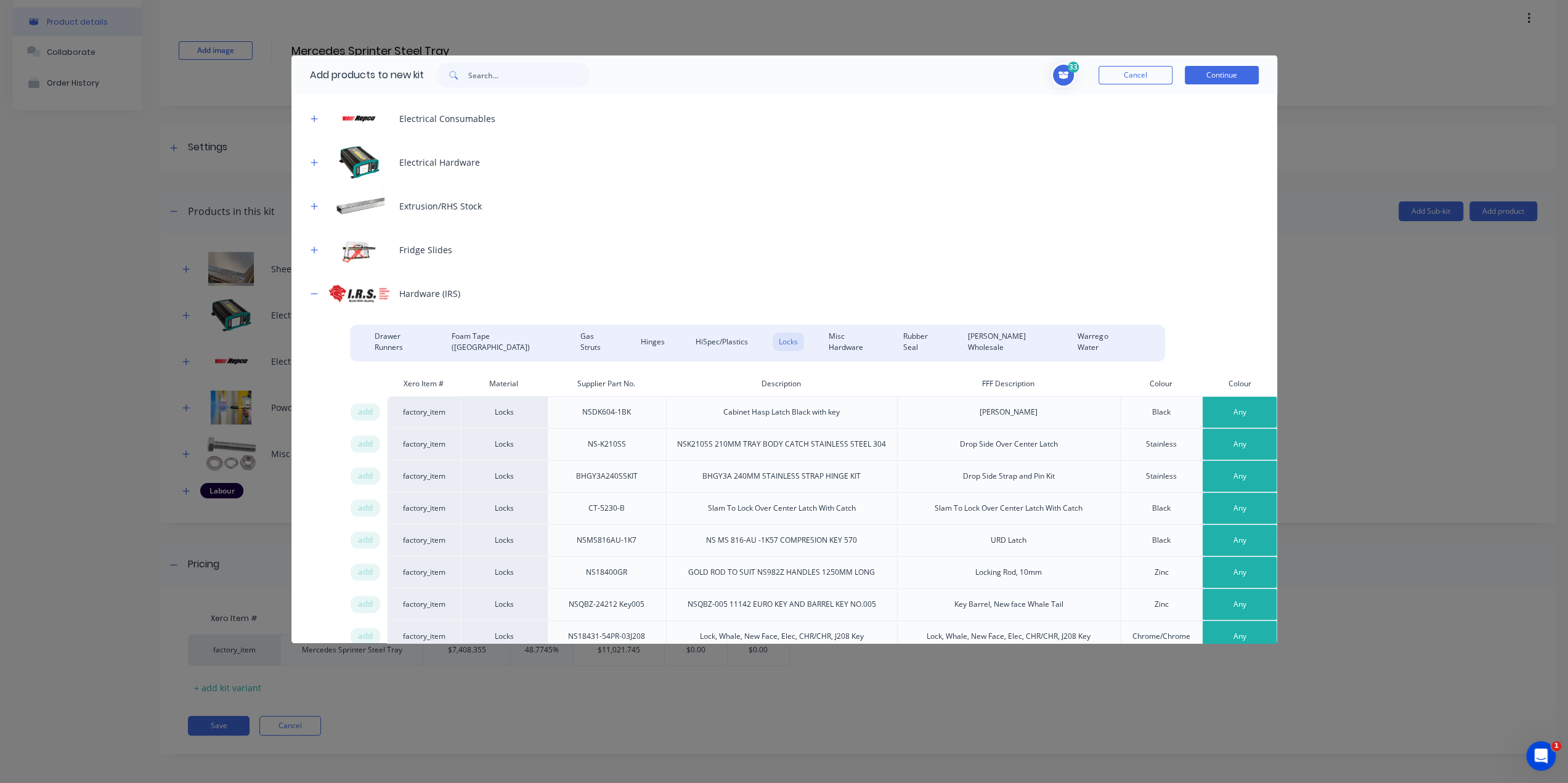
click at [1220, 445] on button "Any" at bounding box center [1239, 444] width 74 height 31
click at [1195, 506] on div "Manual" at bounding box center [1212, 506] width 122 height 25
click at [1249, 506] on button "Any" at bounding box center [1239, 508] width 74 height 31
click at [1205, 568] on div "Manual" at bounding box center [1212, 570] width 122 height 25
click at [358, 506] on span "add" at bounding box center [366, 508] width 15 height 13
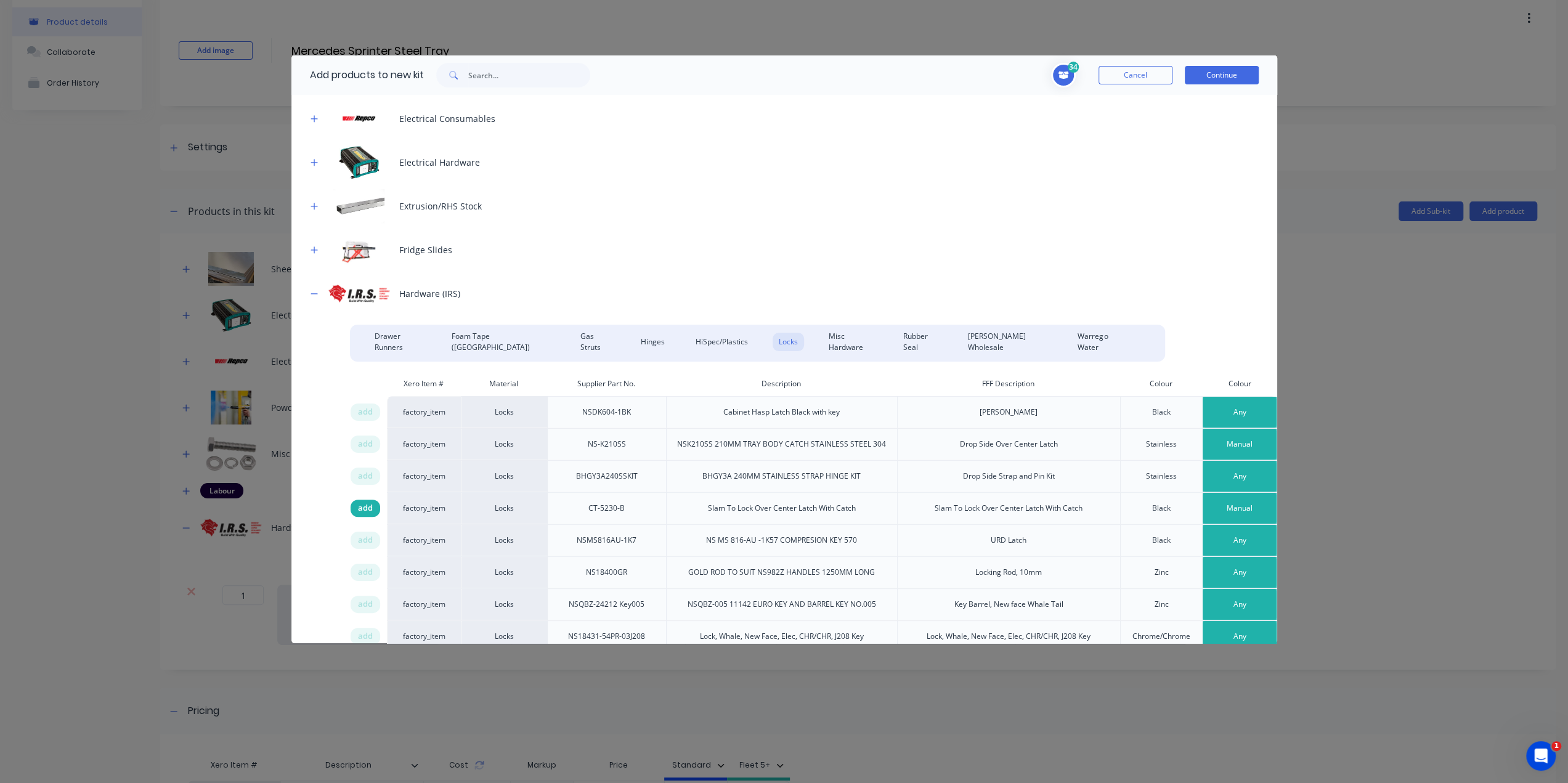
click at [358, 506] on span "add" at bounding box center [366, 508] width 15 height 13
click at [363, 508] on span "add" at bounding box center [366, 508] width 15 height 13
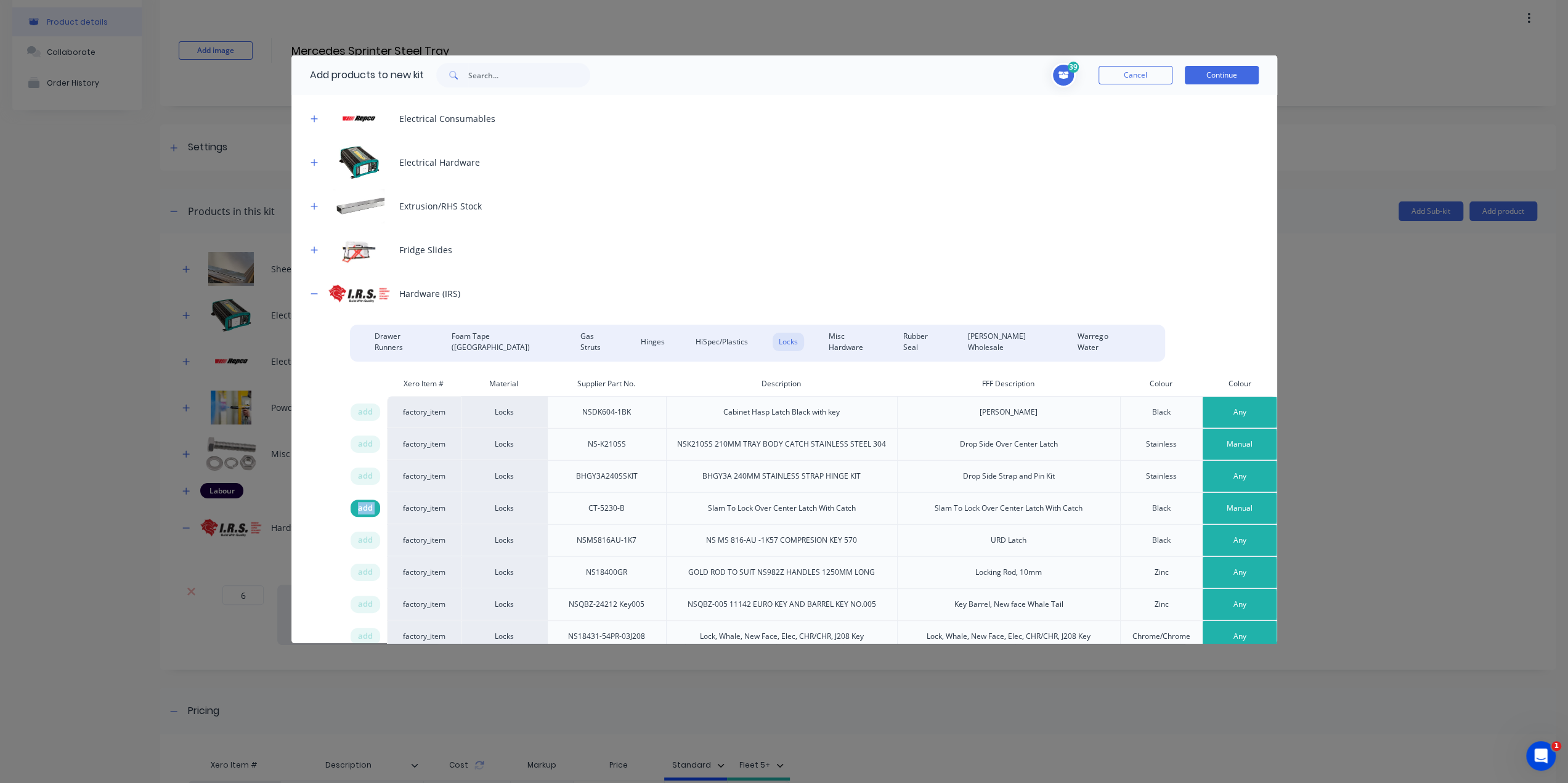
click at [363, 508] on span "add" at bounding box center [366, 508] width 15 height 13
click at [1249, 479] on button "Any" at bounding box center [1239, 476] width 74 height 31
click at [1195, 541] on div "Manual" at bounding box center [1212, 538] width 122 height 25
click at [363, 479] on div "add" at bounding box center [366, 476] width 30 height 17
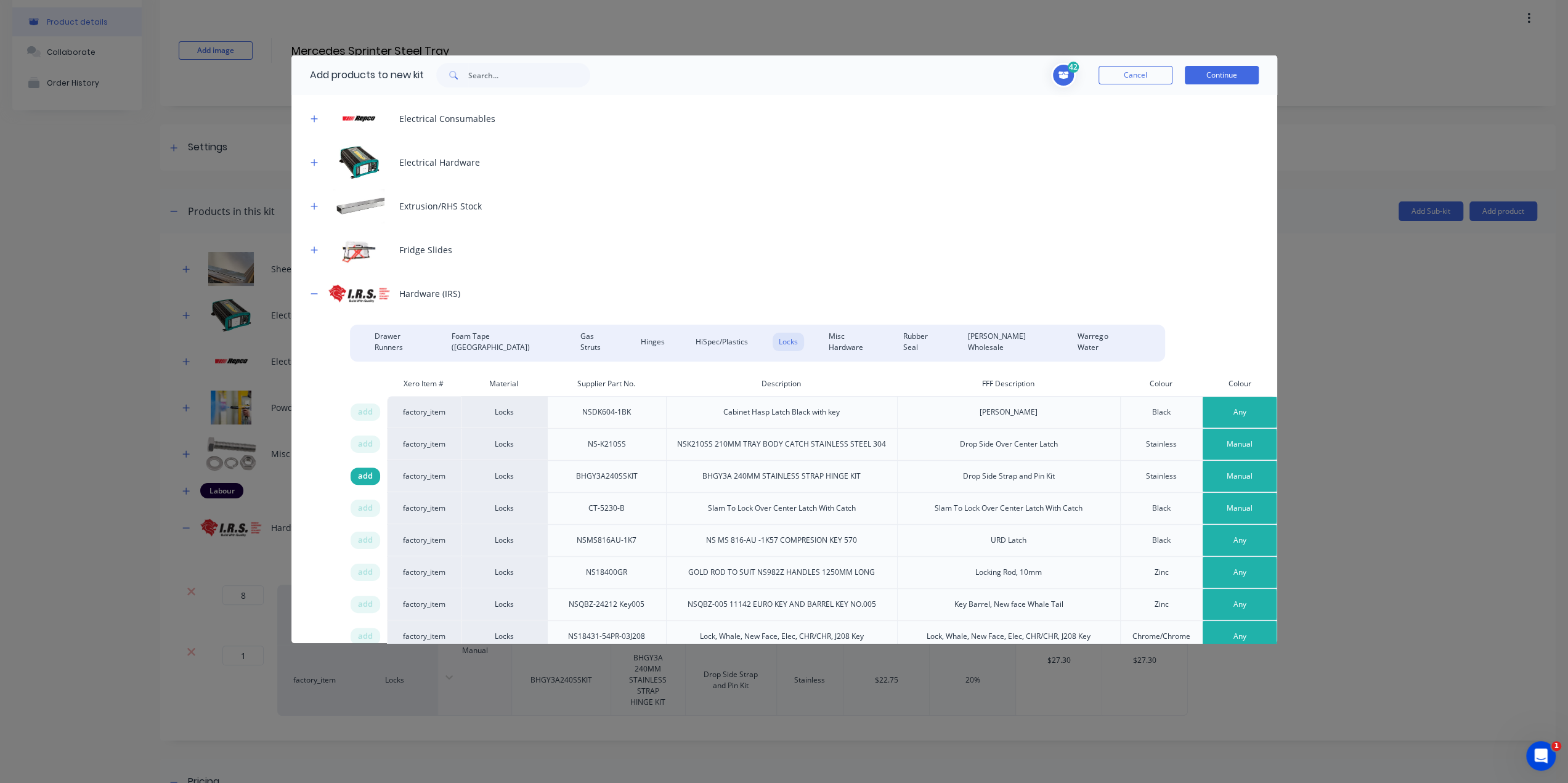
click at [363, 479] on div "add" at bounding box center [366, 476] width 30 height 17
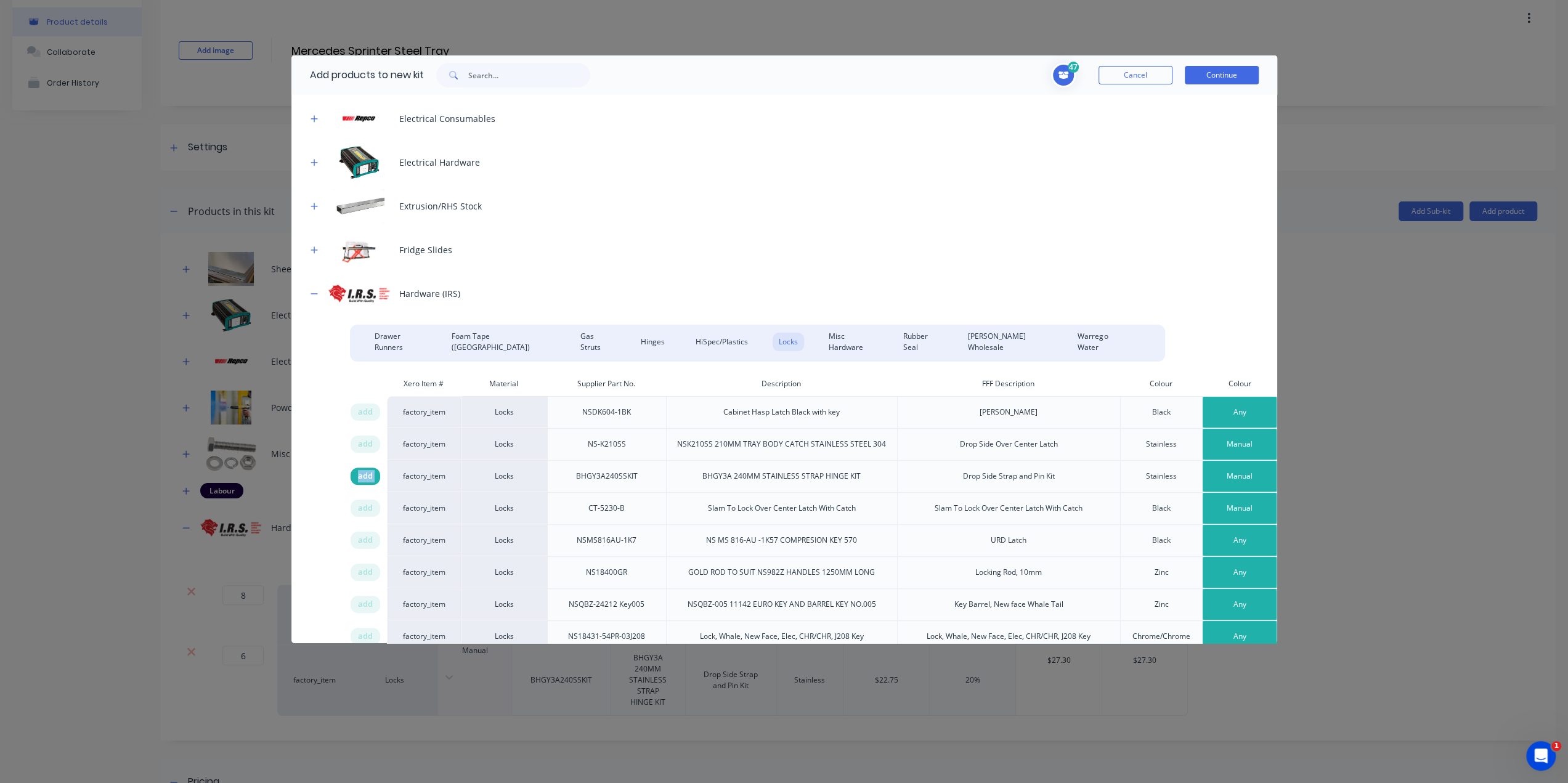
click at [363, 479] on div "add" at bounding box center [366, 476] width 30 height 17
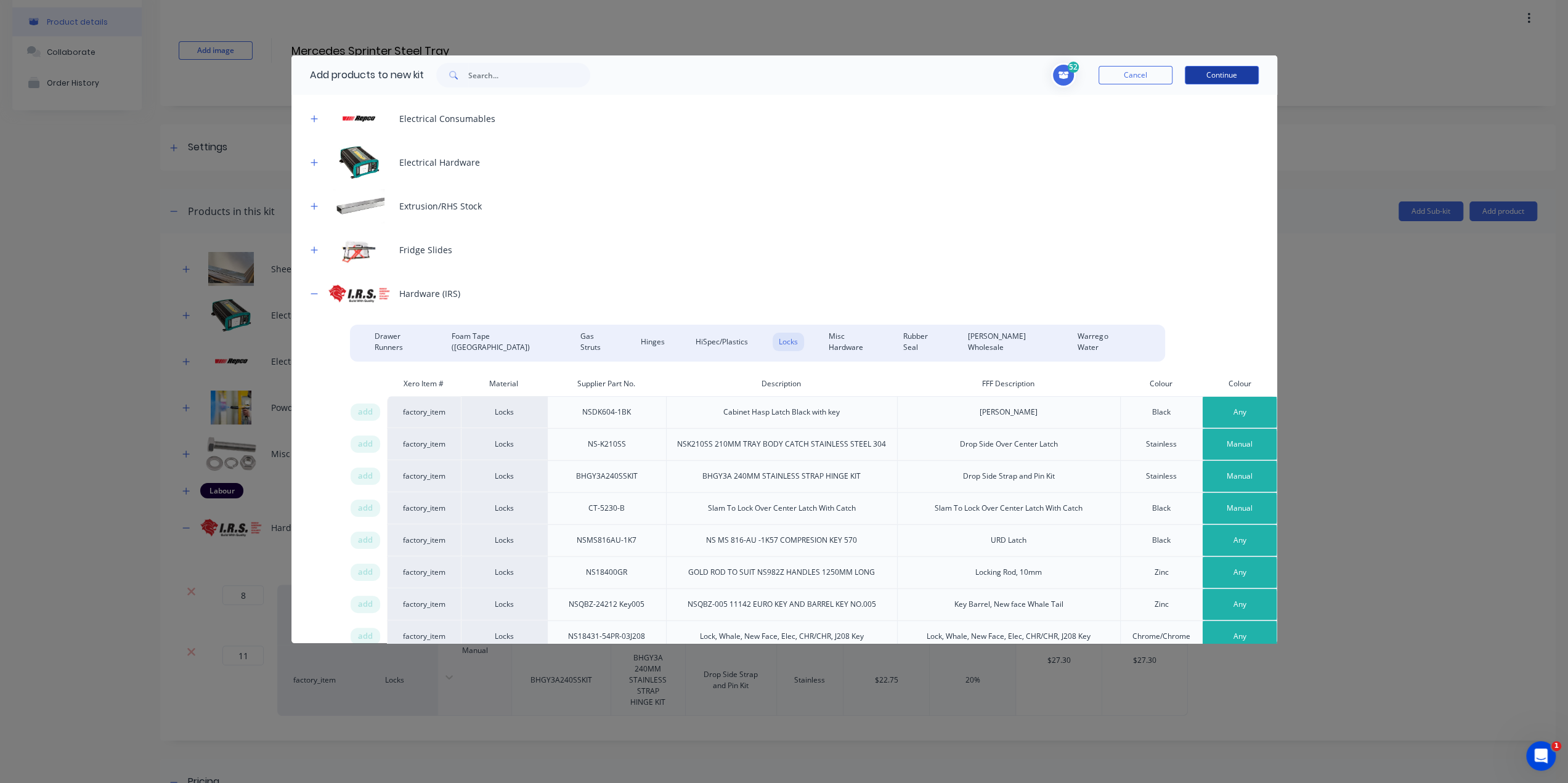
click at [1226, 69] on button "Continue" at bounding box center [1221, 75] width 74 height 19
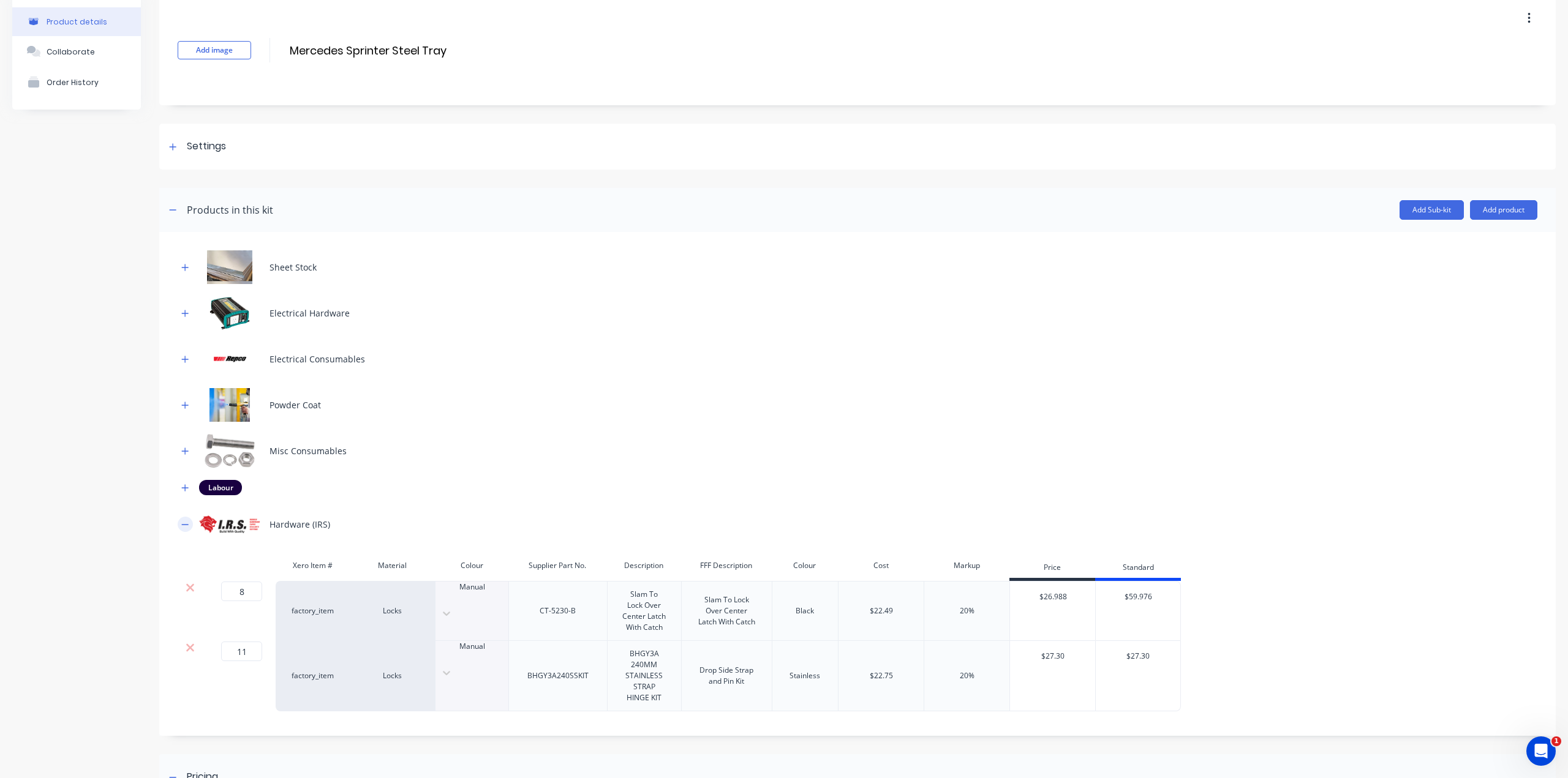
drag, startPoint x: 188, startPoint y: 522, endPoint x: 184, endPoint y: 516, distance: 7.2
click at [188, 522] on icon "button" at bounding box center [185, 525] width 7 height 9
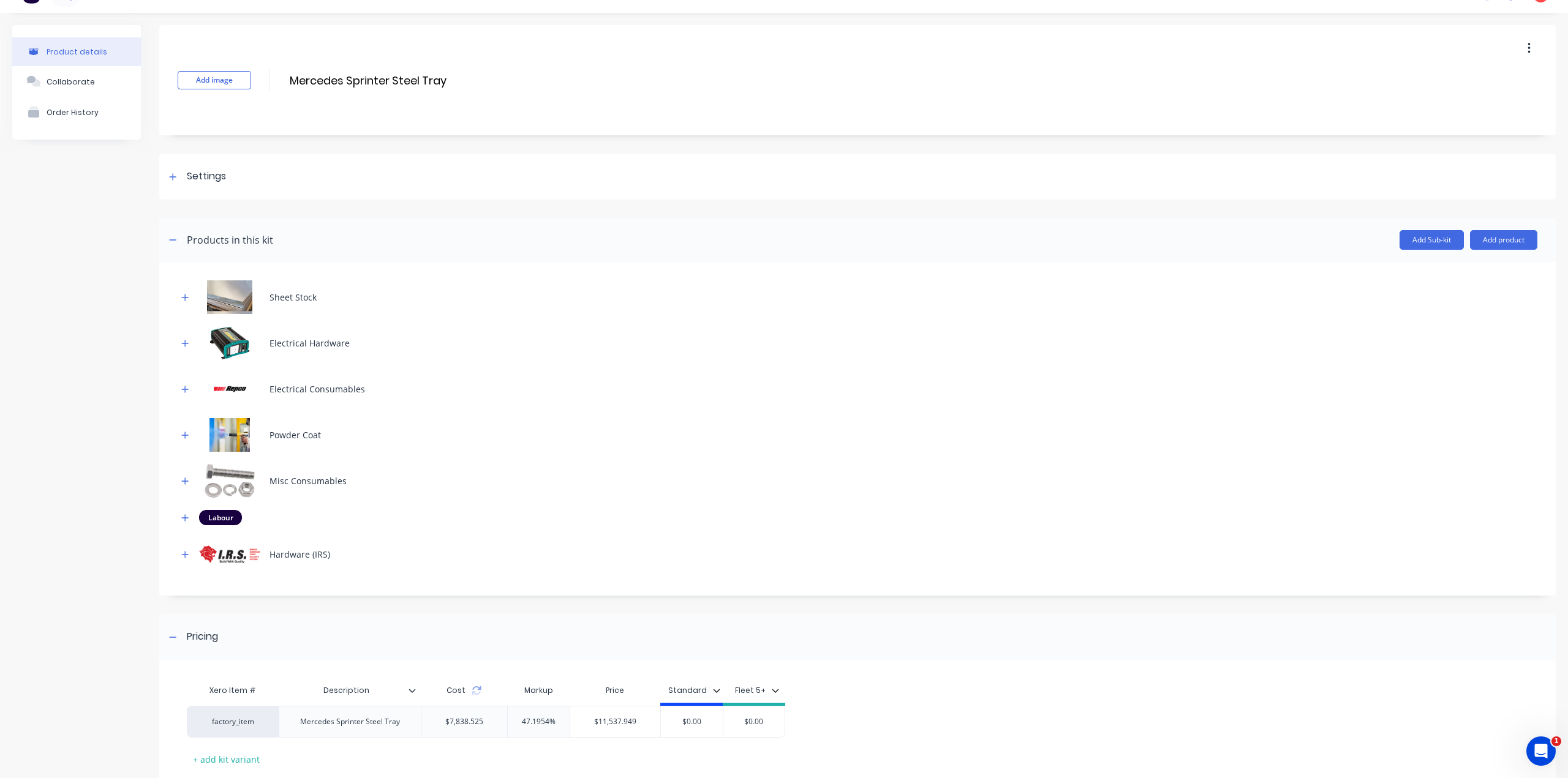
scroll to position [0, 0]
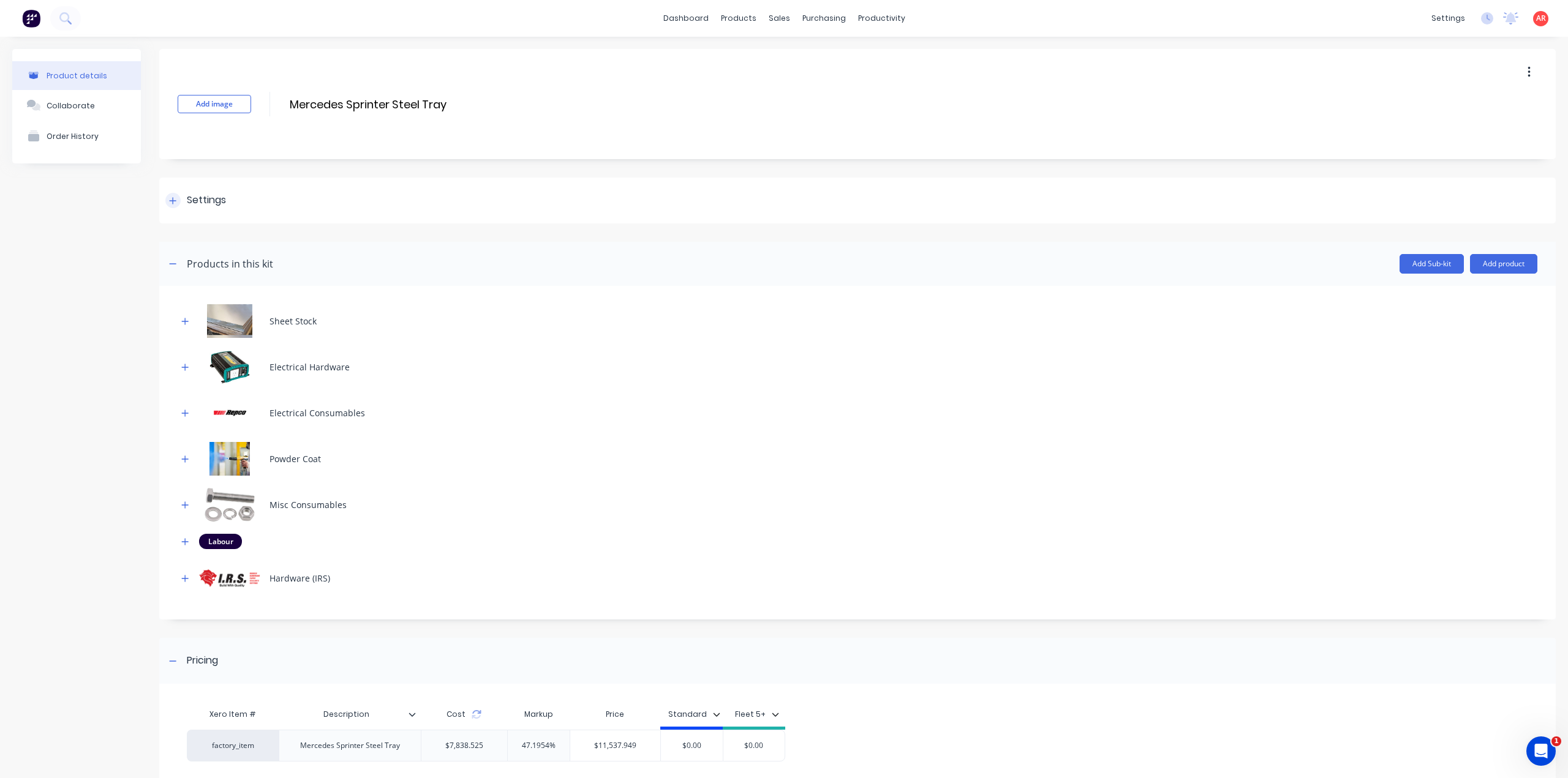
click at [178, 203] on div at bounding box center [173, 200] width 16 height 16
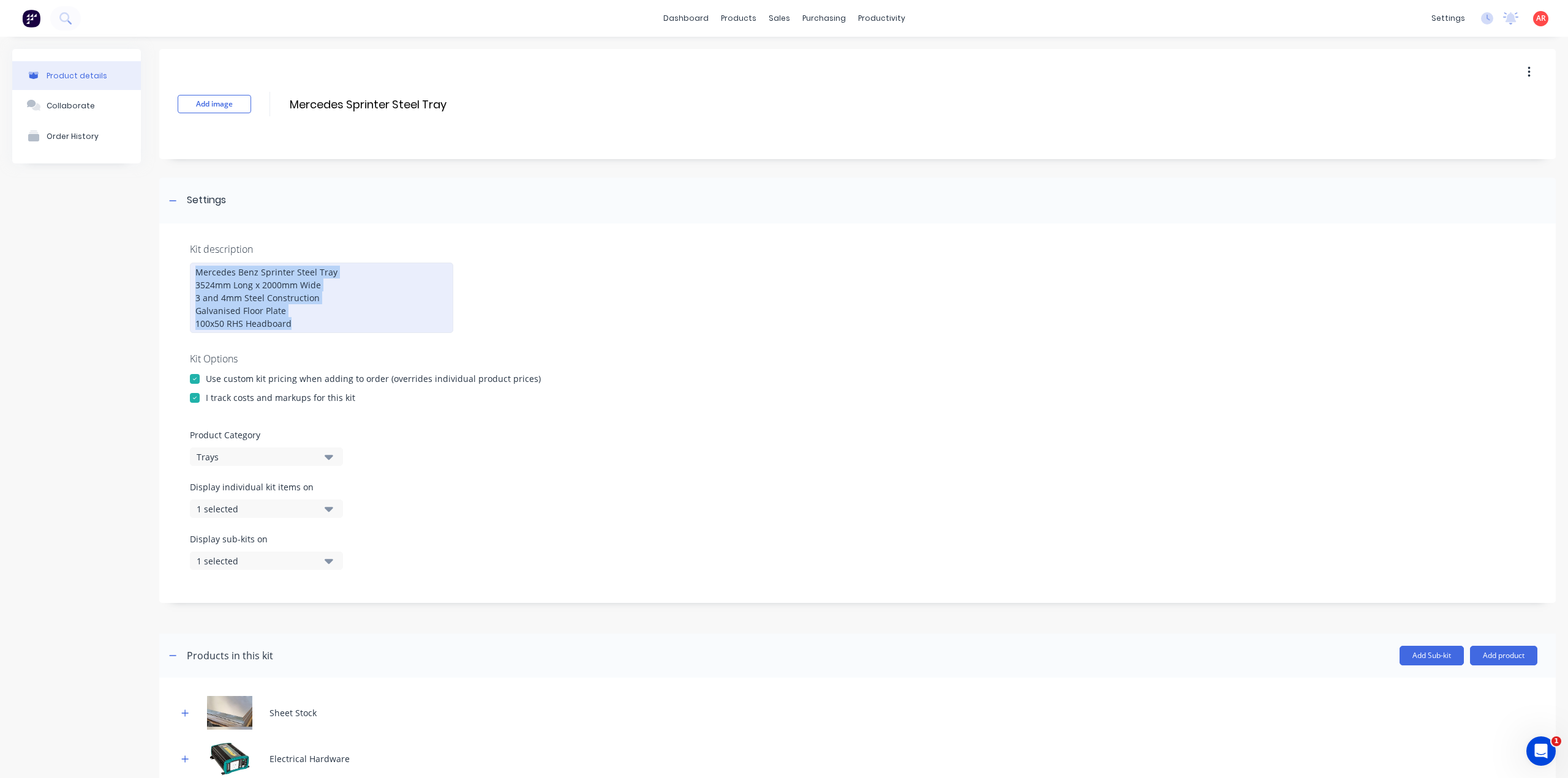
drag, startPoint x: 308, startPoint y: 320, endPoint x: 165, endPoint y: 245, distance: 161.5
click at [165, 245] on div "Kit description Mercedes Benz Sprinter Steel Tray 3524mm Long x 2000mm Wide 3 a…" at bounding box center [857, 413] width 1396 height 379
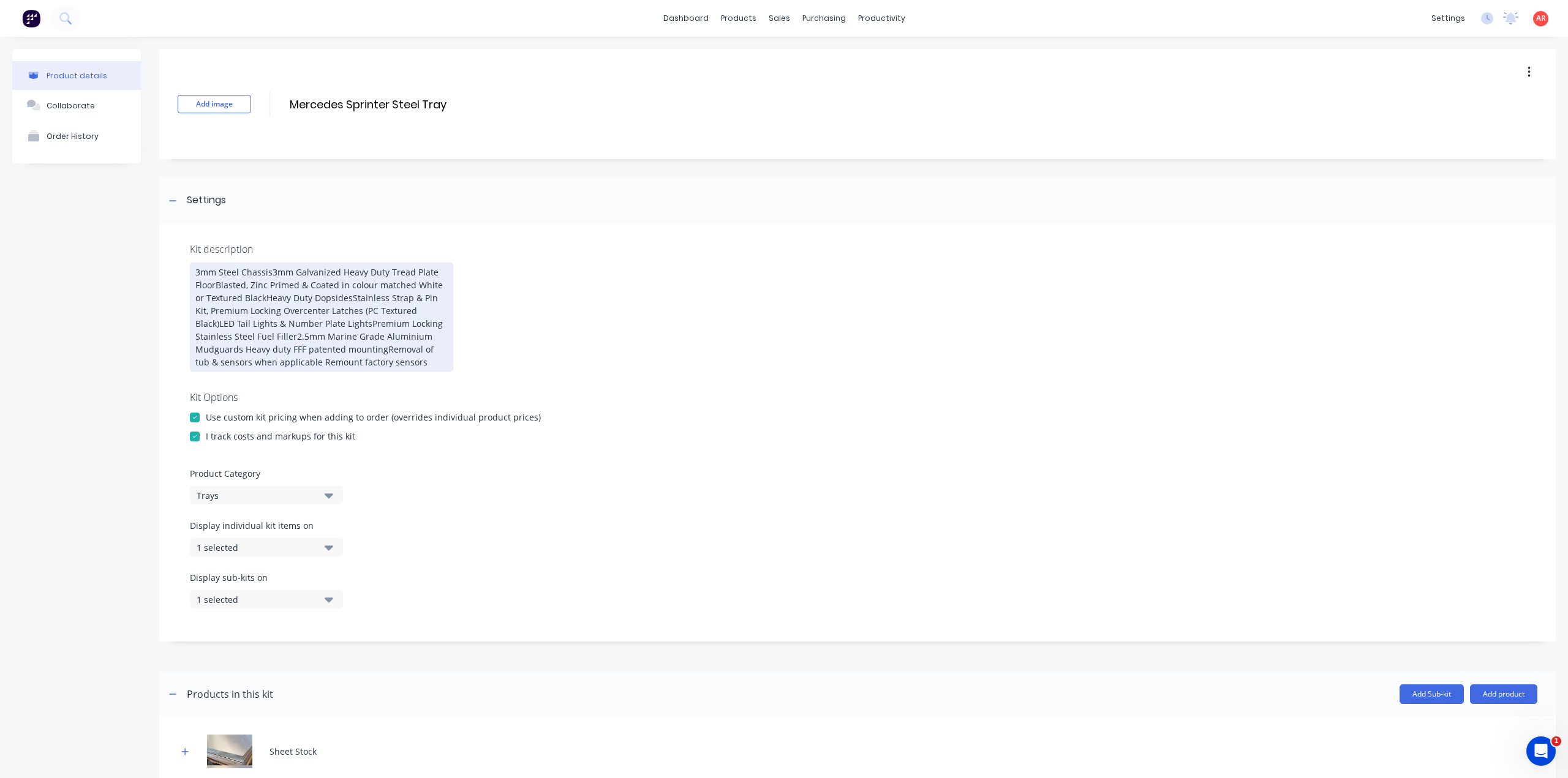
click at [271, 270] on div "3mm Steel Chassis3mm Galvanized Heavy Duty Tread Plate FloorBlasted, Zinc Prime…" at bounding box center [321, 316] width 263 height 109
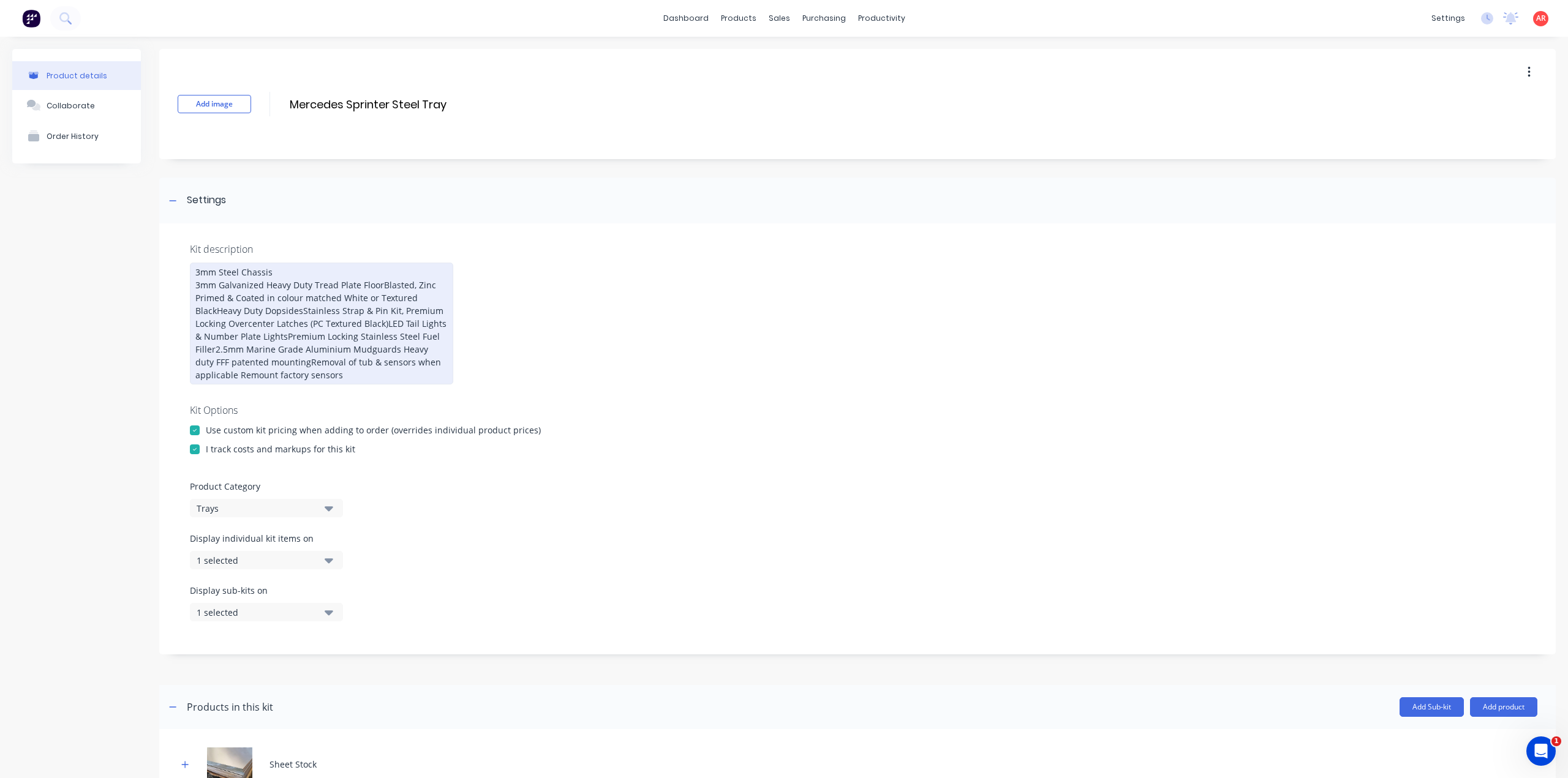
click at [378, 283] on div "3mm Steel Chassis 3mm Galvanized Heavy Duty Tread Plate FloorBlasted, Zinc Prim…" at bounding box center [321, 323] width 263 height 122
click at [199, 271] on div "3mm Steel Chassis 3mm Galvanized Heavy Duty Tread Plate Floor Blasted, Zinc Pri…" at bounding box center [321, 323] width 263 height 122
click at [254, 310] on div "4mm Steel Chassis 3mm Galvanized Heavy Duty Tread Plate Floor Blasted, Zinc Pri…" at bounding box center [321, 323] width 263 height 122
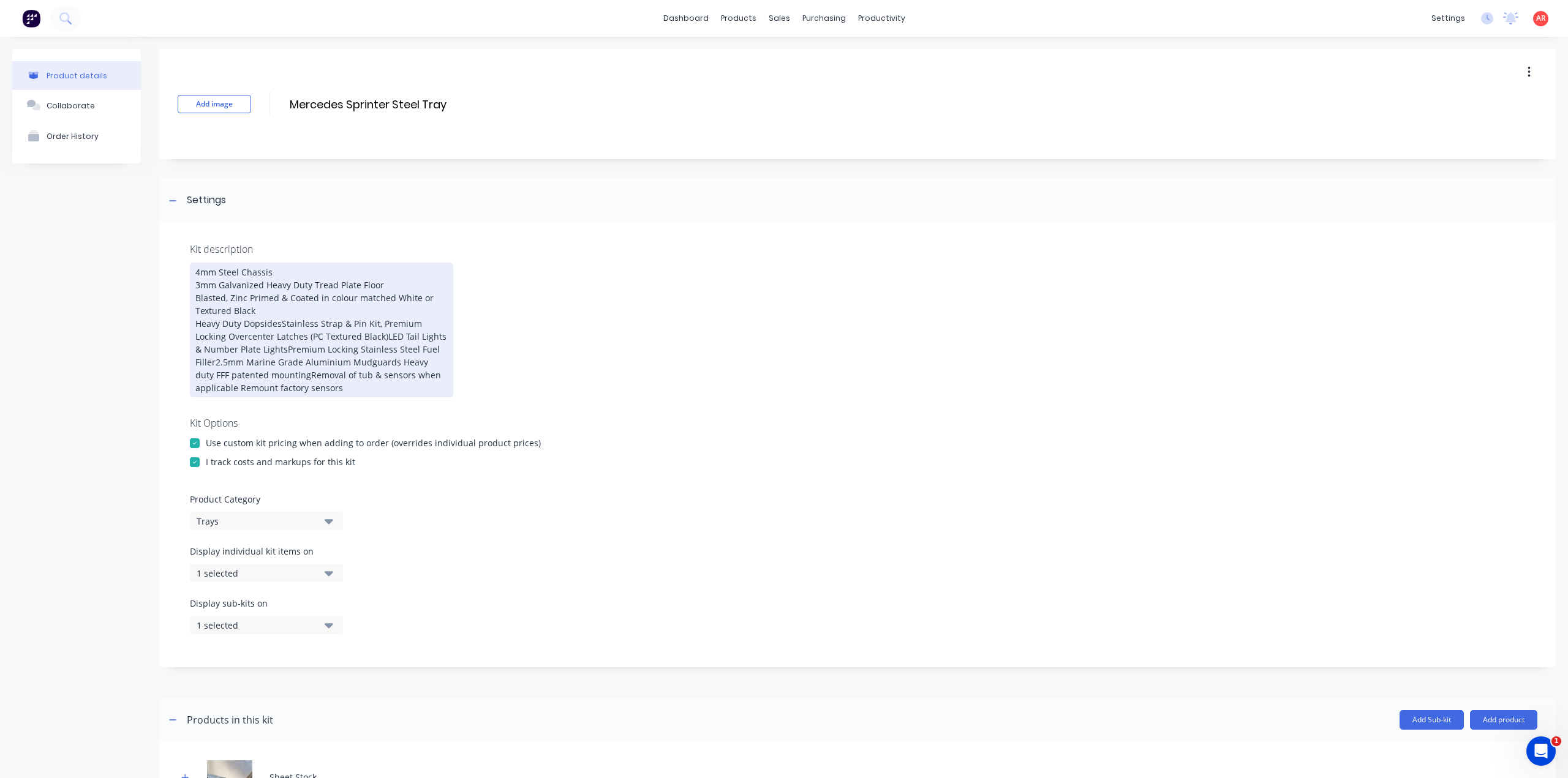
click at [280, 321] on div "4mm Steel Chassis 3mm Galvanized Heavy Duty Tread Plate Floor Blasted, Zinc Pri…" at bounding box center [321, 330] width 263 height 135
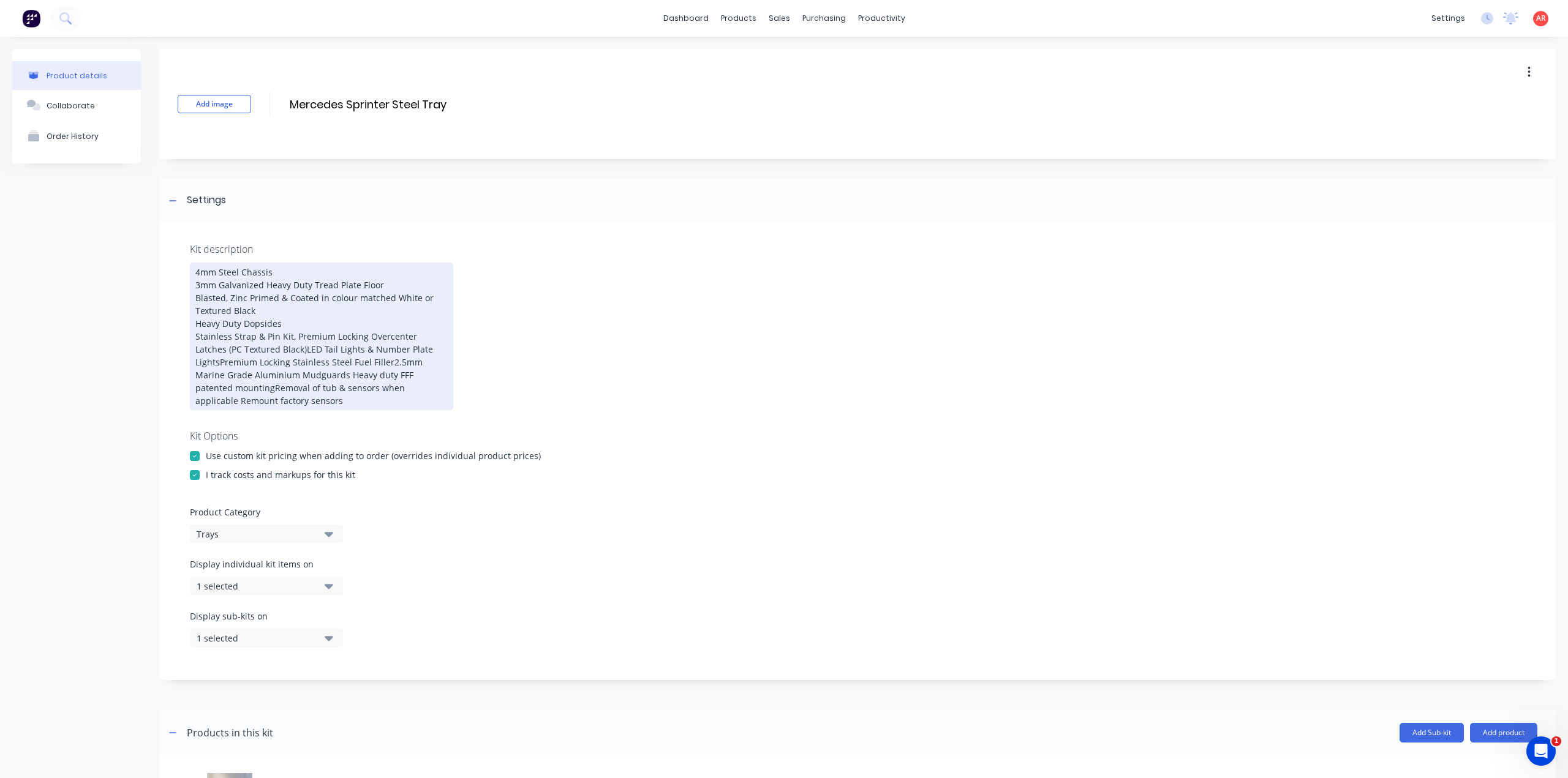
click at [220, 360] on div "4mm Steel Chassis 3mm Galvanized Heavy Duty Tread Plate Floor Blasted, Zinc Pri…" at bounding box center [321, 336] width 263 height 147
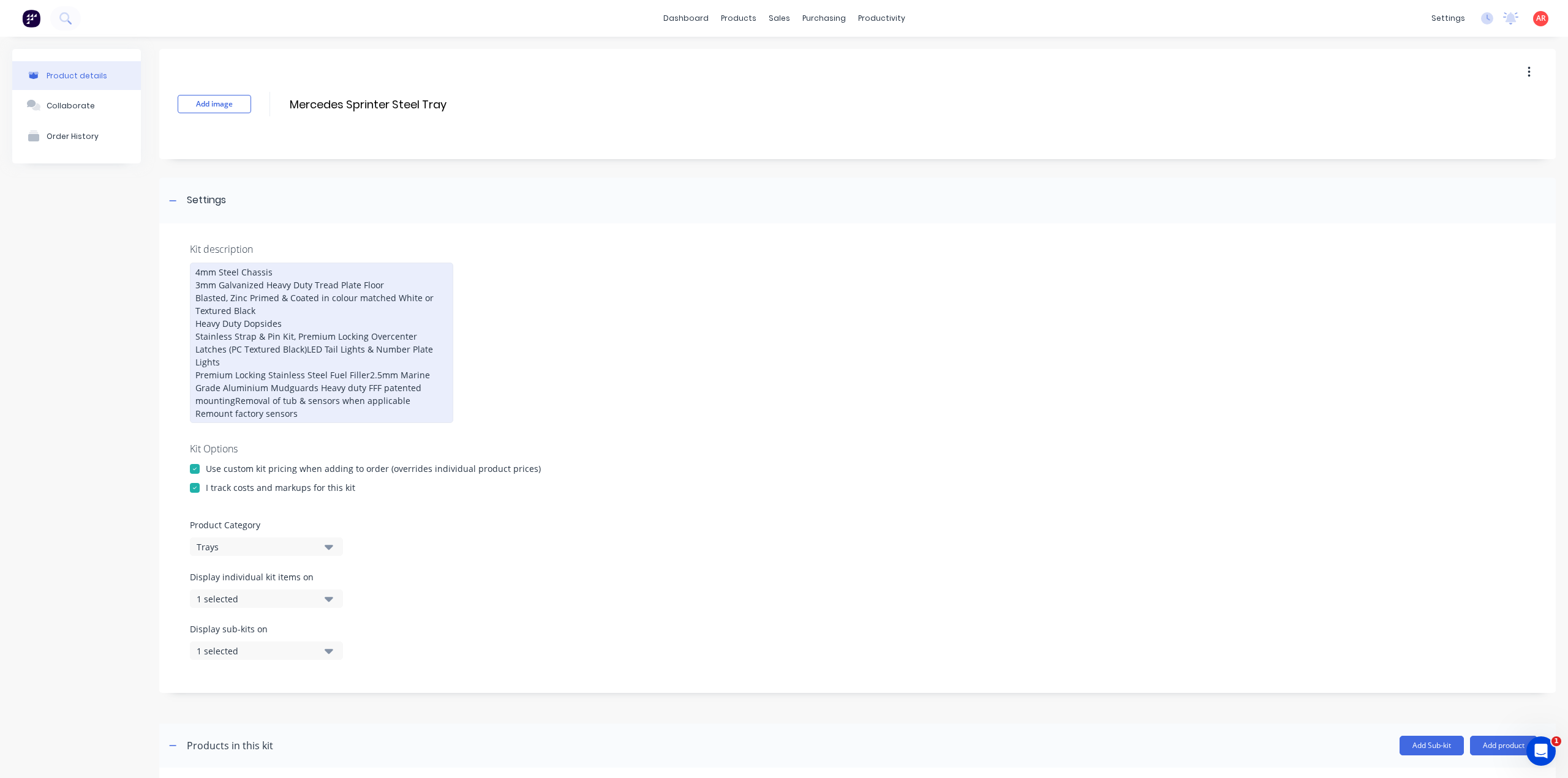
click at [396, 336] on div "4mm Steel Chassis 3mm Galvanized Heavy Duty Tread Plate Floor Blasted, Zinc Pri…" at bounding box center [321, 342] width 263 height 160
click at [259, 322] on div "4mm Steel Chassis 3mm Galvanized Heavy Duty Tread Plate Floor Blasted, Zinc Pri…" at bounding box center [321, 342] width 263 height 160
drag, startPoint x: 265, startPoint y: 322, endPoint x: 305, endPoint y: 313, distance: 41.0
click at [305, 313] on div "4mm Steel Chassis 3mm Galvanized Heavy Duty Tread Plate Floor Blasted, Zinc Pri…" at bounding box center [321, 342] width 263 height 160
click at [248, 322] on div "4mm Steel Chassis 3mm Galvanized Heavy Duty Tread Plate Floor Blasted, Zinc Pri…" at bounding box center [321, 342] width 263 height 160
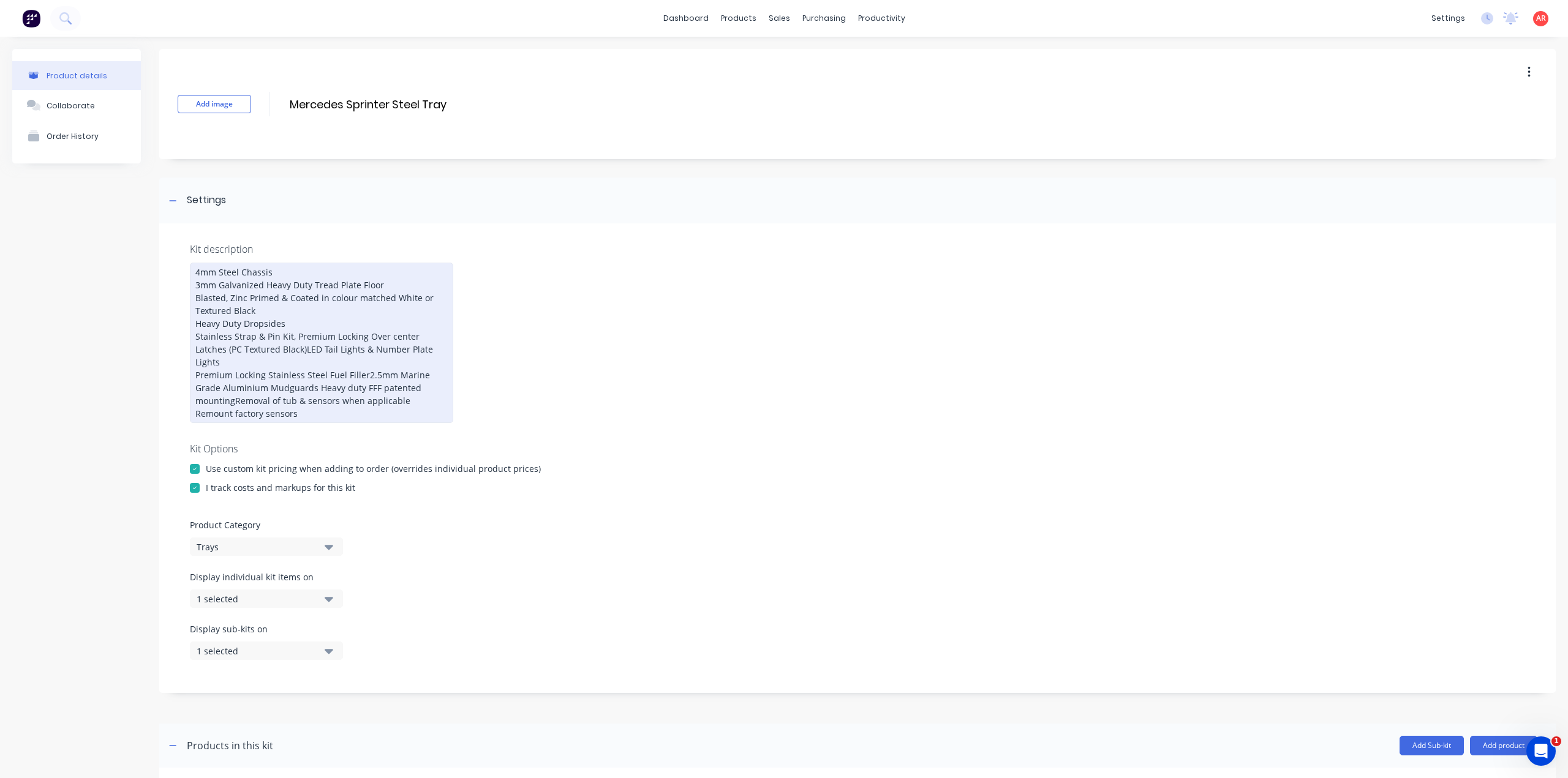
click at [245, 373] on div "4mm Steel Chassis 3mm Galvanized Heavy Duty Tread Plate Floor Blasted, Zinc Pri…" at bounding box center [321, 342] width 263 height 160
click at [264, 324] on div "4mm Steel Chassis 3mm Galvanized Heavy Duty Tread Plate Floor Blasted, Zinc Pri…" at bounding box center [321, 342] width 263 height 160
drag, startPoint x: 427, startPoint y: 364, endPoint x: 190, endPoint y: 364, distance: 237.0
click at [190, 364] on div "4mm Steel Chassis 3mm Galvanized Heavy Duty Tread Plate Floor Blasted, Zinc Pri…" at bounding box center [321, 342] width 263 height 160
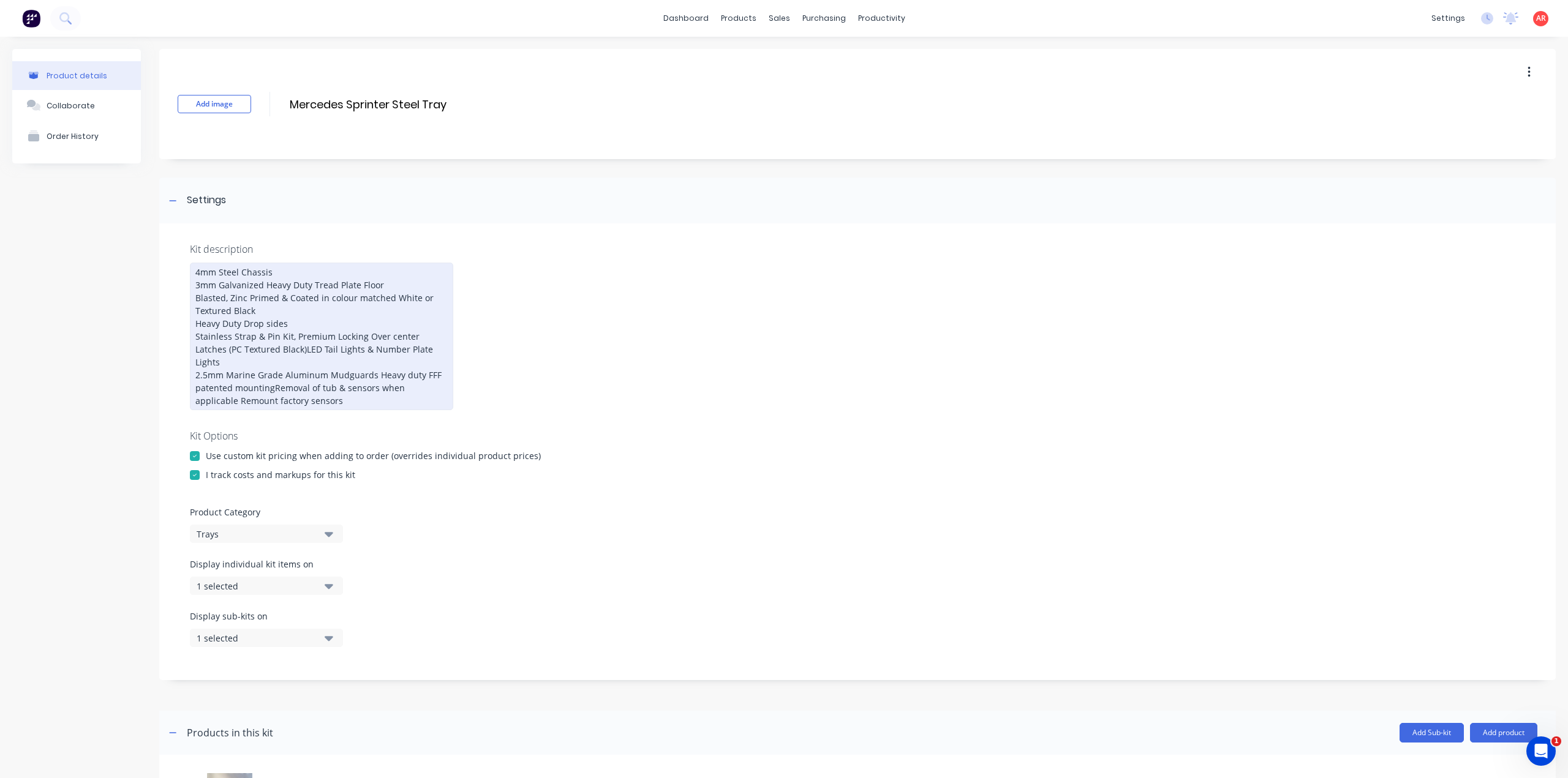
click at [234, 371] on div "4mm Steel Chassis 3mm Galvanized Heavy Duty Tread Plate Floor Blasted, Zinc Pri…" at bounding box center [321, 336] width 263 height 147
click at [273, 375] on div "4mm Steel Chassis 3mm Galvanized Heavy Duty Tread Plate Floor Blasted, Zinc Pri…" at bounding box center [321, 336] width 263 height 147
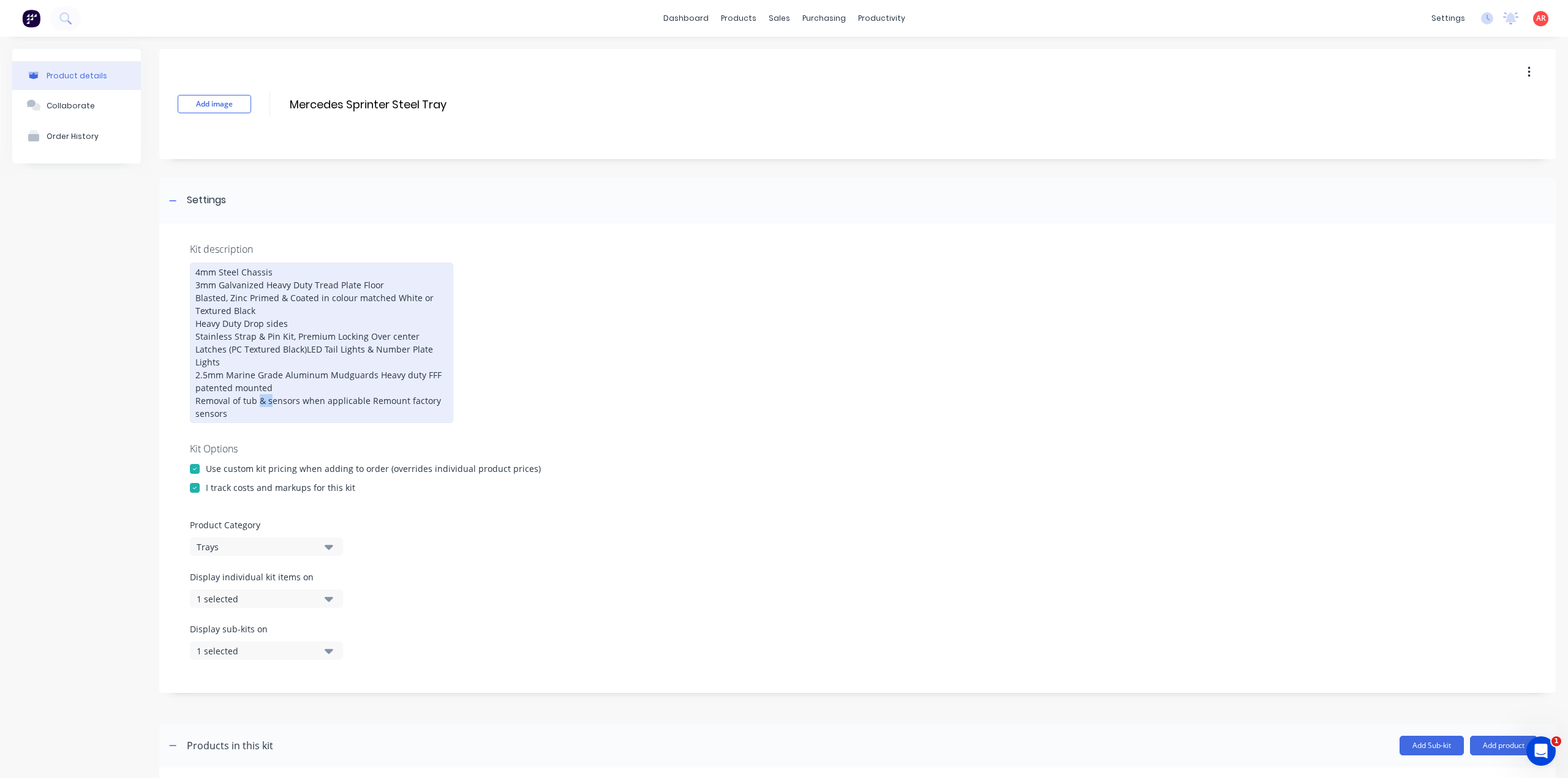
drag, startPoint x: 251, startPoint y: 406, endPoint x: 259, endPoint y: 388, distance: 19.7
click at [259, 388] on div "4mm Steel Chassis 3mm Galvanized Heavy Duty Tread Plate Floor Blasted, Zinc Pri…" at bounding box center [321, 342] width 263 height 160
drag, startPoint x: 236, startPoint y: 398, endPoint x: 190, endPoint y: 386, distance: 47.5
click at [190, 386] on div "4mm Steel Chassis 3mm Galvanized Heavy Duty Tread Plate Floor Blasted, Zinc Pri…" at bounding box center [321, 342] width 263 height 160
click at [234, 401] on div "4mm Steel Chassis 3mm Galvanized Heavy Duty Tread Plate Floor Blasted, Zinc Pri…" at bounding box center [321, 342] width 263 height 160
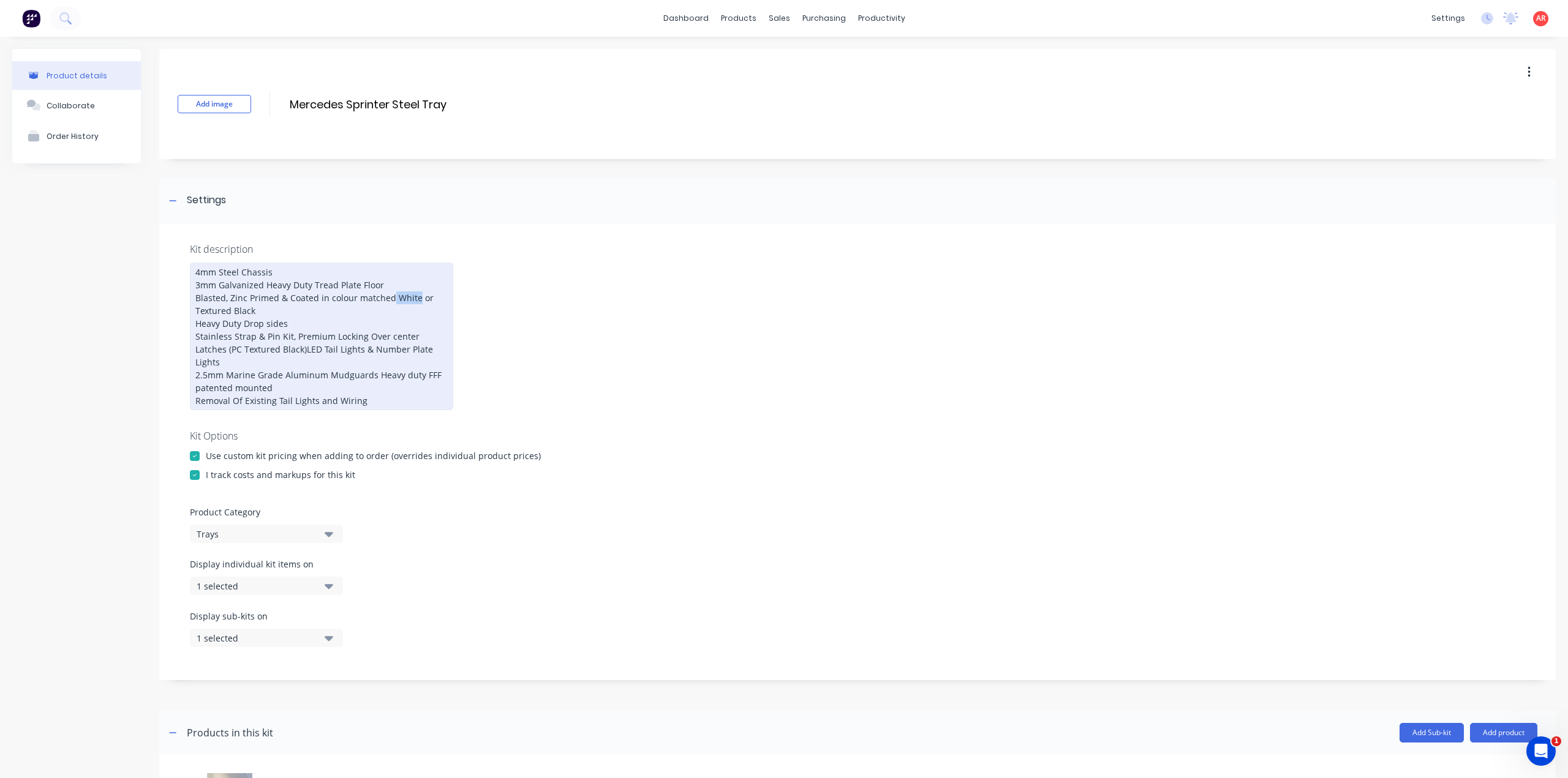
drag, startPoint x: 417, startPoint y: 298, endPoint x: 389, endPoint y: 299, distance: 28.0
click at [389, 299] on div "4mm Steel Chassis 3mm Galvanized Heavy Duty Tread Plate Floor Blasted, Zinc Pri…" at bounding box center [321, 336] width 263 height 147
click at [271, 347] on div "4mm Steel Chassis 3mm Galvanized Heavy Duty Tread Plate Floor Blasted, Zinc Pri…" at bounding box center [321, 336] width 263 height 147
click at [389, 285] on div "4mm Steel Chassis 3mm Galvanized Heavy Duty Tread Plate Floor Blasted, Zinc Pri…" at bounding box center [321, 336] width 263 height 147
click at [343, 314] on div "4mm Steel Chassis 3mm Galvanized Heavy Duty Tread Plate Floor Heavy Duty RHS He…" at bounding box center [321, 336] width 263 height 147
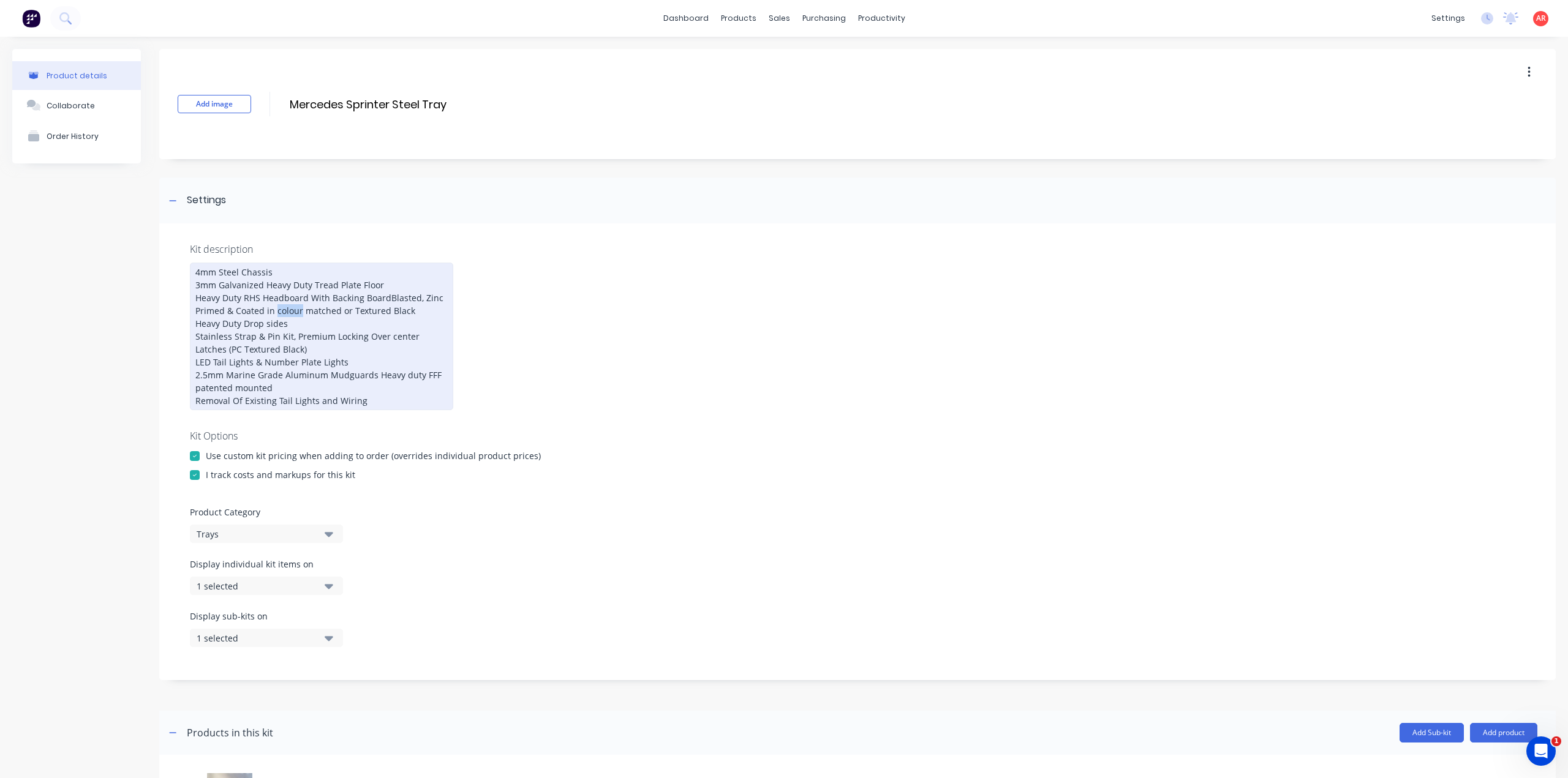
click at [340, 315] on div "4mm Steel Chassis 3mm Galvanized Heavy Duty Tread Plate Floor Heavy Duty RHS He…" at bounding box center [321, 336] width 263 height 147
click at [371, 311] on div "4mm Steel Chassis 3mm Galvanized Heavy Duty Tread Plate Floor Heavy Duty RHS He…" at bounding box center [321, 336] width 263 height 147
drag, startPoint x: 390, startPoint y: 311, endPoint x: 357, endPoint y: 316, distance: 33.4
click at [357, 316] on div "4mm Steel Chassis 3mm Galvanized Heavy Duty Tread Plate Floor Heavy Duty RHS He…" at bounding box center [321, 336] width 263 height 147
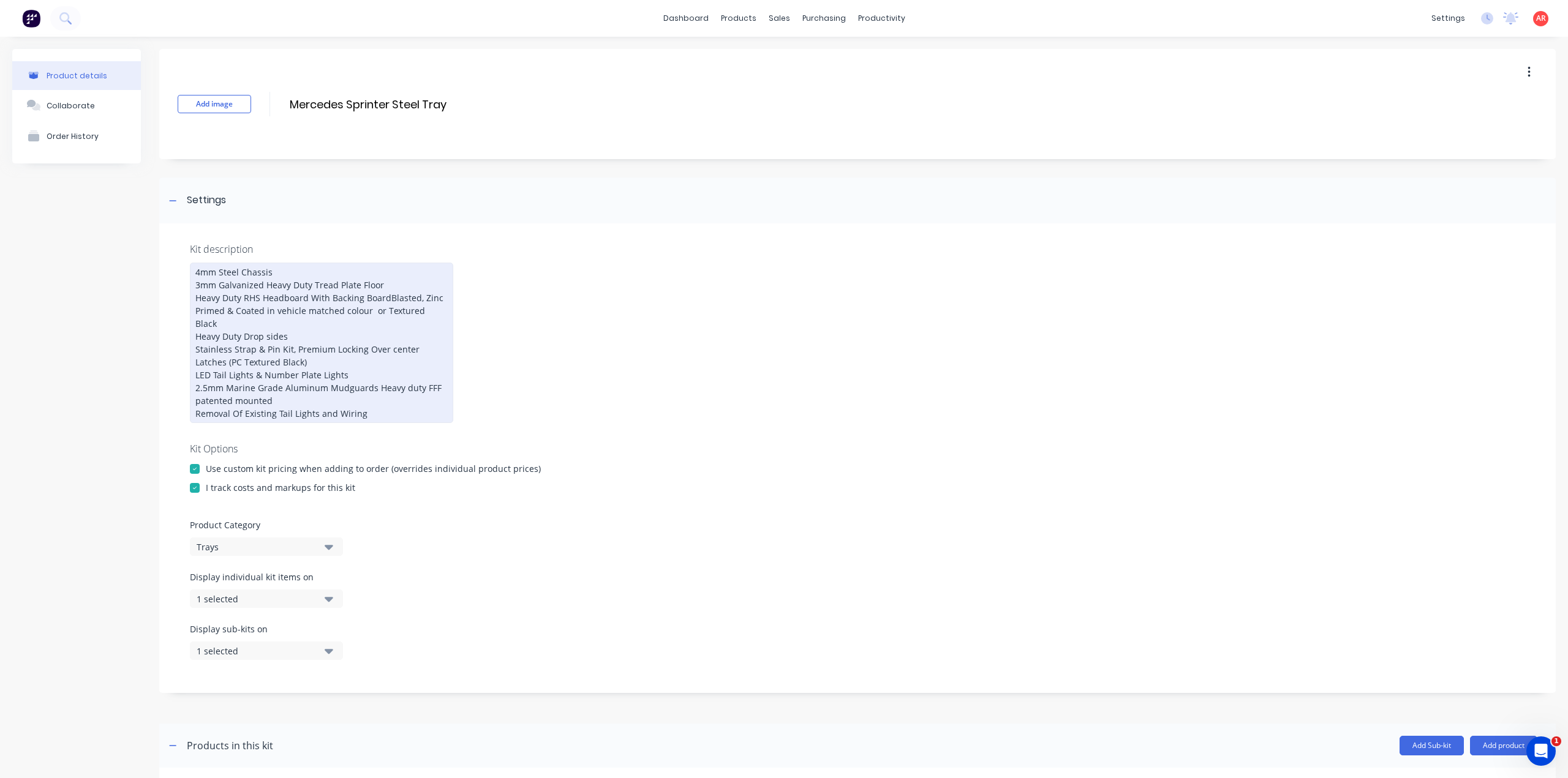
click at [434, 311] on div "4mm Steel Chassis 3mm Galvanized Heavy Duty Tread Plate Floor Heavy Duty RHS He…" at bounding box center [321, 342] width 263 height 160
click at [420, 388] on div "4mm Steel Chassis 3mm Galvanized Heavy Duty Tread Plate Floor Heavy Duty RHS He…" at bounding box center [321, 342] width 263 height 160
click at [372, 388] on div "4mm Steel Chassis 3mm Galvanized Heavy Duty Tread Plate Floor Heavy Duty RHS He…" at bounding box center [321, 342] width 263 height 160
click at [261, 399] on div "4mm Steel Chassis 3mm Galvanized Heavy Duty Tread Plate Floor Heavy Duty RHS He…" at bounding box center [321, 342] width 263 height 160
click at [227, 400] on div "4mm Steel Chassis 3mm Galvanized Heavy Duty Tread Plate Floor Heavy Duty RHS He…" at bounding box center [321, 342] width 263 height 160
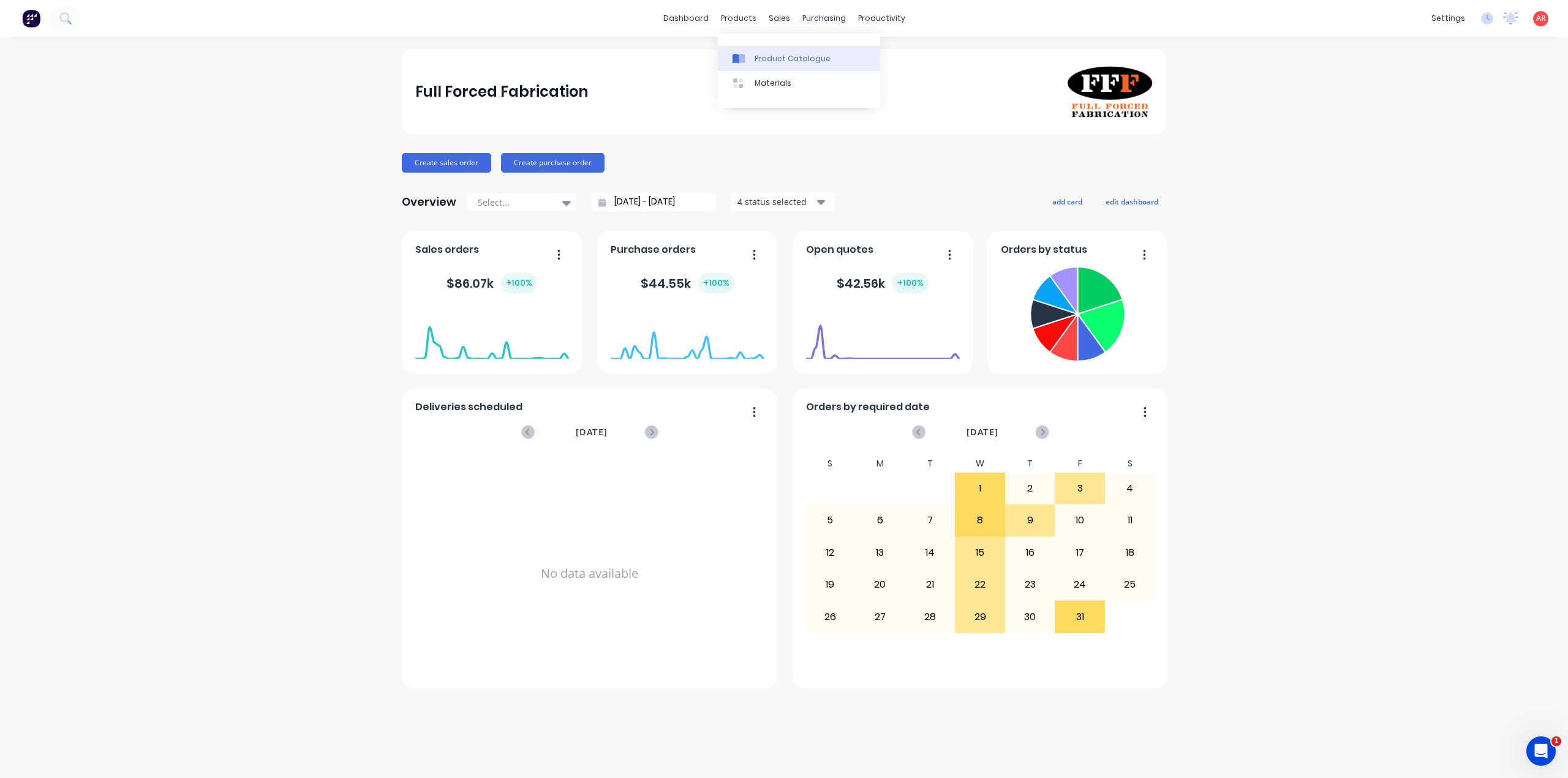
click at [758, 50] on link "Product Catalogue" at bounding box center [798, 58] width 162 height 24
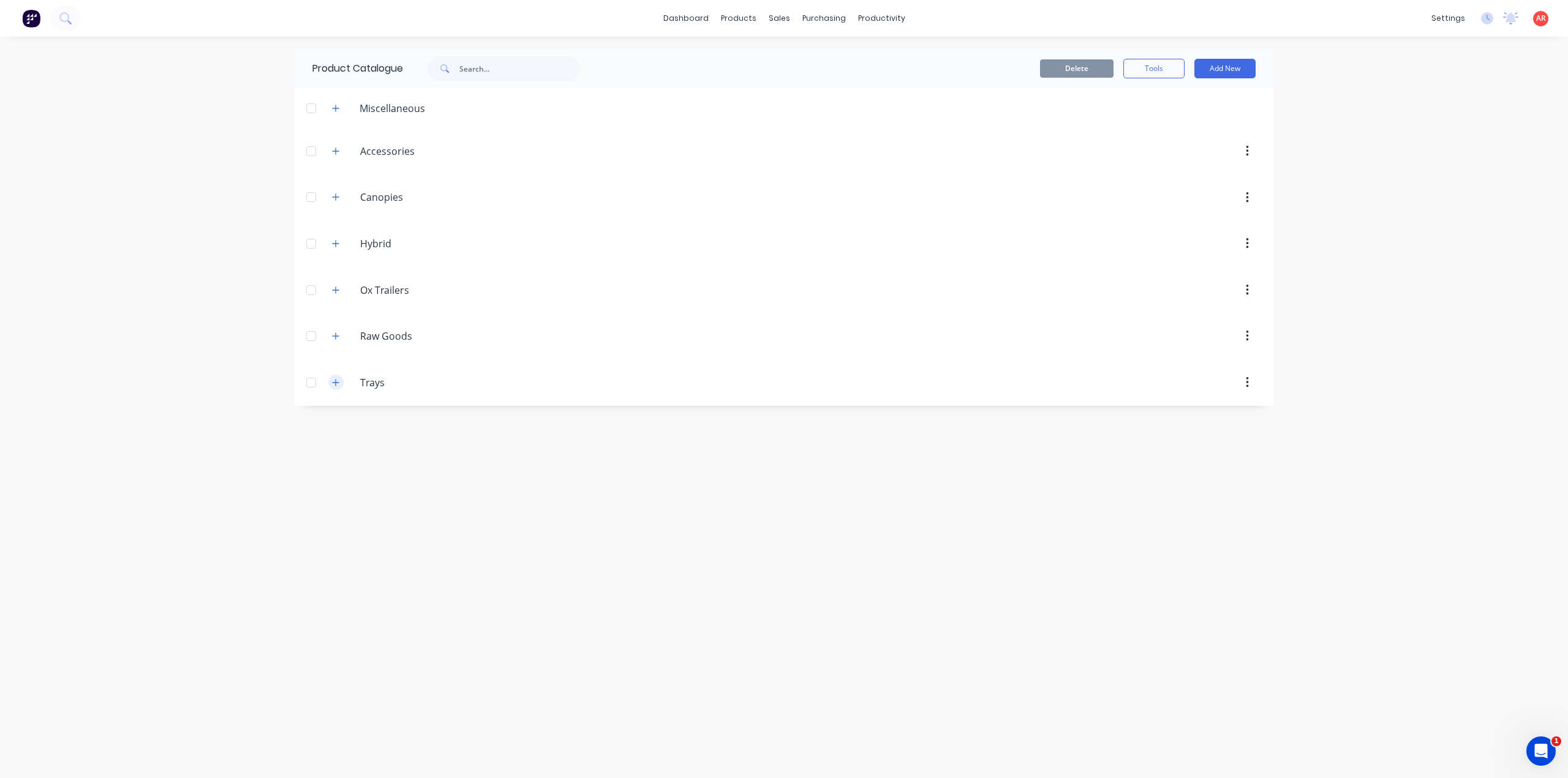
click at [336, 380] on icon "button" at bounding box center [336, 382] width 7 height 7
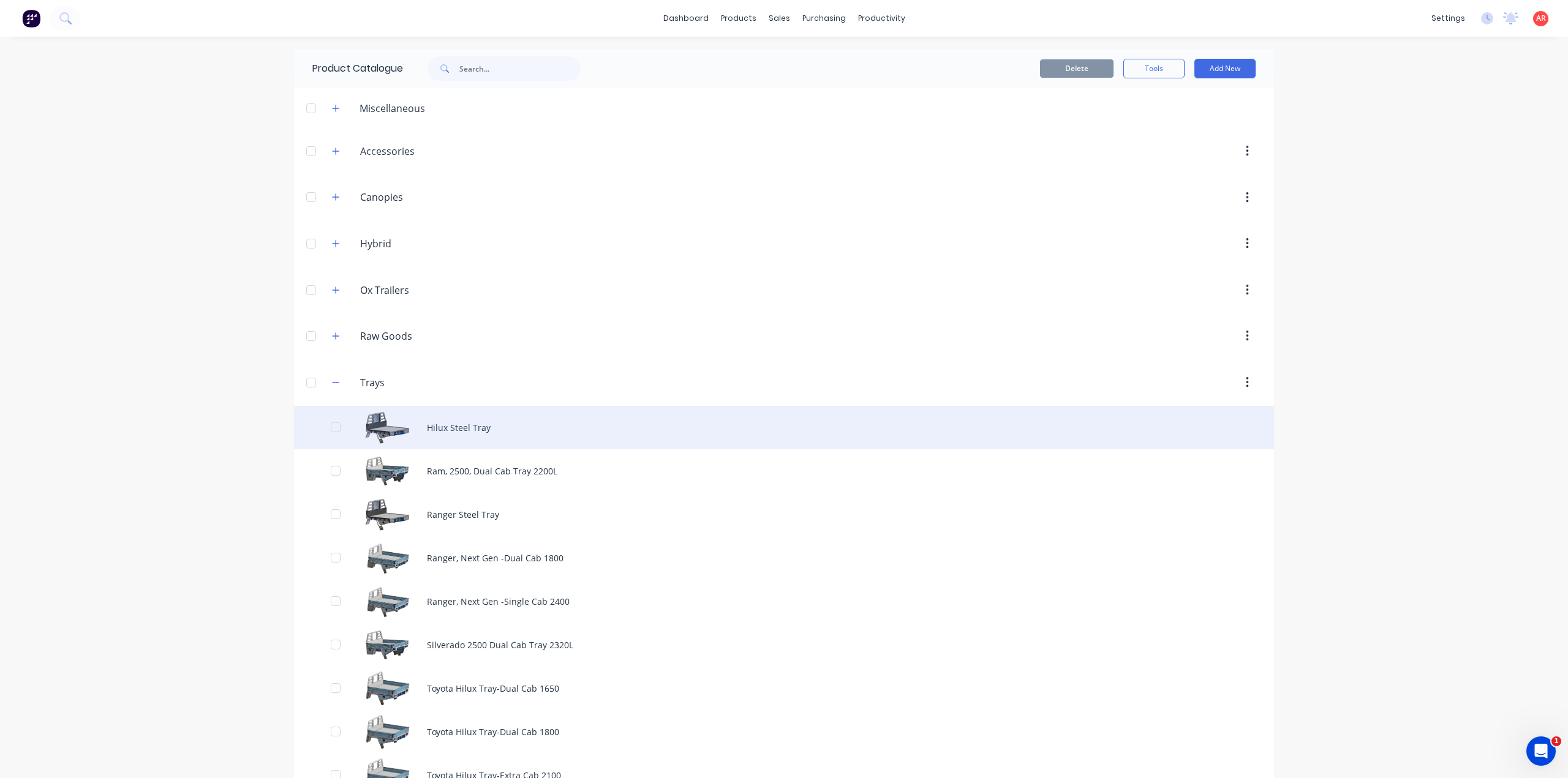
click at [449, 428] on div "Hilux Steel Tray" at bounding box center [784, 428] width 980 height 44
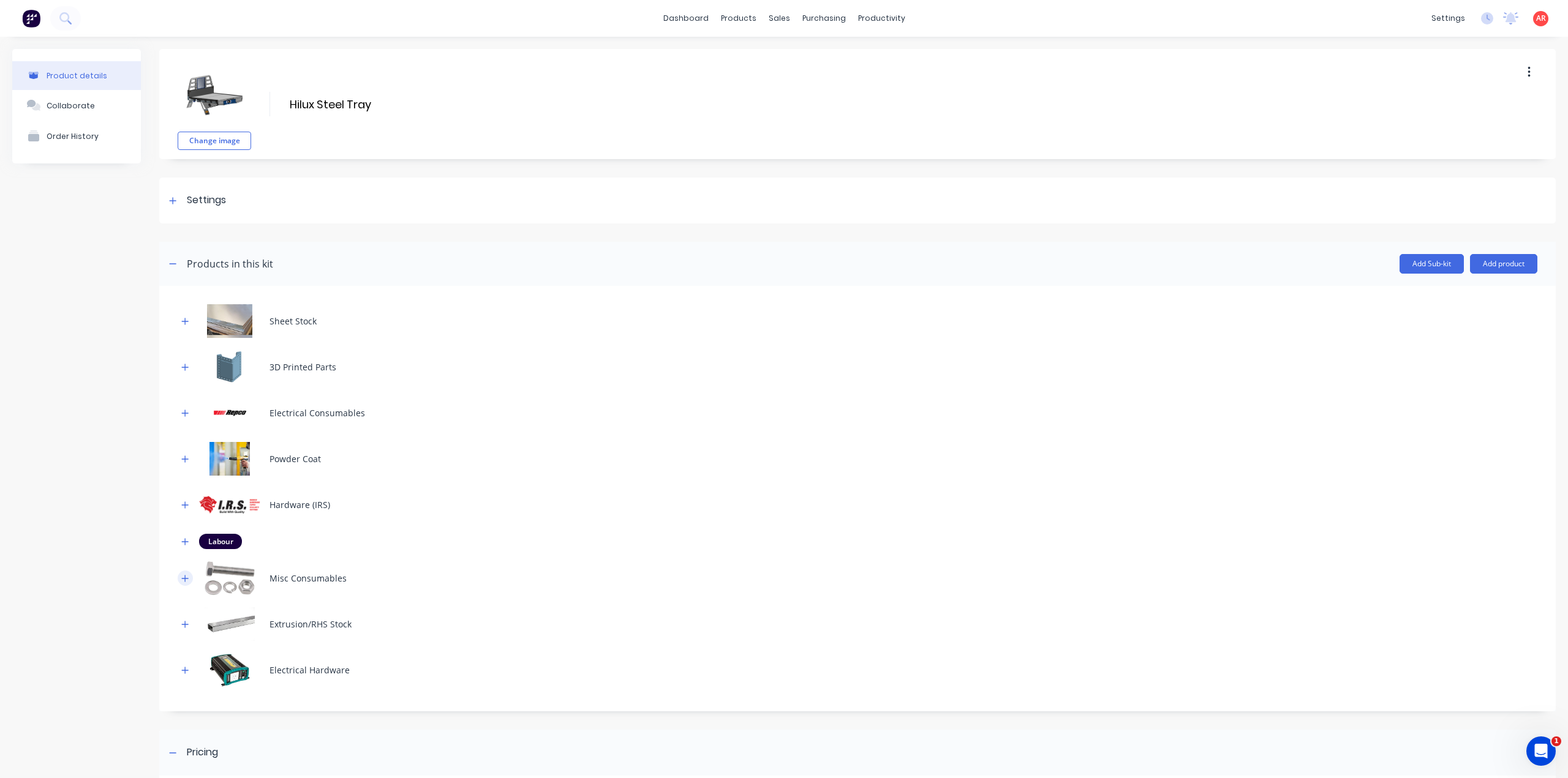
click at [178, 576] on button "button" at bounding box center [185, 578] width 16 height 16
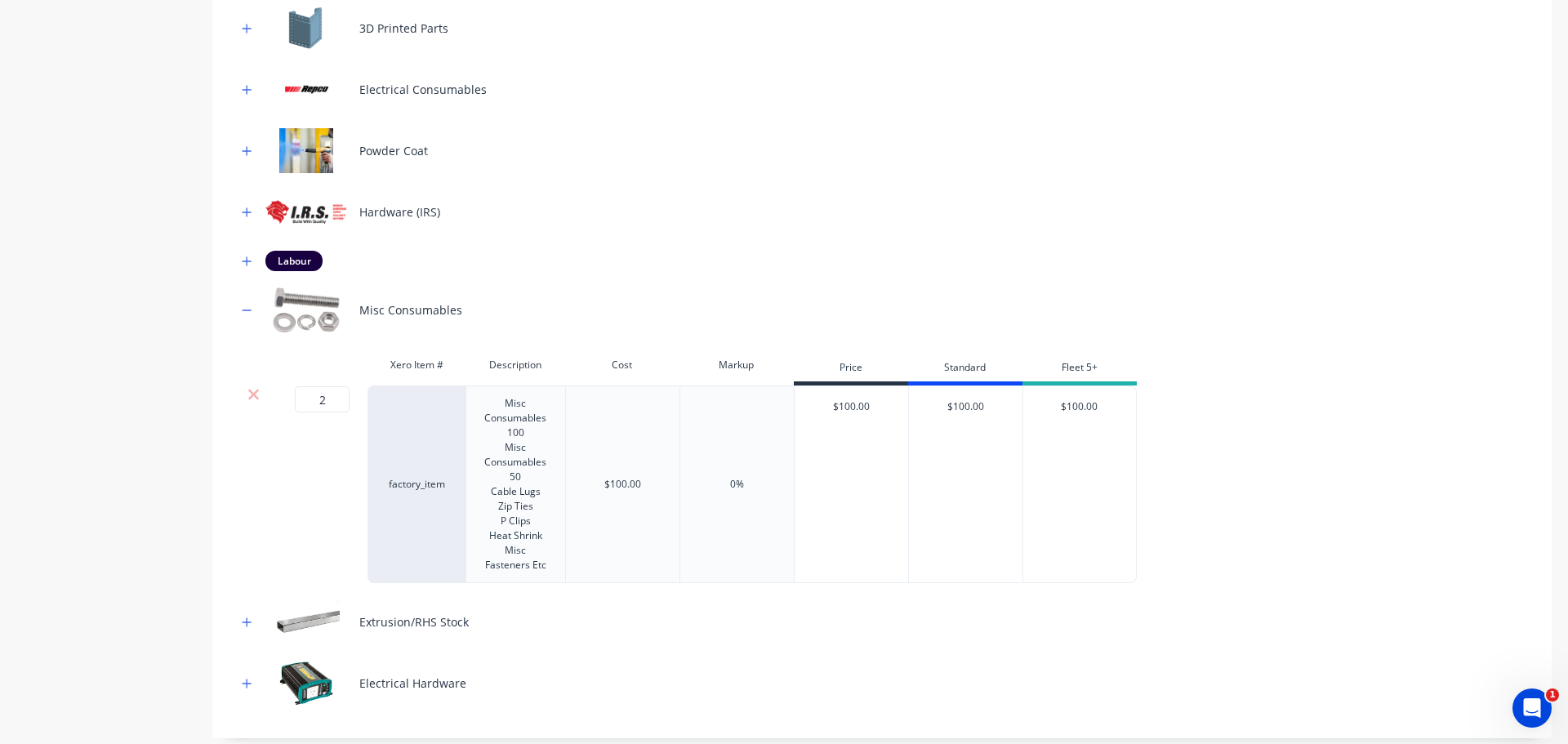
scroll to position [490, 0]
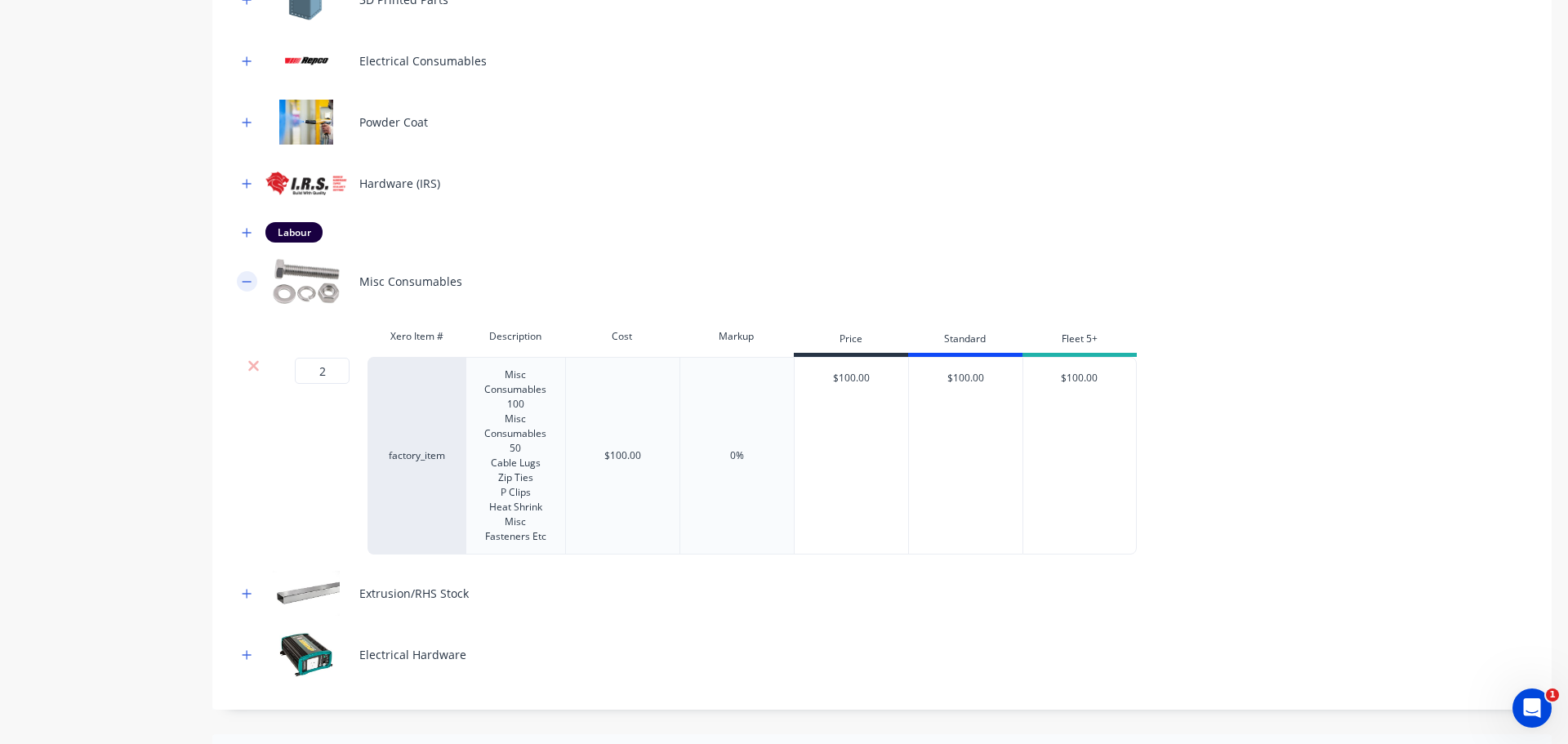
click at [240, 277] on button "button" at bounding box center [247, 281] width 21 height 21
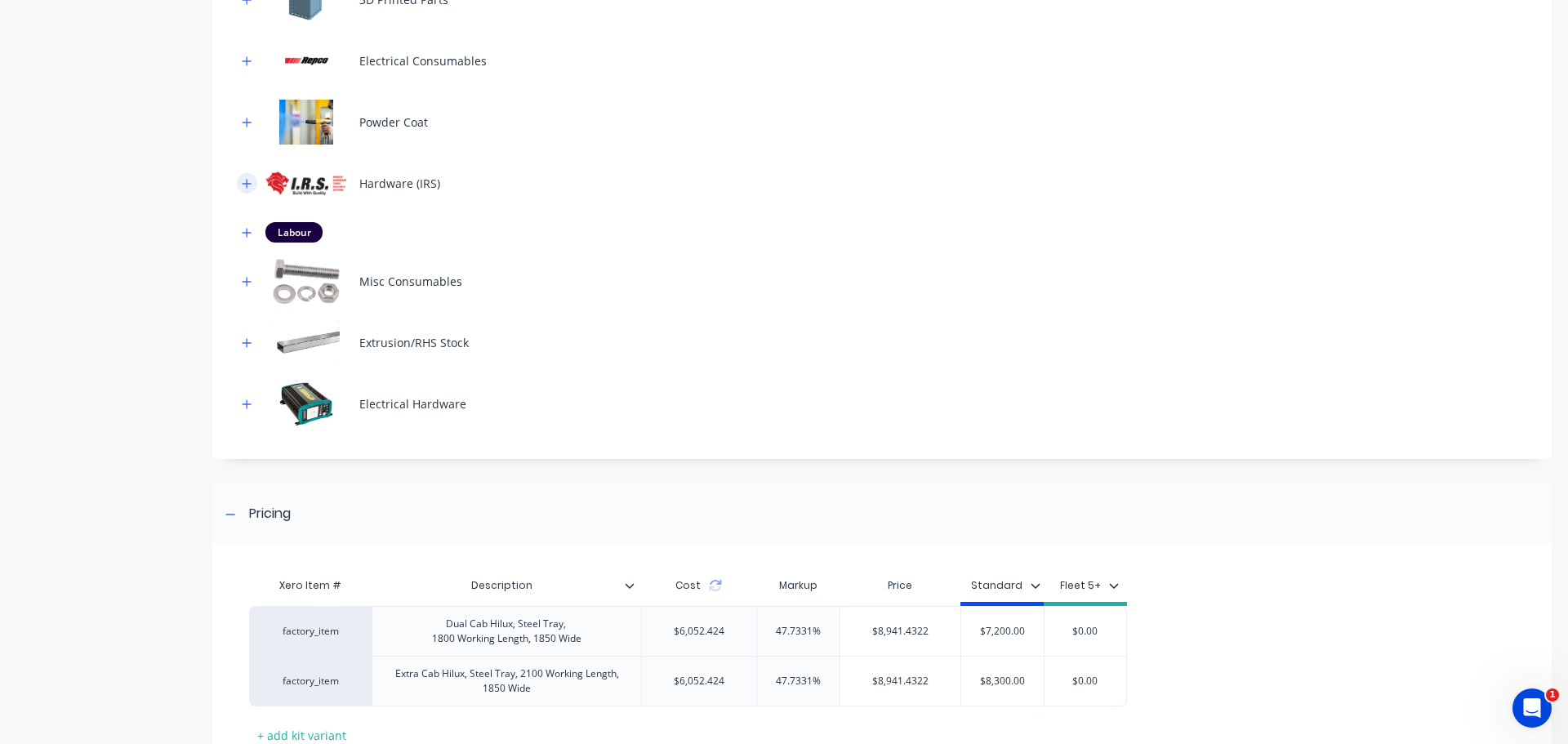
click at [244, 180] on icon "button" at bounding box center [247, 184] width 10 height 12
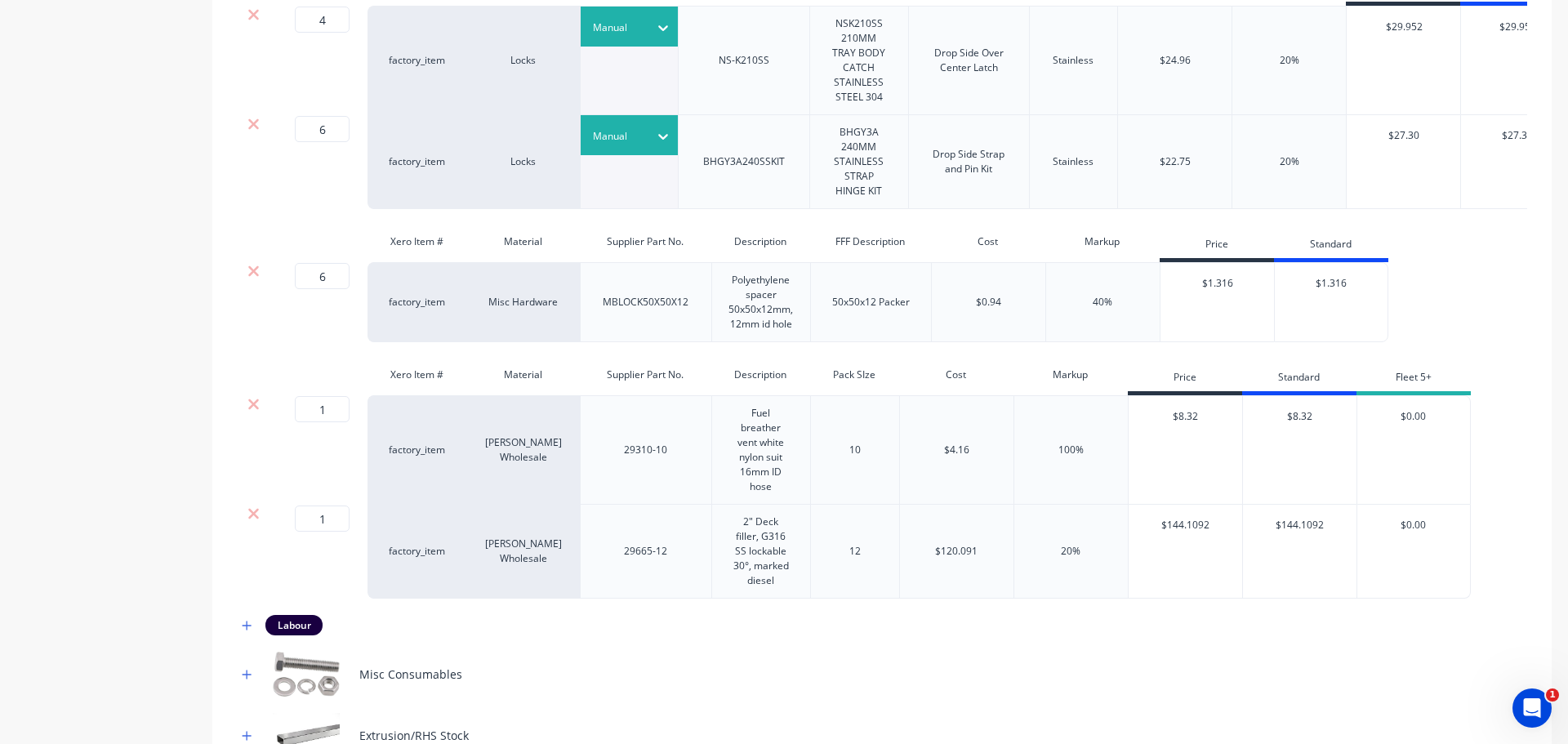
scroll to position [571, 0]
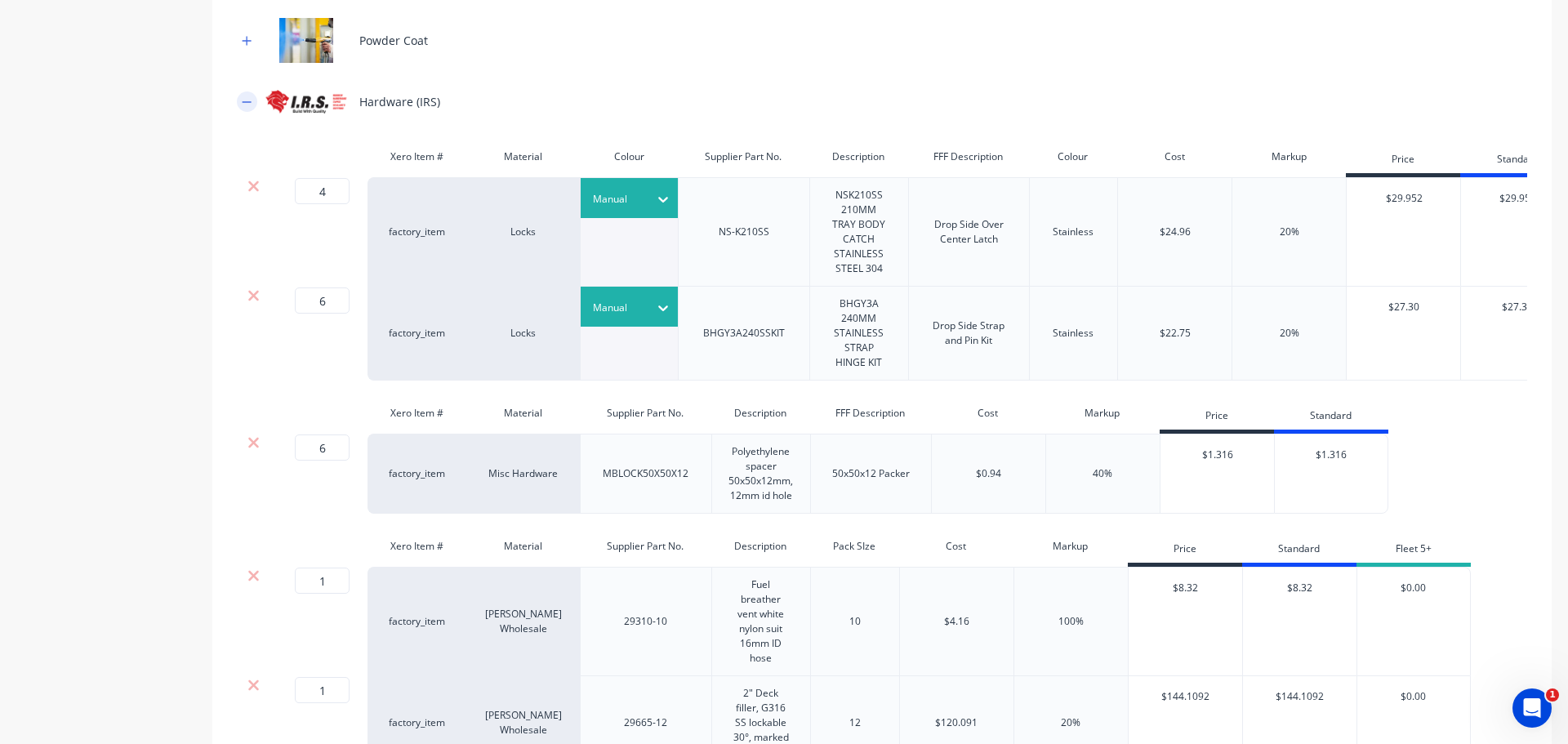
click at [245, 110] on button "button" at bounding box center [247, 102] width 21 height 21
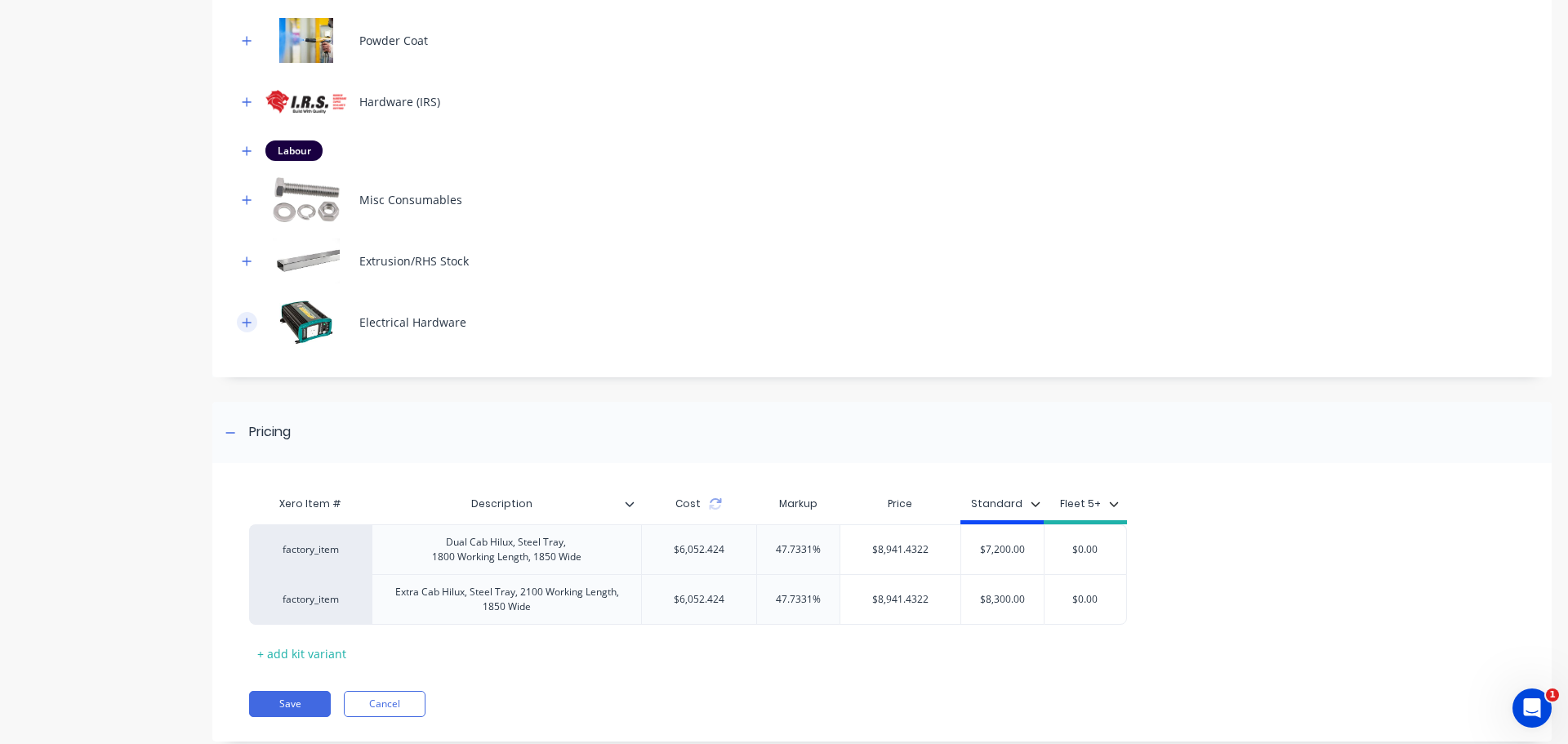
click at [253, 326] on button "button" at bounding box center [247, 322] width 21 height 21
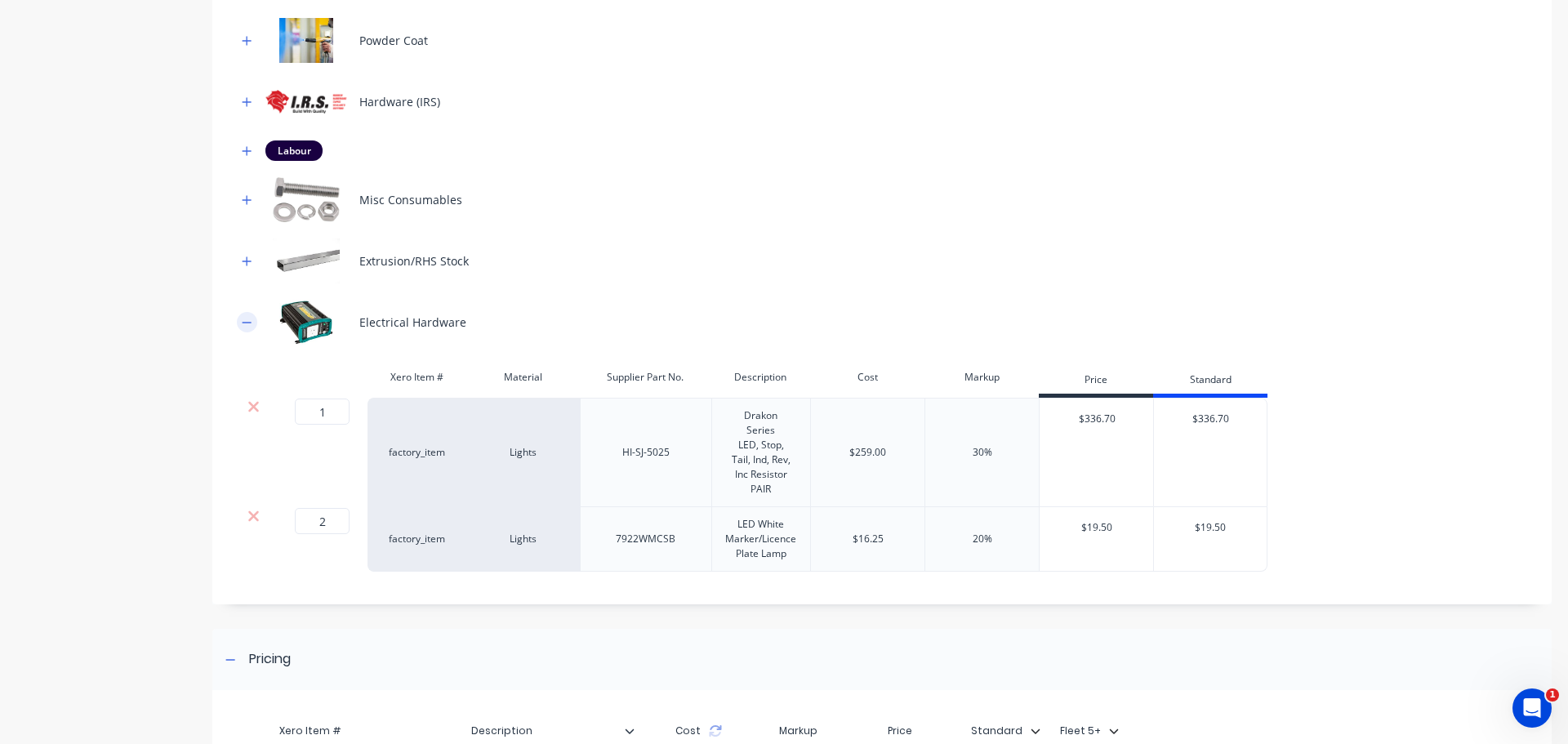
click at [248, 331] on button "button" at bounding box center [247, 322] width 21 height 21
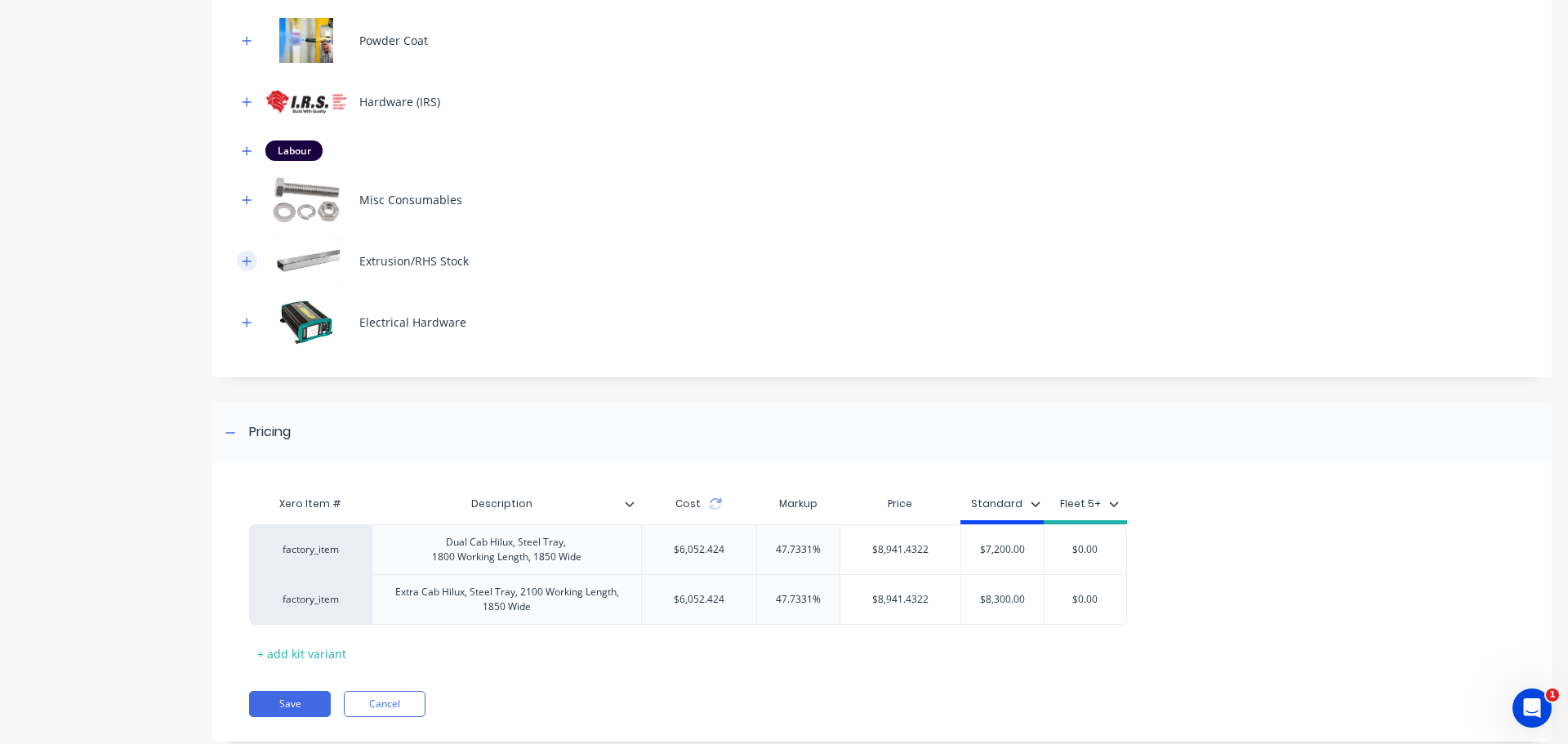
click at [245, 265] on icon "button" at bounding box center [247, 262] width 10 height 12
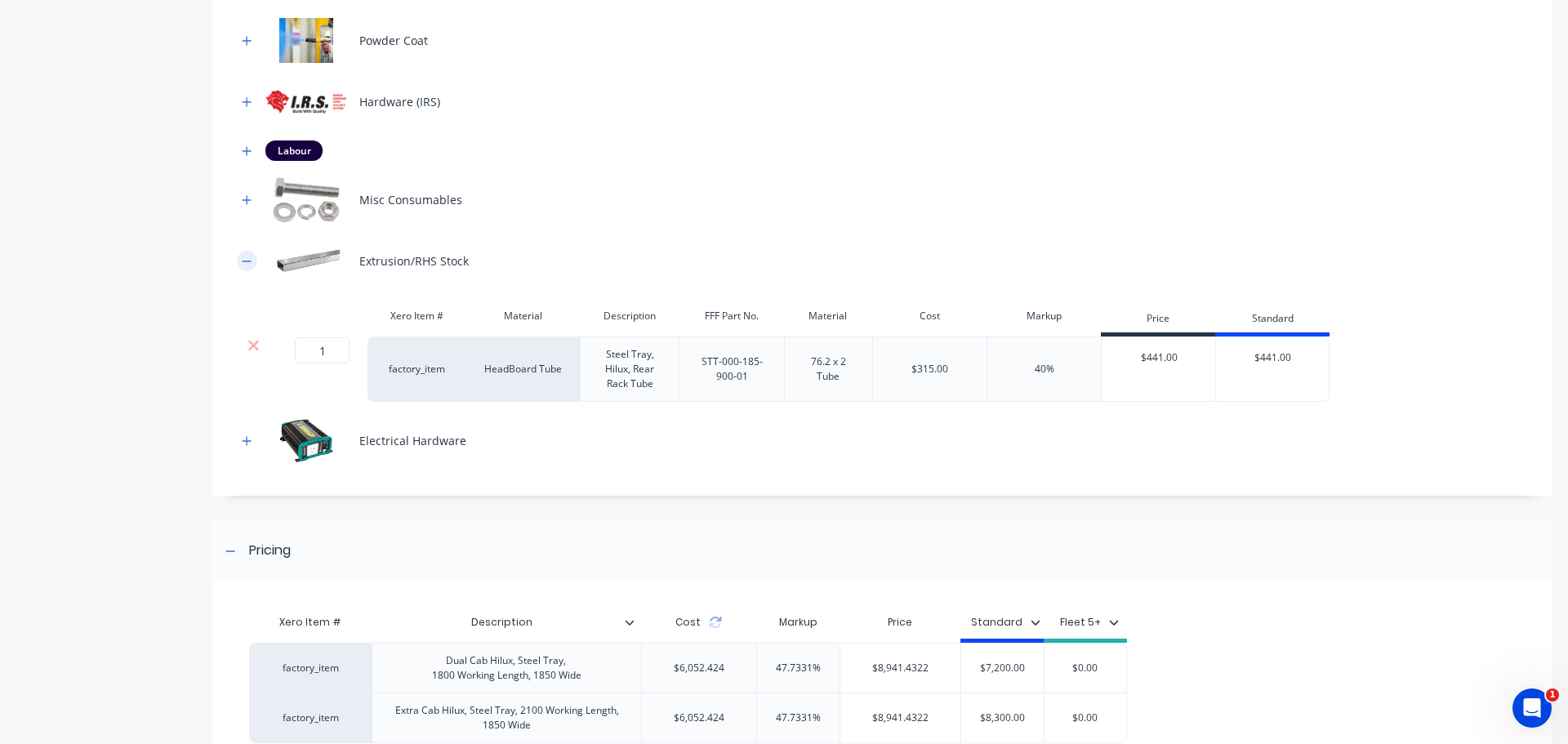
click at [245, 265] on icon "button" at bounding box center [247, 262] width 10 height 12
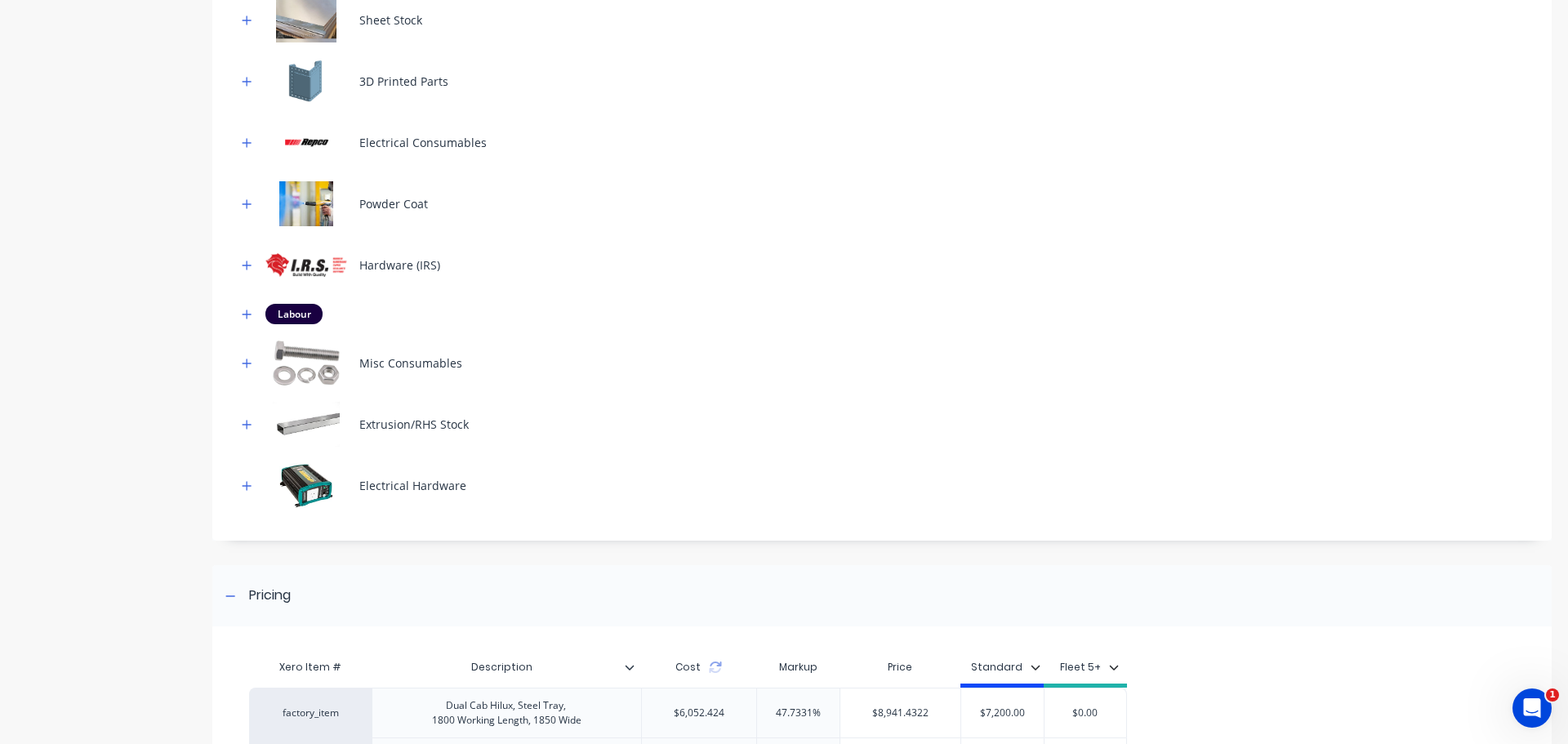
scroll to position [245, 0]
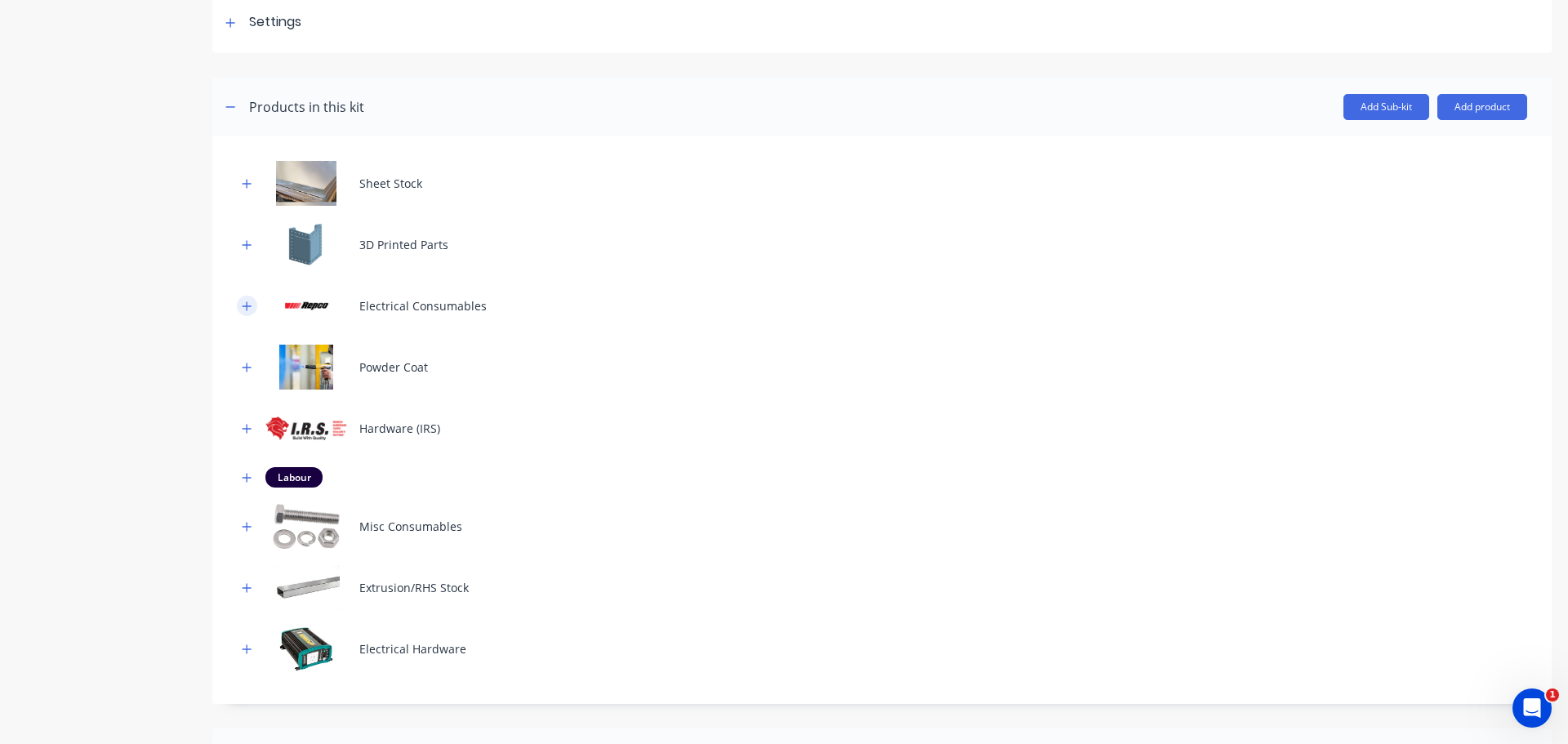
click at [244, 309] on icon "button" at bounding box center [247, 306] width 10 height 12
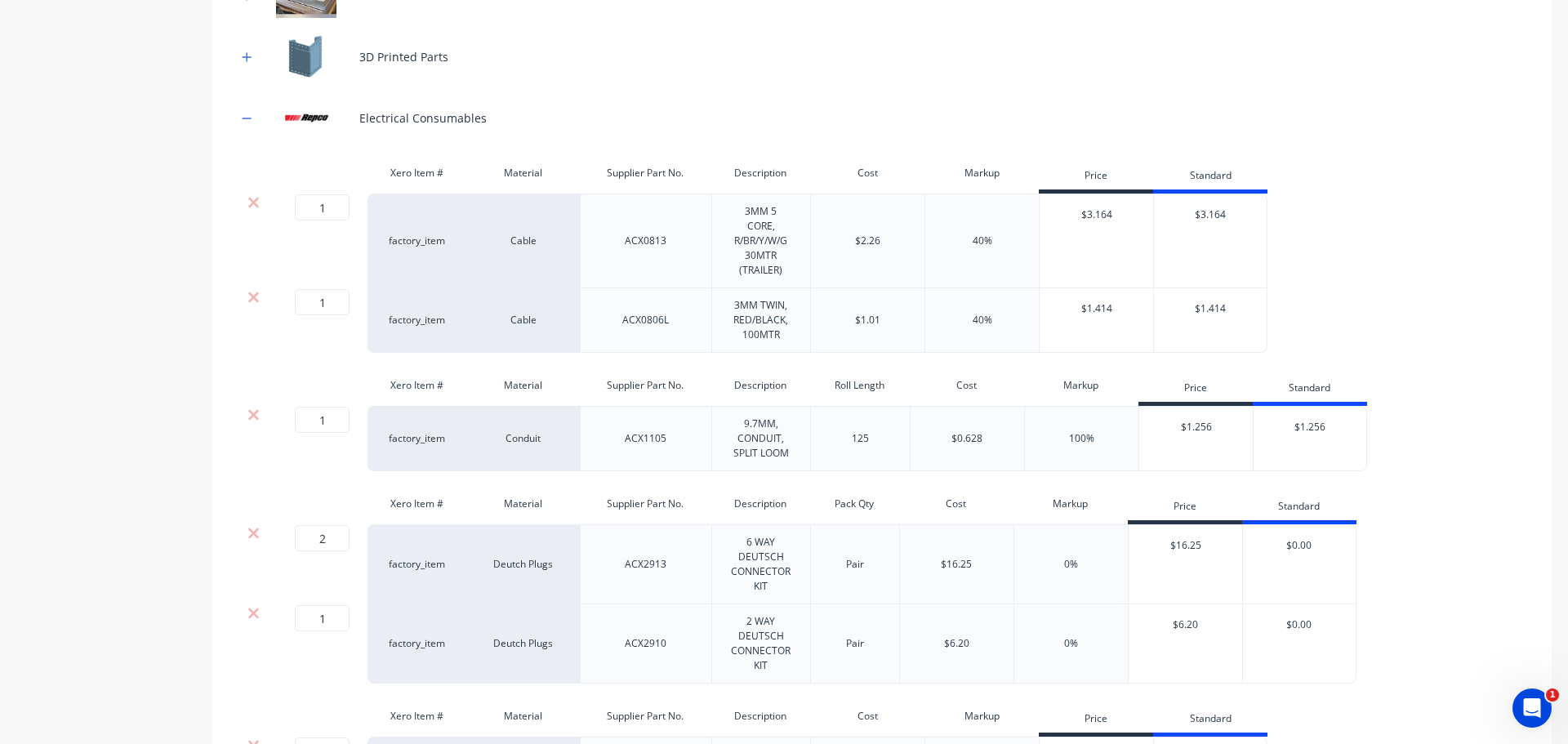
scroll to position [326, 0]
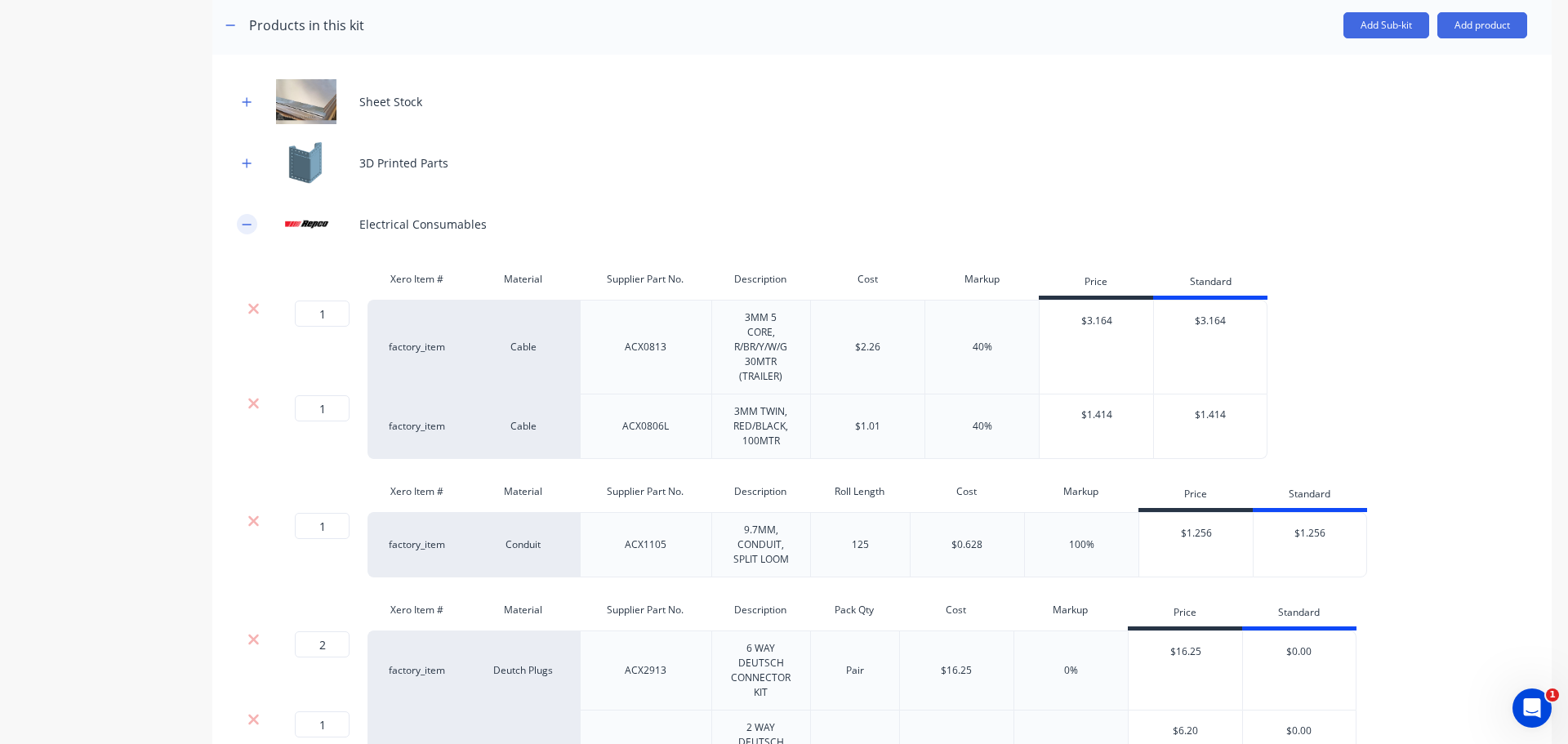
click at [241, 223] on button "button" at bounding box center [247, 223] width 21 height 21
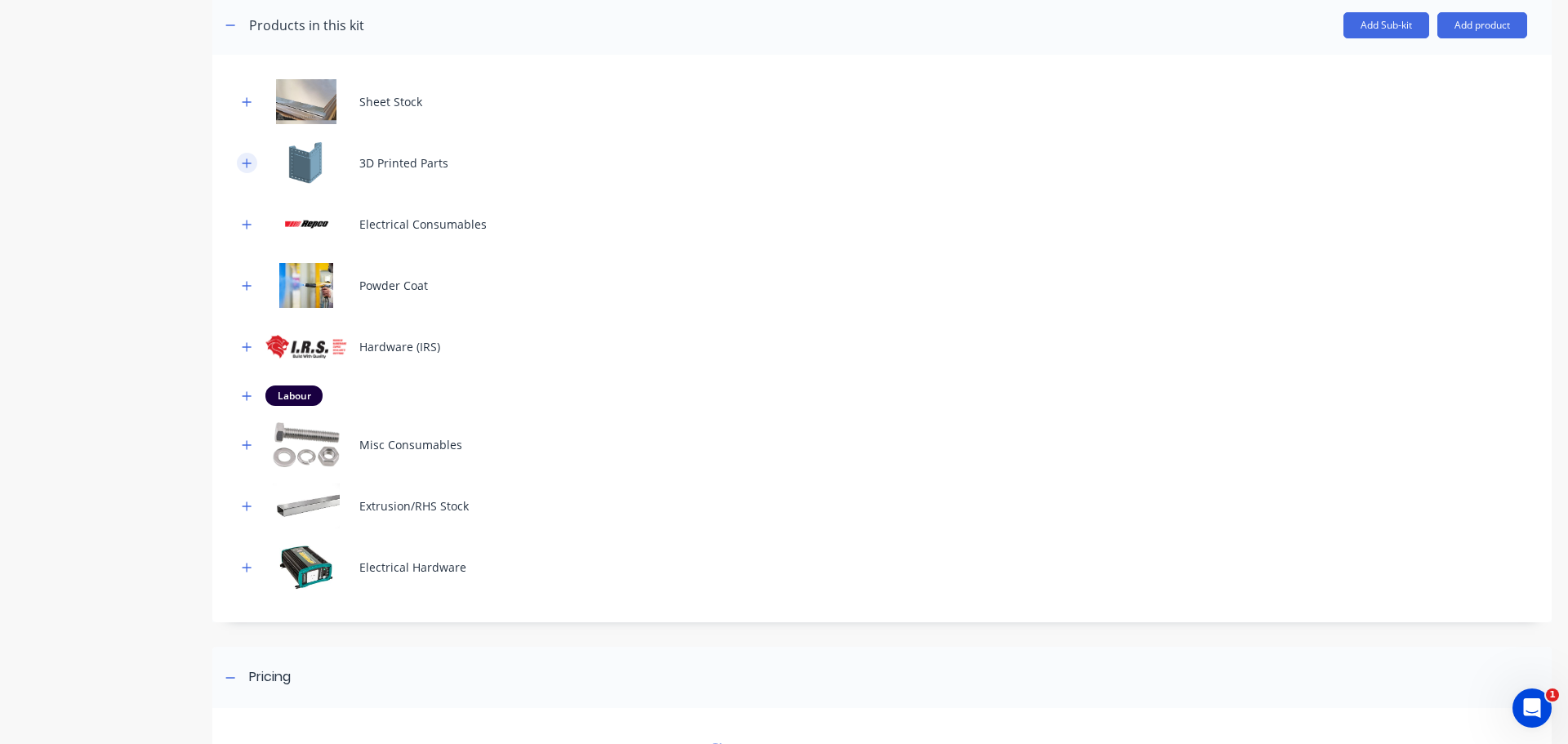
click at [249, 169] on button "button" at bounding box center [247, 162] width 21 height 21
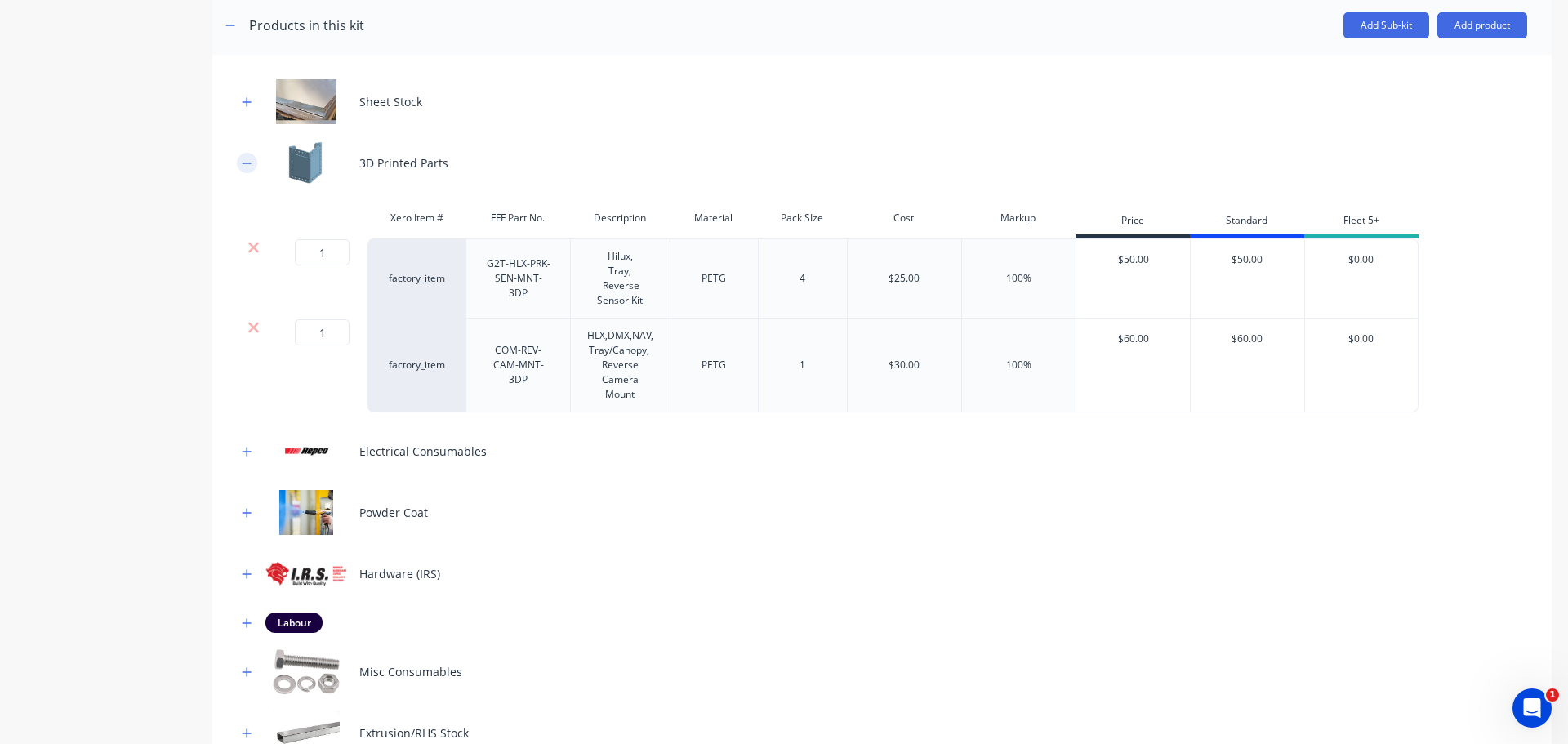
click at [249, 169] on button "button" at bounding box center [247, 162] width 21 height 21
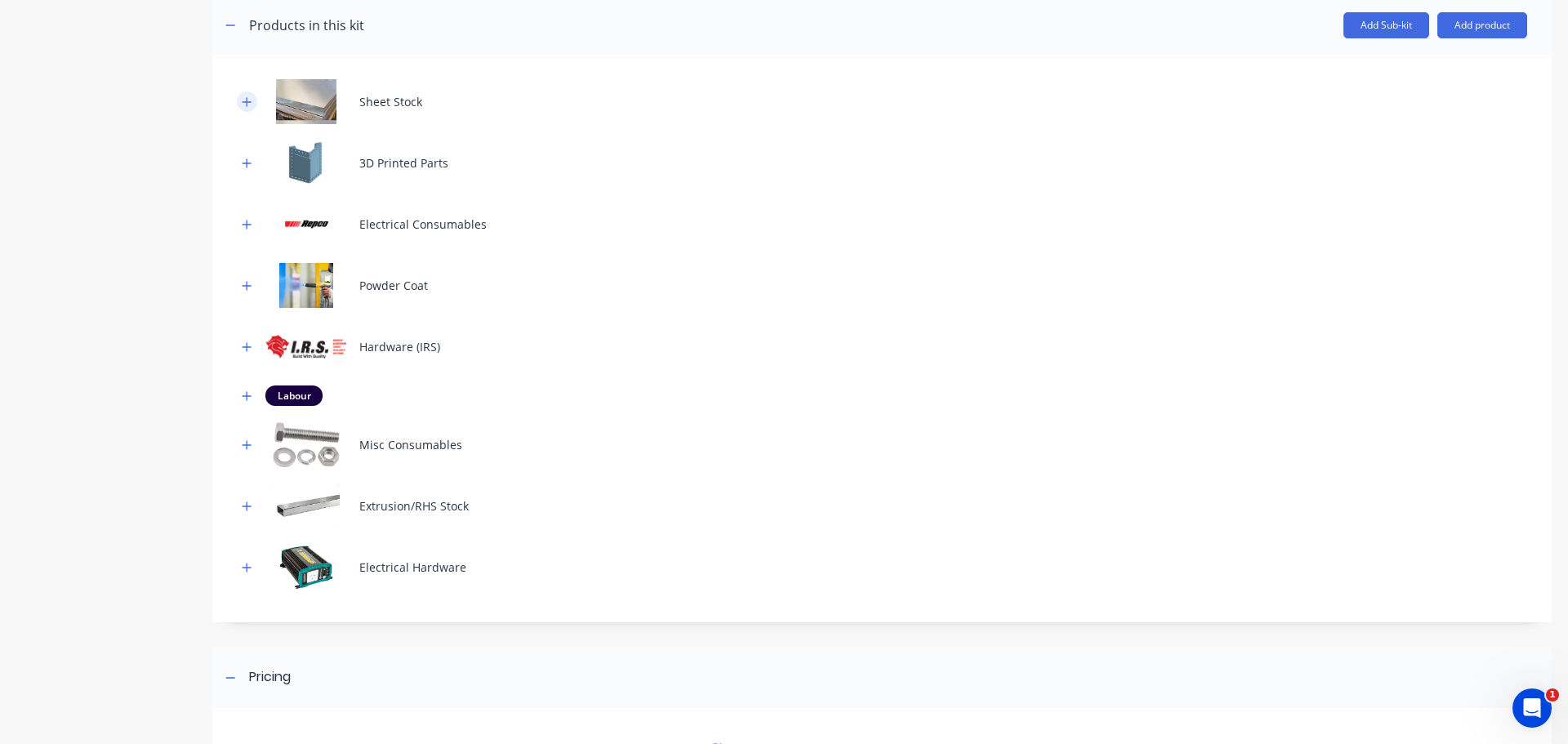
click at [243, 102] on icon "button" at bounding box center [246, 101] width 9 height 9
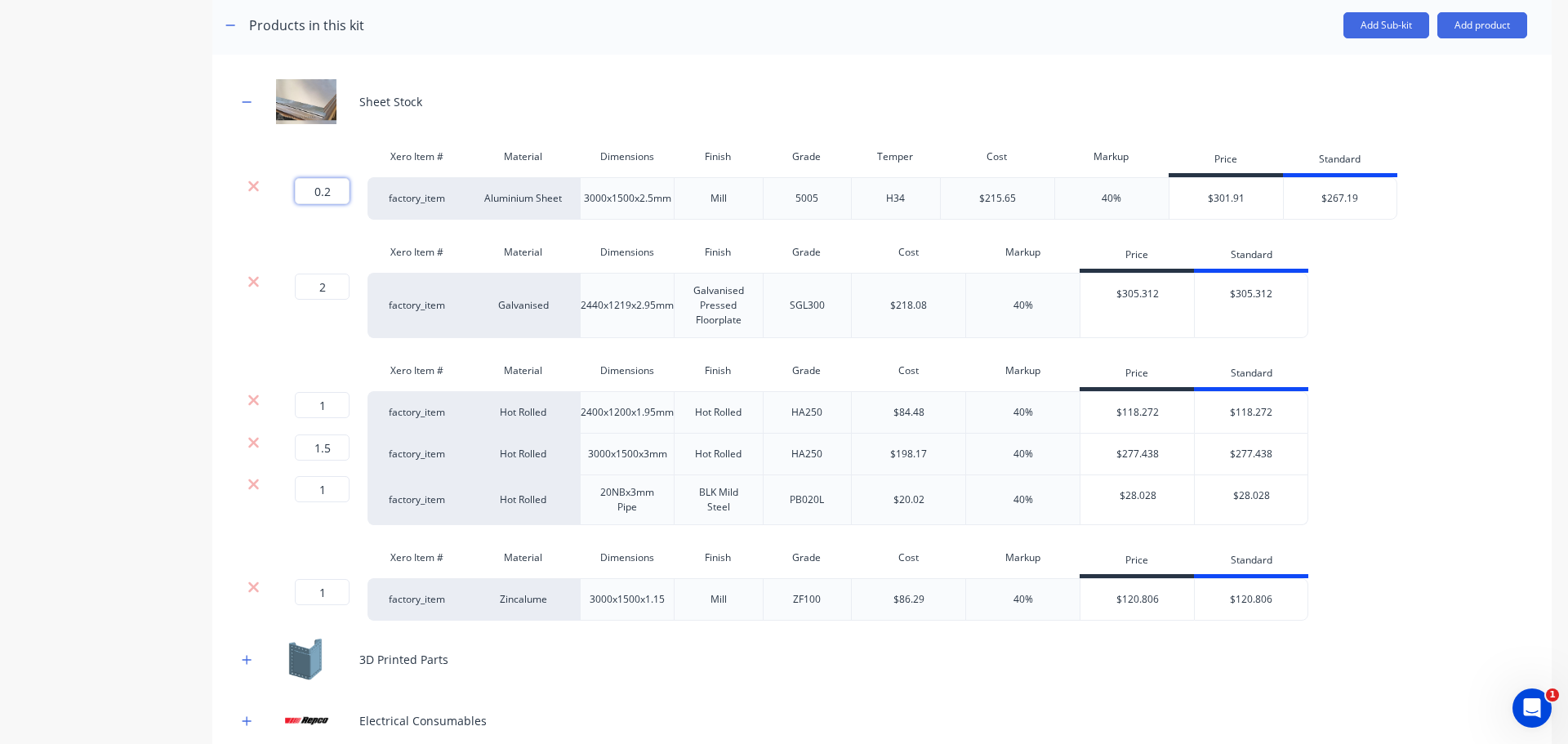
click at [338, 190] on input "0.2" at bounding box center [321, 191] width 54 height 26
type input ".34"
click at [101, 335] on div "Product details Collaborate Order History" at bounding box center [102, 622] width 171 height 1768
click at [337, 400] on input "1" at bounding box center [321, 404] width 54 height 26
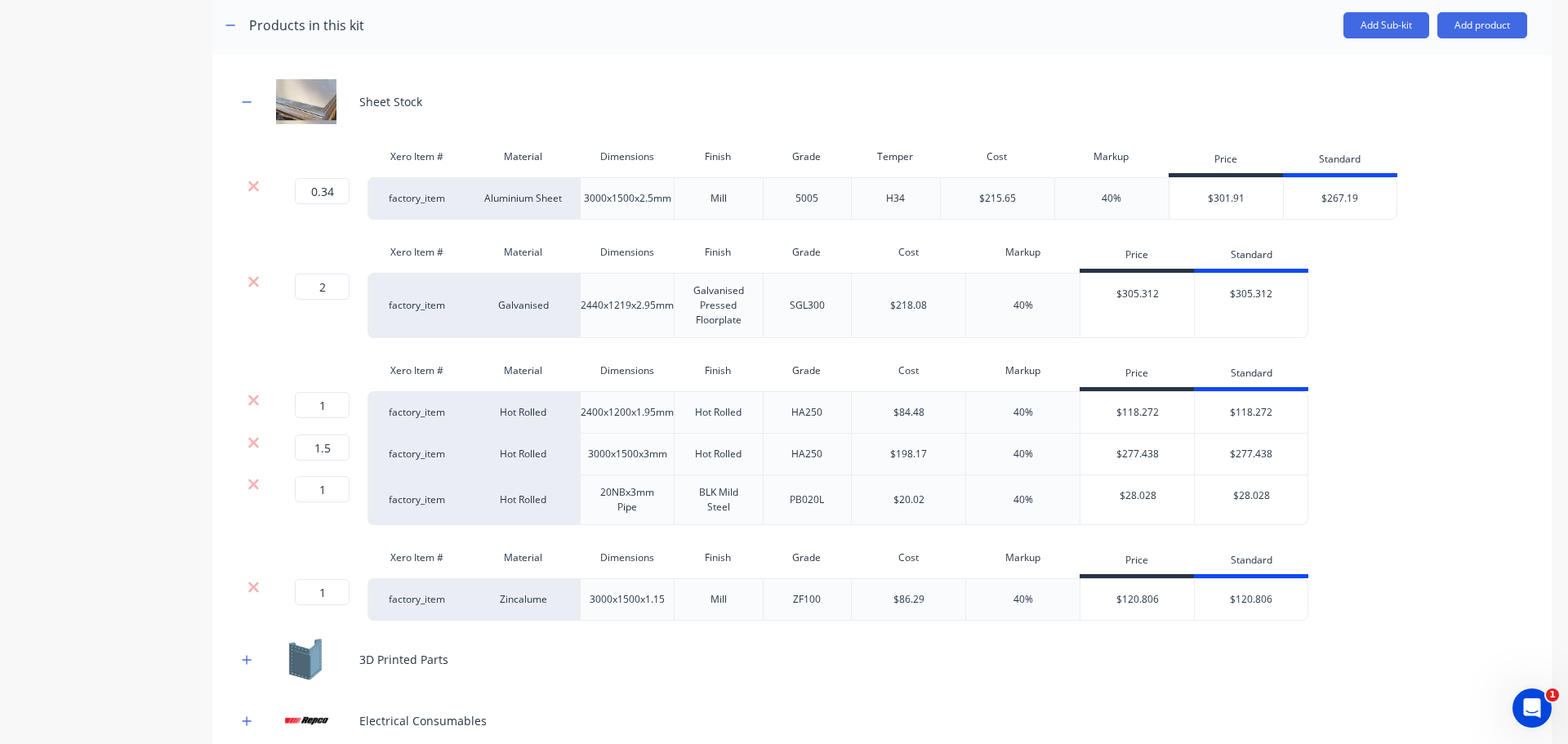
click at [79, 425] on div "Product details Collaborate Order History" at bounding box center [102, 622] width 171 height 1768
click at [345, 595] on input "1" at bounding box center [321, 592] width 54 height 26
type input "2"
click at [141, 547] on div "Product details Collaborate Order History" at bounding box center [102, 622] width 171 height 1768
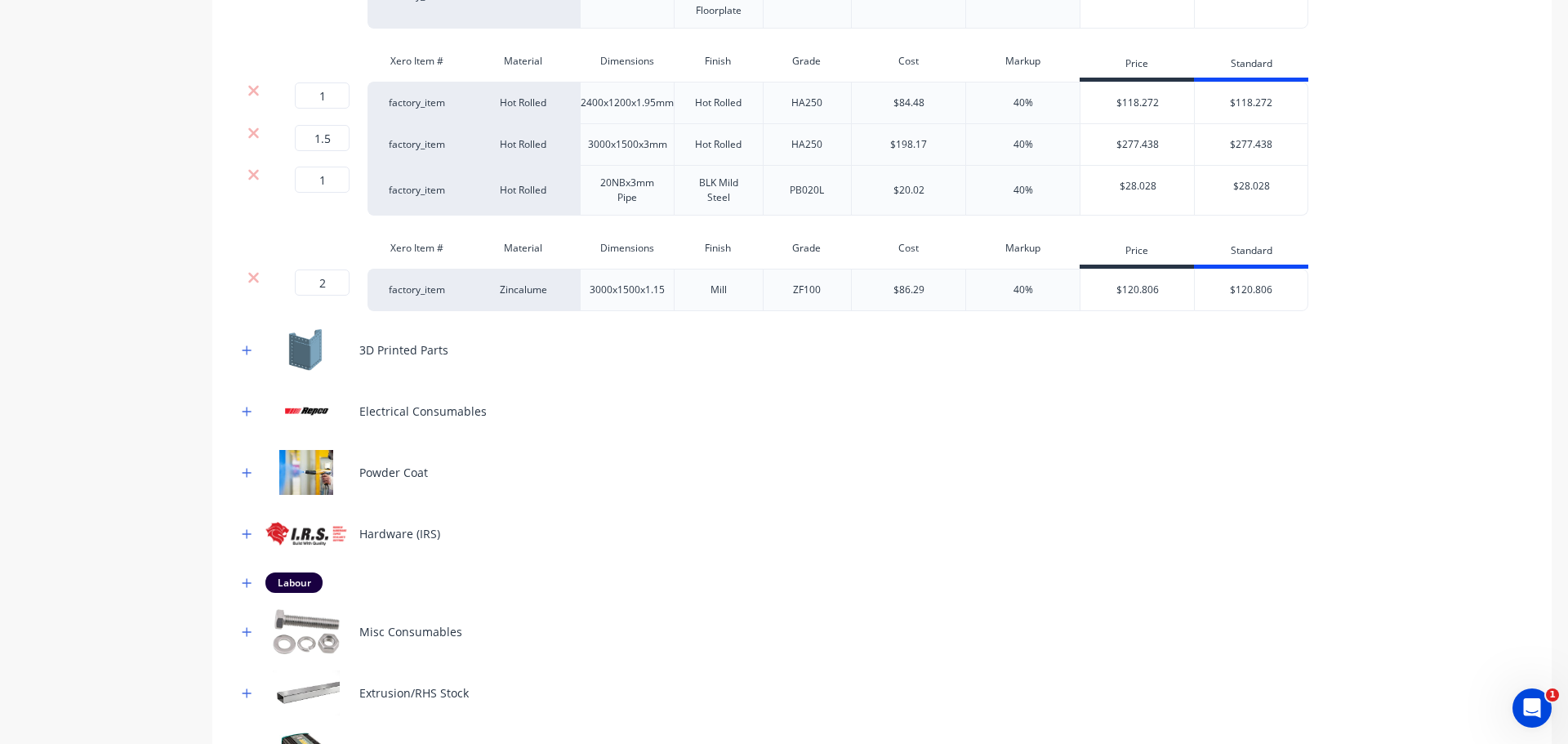
scroll to position [653, 0]
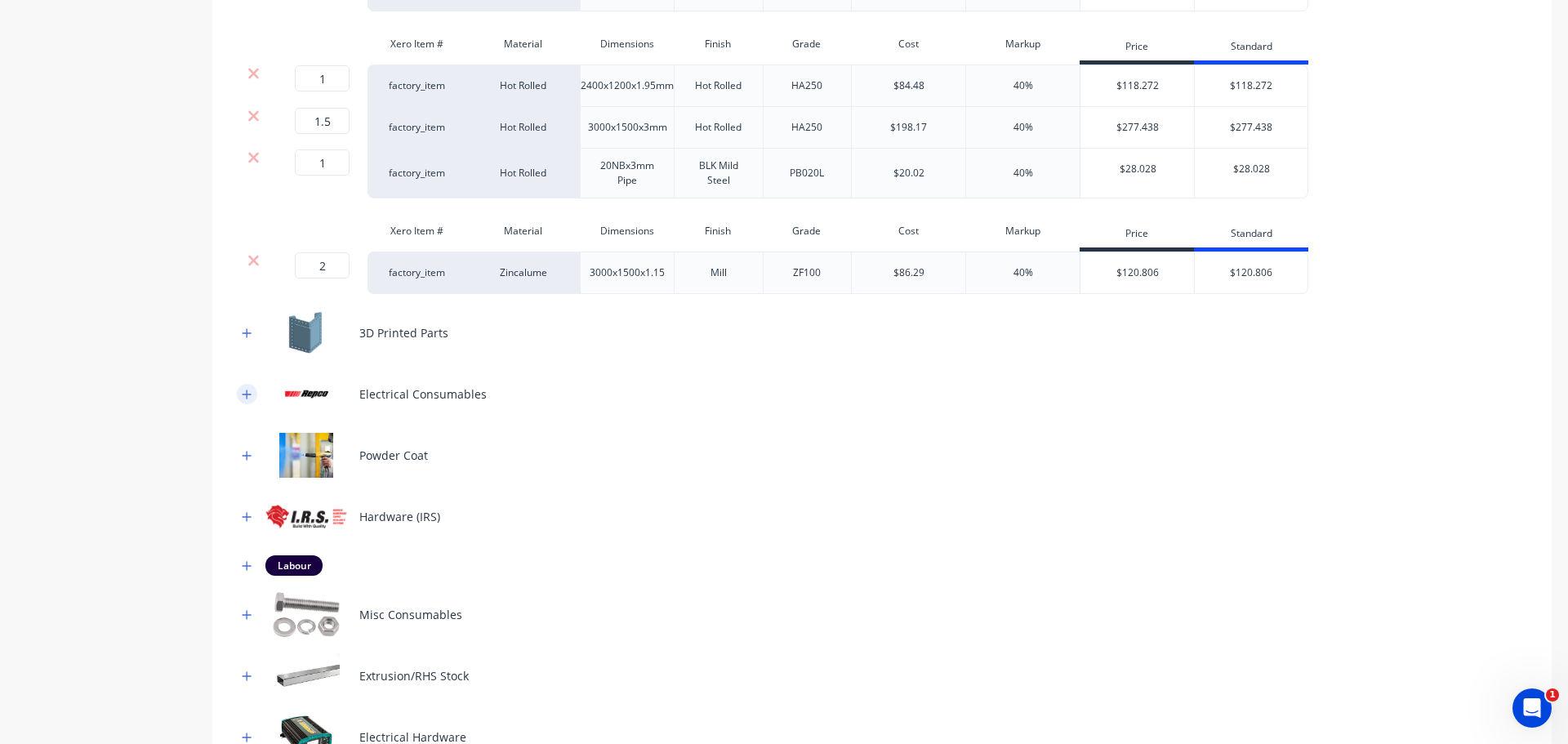
click at [251, 396] on icon "button" at bounding box center [247, 394] width 10 height 12
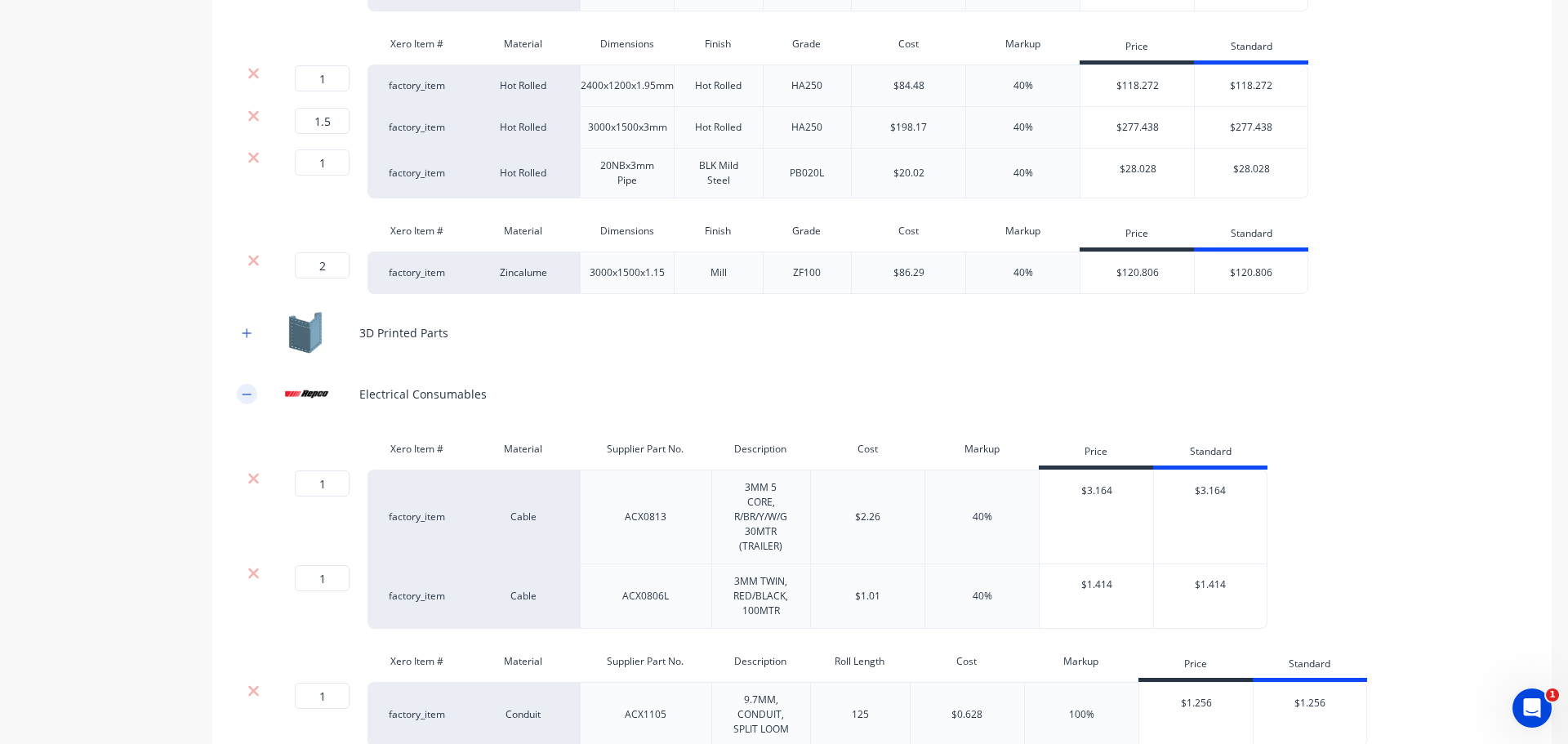
click at [251, 396] on icon "button" at bounding box center [247, 394] width 10 height 12
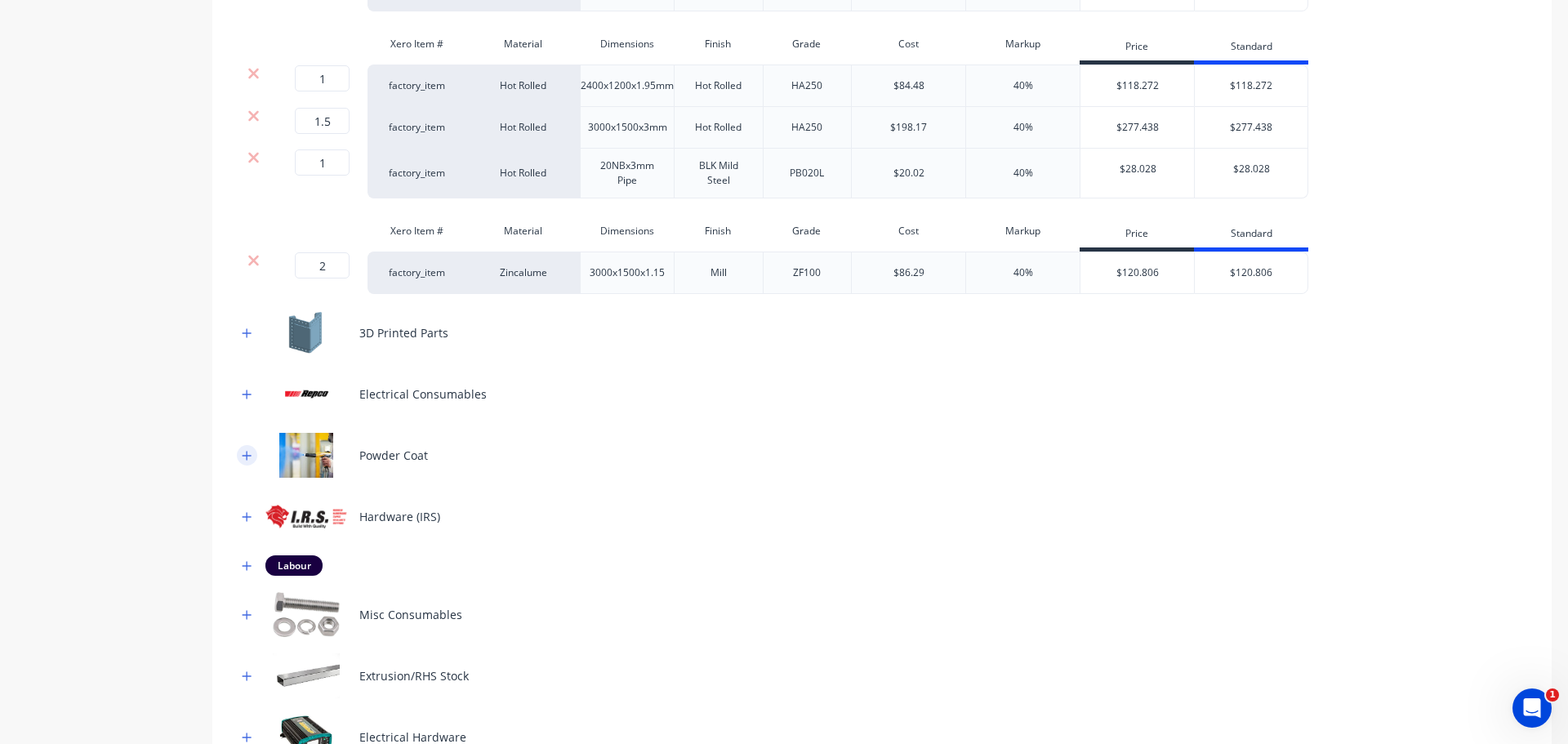
click at [243, 458] on icon "button" at bounding box center [247, 455] width 10 height 12
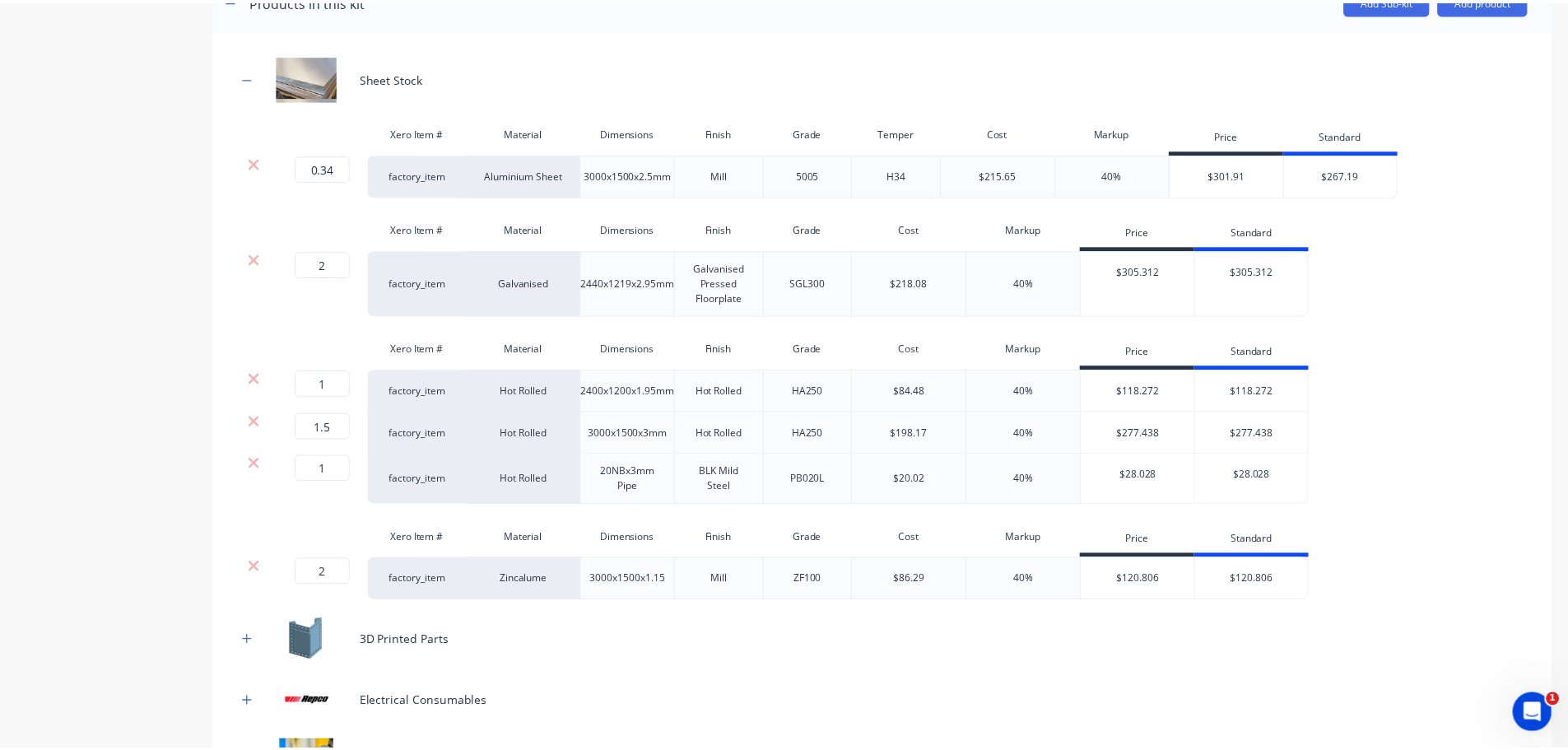
scroll to position [0, 0]
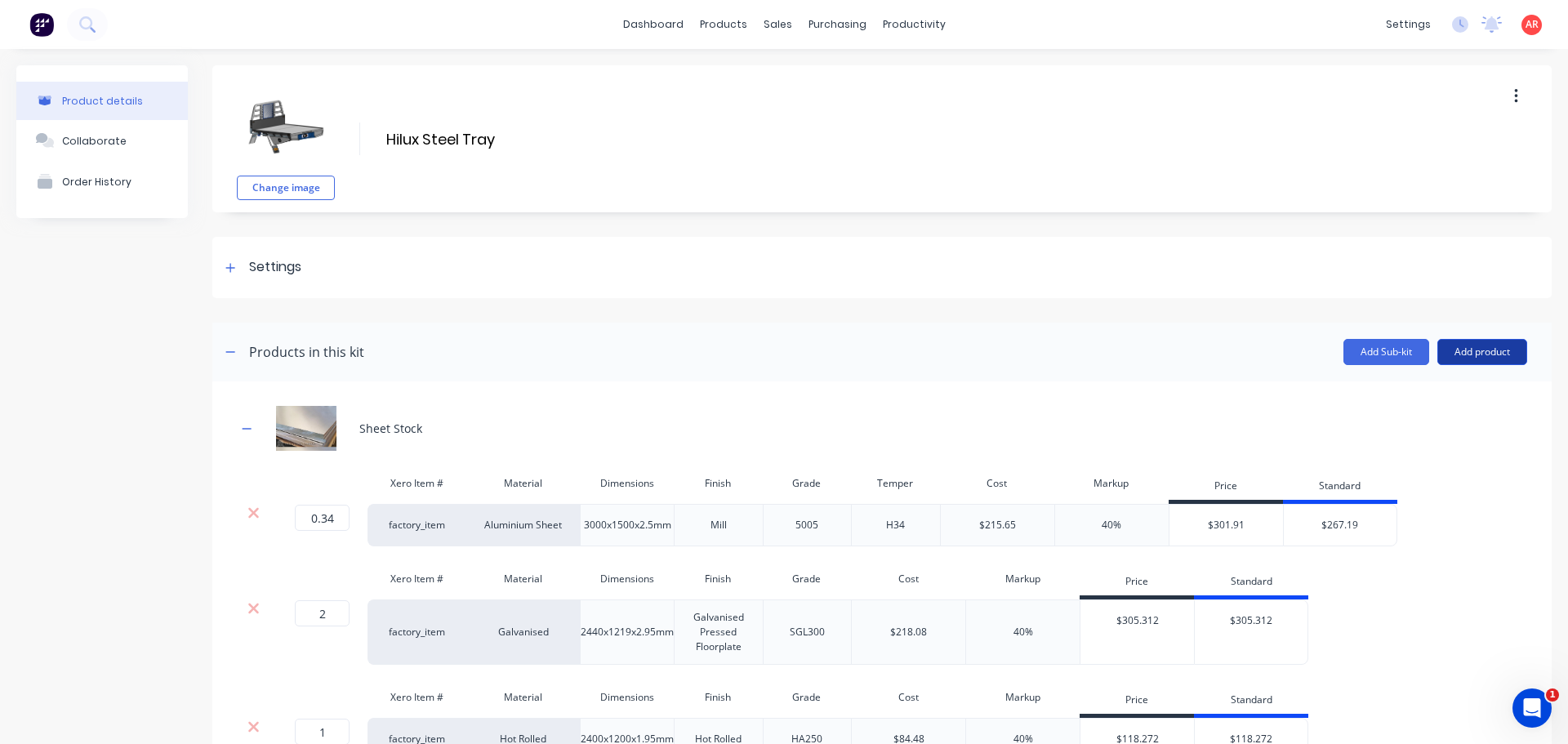
click at [1472, 362] on button "Add product" at bounding box center [1482, 352] width 90 height 26
click at [1456, 393] on div "Product catalogue" at bounding box center [1449, 394] width 126 height 24
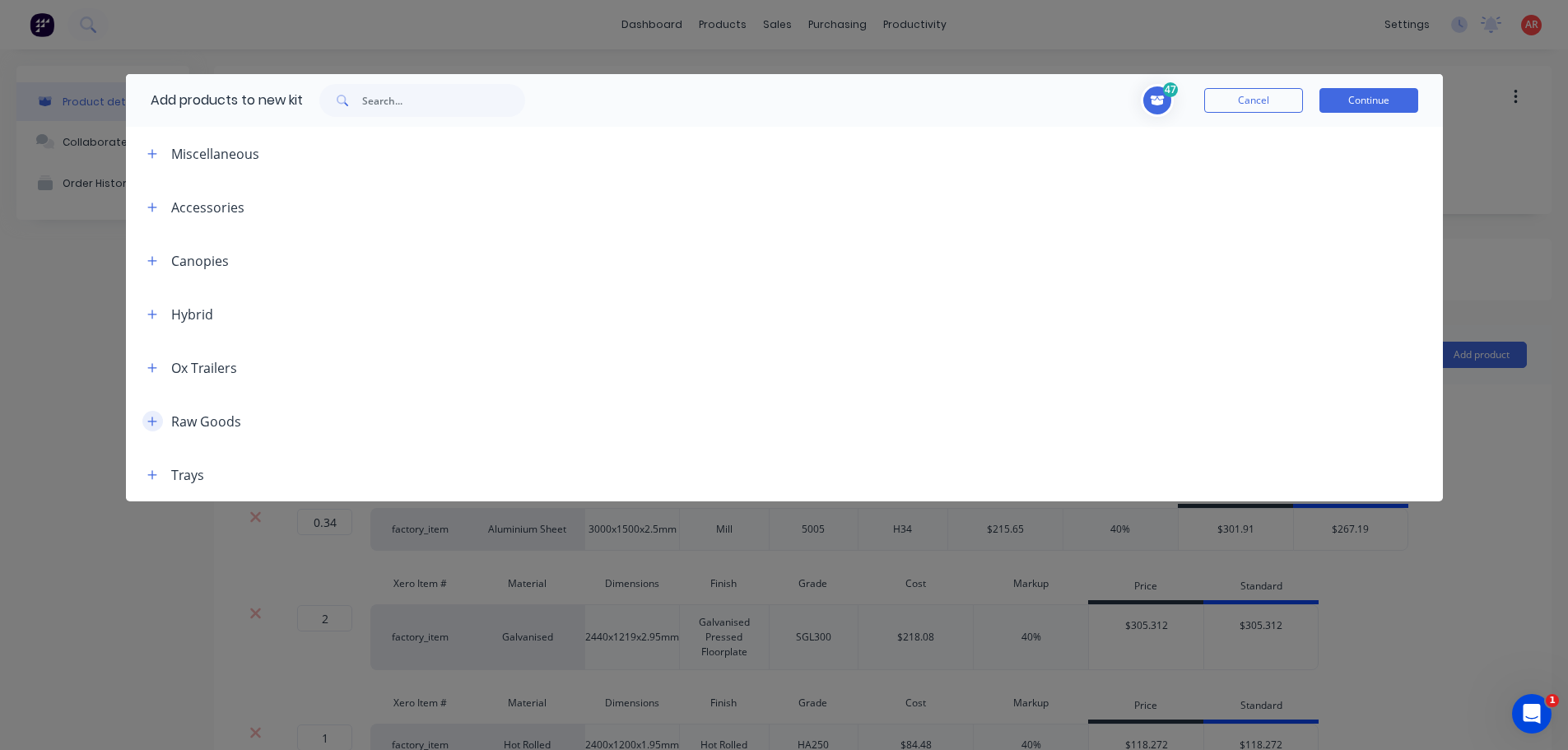
click at [152, 427] on button "button" at bounding box center [152, 420] width 21 height 21
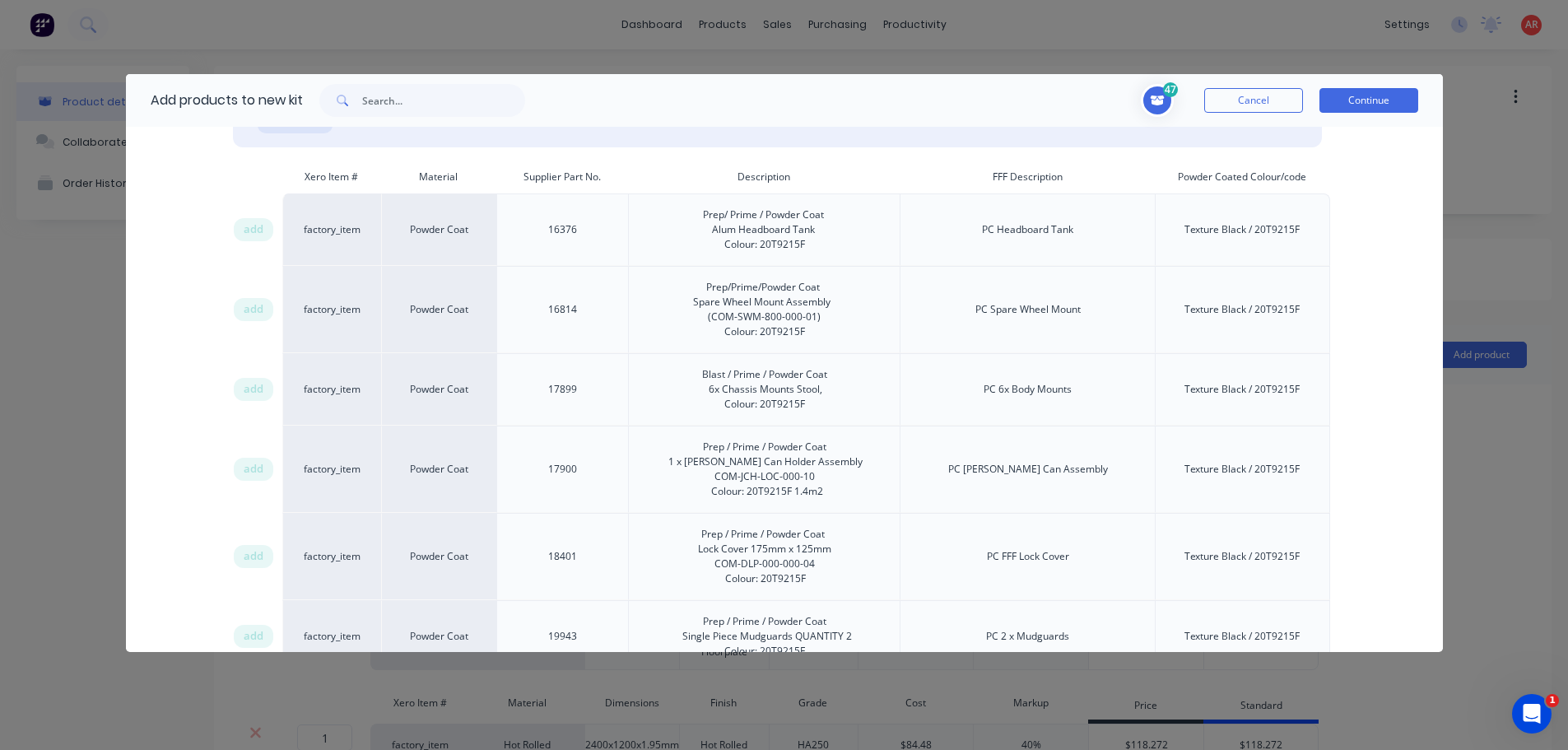
scroll to position [1070, 0]
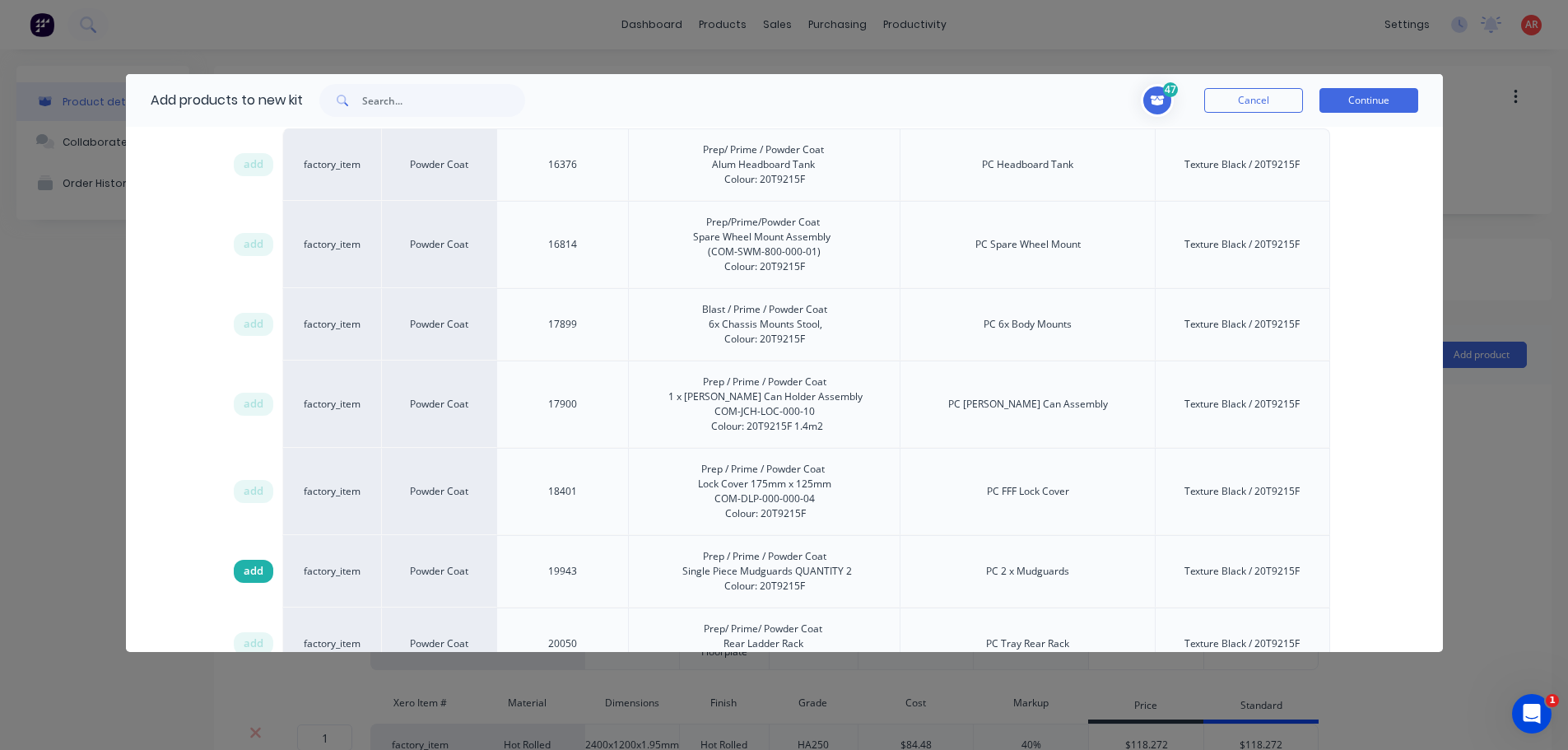
click at [247, 570] on span "add" at bounding box center [254, 571] width 20 height 17
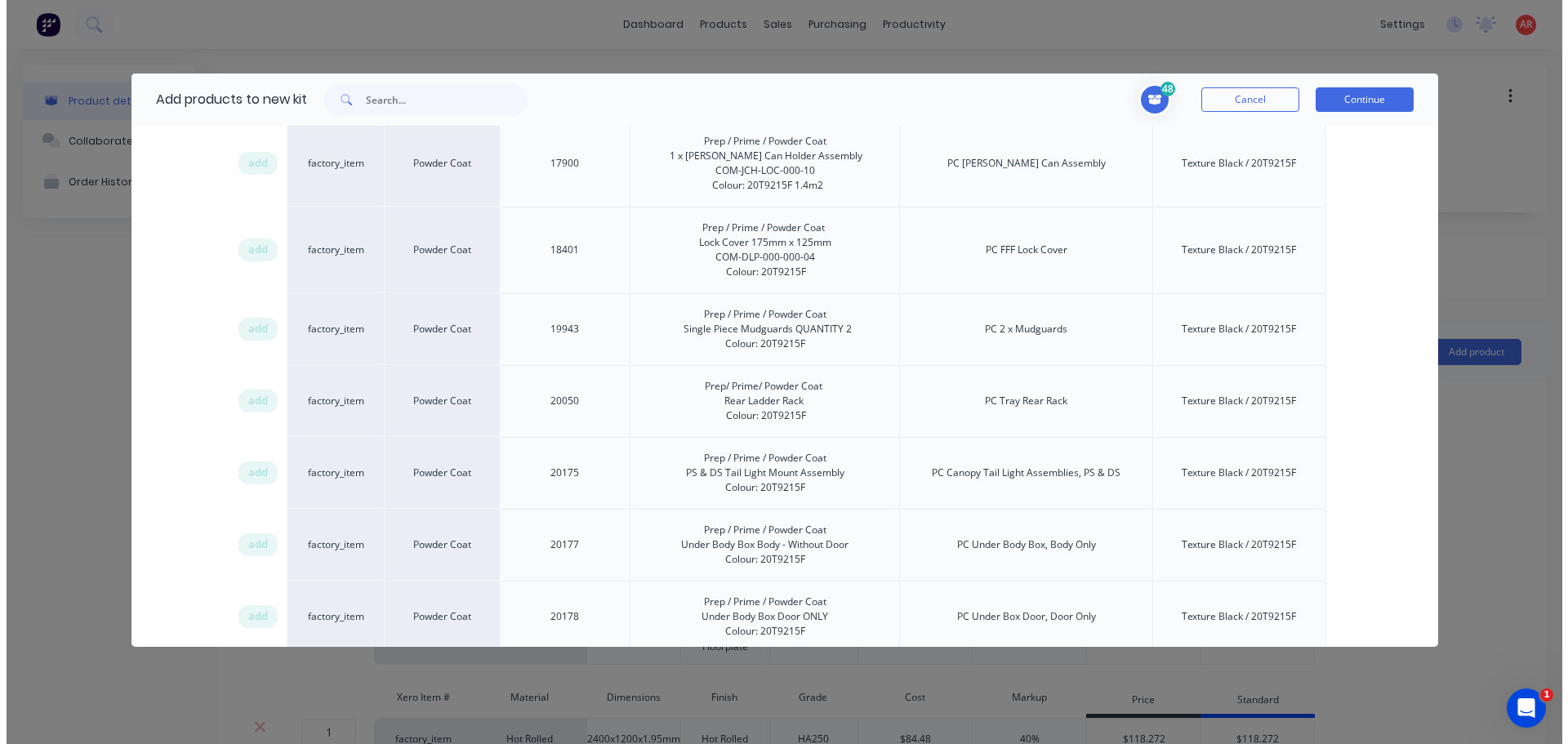
scroll to position [1306, 0]
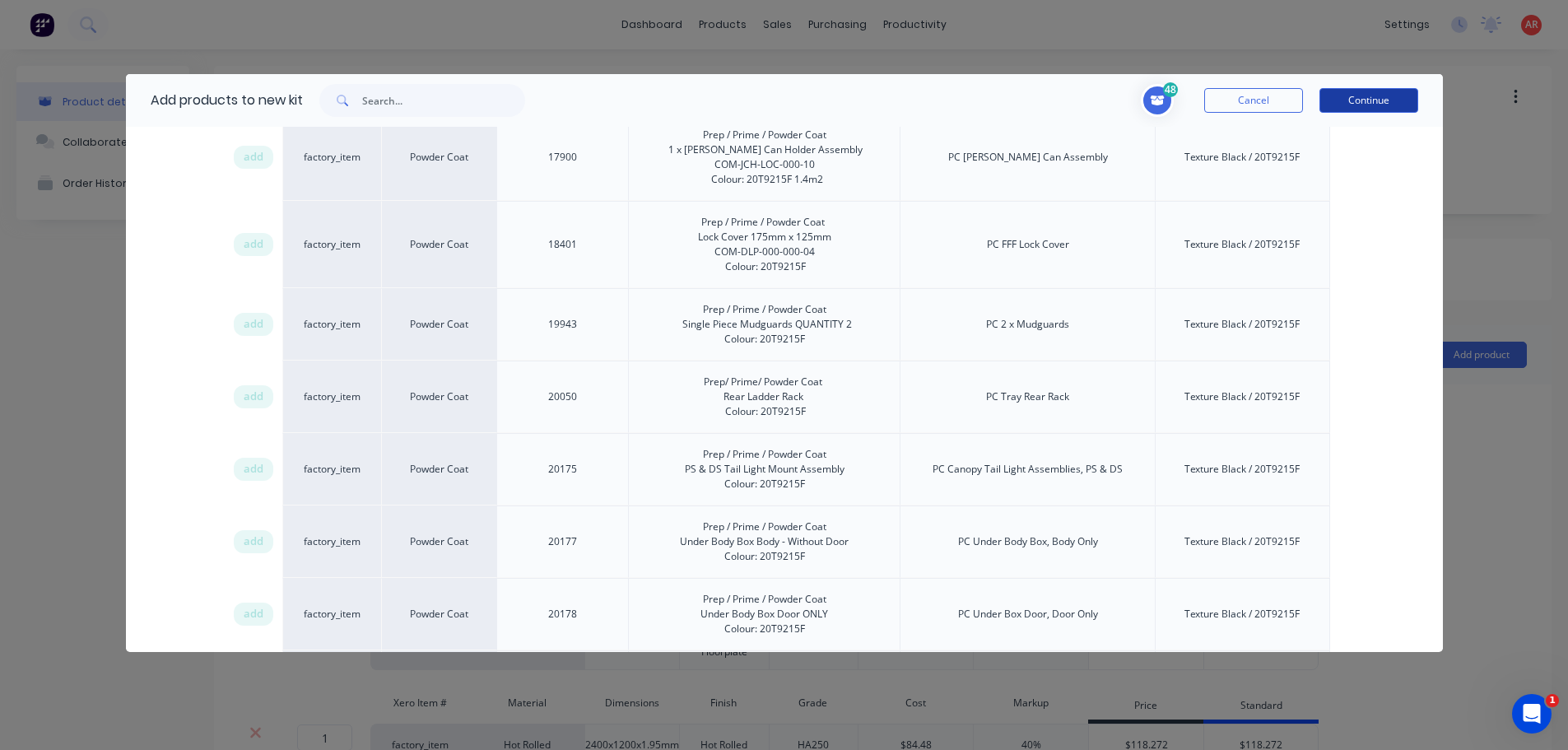
click at [1351, 107] on button "Continue" at bounding box center [1368, 100] width 99 height 25
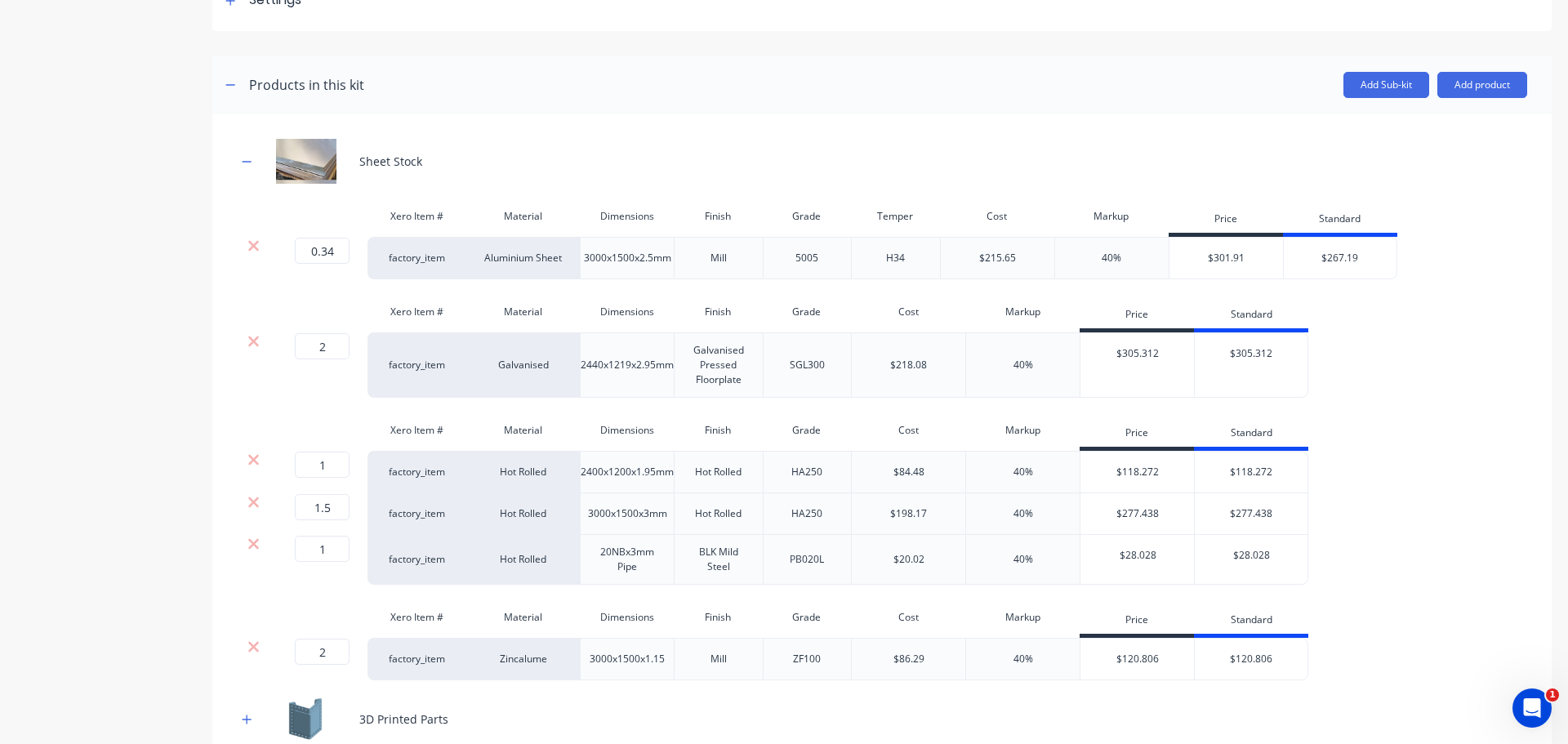
scroll to position [408, 0]
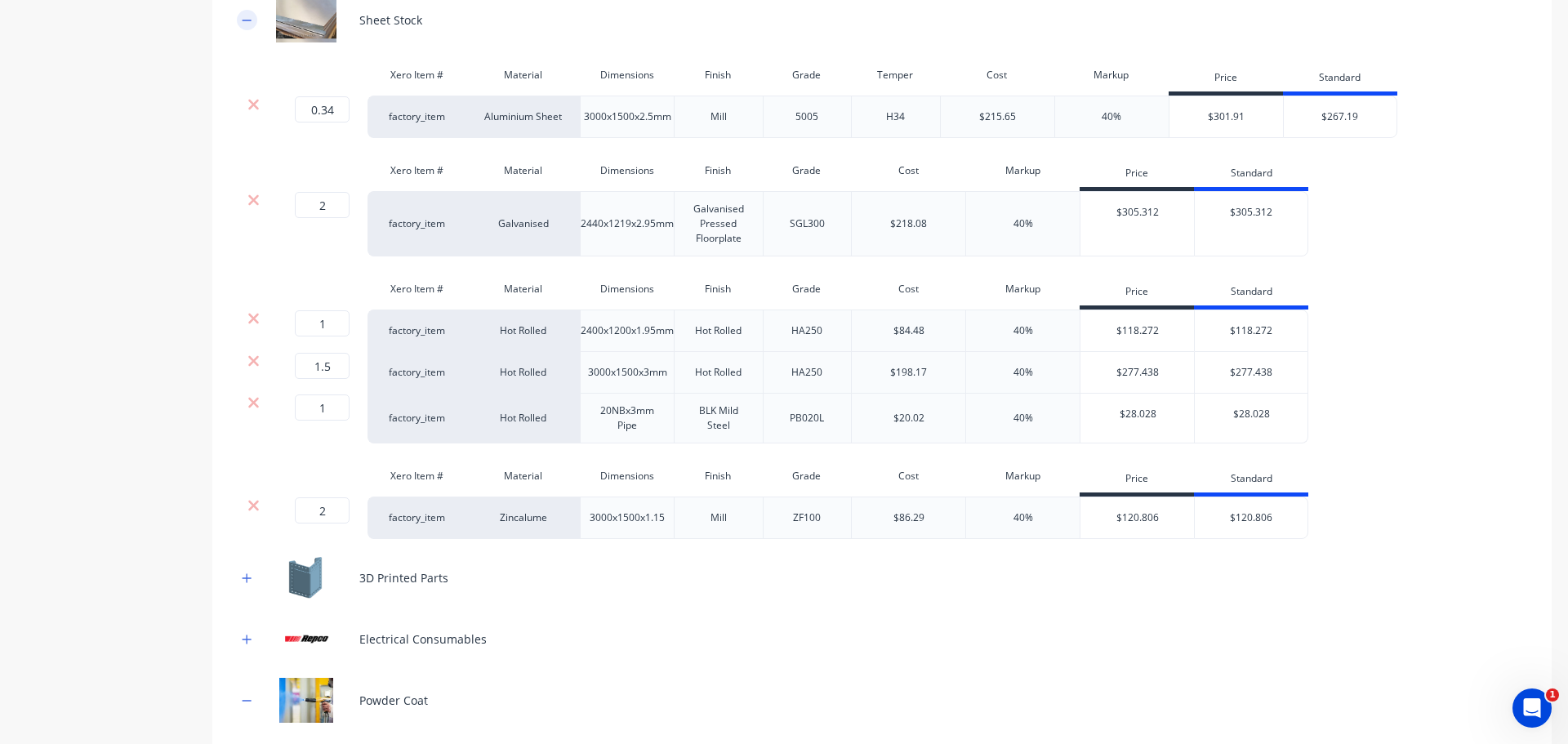
click at [239, 20] on button "button" at bounding box center [247, 20] width 21 height 21
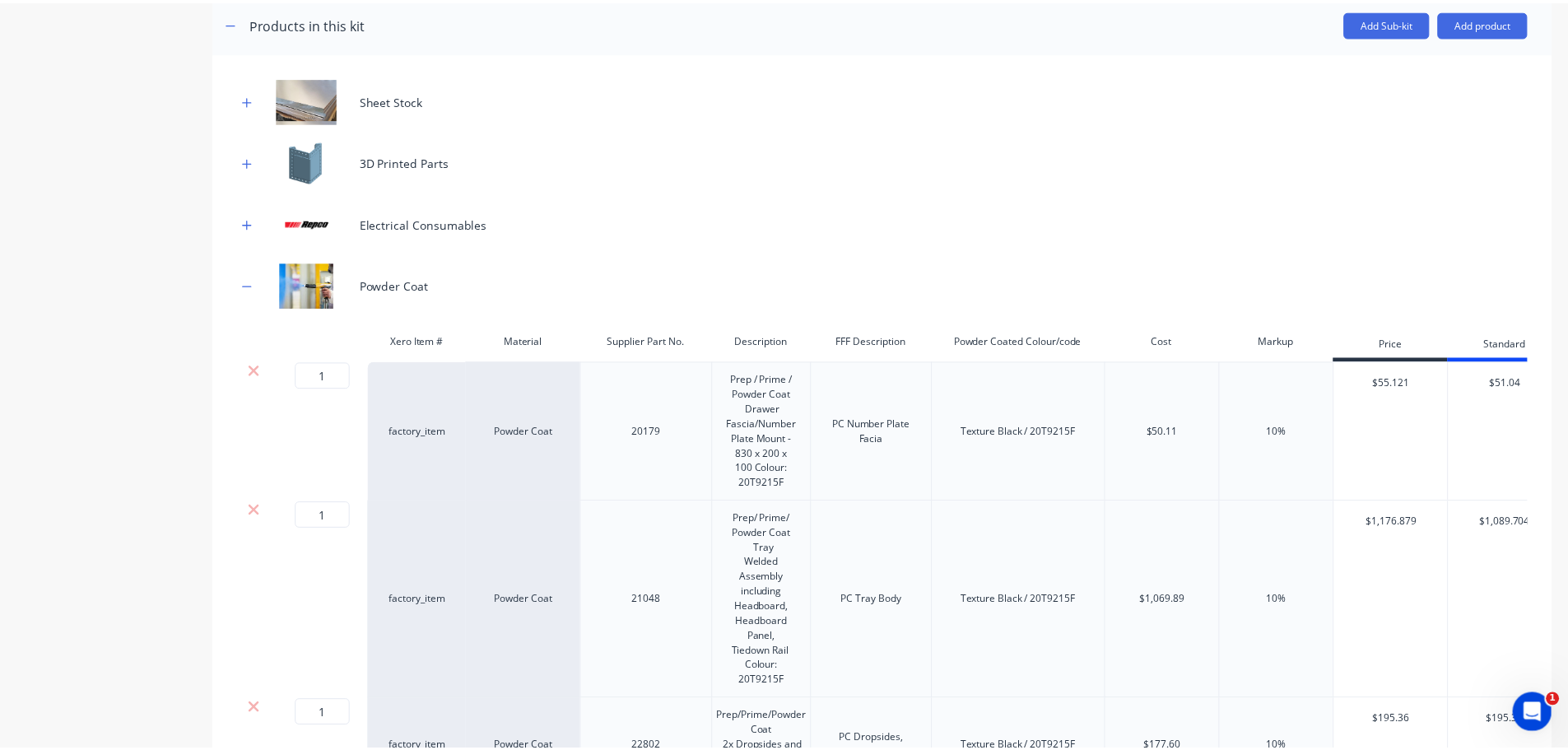
scroll to position [0, 0]
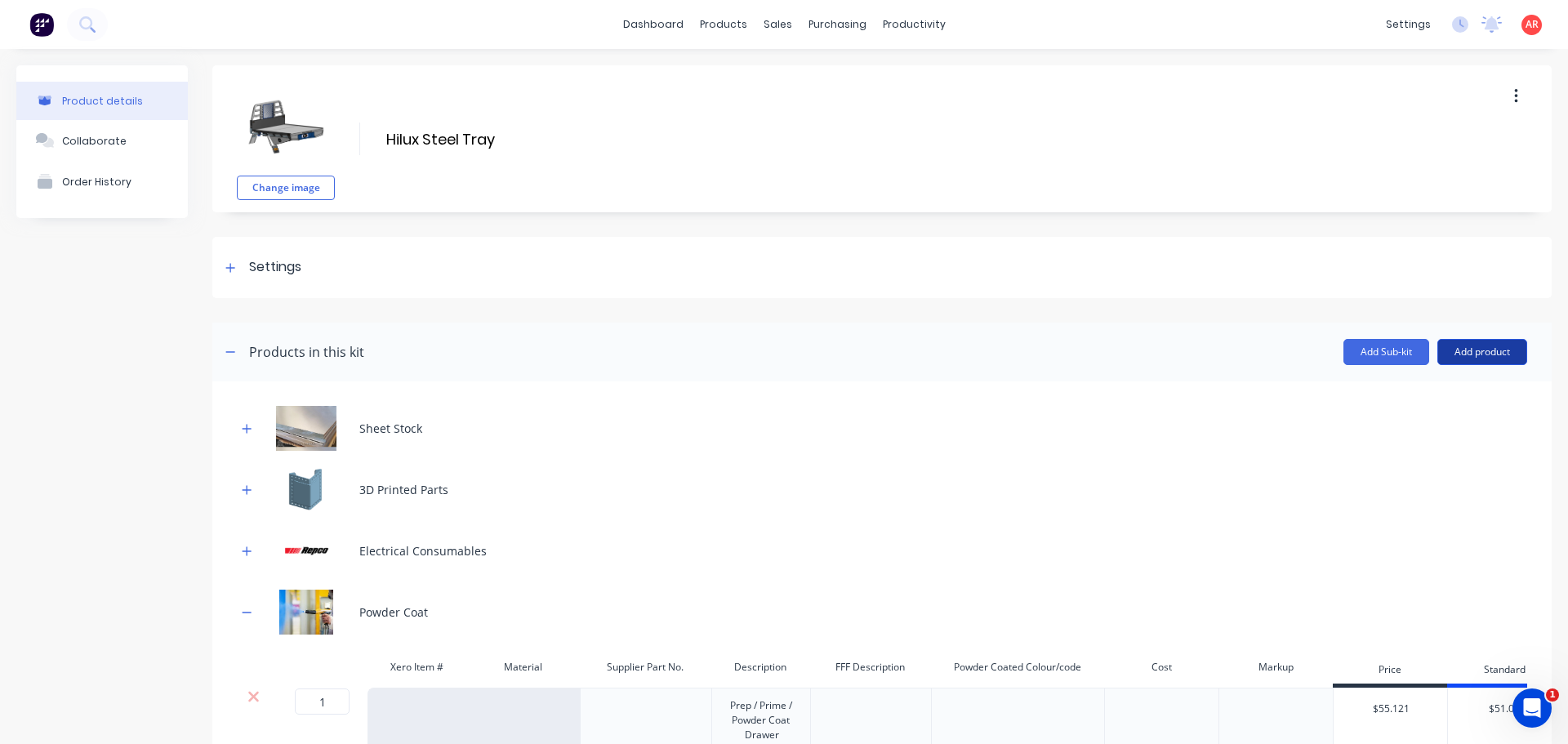
click at [1452, 361] on button "Add product" at bounding box center [1482, 352] width 90 height 26
click at [1456, 378] on button "Product catalogue" at bounding box center [1449, 393] width 155 height 33
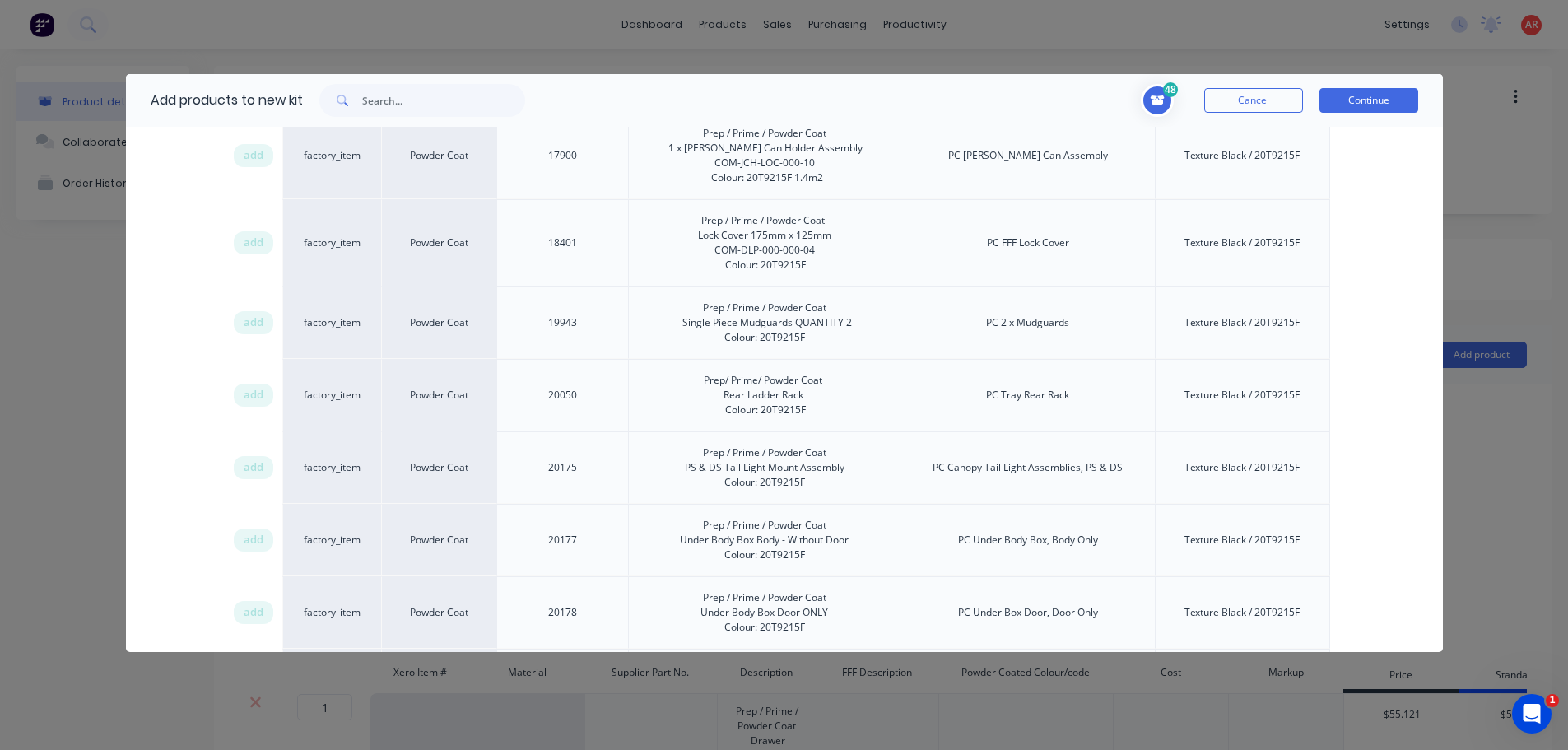
scroll to position [1481, 0]
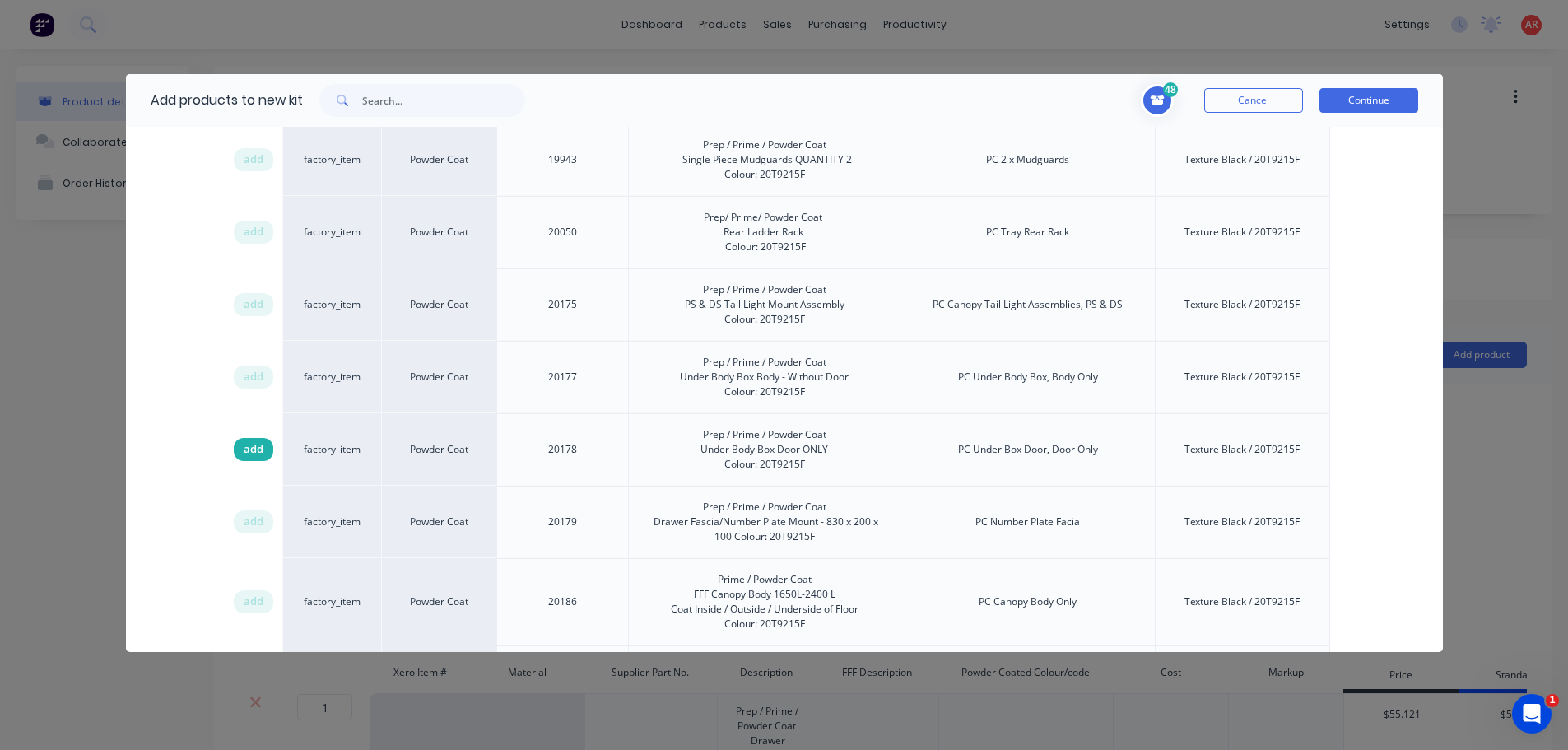
click at [256, 451] on span "add" at bounding box center [254, 449] width 20 height 17
click at [253, 451] on span "add" at bounding box center [254, 449] width 20 height 17
click at [250, 375] on span "add" at bounding box center [254, 376] width 20 height 17
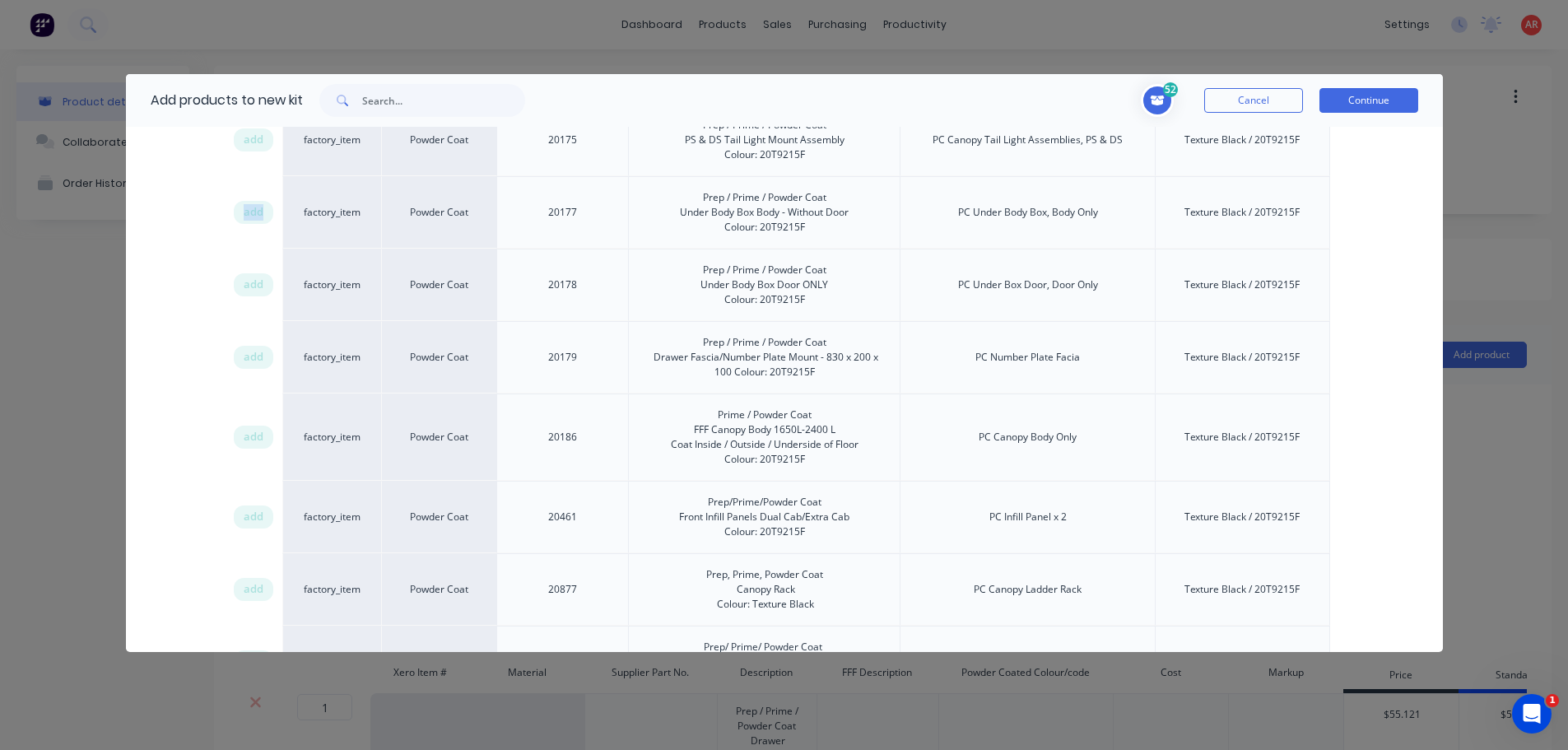
scroll to position [1892, 0]
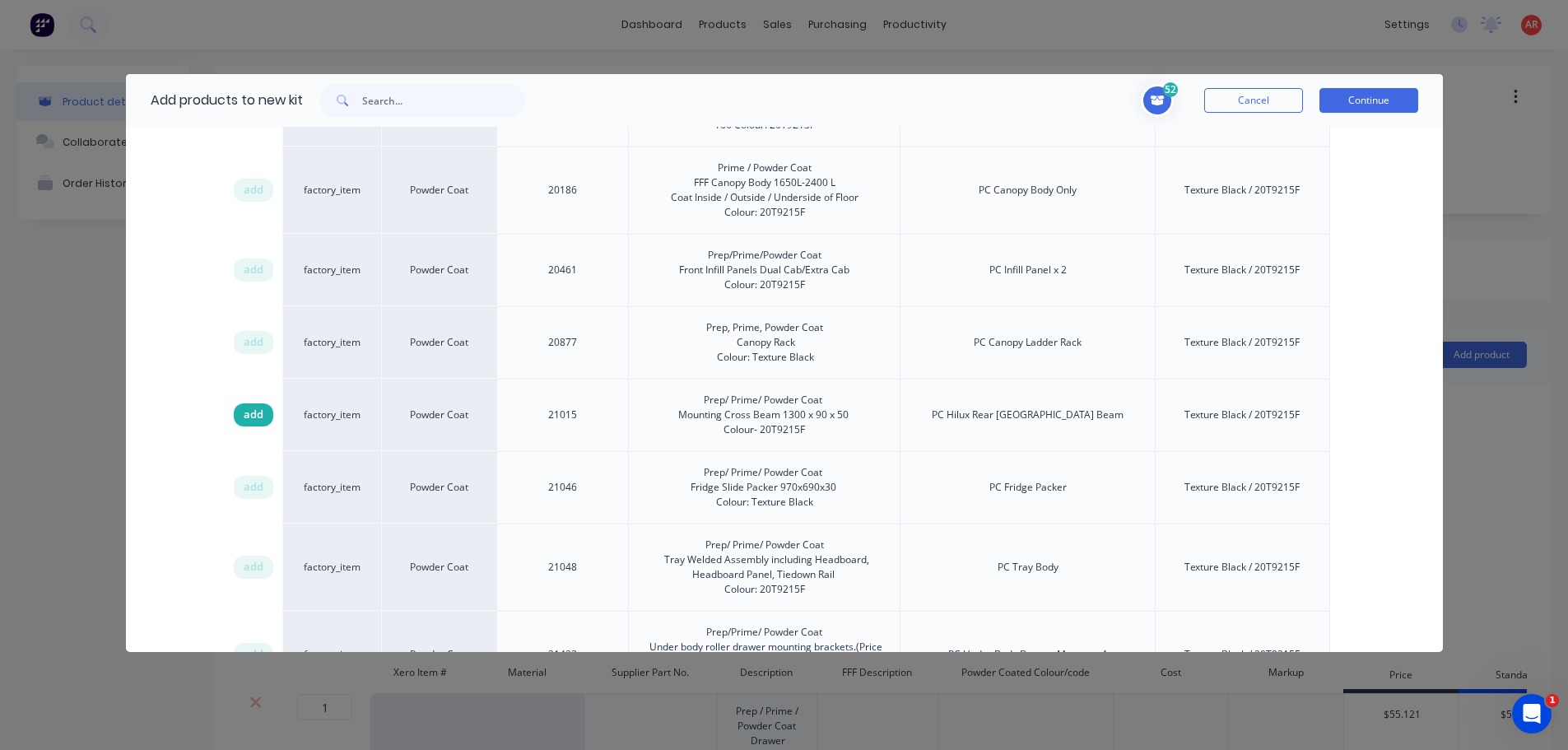
click at [262, 413] on span "add" at bounding box center [254, 414] width 20 height 17
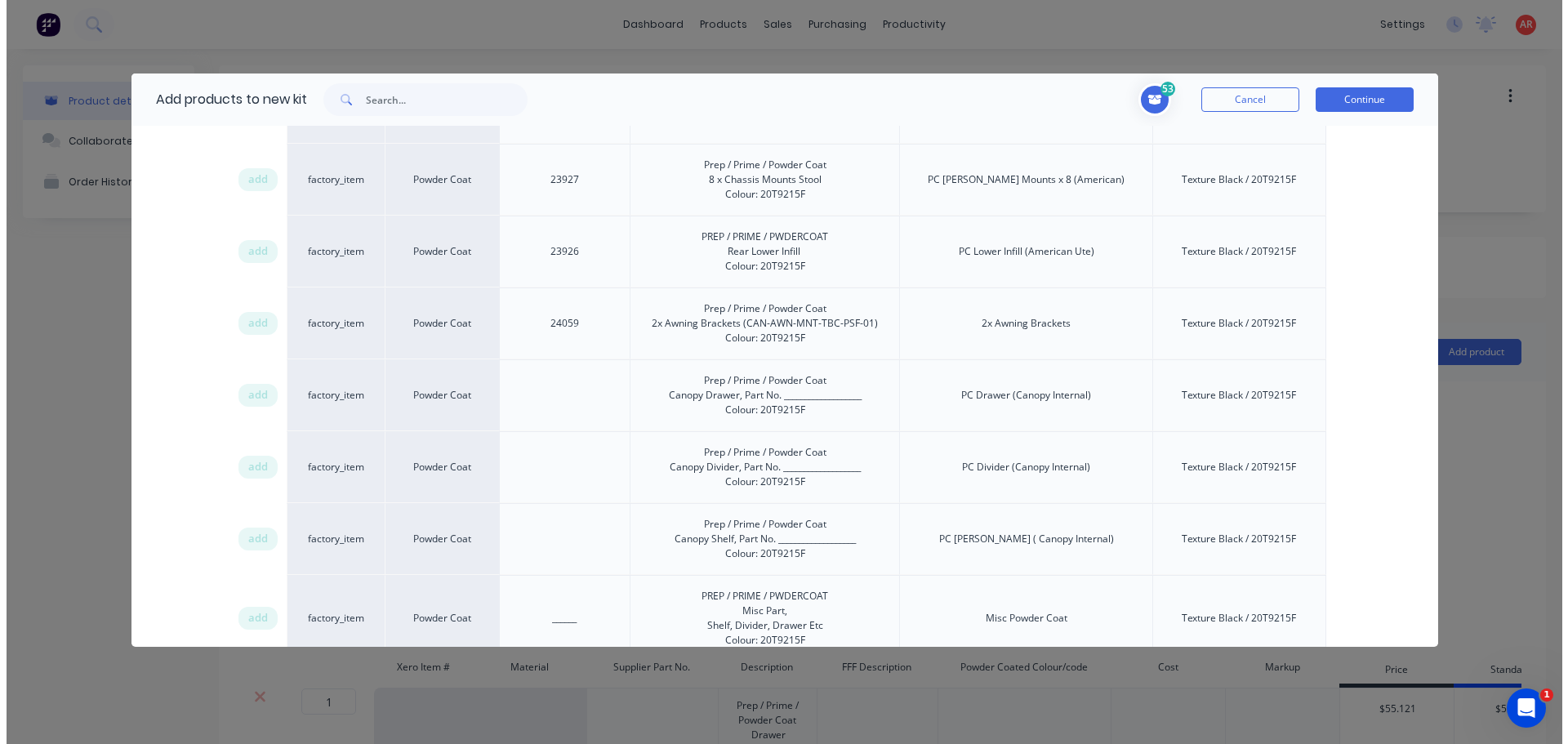
scroll to position [3019, 0]
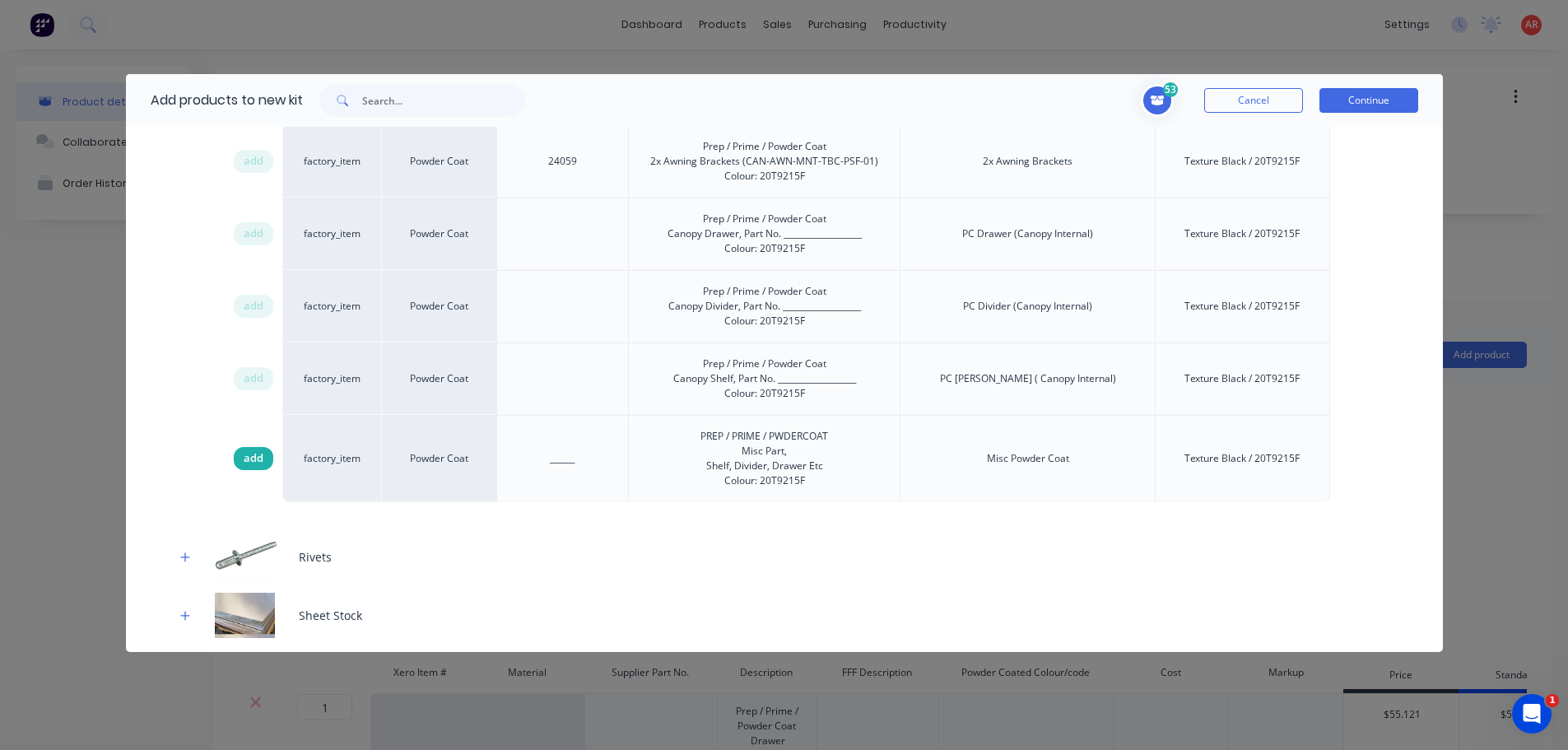
click at [263, 462] on div "add" at bounding box center [254, 458] width 40 height 23
click at [1384, 98] on button "Continue" at bounding box center [1368, 100] width 99 height 25
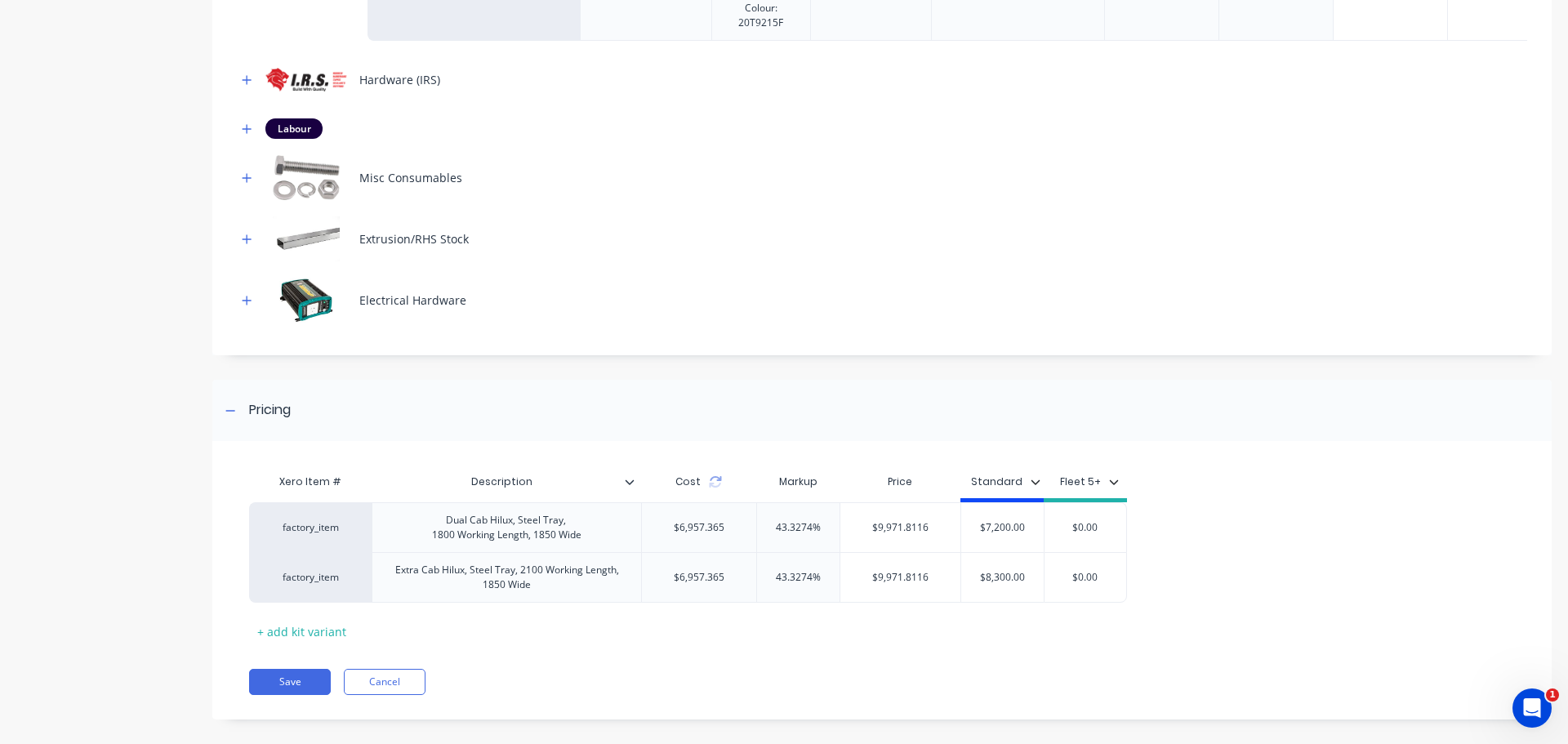
scroll to position [1958, 0]
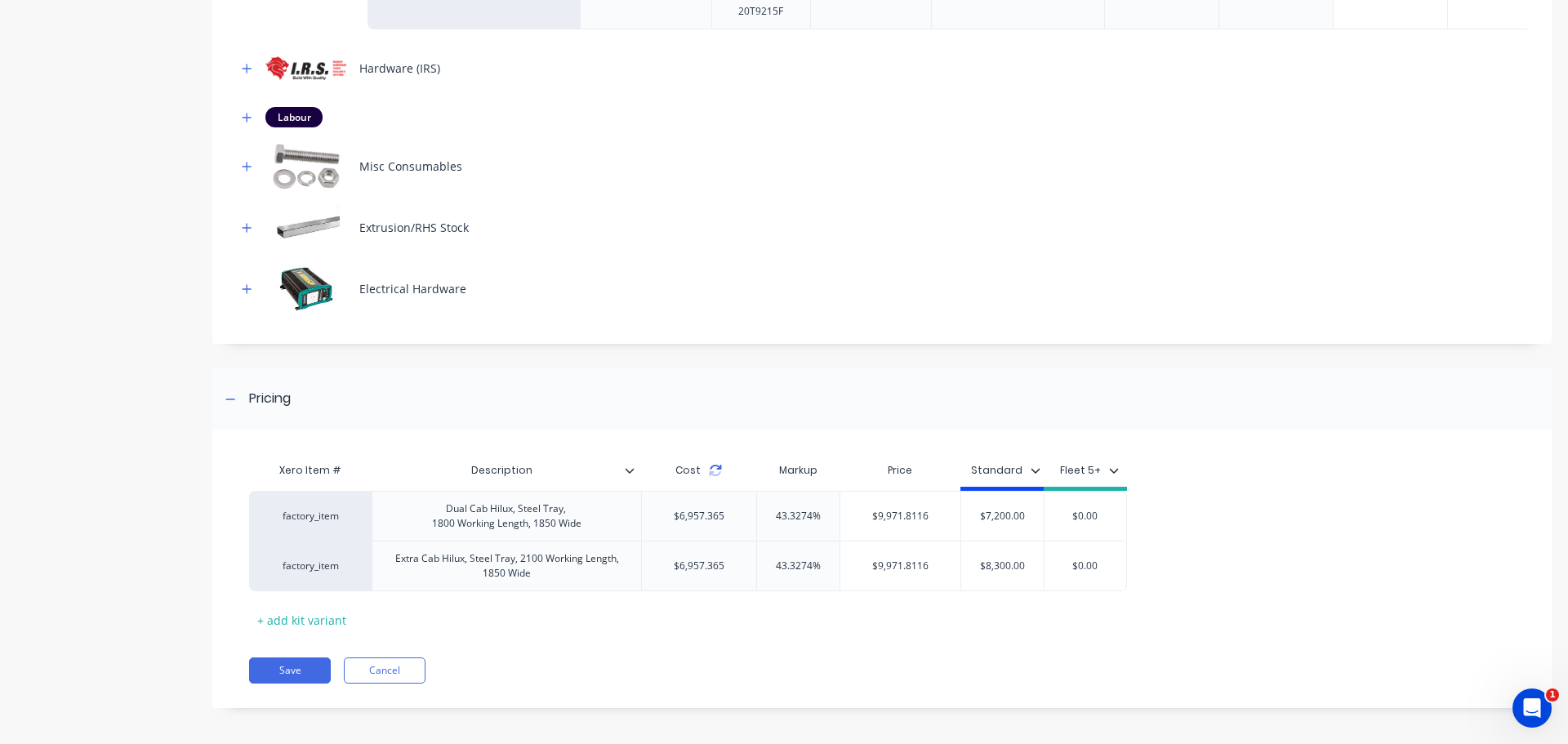
click at [720, 468] on icon at bounding box center [715, 469] width 13 height 13
drag, startPoint x: 1031, startPoint y: 512, endPoint x: 979, endPoint y: 516, distance: 52.2
click at [979, 516] on input "$7,200.00" at bounding box center [1002, 516] width 82 height 15
drag, startPoint x: 1021, startPoint y: 515, endPoint x: 959, endPoint y: 522, distance: 62.4
click at [962, 522] on div "$9,971.00 9971" at bounding box center [1002, 515] width 82 height 41
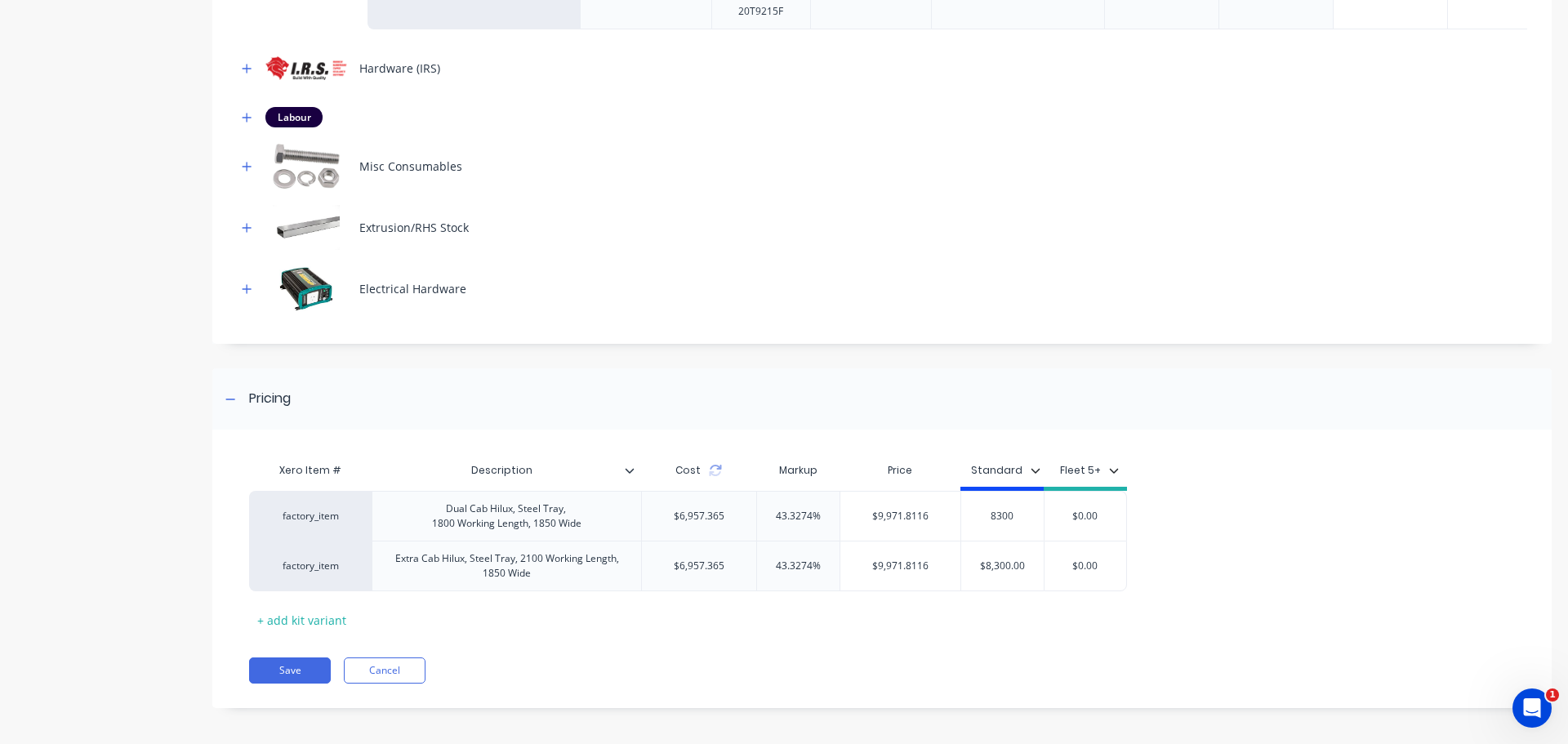
type input "8300"
click at [1468, 568] on div "factory_item Dual Cab Hilux, Steel Tray, 1800 Working Length, 1850 Wide $6,957.…" at bounding box center [875, 540] width 1253 height 101
click at [240, 288] on button "button" at bounding box center [247, 289] width 21 height 21
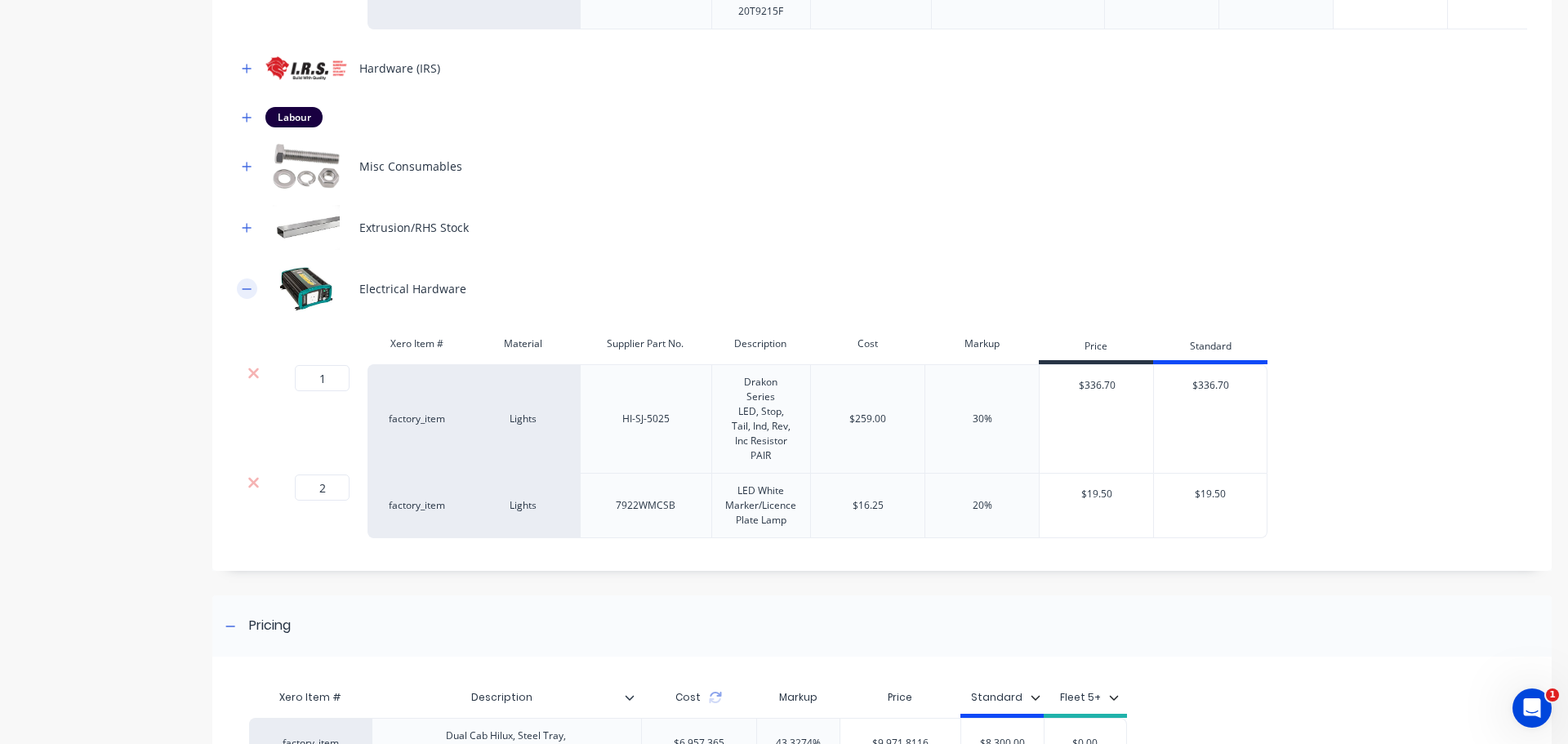
click at [240, 288] on button "button" at bounding box center [247, 289] width 21 height 21
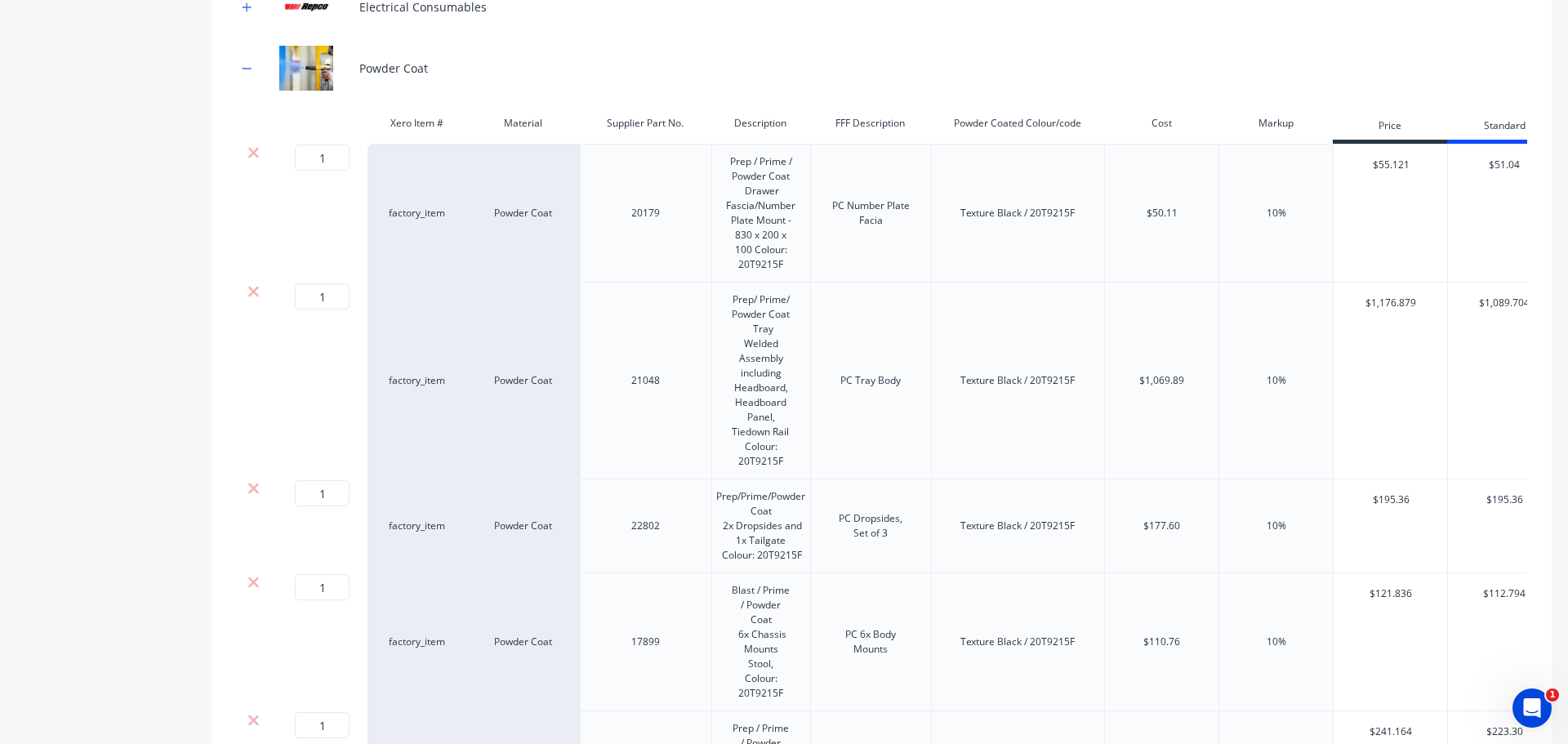
scroll to position [326, 0]
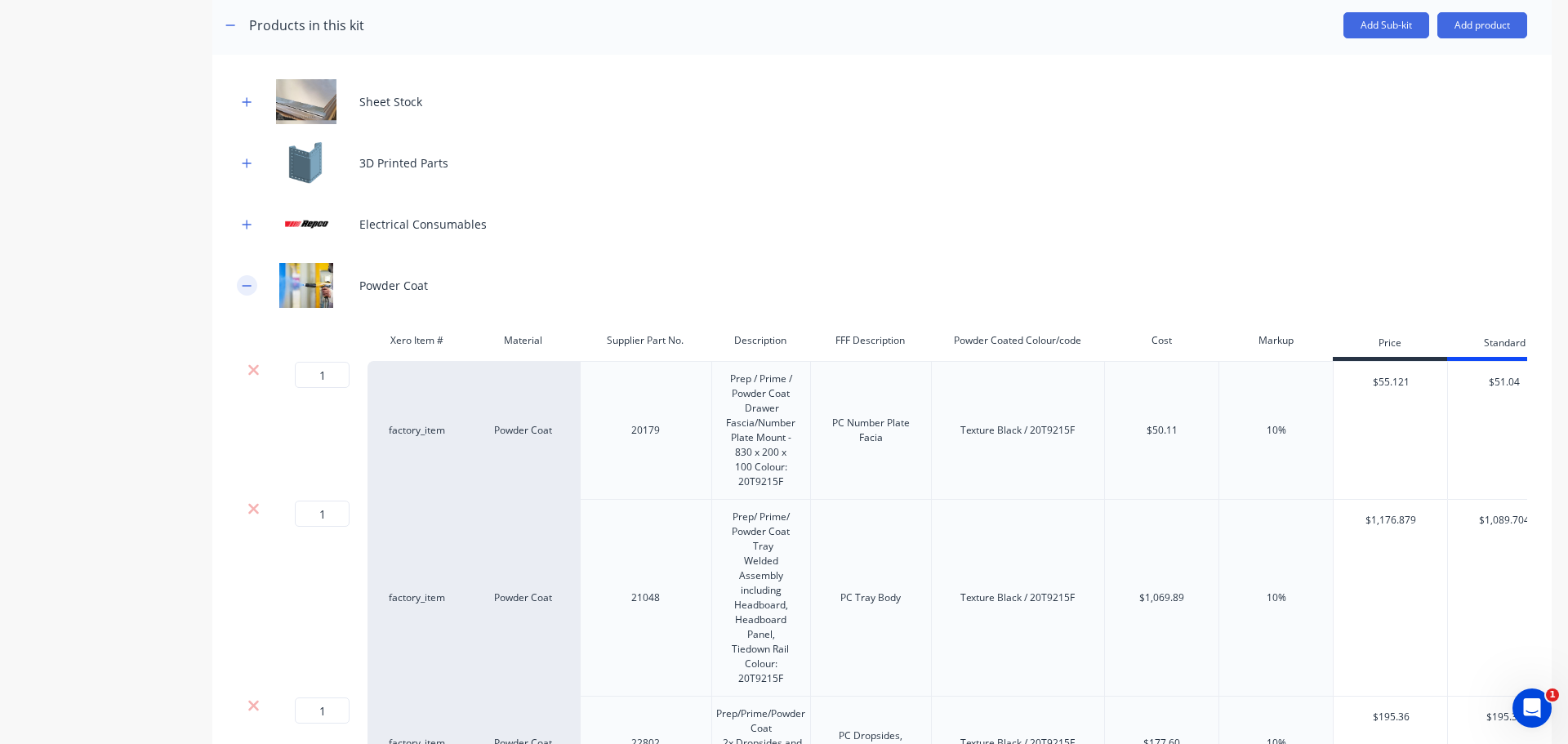
click at [251, 282] on icon "button" at bounding box center [247, 286] width 10 height 12
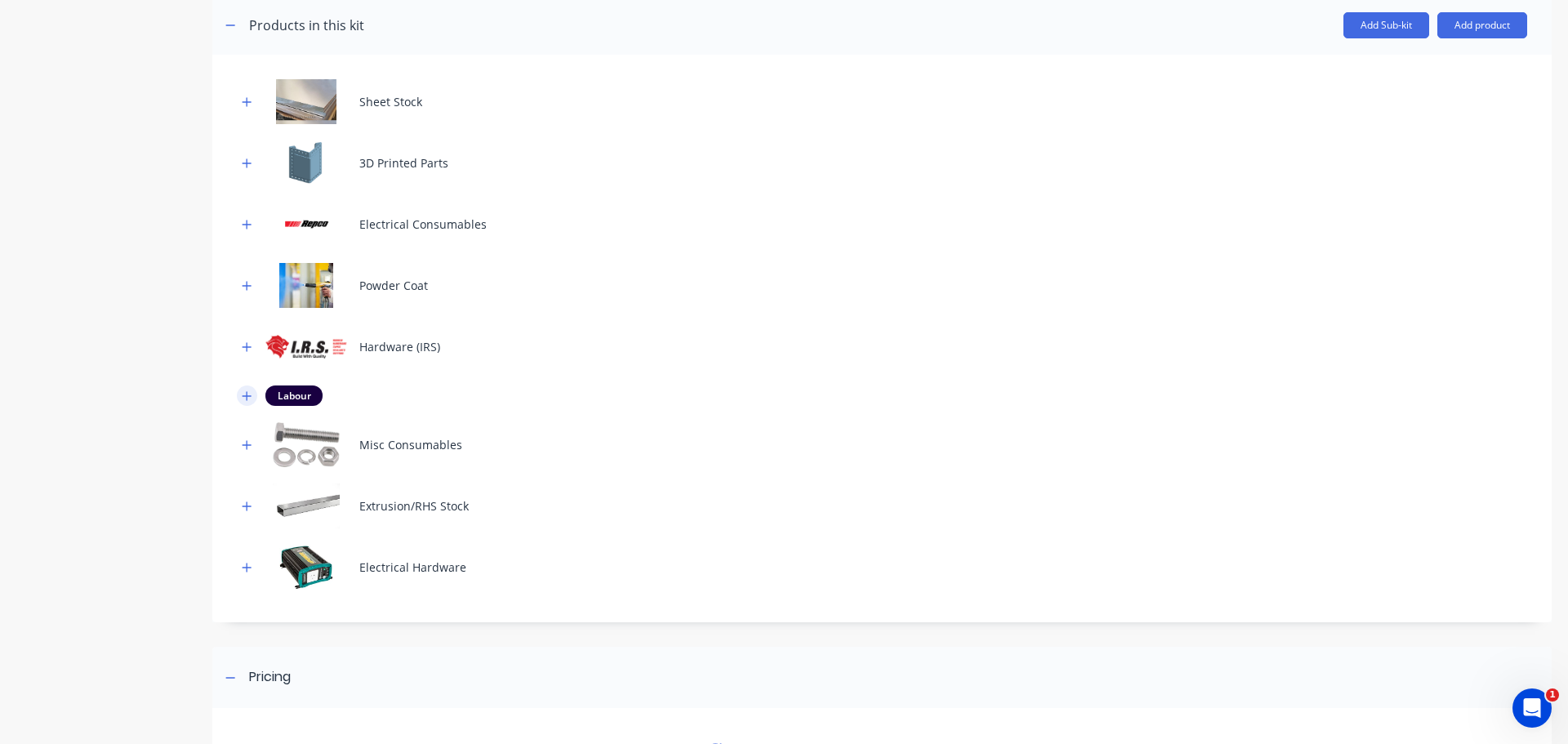
click at [248, 396] on icon "button" at bounding box center [247, 396] width 10 height 12
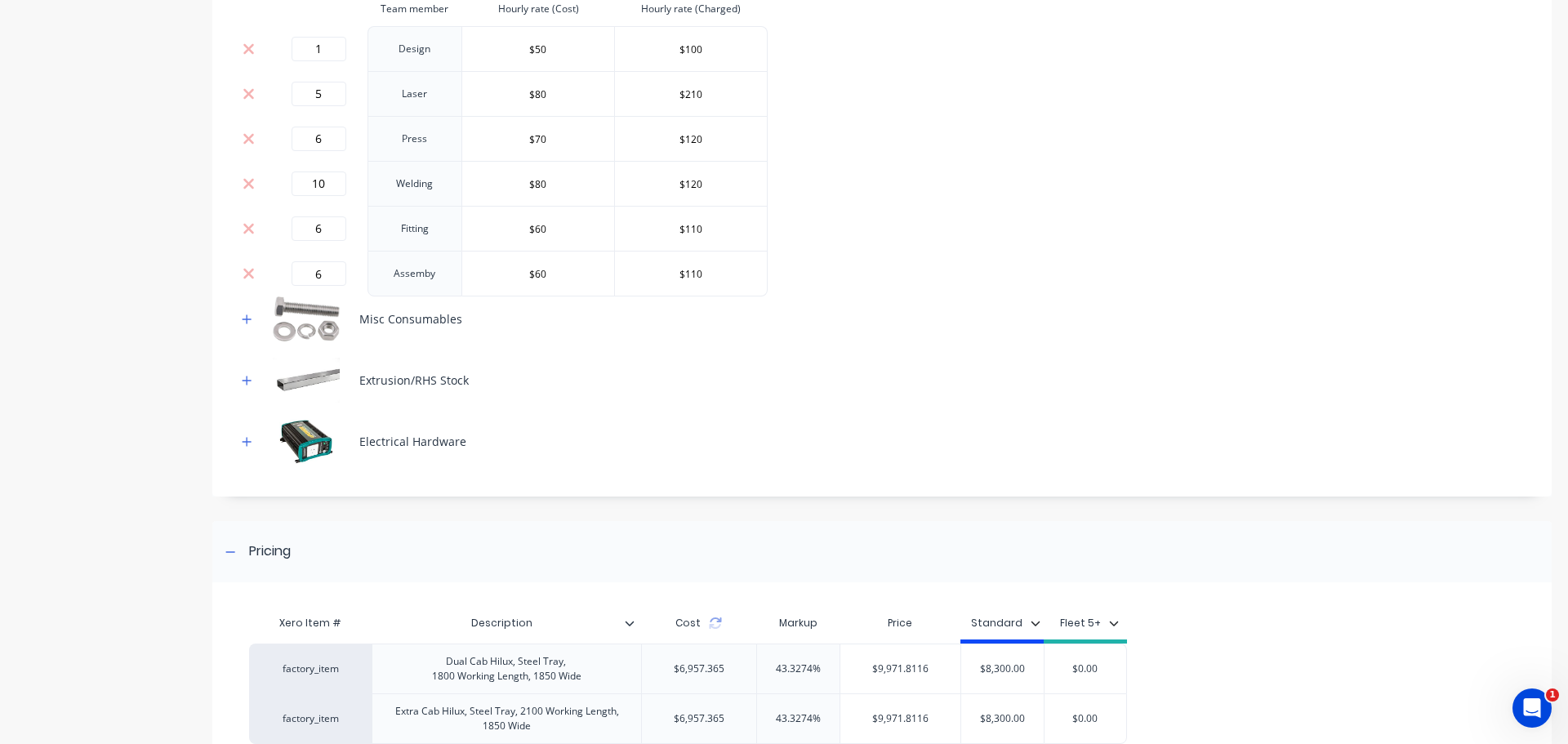
scroll to position [914, 0]
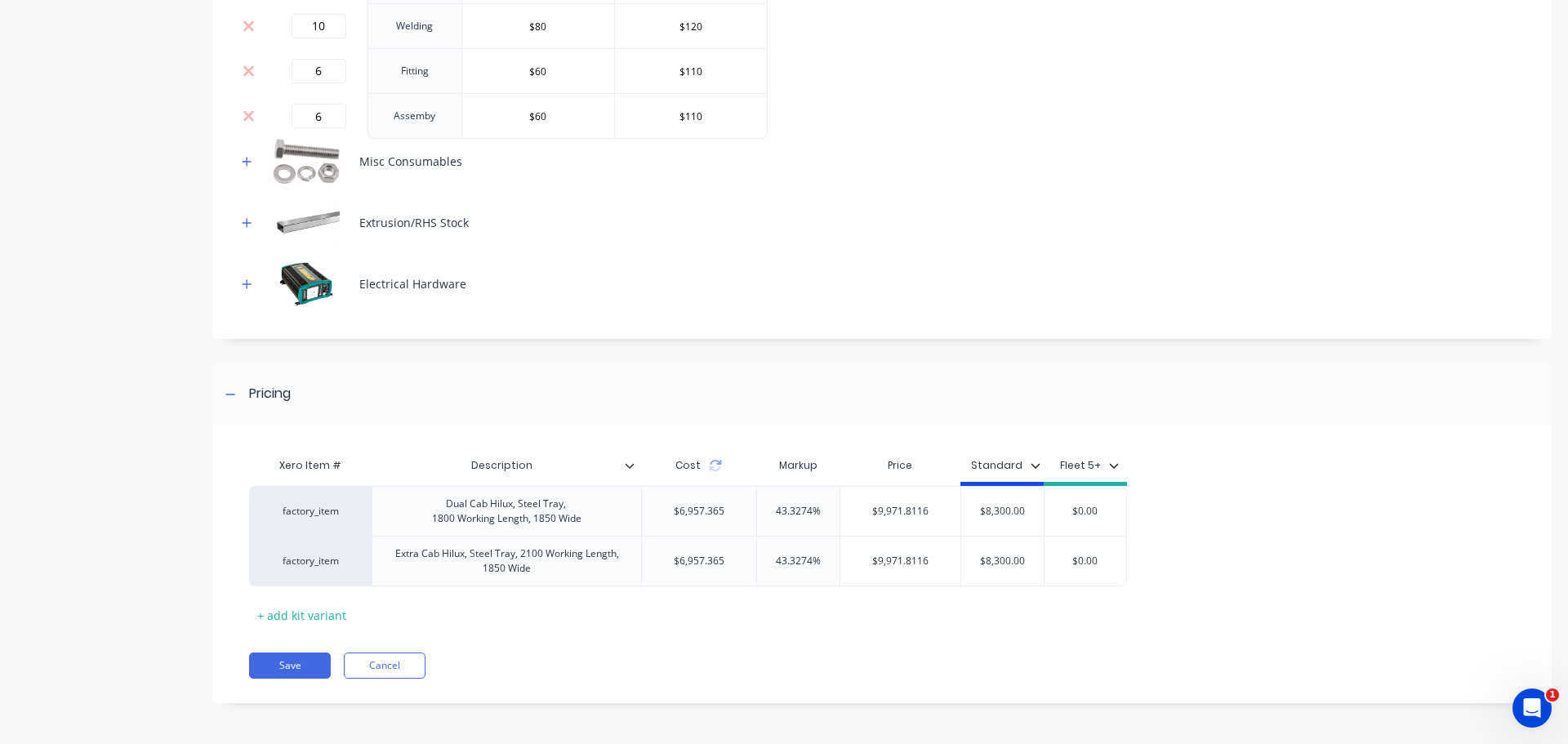
drag, startPoint x: 306, startPoint y: 661, endPoint x: 348, endPoint y: 650, distance: 43.4
click at [306, 661] on button "Save" at bounding box center [290, 665] width 82 height 26
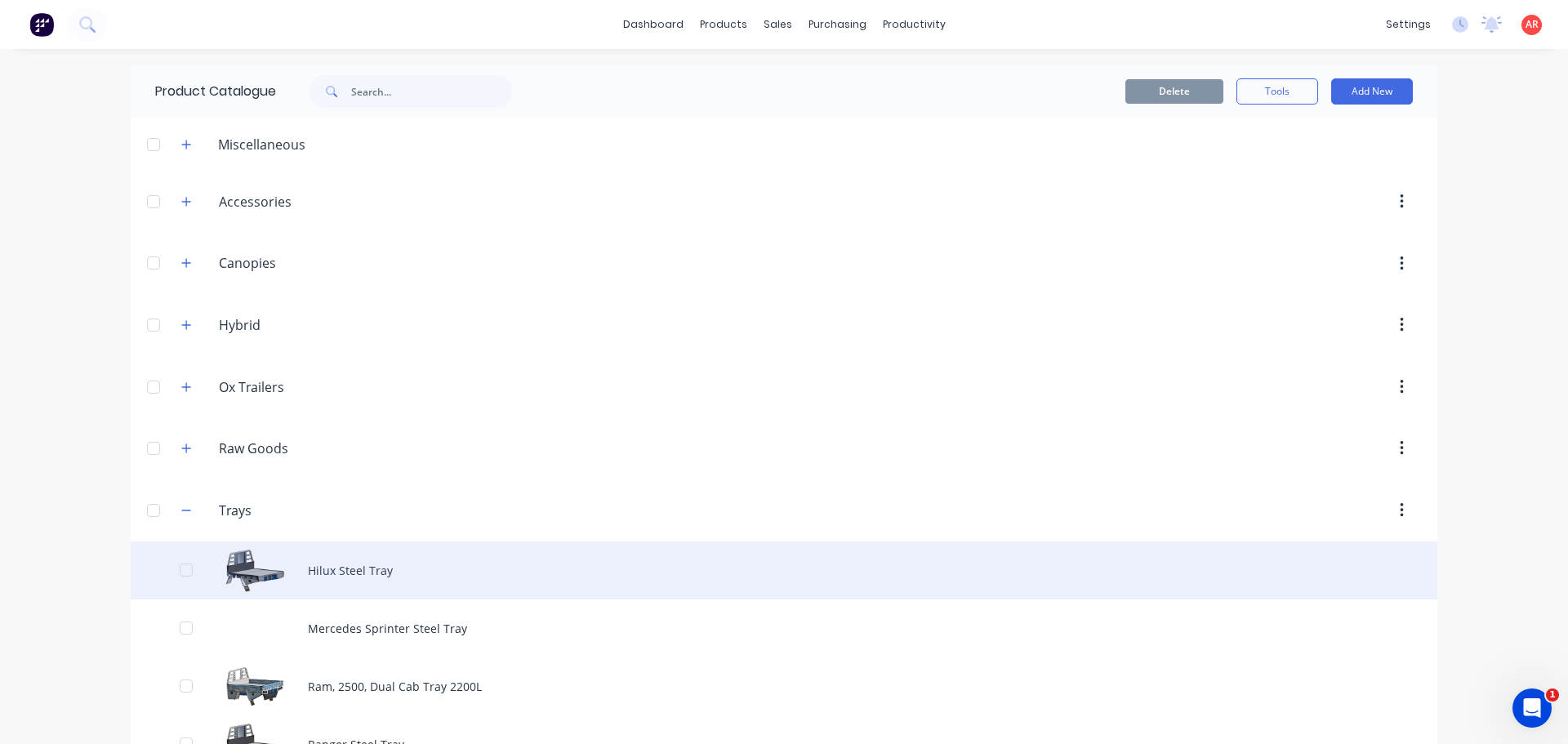
click at [418, 576] on div "Hilux Steel Tray" at bounding box center [784, 570] width 1307 height 58
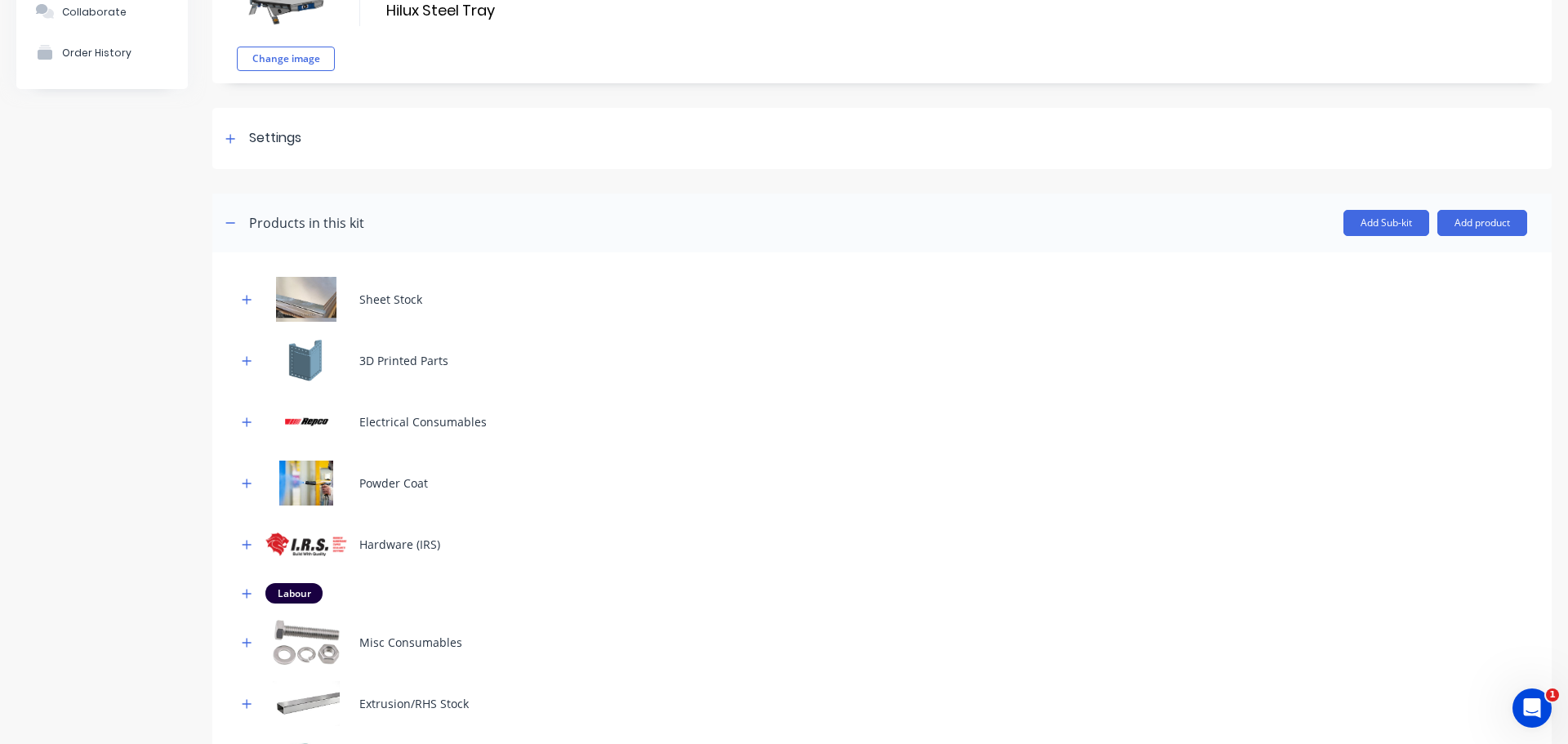
scroll to position [245, 0]
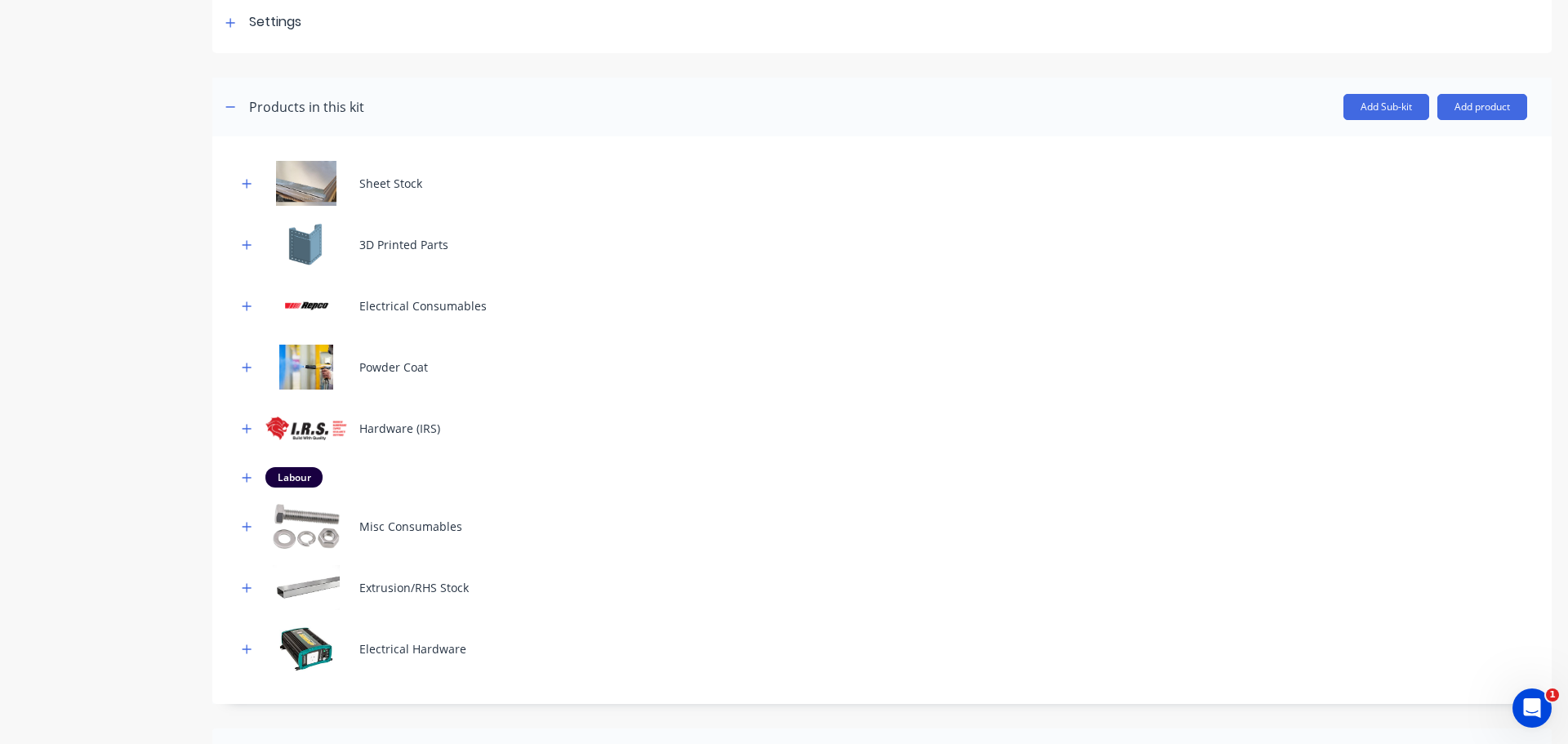
drag, startPoint x: 239, startPoint y: 480, endPoint x: 285, endPoint y: 499, distance: 49.8
click at [239, 480] on button "button" at bounding box center [247, 476] width 21 height 21
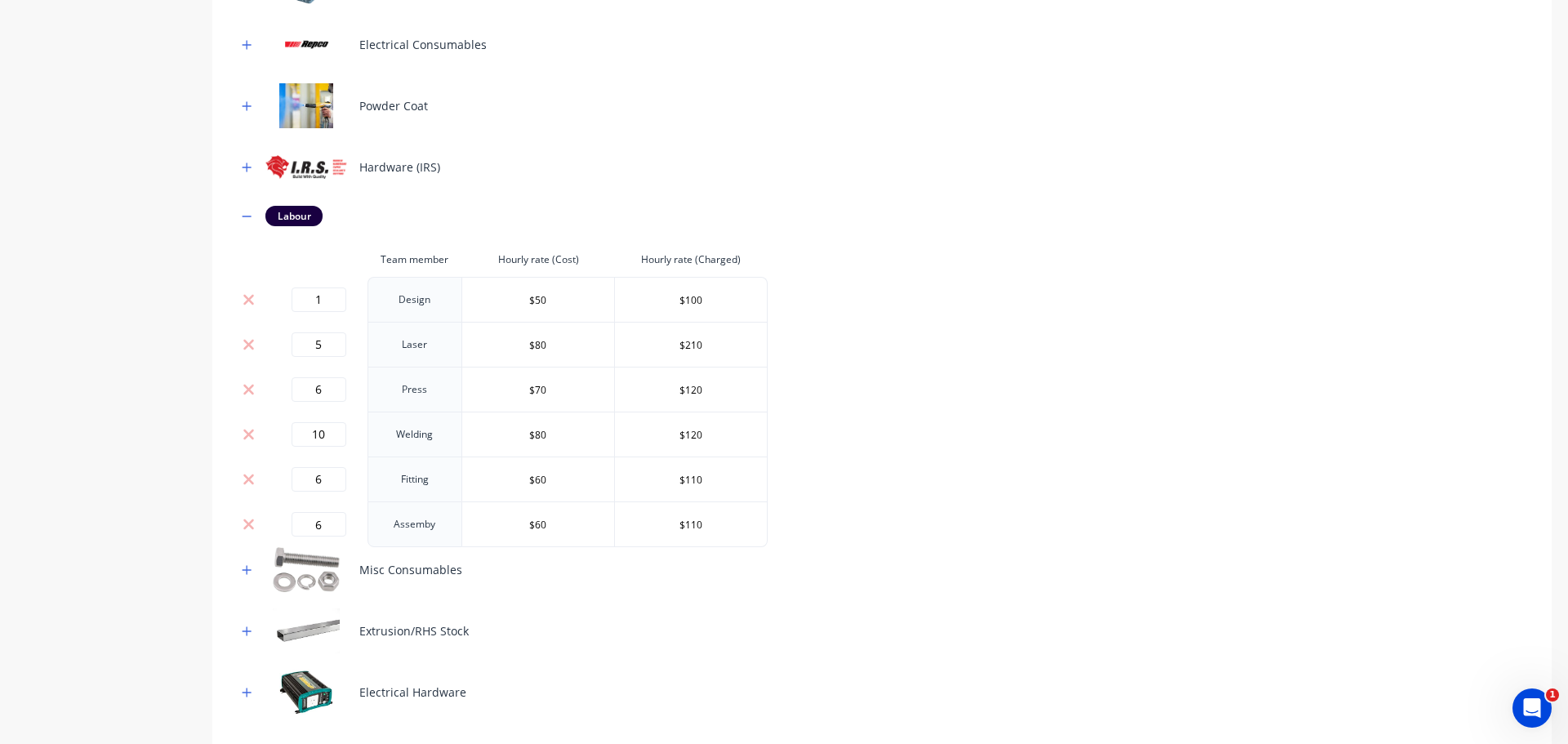
scroll to position [98, 0]
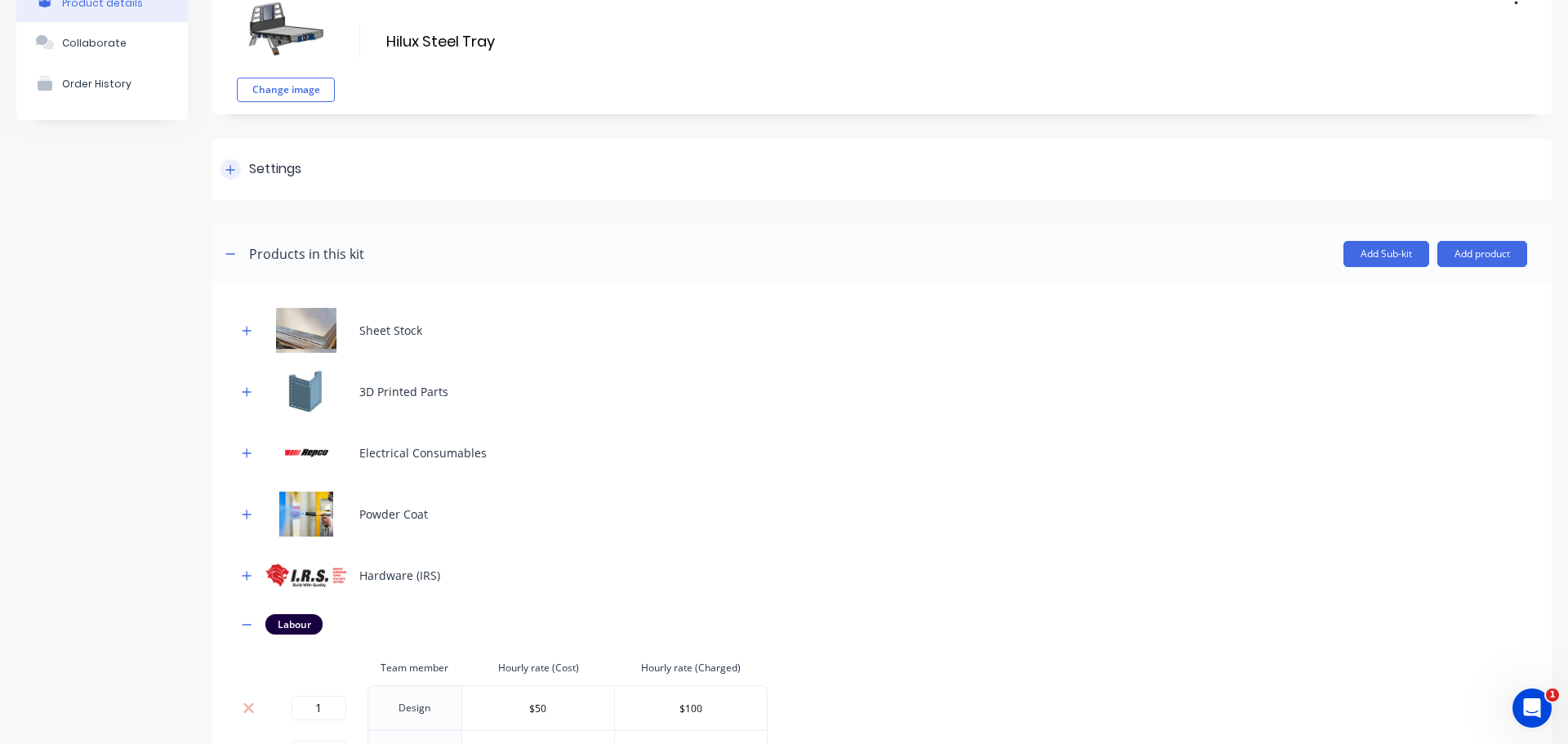
click at [232, 167] on icon at bounding box center [230, 170] width 10 height 12
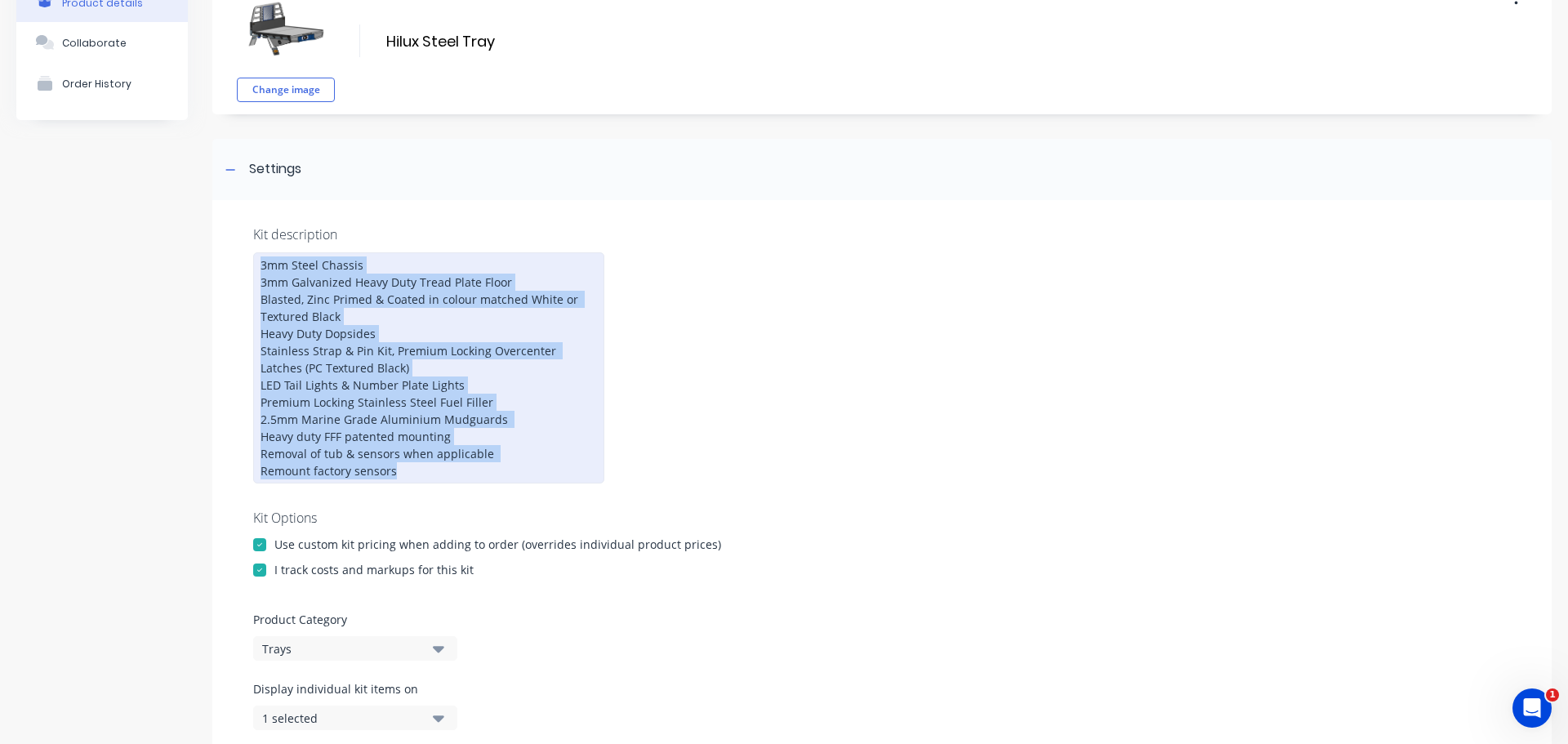
drag, startPoint x: 411, startPoint y: 476, endPoint x: 257, endPoint y: 242, distance: 280.1
click at [257, 242] on div "Kit description 3mm Steel Chassis 3mm Galvanized Heavy Duty Tread Plate Floor B…" at bounding box center [882, 521] width 1340 height 643
copy div "3mm Steel Chassis 3mm Galvanized Heavy Duty Tread Plate Floor Blasted, Zinc Pri…"
